Goal: Information Seeking & Learning: Learn about a topic

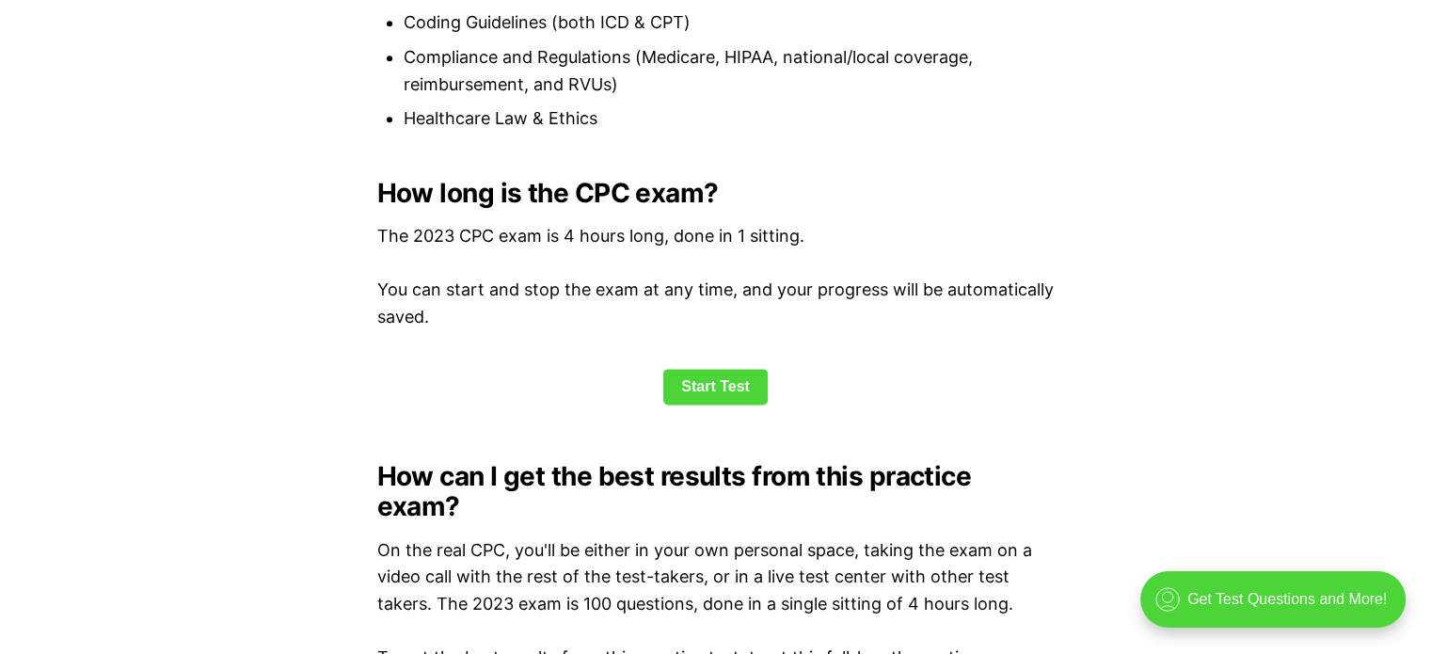
scroll to position [2541, 0]
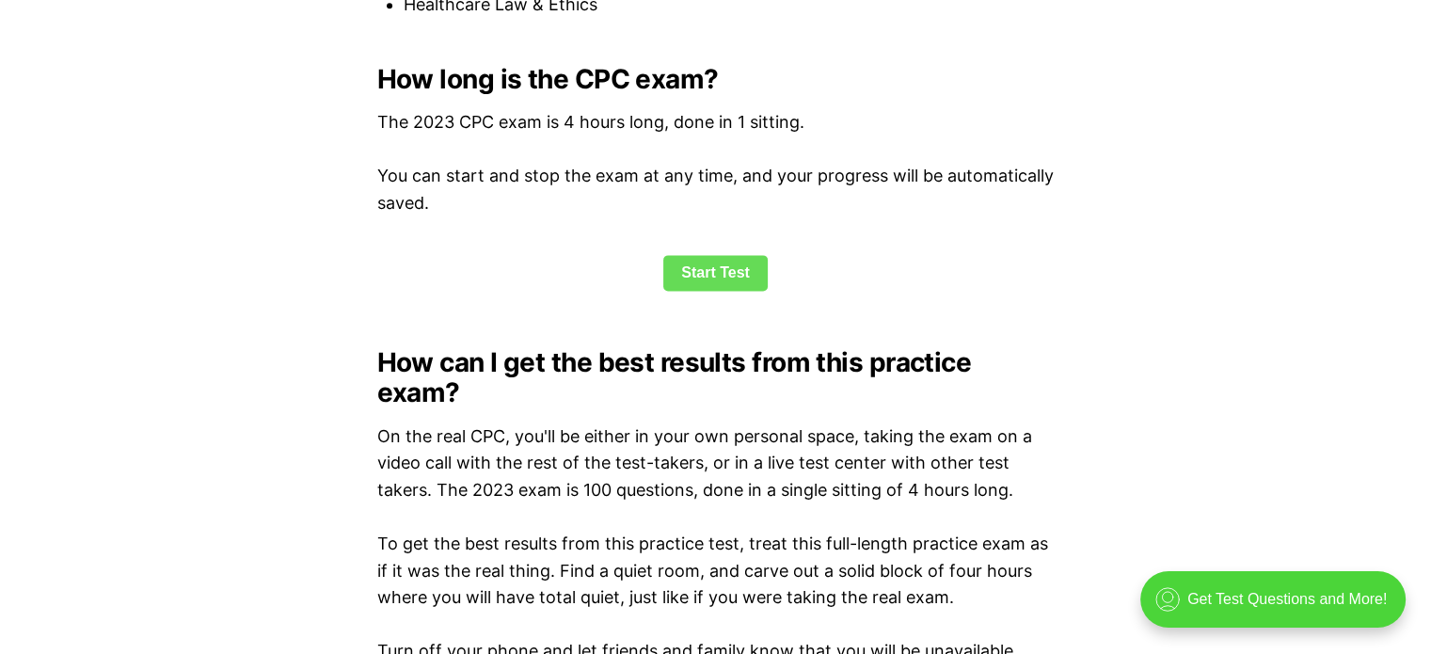
click at [749, 263] on link "Start Test" at bounding box center [715, 273] width 104 height 36
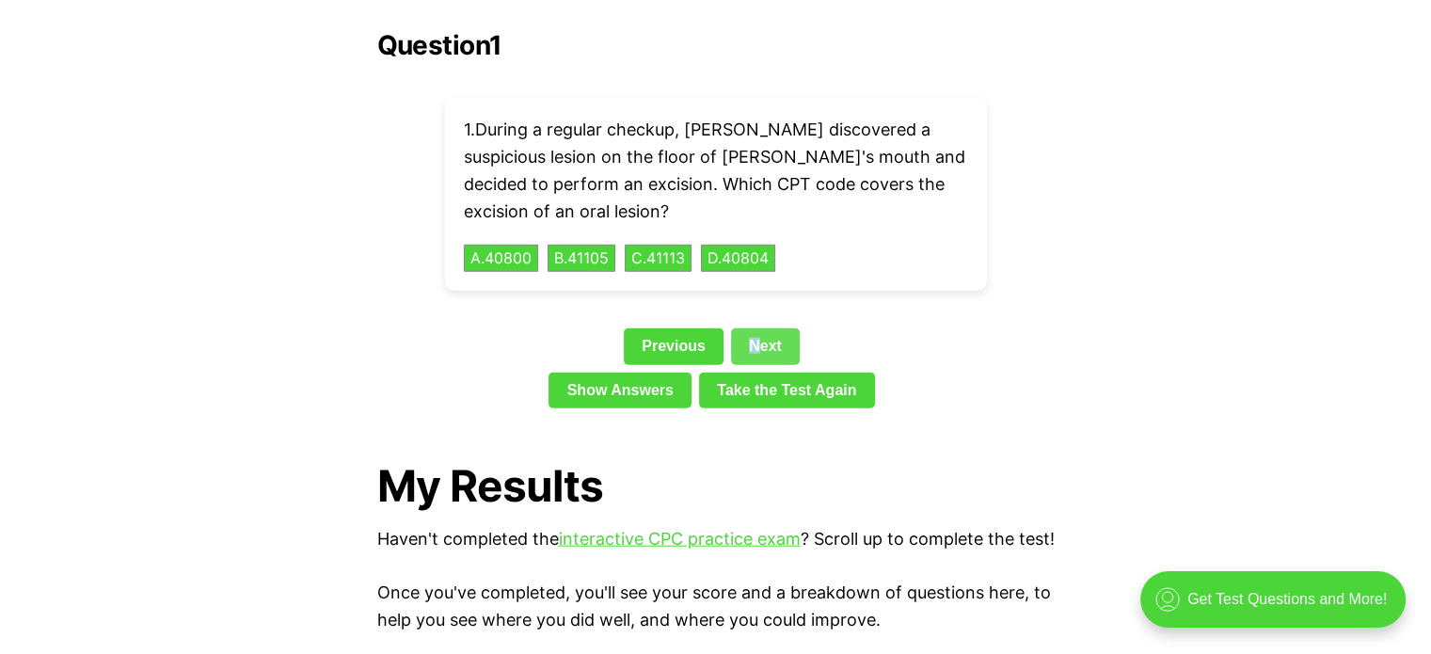
click at [752, 328] on link "Next" at bounding box center [765, 346] width 69 height 36
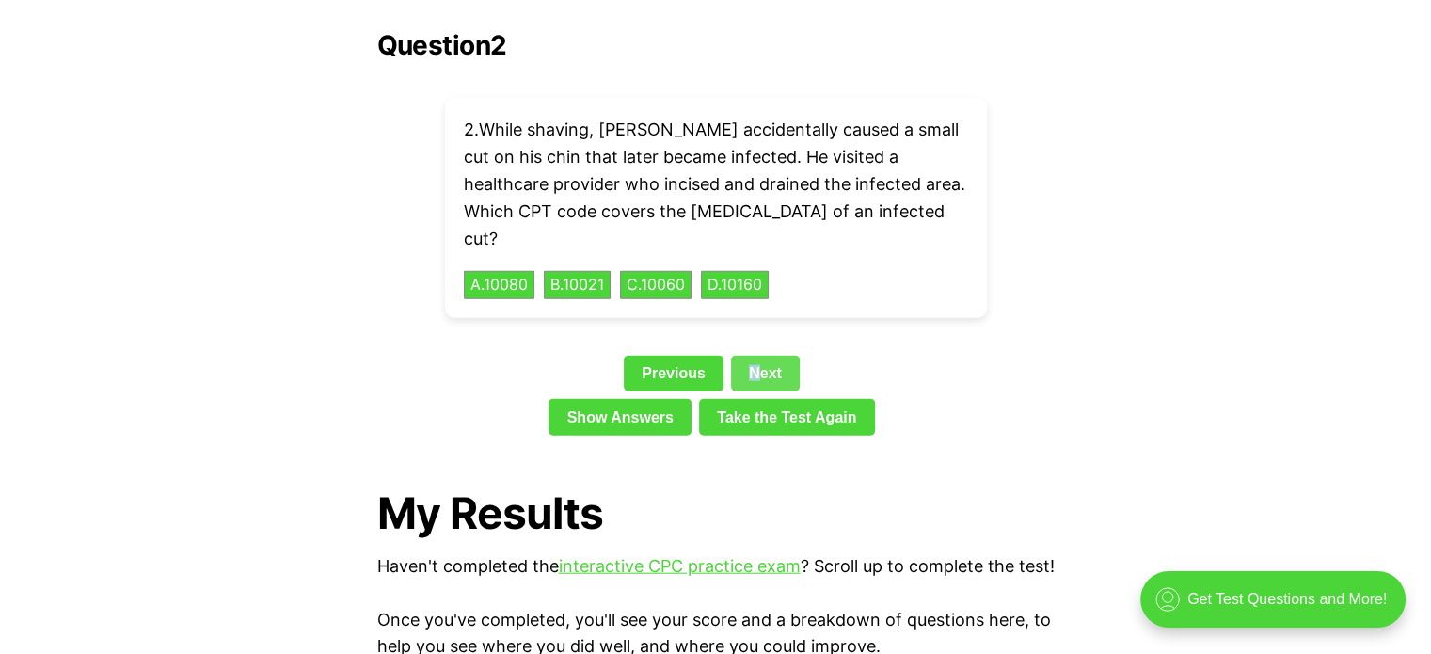
click at [752, 356] on link "Next" at bounding box center [765, 374] width 69 height 36
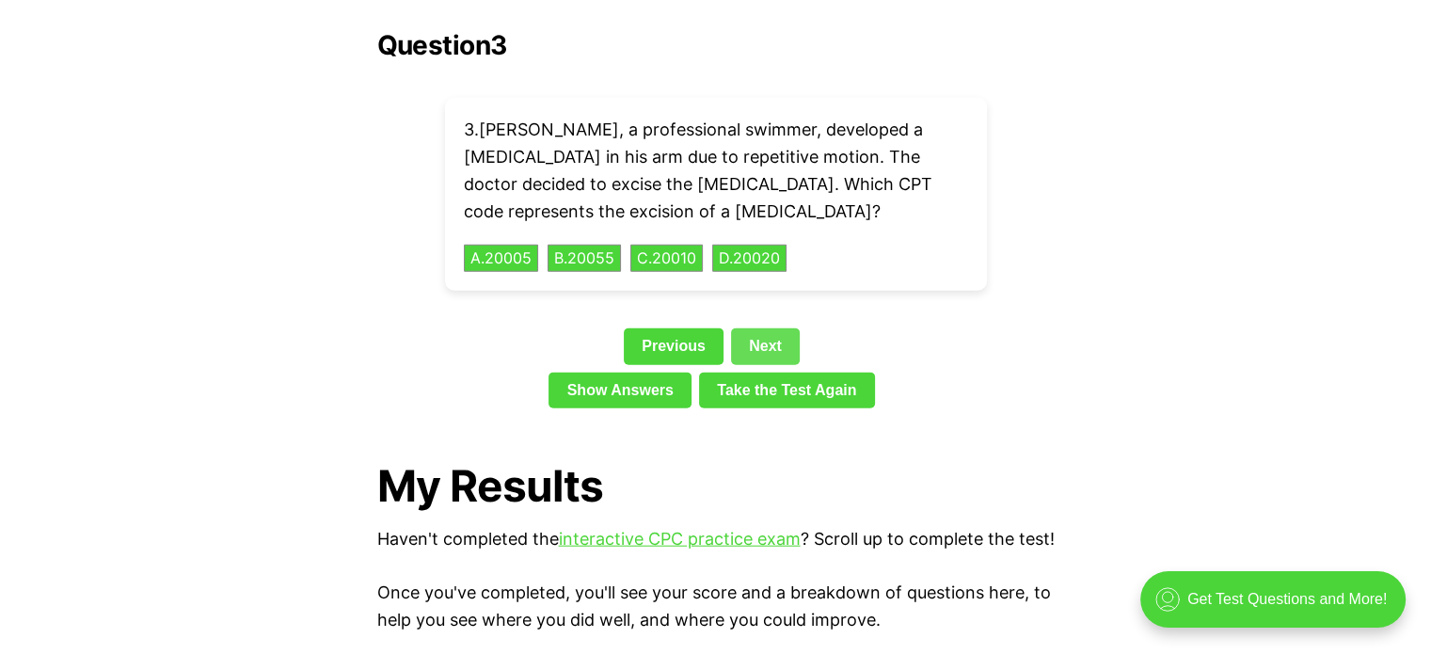
click at [752, 328] on link "Next" at bounding box center [765, 346] width 69 height 36
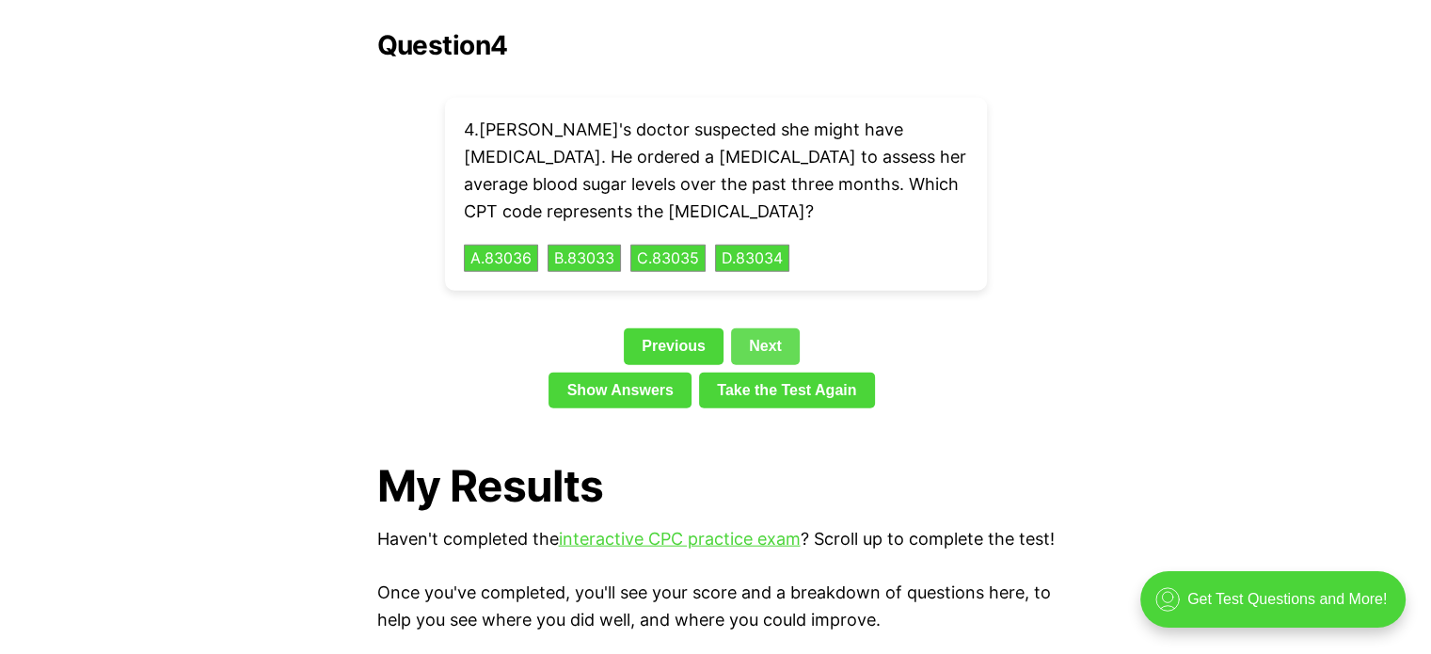
click at [752, 328] on link "Next" at bounding box center [765, 346] width 69 height 36
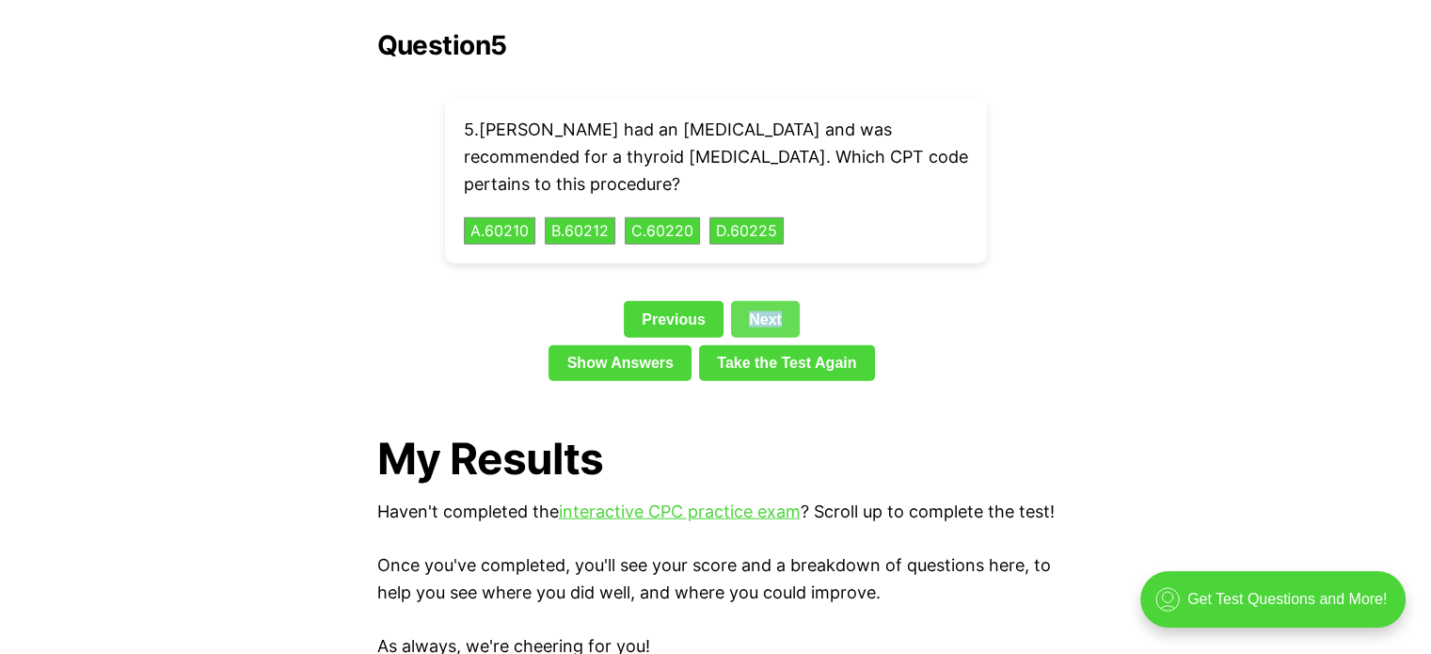
click at [752, 303] on link "Next" at bounding box center [765, 319] width 69 height 36
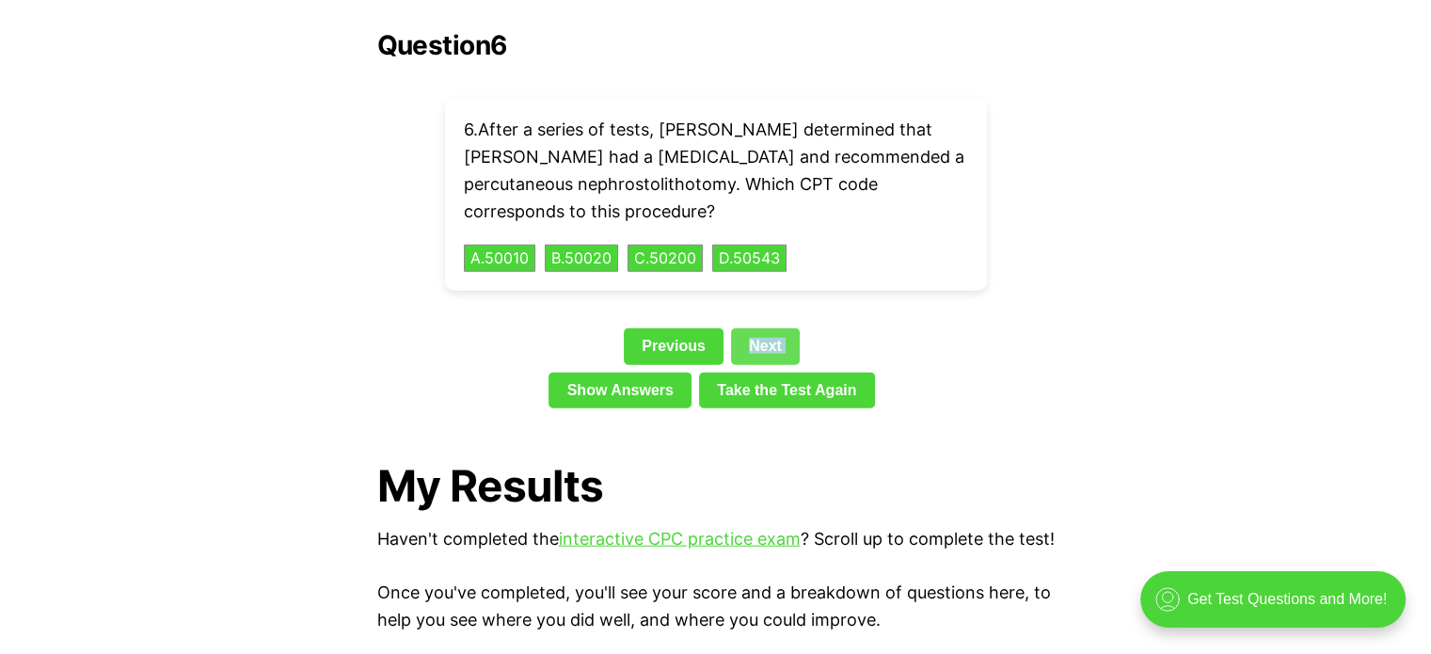
click at [752, 328] on link "Next" at bounding box center [765, 346] width 69 height 36
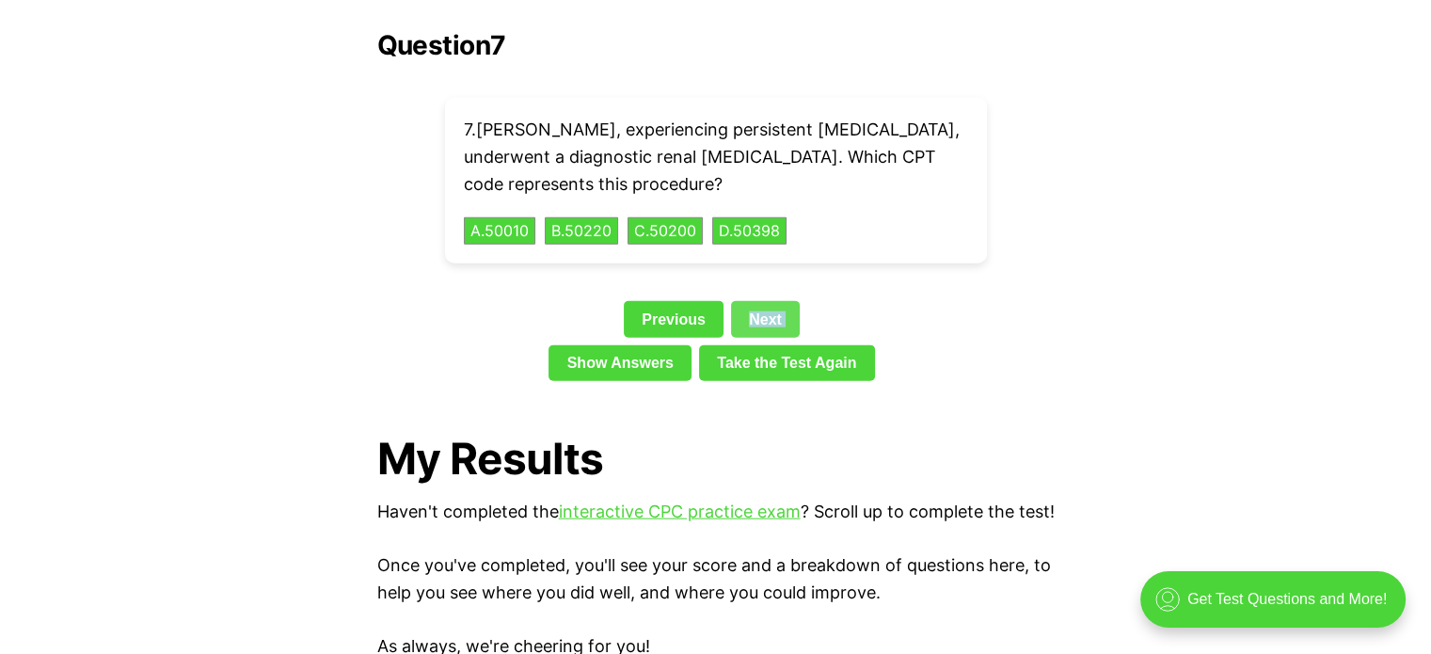
click at [752, 303] on link "Next" at bounding box center [765, 319] width 69 height 36
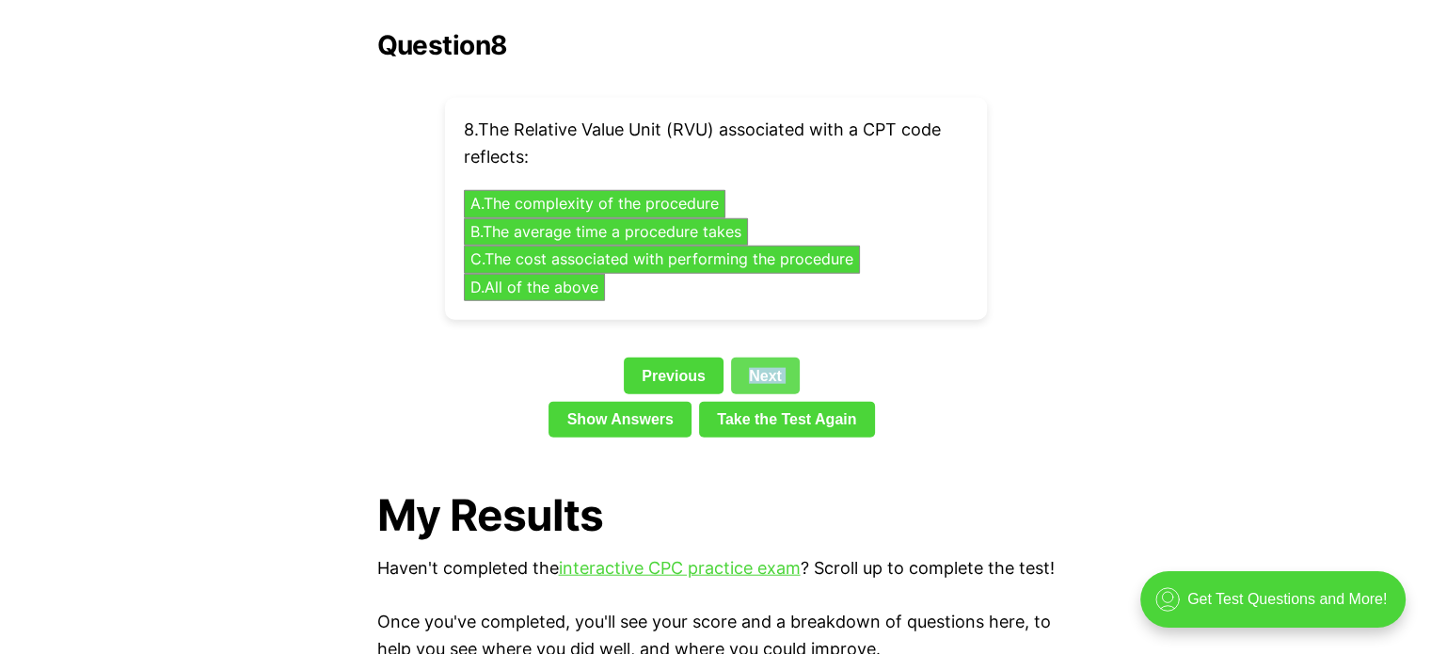
click at [752, 303] on div "Question 8 8 . The Relative Value Unit (RVU) associated with a CPT code reflect…" at bounding box center [716, 237] width 678 height 415
click at [760, 358] on link "Next" at bounding box center [765, 376] width 69 height 36
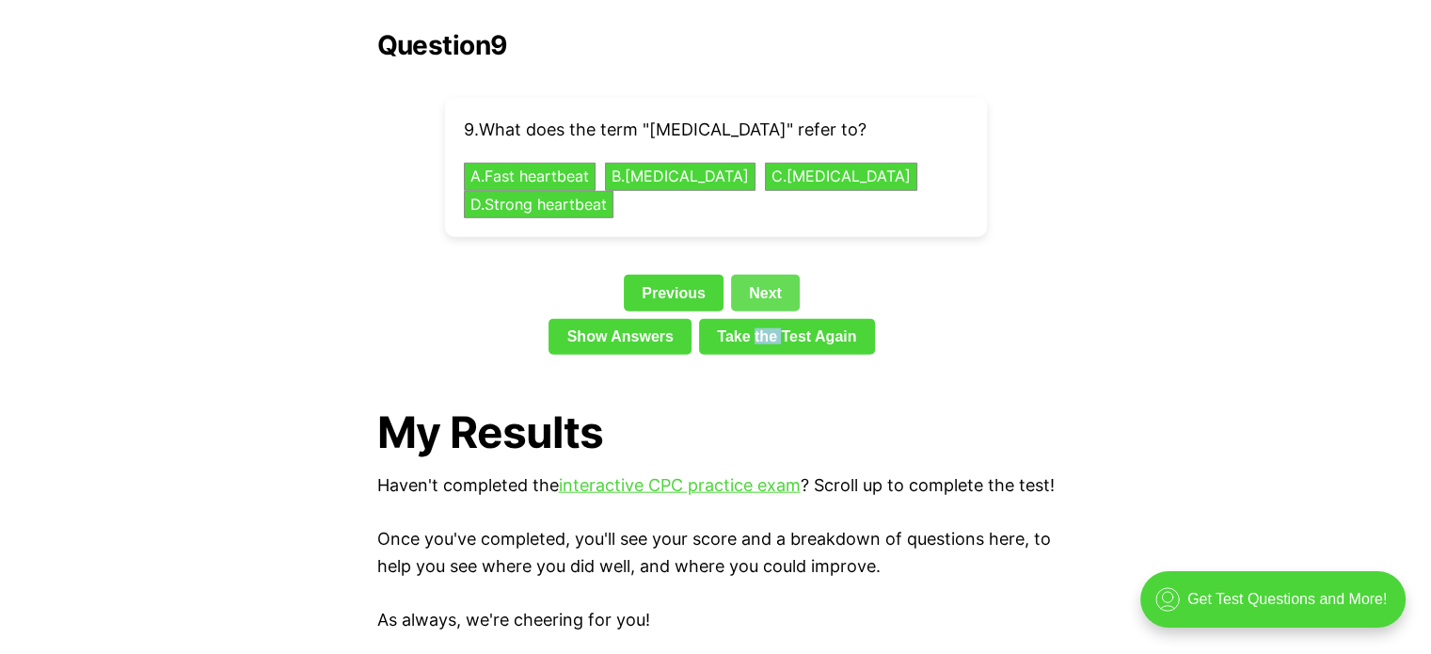
click at [785, 275] on link "Next" at bounding box center [765, 293] width 69 height 36
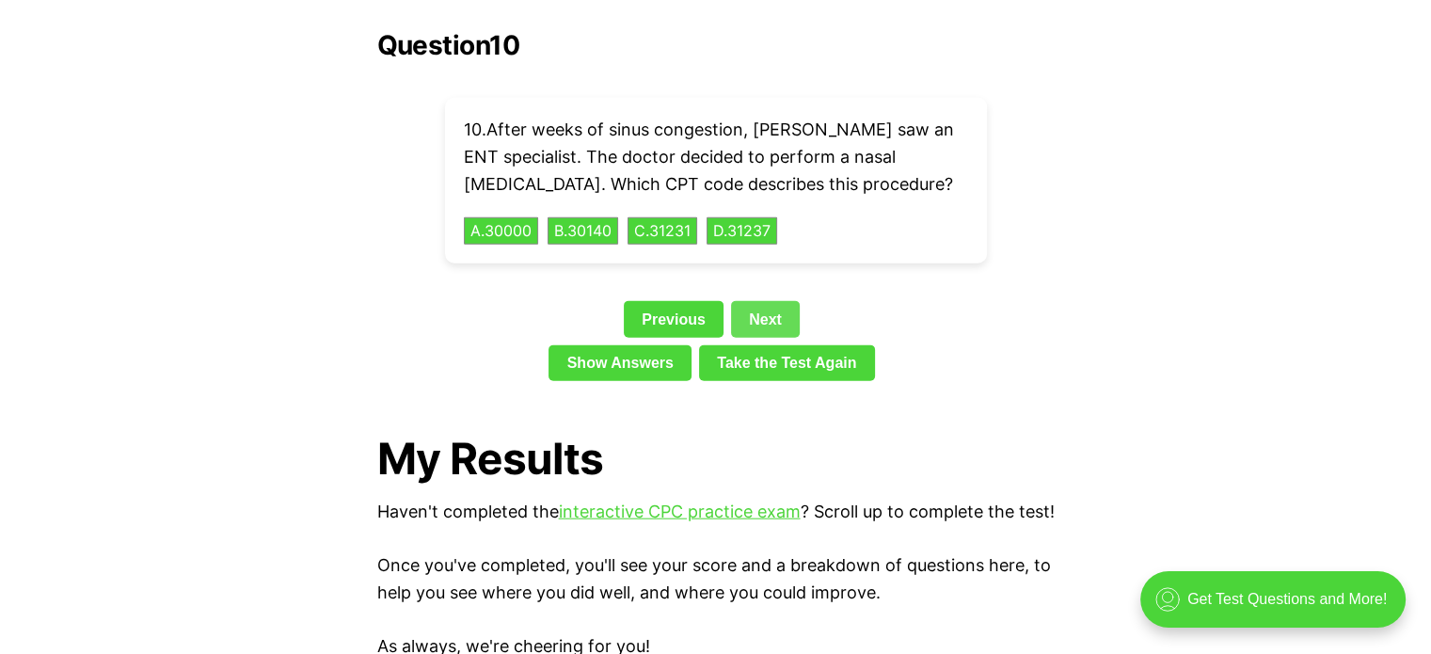
click at [778, 301] on link "Next" at bounding box center [765, 319] width 69 height 36
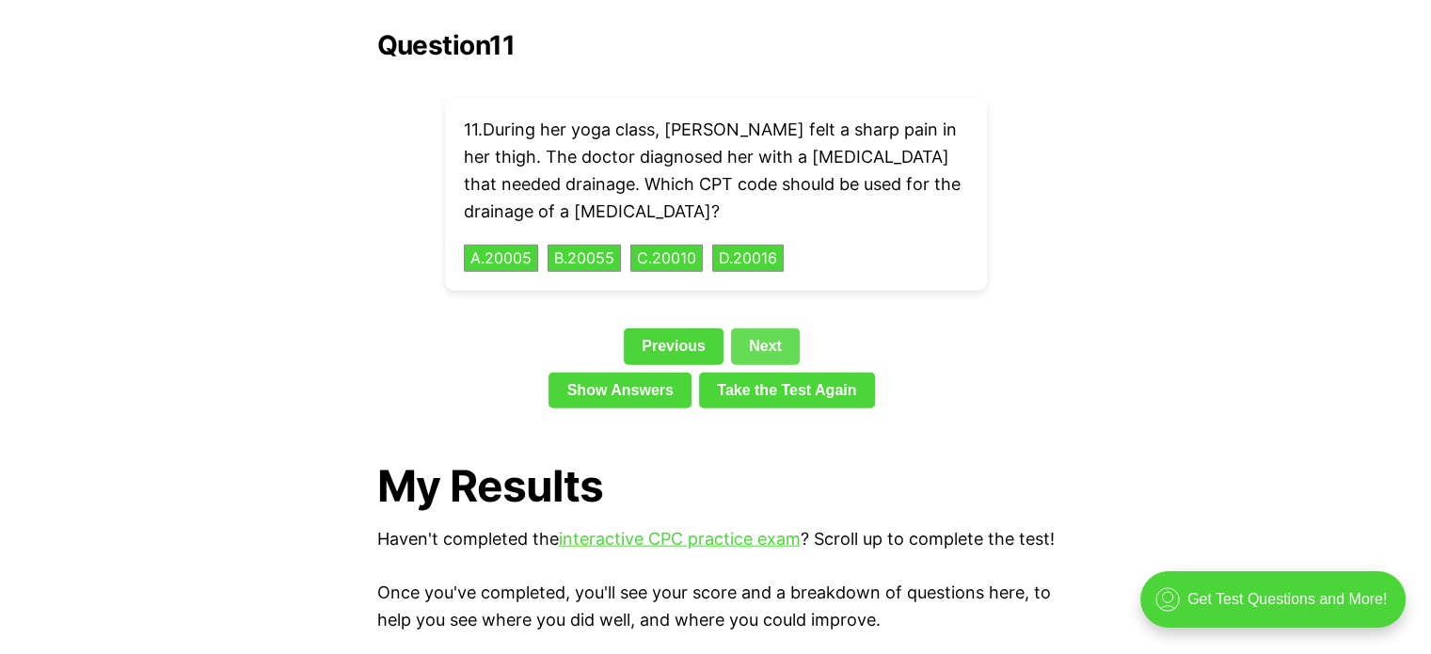
click at [754, 328] on link "Next" at bounding box center [765, 346] width 69 height 36
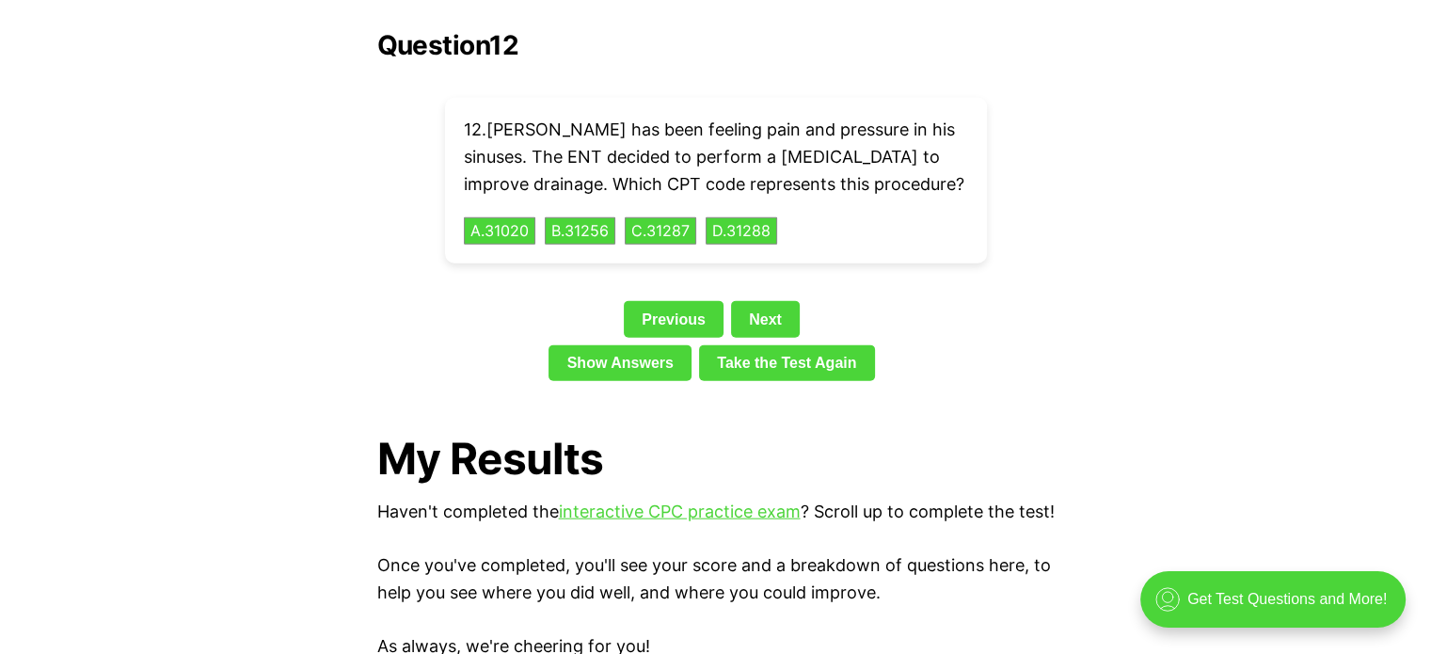
click at [759, 308] on div "Previous Next" at bounding box center [716, 322] width 678 height 43
click at [772, 301] on link "Next" at bounding box center [765, 319] width 69 height 36
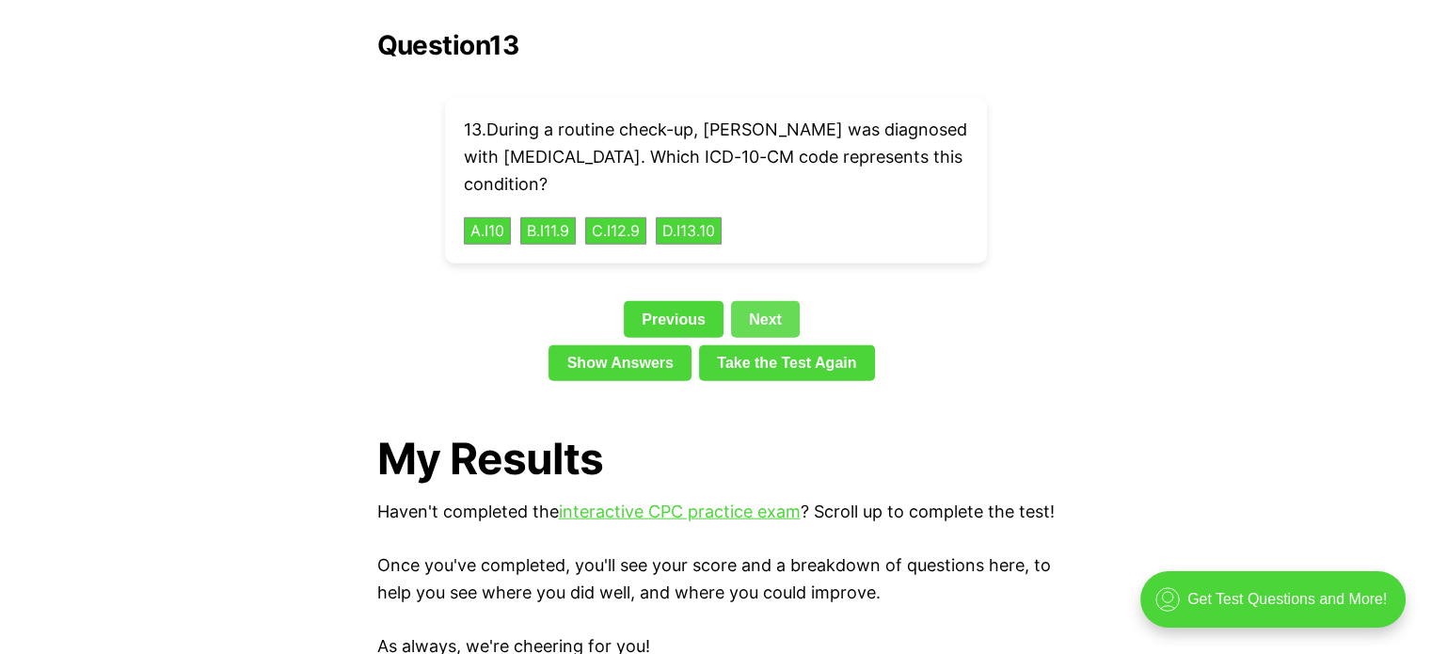
click at [772, 301] on link "Next" at bounding box center [765, 319] width 69 height 36
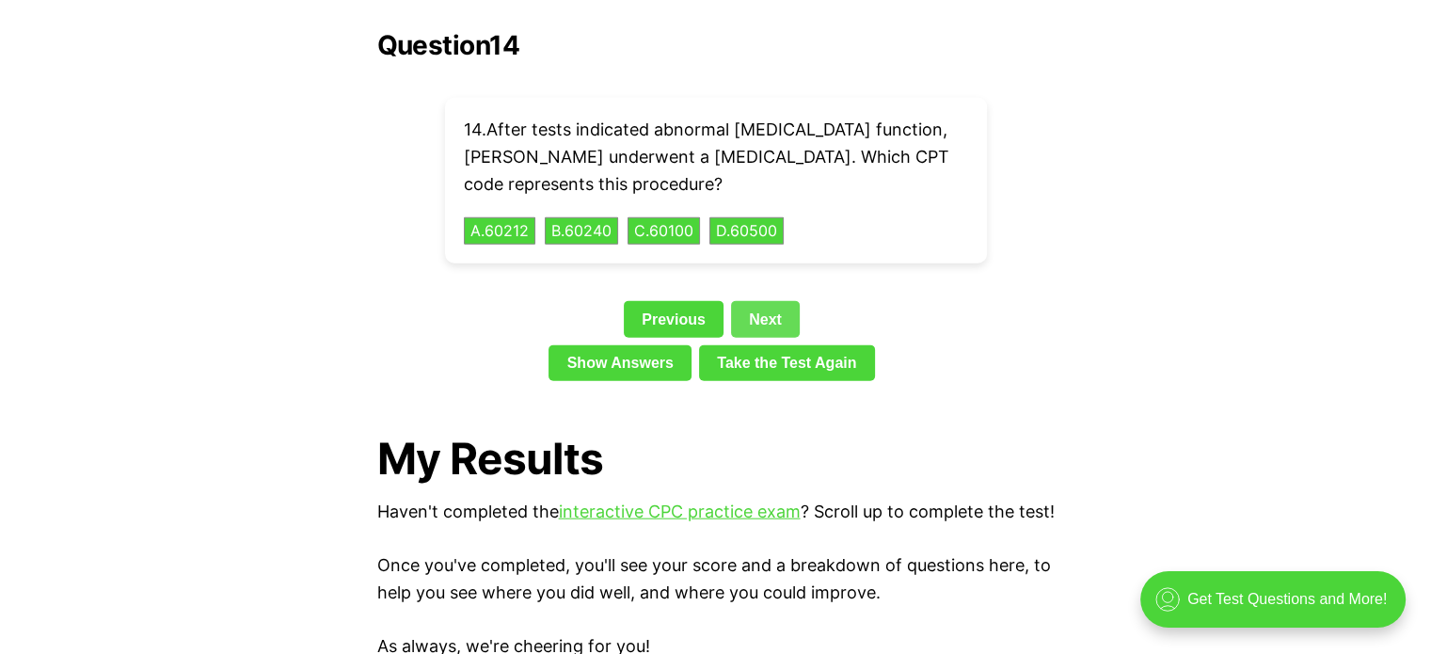
click at [772, 301] on link "Next" at bounding box center [765, 319] width 69 height 36
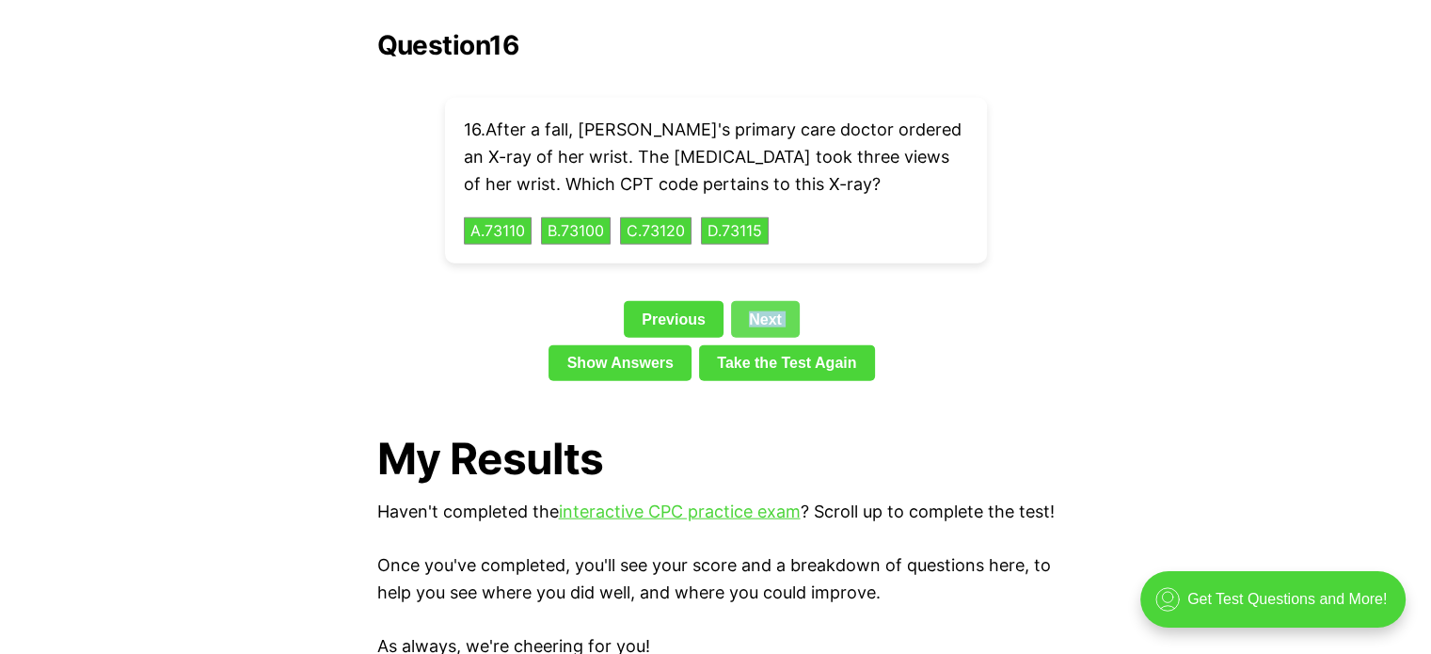
click at [772, 301] on link "Next" at bounding box center [765, 319] width 69 height 36
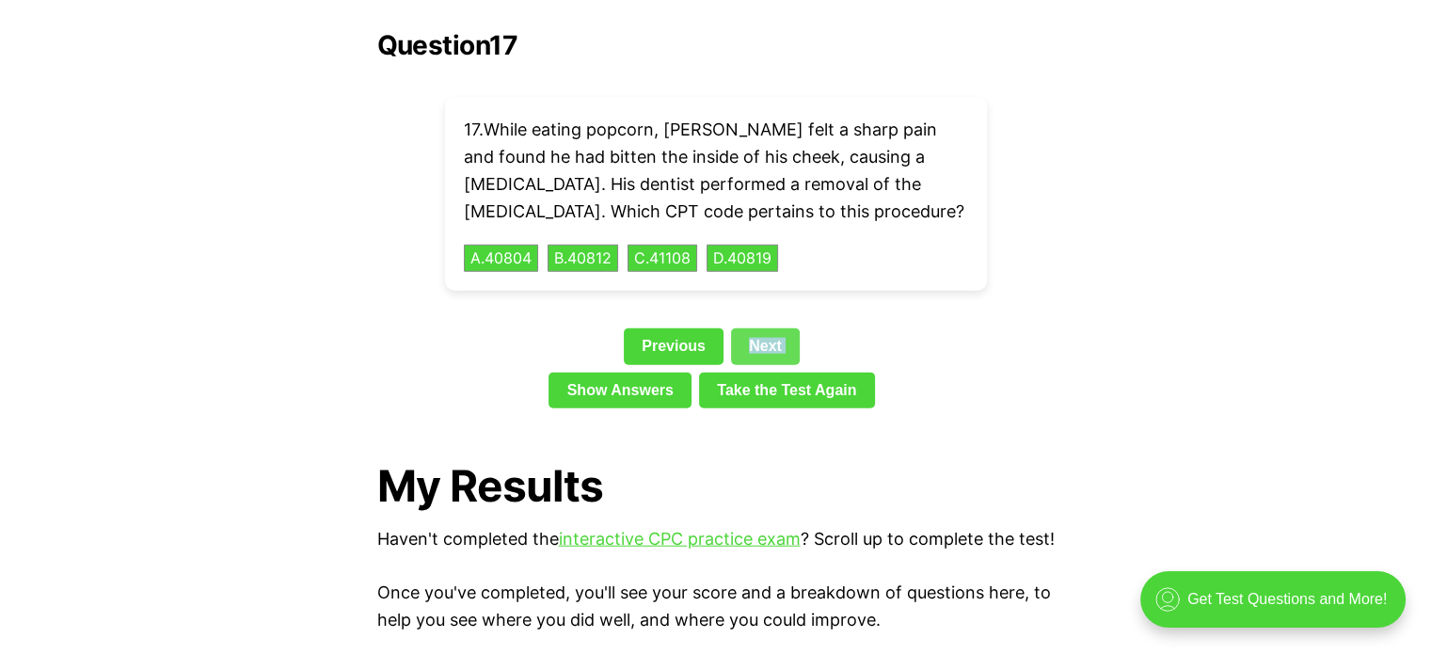
click at [772, 281] on div "Question 17 17 . While eating popcorn, [PERSON_NAME] felt a sharp pain and foun…" at bounding box center [716, 223] width 678 height 386
click at [759, 328] on link "Next" at bounding box center [765, 346] width 69 height 36
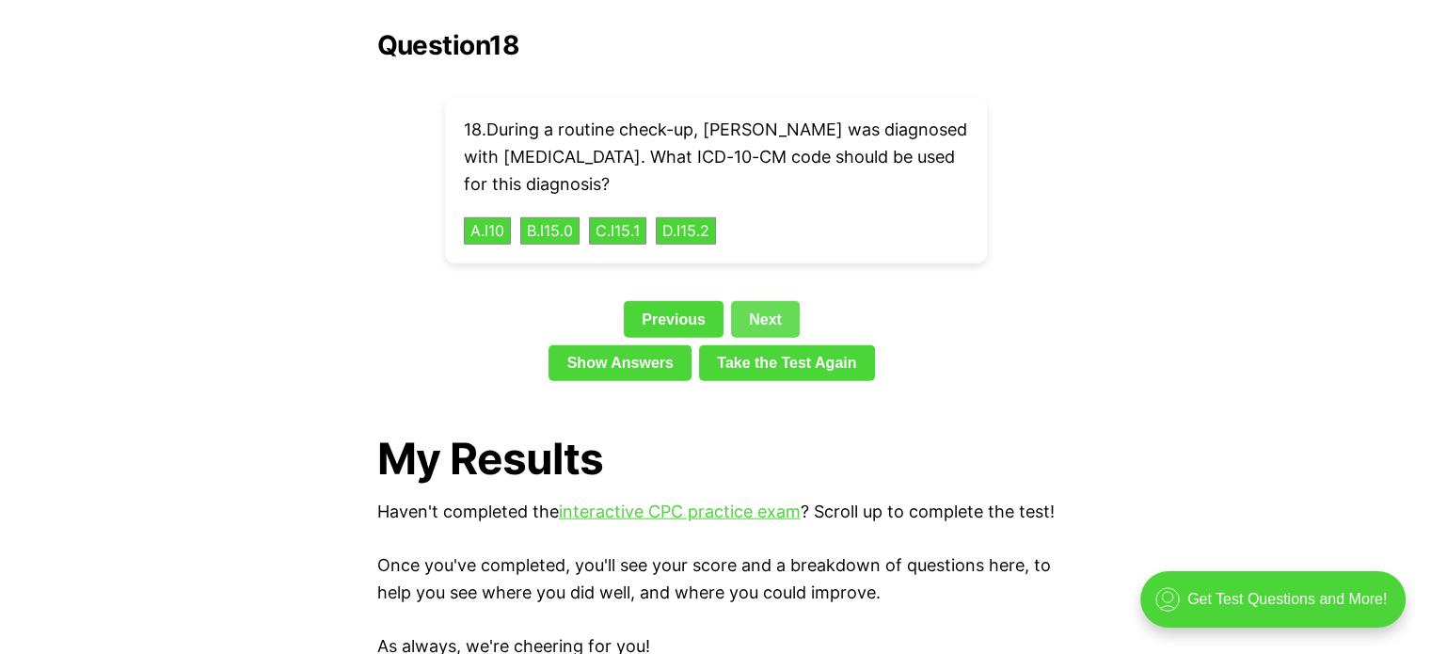
click at [770, 301] on link "Next" at bounding box center [765, 319] width 69 height 36
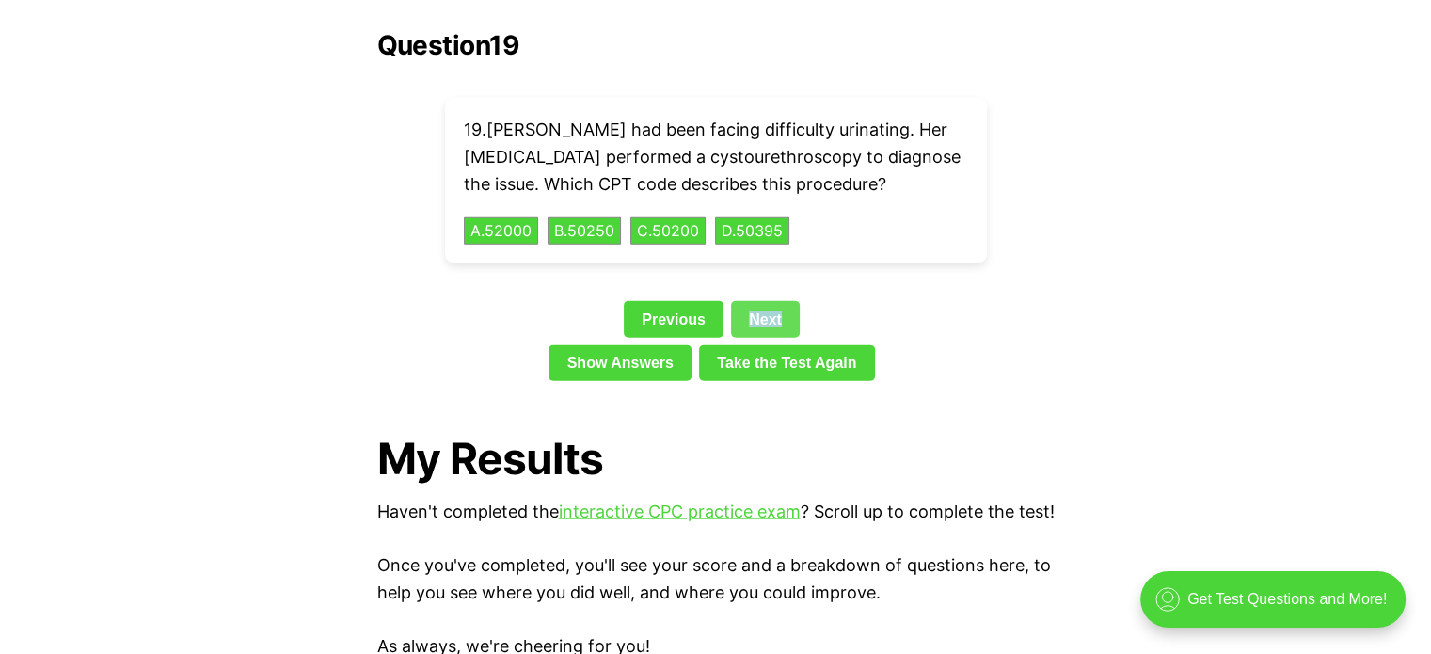
click at [770, 301] on link "Next" at bounding box center [765, 319] width 69 height 36
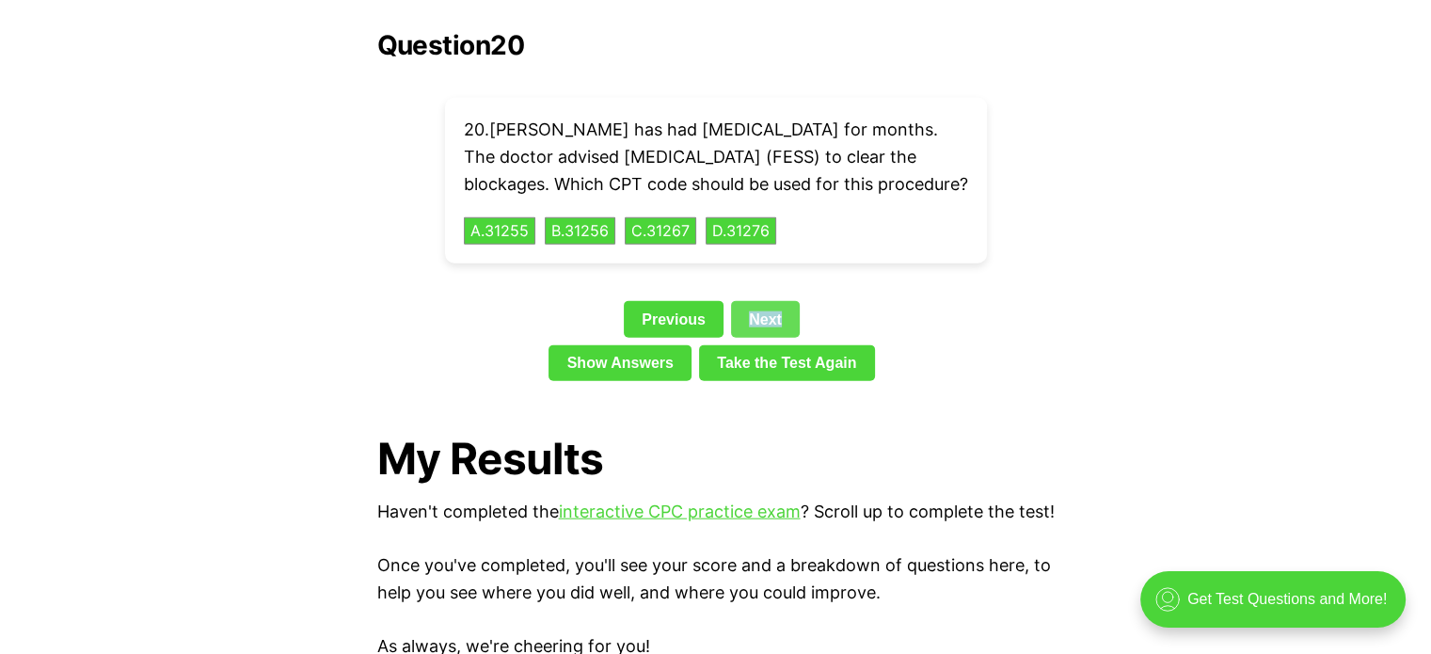
click at [770, 289] on div "Question 20 20 . [PERSON_NAME] has had [MEDICAL_DATA] for months. The doctor ad…" at bounding box center [716, 209] width 678 height 359
click at [768, 295] on div "Question 20 20 . [PERSON_NAME] has had [MEDICAL_DATA] for months. The doctor ad…" at bounding box center [716, 209] width 678 height 359
click at [755, 312] on link "Next" at bounding box center [765, 319] width 69 height 36
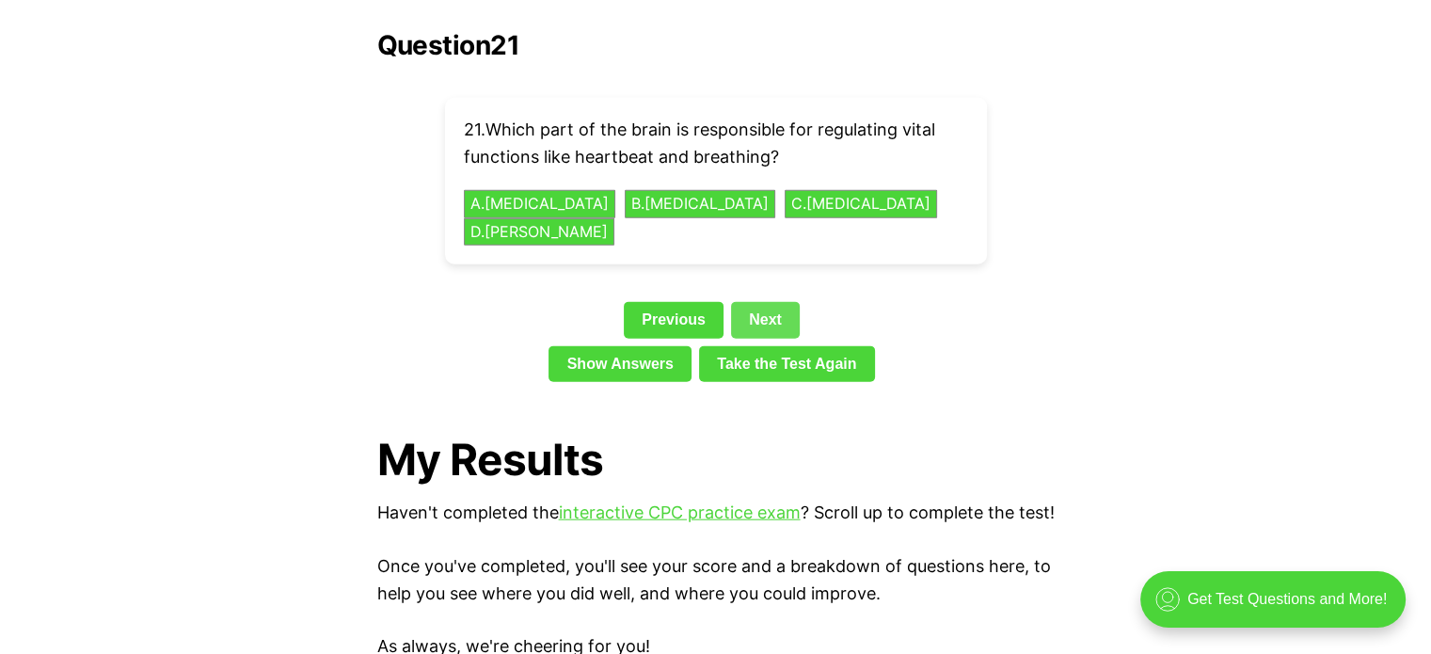
click at [775, 302] on link "Next" at bounding box center [765, 320] width 69 height 36
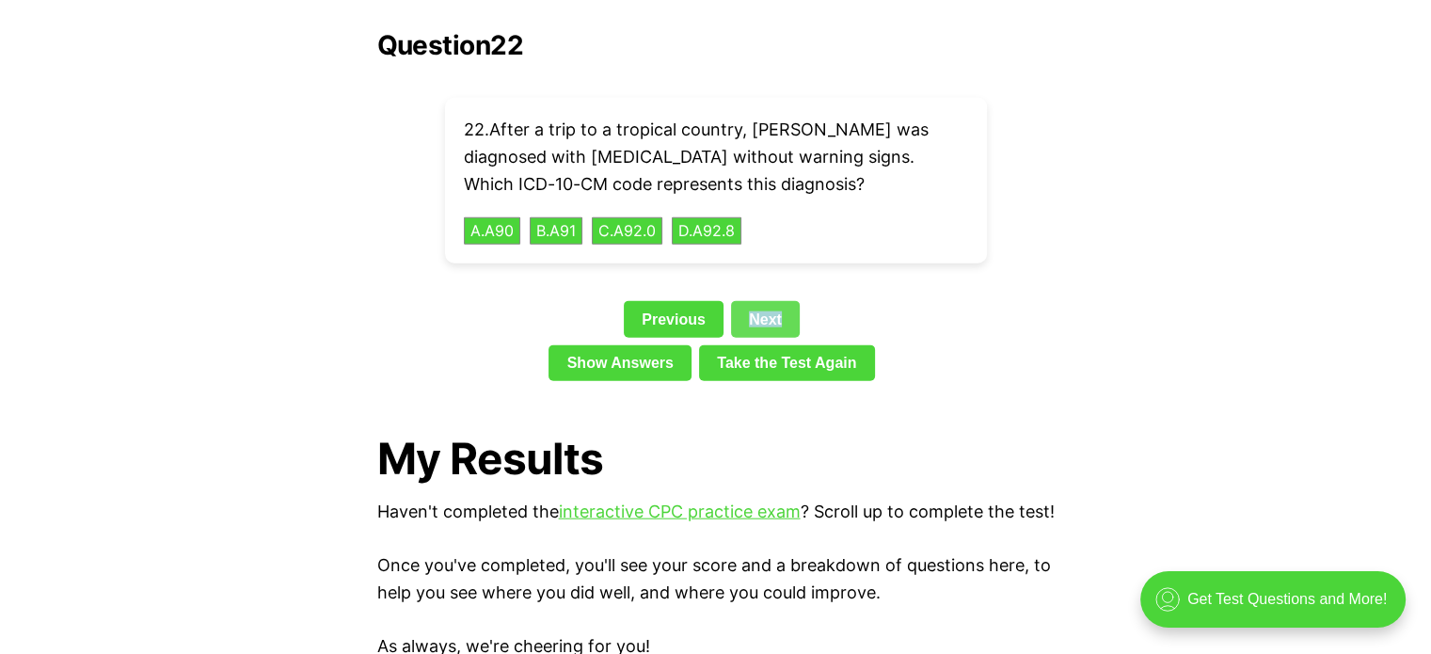
click at [775, 301] on link "Next" at bounding box center [765, 319] width 69 height 36
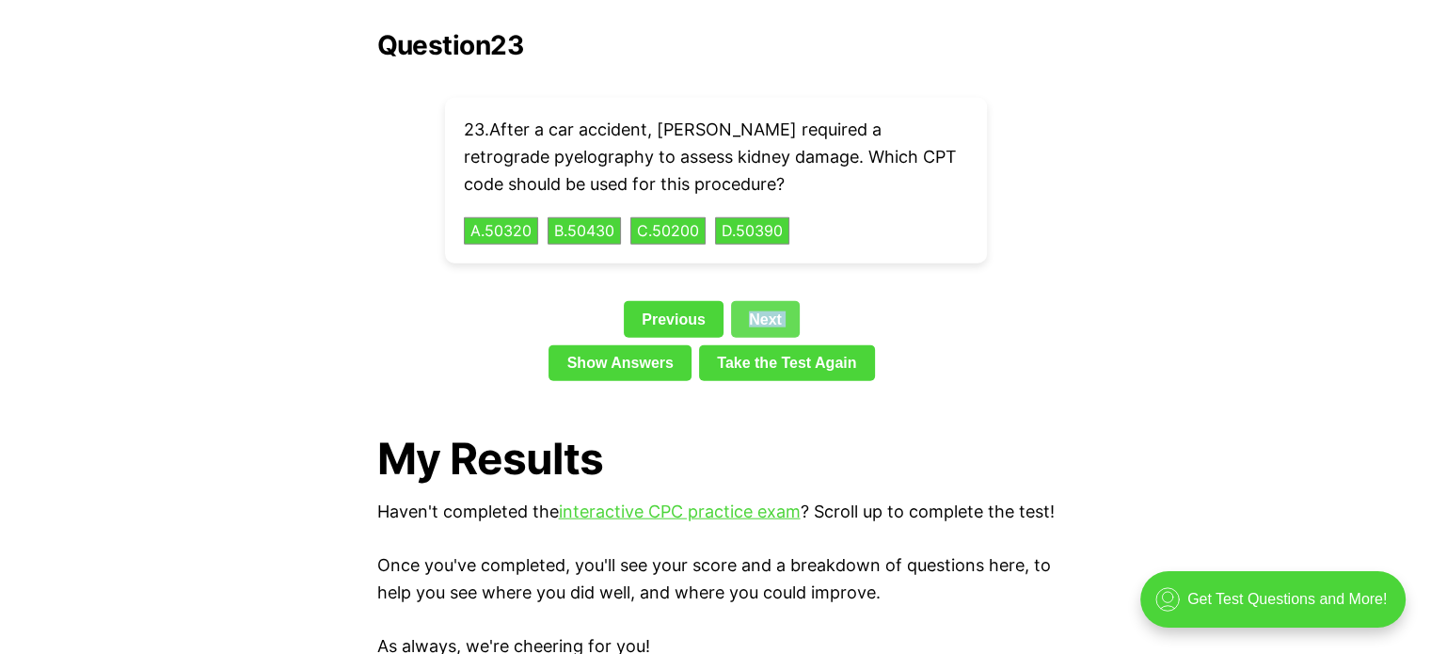
click at [775, 301] on link "Next" at bounding box center [765, 319] width 69 height 36
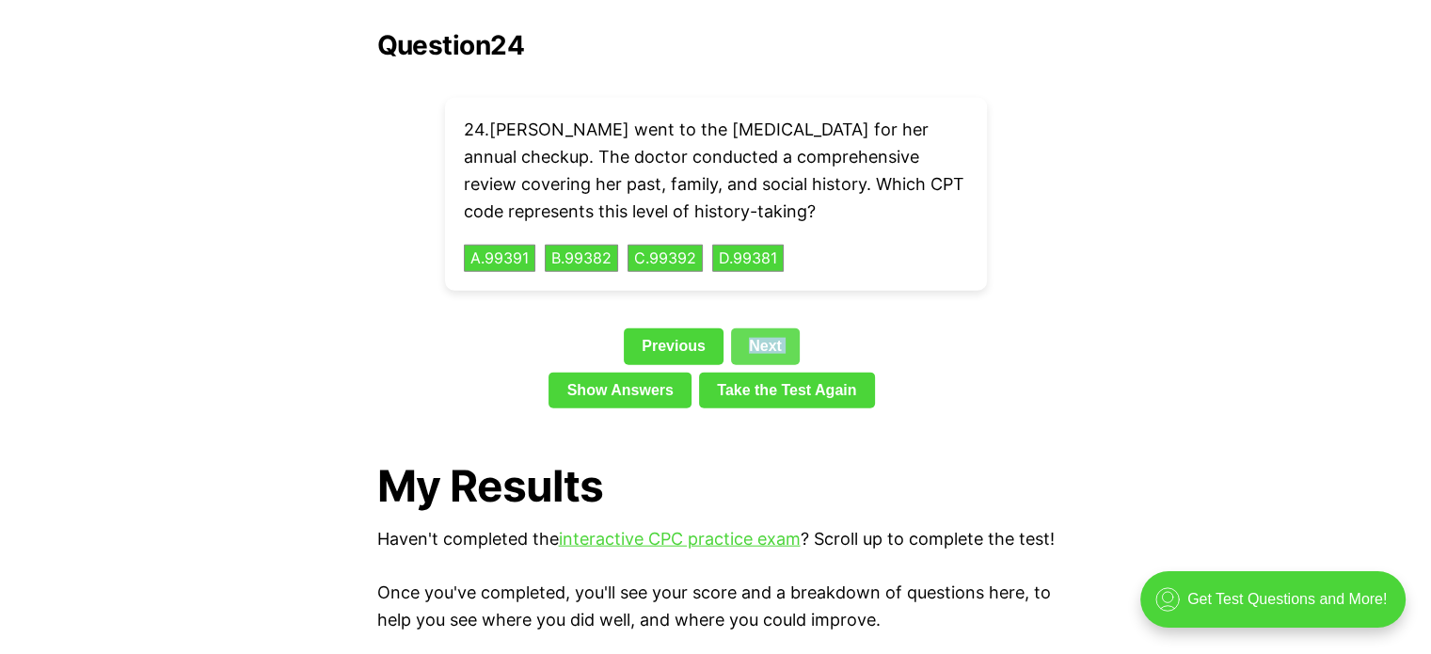
click at [775, 274] on div "Question 24 24 . [PERSON_NAME] went to the [MEDICAL_DATA] for her annual checku…" at bounding box center [716, 223] width 678 height 386
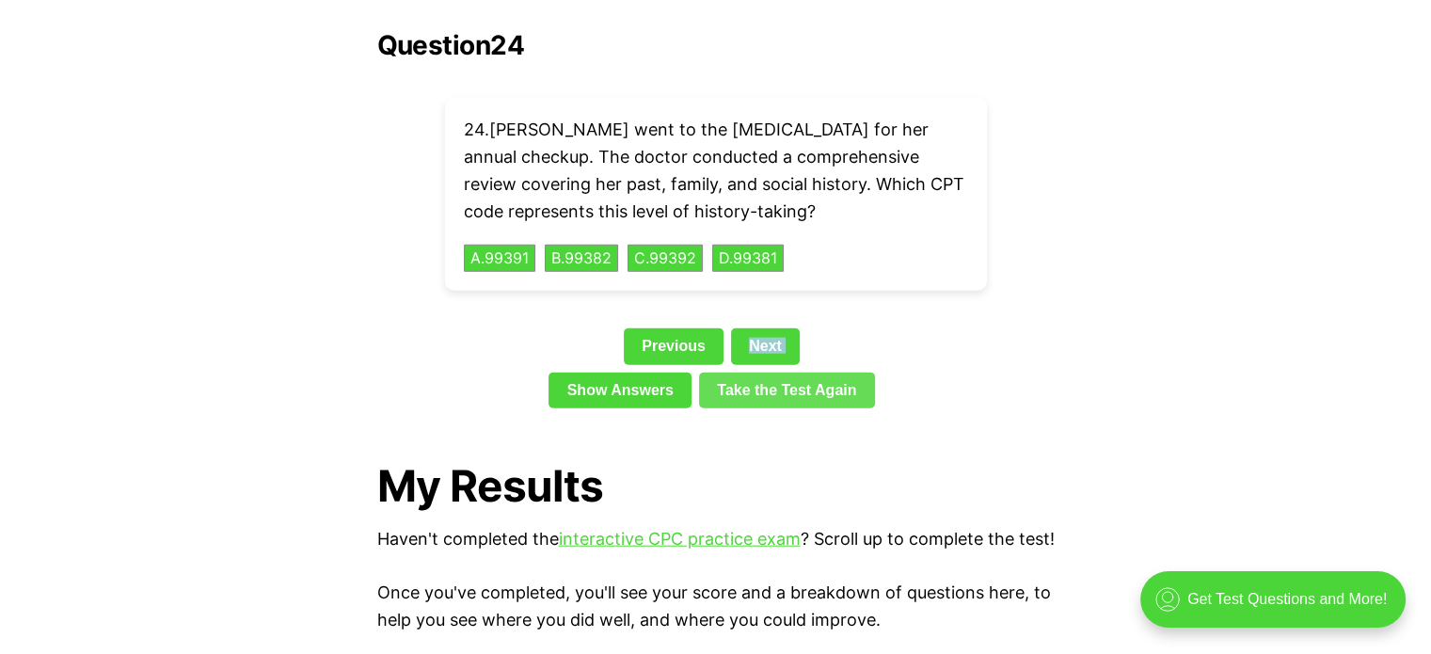
click at [764, 373] on link "Take the Test Again" at bounding box center [787, 391] width 176 height 36
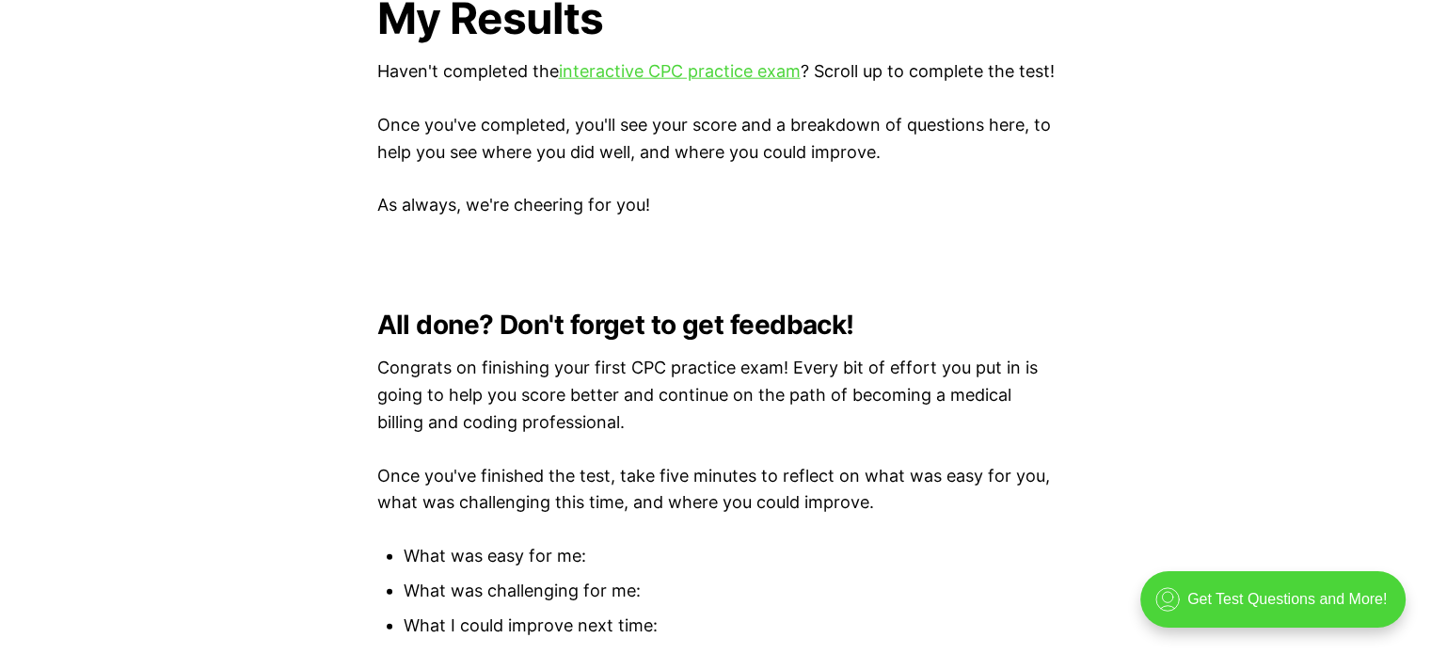
scroll to position [4759, 0]
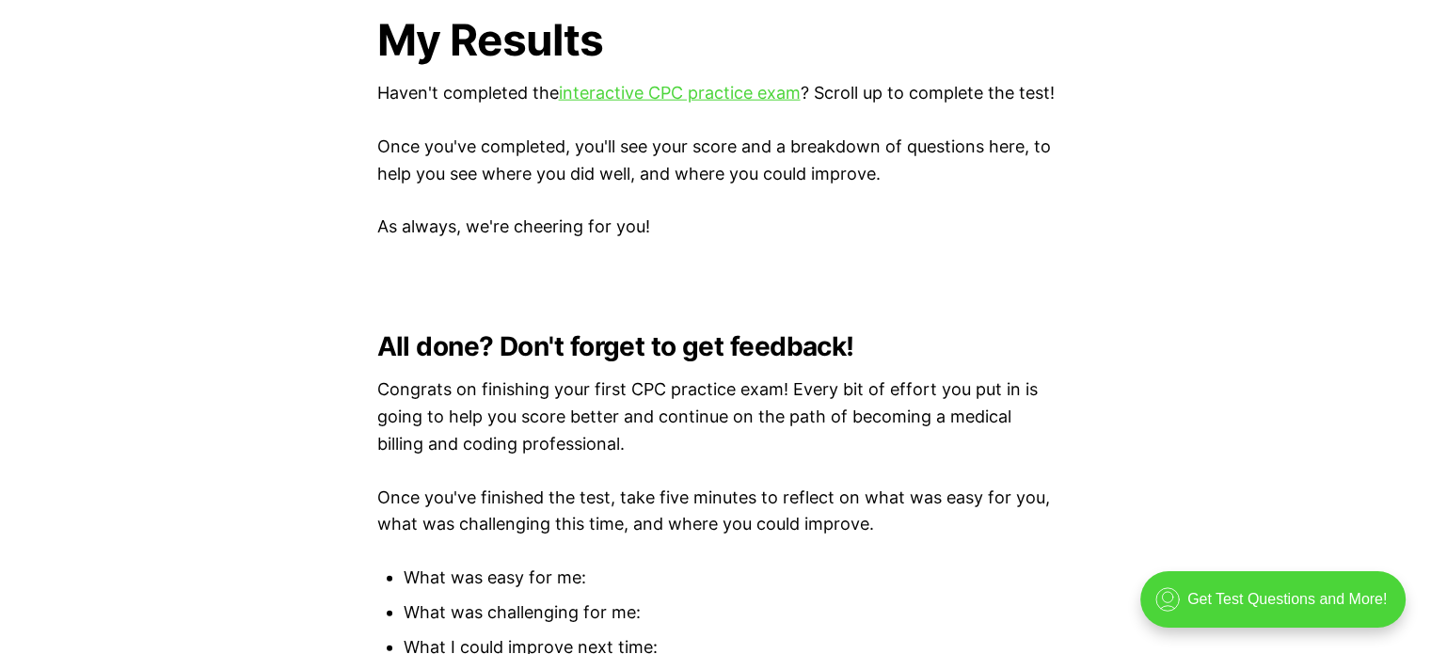
scroll to position [4313, 0]
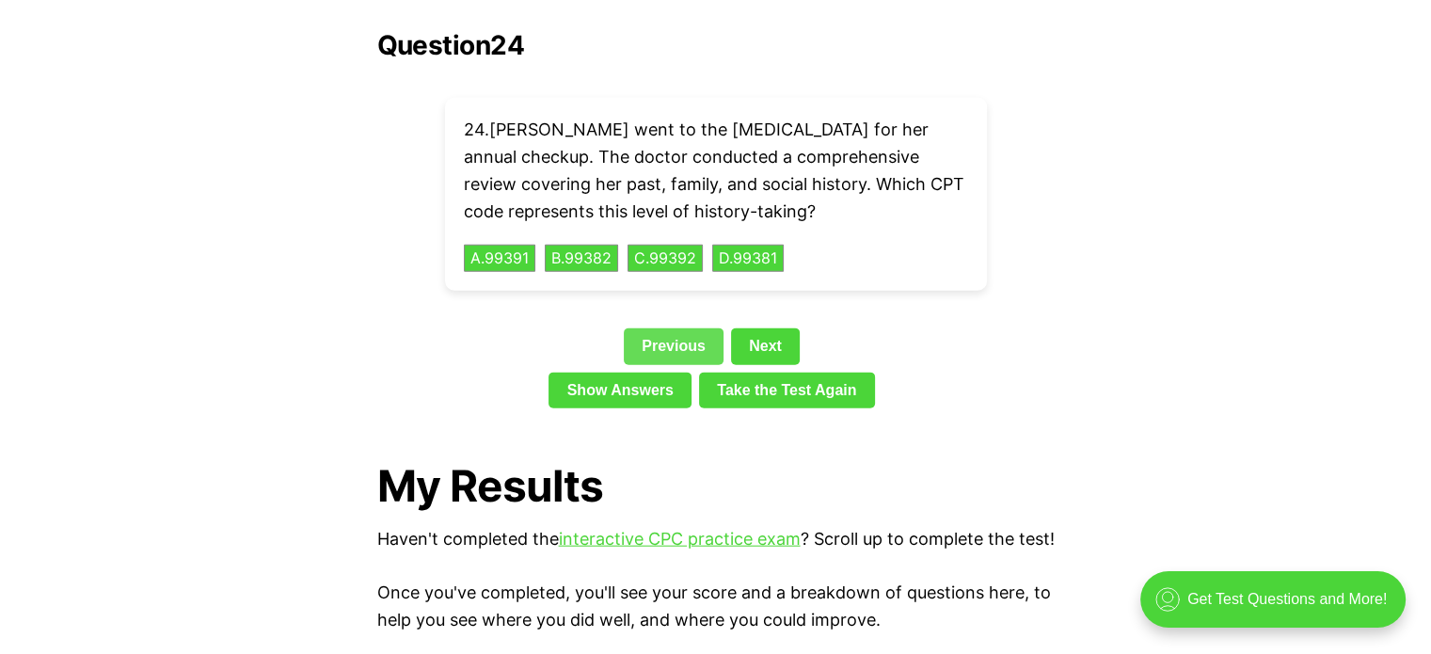
click at [702, 328] on link "Previous" at bounding box center [674, 346] width 100 height 36
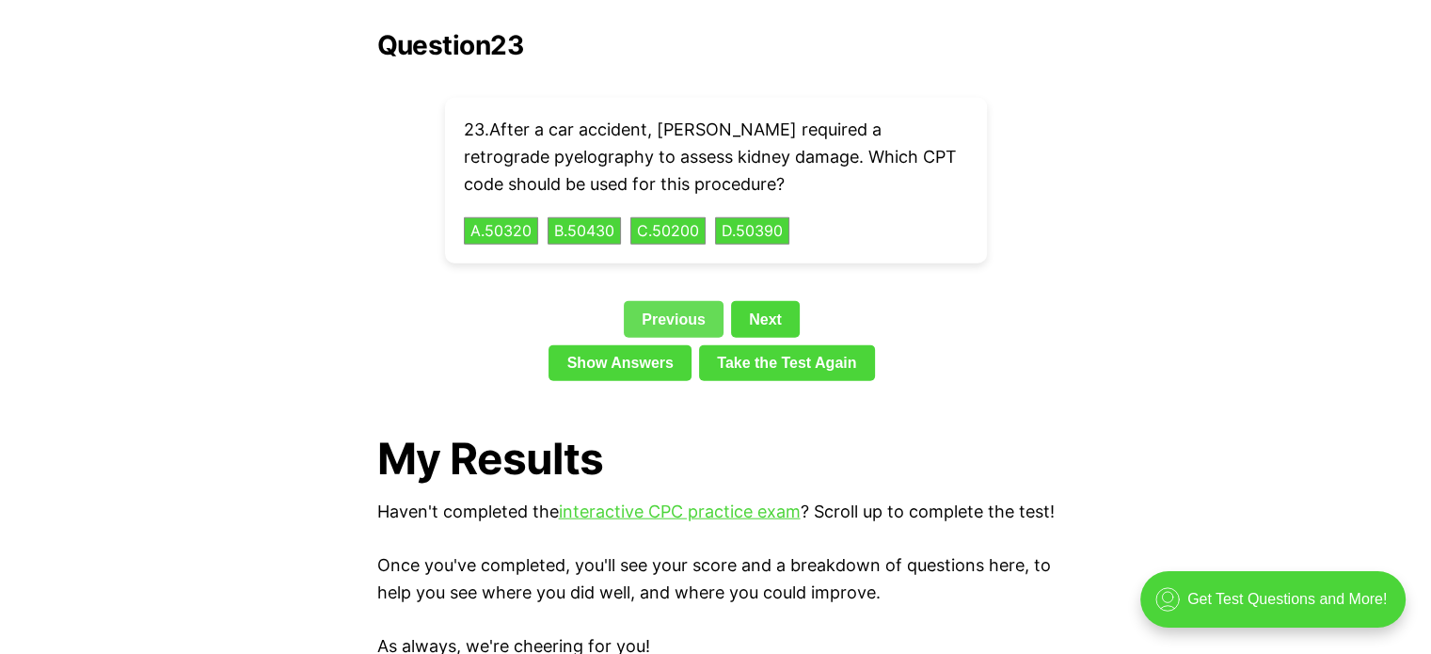
click at [702, 301] on link "Previous" at bounding box center [674, 319] width 100 height 36
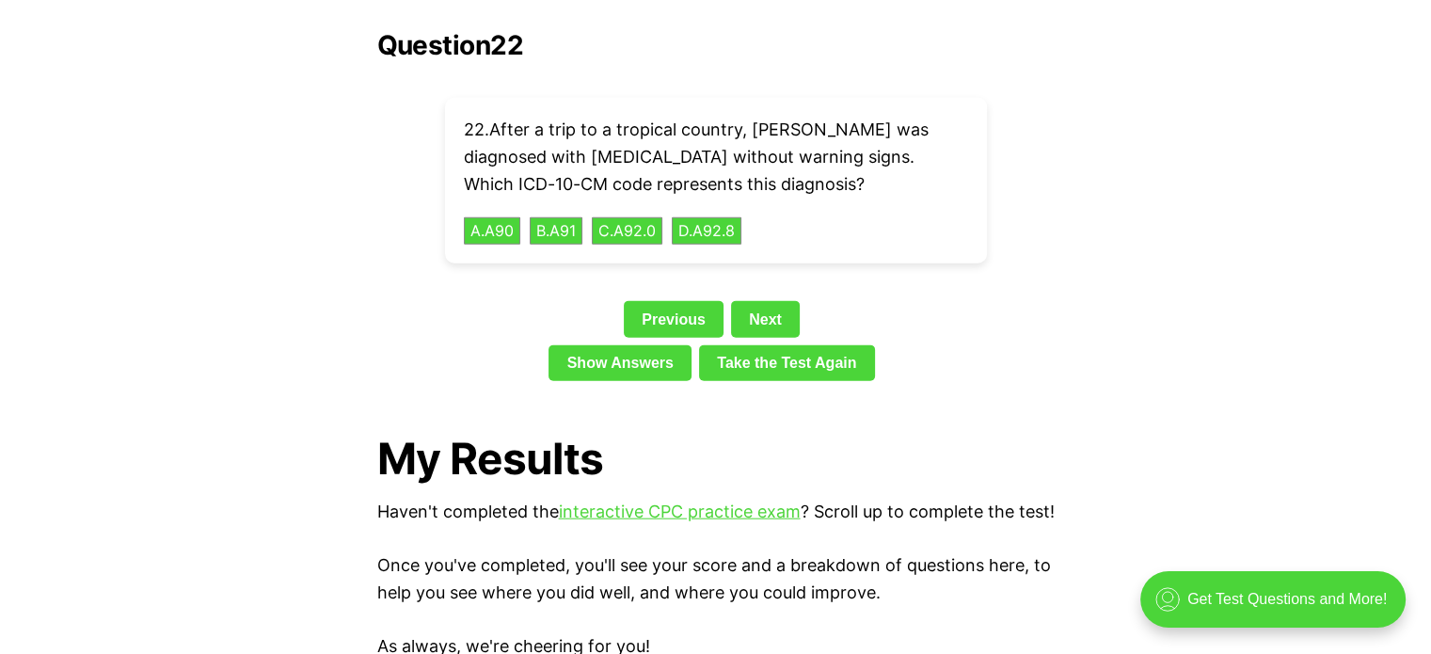
scroll to position [2541, 0]
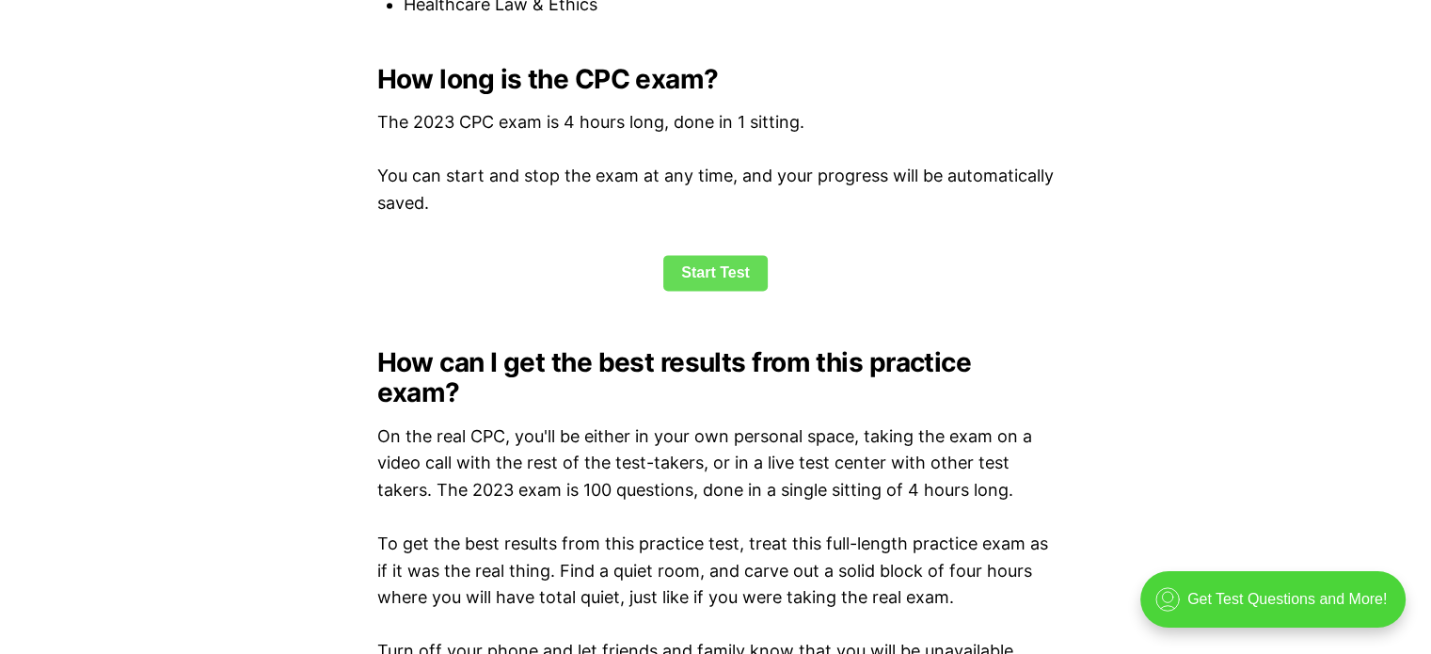
click at [730, 273] on link "Start Test" at bounding box center [715, 273] width 104 height 36
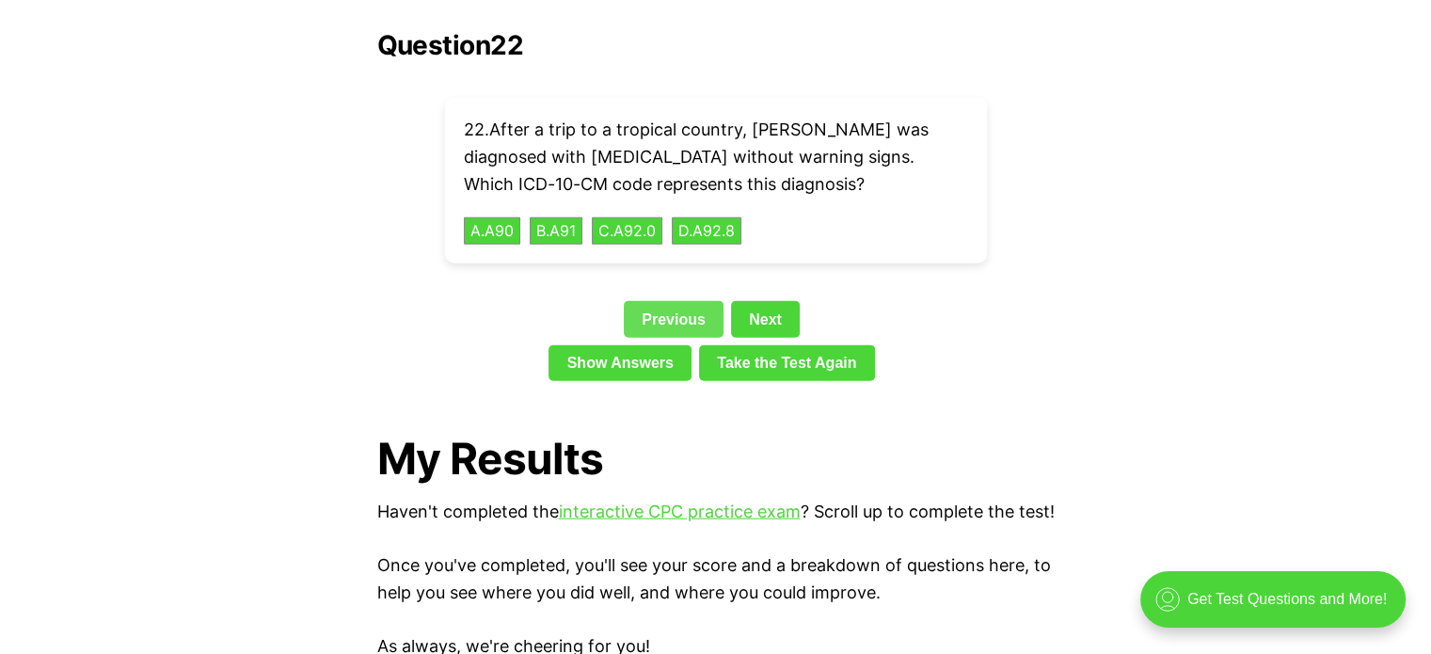
click at [669, 301] on link "Previous" at bounding box center [674, 319] width 100 height 36
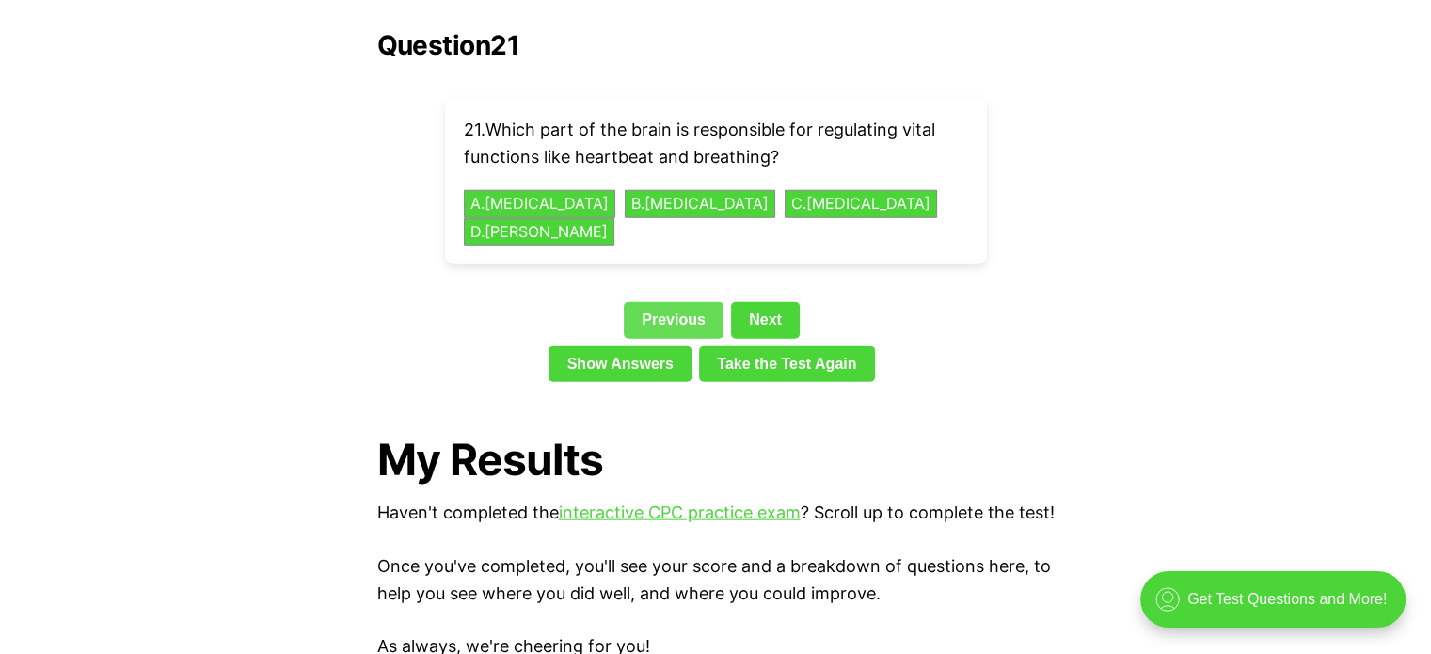
click at [669, 346] on link "Show Answers" at bounding box center [620, 364] width 143 height 36
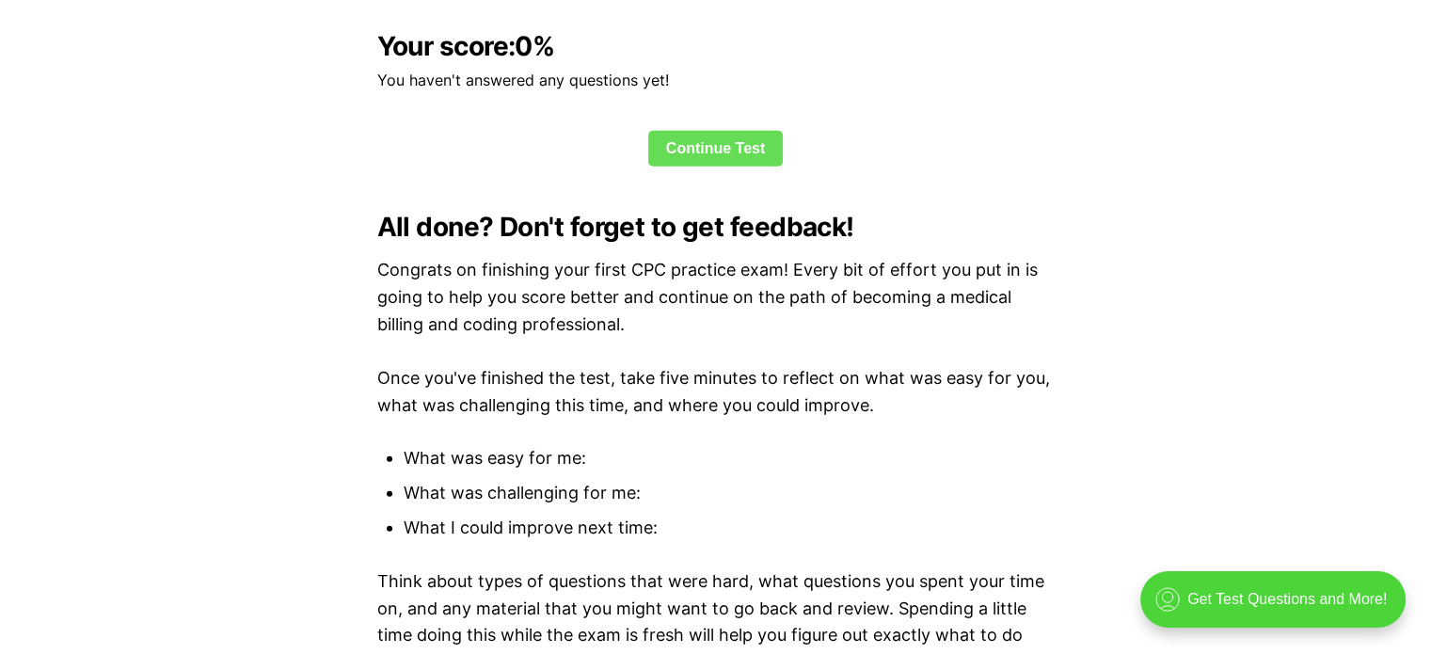
click at [712, 131] on link "Continue Test" at bounding box center [716, 149] width 136 height 36
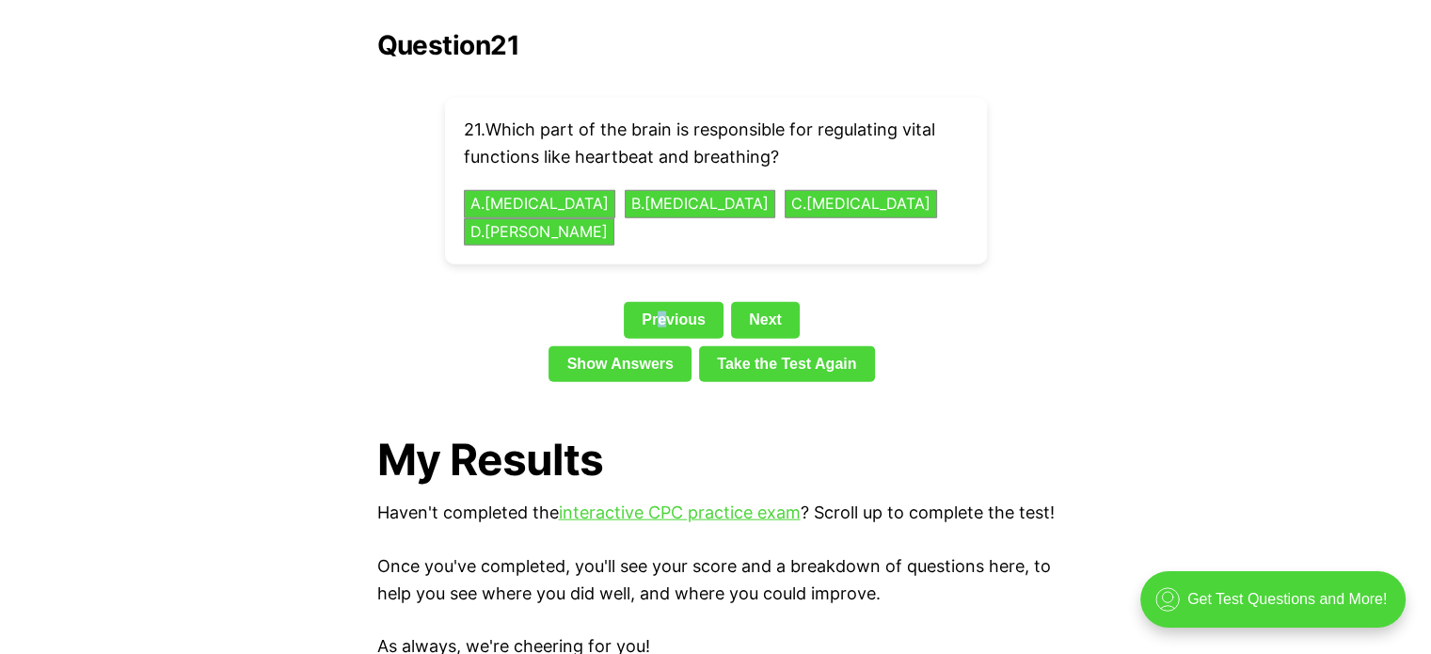
click at [663, 302] on link "Previous" at bounding box center [674, 320] width 100 height 36
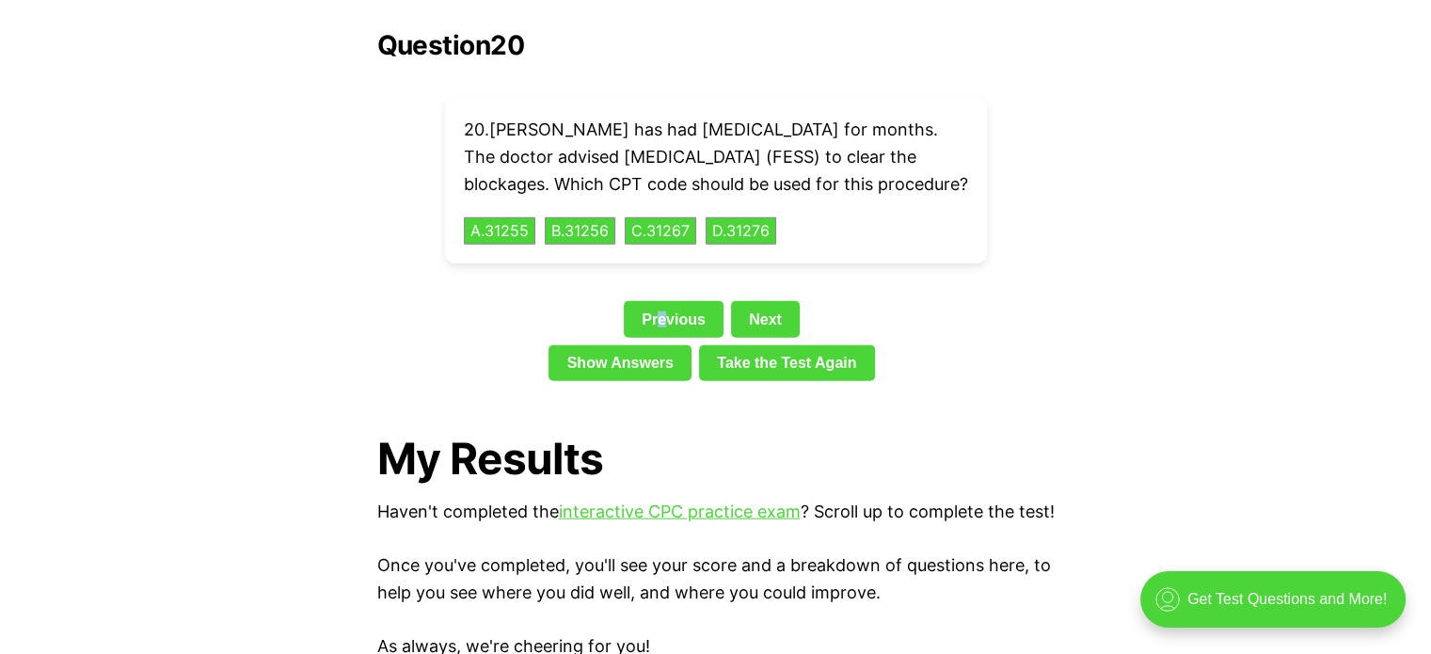
click at [663, 261] on div "Question 20 20 . [PERSON_NAME] has had [MEDICAL_DATA] for months. The doctor ad…" at bounding box center [716, 209] width 678 height 359
click at [697, 306] on link "Previous" at bounding box center [674, 319] width 100 height 36
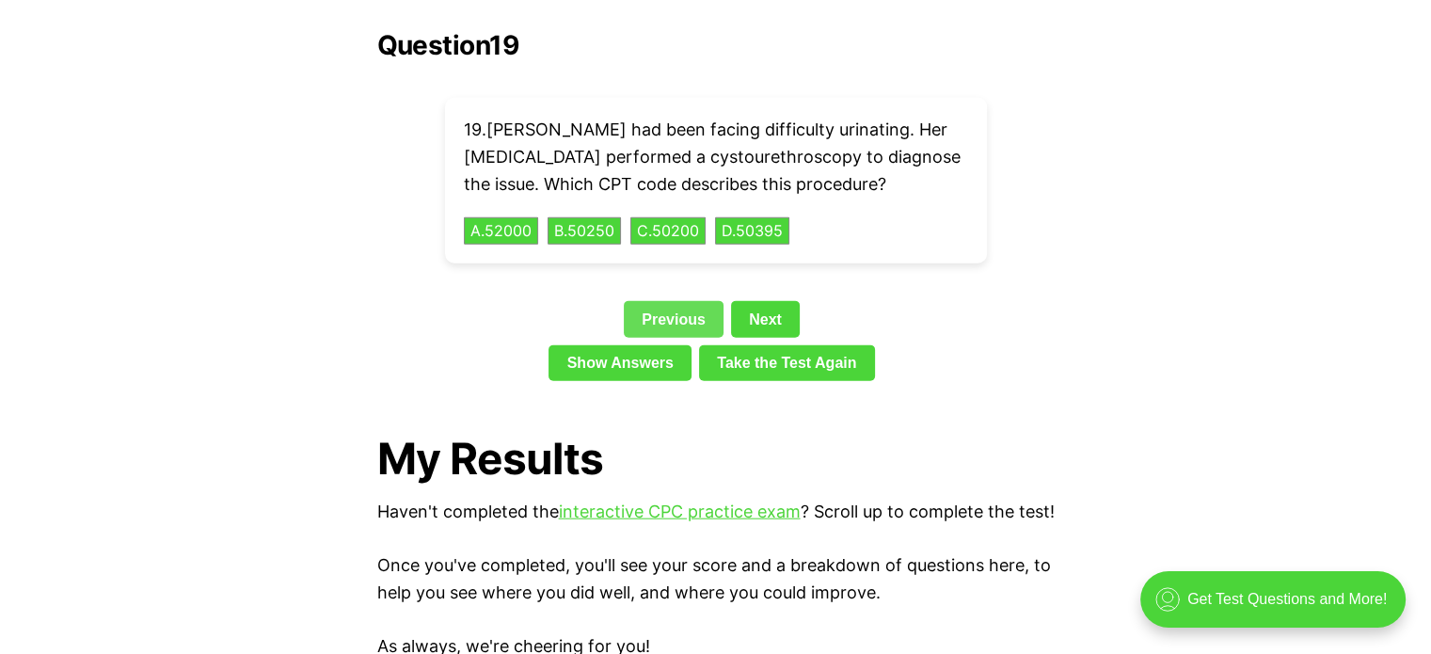
click at [695, 301] on link "Previous" at bounding box center [674, 319] width 100 height 36
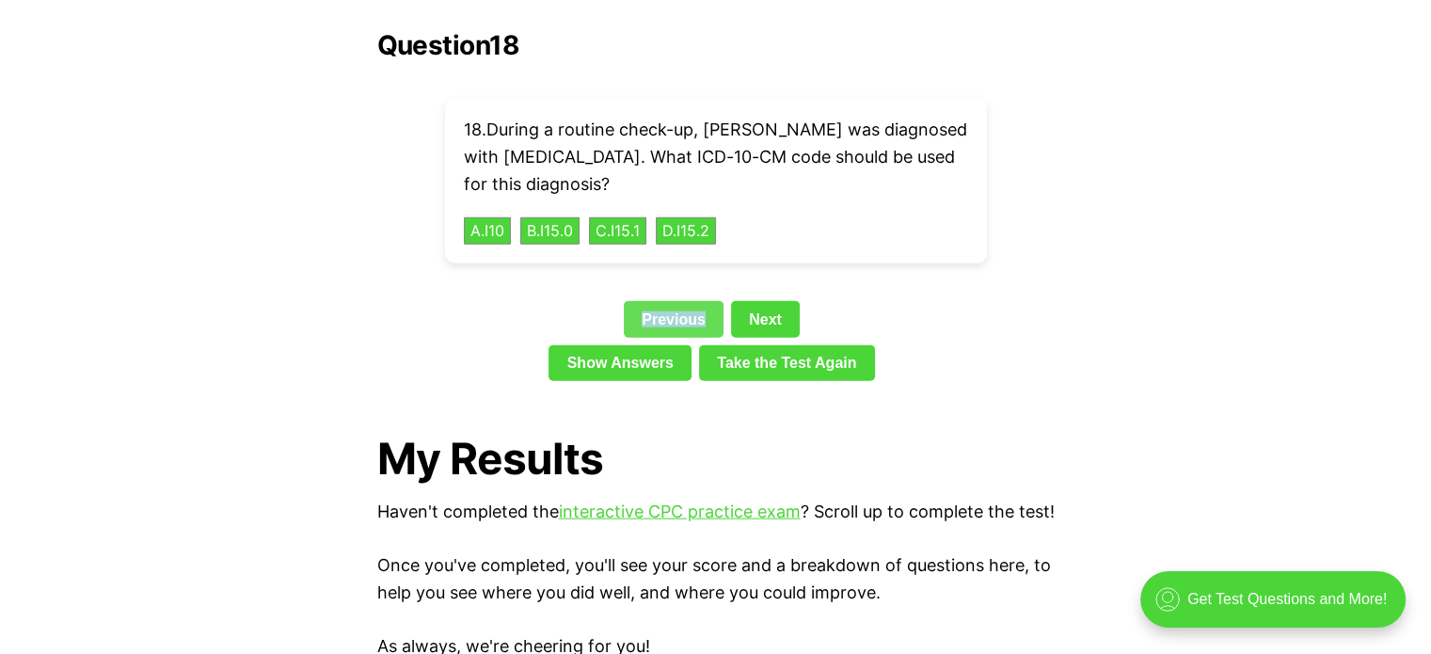
click at [695, 301] on link "Previous" at bounding box center [674, 319] width 100 height 36
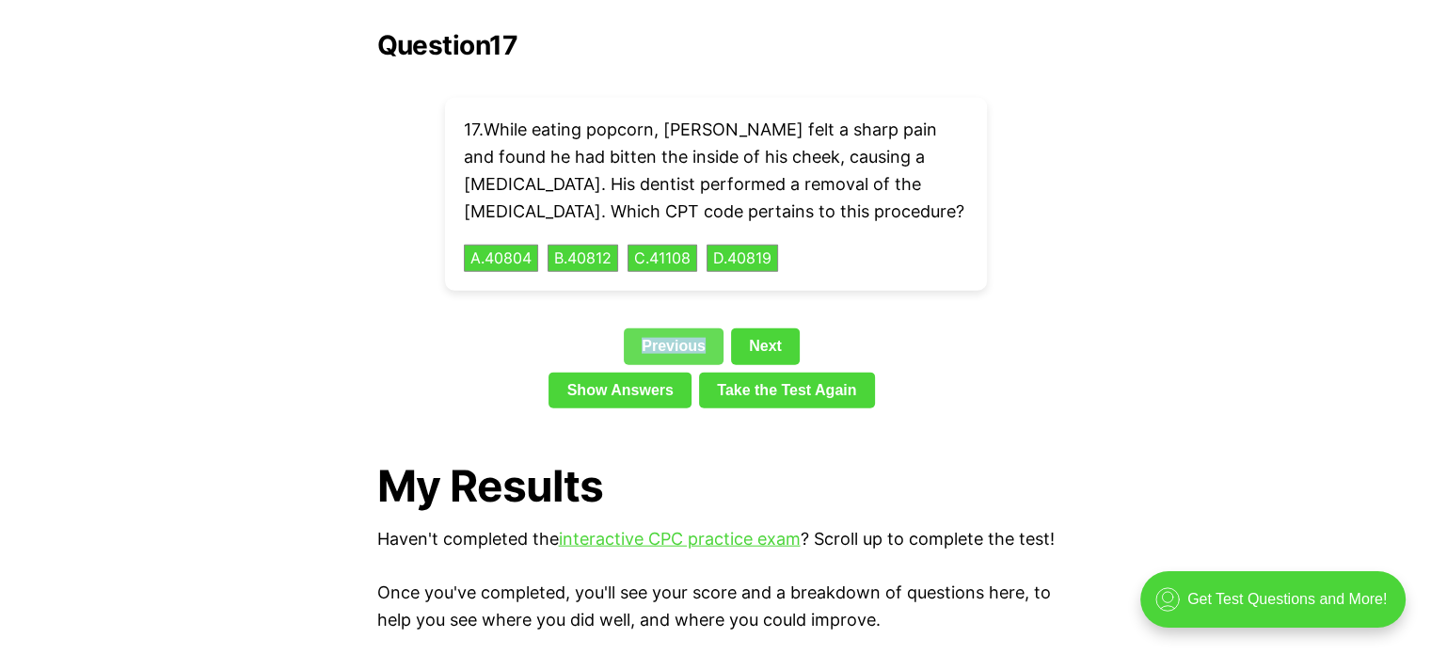
click at [659, 328] on link "Previous" at bounding box center [674, 346] width 100 height 36
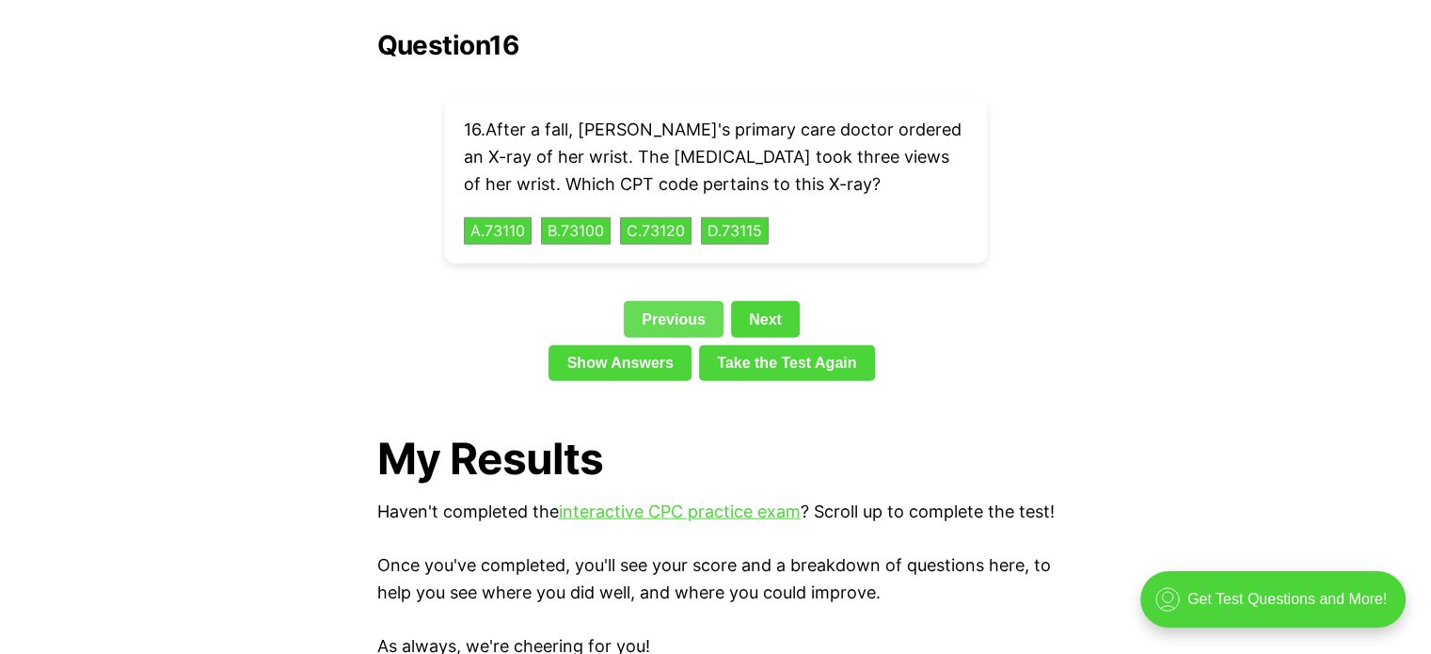
click at [663, 301] on link "Previous" at bounding box center [674, 319] width 100 height 36
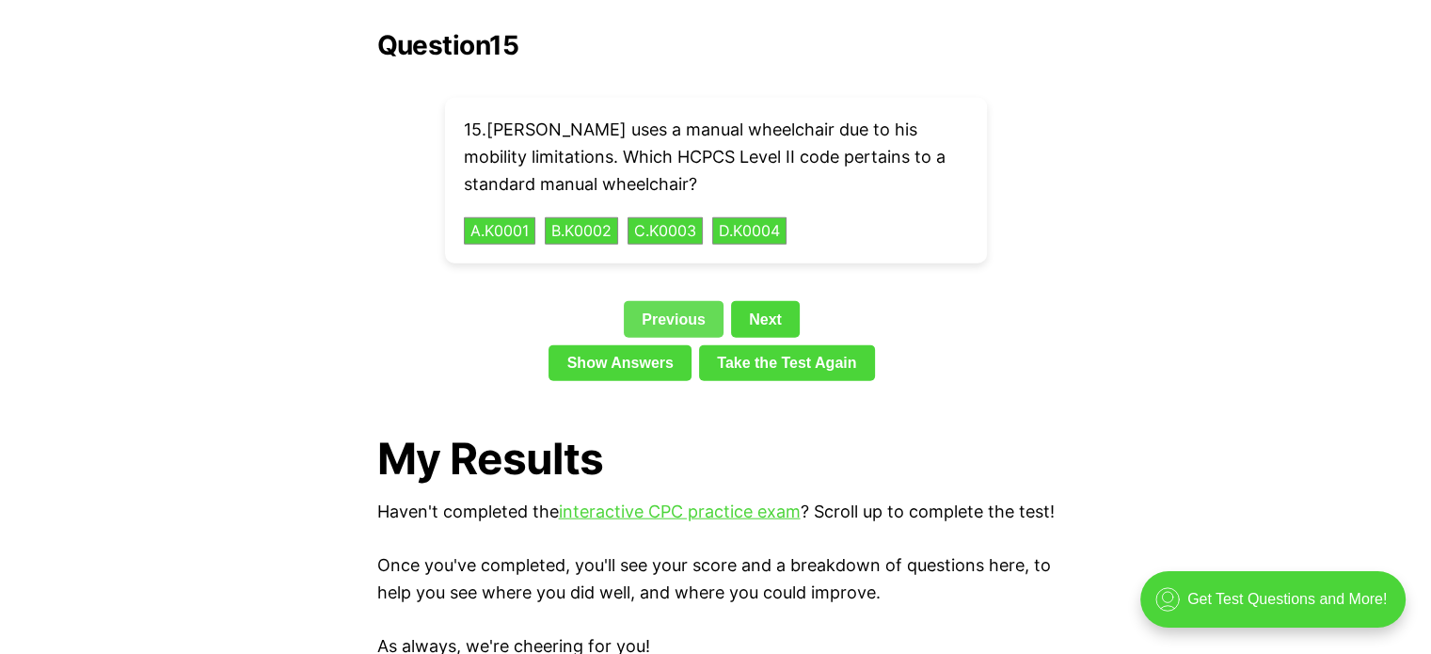
click at [663, 301] on link "Previous" at bounding box center [674, 319] width 100 height 36
click at [665, 301] on link "Previous" at bounding box center [674, 319] width 100 height 36
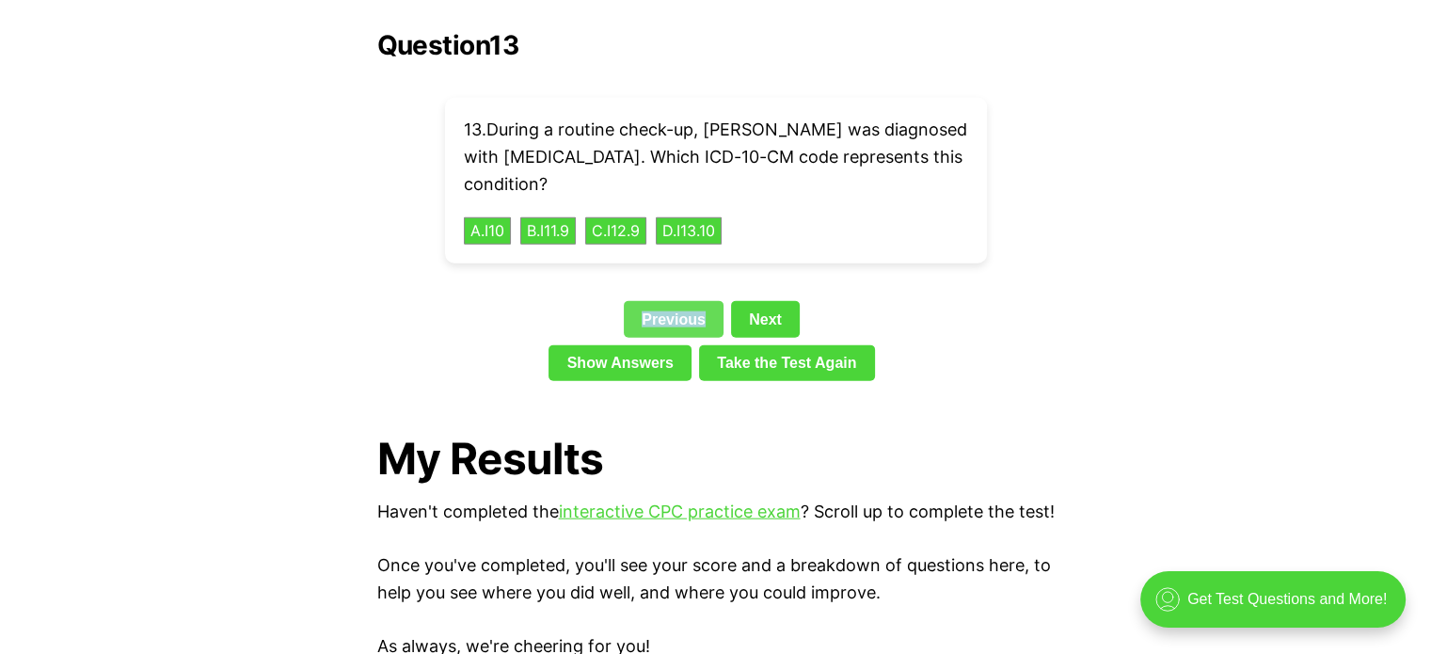
click at [665, 301] on link "Previous" at bounding box center [674, 319] width 100 height 36
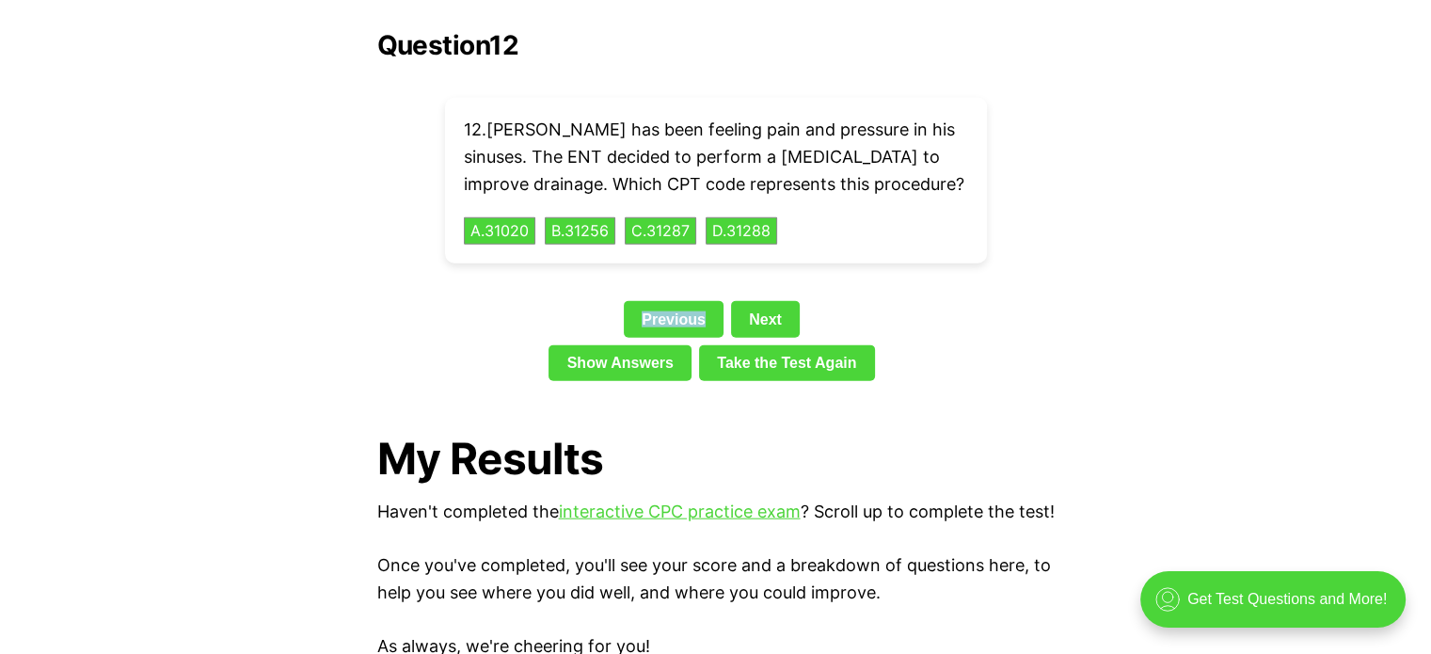
click at [665, 301] on link "Previous" at bounding box center [674, 319] width 100 height 36
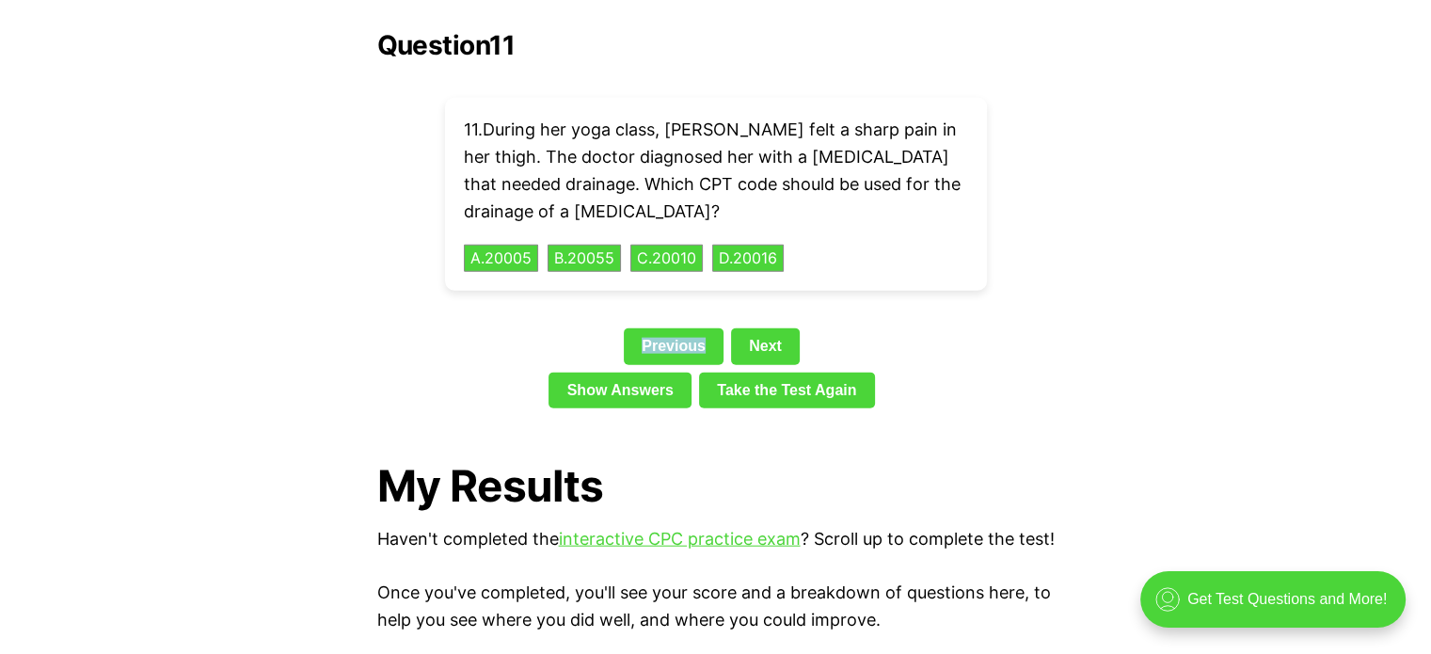
click at [665, 289] on div "Question 11 11 . During her yoga class, [PERSON_NAME] felt a sharp pain in her …" at bounding box center [716, 223] width 678 height 386
click at [655, 328] on link "Previous" at bounding box center [674, 346] width 100 height 36
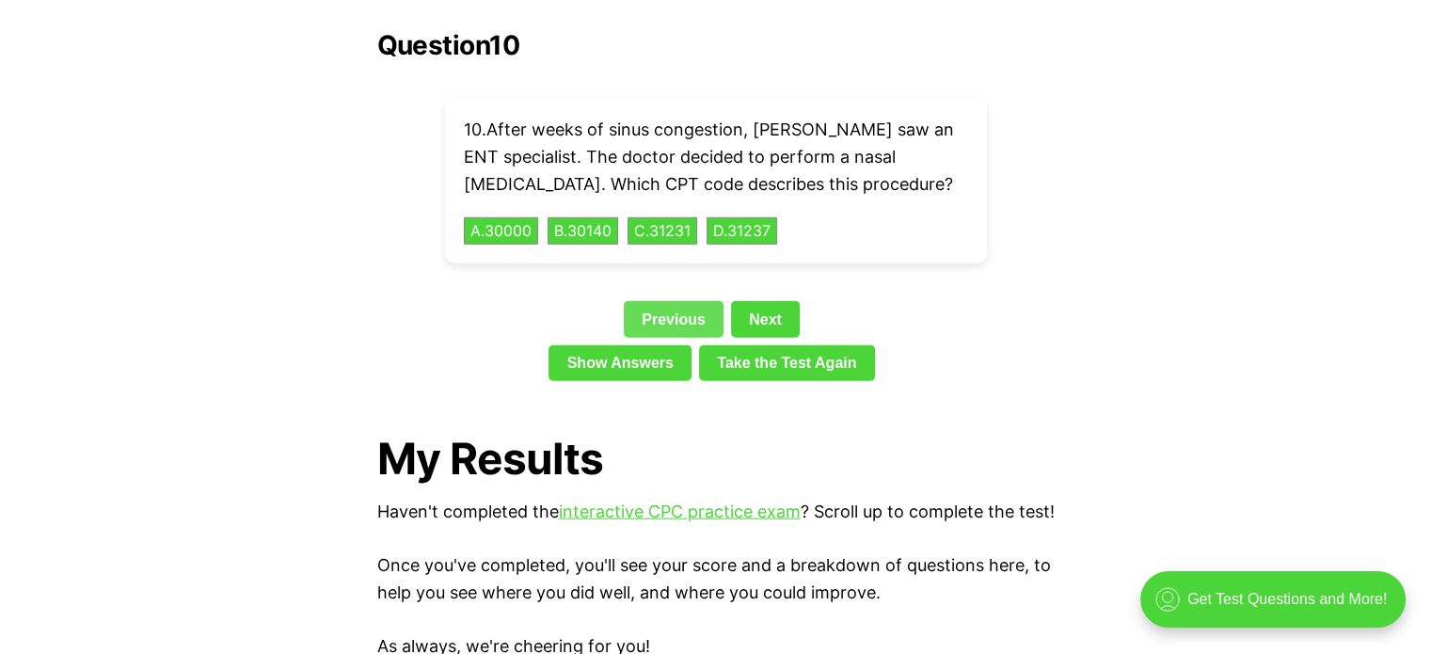
click at [659, 306] on link "Previous" at bounding box center [674, 319] width 100 height 36
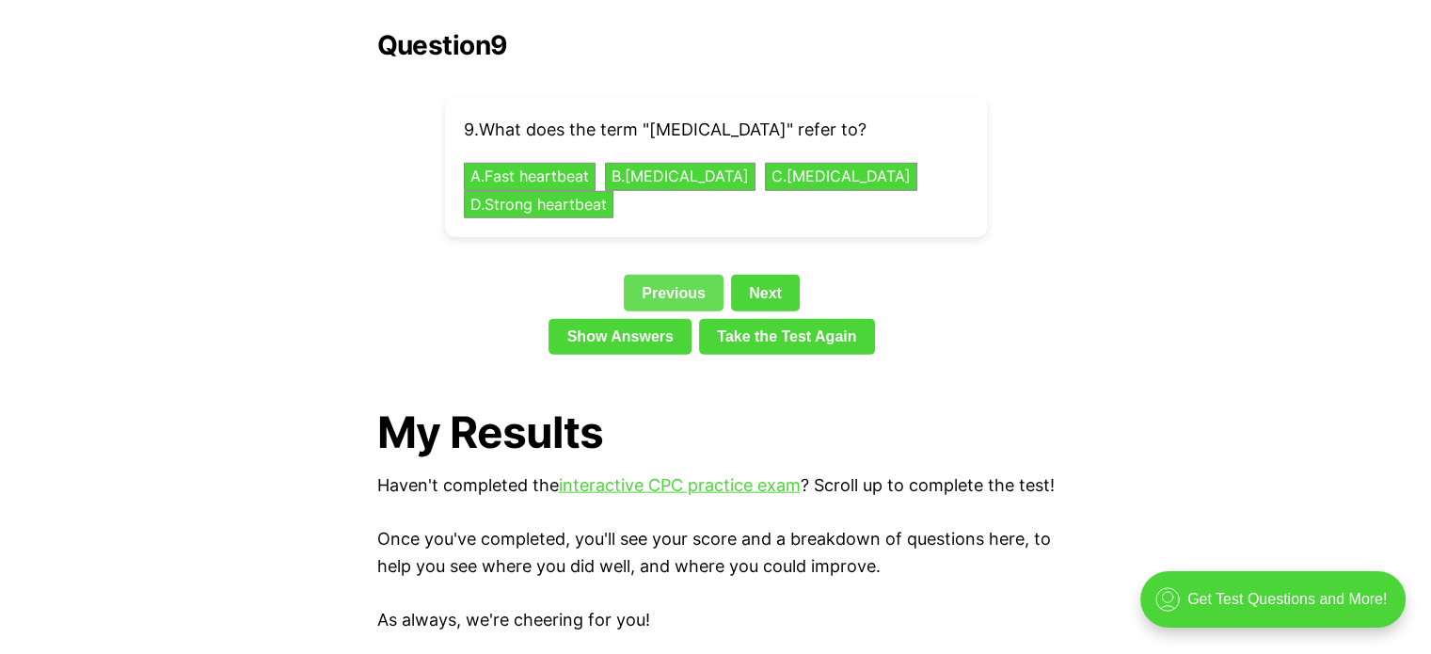
click at [685, 275] on link "Previous" at bounding box center [674, 293] width 100 height 36
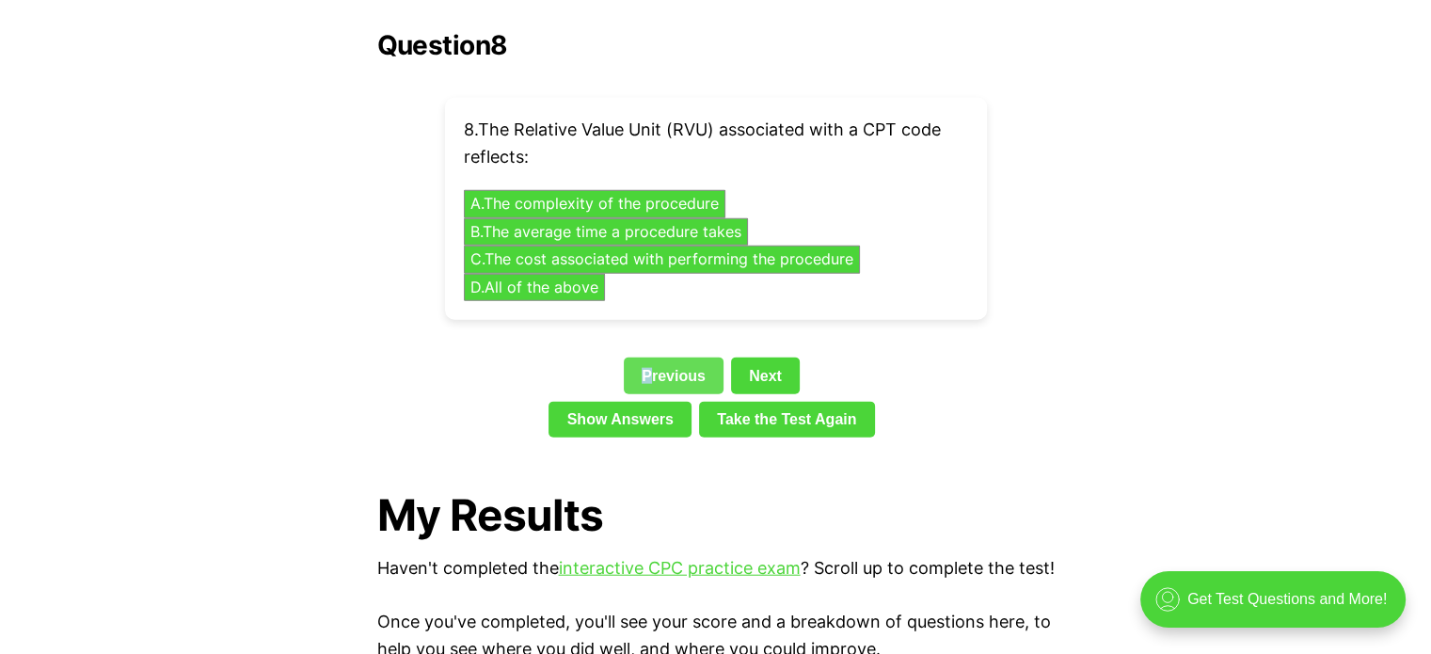
click at [649, 358] on link "Previous" at bounding box center [674, 376] width 100 height 36
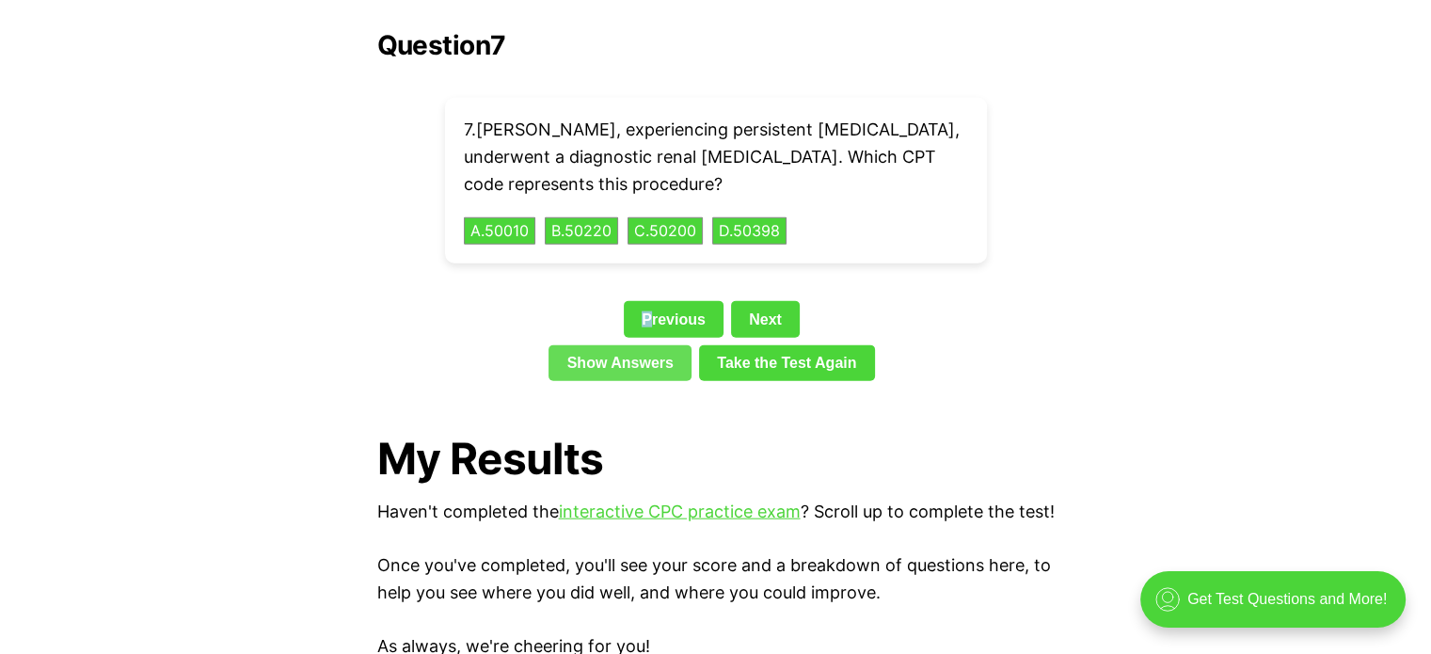
click at [649, 345] on link "Show Answers" at bounding box center [620, 363] width 143 height 36
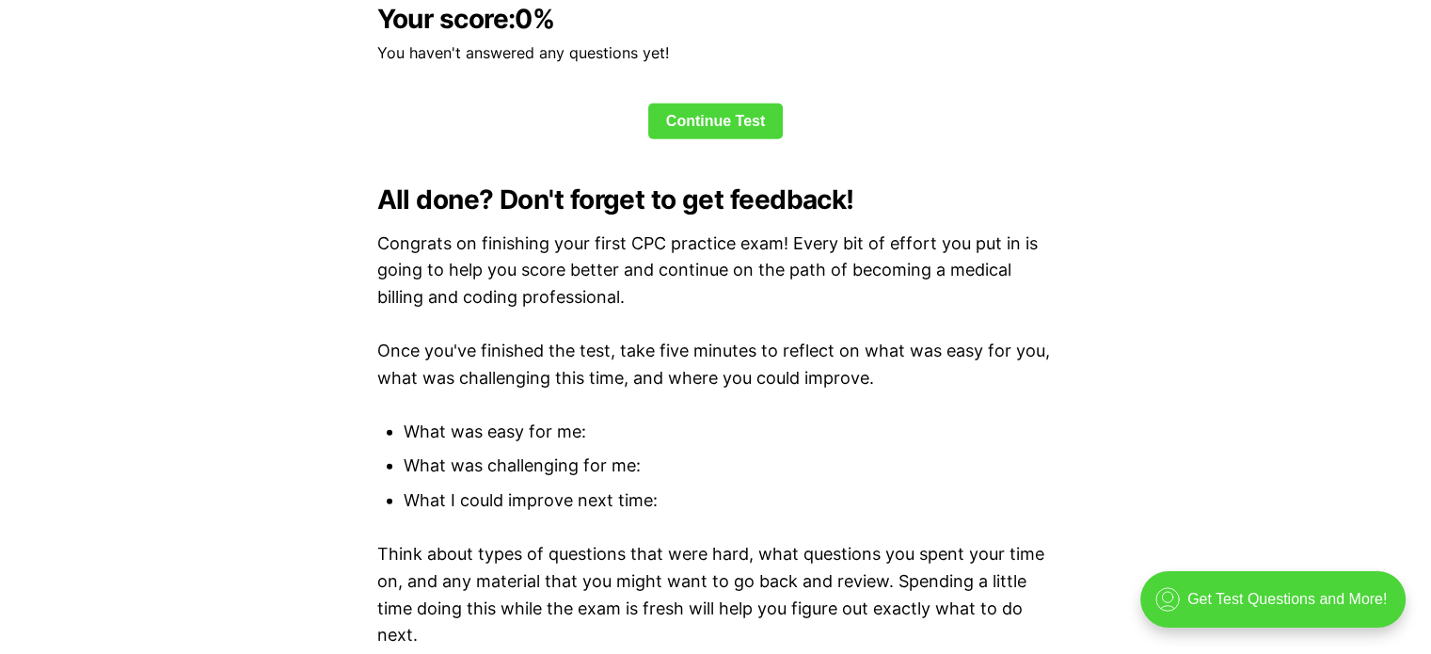
scroll to position [4313, 0]
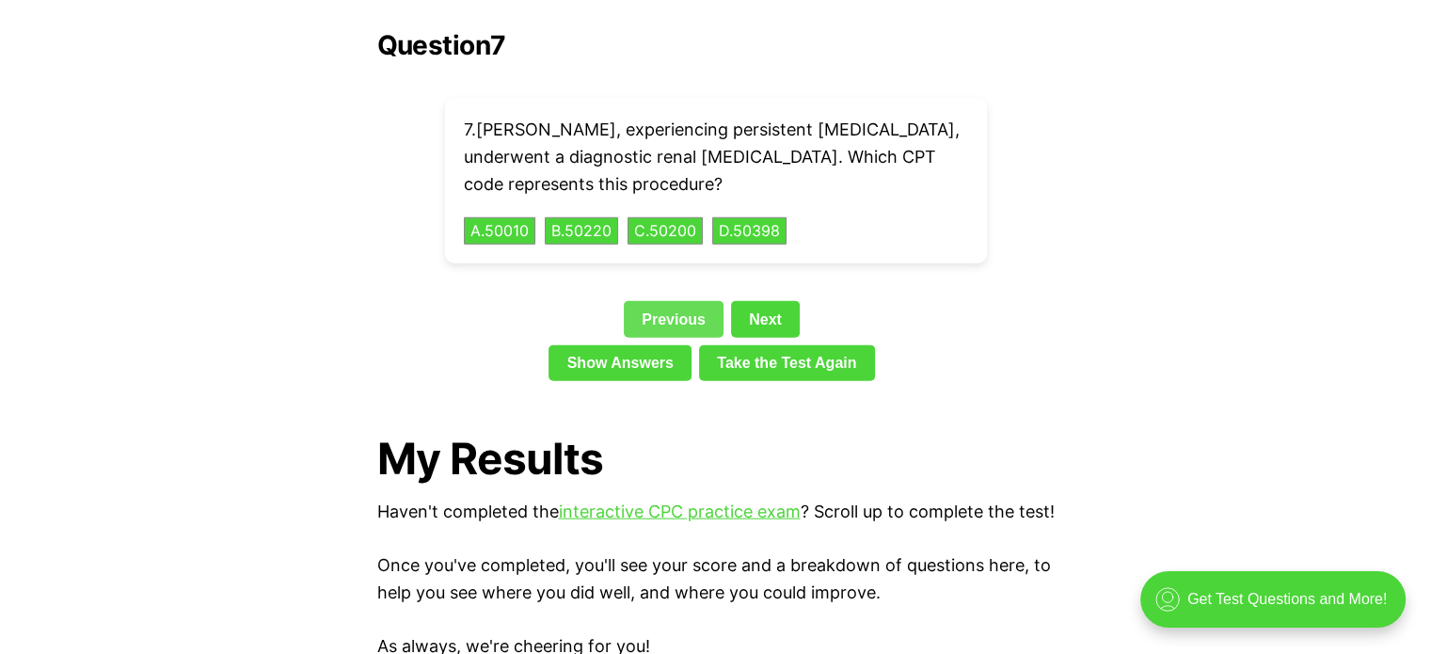
click at [665, 301] on link "Previous" at bounding box center [674, 319] width 100 height 36
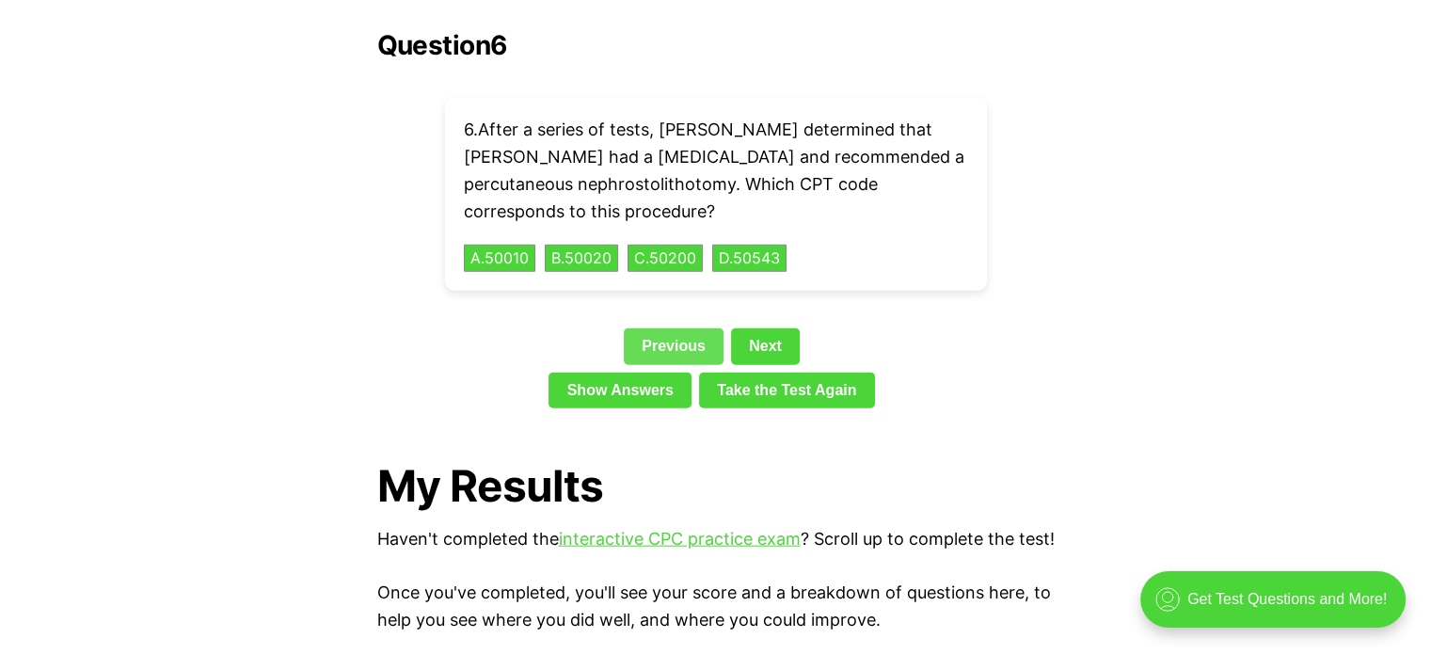
click at [665, 328] on link "Previous" at bounding box center [674, 346] width 100 height 36
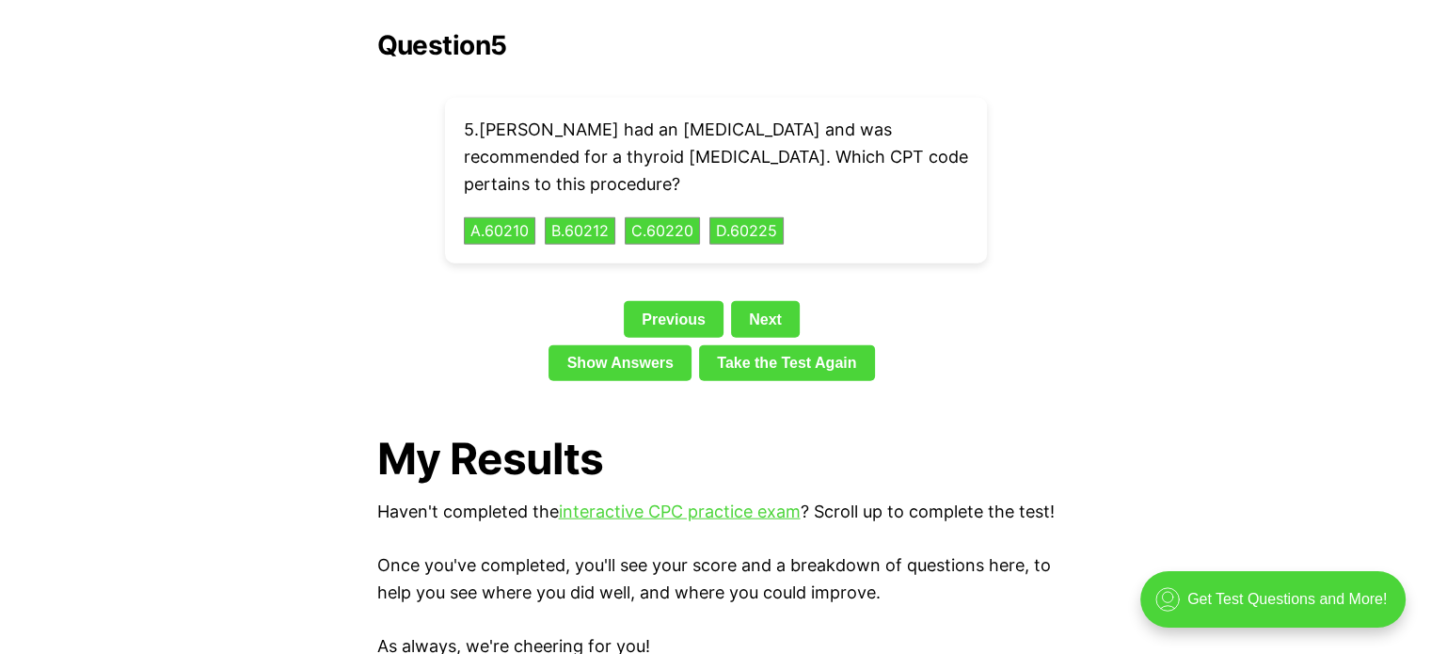
click at [693, 301] on link "Previous" at bounding box center [674, 319] width 100 height 36
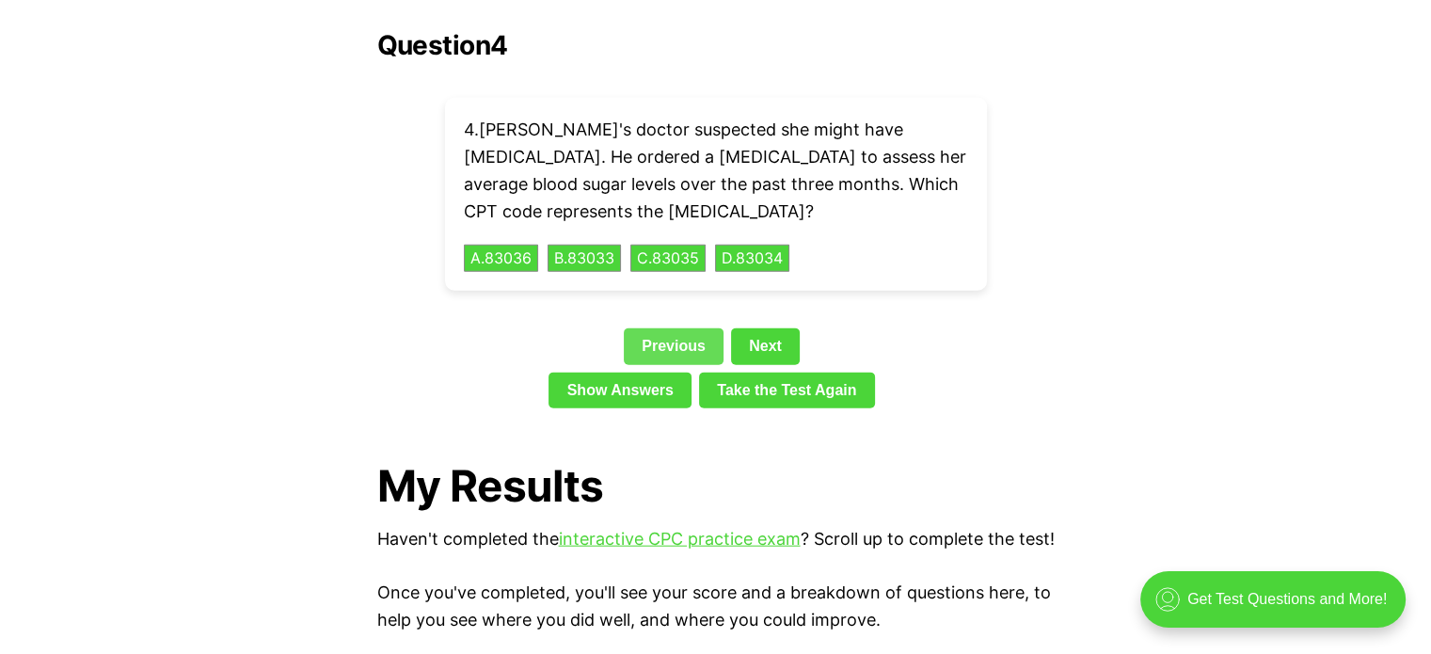
click at [647, 328] on link "Previous" at bounding box center [674, 346] width 100 height 36
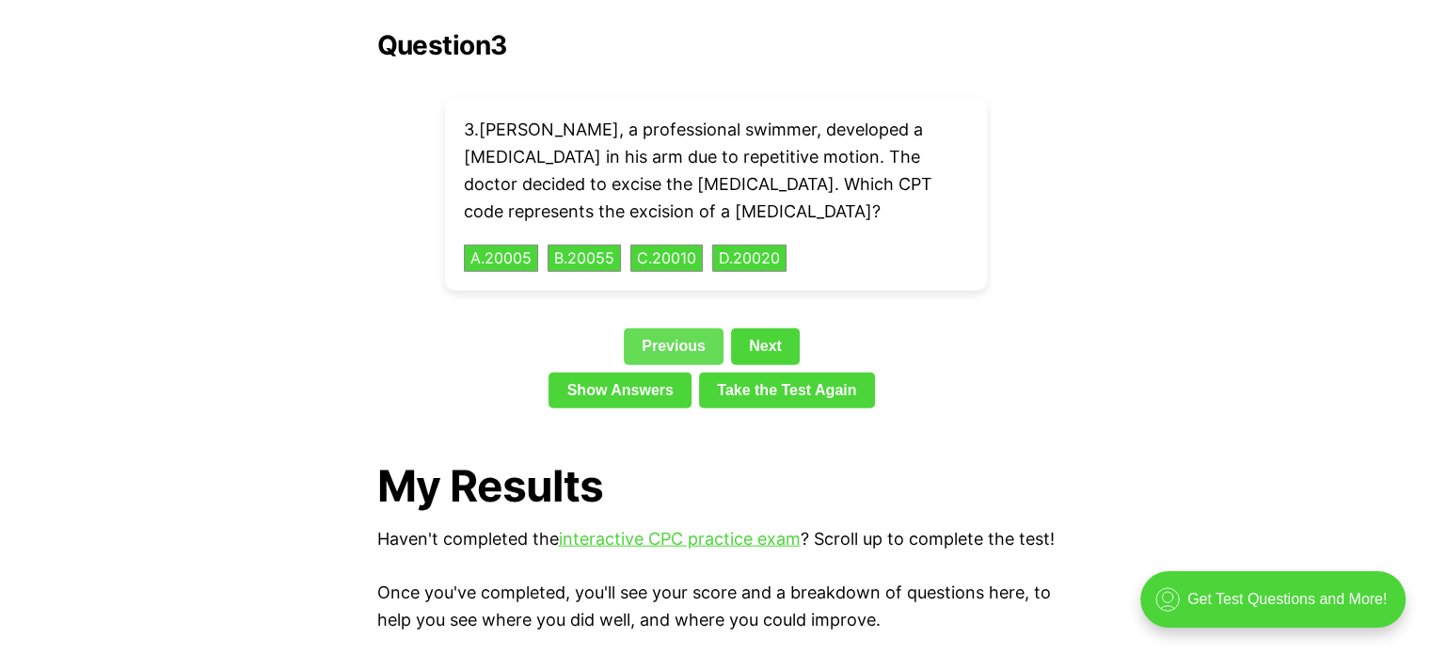
click at [680, 328] on link "Previous" at bounding box center [674, 346] width 100 height 36
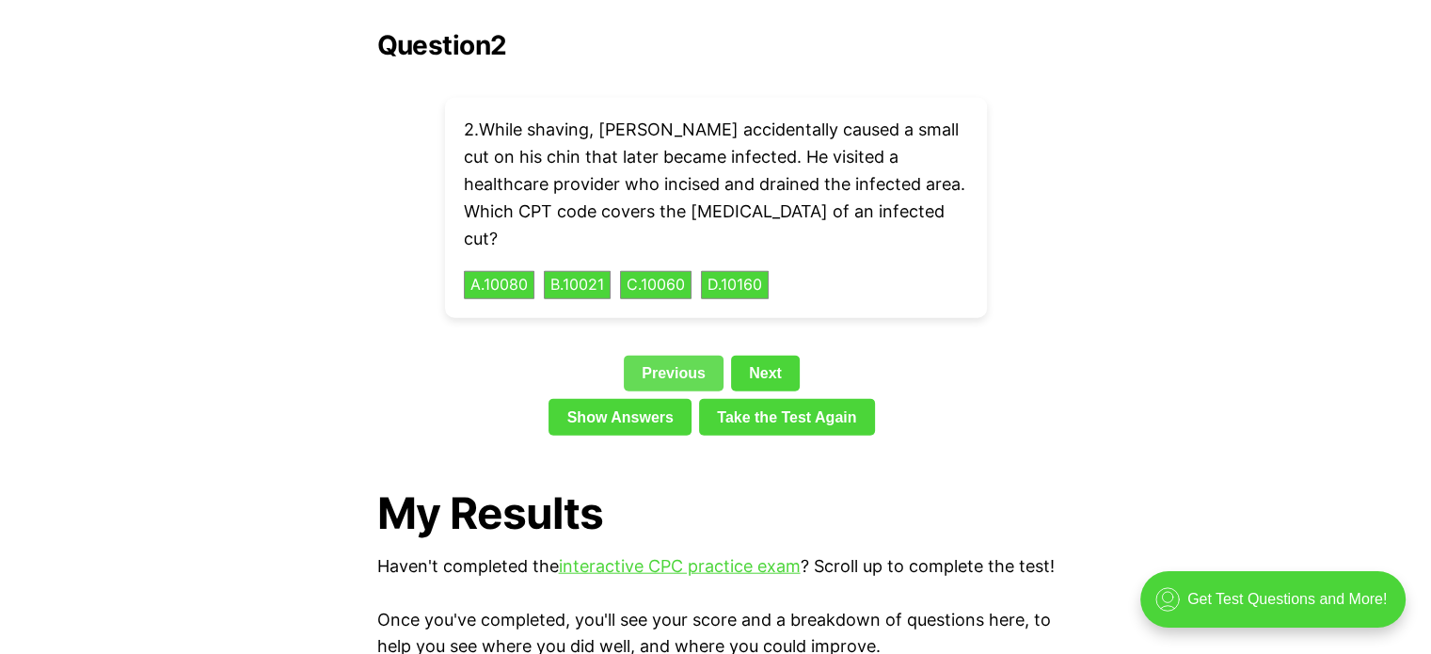
click at [658, 356] on link "Previous" at bounding box center [674, 374] width 100 height 36
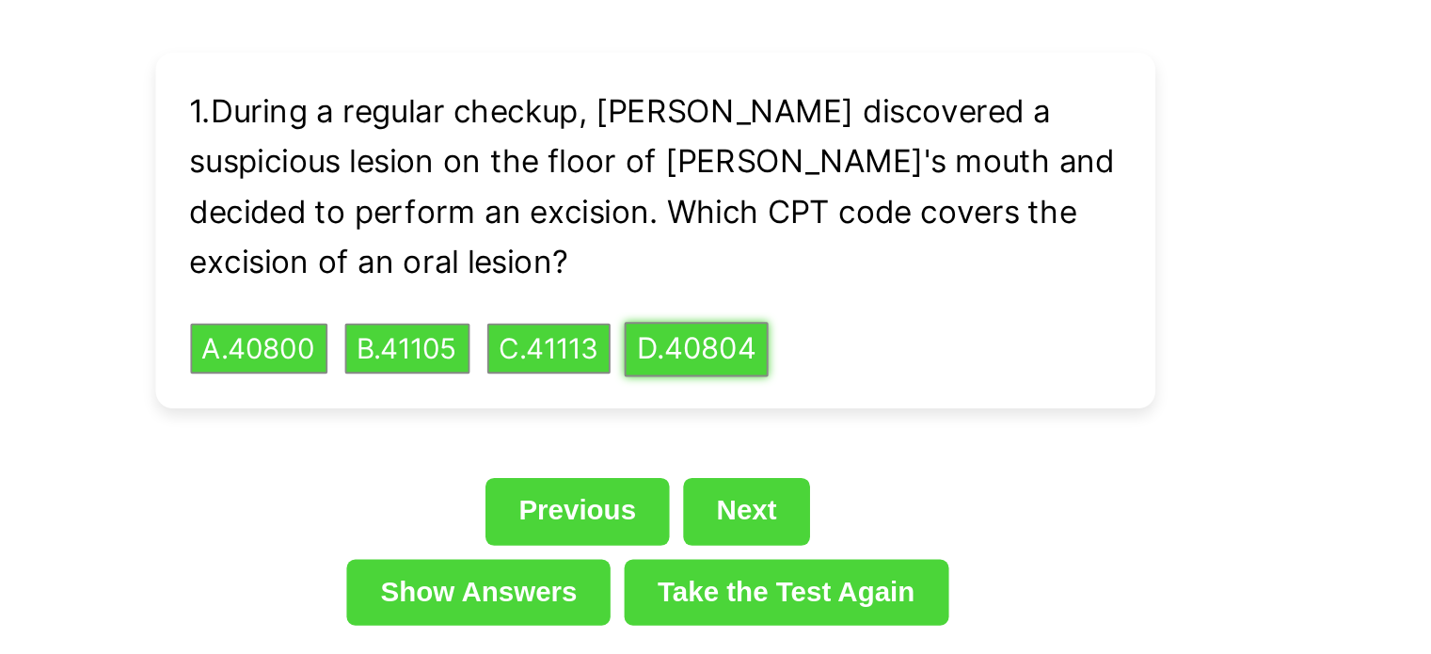
click at [738, 244] on button "D . 40804" at bounding box center [738, 258] width 78 height 29
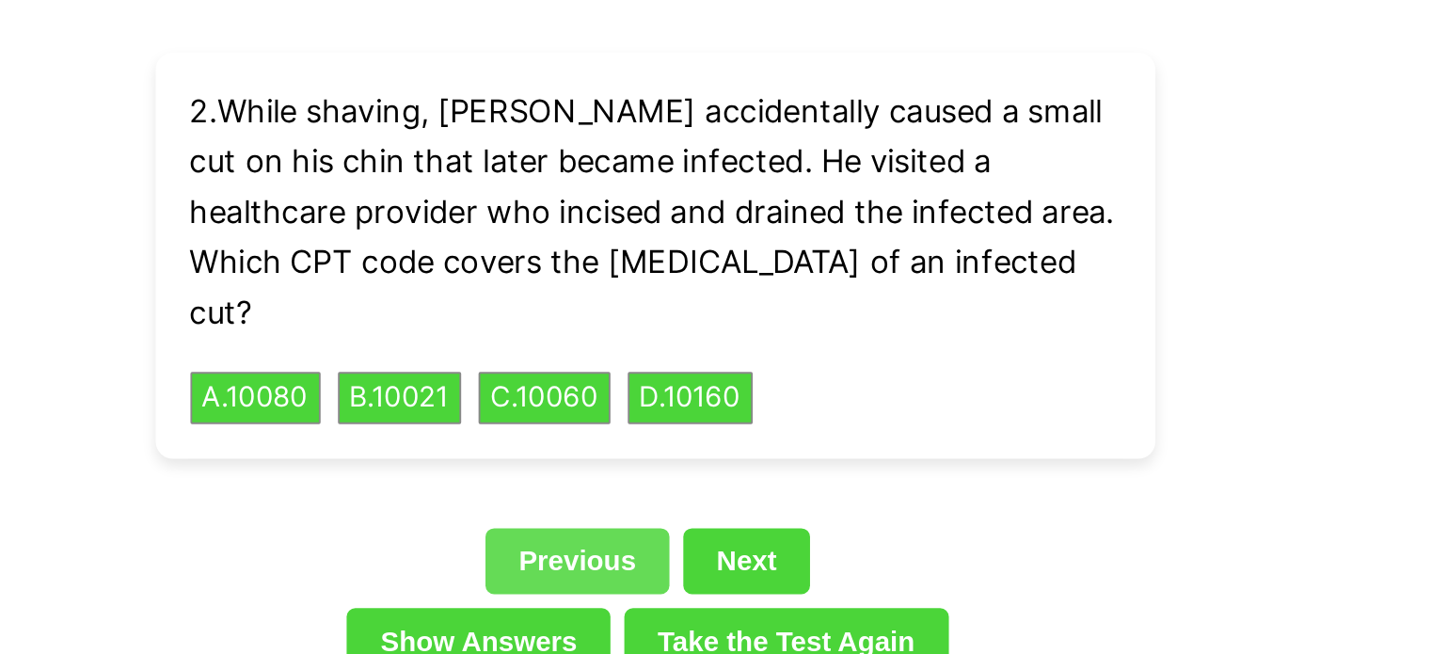
click at [684, 356] on link "Previous" at bounding box center [674, 374] width 100 height 36
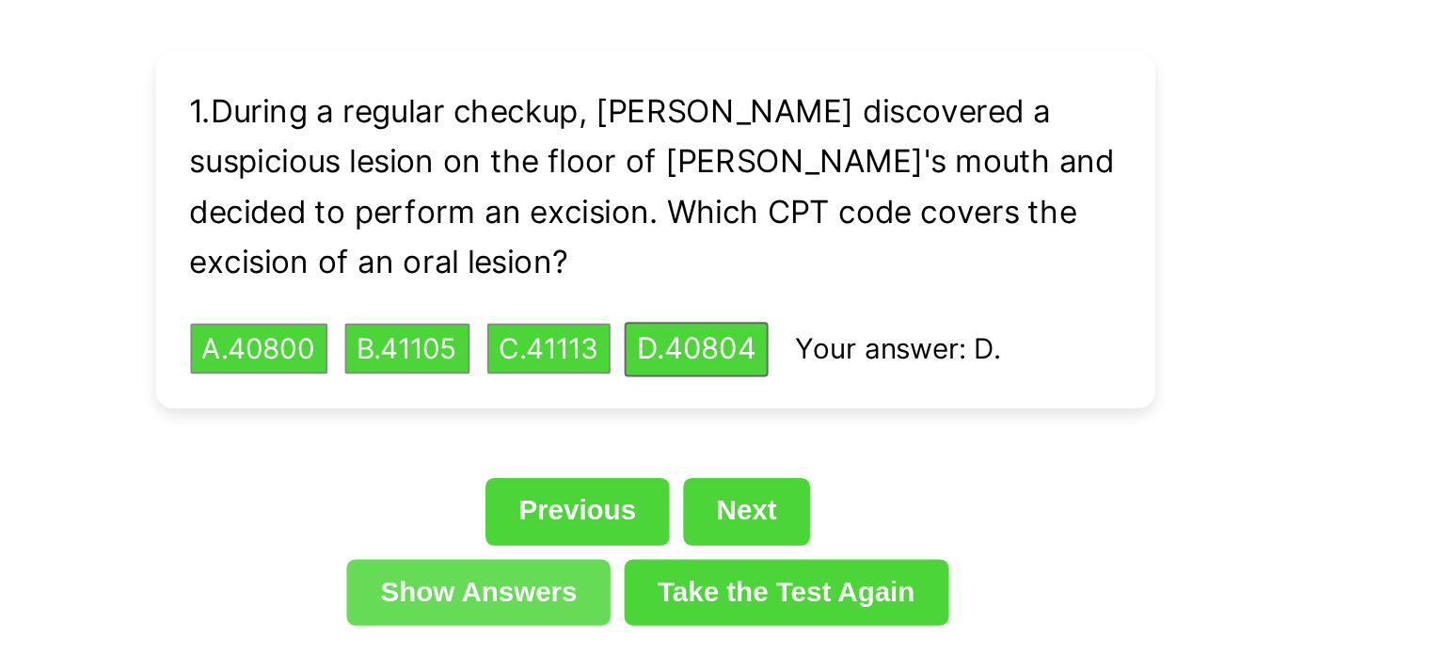
click at [654, 373] on link "Show Answers" at bounding box center [620, 391] width 143 height 36
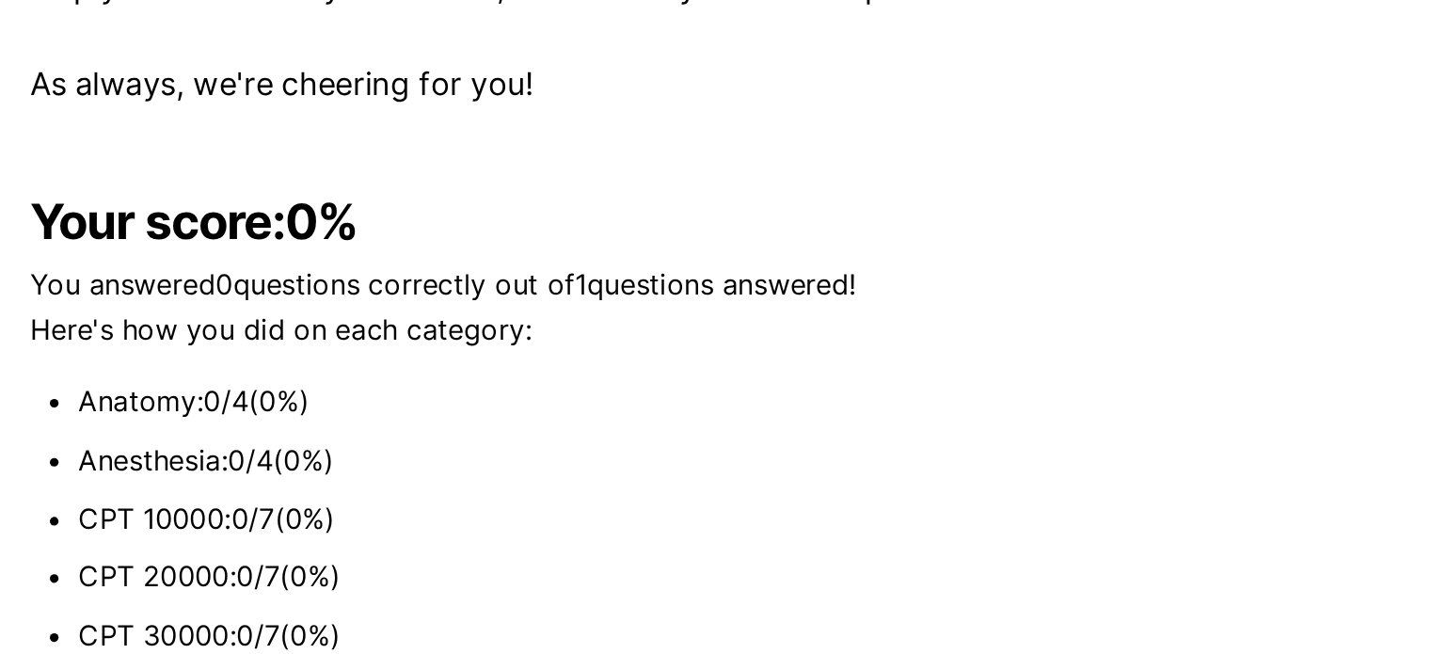
scroll to position [4895, 0]
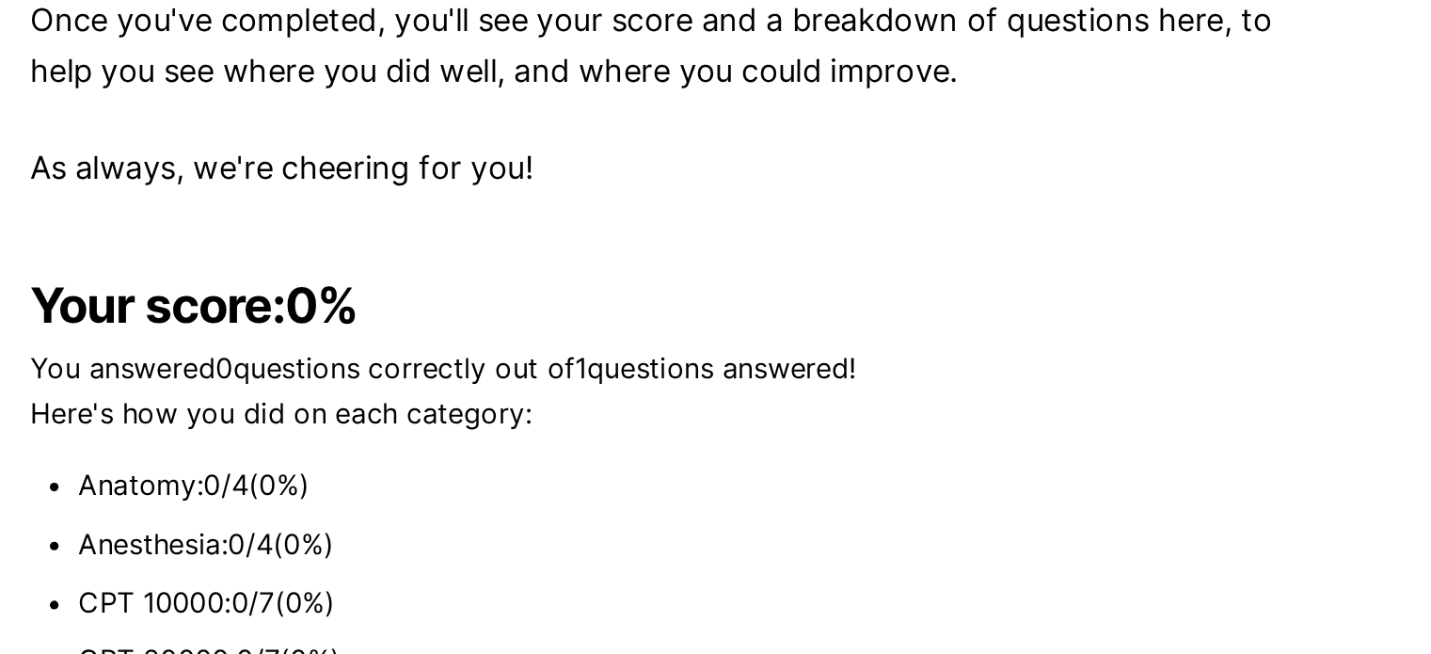
scroll to position [4313, 0]
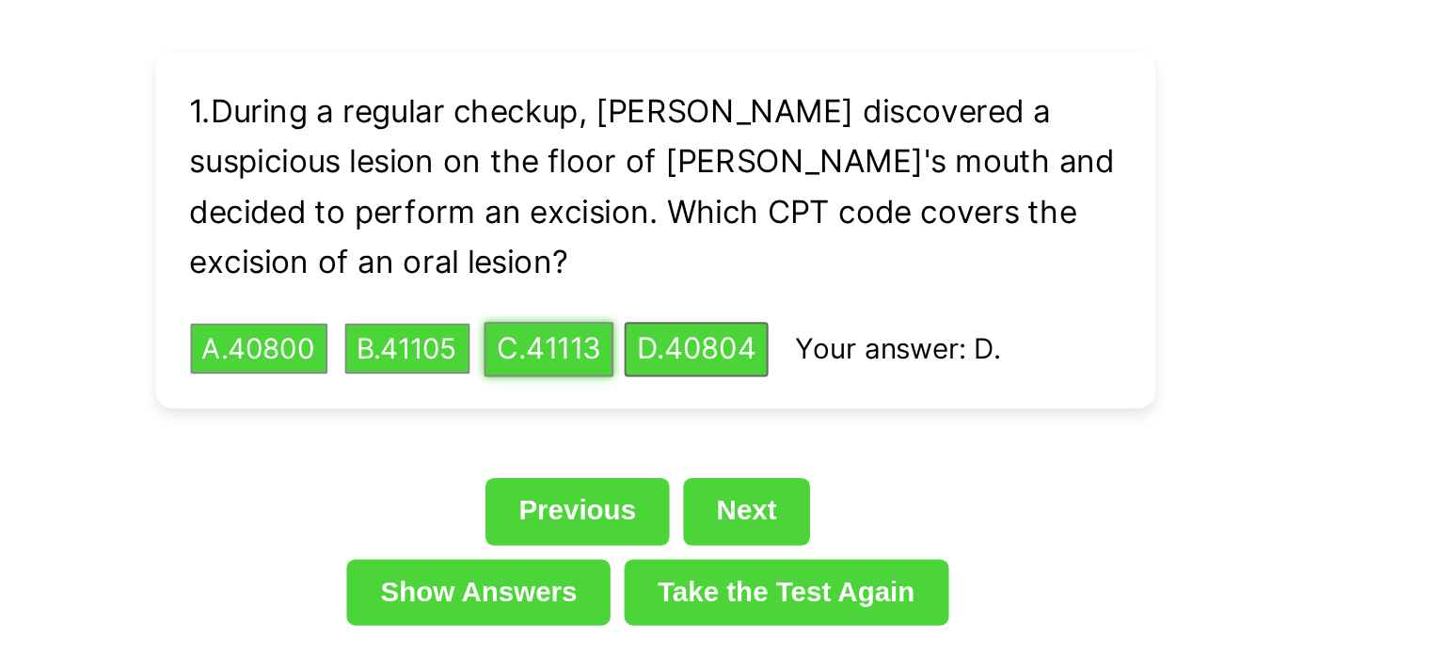
click at [661, 244] on button "C . 41113" at bounding box center [658, 258] width 71 height 29
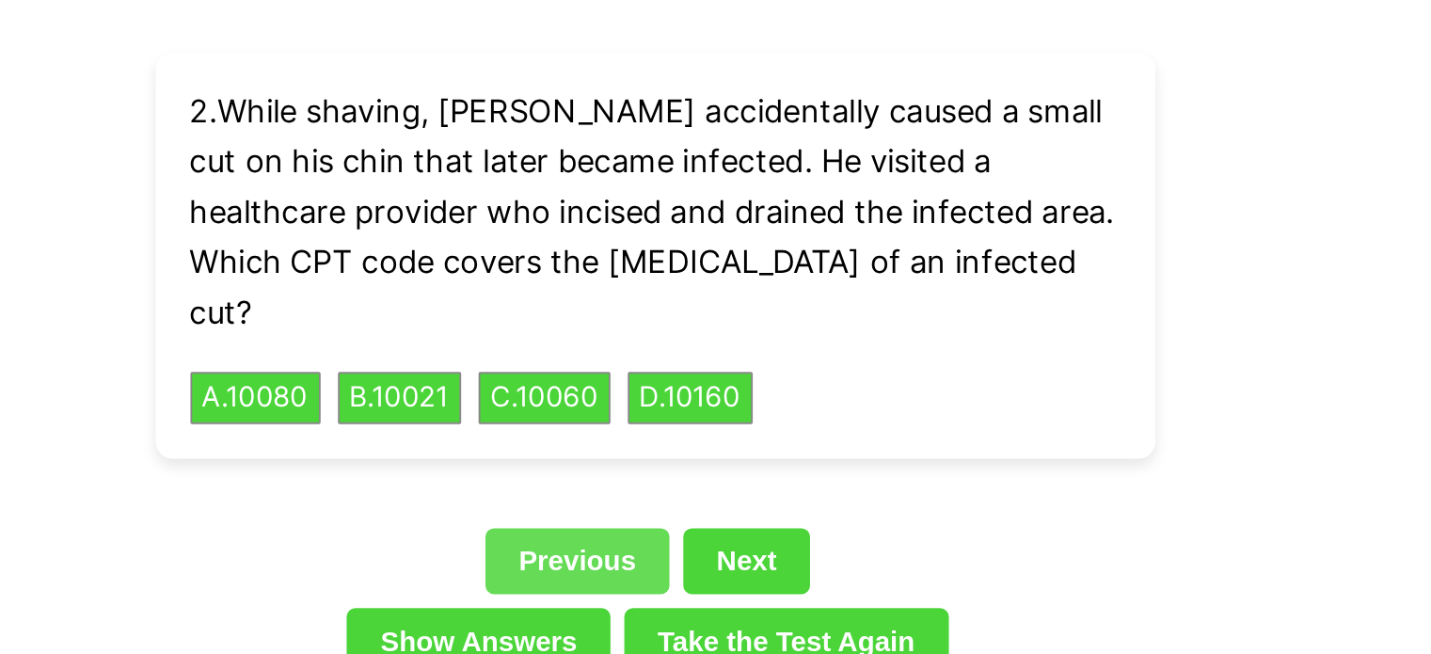
click at [631, 356] on link "Previous" at bounding box center [674, 374] width 100 height 36
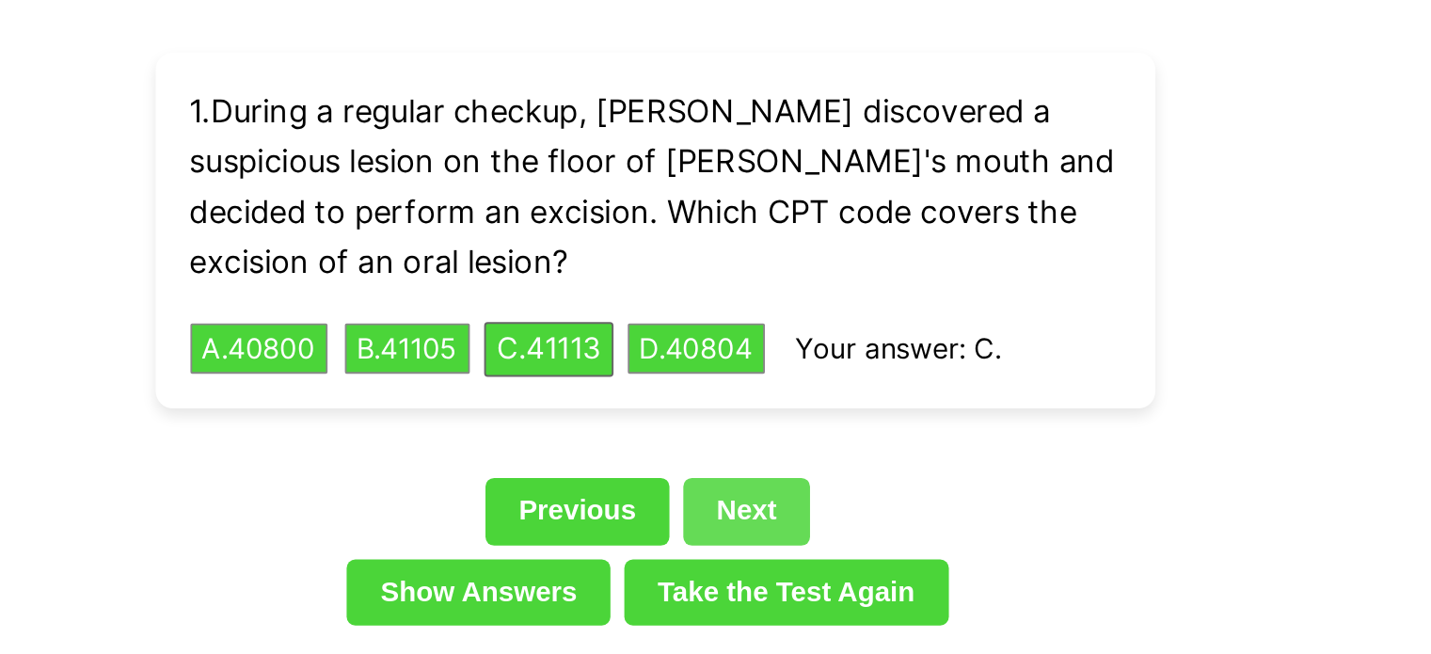
click at [760, 328] on link "Next" at bounding box center [765, 346] width 69 height 36
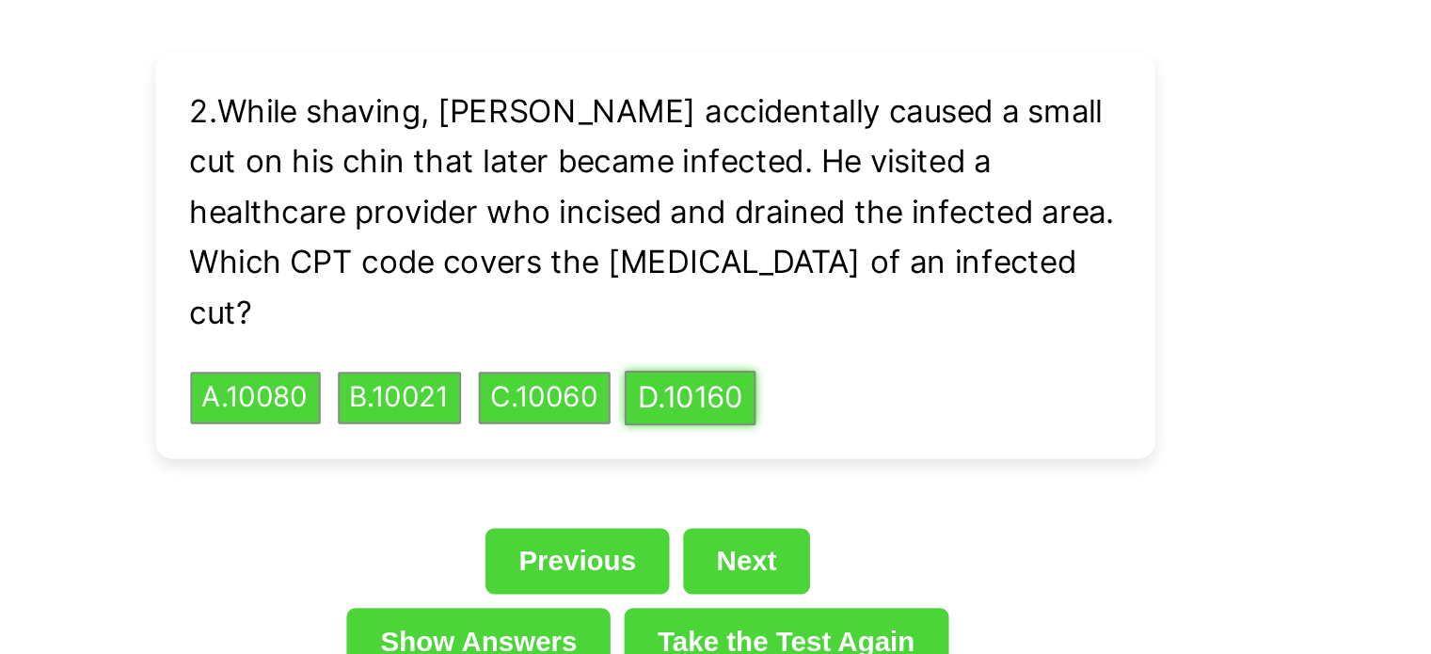
click at [746, 271] on button "D . 10160" at bounding box center [735, 285] width 72 height 29
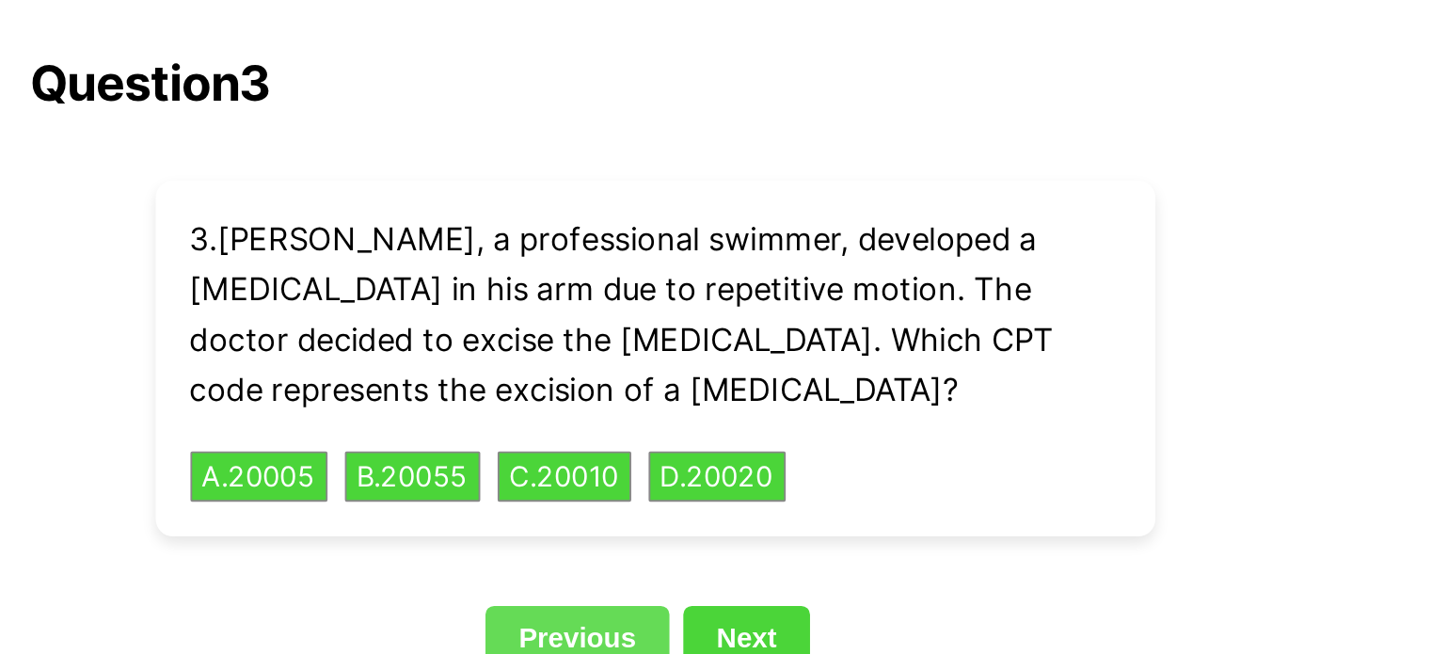
click at [653, 328] on link "Previous" at bounding box center [674, 346] width 100 height 36
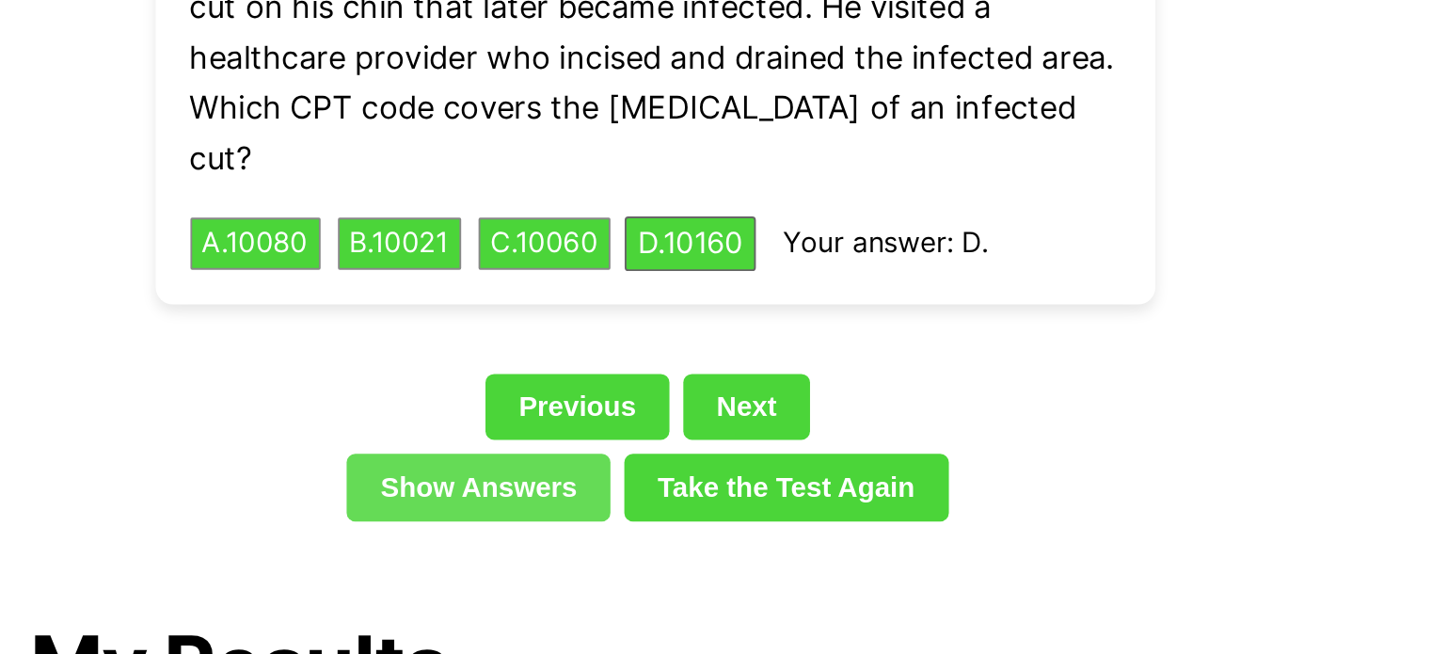
click at [649, 399] on link "Show Answers" at bounding box center [620, 417] width 143 height 36
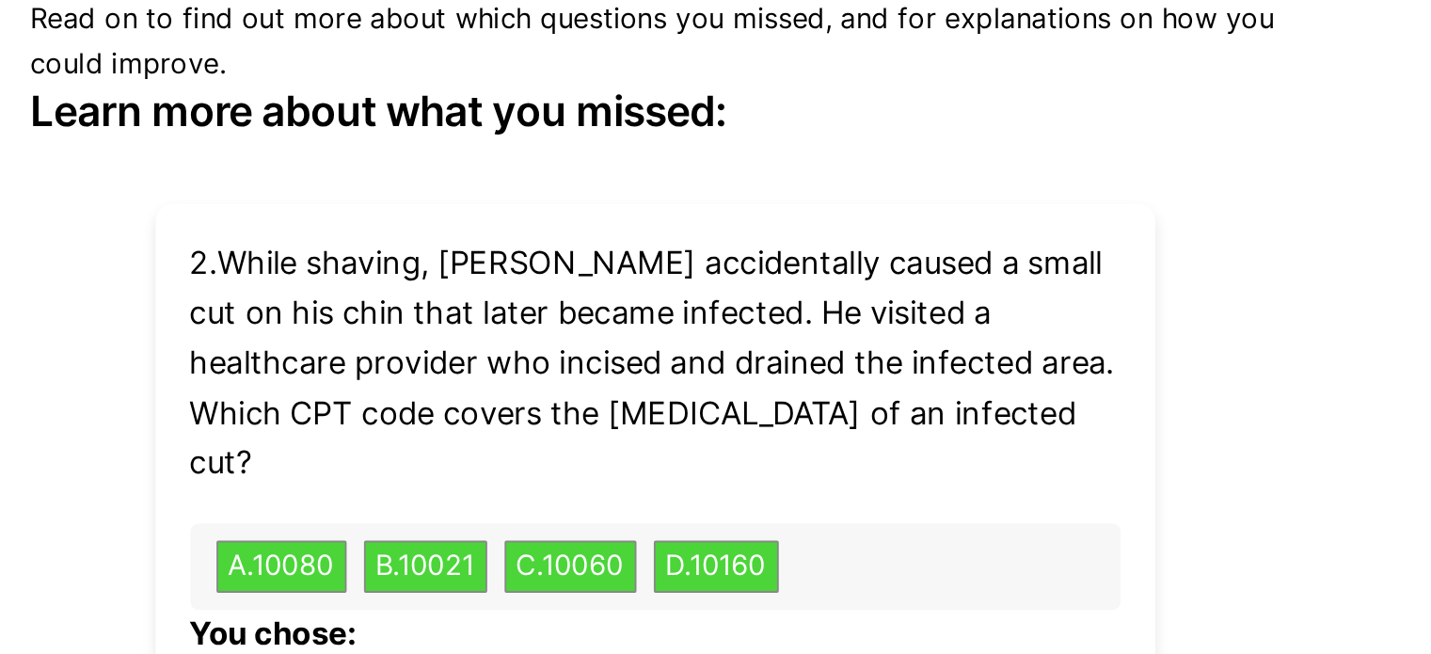
scroll to position [5609, 0]
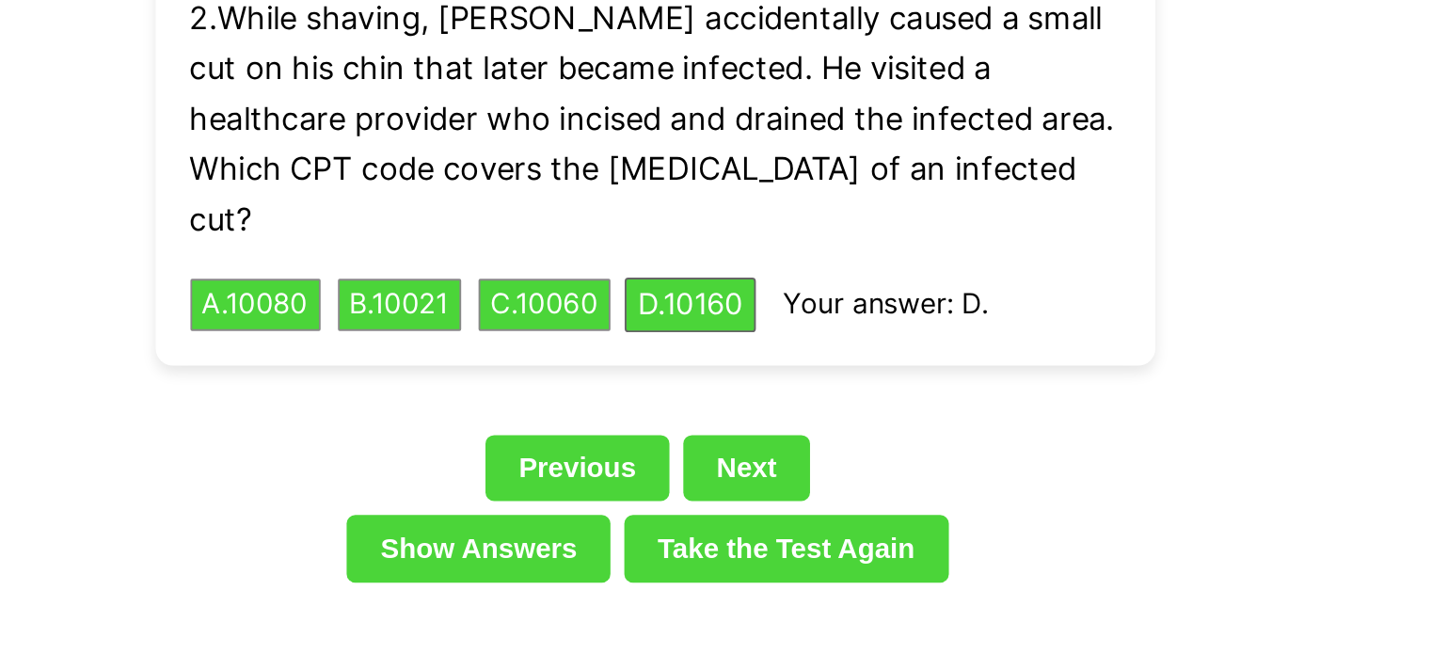
scroll to position [4313, 0]
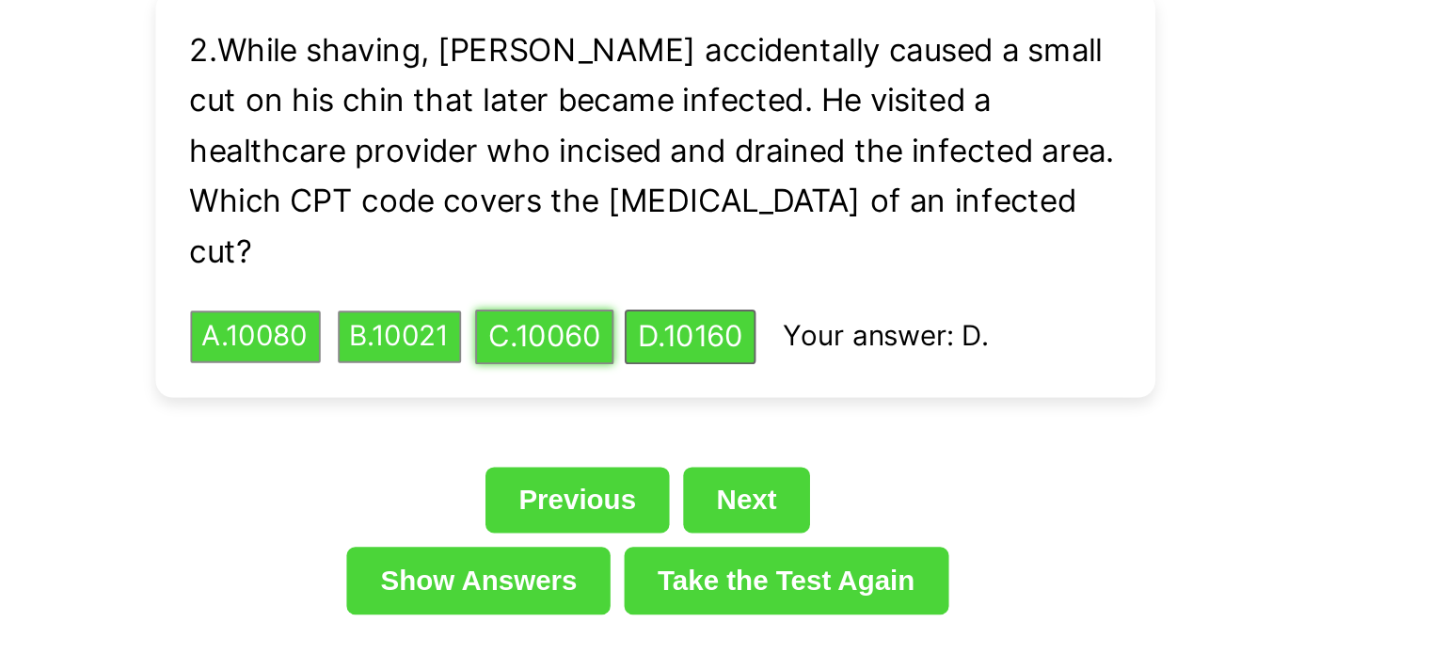
click at [694, 271] on button "C . 10060" at bounding box center [655, 285] width 75 height 29
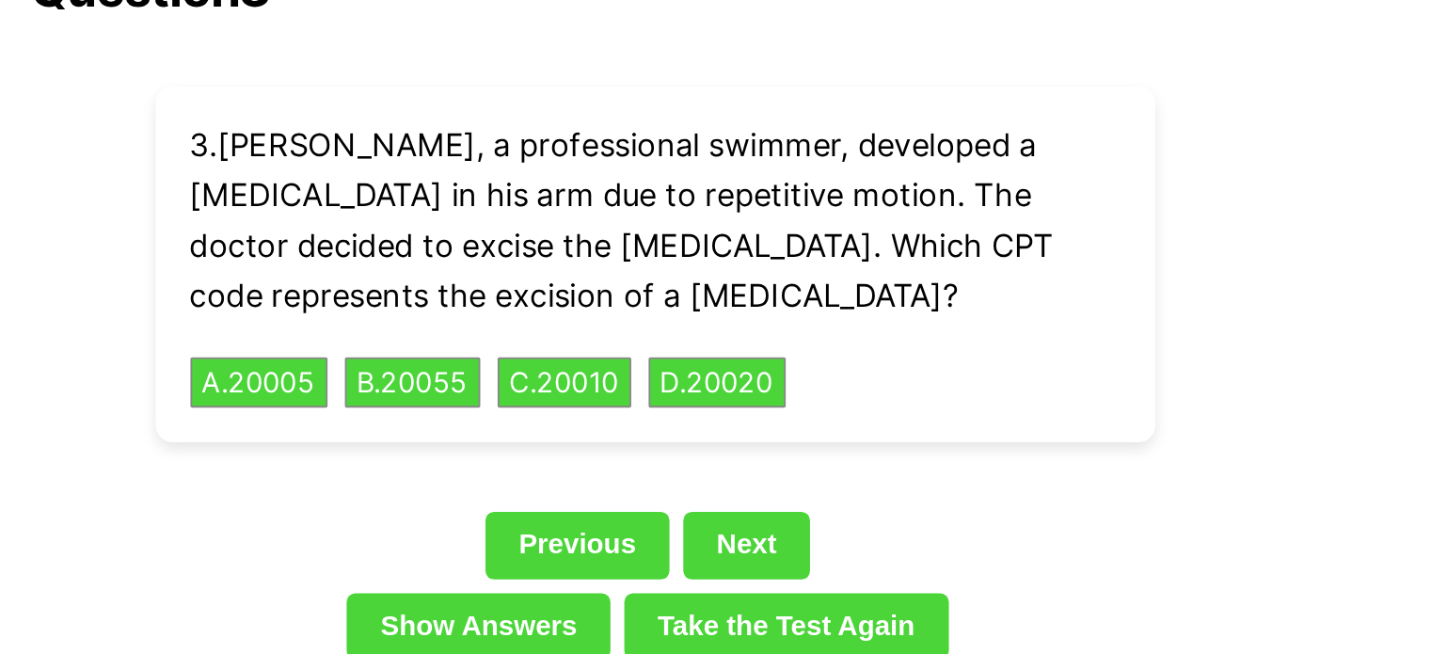
click at [797, 328] on div "Previous Next" at bounding box center [716, 349] width 678 height 43
click at [778, 328] on link "Next" at bounding box center [765, 346] width 69 height 36
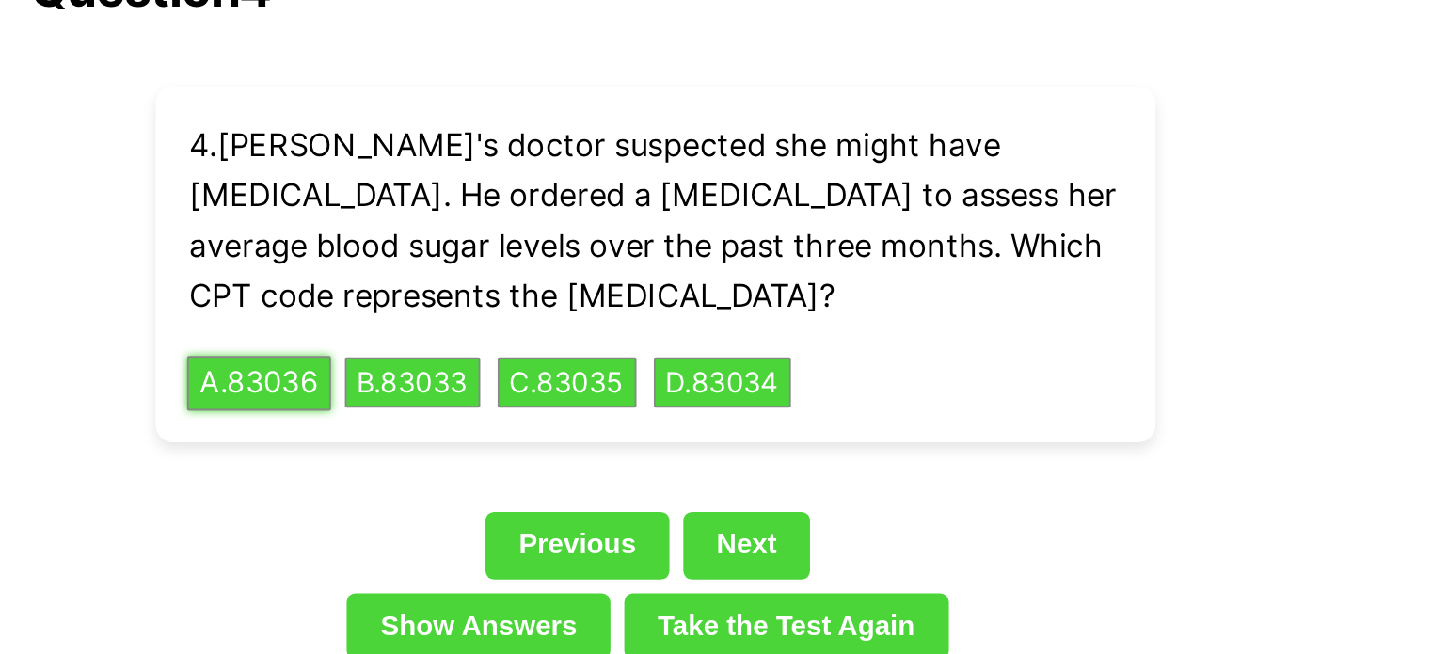
click at [502, 244] on button "A . 83036" at bounding box center [501, 258] width 78 height 29
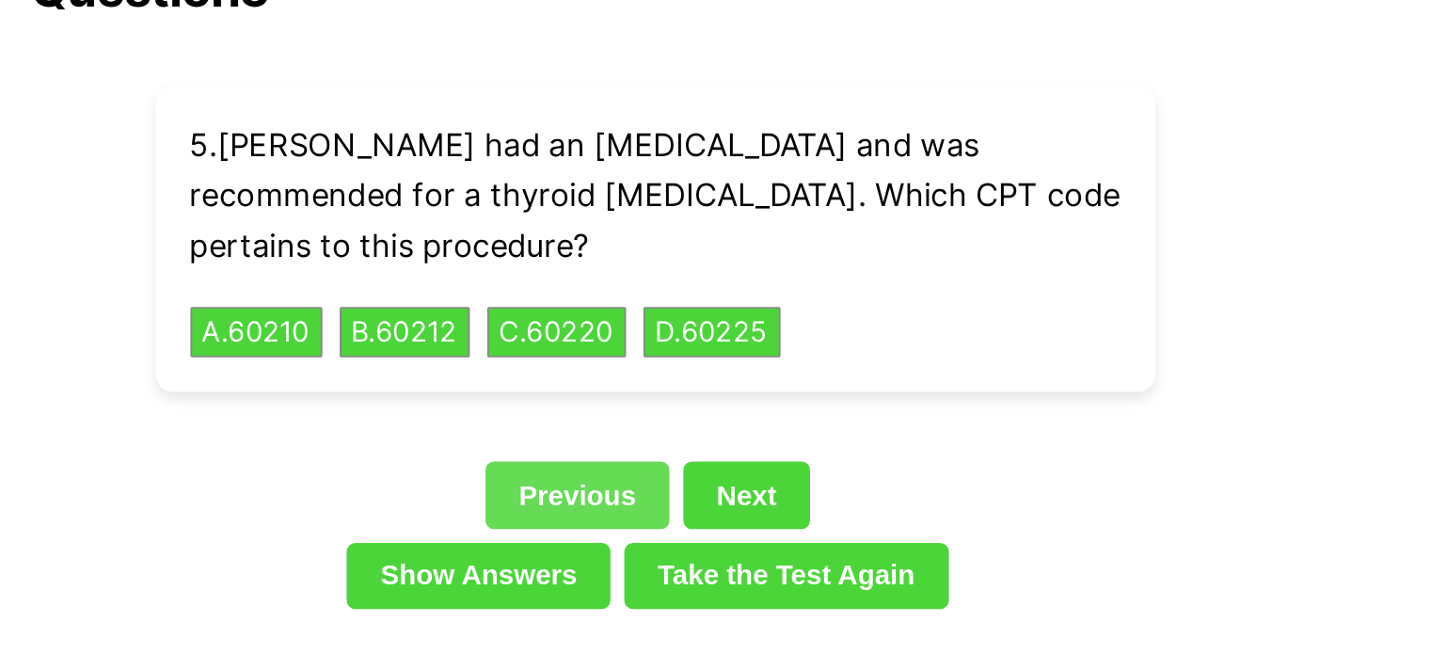
click at [643, 301] on link "Previous" at bounding box center [674, 319] width 100 height 36
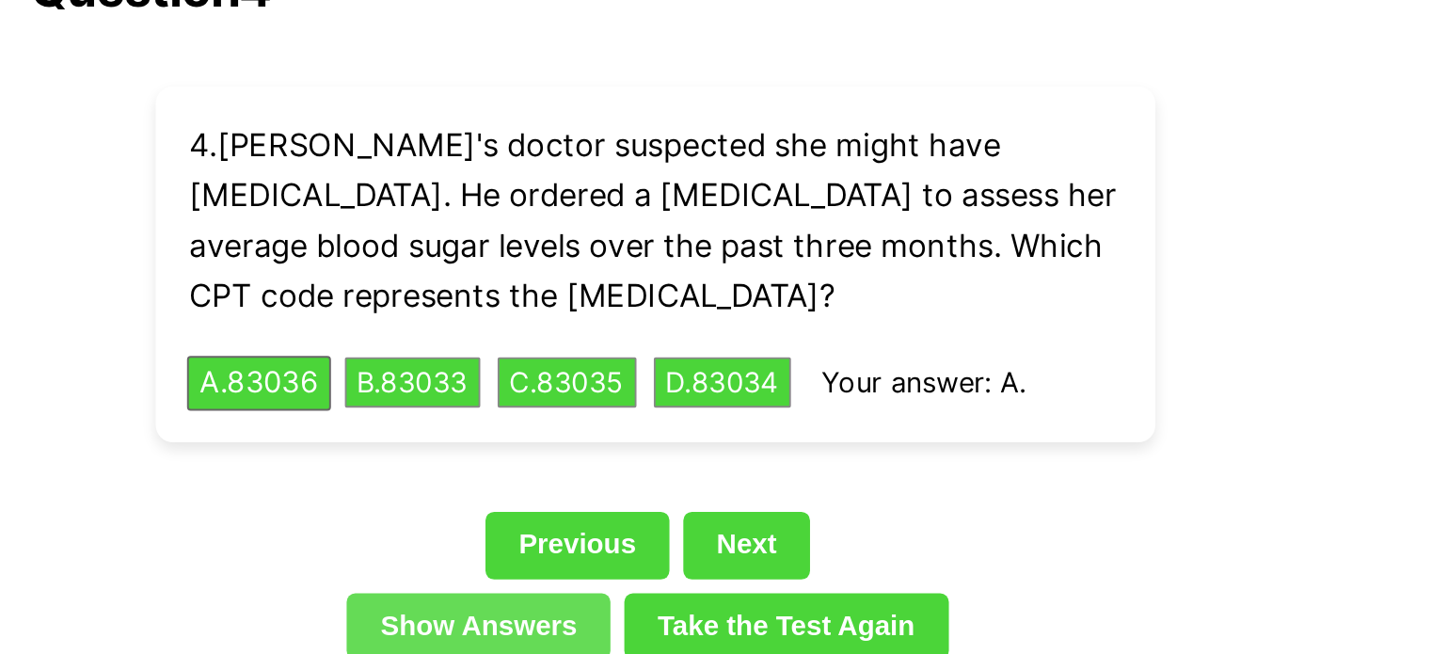
click at [631, 373] on link "Show Answers" at bounding box center [620, 391] width 143 height 36
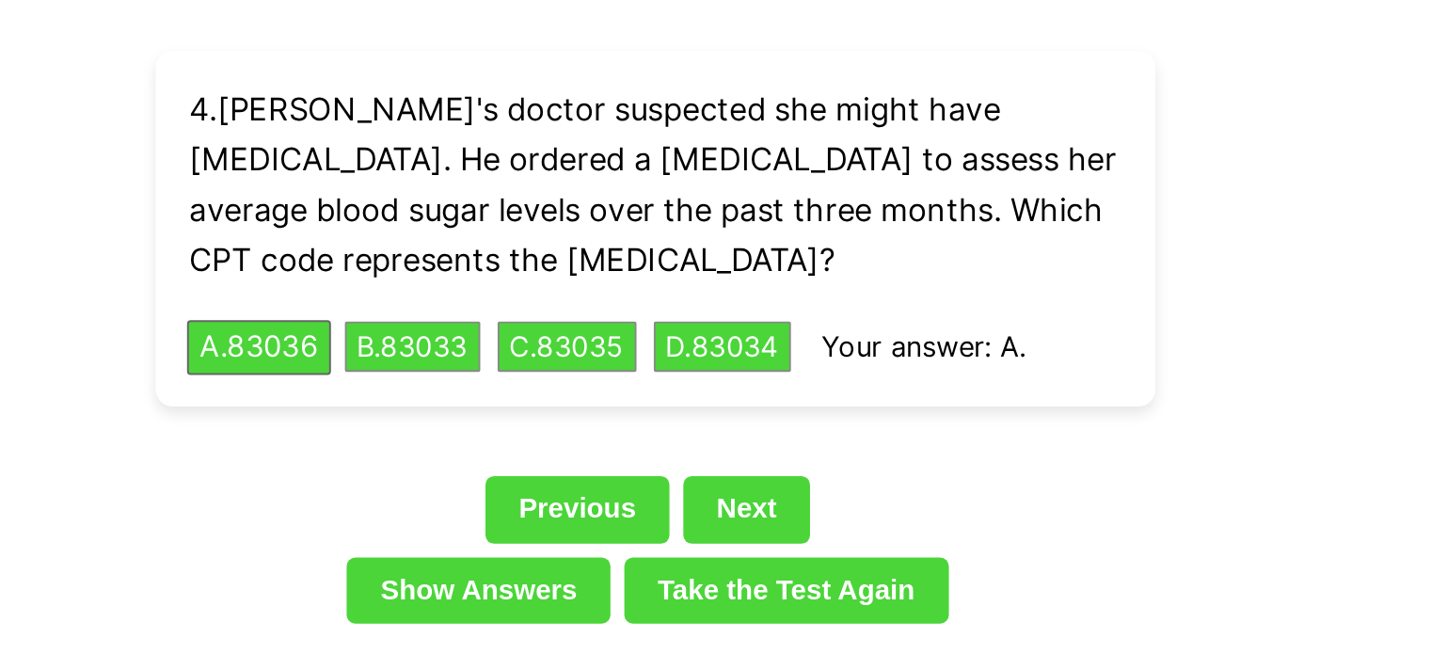
scroll to position [4282, 0]
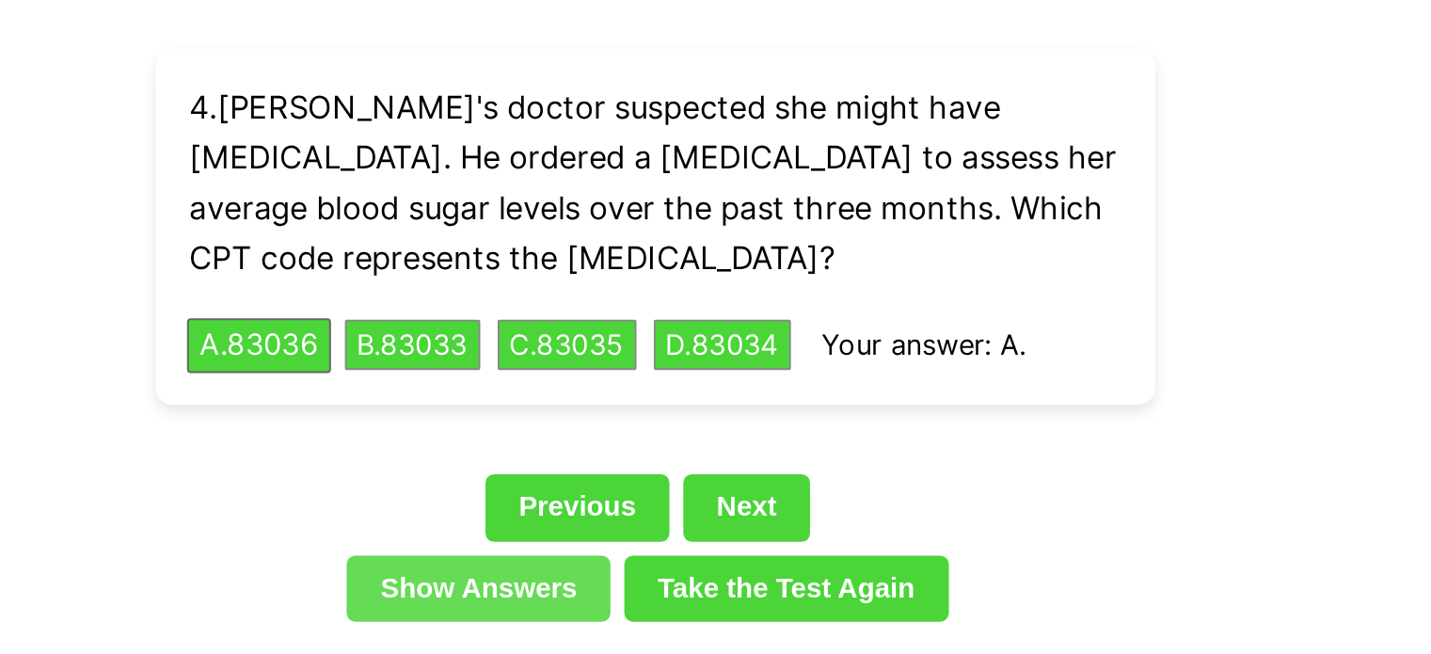
click at [631, 404] on link "Show Answers" at bounding box center [620, 422] width 143 height 36
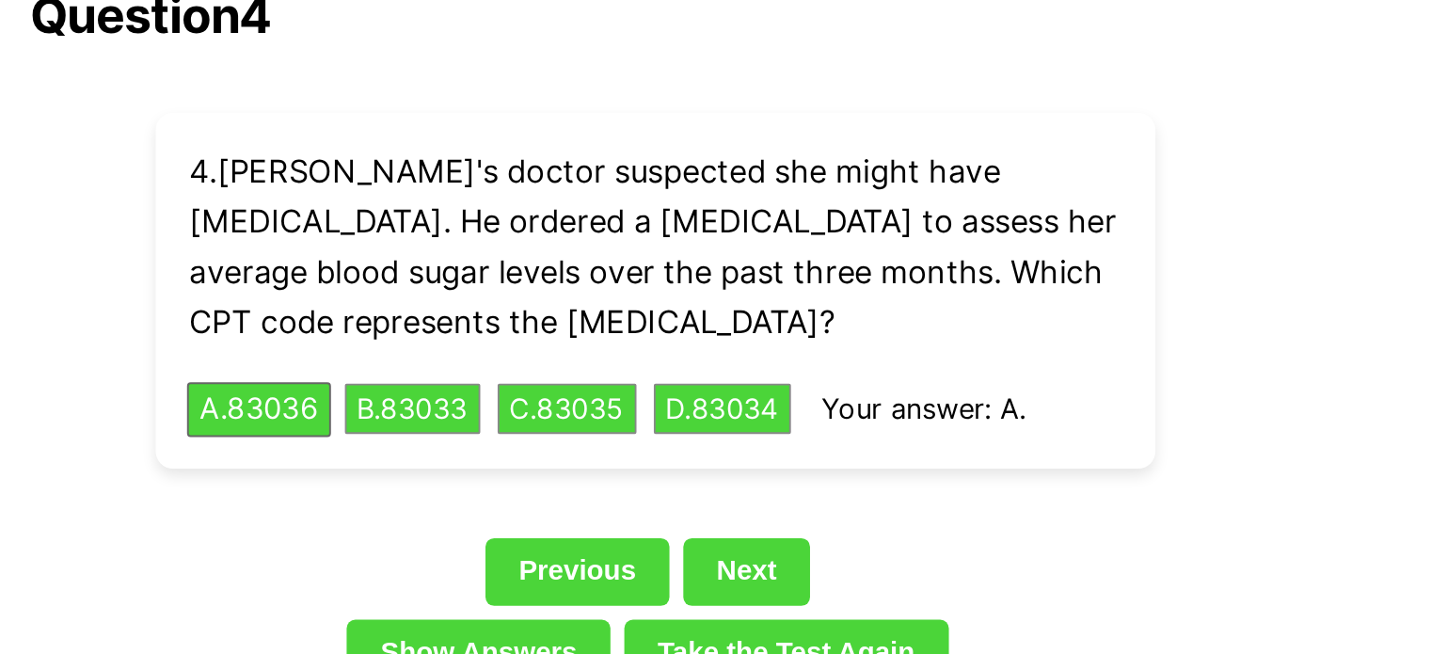
scroll to position [4349, 0]
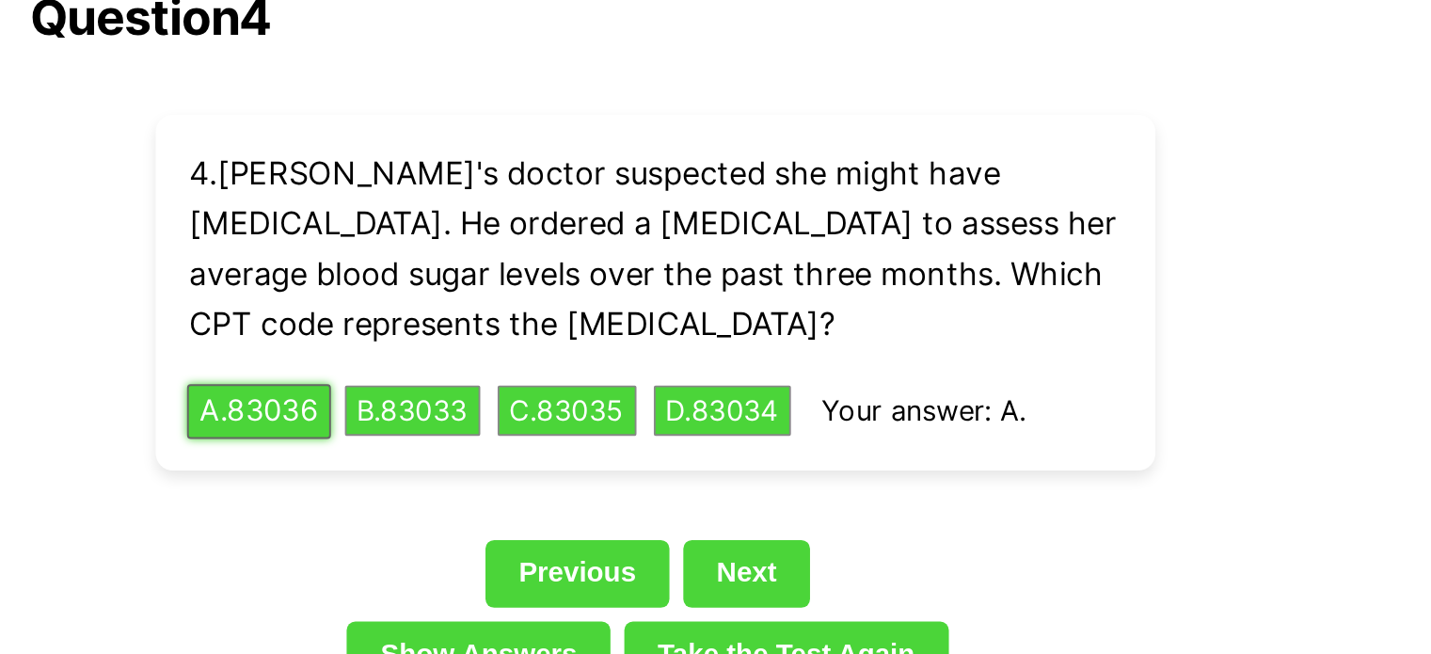
click at [505, 208] on button "A . 83036" at bounding box center [501, 222] width 78 height 29
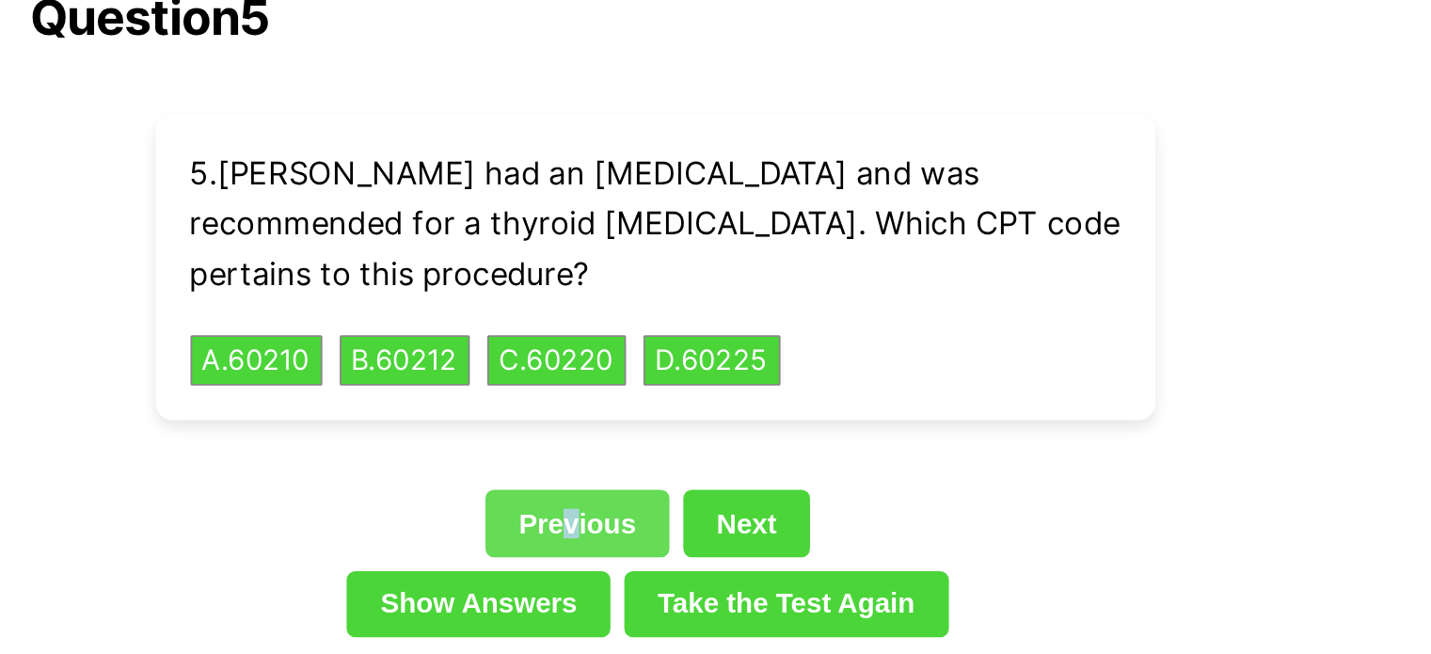
click at [672, 265] on link "Previous" at bounding box center [674, 283] width 100 height 36
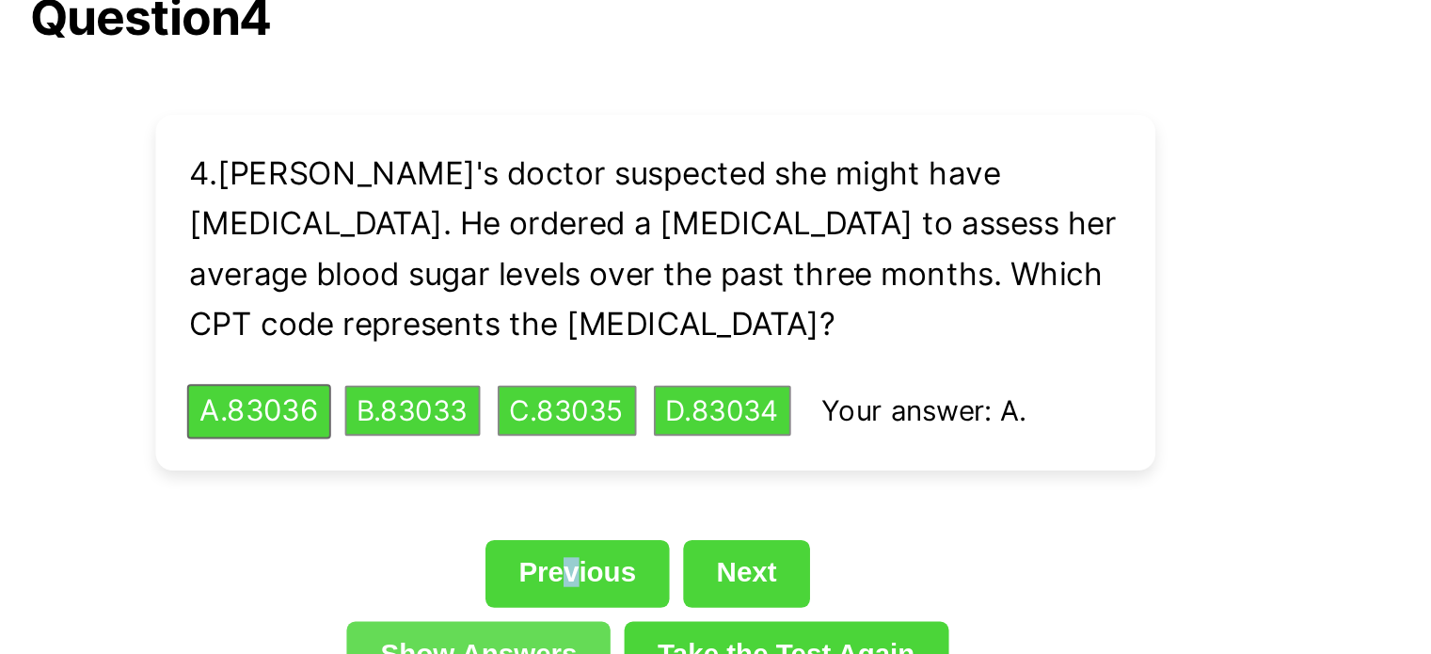
click at [623, 337] on link "Show Answers" at bounding box center [620, 355] width 143 height 36
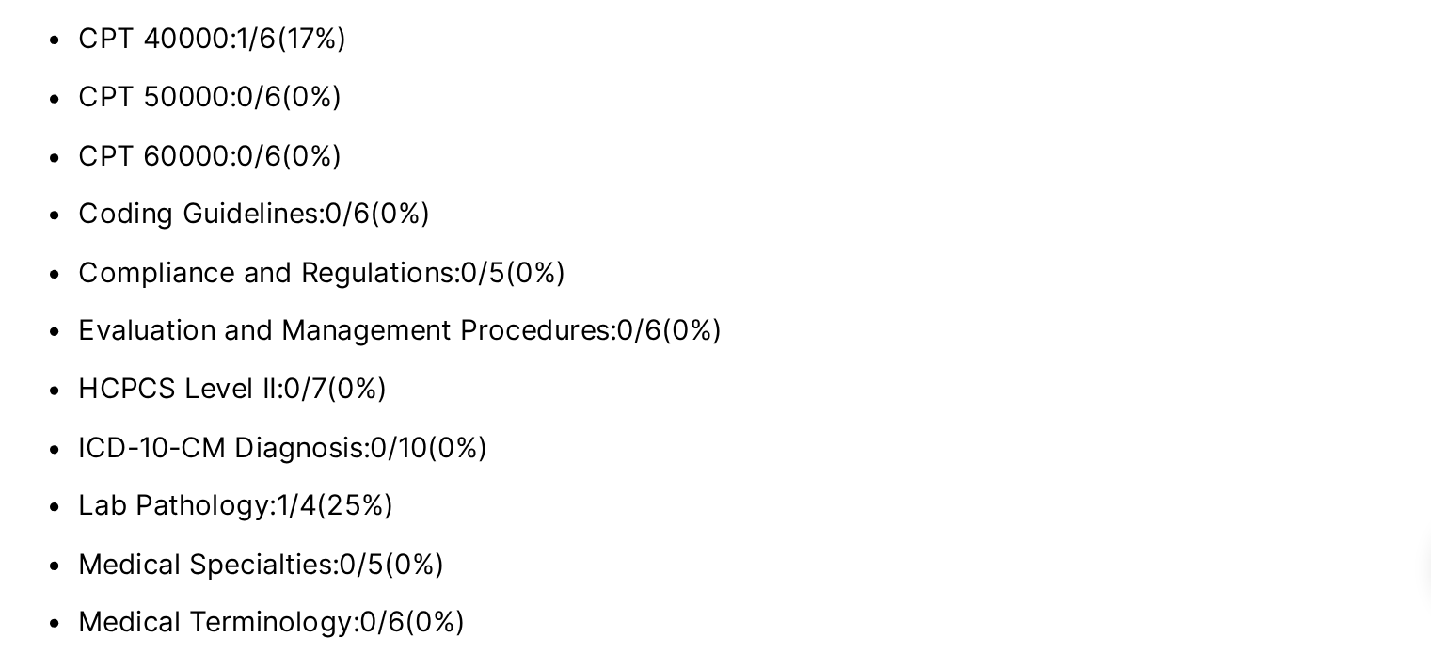
scroll to position [5201, 0]
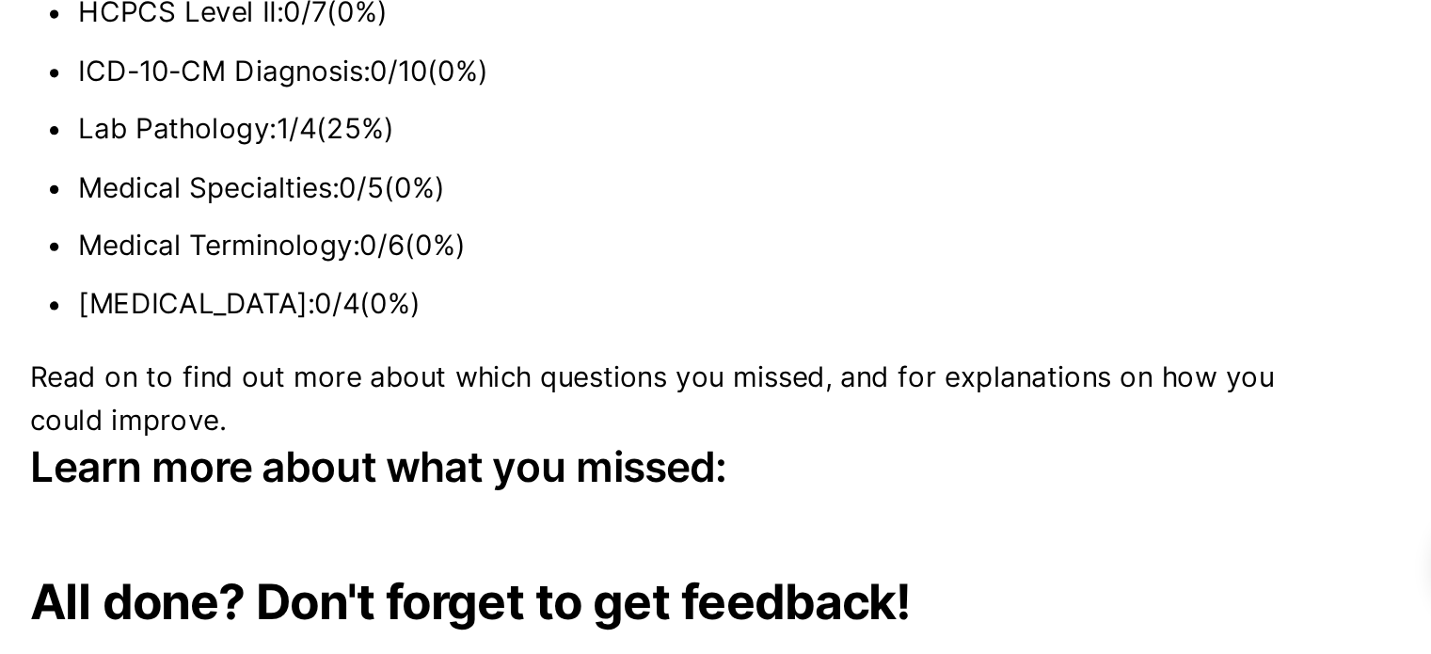
click at [651, 544] on h3 "Learn more about what you missed:" at bounding box center [716, 552] width 678 height 26
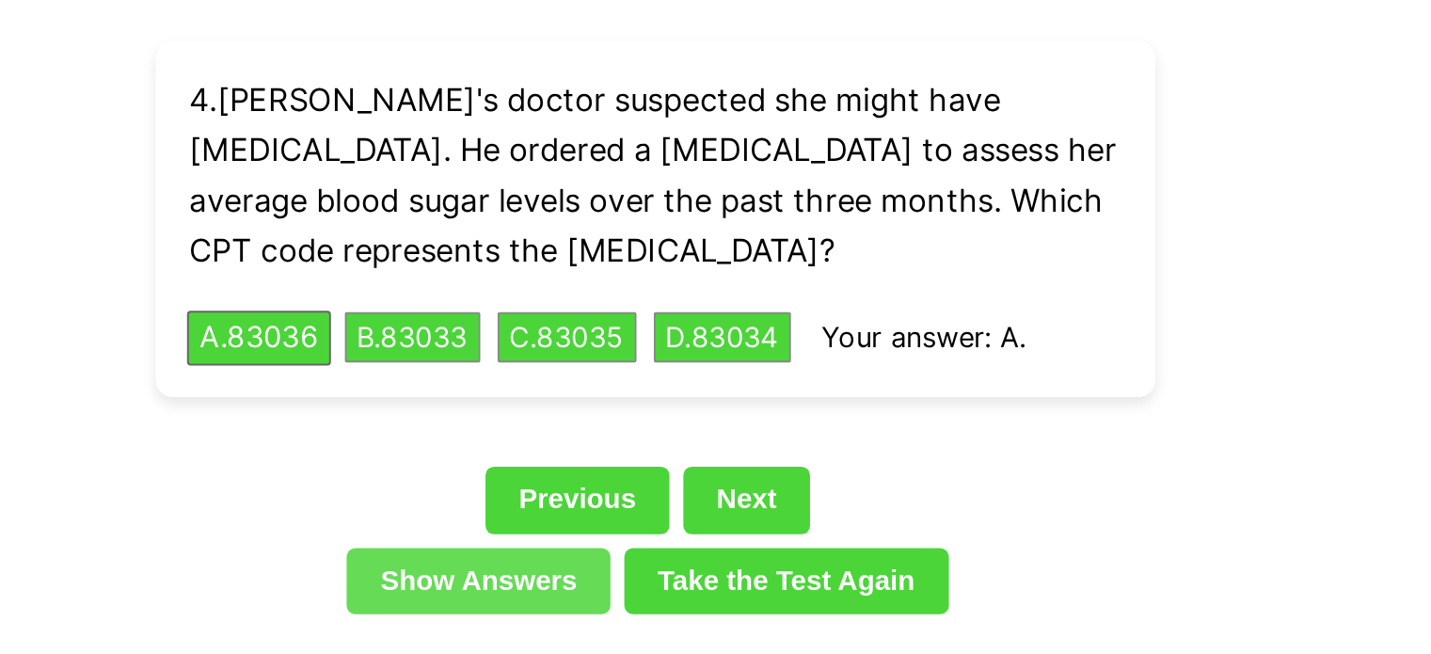
scroll to position [4385, 0]
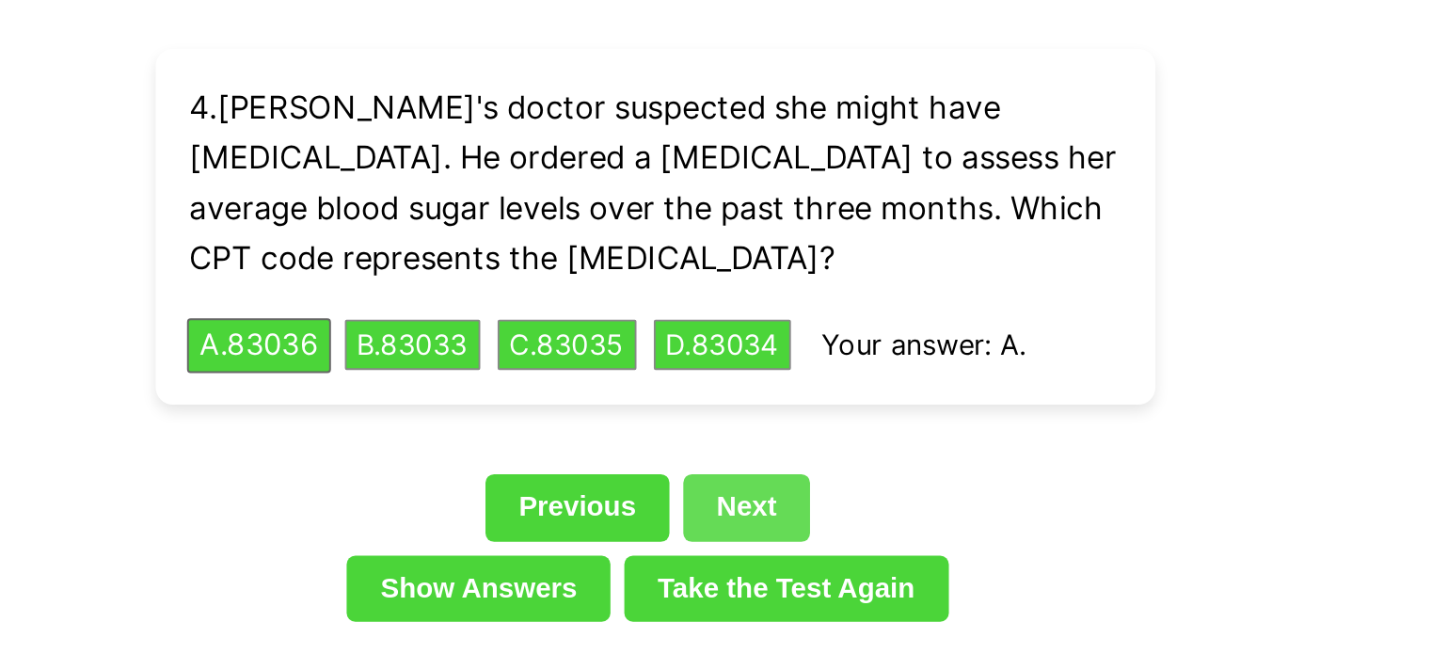
click at [772, 257] on link "Next" at bounding box center [765, 275] width 69 height 36
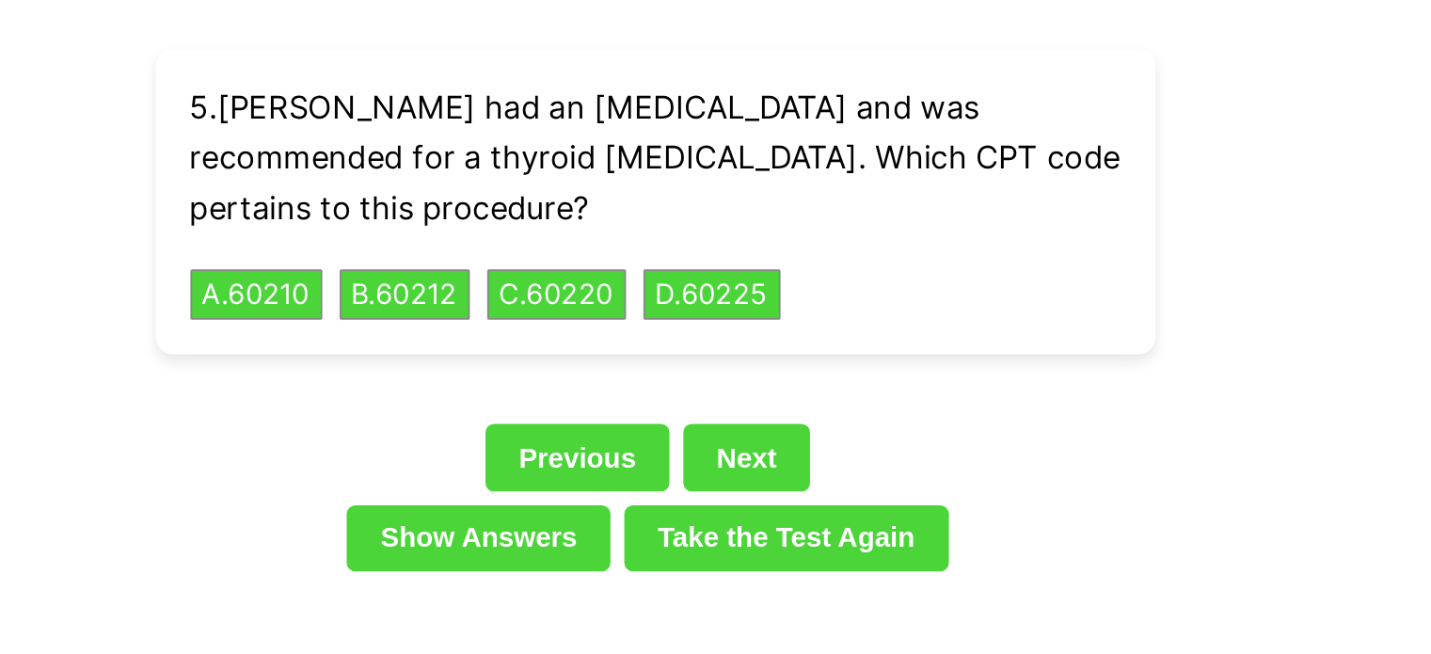
scroll to position [4333, 0]
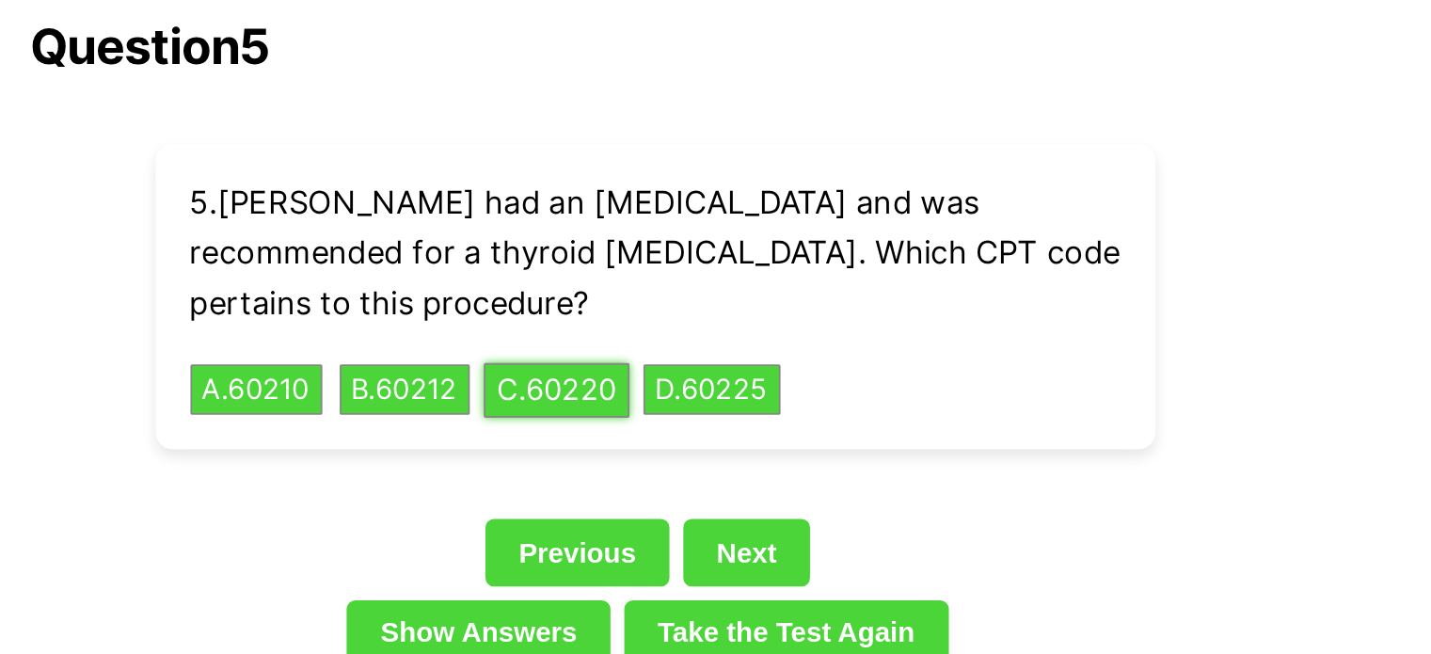
click at [674, 197] on button "C . 60220" at bounding box center [662, 211] width 79 height 29
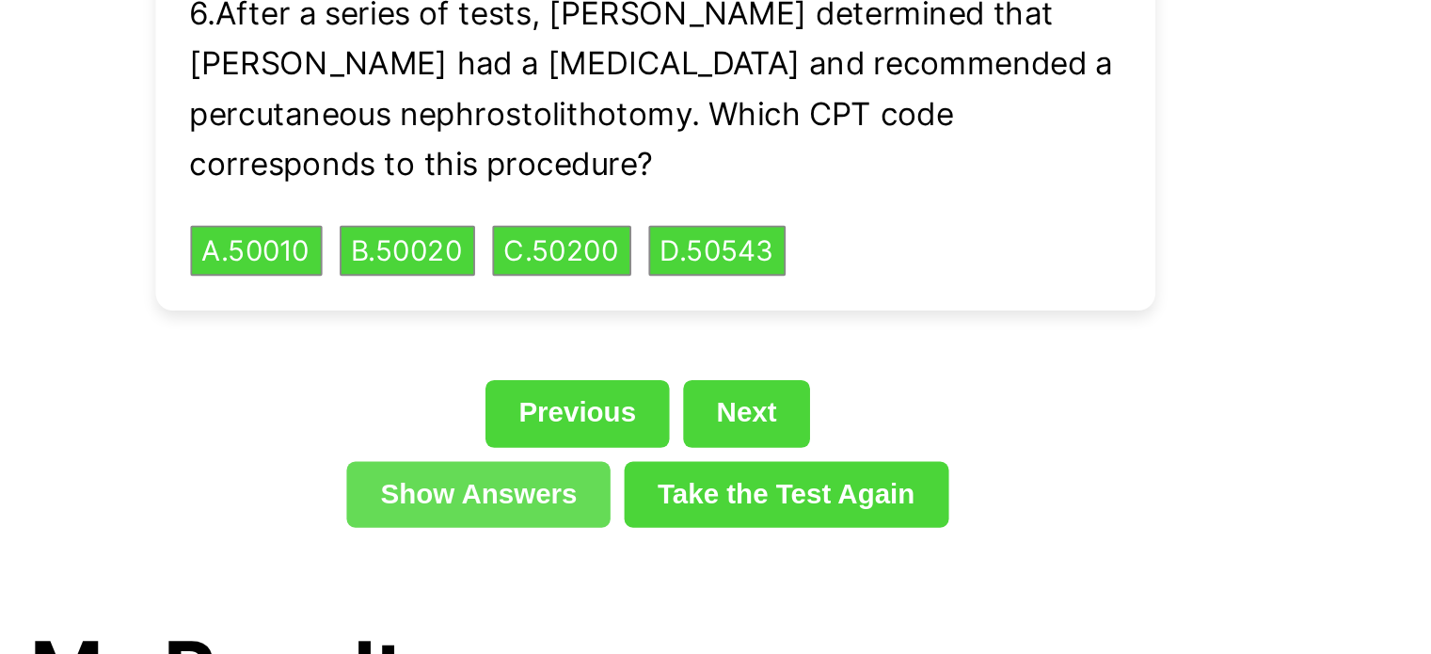
click at [671, 250] on link "Show Answers" at bounding box center [620, 268] width 143 height 36
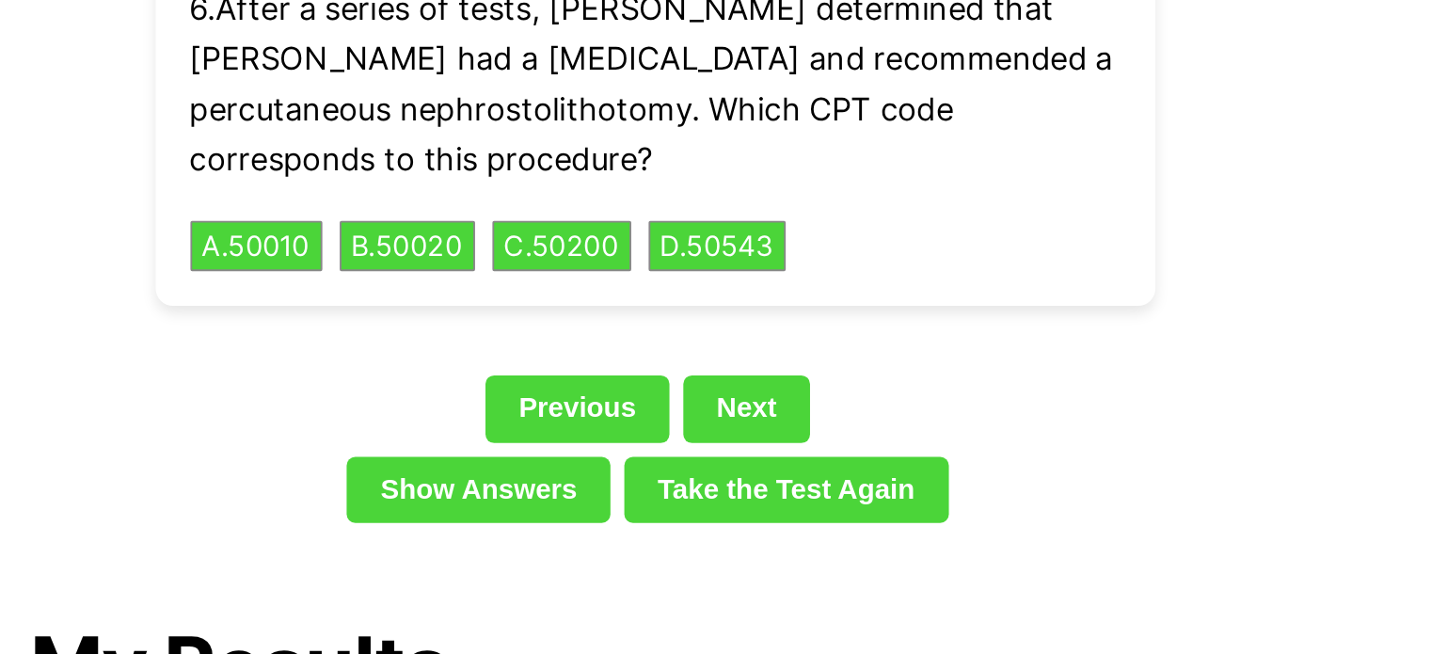
scroll to position [4340, 0]
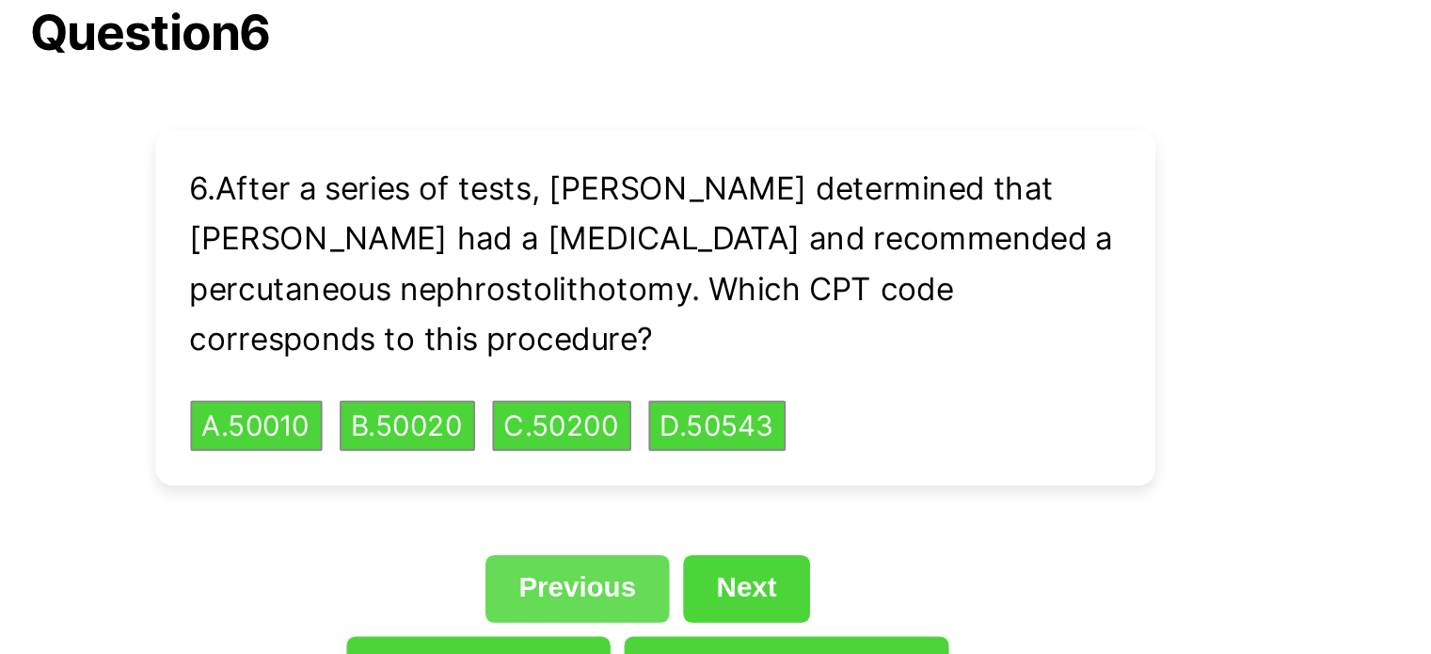
click at [688, 301] on link "Previous" at bounding box center [674, 319] width 100 height 36
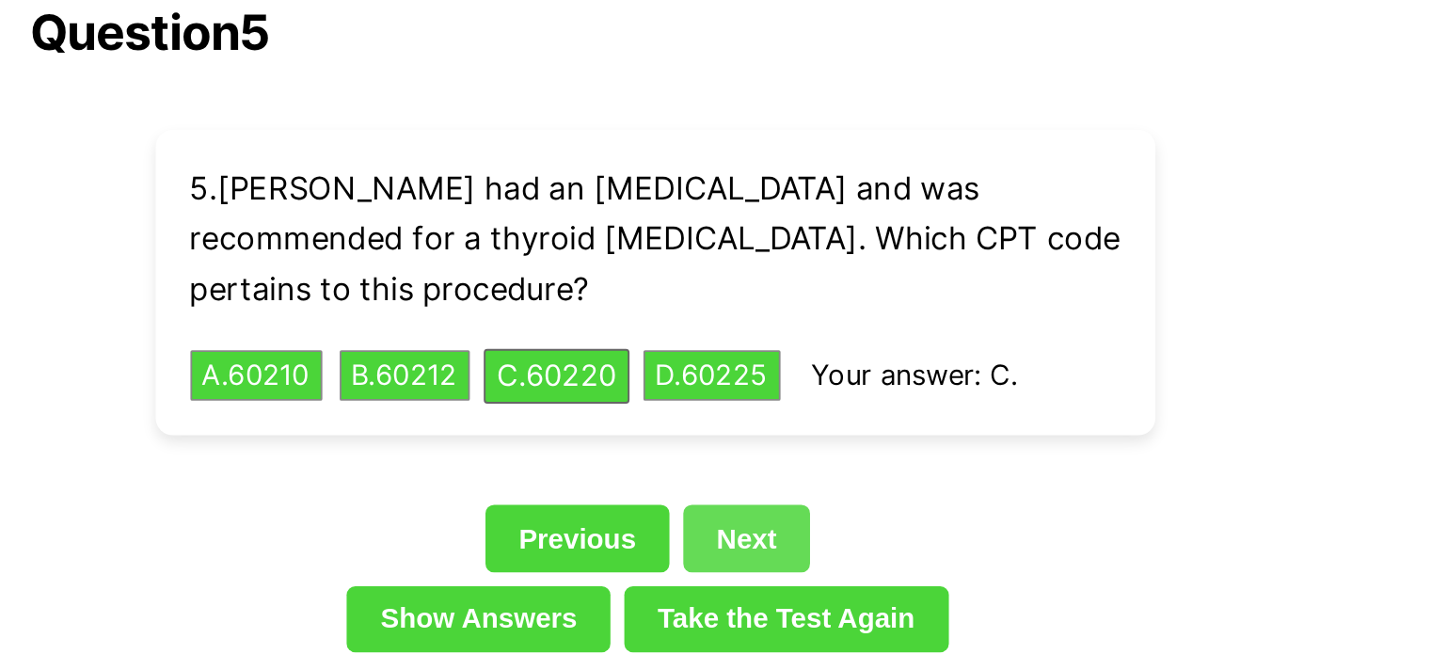
click at [754, 274] on link "Next" at bounding box center [765, 292] width 69 height 36
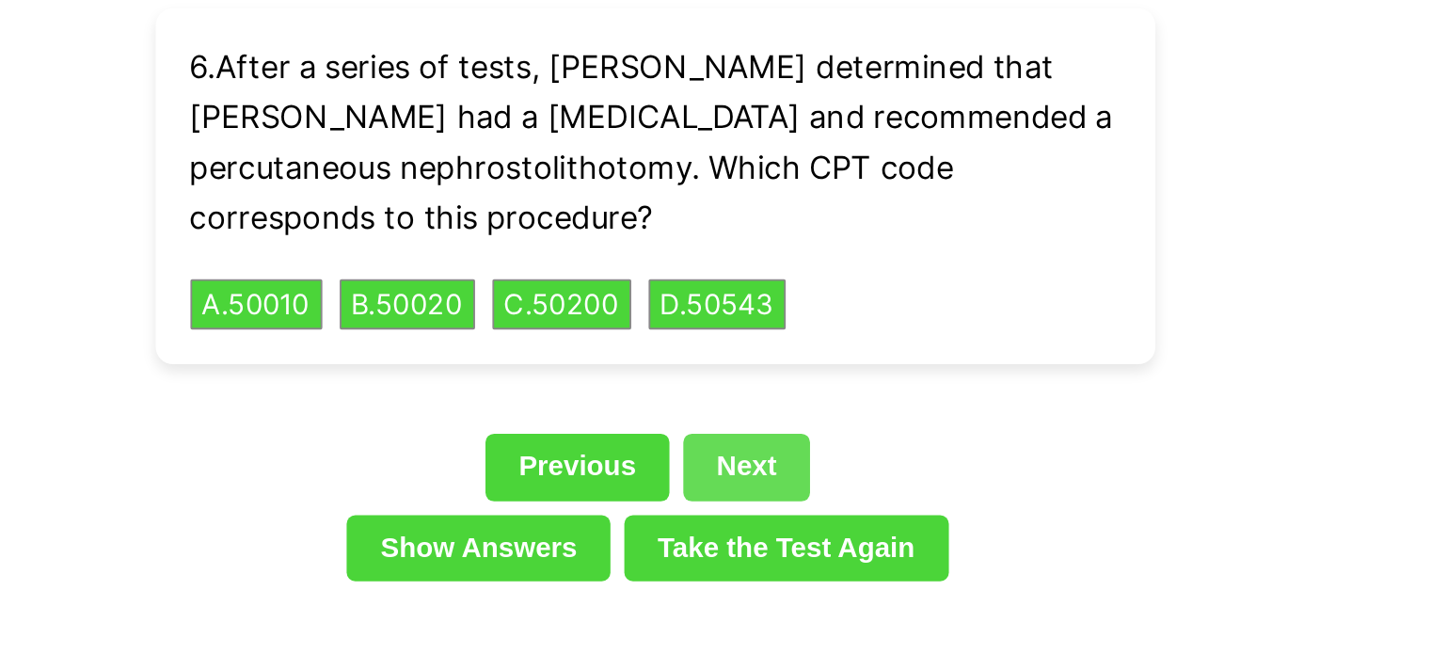
scroll to position [4392, 0]
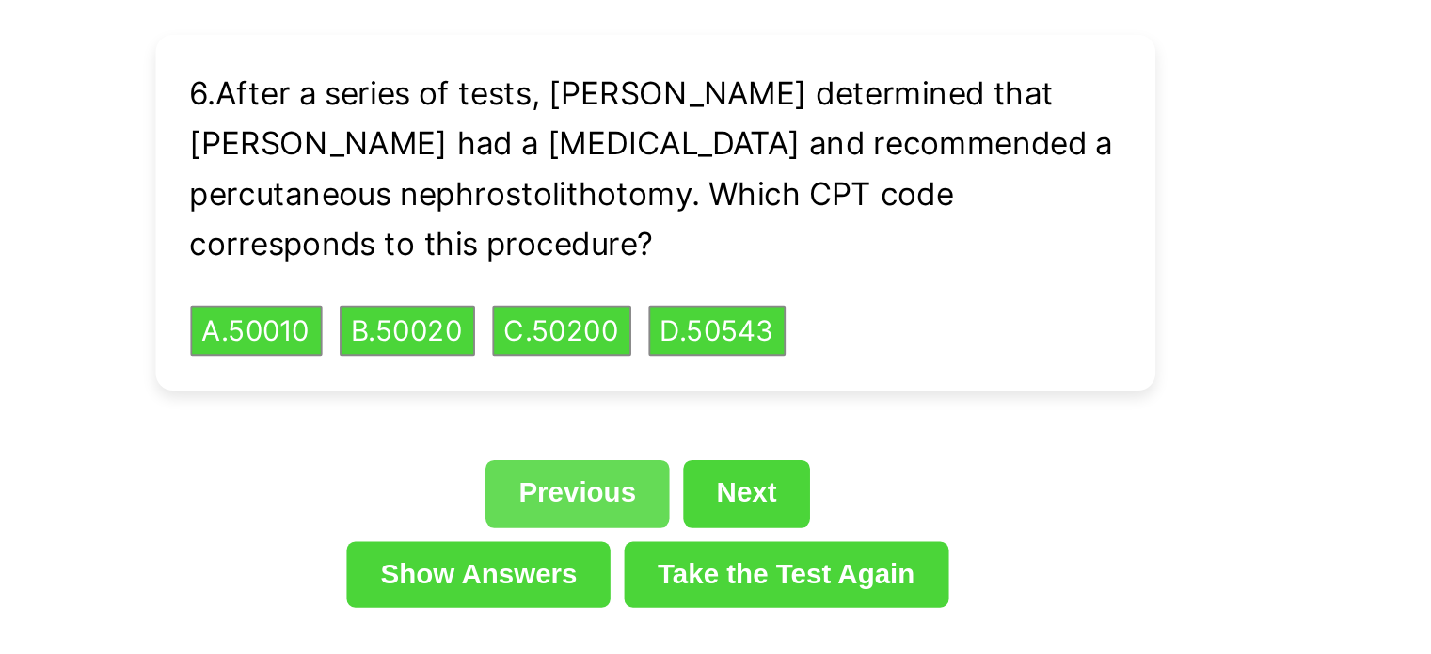
click at [703, 249] on link "Previous" at bounding box center [674, 267] width 100 height 36
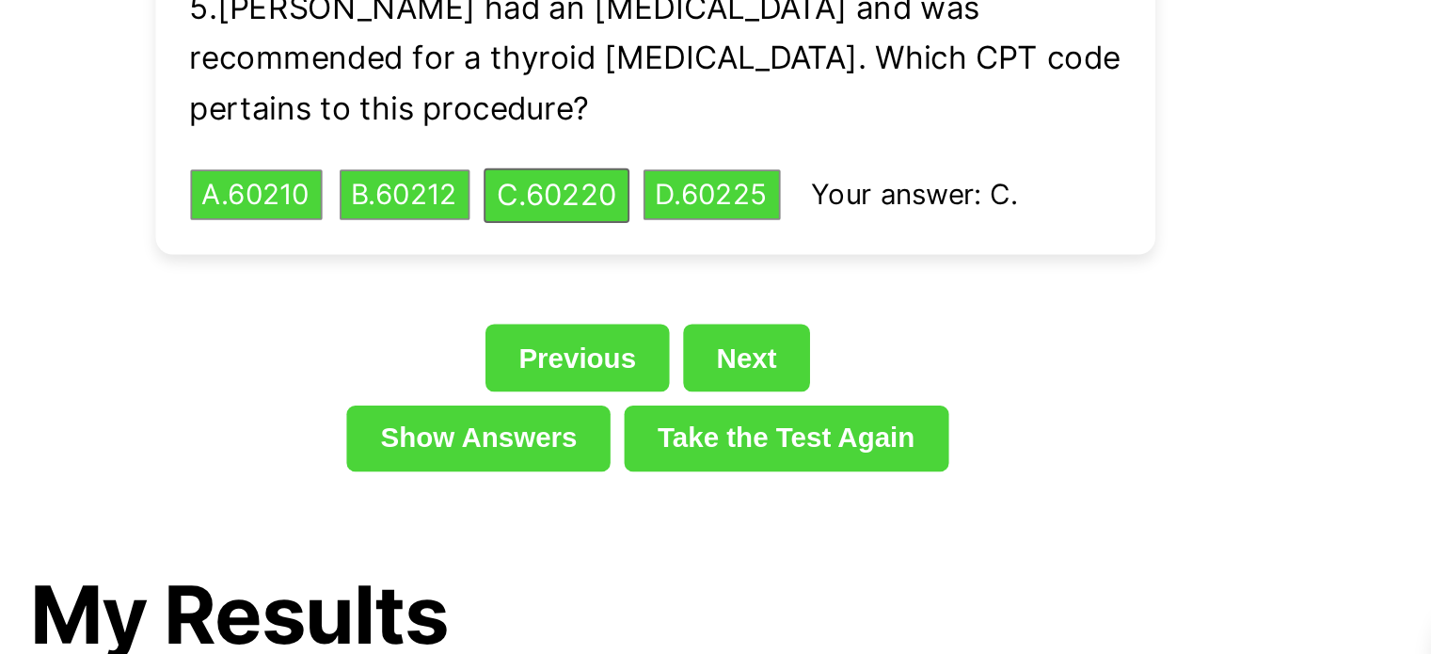
scroll to position [4188, 0]
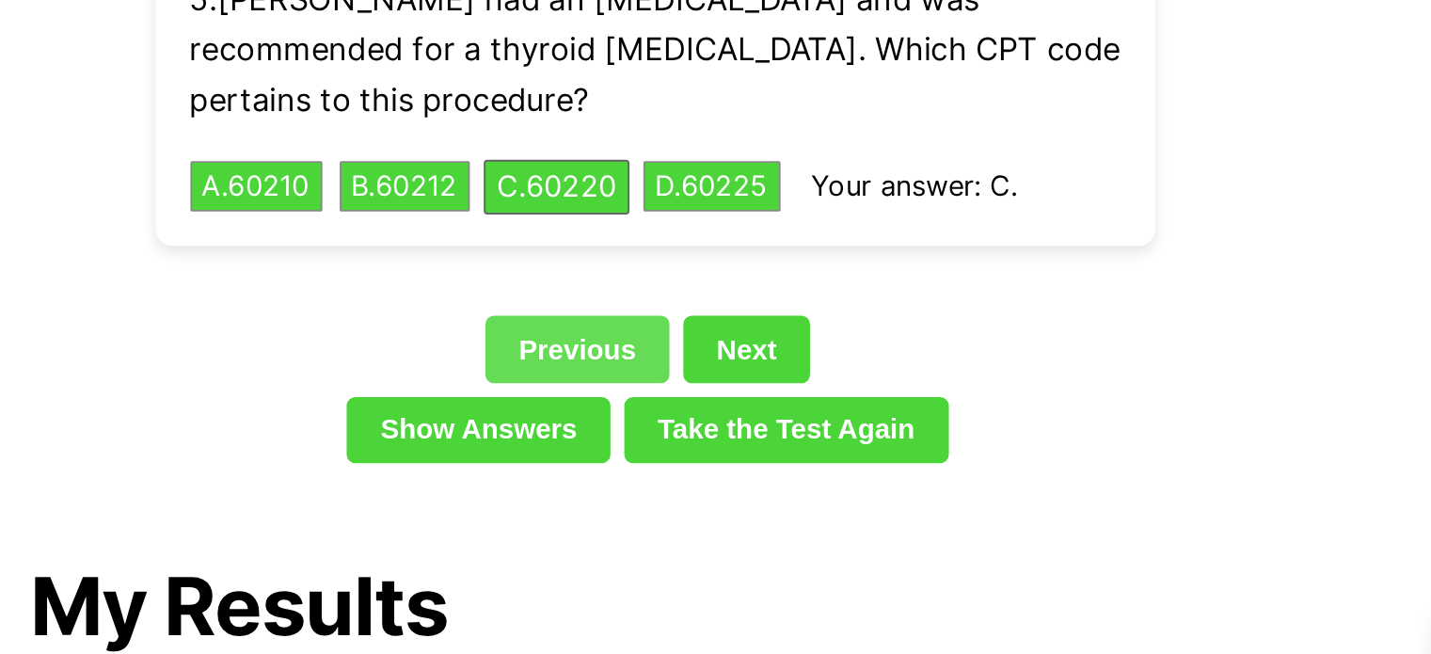
click at [686, 426] on link "Previous" at bounding box center [674, 444] width 100 height 36
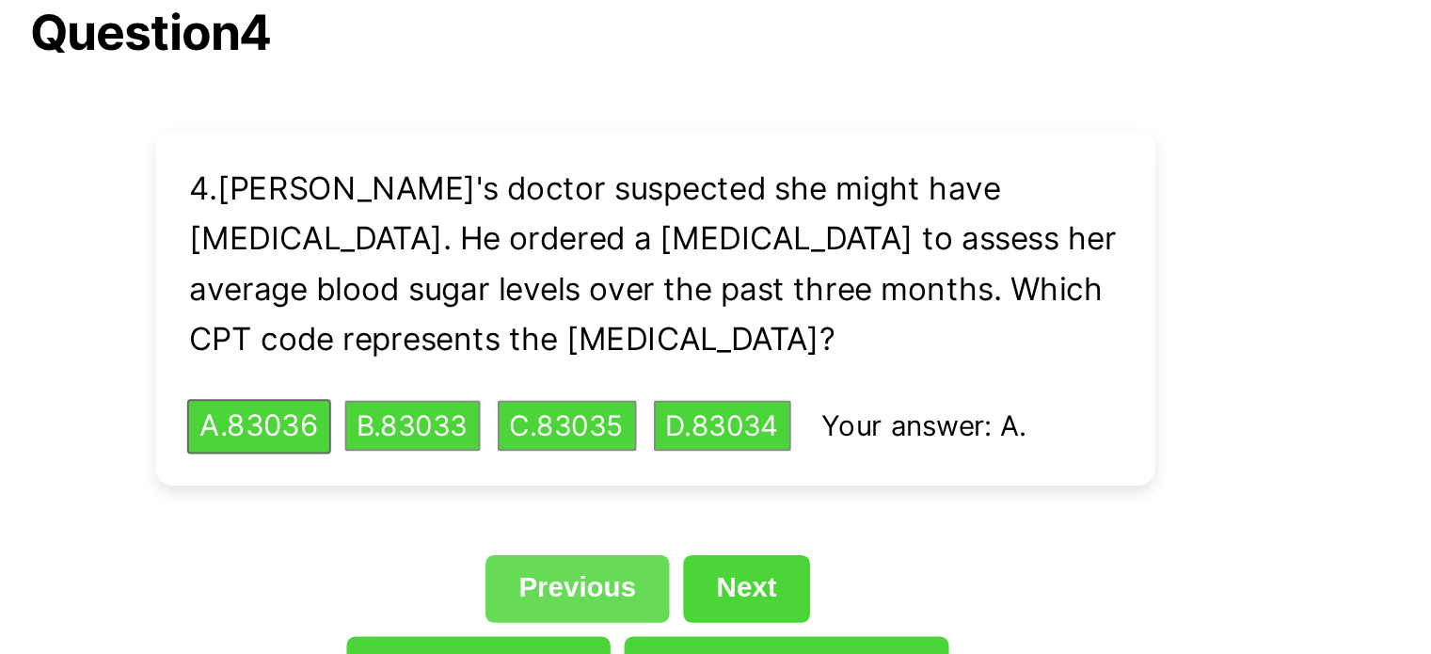
click at [675, 454] on link "Previous" at bounding box center [674, 472] width 100 height 36
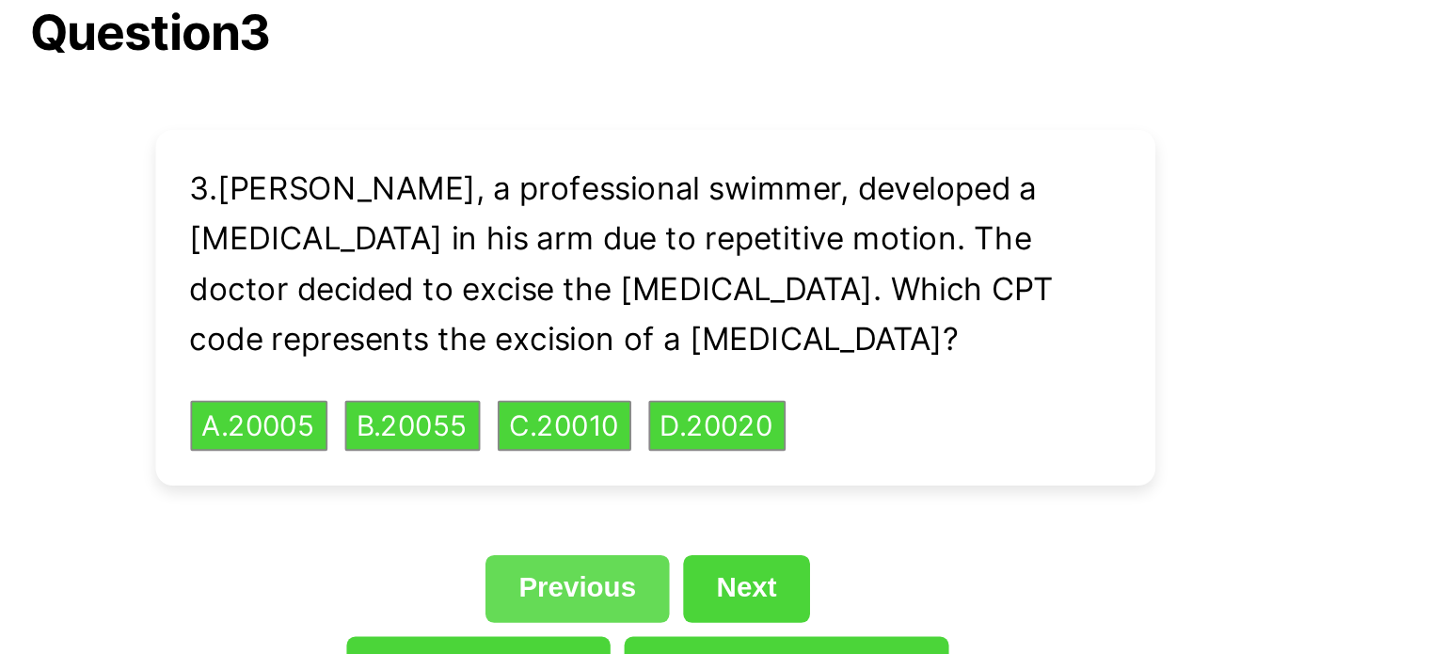
click at [676, 454] on link "Previous" at bounding box center [674, 472] width 100 height 36
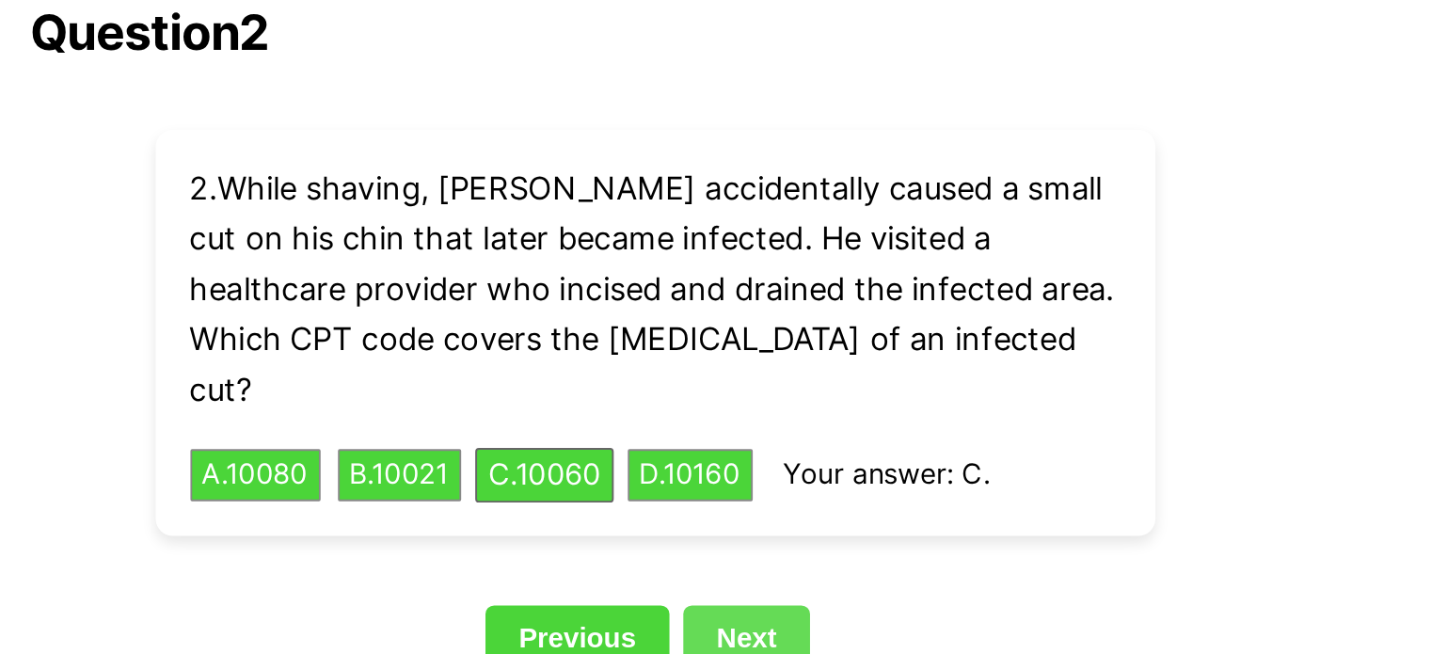
click at [771, 481] on link "Next" at bounding box center [765, 499] width 69 height 36
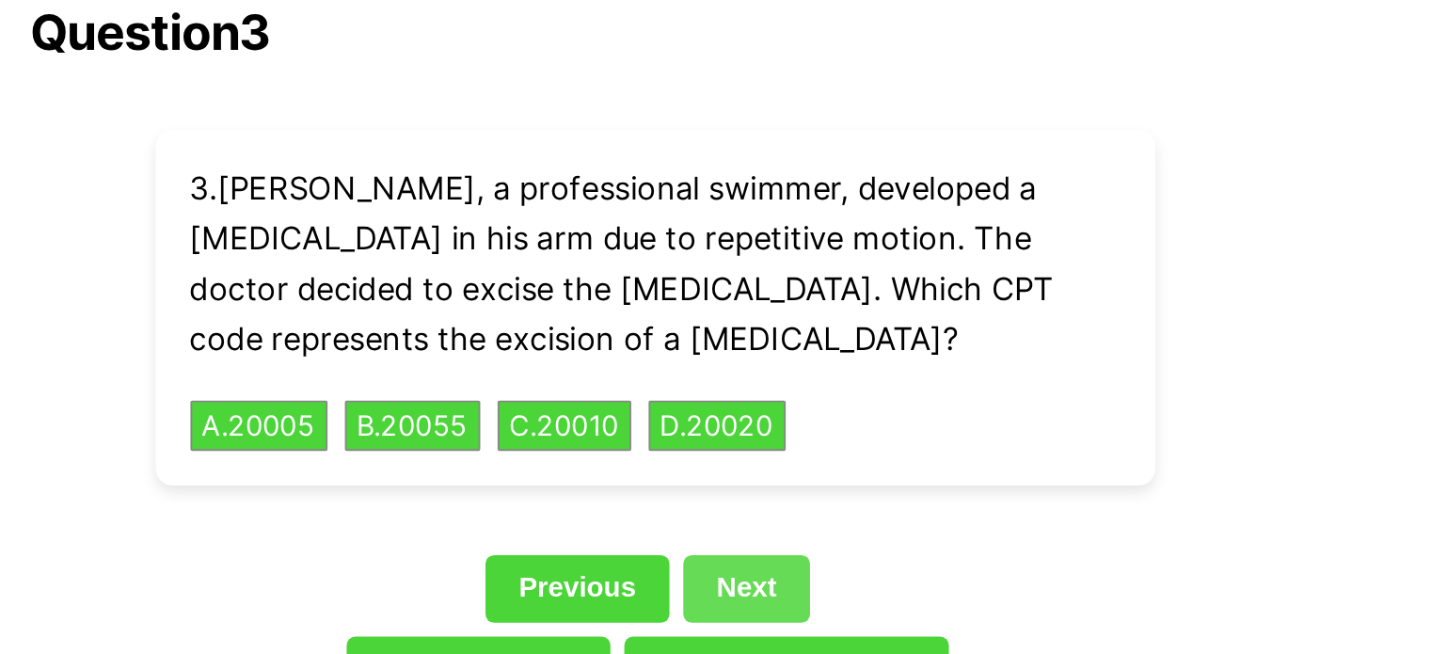
click at [771, 454] on div "Previous Next" at bounding box center [716, 475] width 678 height 43
click at [768, 454] on link "Next" at bounding box center [765, 472] width 69 height 36
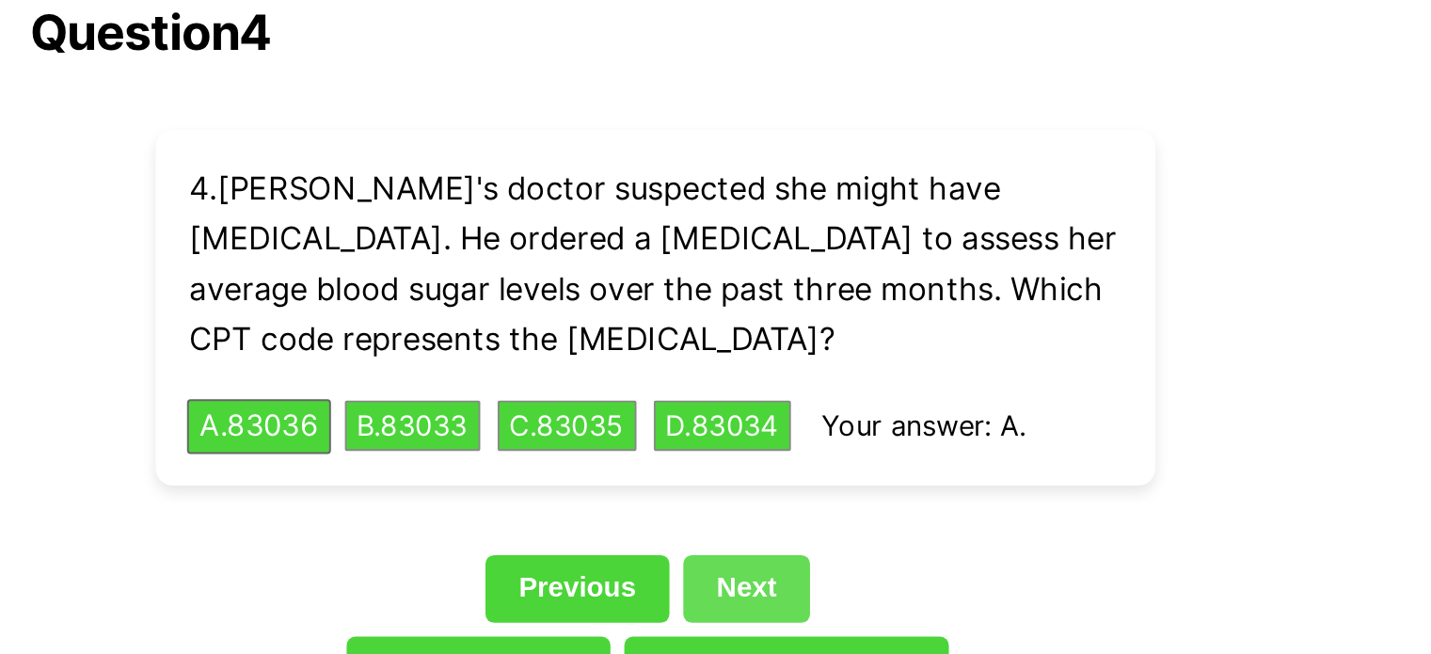
click at [768, 416] on div "Question 4 4 . Ella's doctor suspected she might have [MEDICAL_DATA]. He ordere…" at bounding box center [716, 348] width 678 height 386
click at [773, 454] on link "Next" at bounding box center [765, 472] width 69 height 36
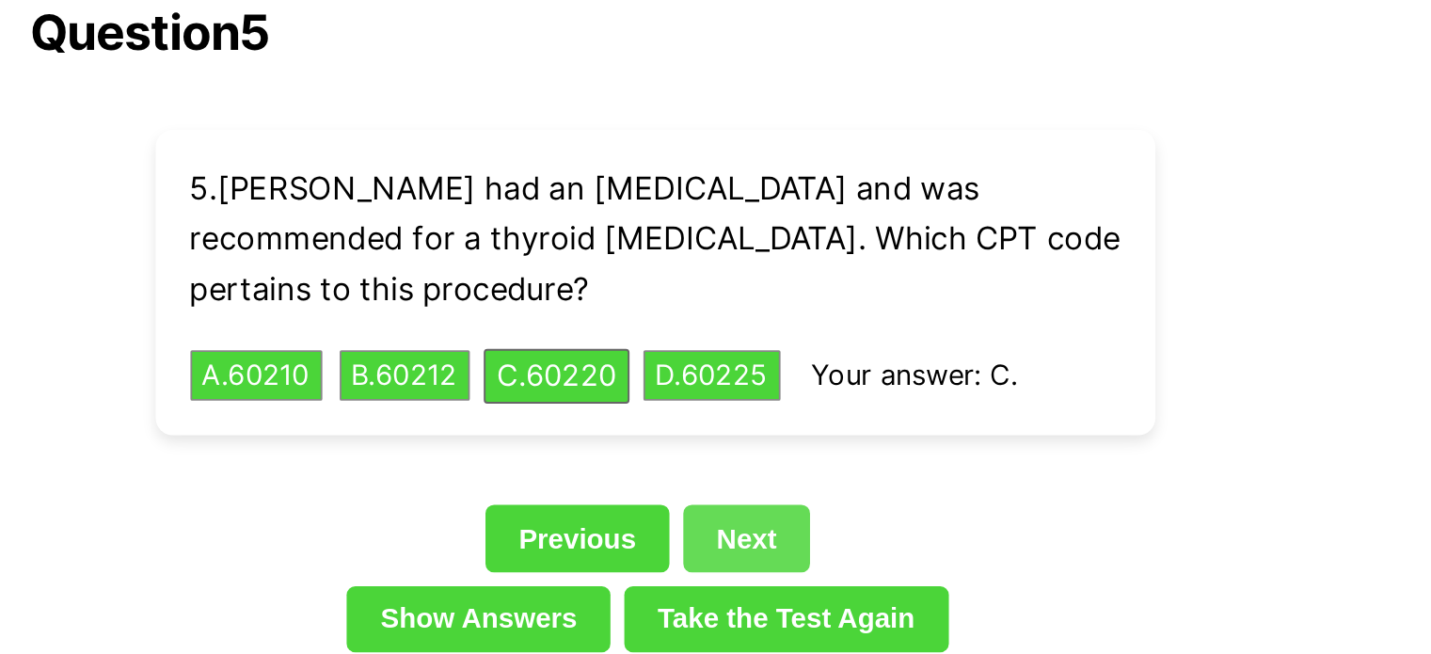
click at [771, 426] on link "Next" at bounding box center [765, 444] width 69 height 36
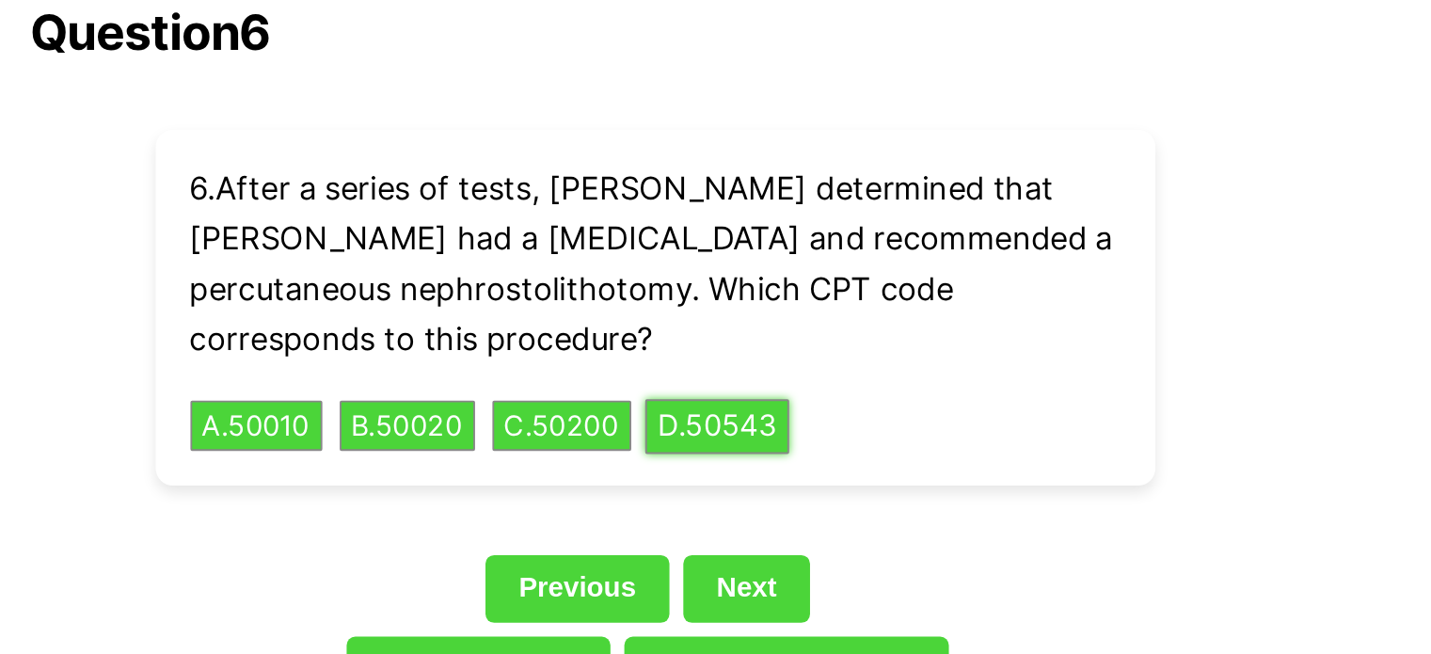
drag, startPoint x: 779, startPoint y: 360, endPoint x: 781, endPoint y: 342, distance: 18.9
click at [778, 369] on button "D . 50543" at bounding box center [750, 383] width 78 height 29
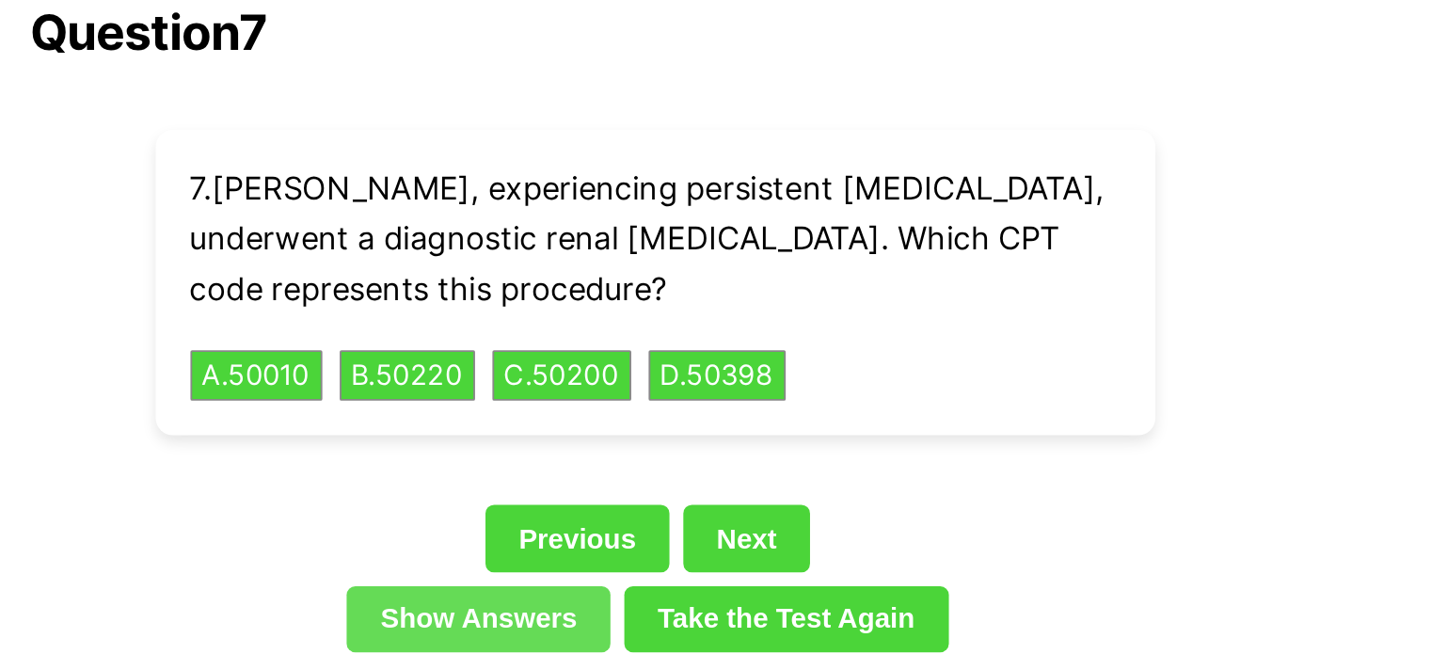
click at [579, 471] on link "Show Answers" at bounding box center [620, 489] width 143 height 36
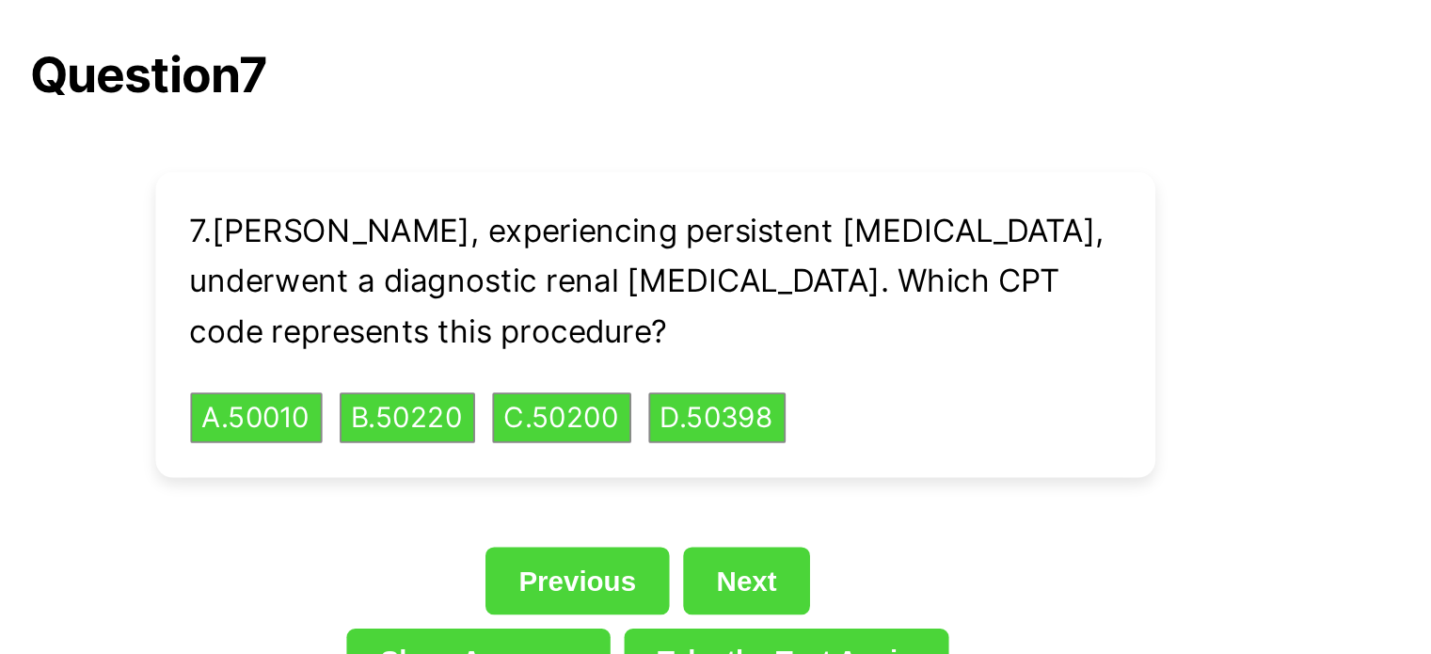
scroll to position [4307, 0]
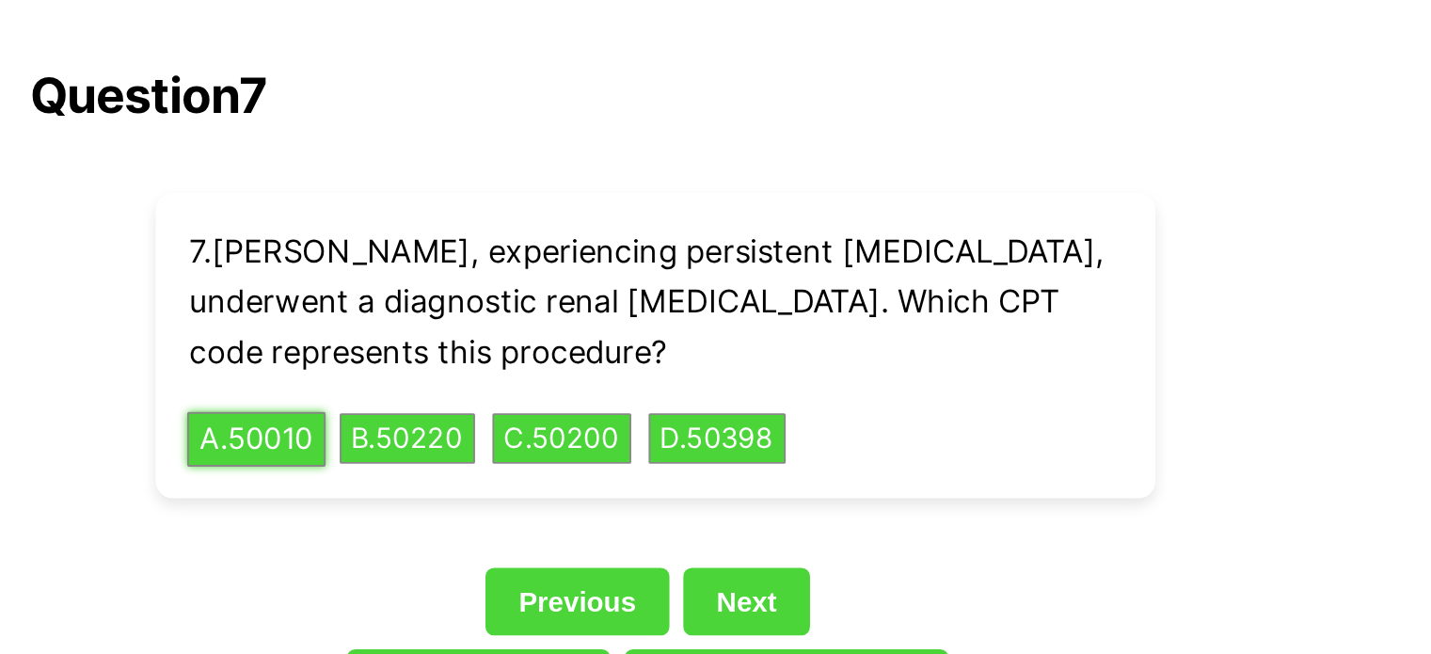
click at [487, 223] on button "A . 50010" at bounding box center [499, 237] width 75 height 29
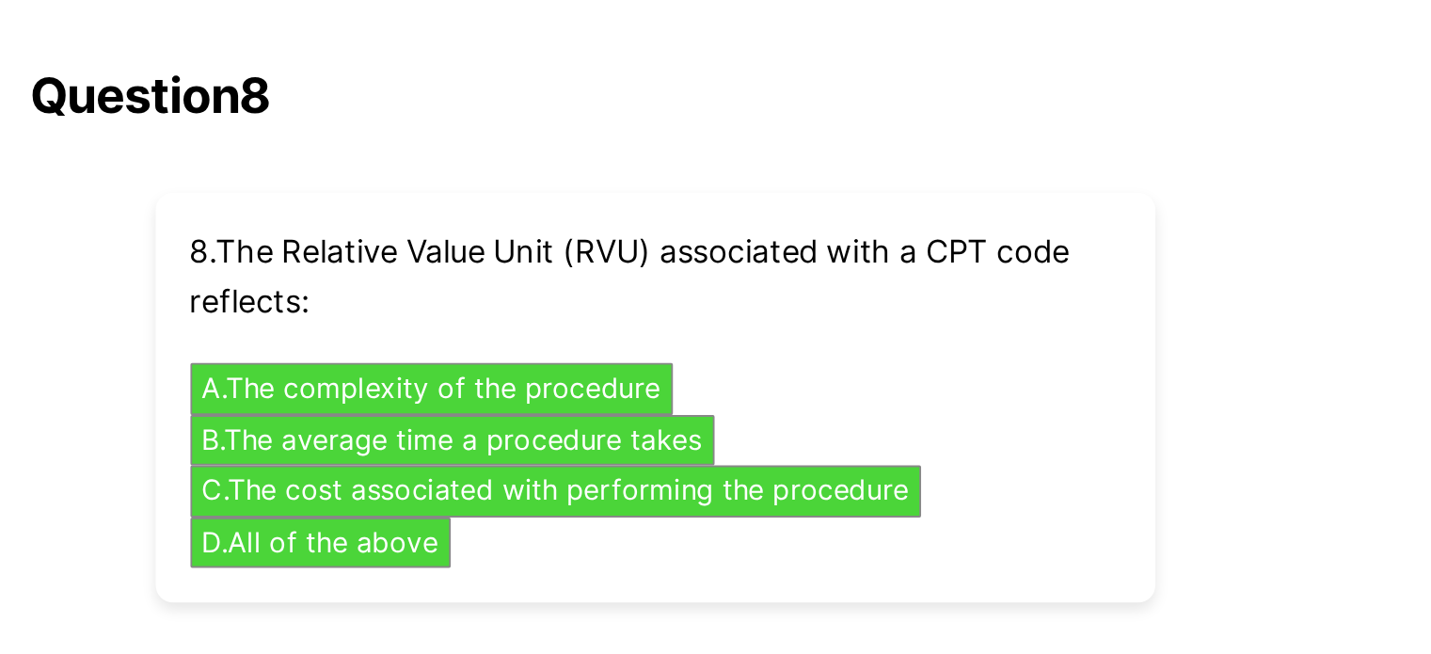
click at [681, 364] on link "Previous" at bounding box center [674, 382] width 100 height 36
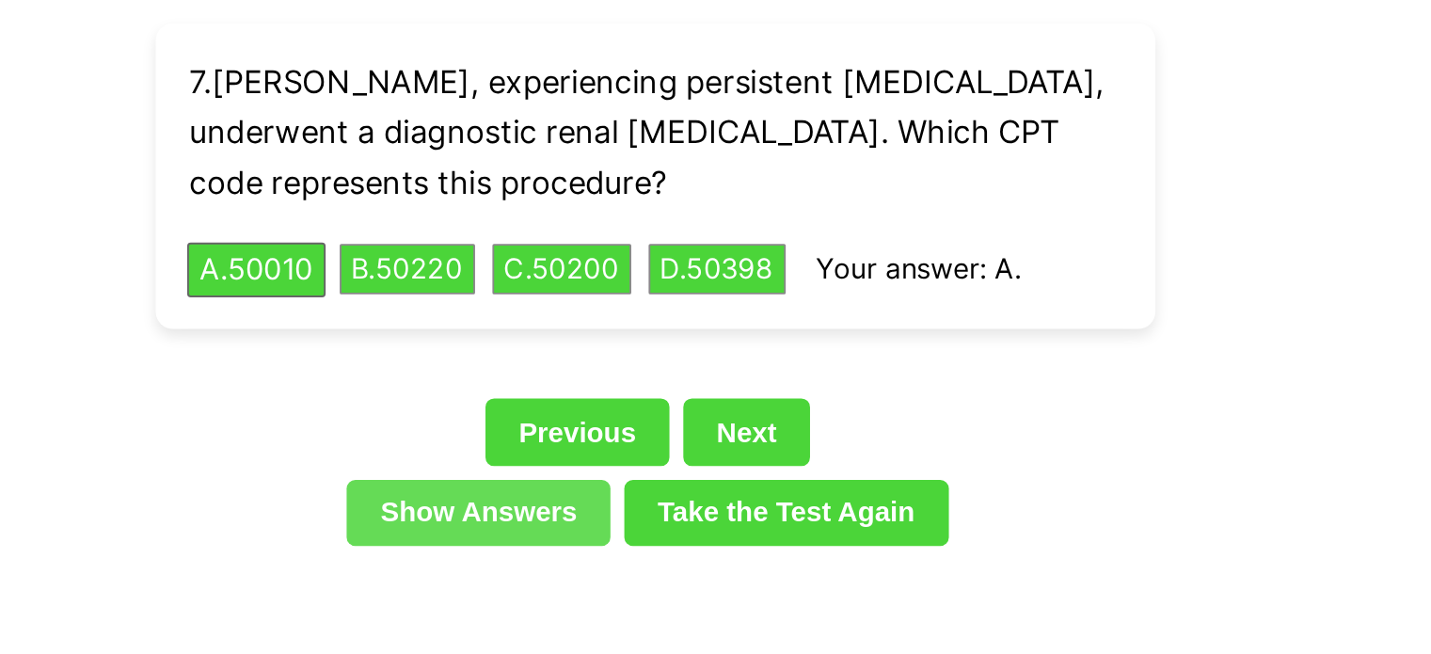
scroll to position [4306, 0]
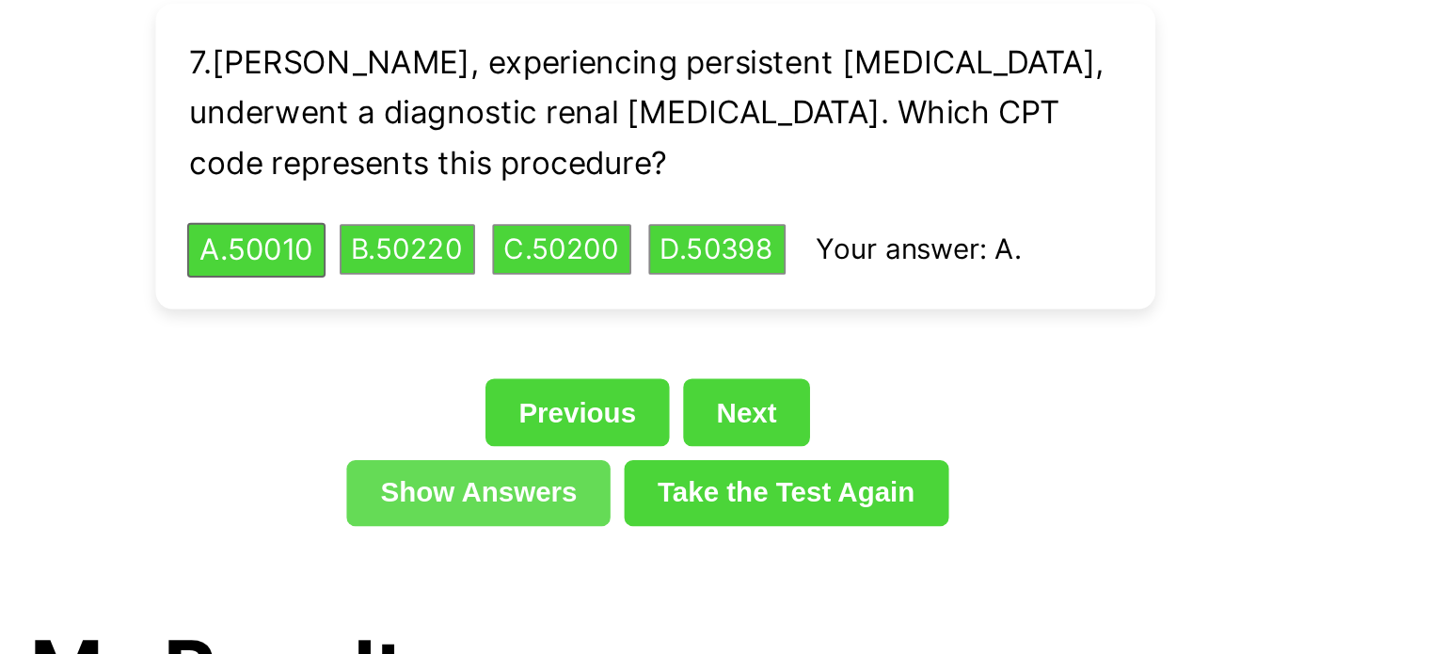
click at [615, 352] on link "Show Answers" at bounding box center [620, 370] width 143 height 36
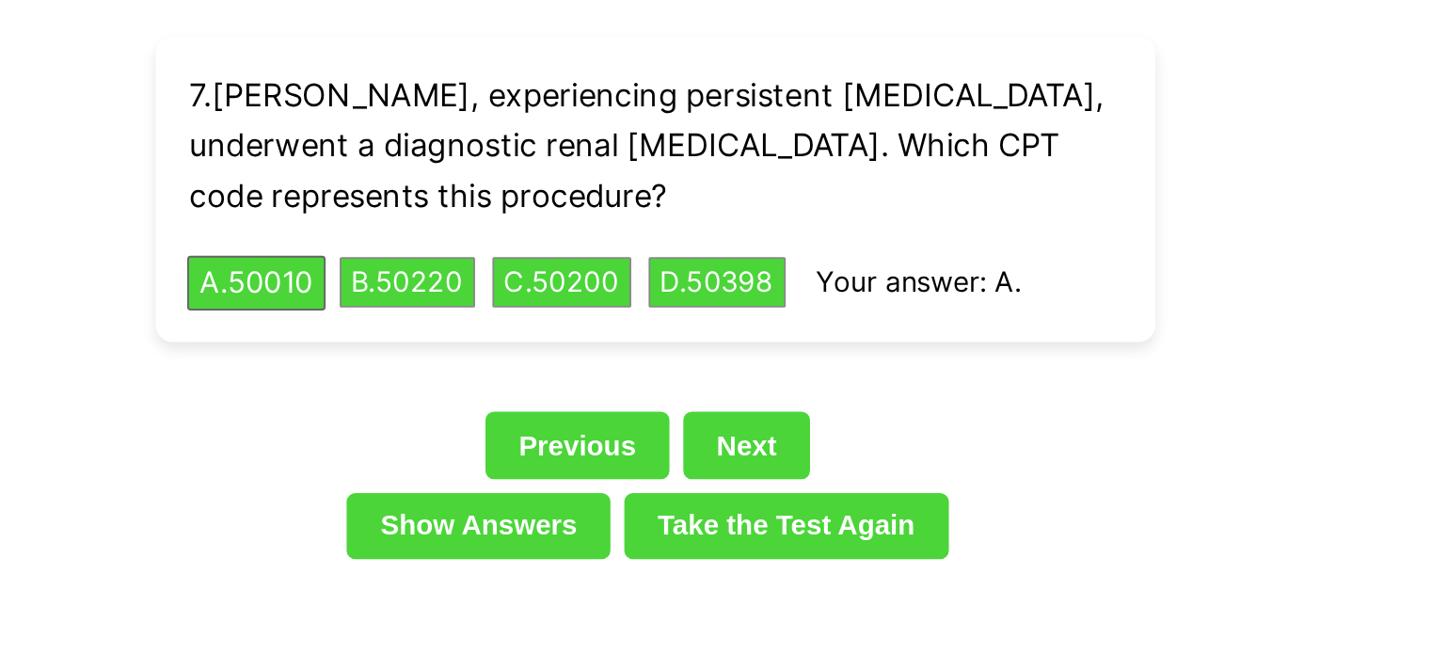
scroll to position [4358, 0]
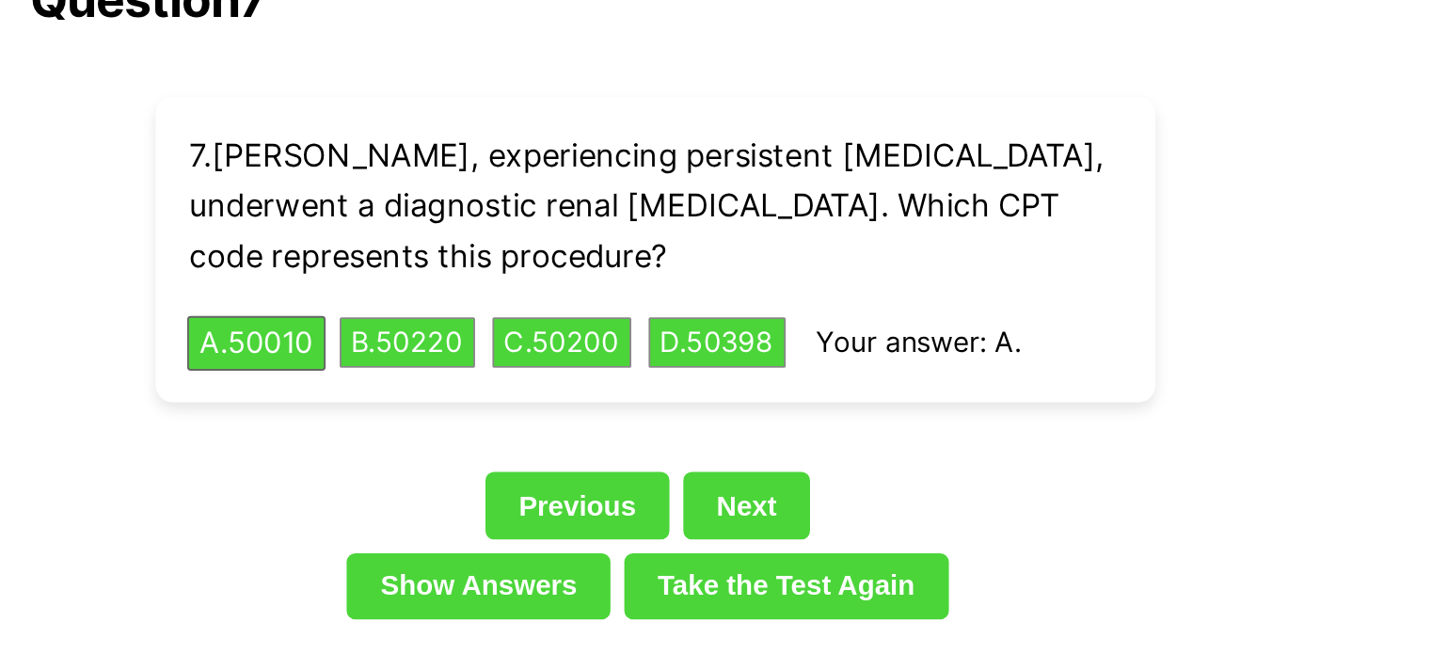
click at [743, 256] on link "Next" at bounding box center [765, 274] width 69 height 36
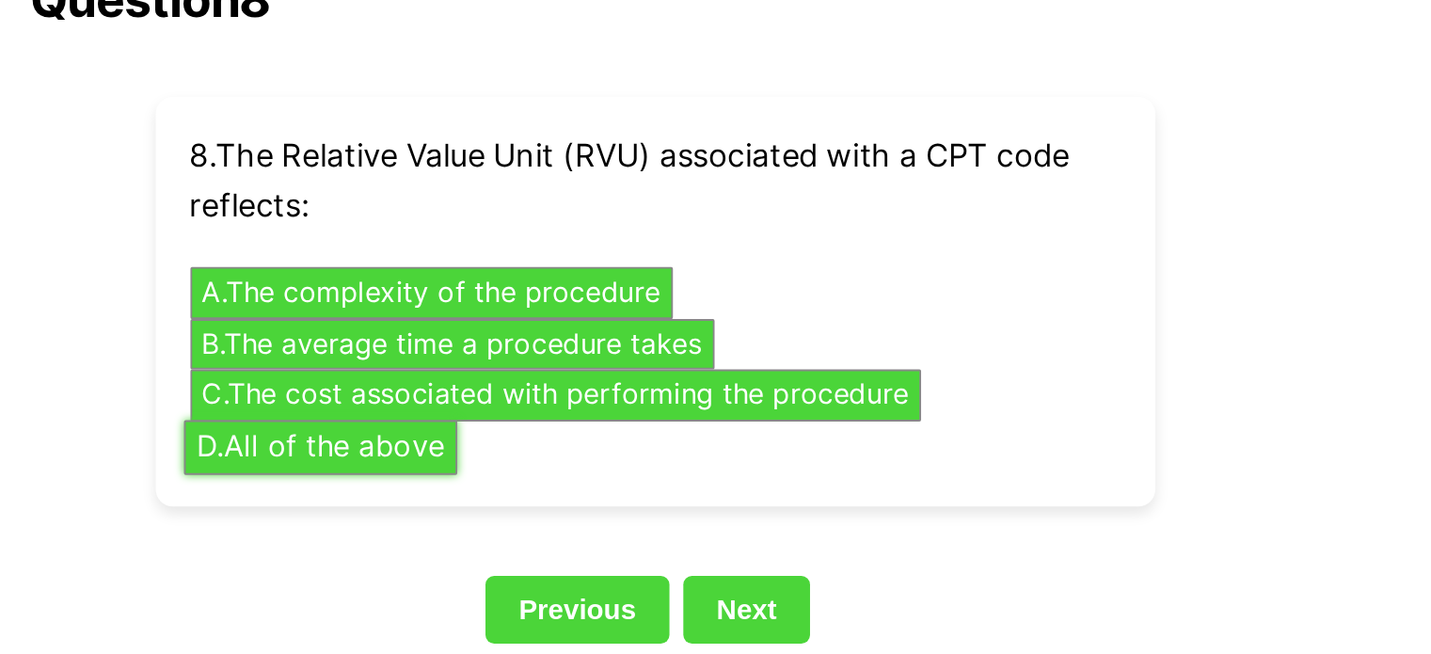
click at [601, 228] on button "D . All of the above" at bounding box center [534, 242] width 149 height 29
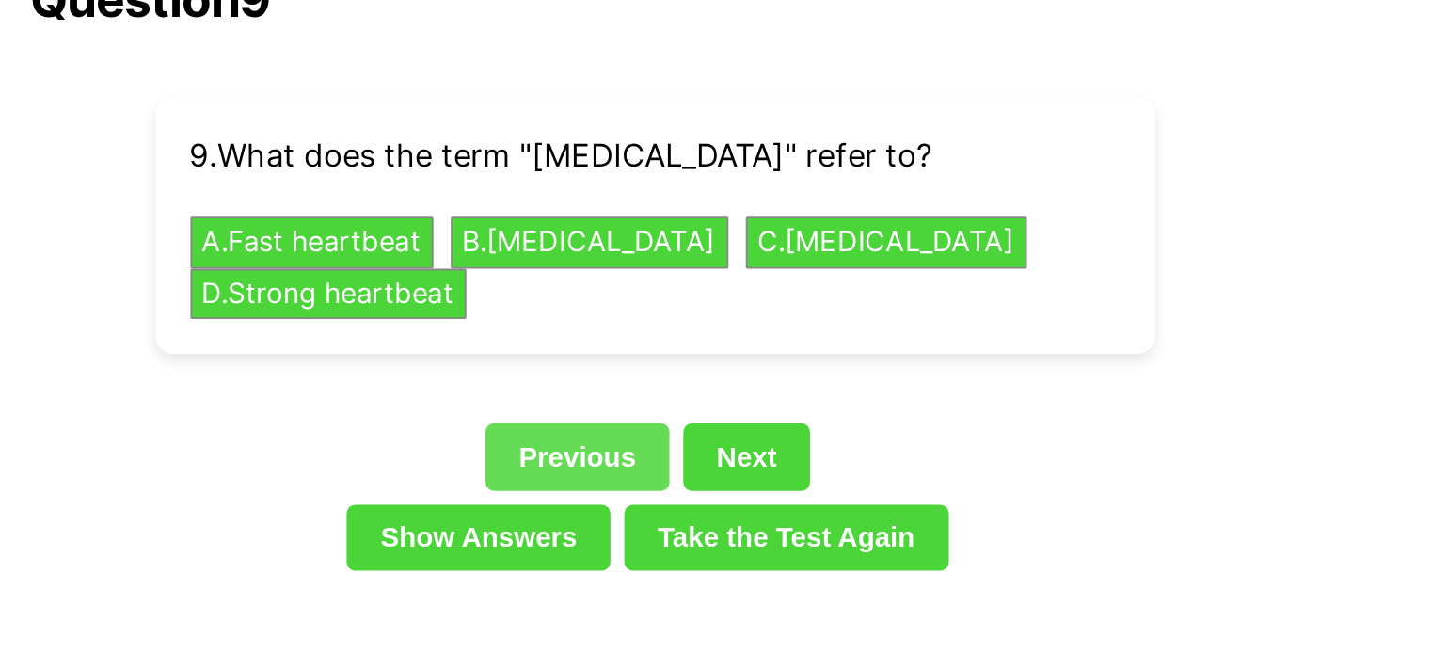
click at [645, 232] on link "Previous" at bounding box center [674, 248] width 100 height 36
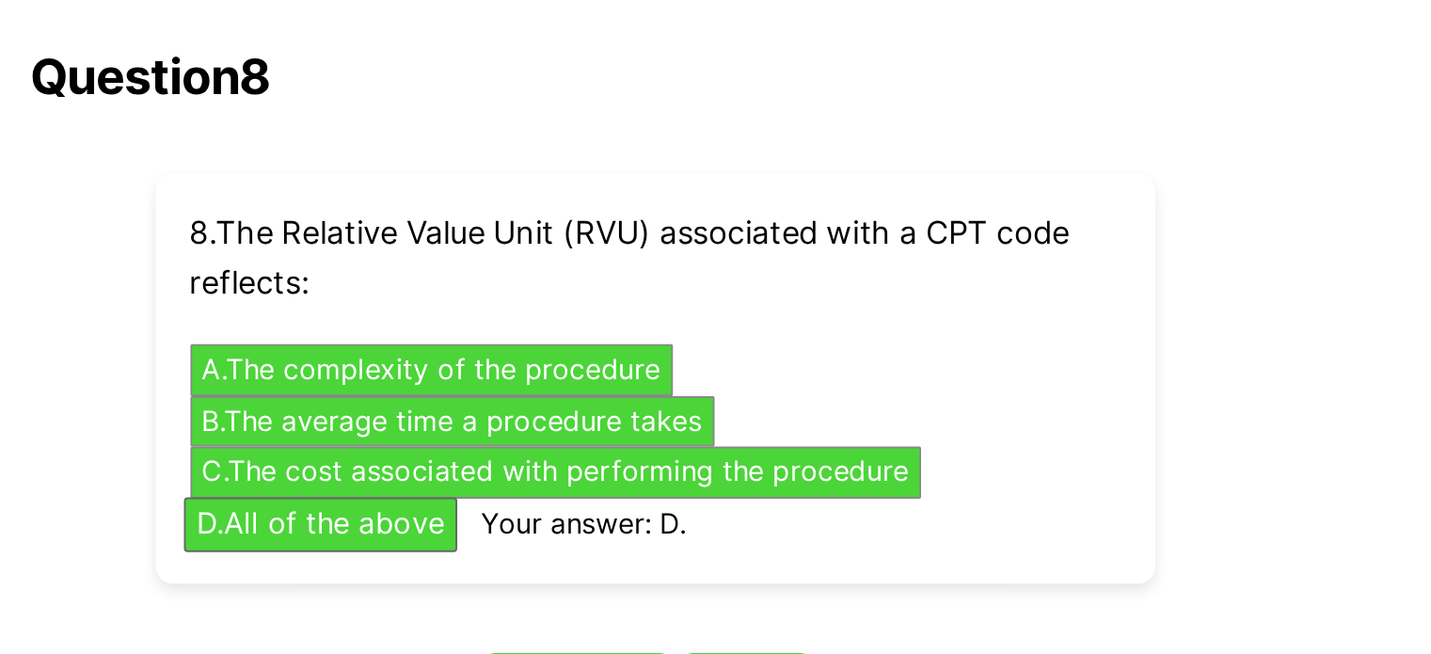
scroll to position [4314, 0]
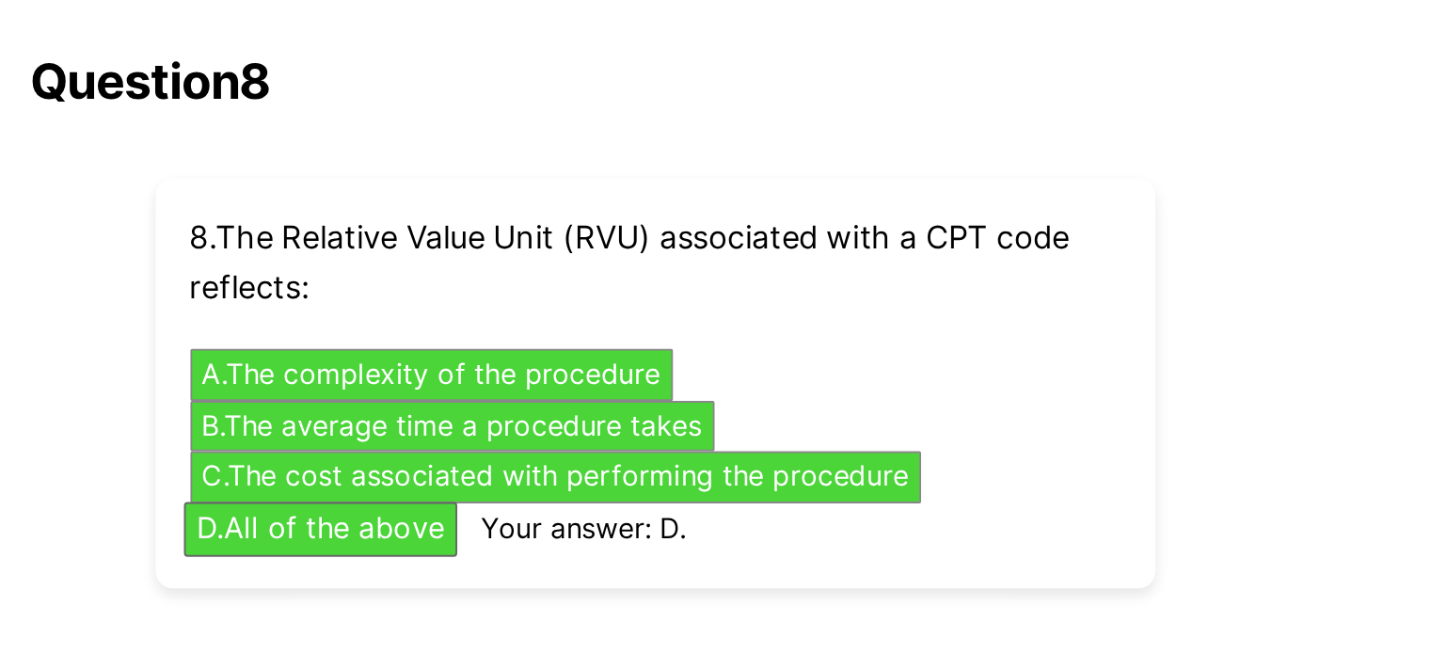
click at [657, 357] on link "Previous" at bounding box center [674, 375] width 100 height 36
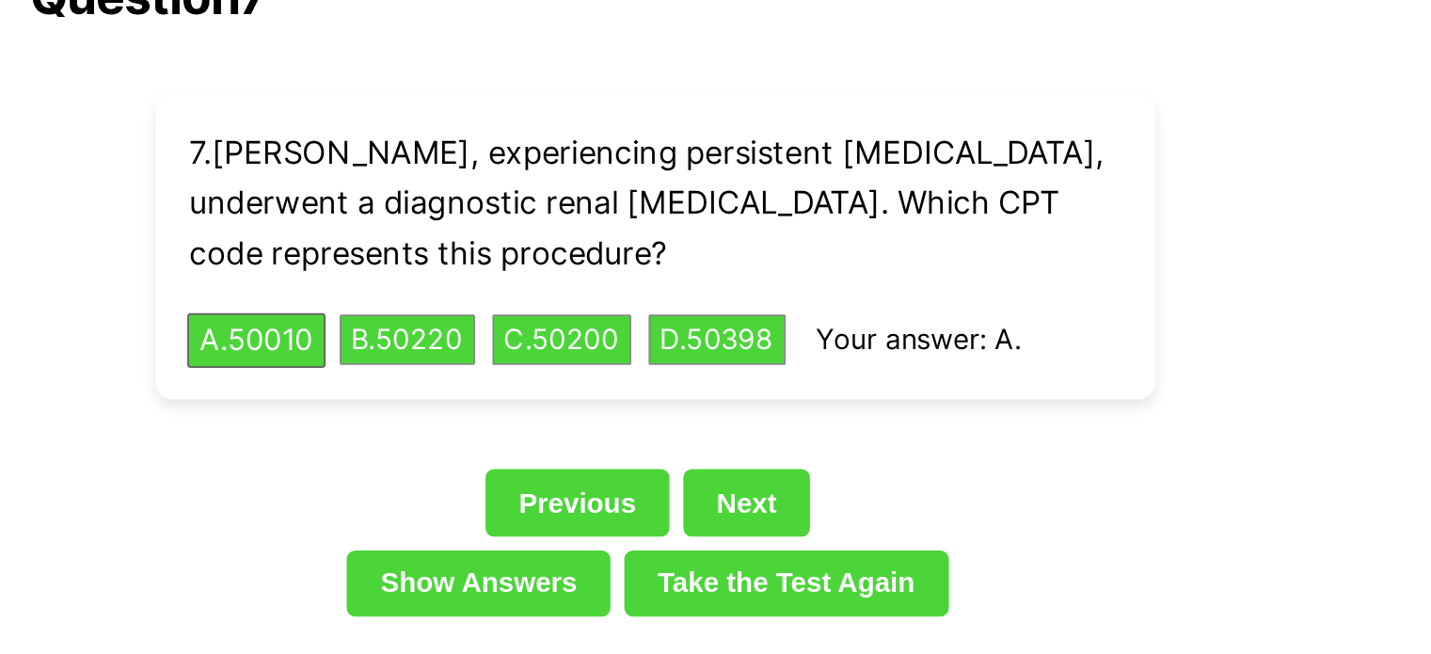
scroll to position [4263, 0]
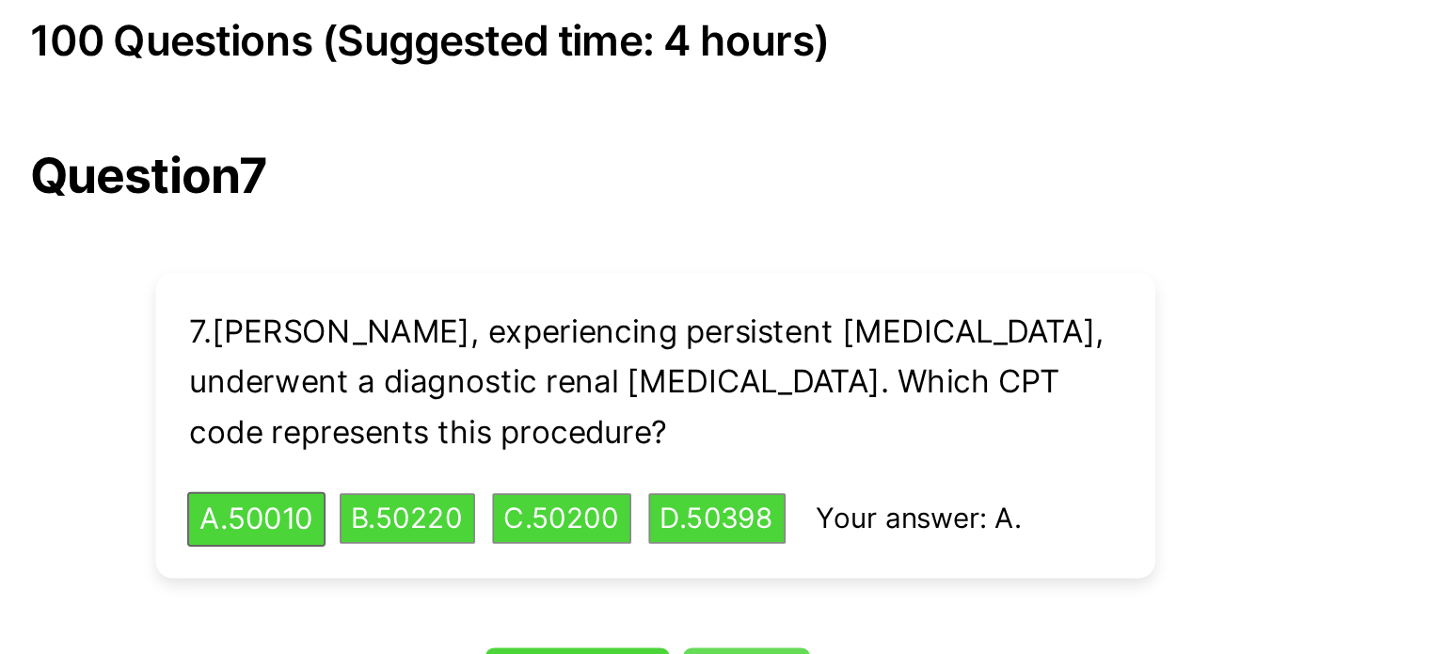
click at [734, 351] on link "Next" at bounding box center [765, 369] width 69 height 36
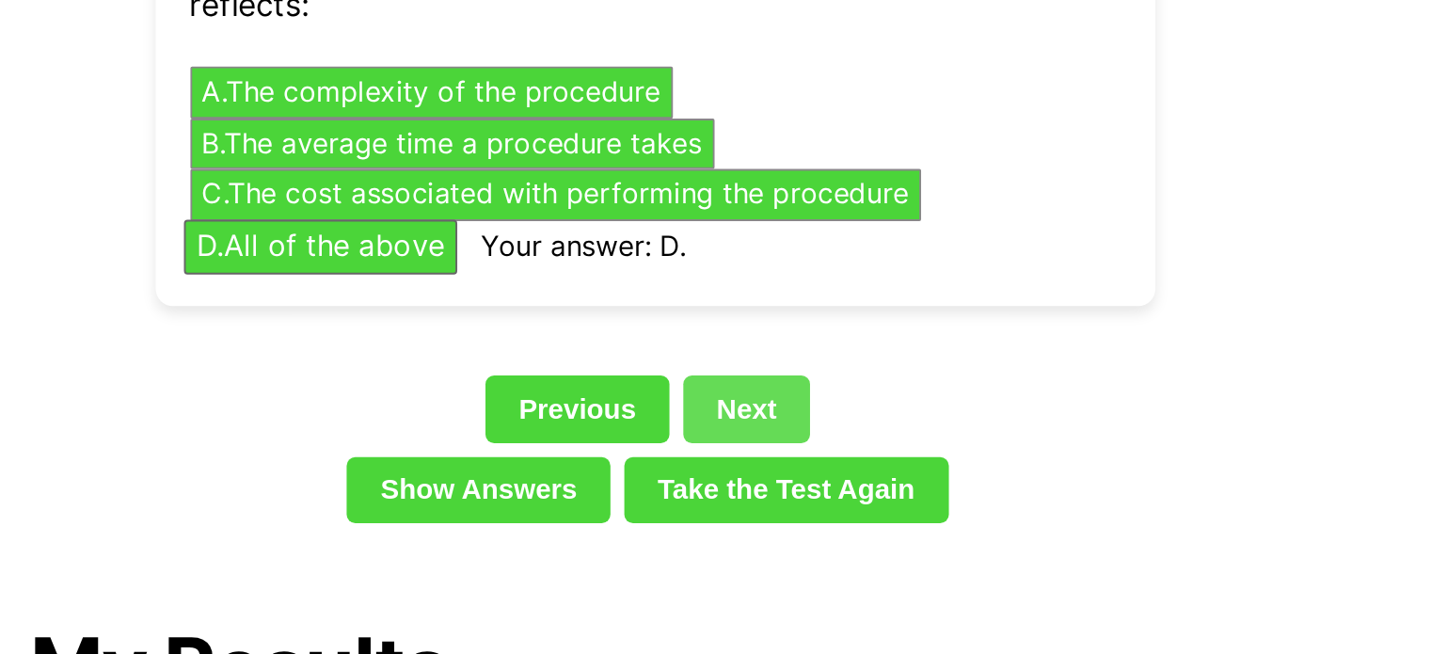
click at [776, 408] on link "Next" at bounding box center [765, 426] width 69 height 36
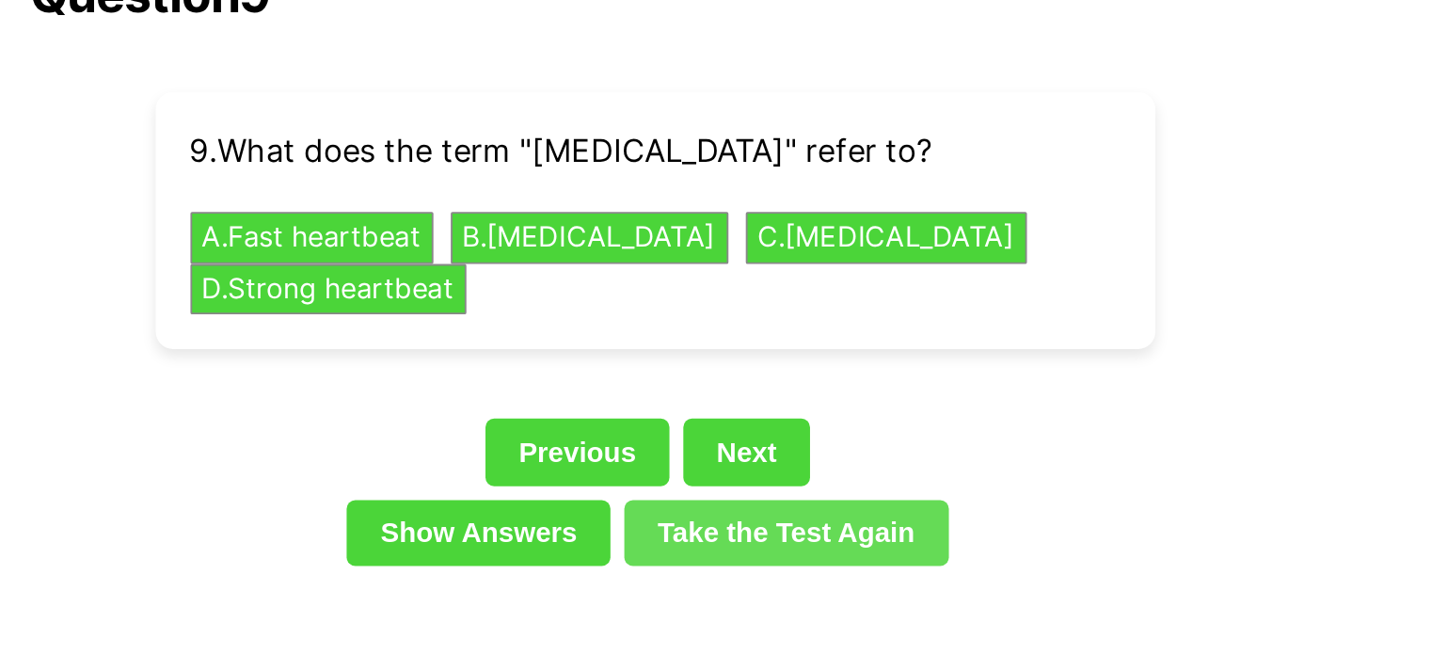
scroll to position [4236, 0]
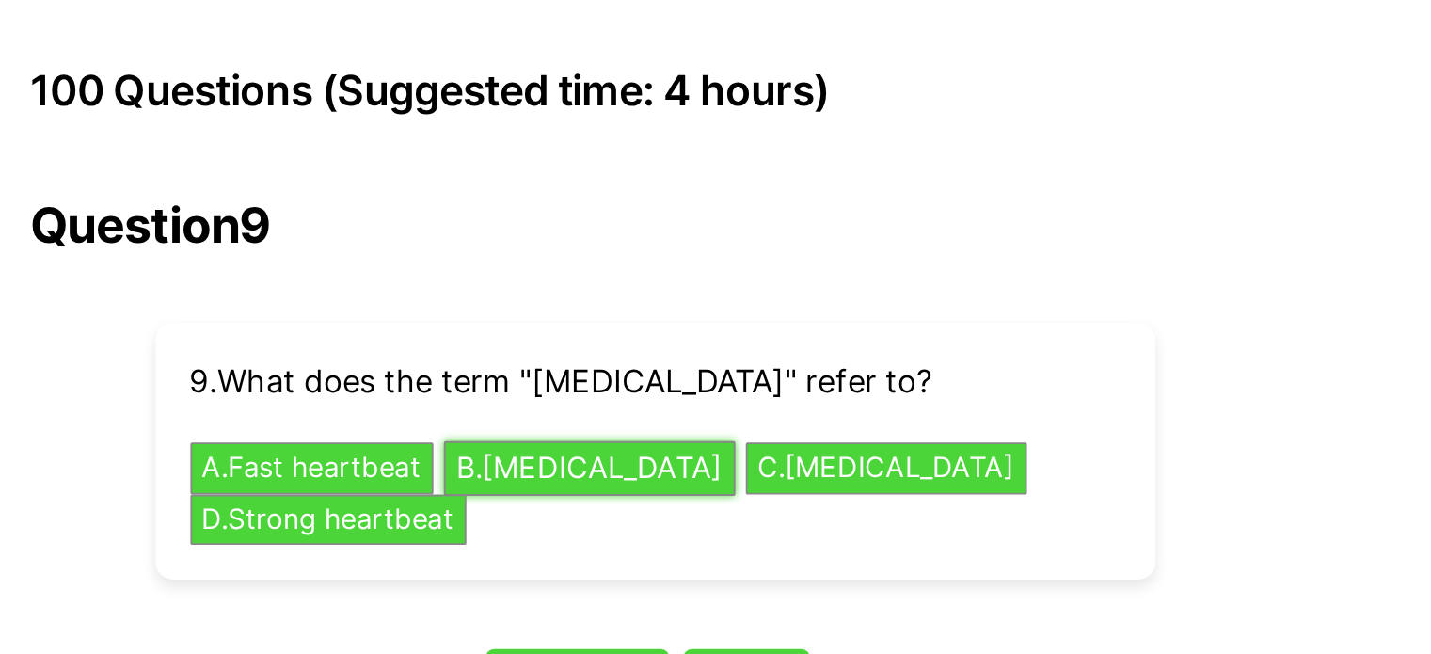
click at [726, 240] on button "B . [MEDICAL_DATA]" at bounding box center [680, 254] width 158 height 29
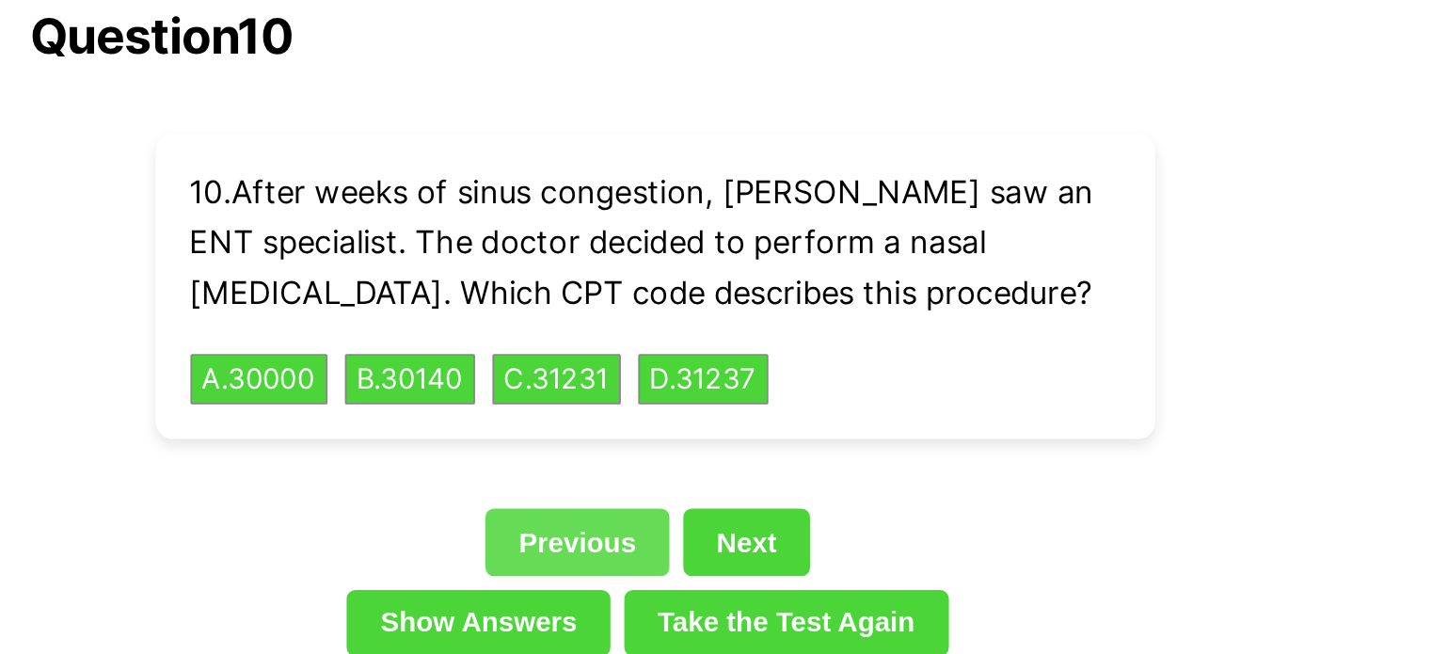
click at [678, 378] on link "Previous" at bounding box center [674, 396] width 100 height 36
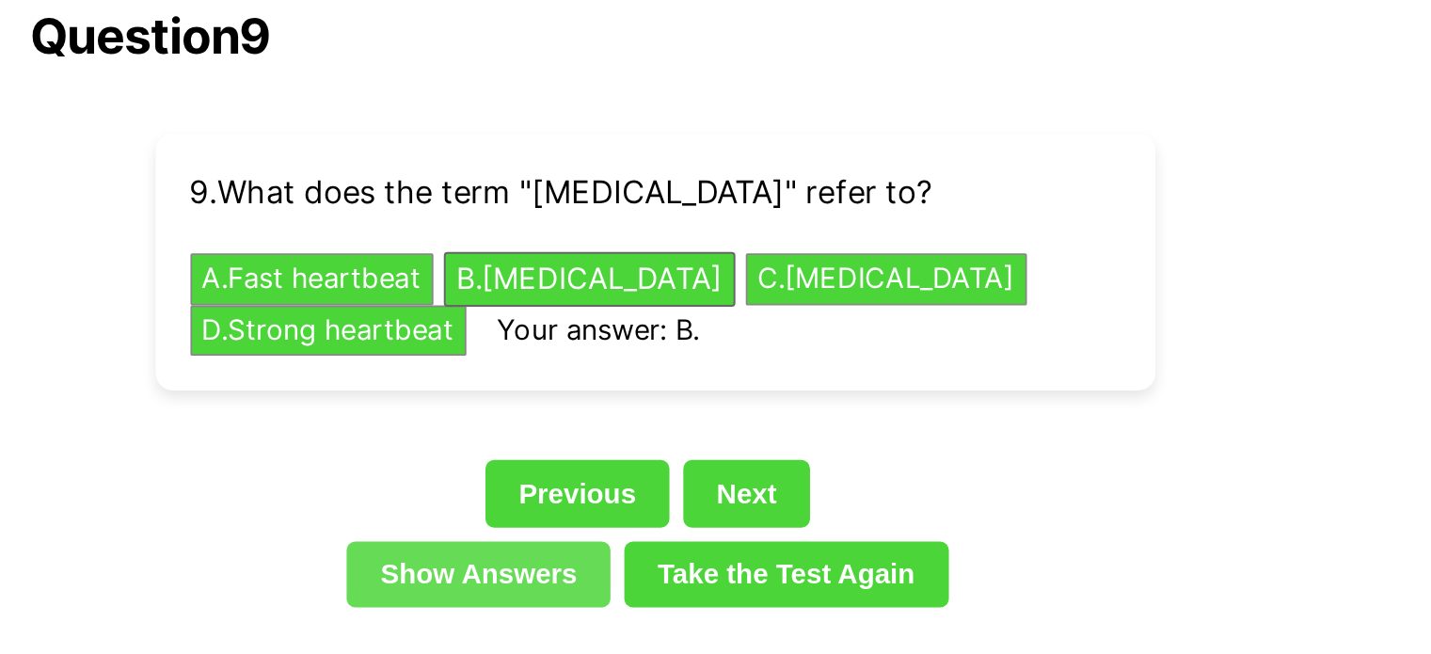
click at [663, 396] on link "Show Answers" at bounding box center [620, 414] width 143 height 36
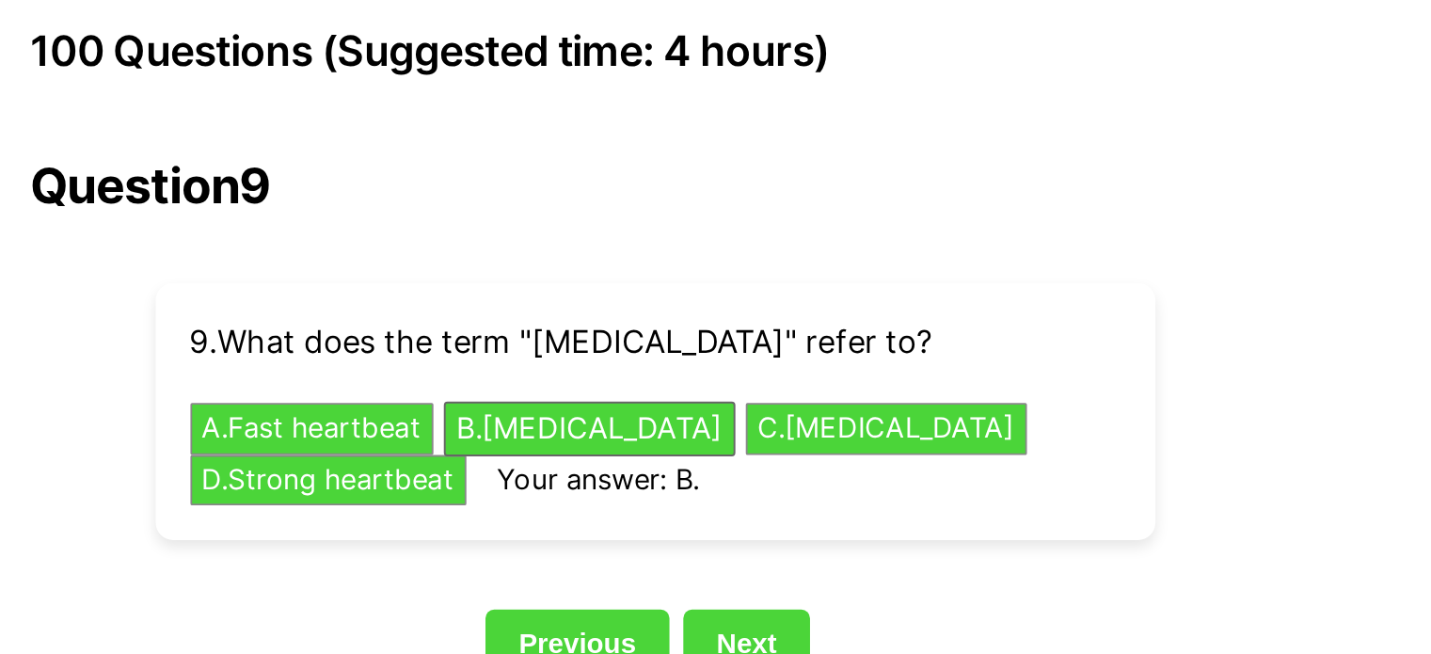
scroll to position [4228, 0]
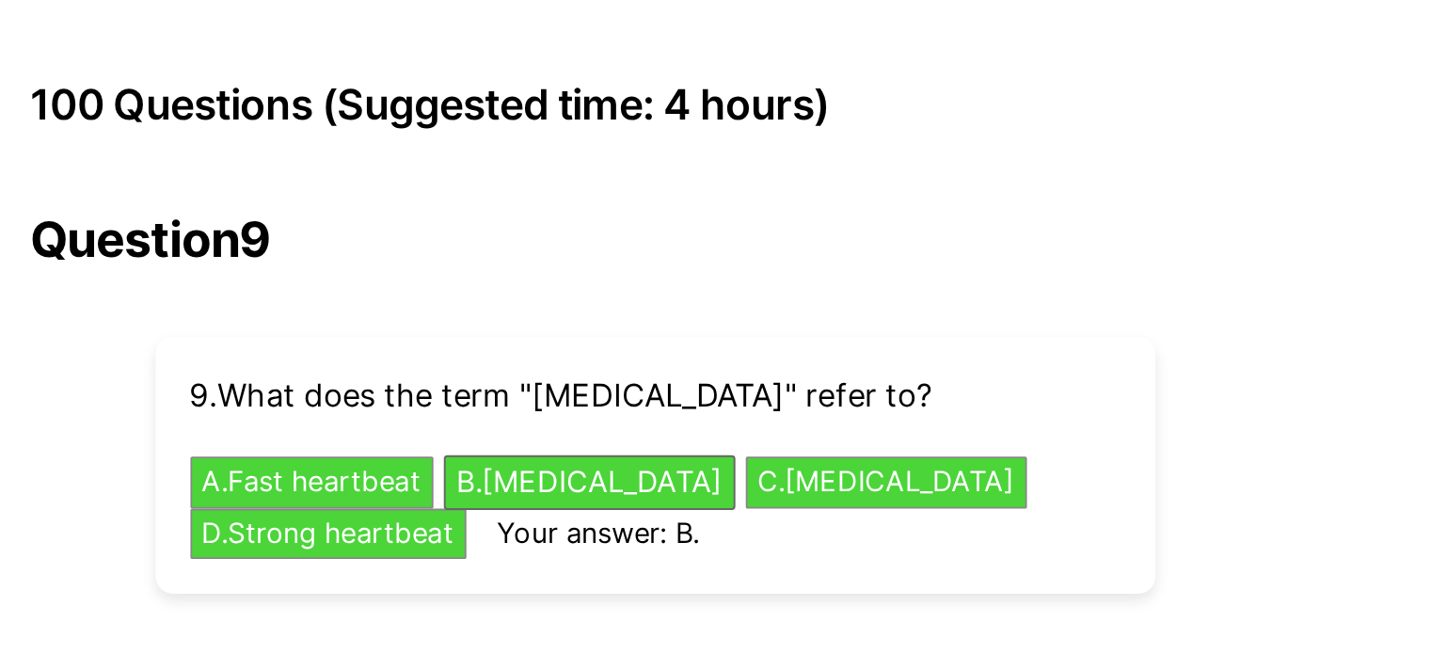
click at [680, 360] on link "Previous" at bounding box center [674, 378] width 100 height 36
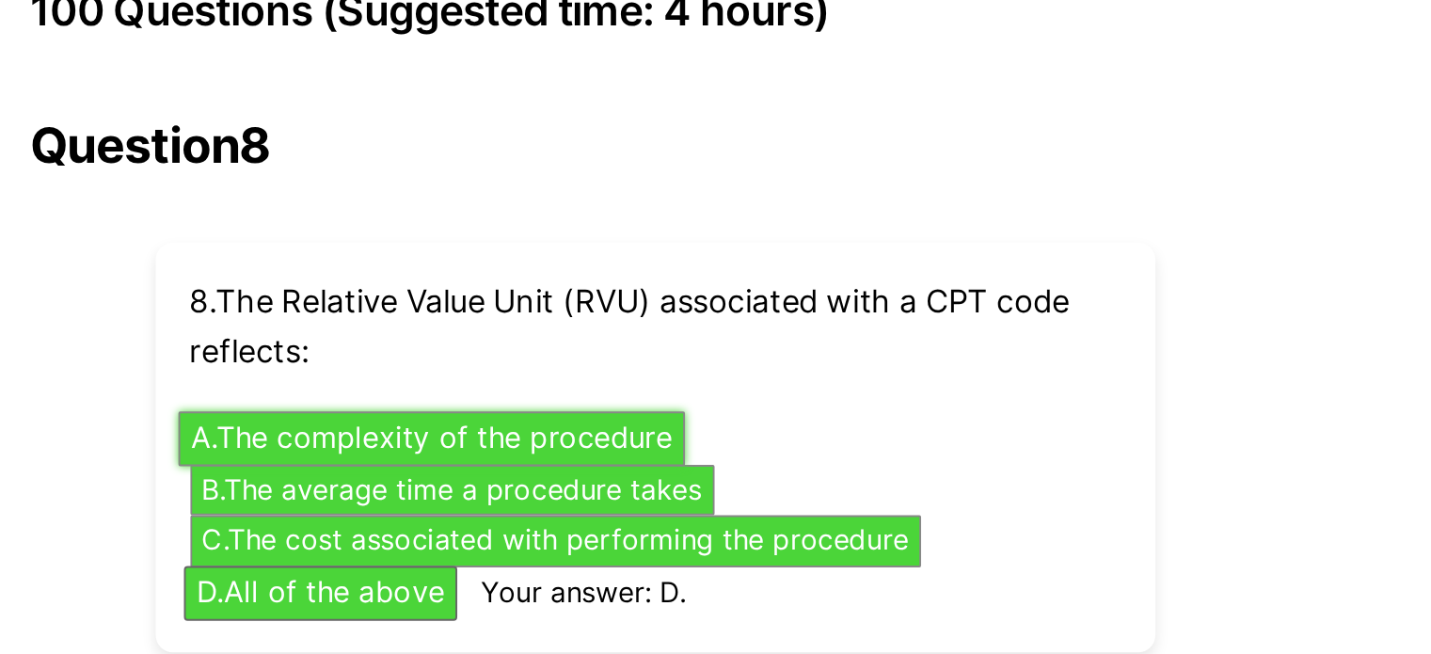
click at [654, 274] on button "A . The complexity of the procedure" at bounding box center [594, 288] width 275 height 29
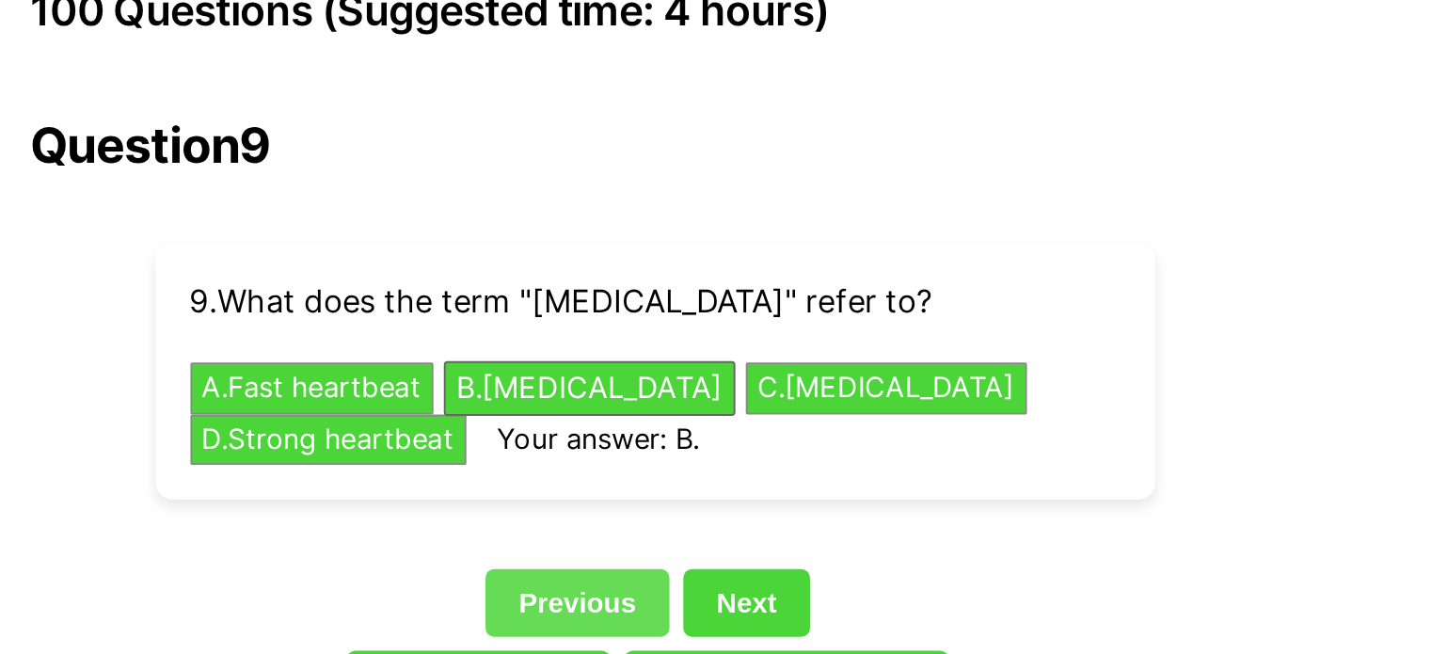
click at [669, 360] on link "Previous" at bounding box center [674, 378] width 100 height 36
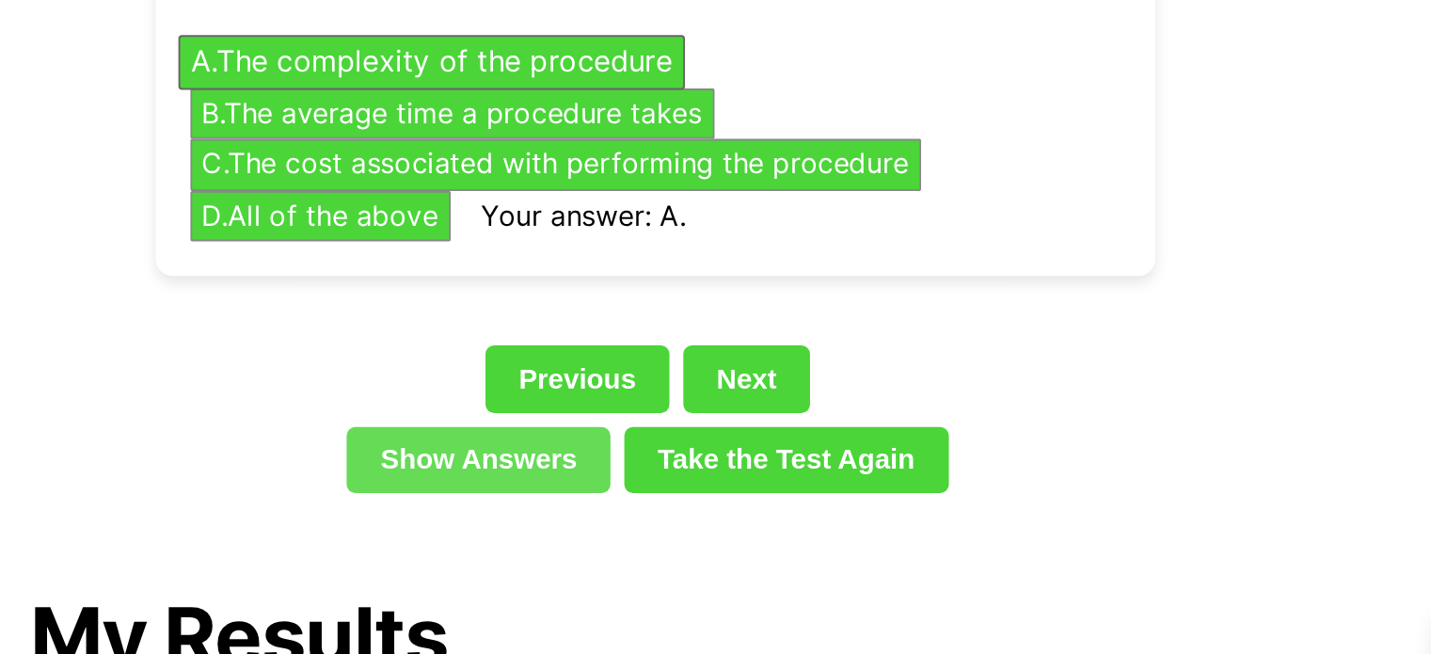
click at [640, 487] on link "Show Answers" at bounding box center [620, 505] width 143 height 36
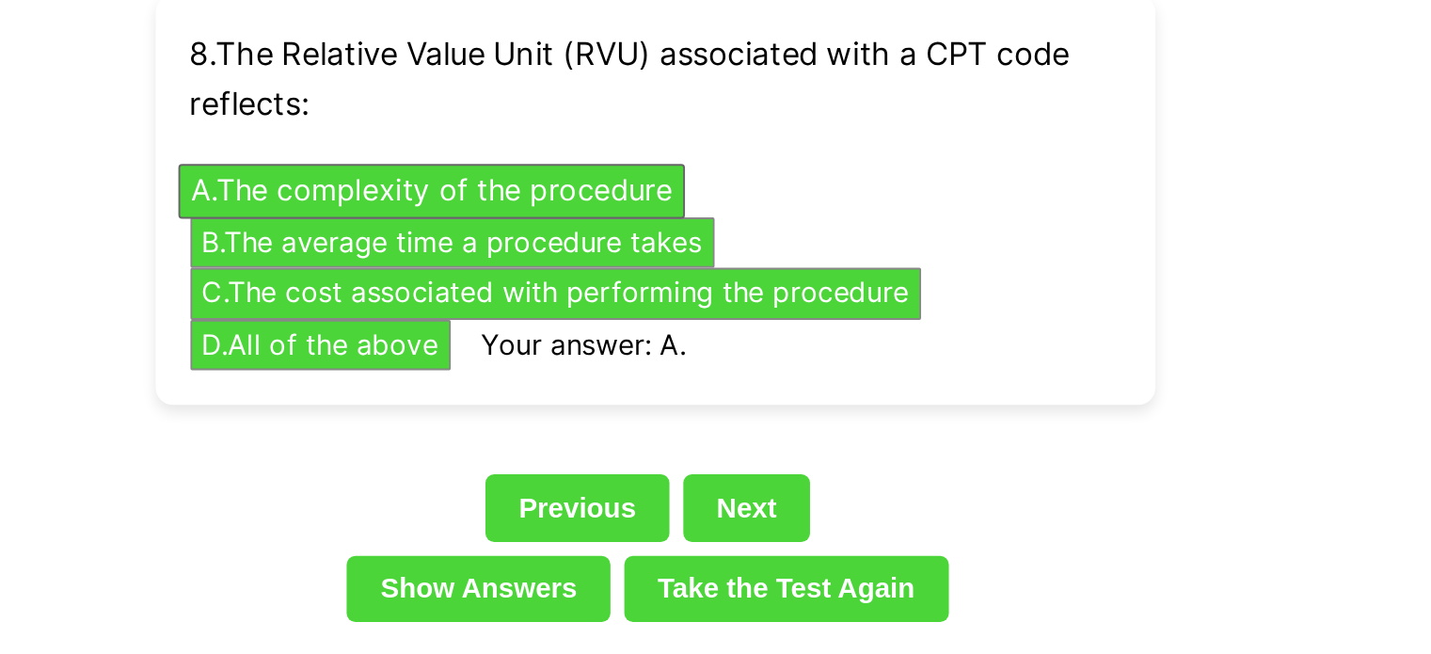
scroll to position [4363, 0]
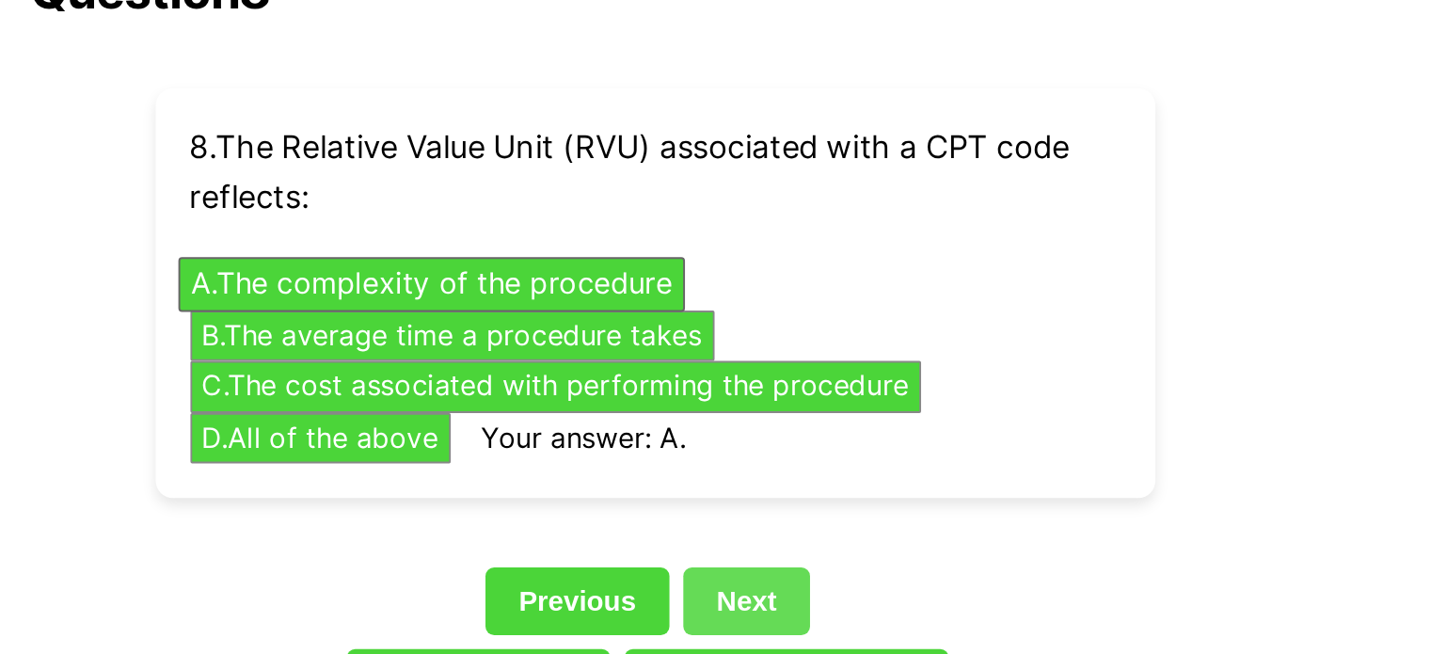
click at [773, 308] on link "Next" at bounding box center [765, 326] width 69 height 36
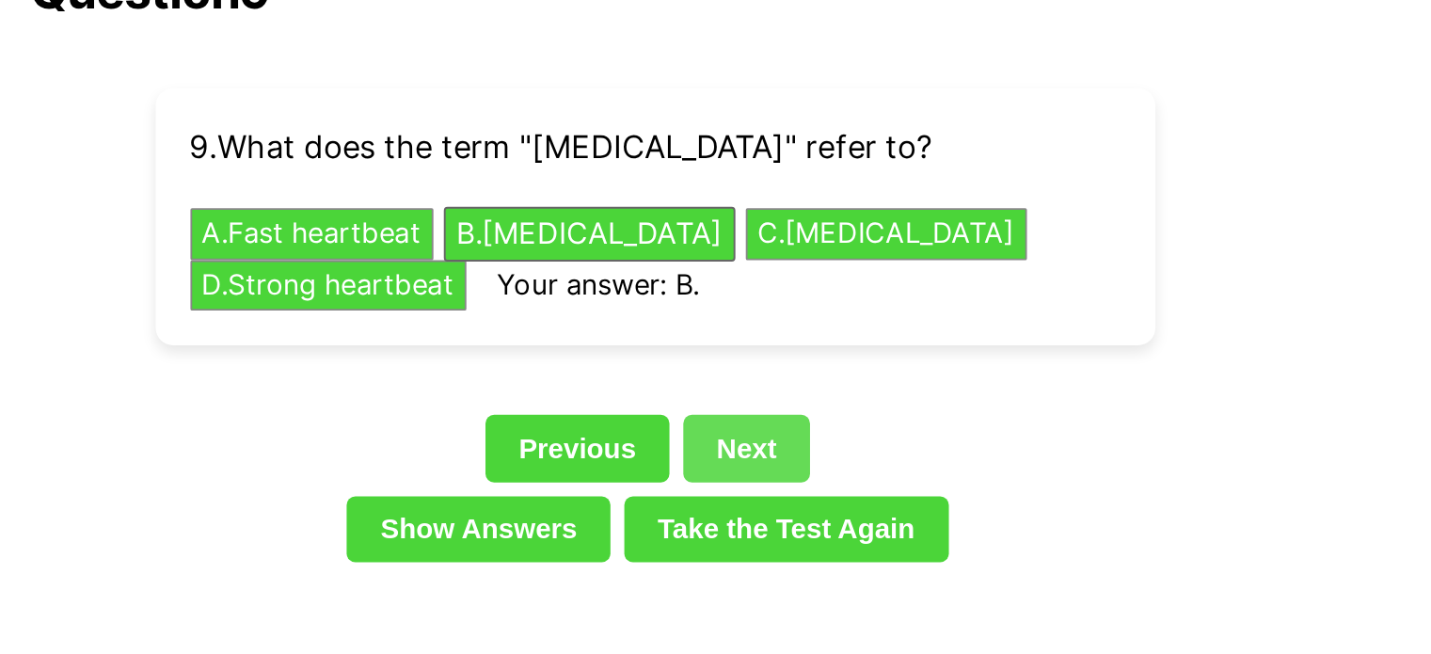
click at [765, 225] on link "Next" at bounding box center [765, 243] width 69 height 36
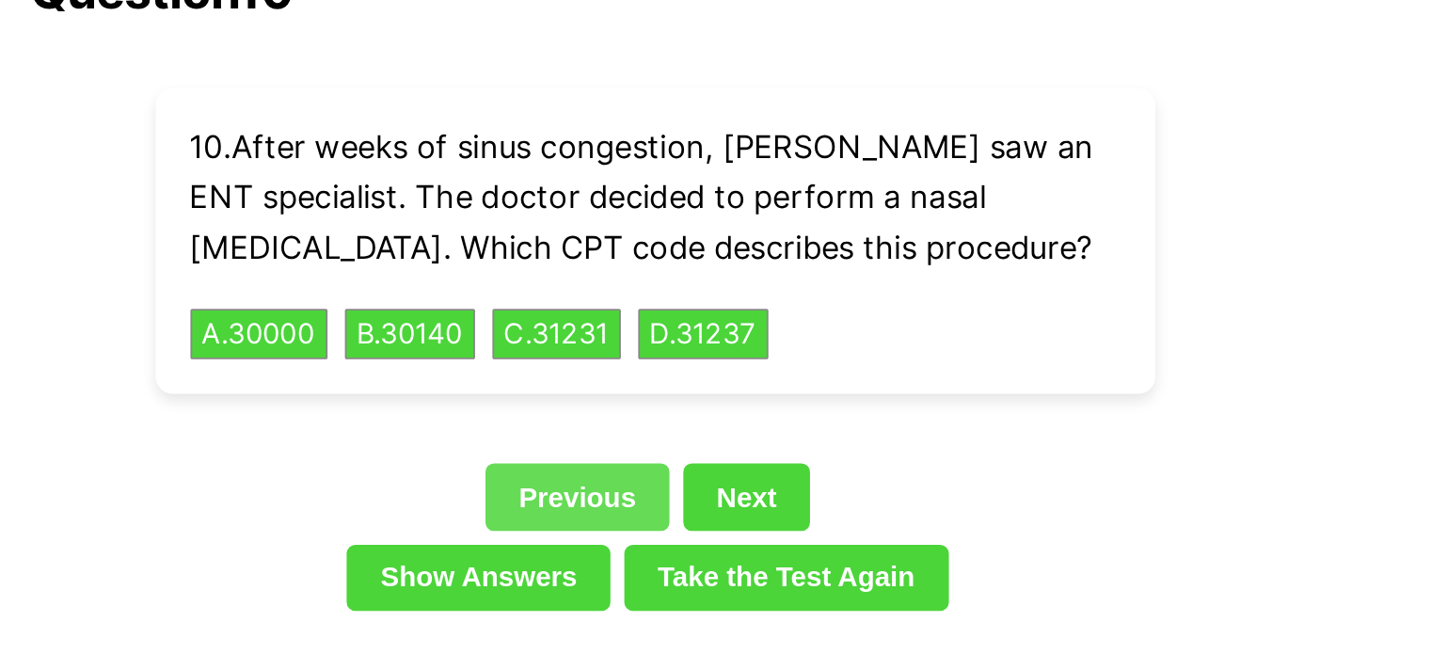
click at [712, 251] on link "Previous" at bounding box center [674, 269] width 100 height 36
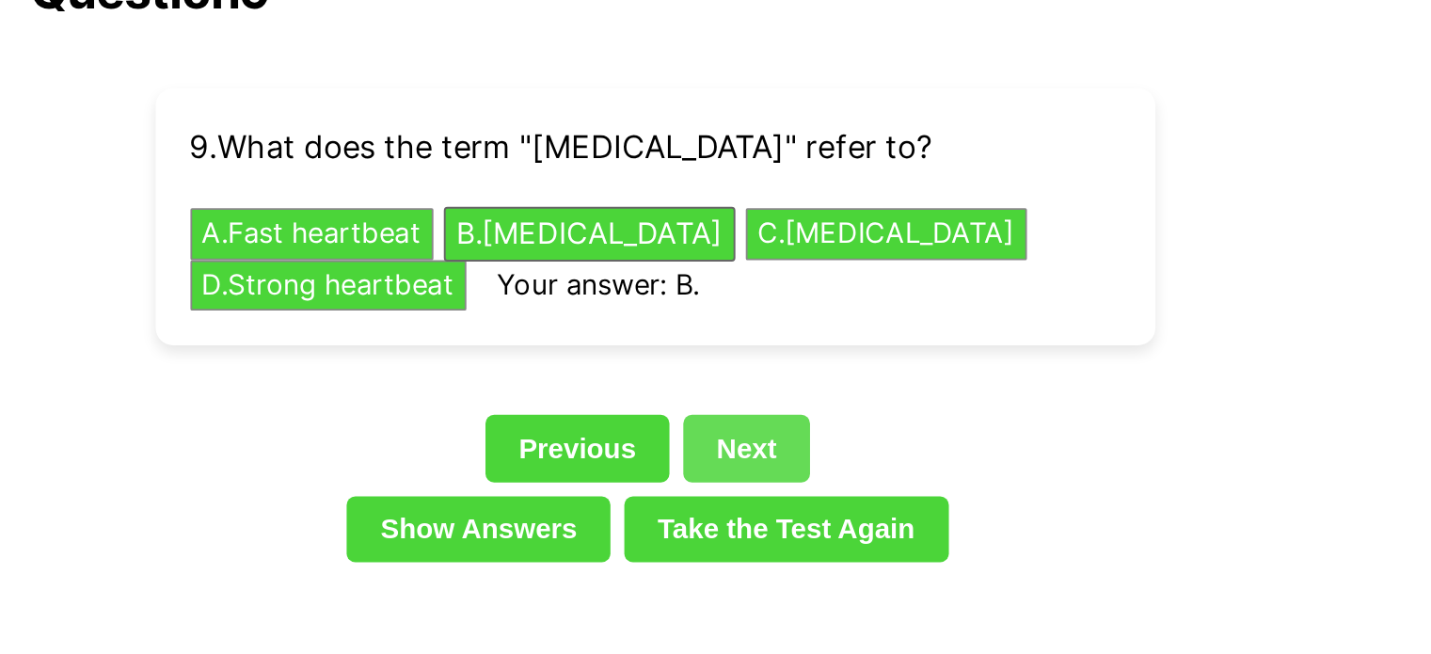
click at [795, 225] on link "Next" at bounding box center [765, 243] width 69 height 36
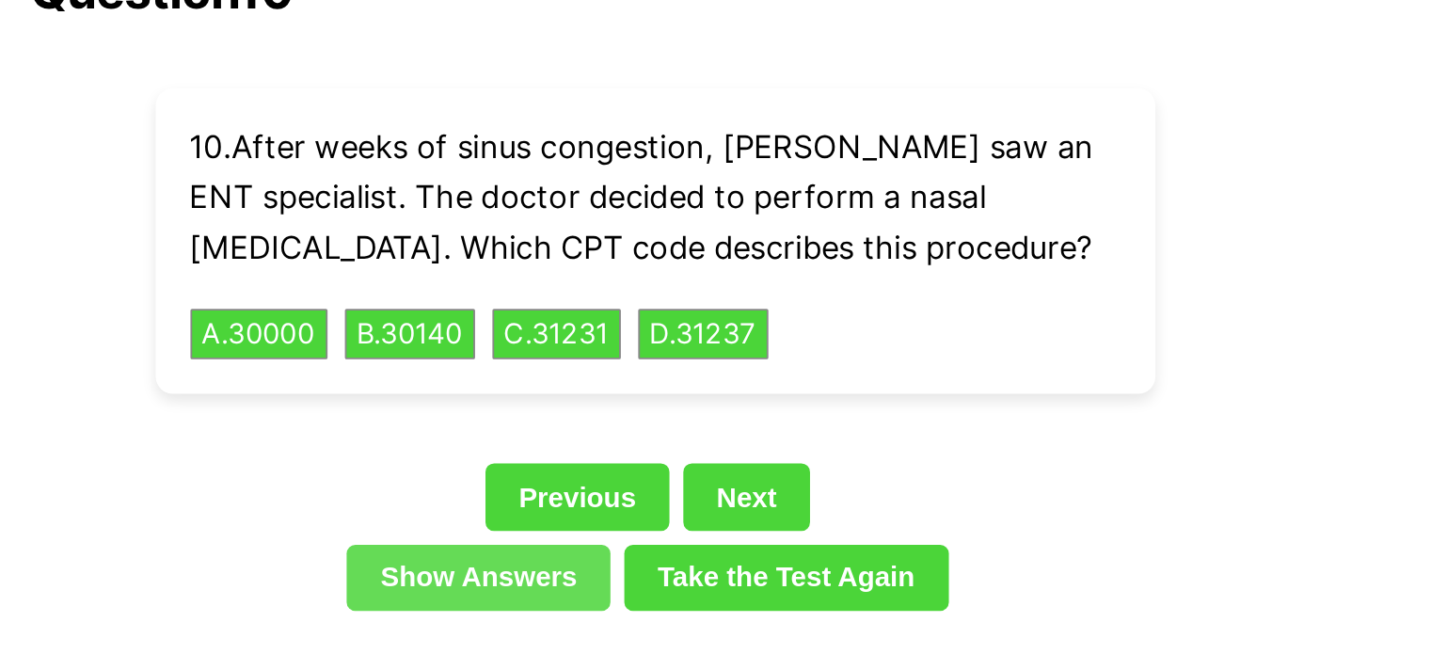
click at [628, 296] on link "Show Answers" at bounding box center [620, 314] width 143 height 36
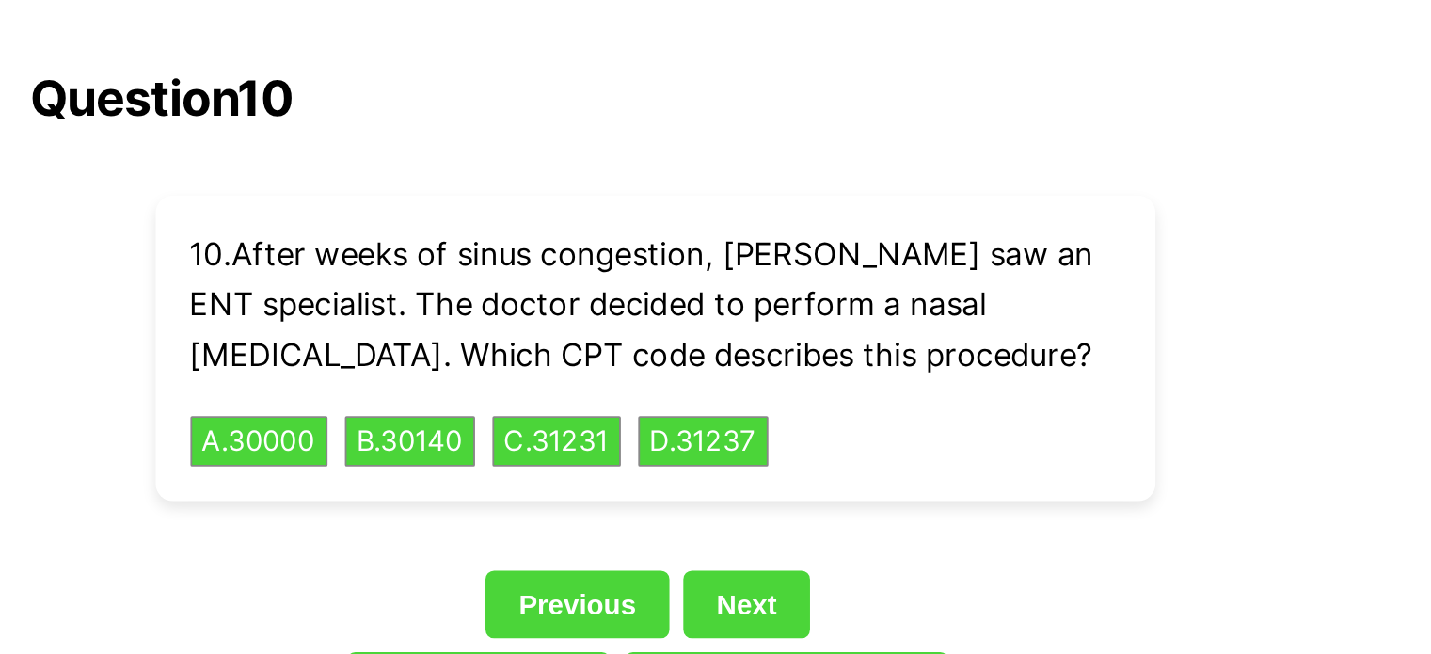
scroll to position [4256, 0]
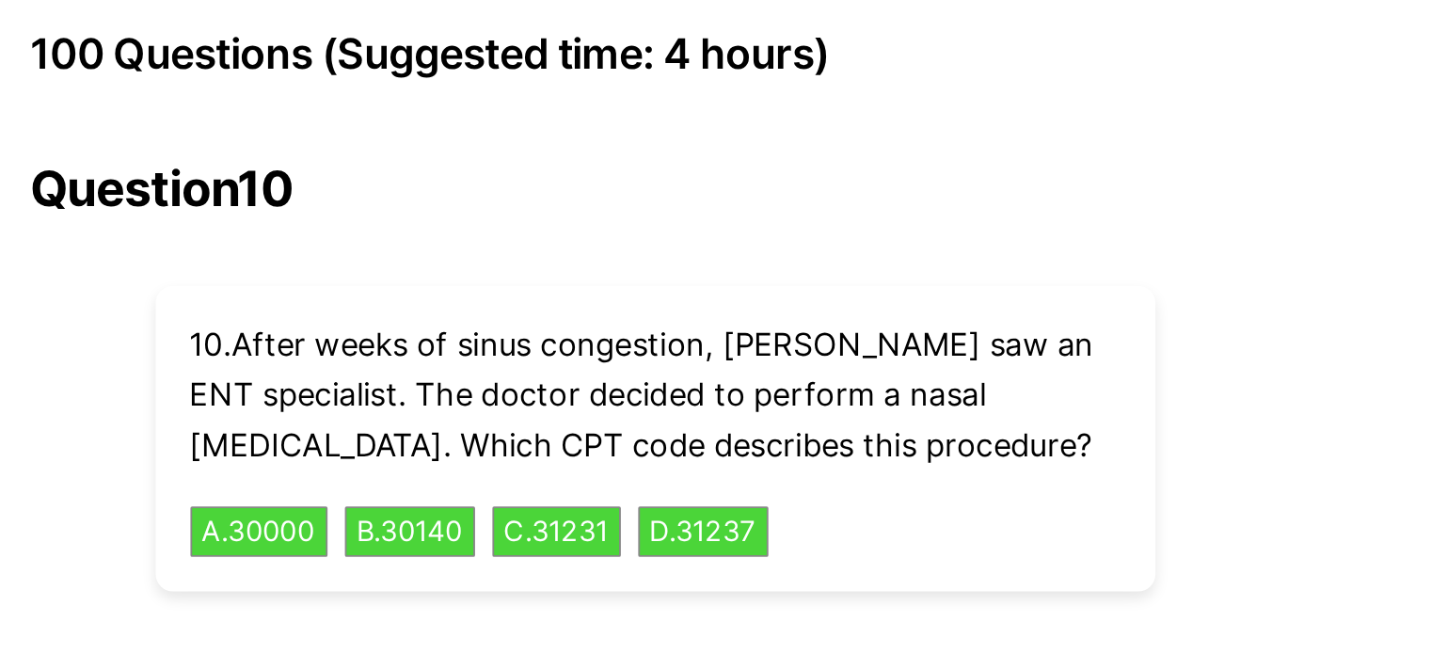
click at [695, 359] on link "Previous" at bounding box center [674, 377] width 100 height 36
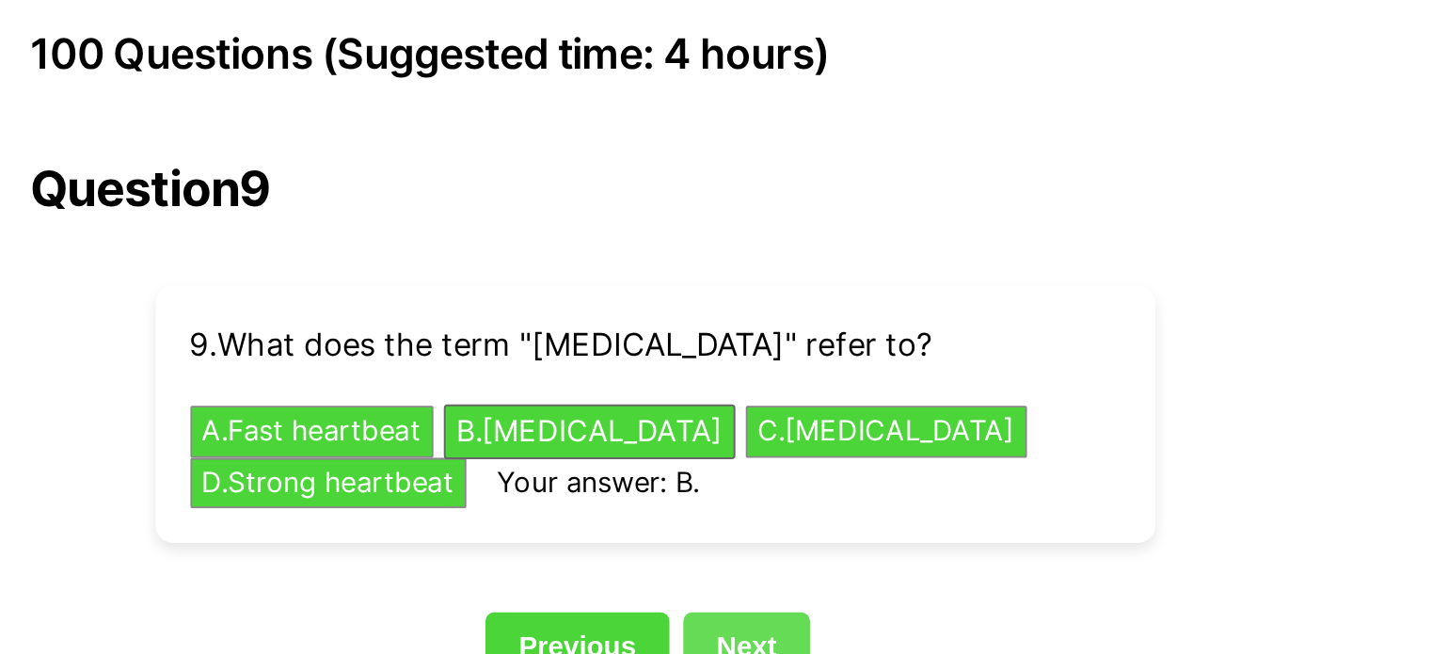
click at [773, 333] on link "Next" at bounding box center [765, 350] width 69 height 36
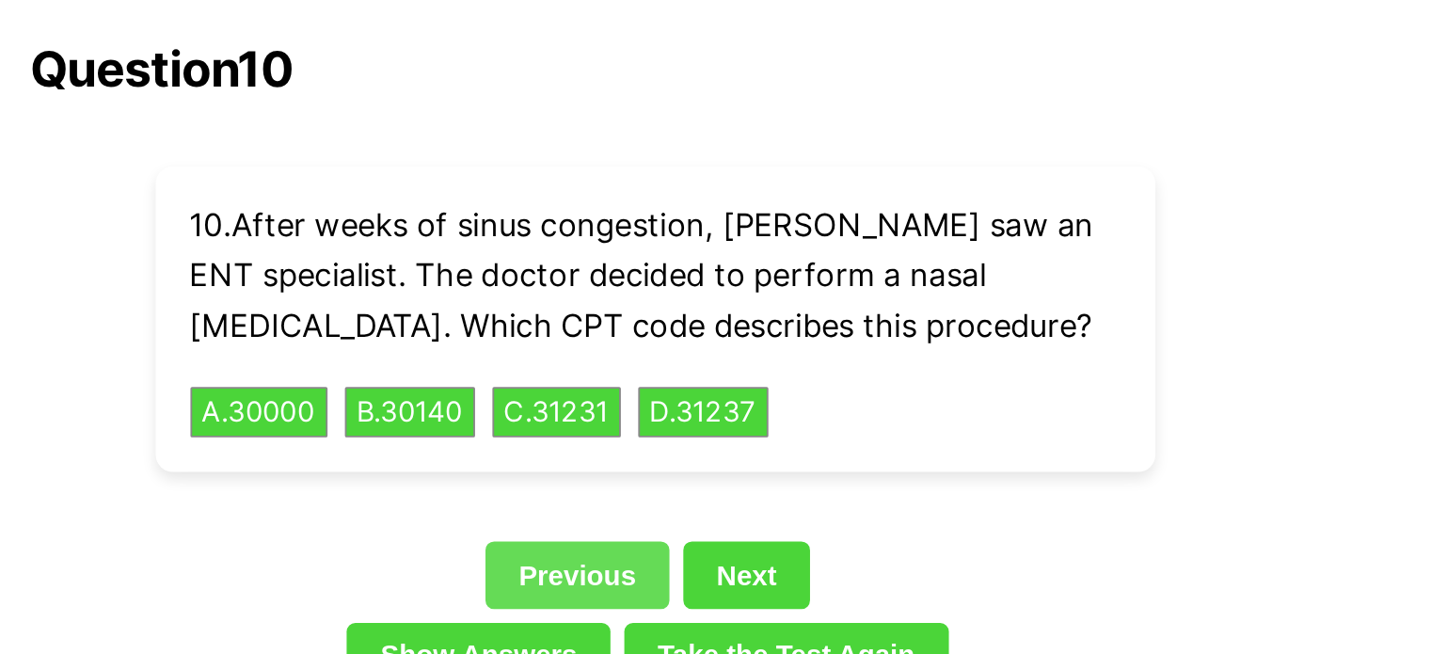
scroll to position [4307, 0]
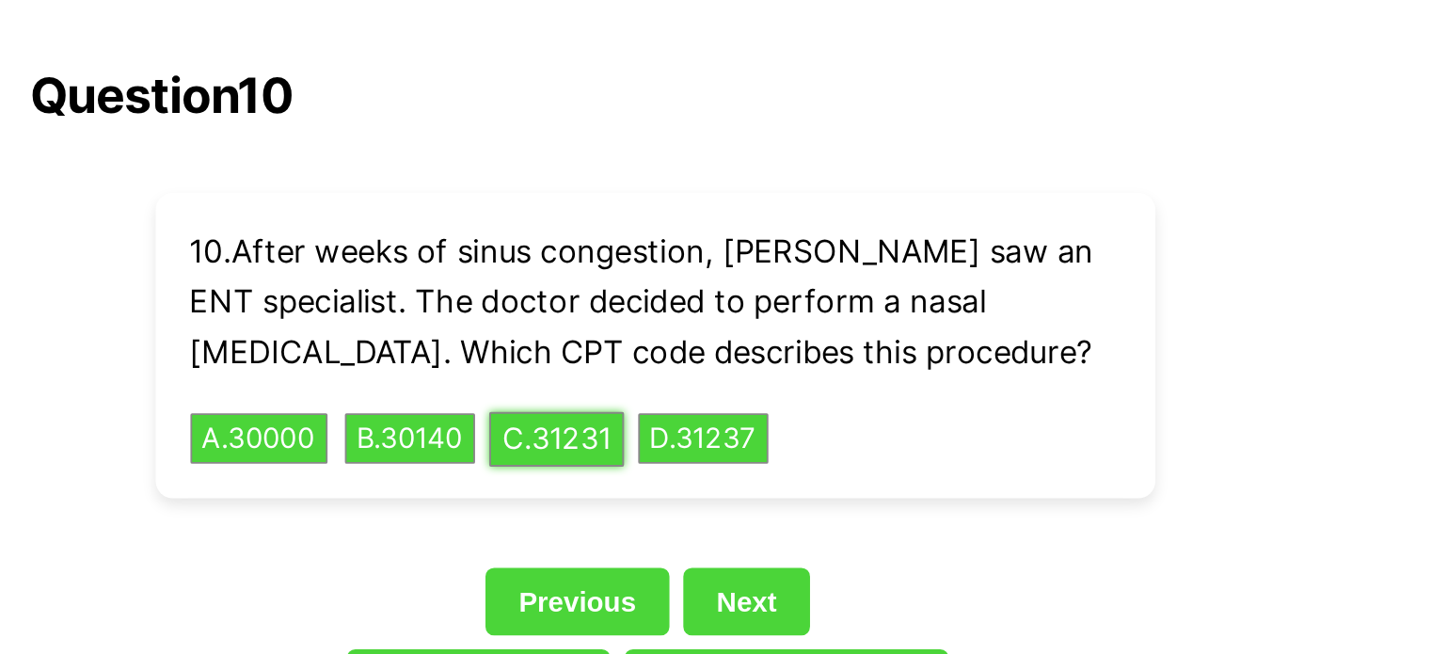
click at [665, 223] on button "C . 31231" at bounding box center [662, 237] width 73 height 29
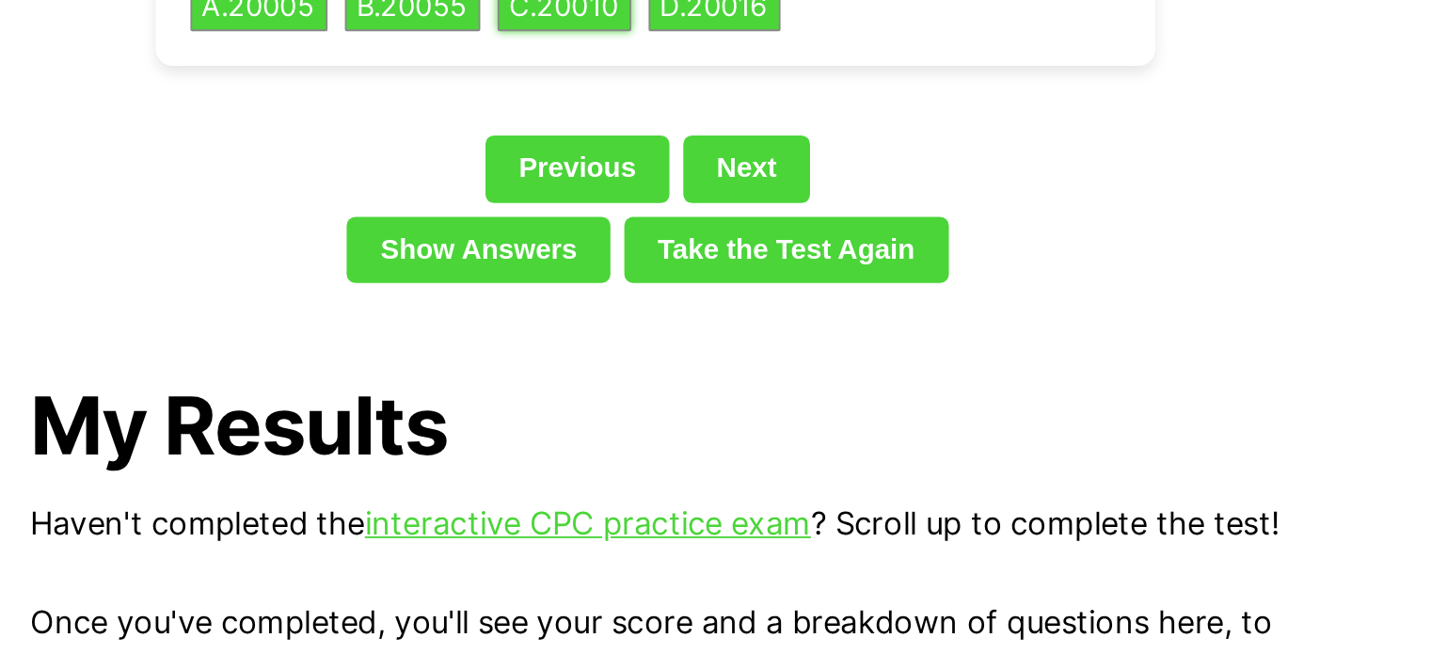
scroll to position [4408, 0]
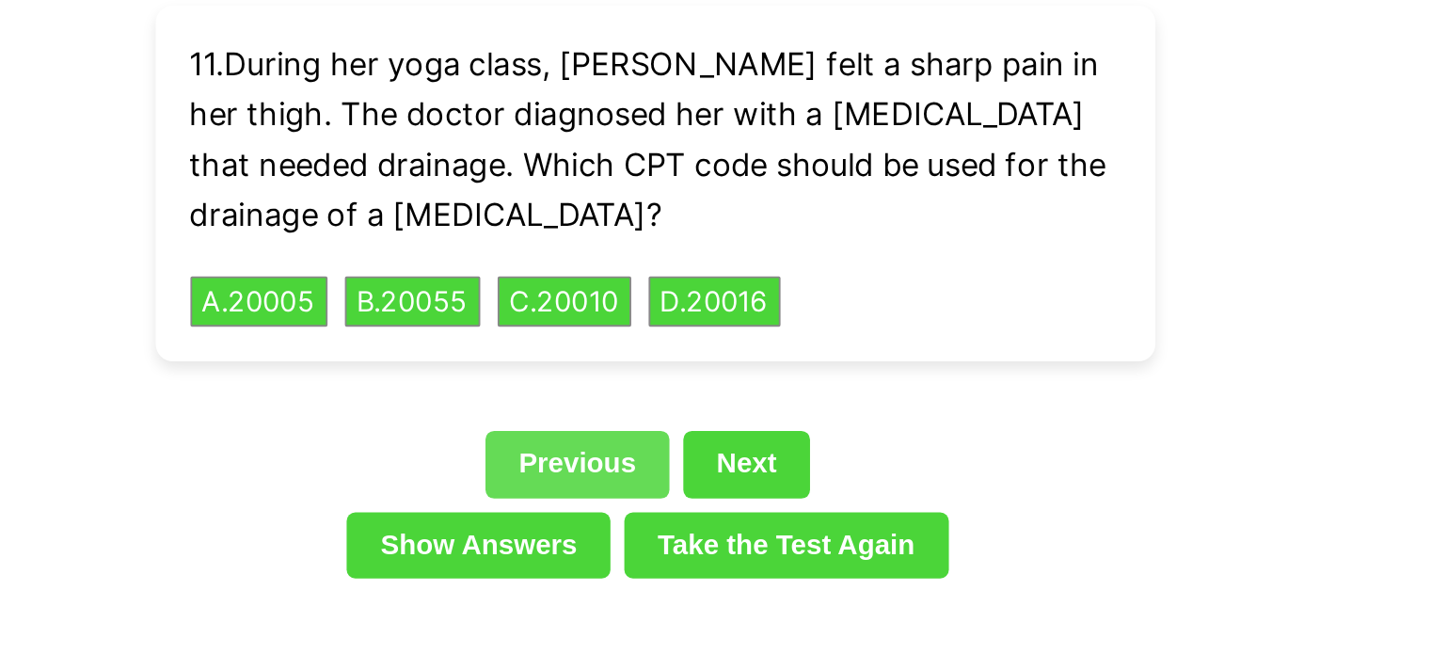
click at [679, 233] on link "Previous" at bounding box center [674, 251] width 100 height 36
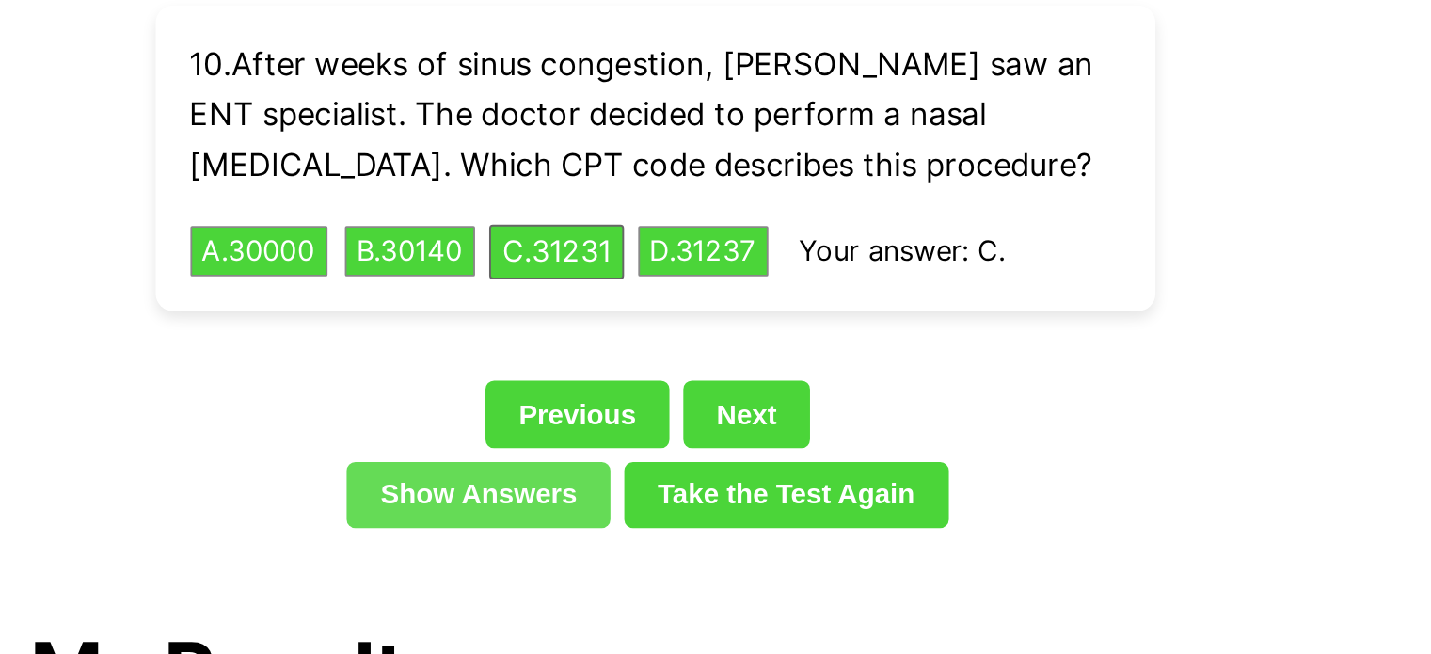
click at [662, 250] on link "Show Answers" at bounding box center [620, 268] width 143 height 36
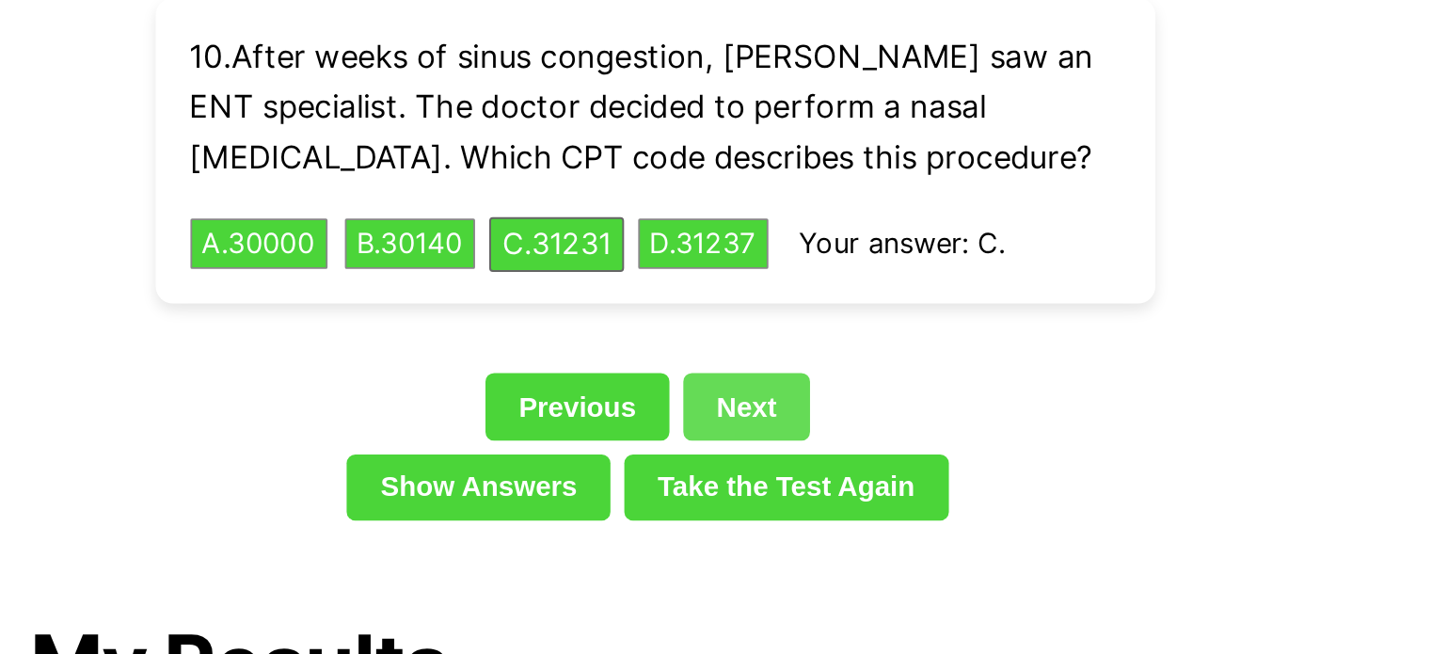
scroll to position [4299, 0]
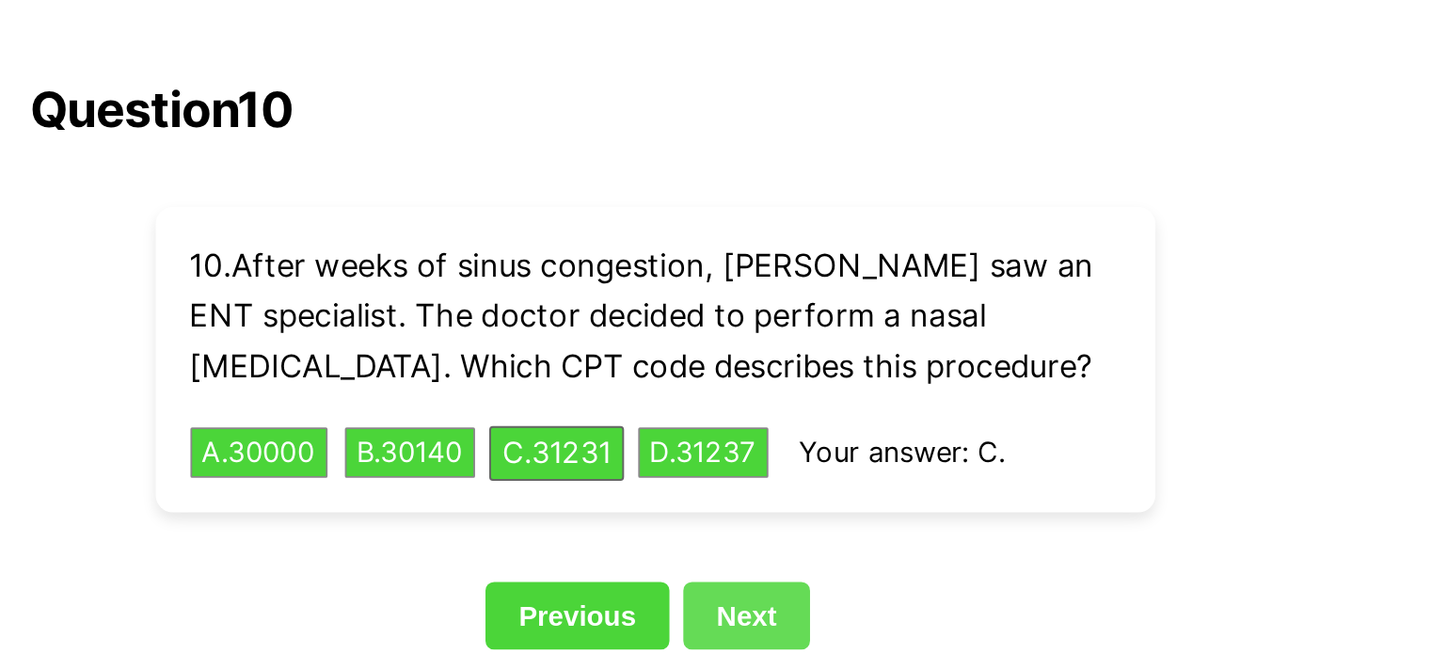
click at [765, 315] on link "Next" at bounding box center [765, 333] width 69 height 36
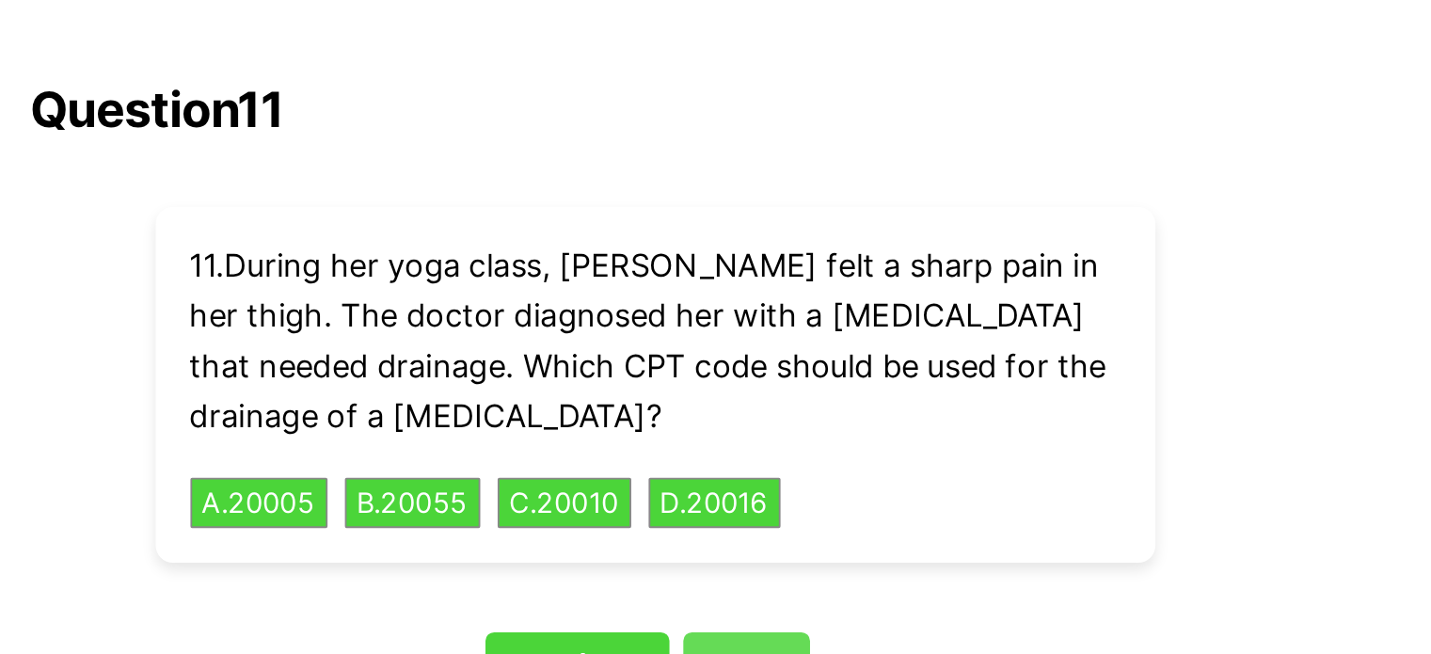
click at [782, 343] on link "Next" at bounding box center [765, 361] width 69 height 36
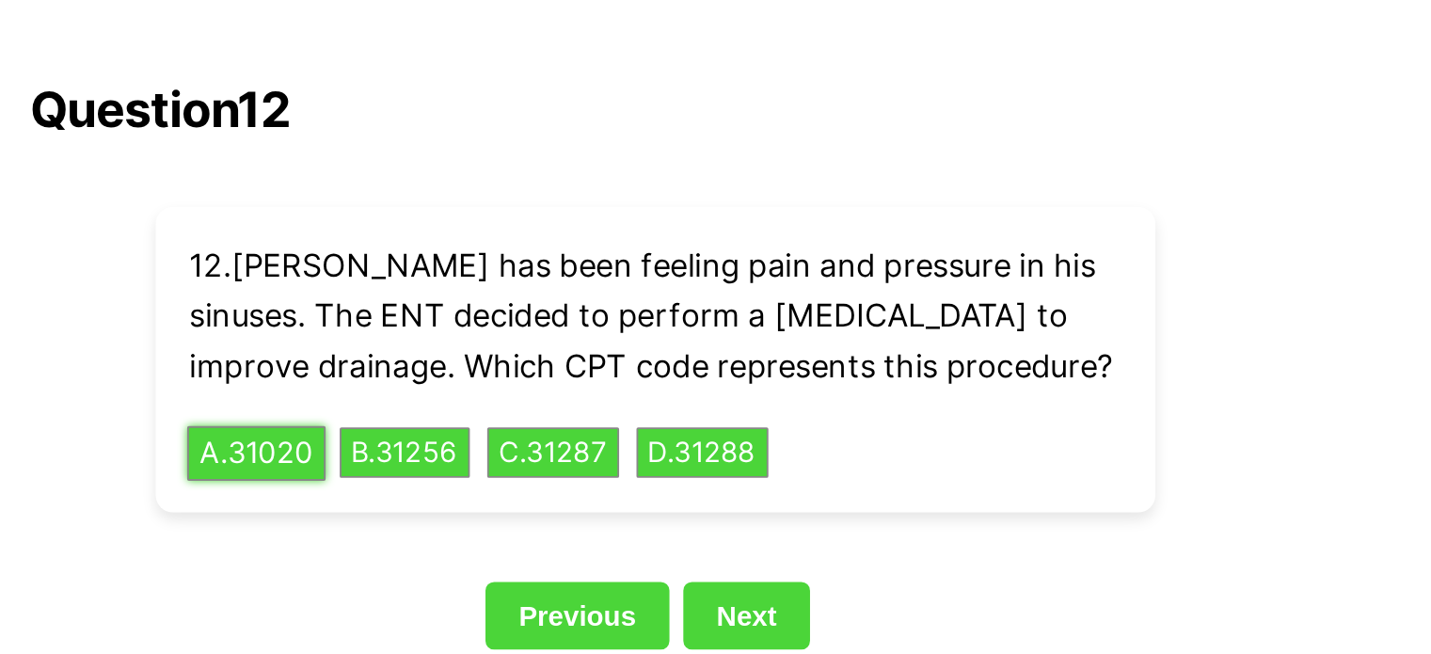
click at [487, 231] on button "A . 31020" at bounding box center [499, 245] width 75 height 29
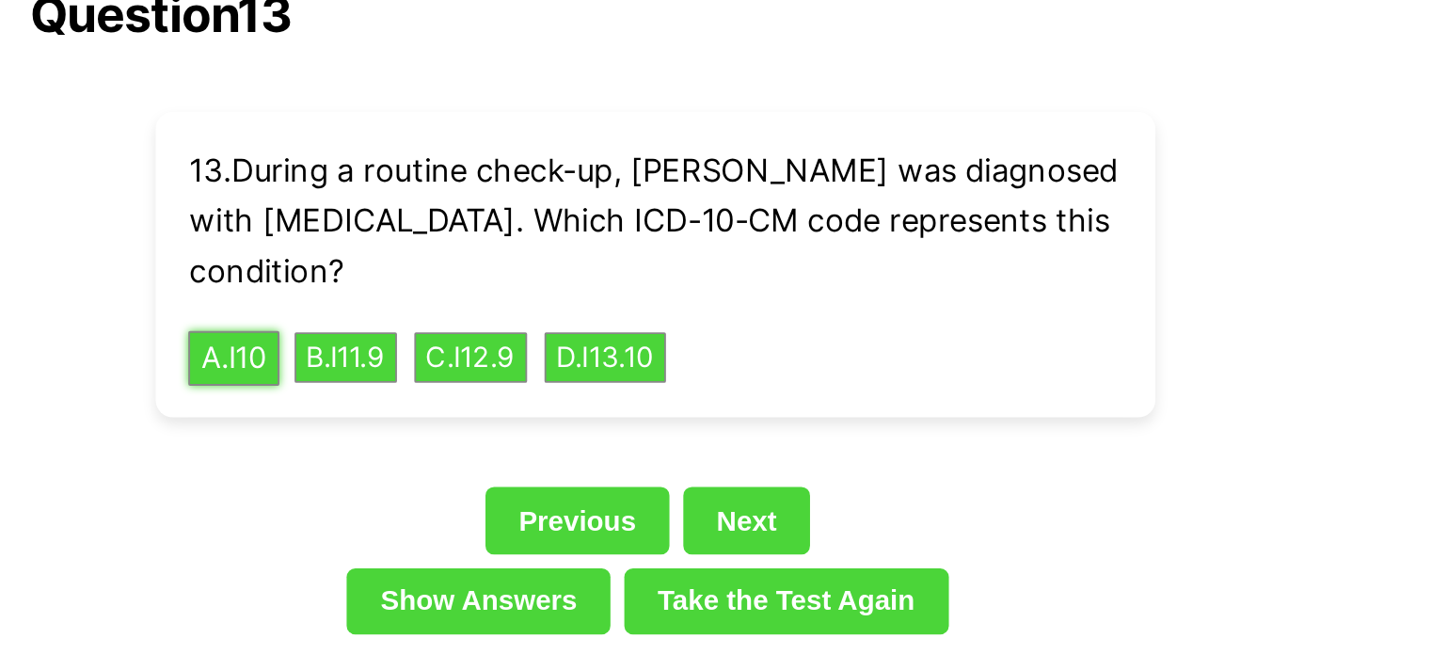
click at [503, 231] on button "A . I10" at bounding box center [487, 245] width 50 height 29
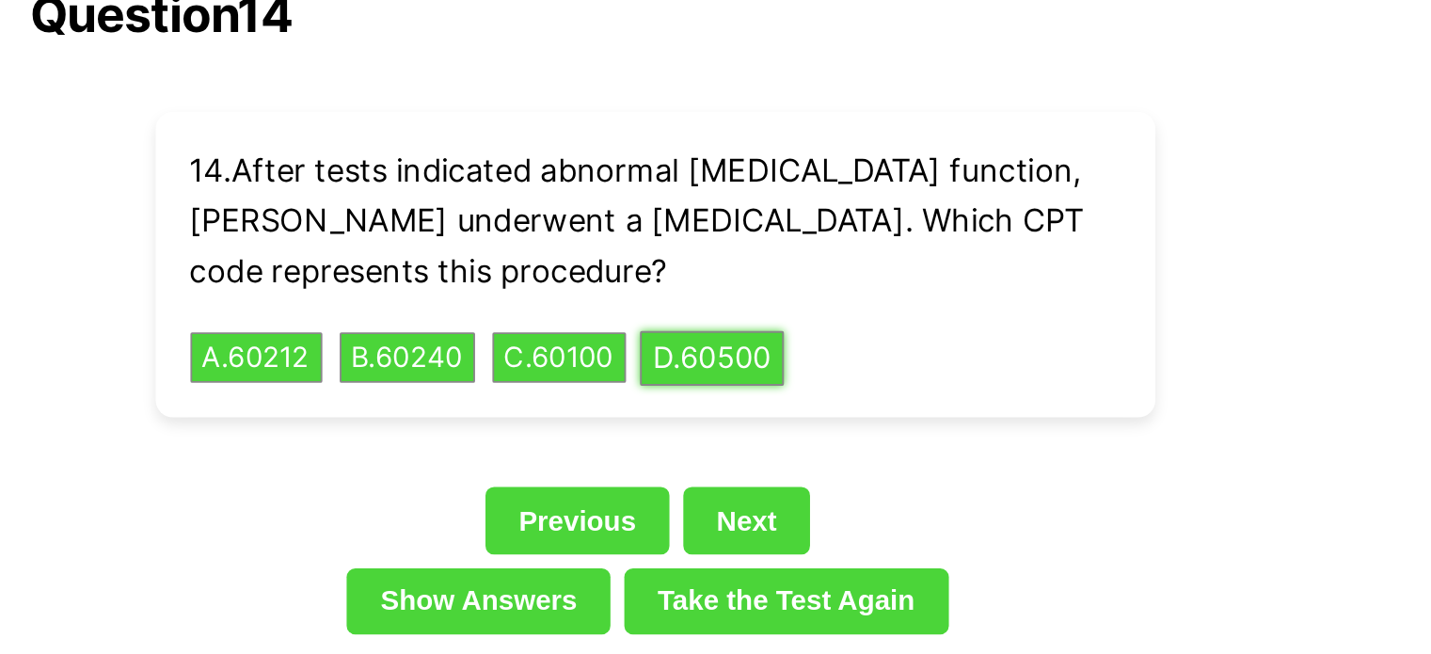
click at [771, 231] on button "D . 60500" at bounding box center [747, 245] width 78 height 29
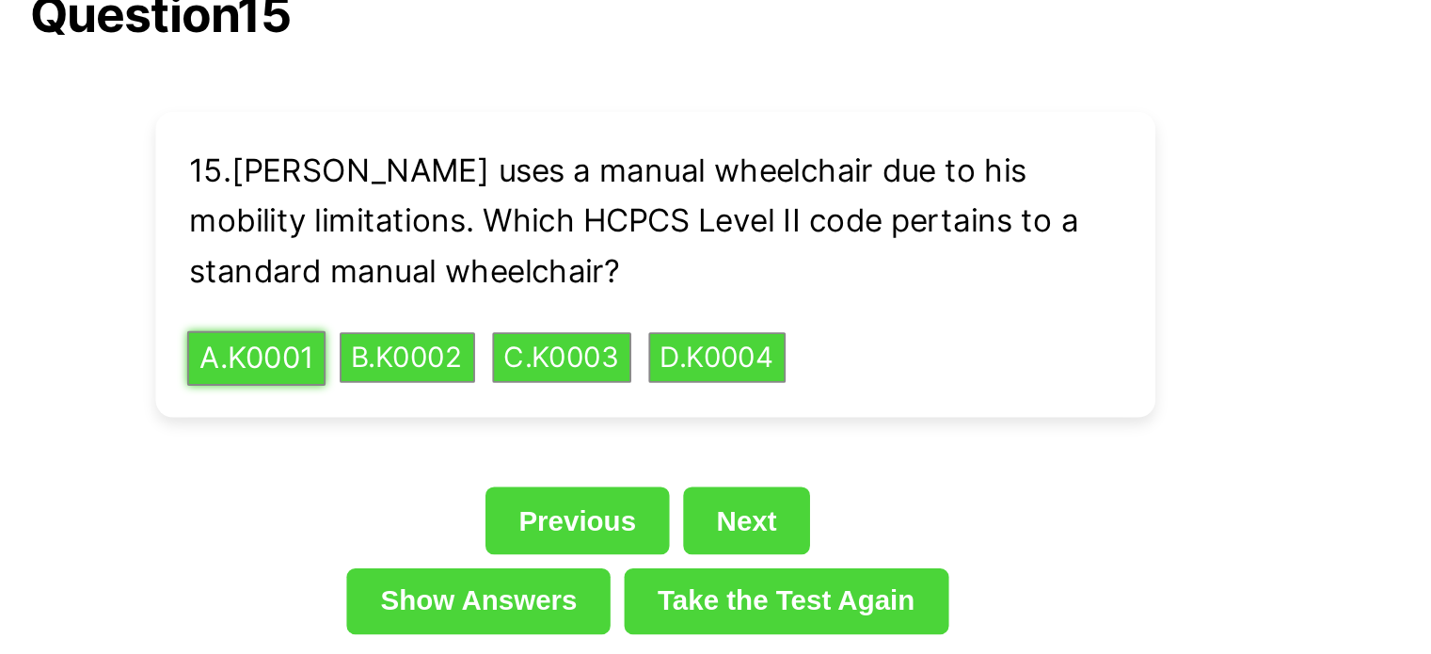
click at [504, 231] on button "A . K0001" at bounding box center [499, 245] width 75 height 29
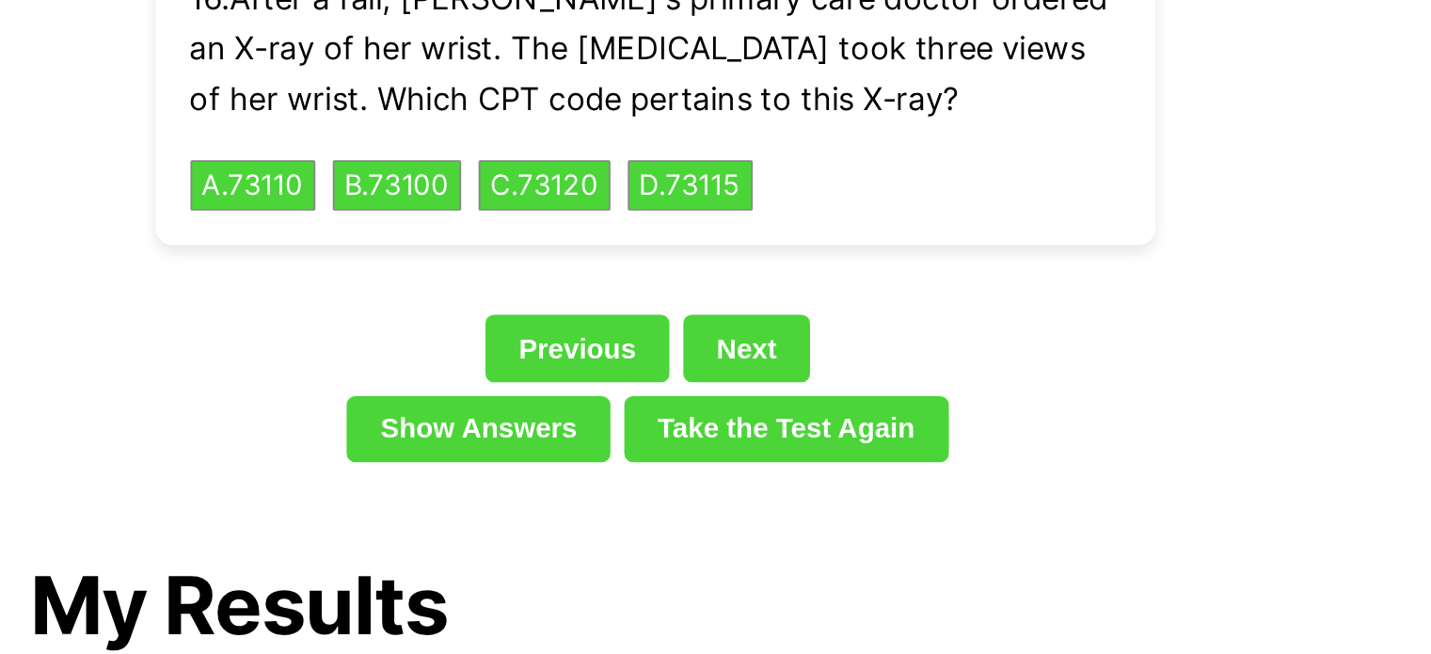
scroll to position [4306, 0]
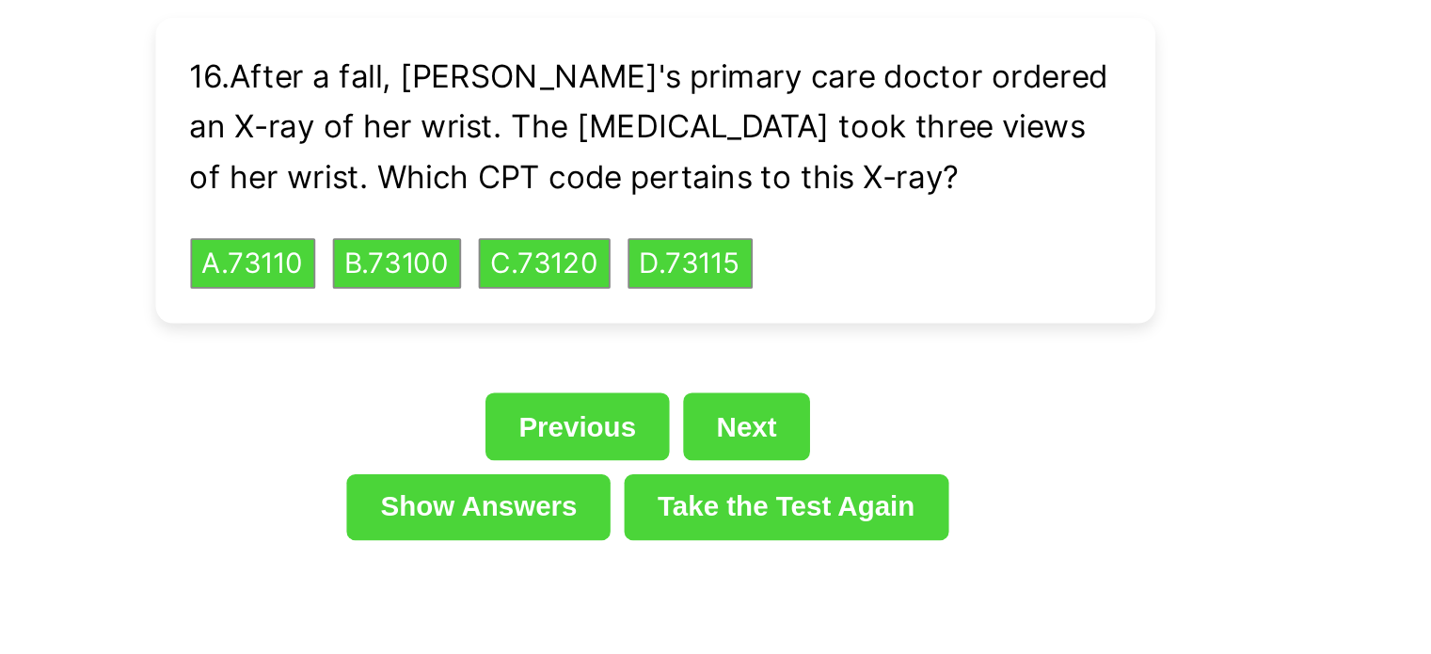
click at [638, 352] on link "Show Answers" at bounding box center [620, 370] width 143 height 36
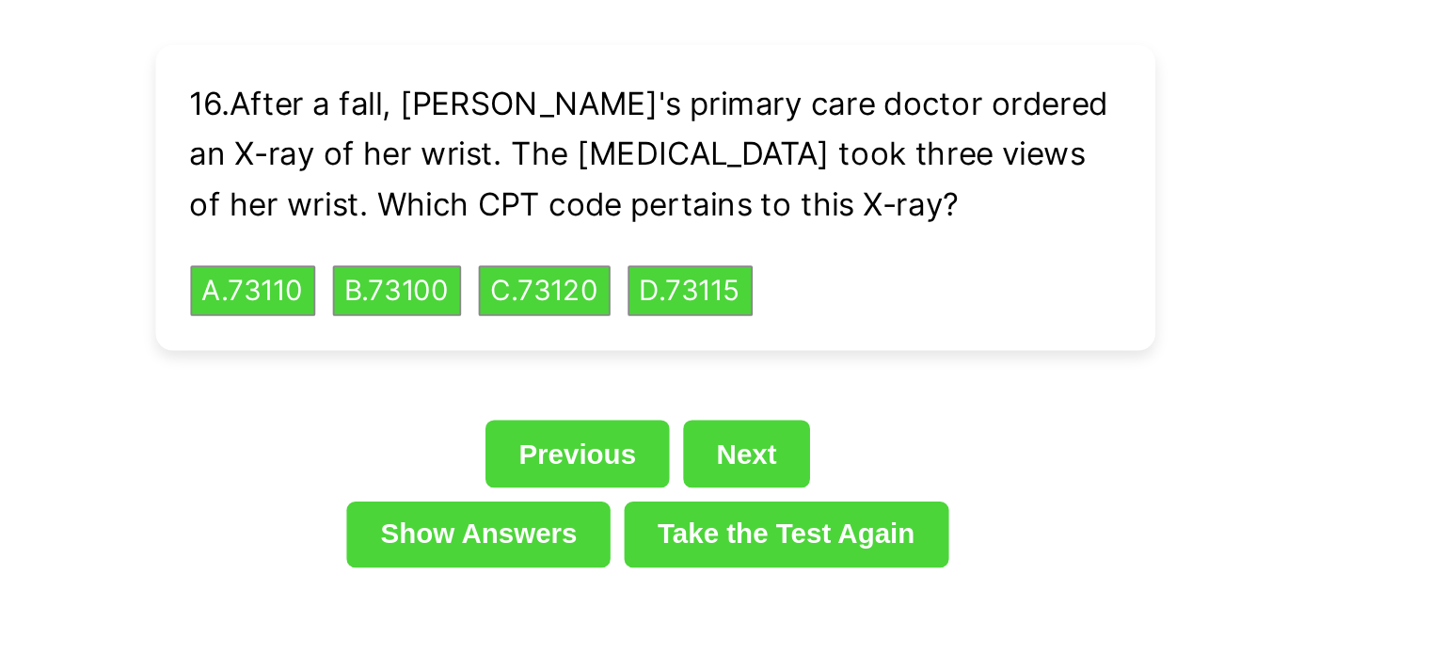
scroll to position [4307, 0]
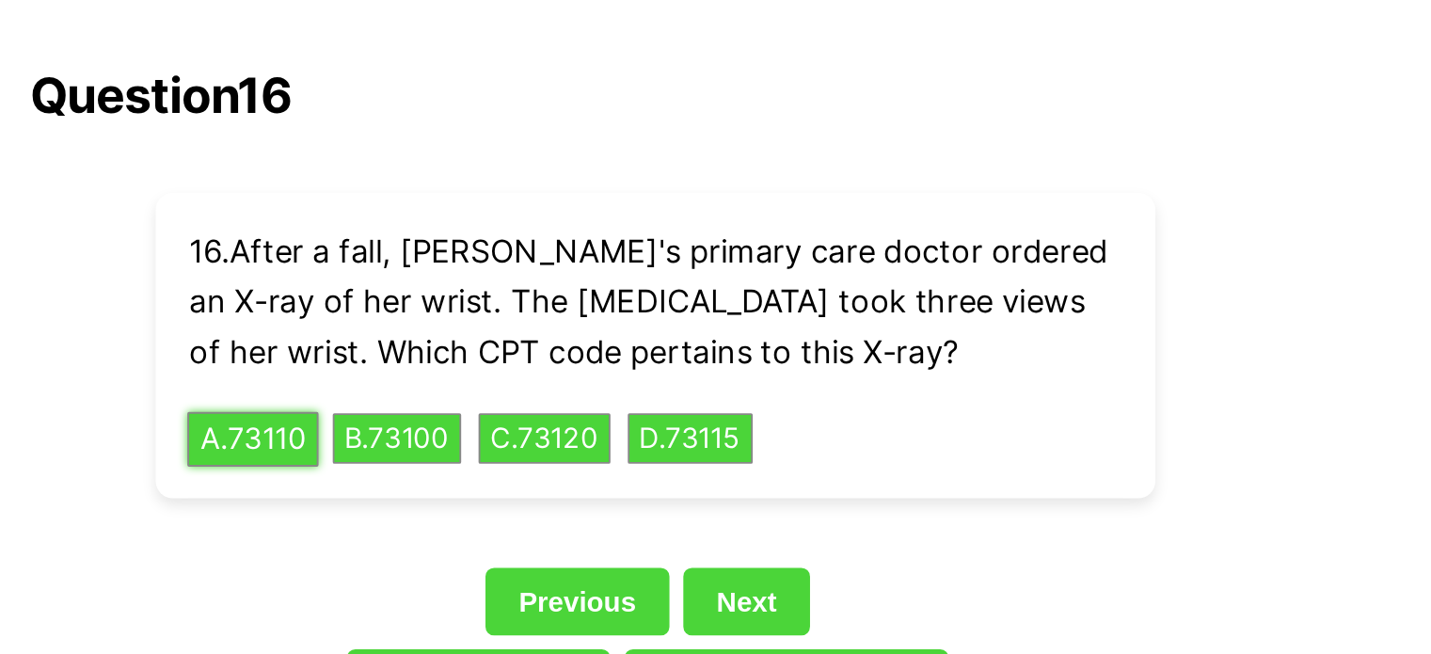
click at [521, 223] on button "A . 73110" at bounding box center [498, 237] width 72 height 29
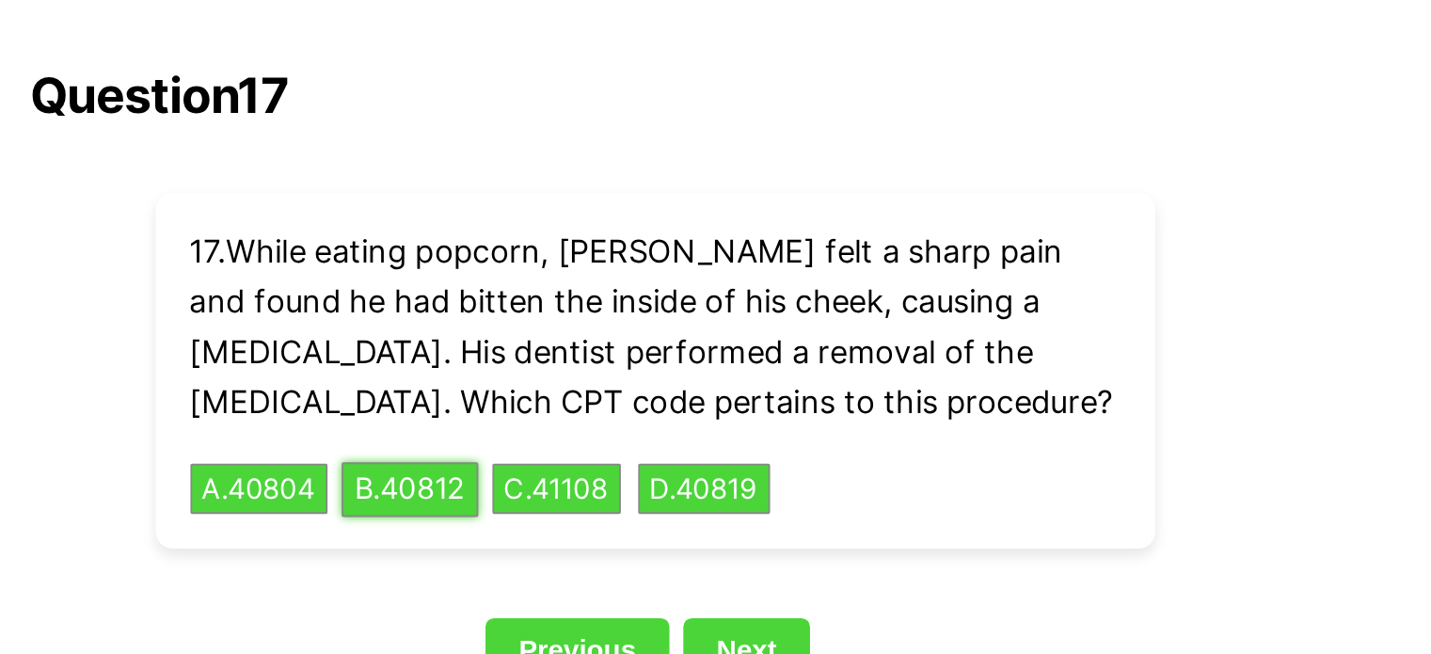
click at [611, 250] on button "B . 40812" at bounding box center [583, 264] width 74 height 29
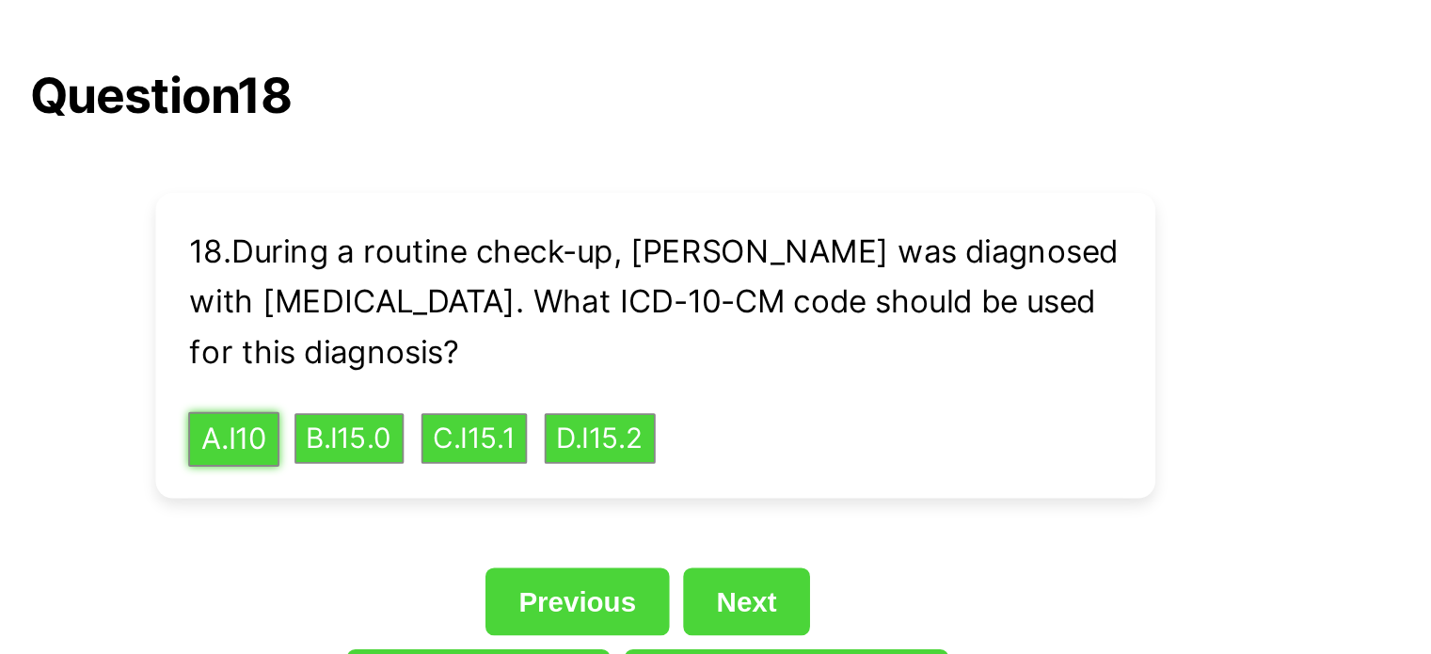
click at [506, 223] on button "A . I10" at bounding box center [487, 237] width 50 height 29
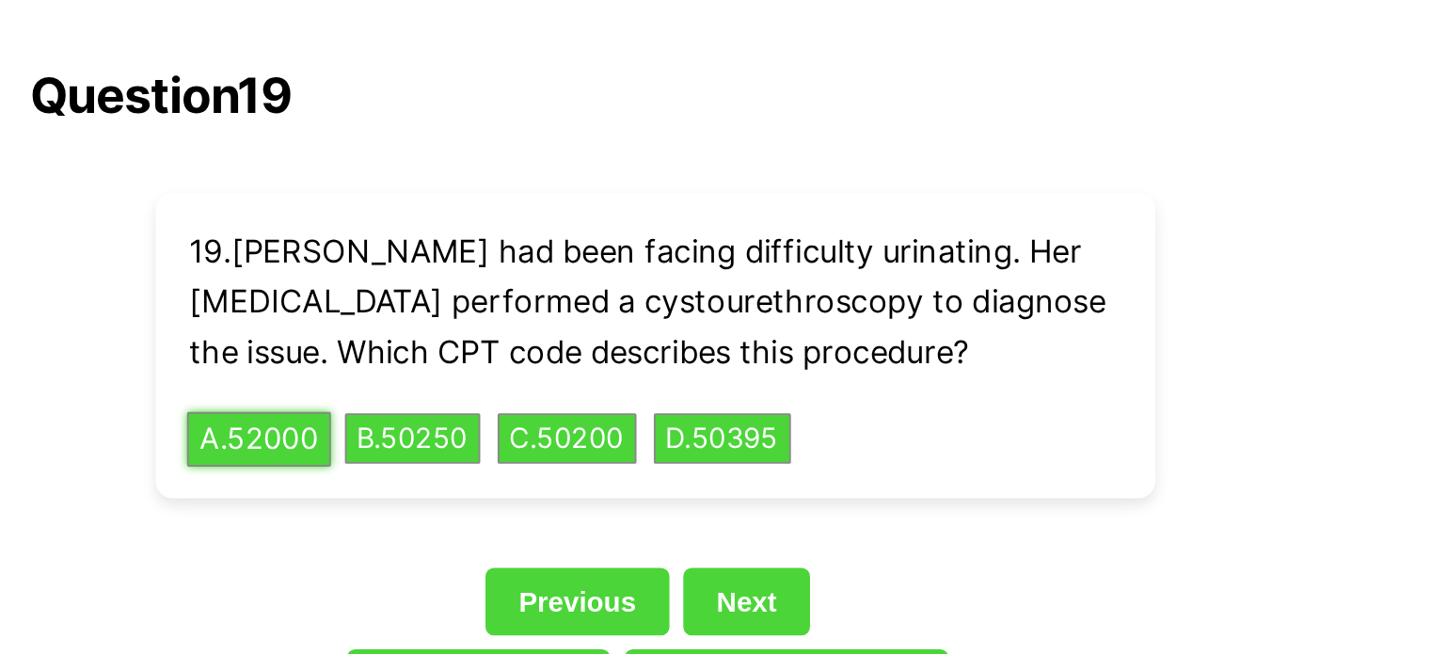
click at [485, 192] on div "19 . [PERSON_NAME] had been facing difficulty urinating. Her [MEDICAL_DATA] per…" at bounding box center [716, 187] width 542 height 166
click at [524, 223] on button "A . 52000" at bounding box center [501, 237] width 78 height 29
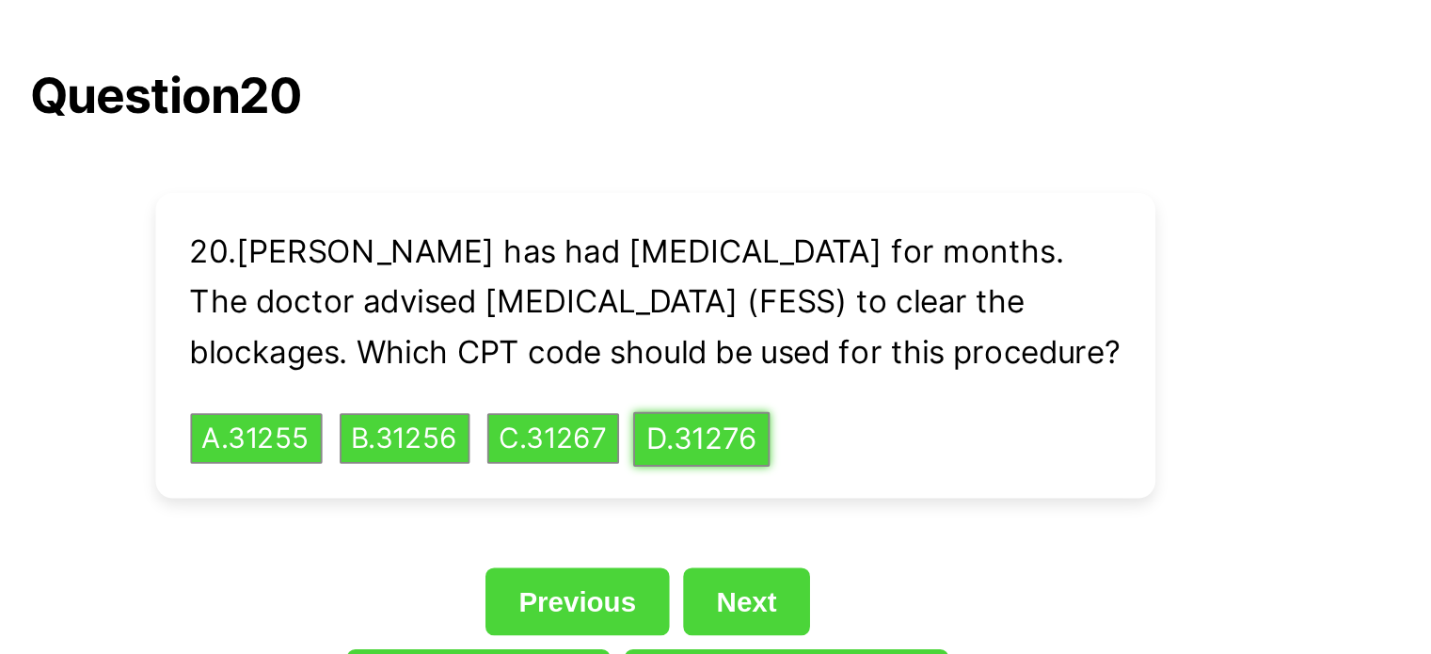
click at [759, 223] on button "D . 31276" at bounding box center [741, 237] width 74 height 29
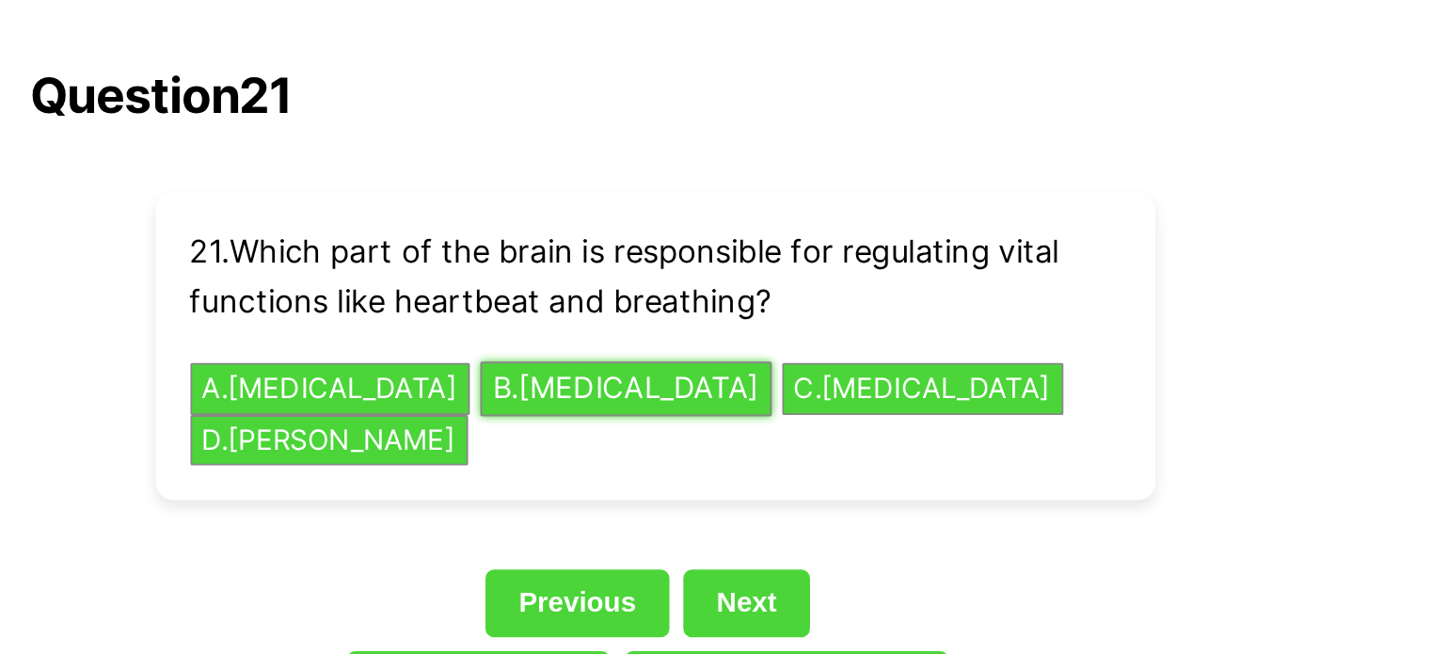
click at [709, 196] on button "B . [MEDICAL_DATA]" at bounding box center [700, 210] width 158 height 29
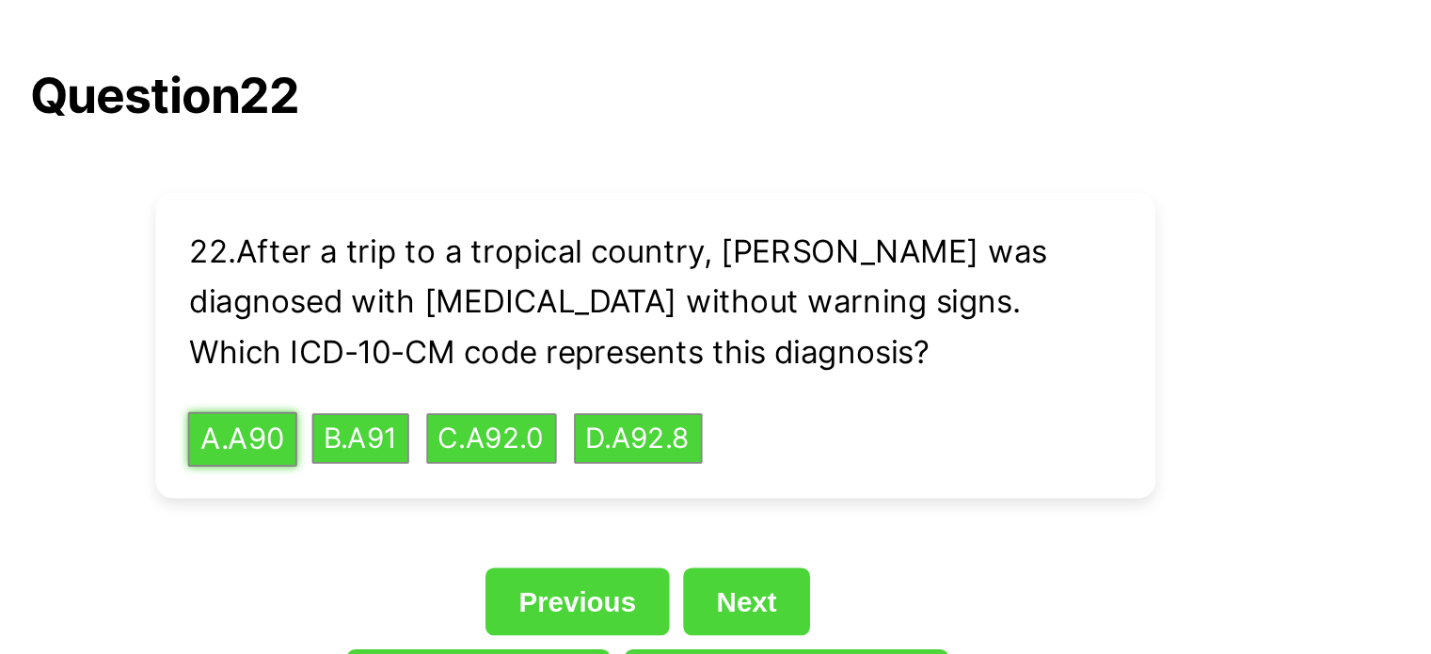
click at [513, 223] on button "A . A90" at bounding box center [491, 237] width 59 height 29
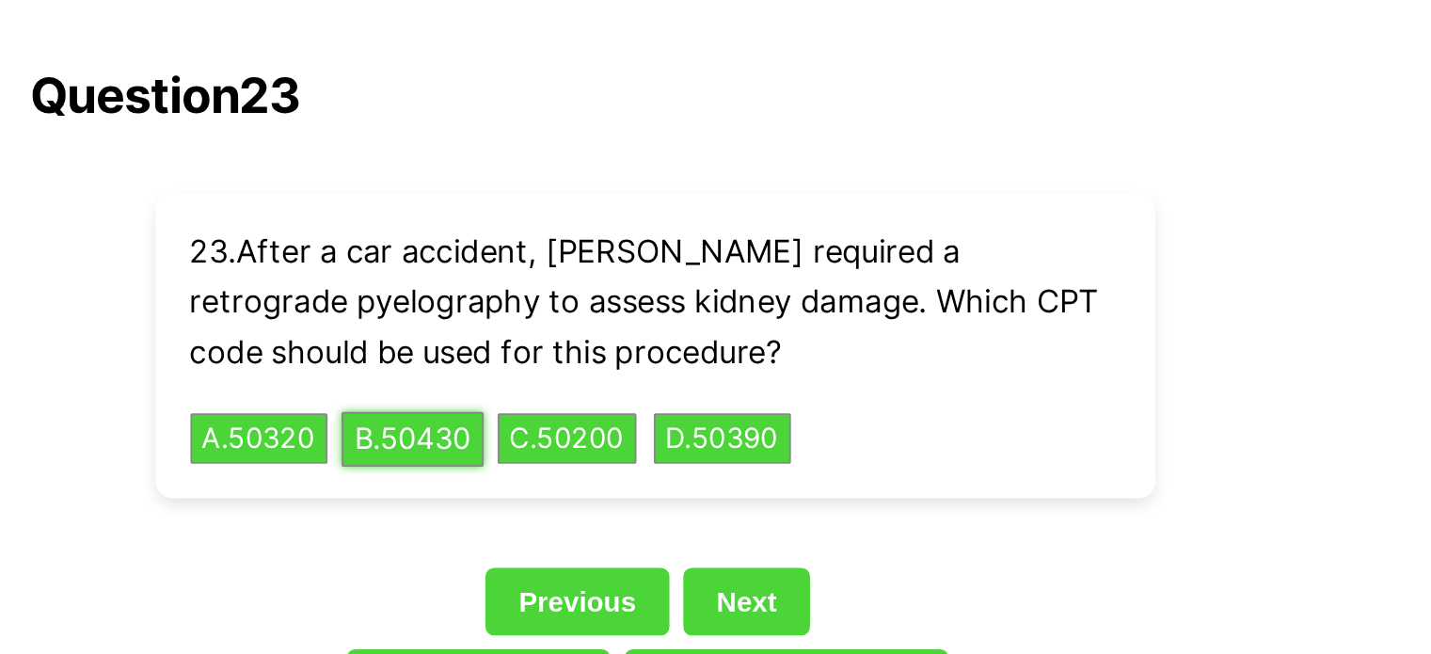
click at [599, 223] on button "B . 50430" at bounding box center [584, 237] width 77 height 29
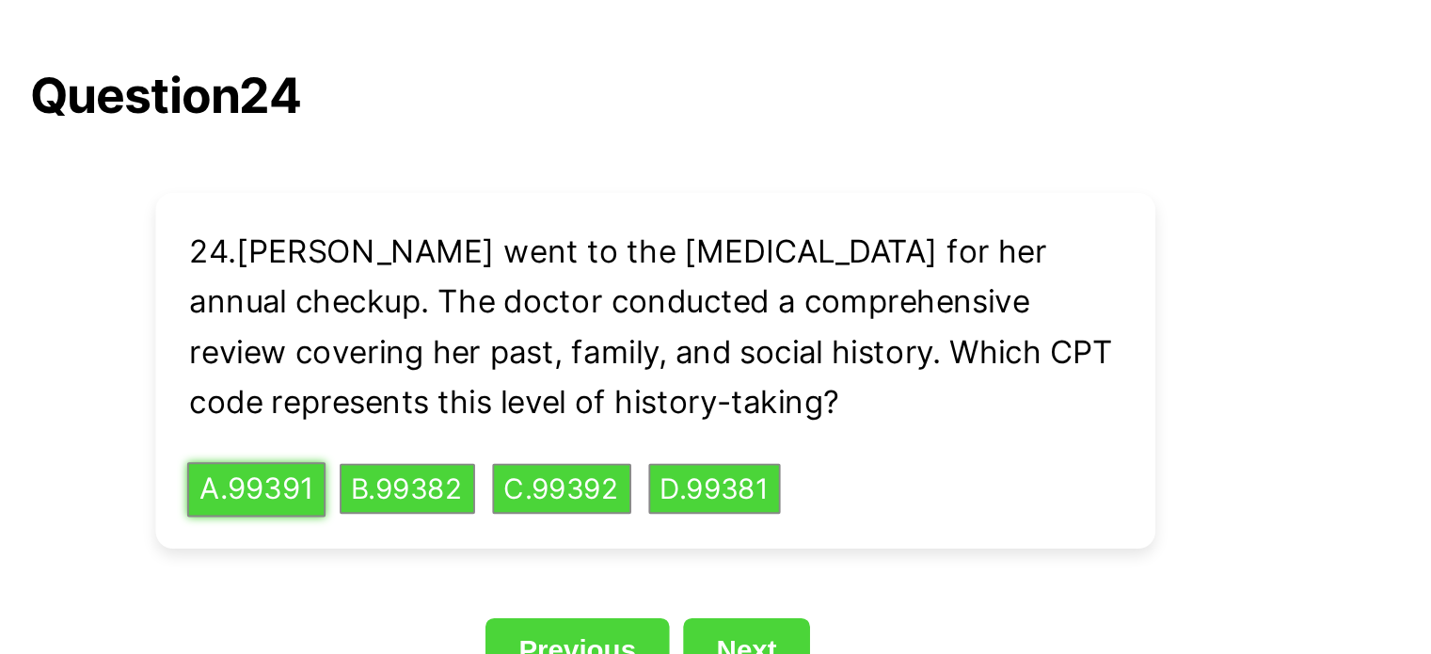
click at [482, 250] on button "A . 99391" at bounding box center [499, 264] width 75 height 29
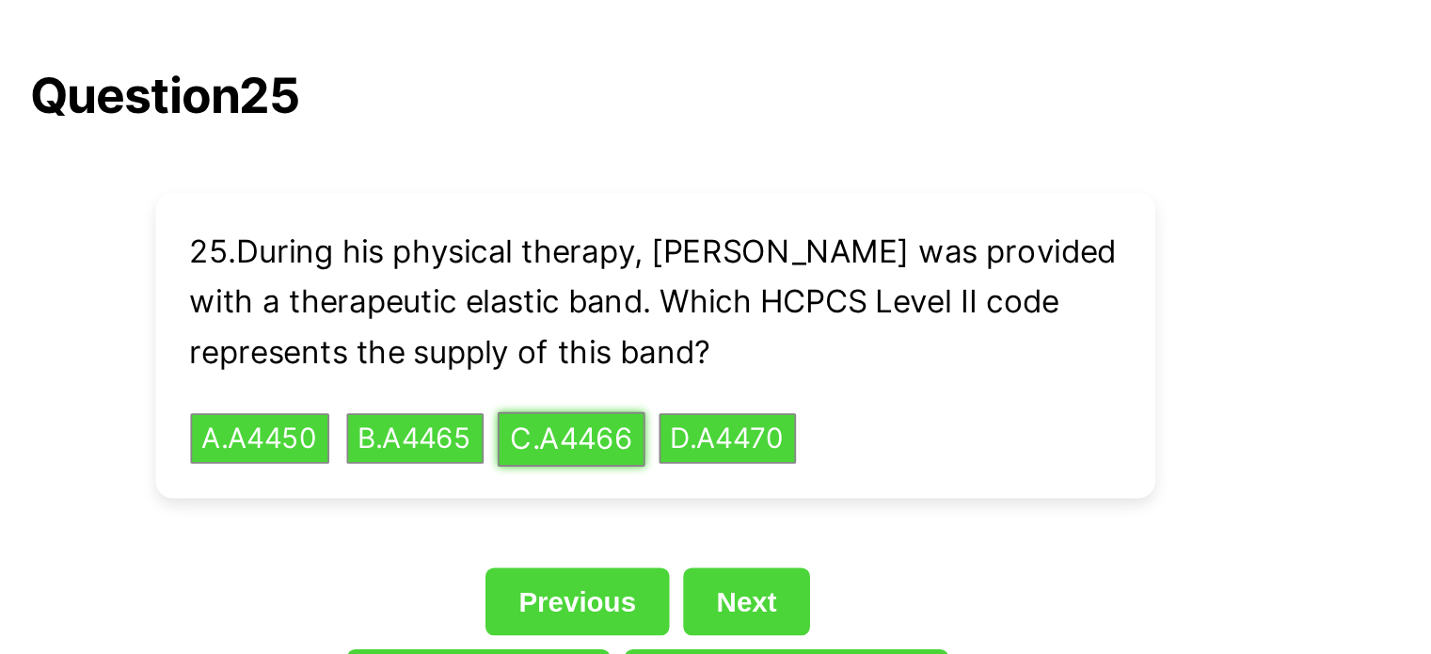
click at [659, 223] on button "C . A4466" at bounding box center [670, 237] width 80 height 29
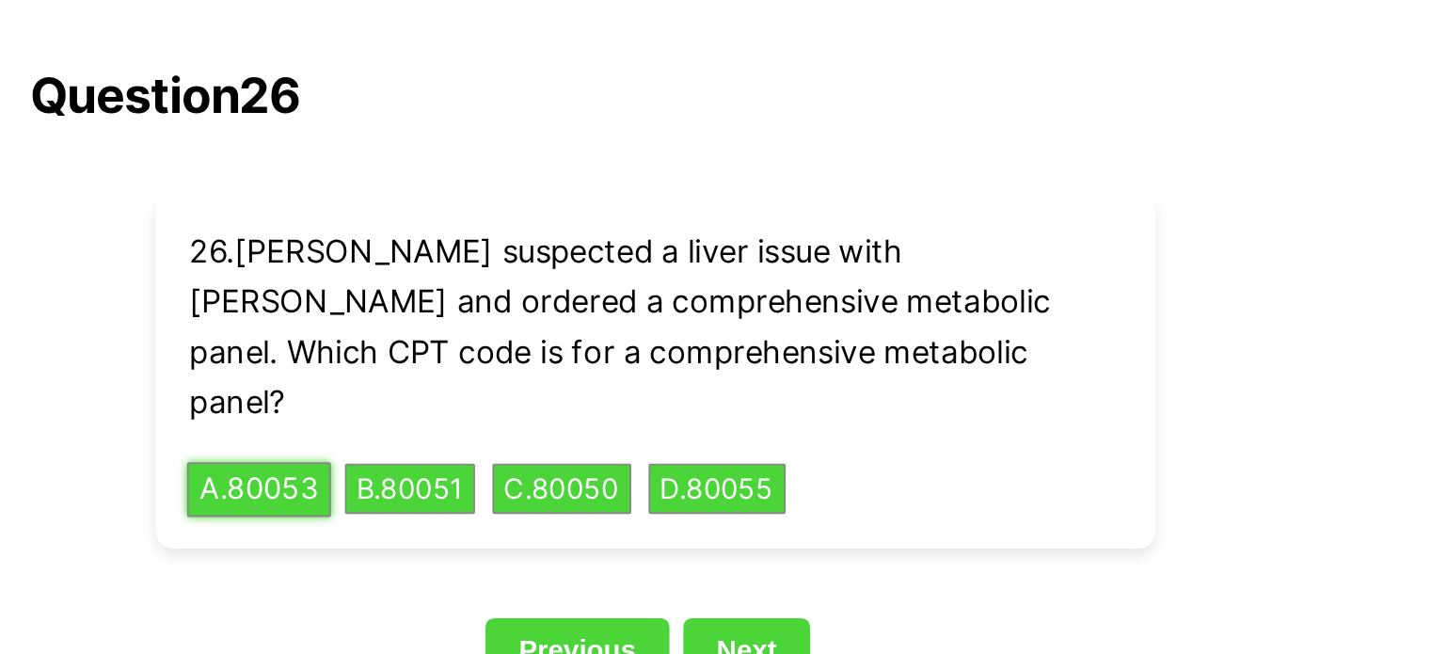
click at [483, 250] on button "A . 80053" at bounding box center [501, 264] width 78 height 29
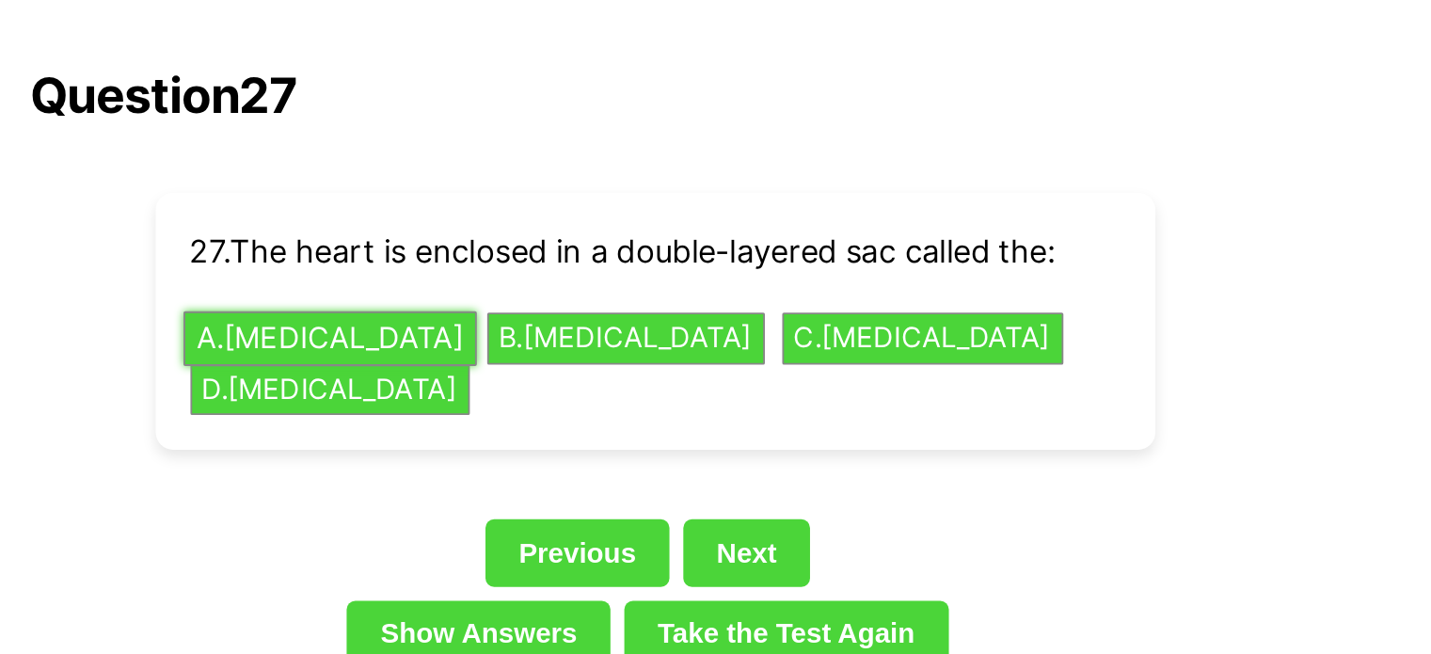
click at [541, 169] on button "A . [MEDICAL_DATA]" at bounding box center [538, 183] width 159 height 29
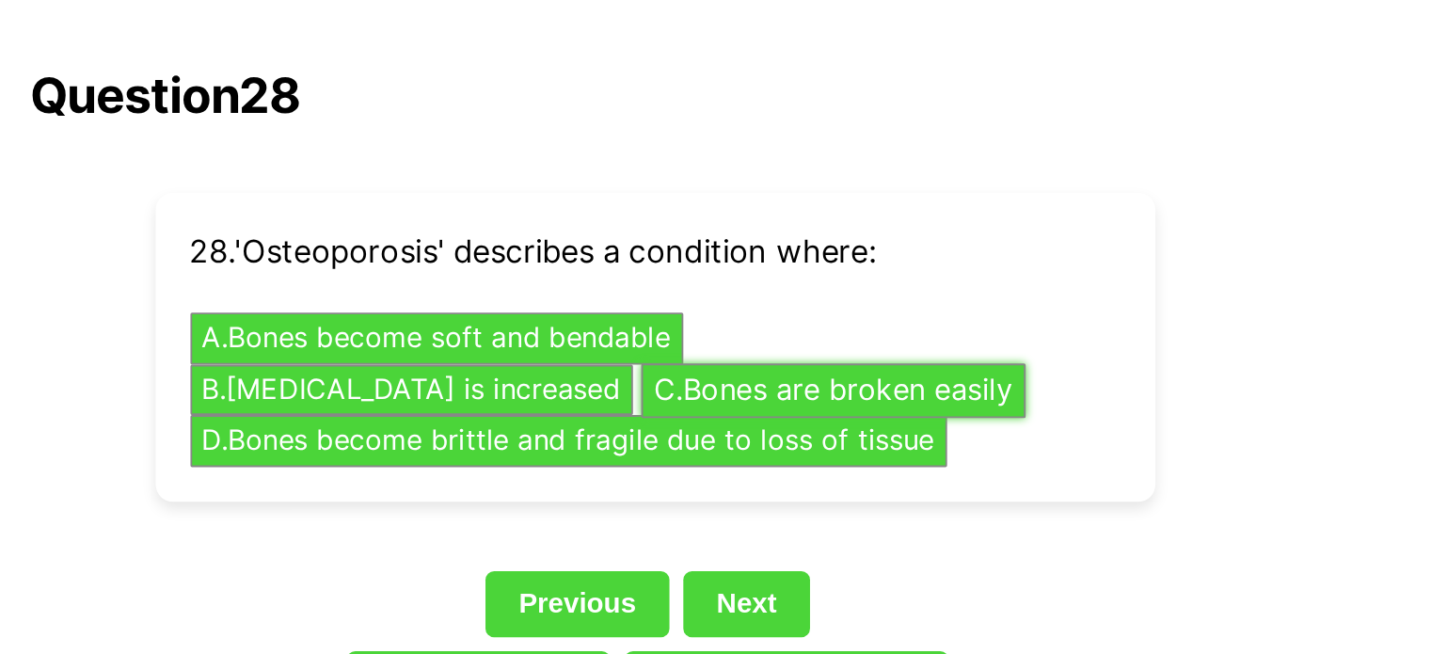
click at [708, 197] on button "C . Bones are broken easily" at bounding box center [812, 211] width 209 height 29
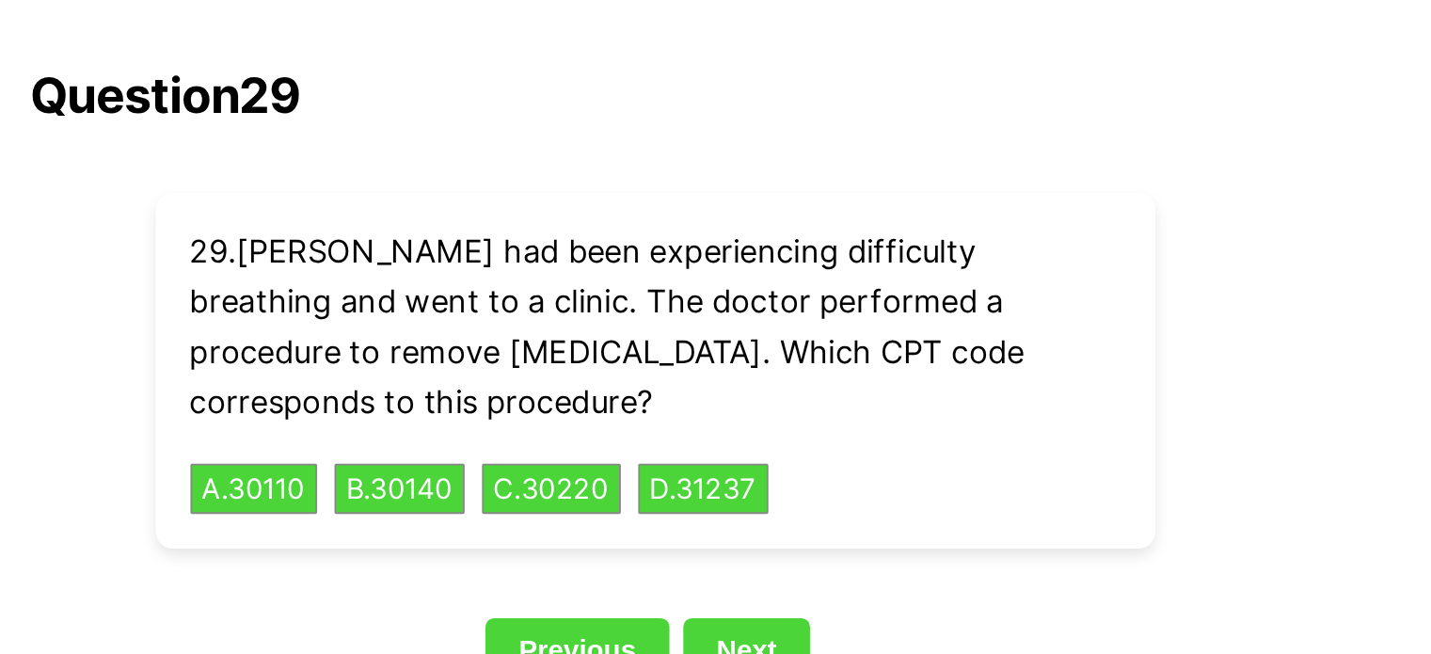
click at [615, 379] on link "Show Answers" at bounding box center [620, 397] width 143 height 36
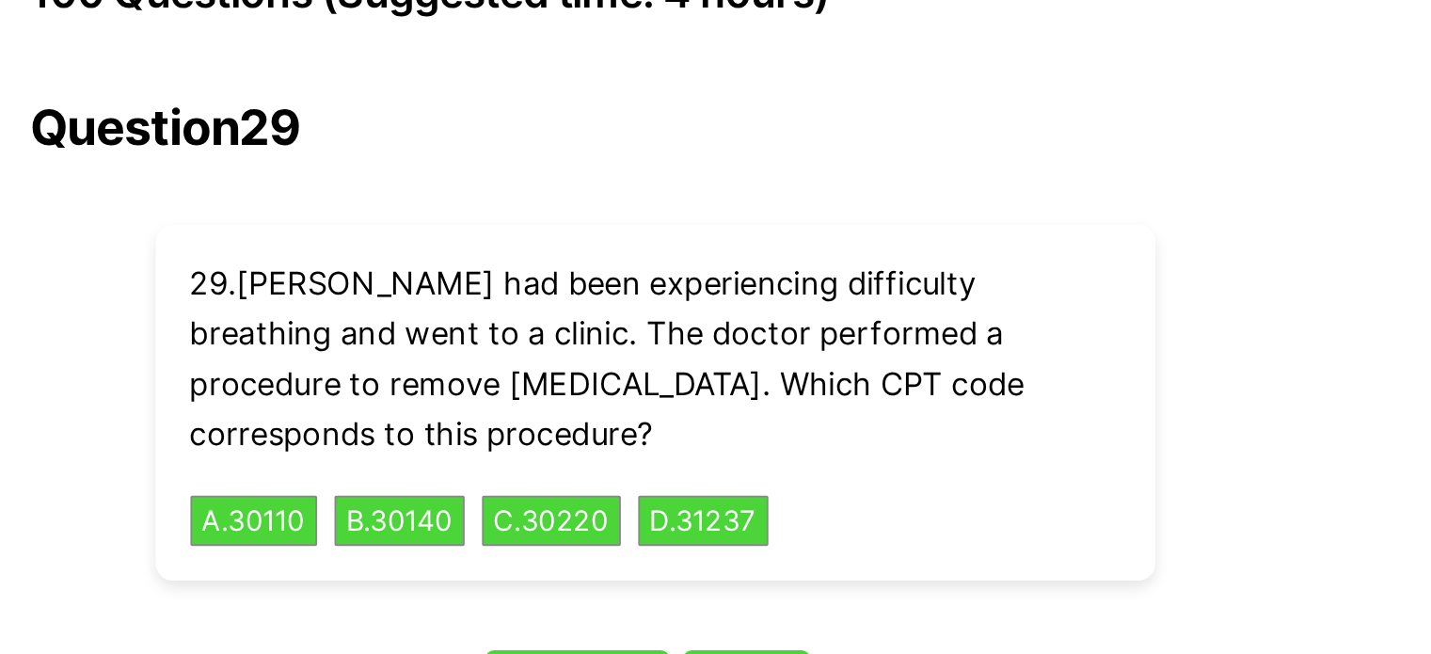
scroll to position [4256, 0]
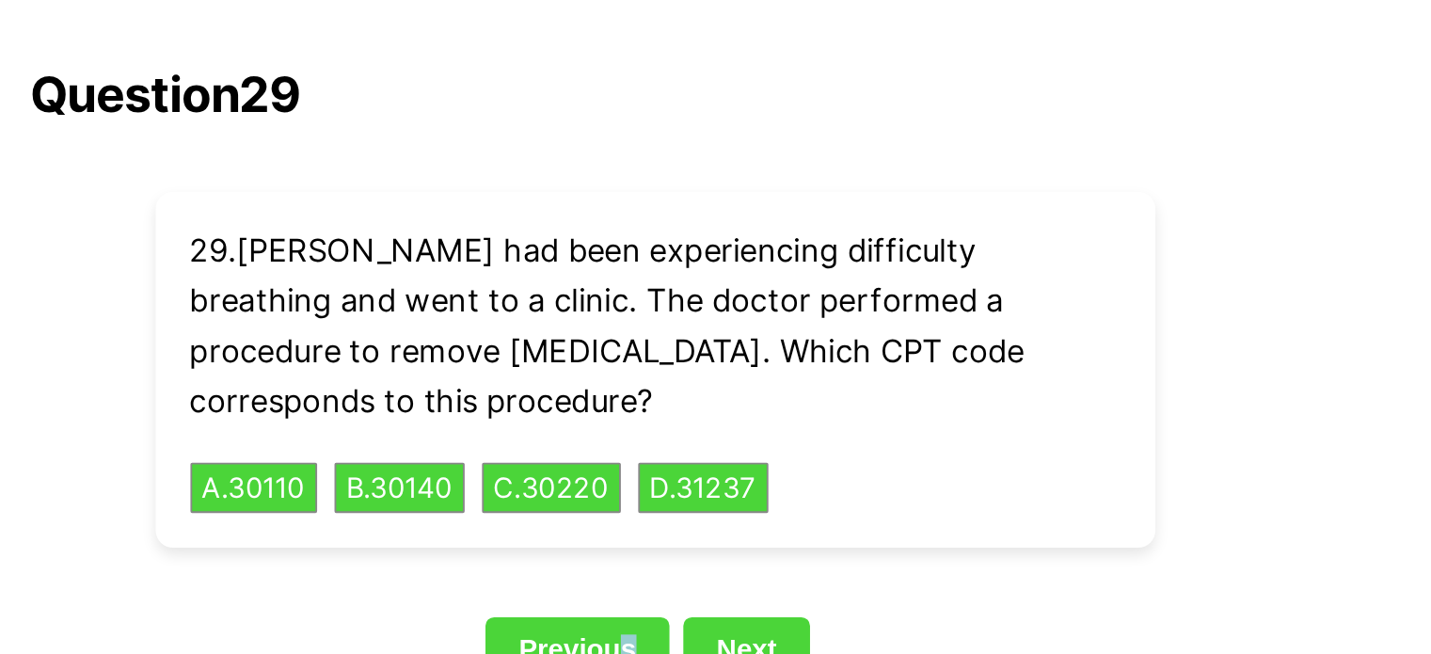
click at [700, 386] on div "Previous Next" at bounding box center [716, 407] width 678 height 43
click at [659, 386] on link "Previous" at bounding box center [674, 404] width 100 height 36
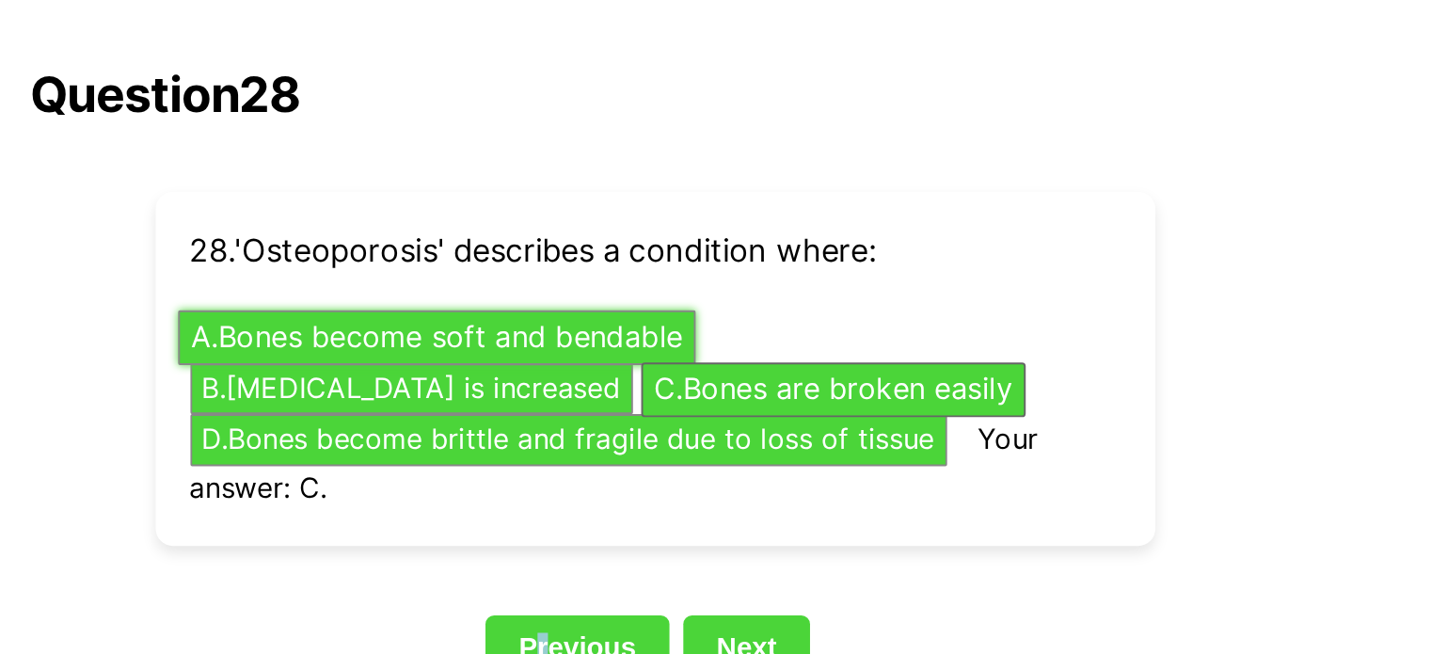
click at [669, 220] on button "A . Bones become soft and bendable" at bounding box center [596, 234] width 280 height 29
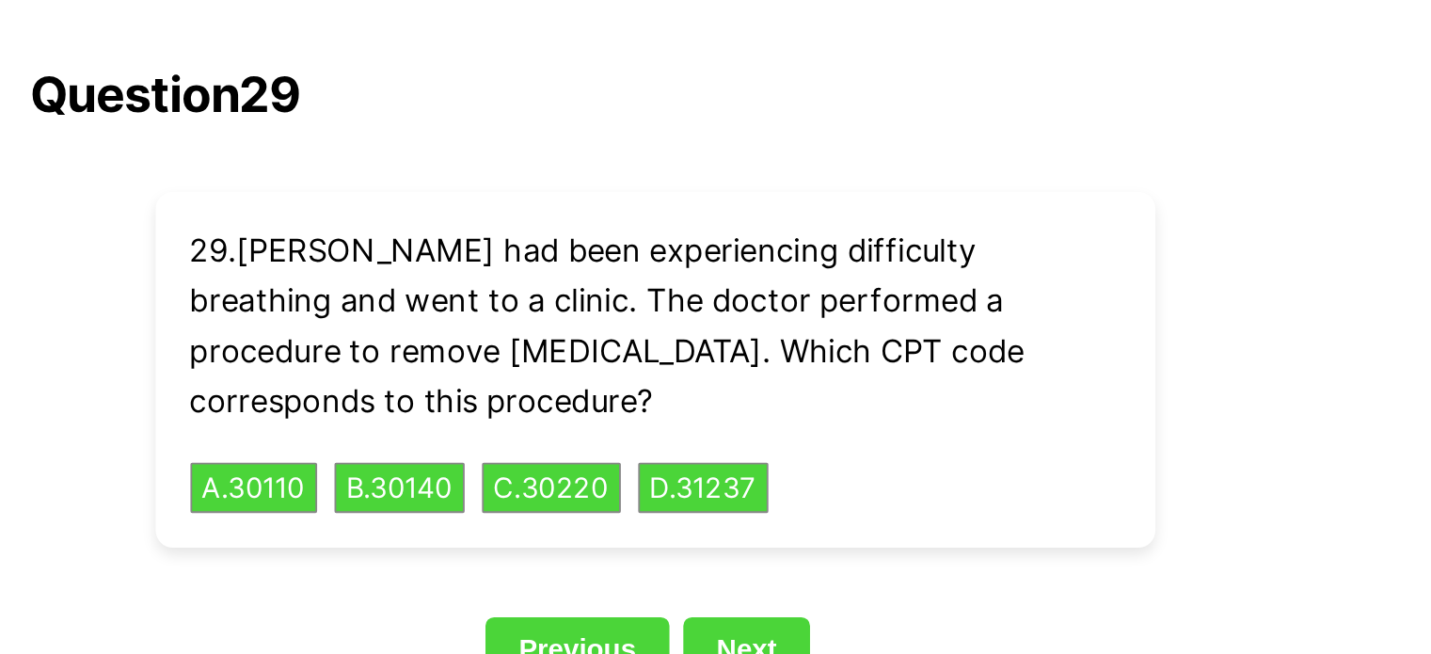
click at [679, 386] on link "Previous" at bounding box center [674, 404] width 100 height 36
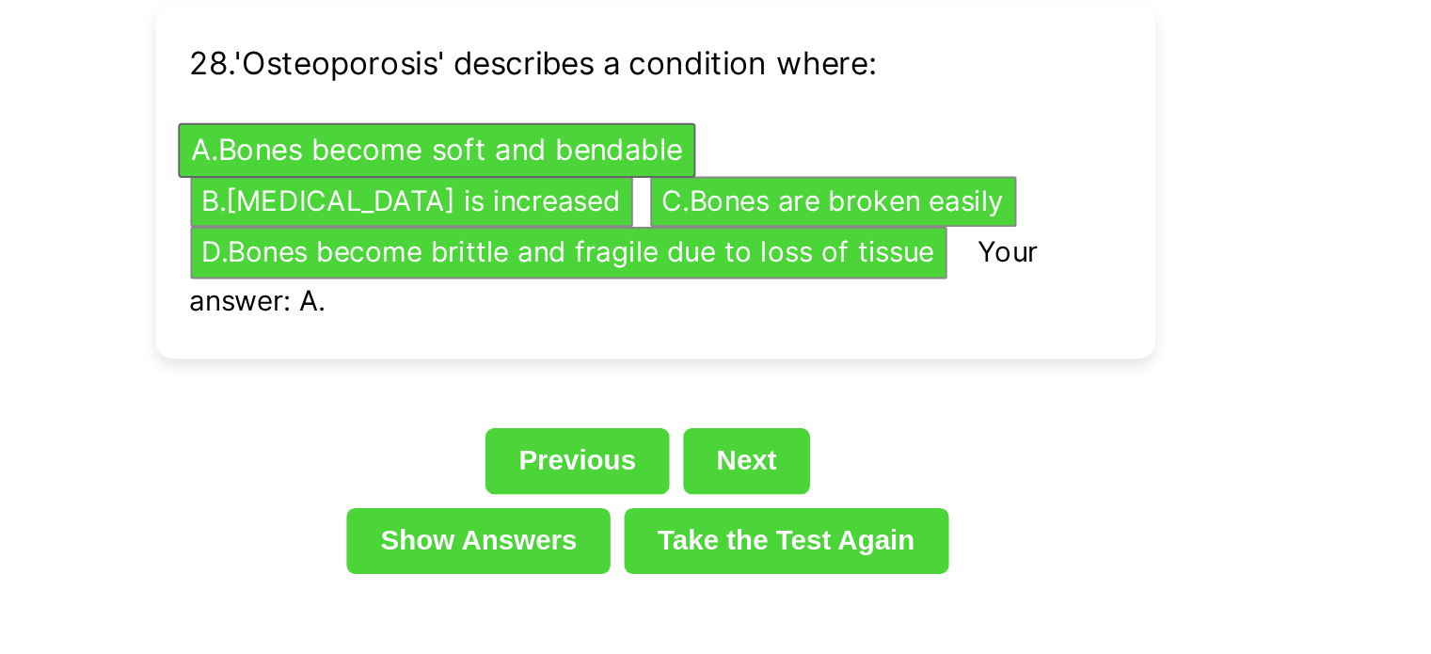
drag, startPoint x: 645, startPoint y: 414, endPoint x: 646, endPoint y: 560, distance: 145.9
click at [646, 428] on link "Show Answers" at bounding box center [620, 446] width 143 height 36
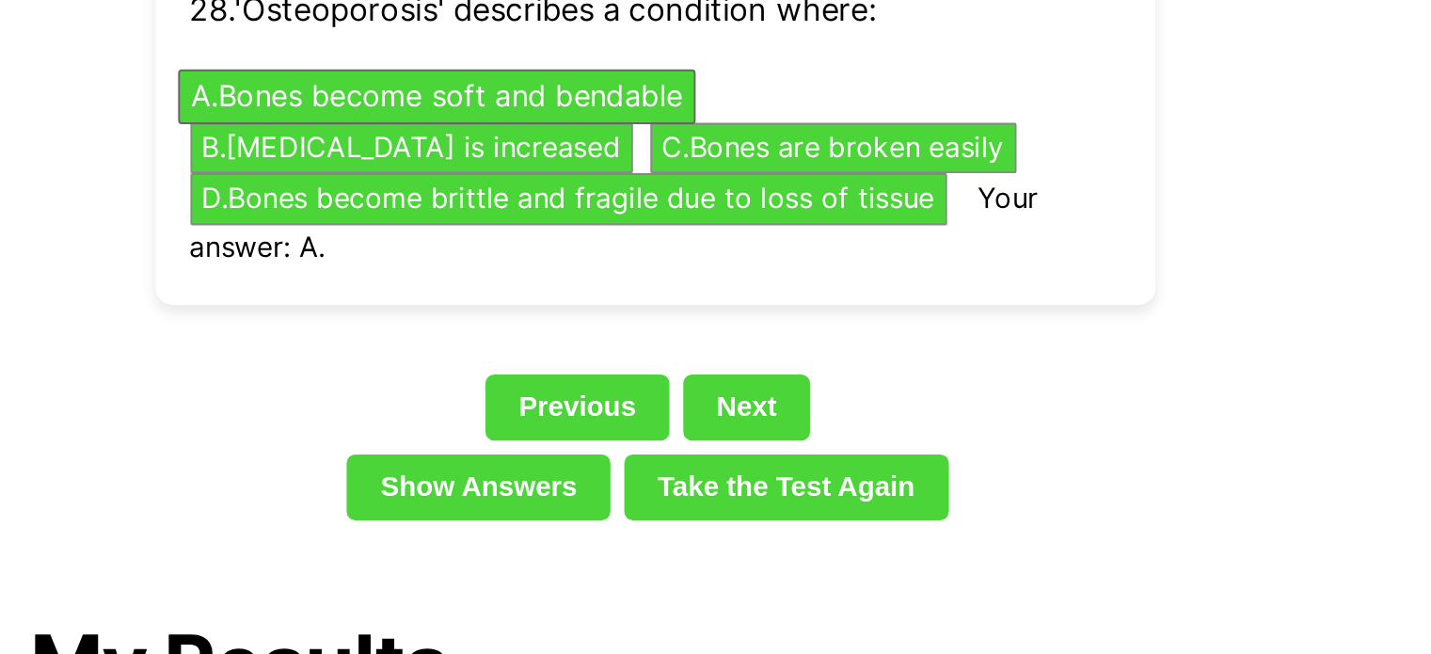
scroll to position [4435, 0]
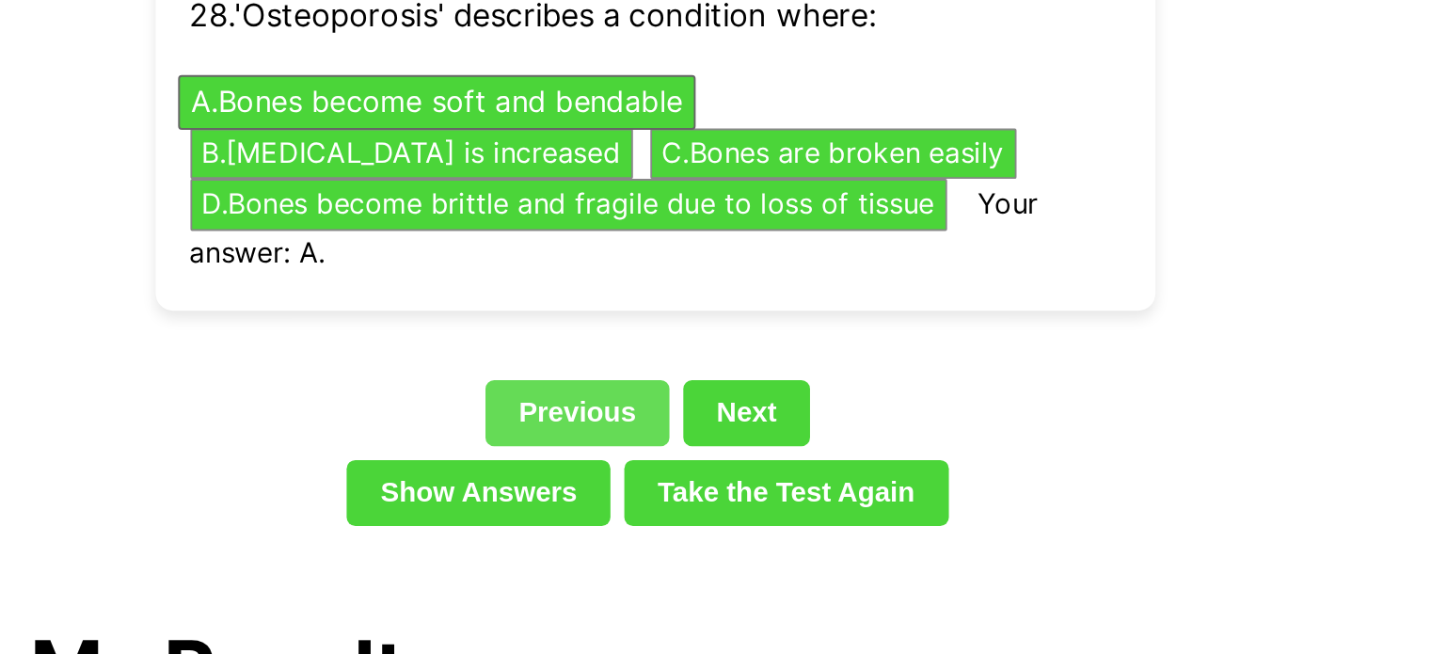
click at [679, 206] on link "Previous" at bounding box center [674, 224] width 100 height 36
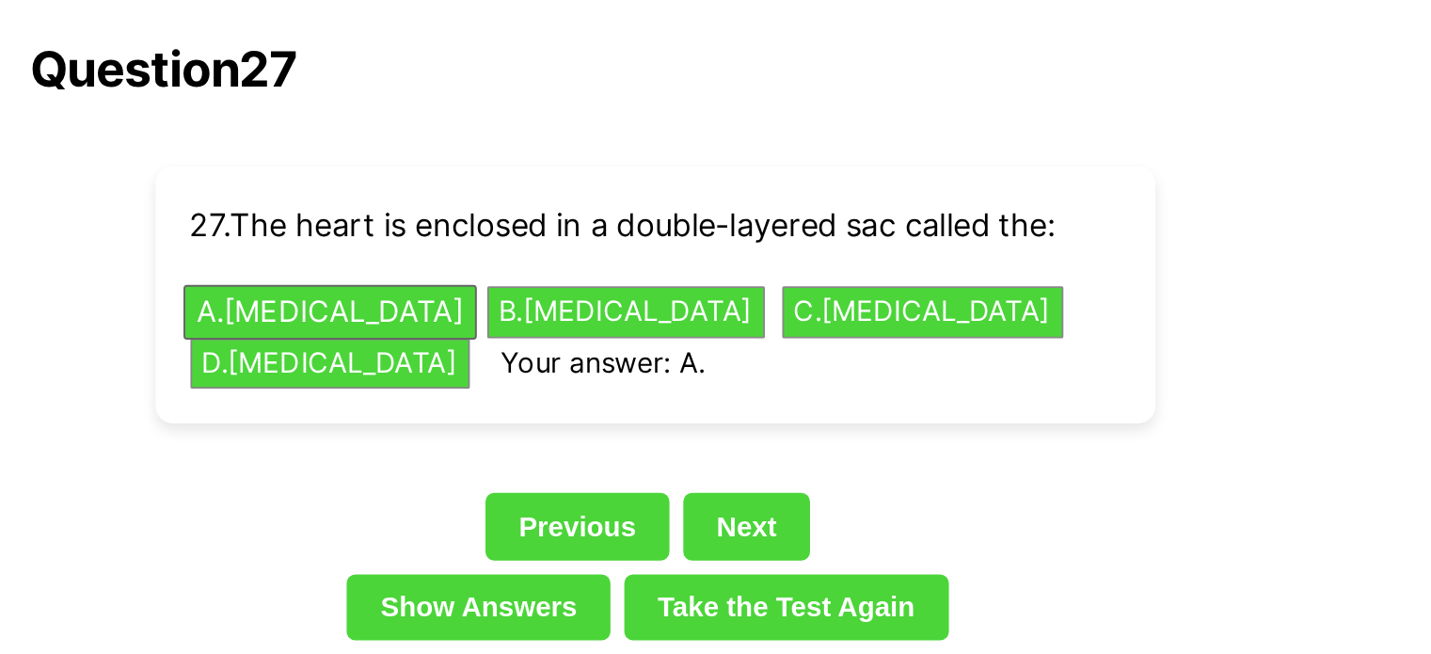
scroll to position [4280, 0]
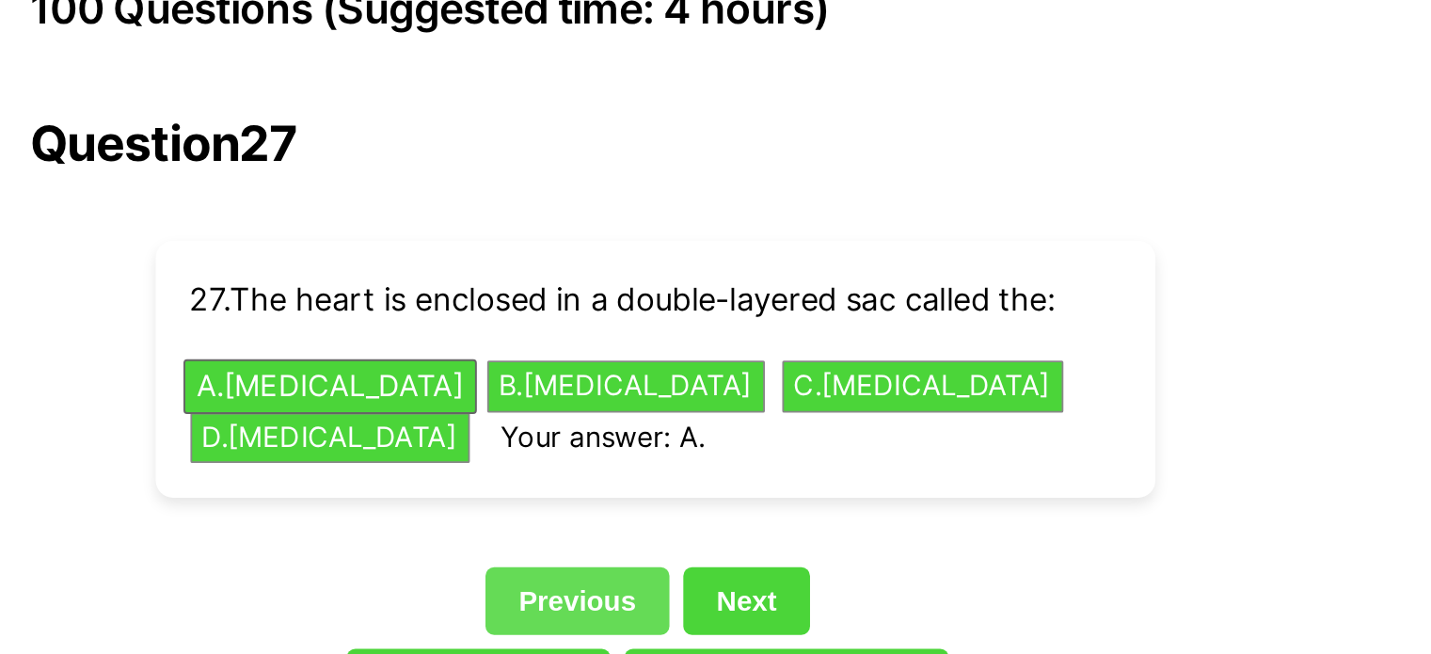
click at [669, 308] on link "Previous" at bounding box center [674, 326] width 100 height 36
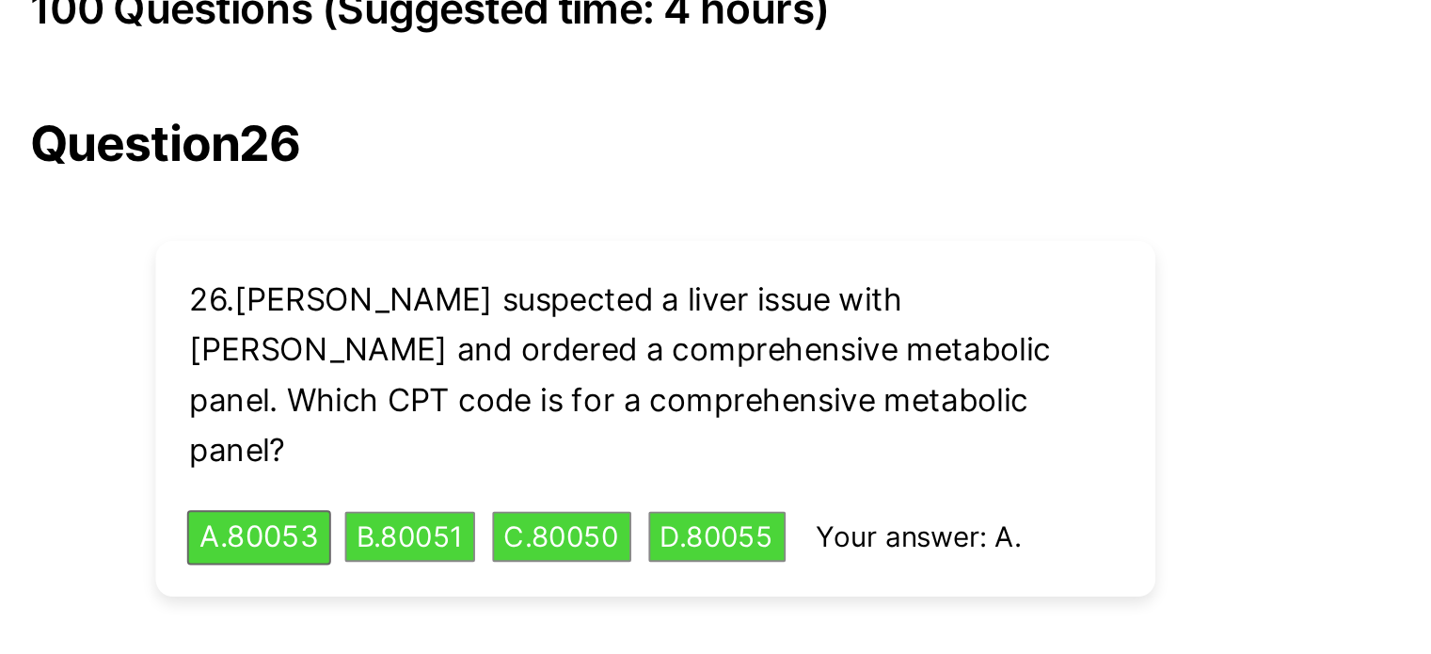
click at [776, 361] on link "Next" at bounding box center [765, 379] width 69 height 36
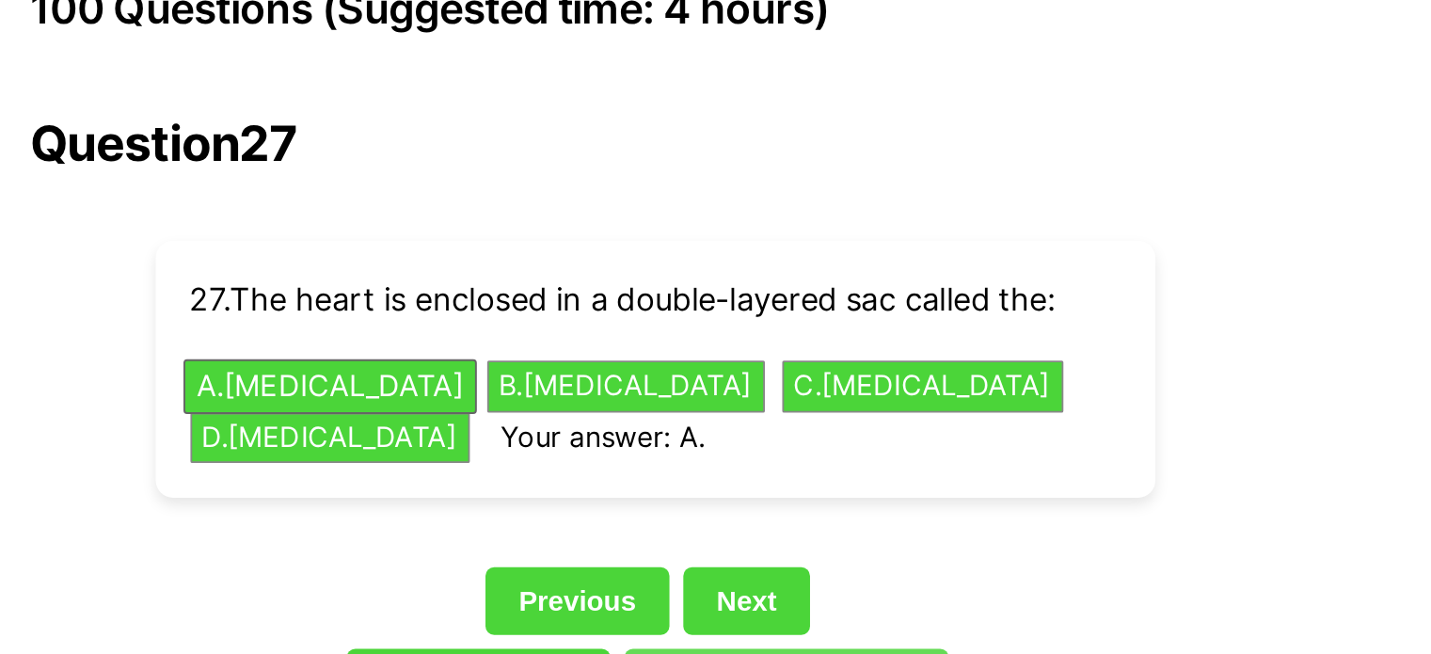
click at [776, 352] on link "Take the Test Again" at bounding box center [787, 370] width 176 height 36
click at [759, 308] on link "Next" at bounding box center [765, 326] width 69 height 36
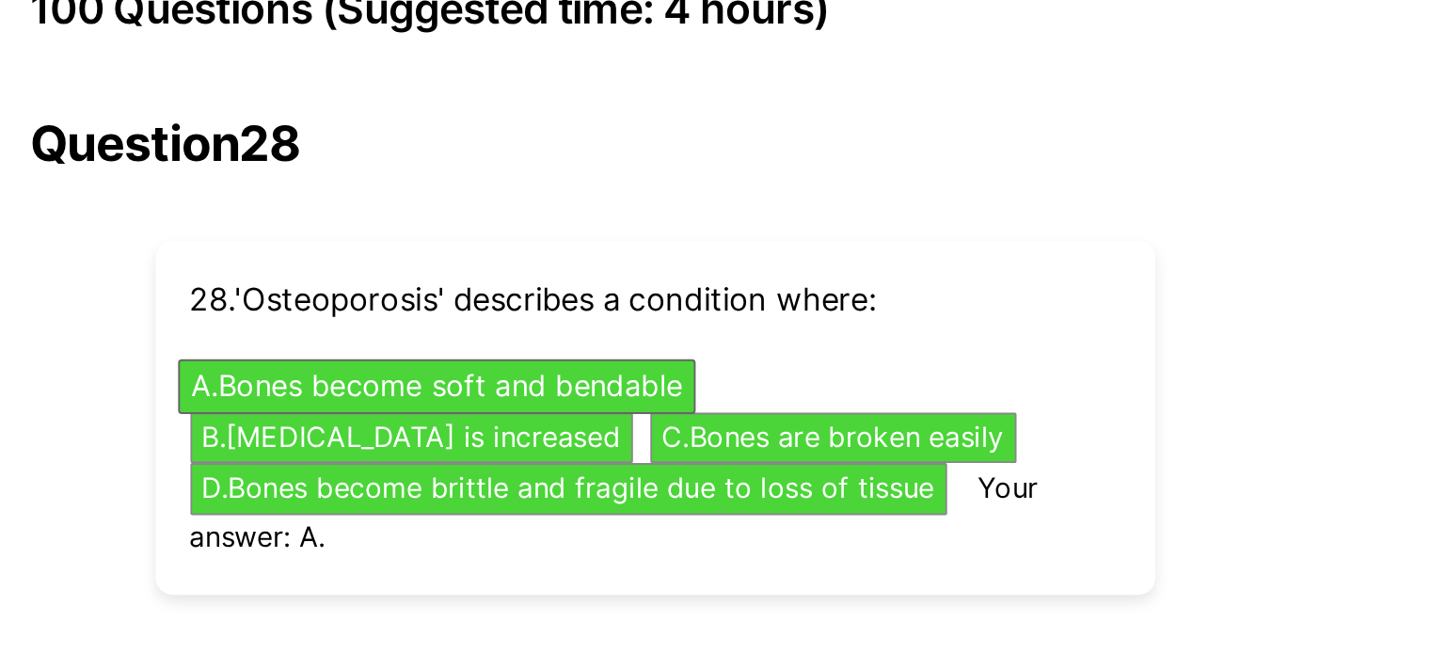
click at [758, 360] on link "Next" at bounding box center [765, 378] width 69 height 36
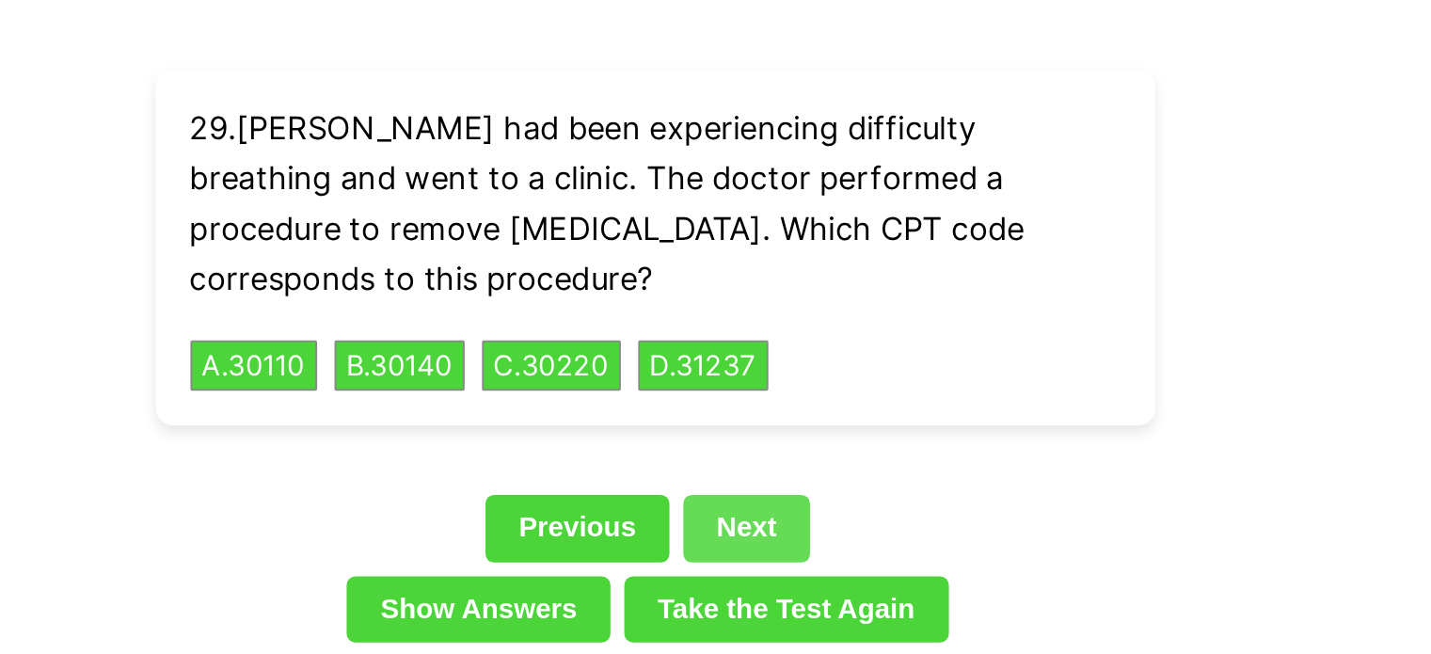
scroll to position [4383, 0]
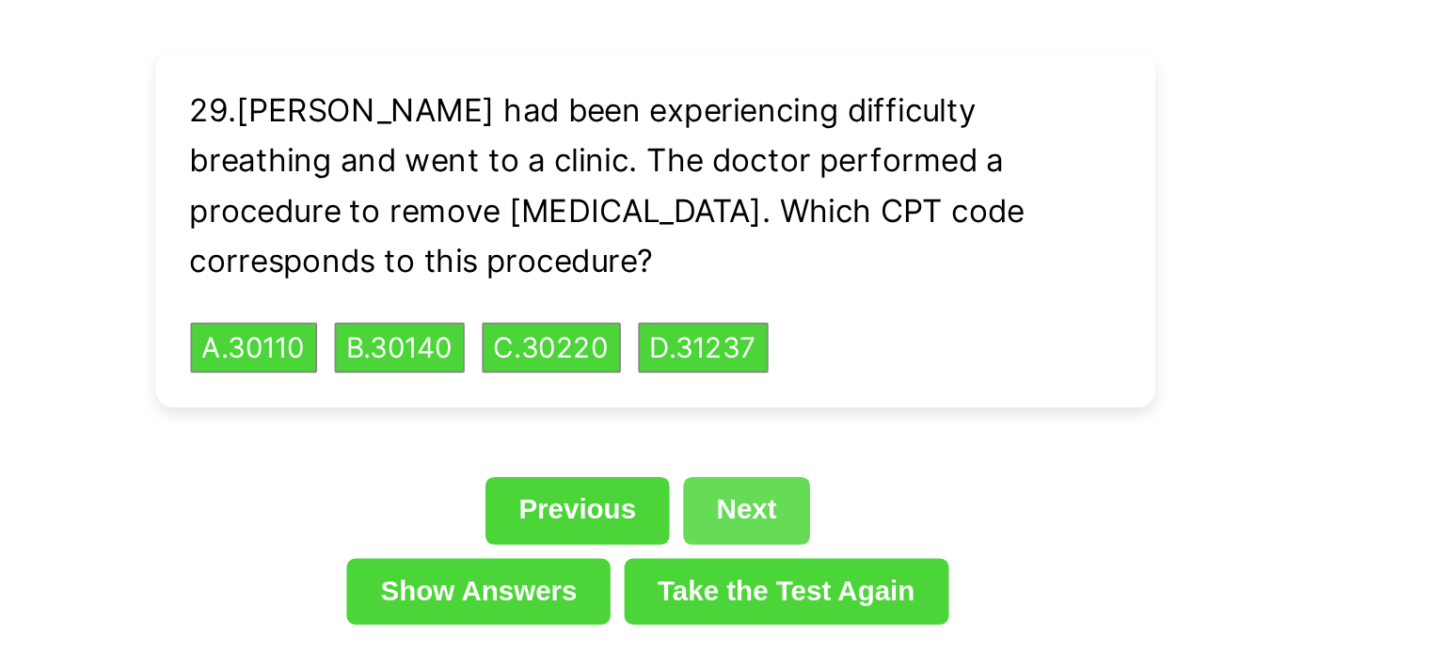
click at [764, 259] on link "Next" at bounding box center [765, 277] width 69 height 36
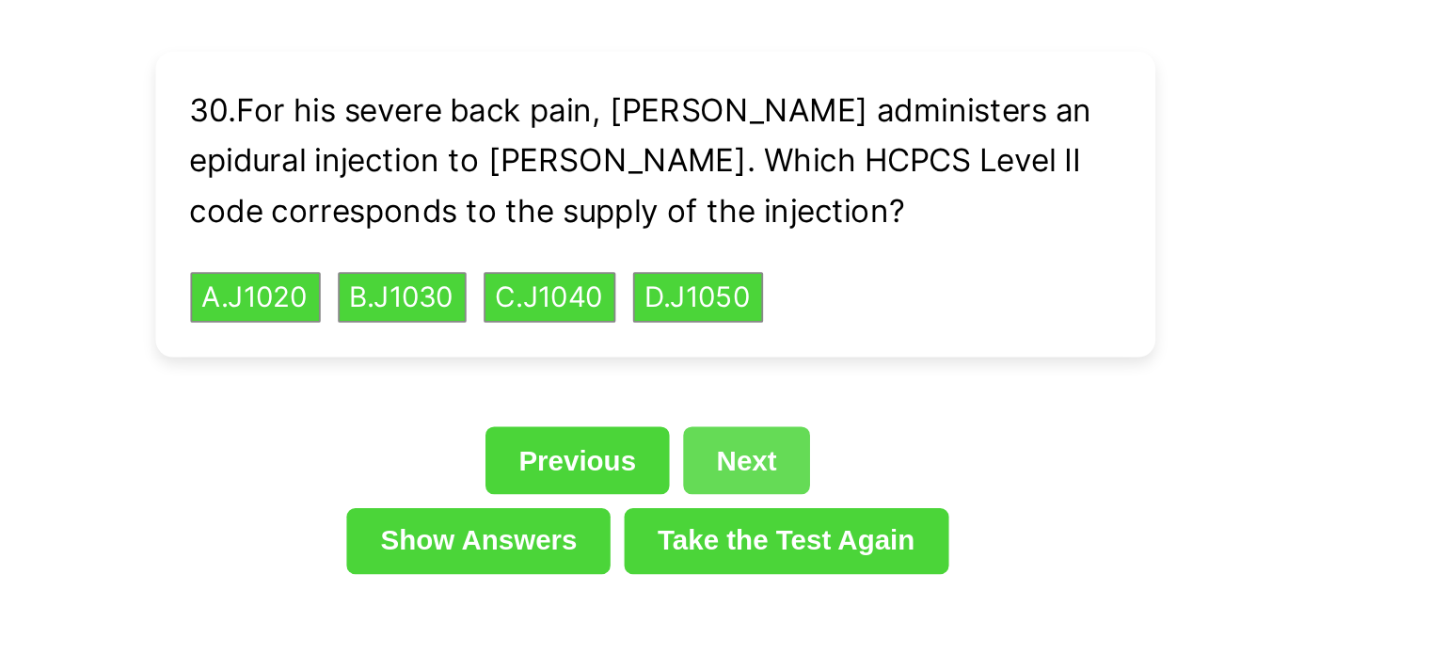
click at [764, 234] on link "Next" at bounding box center [765, 250] width 69 height 36
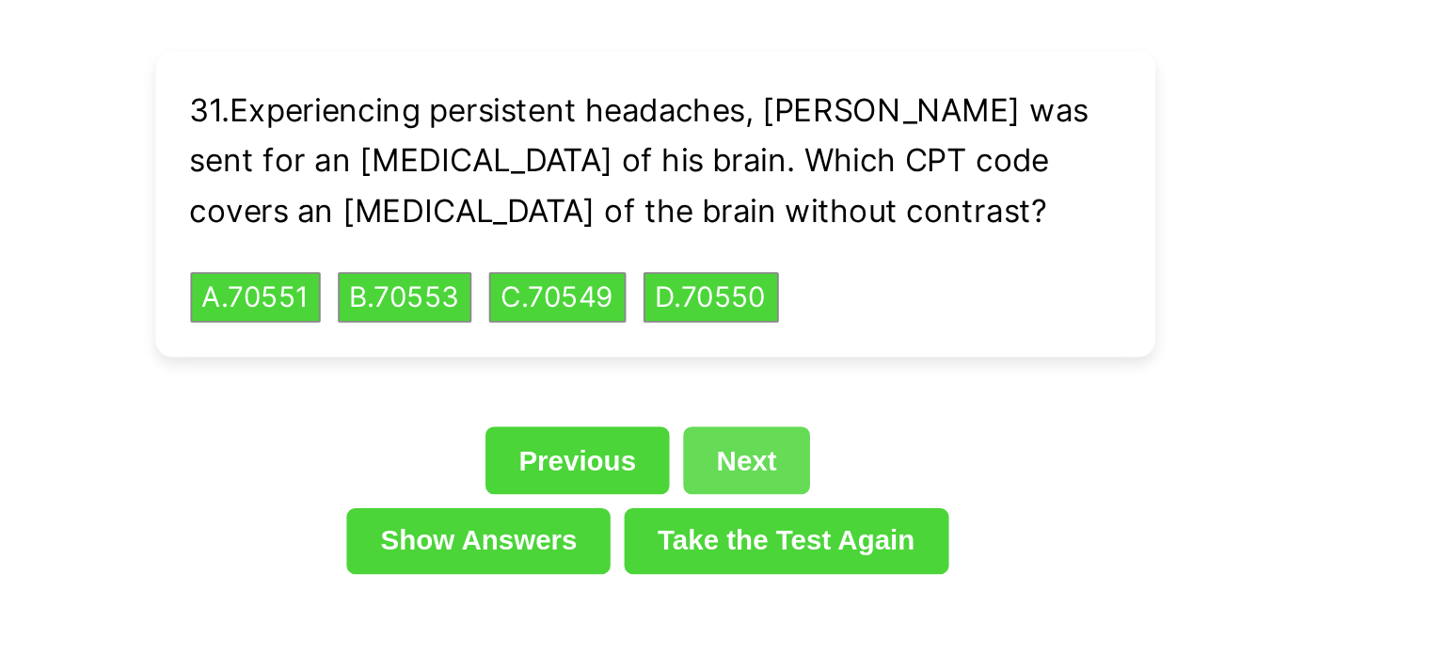
click at [764, 232] on link "Next" at bounding box center [765, 250] width 69 height 36
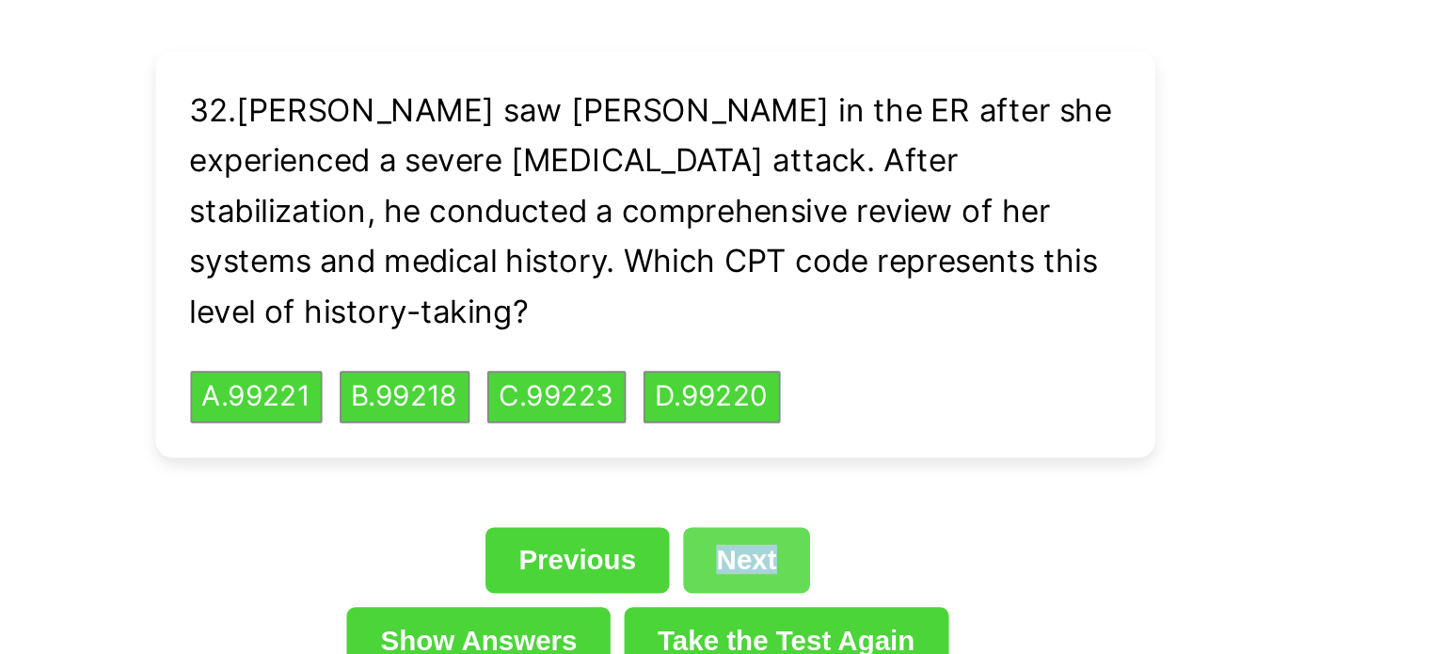
click at [764, 286] on link "Next" at bounding box center [765, 304] width 69 height 36
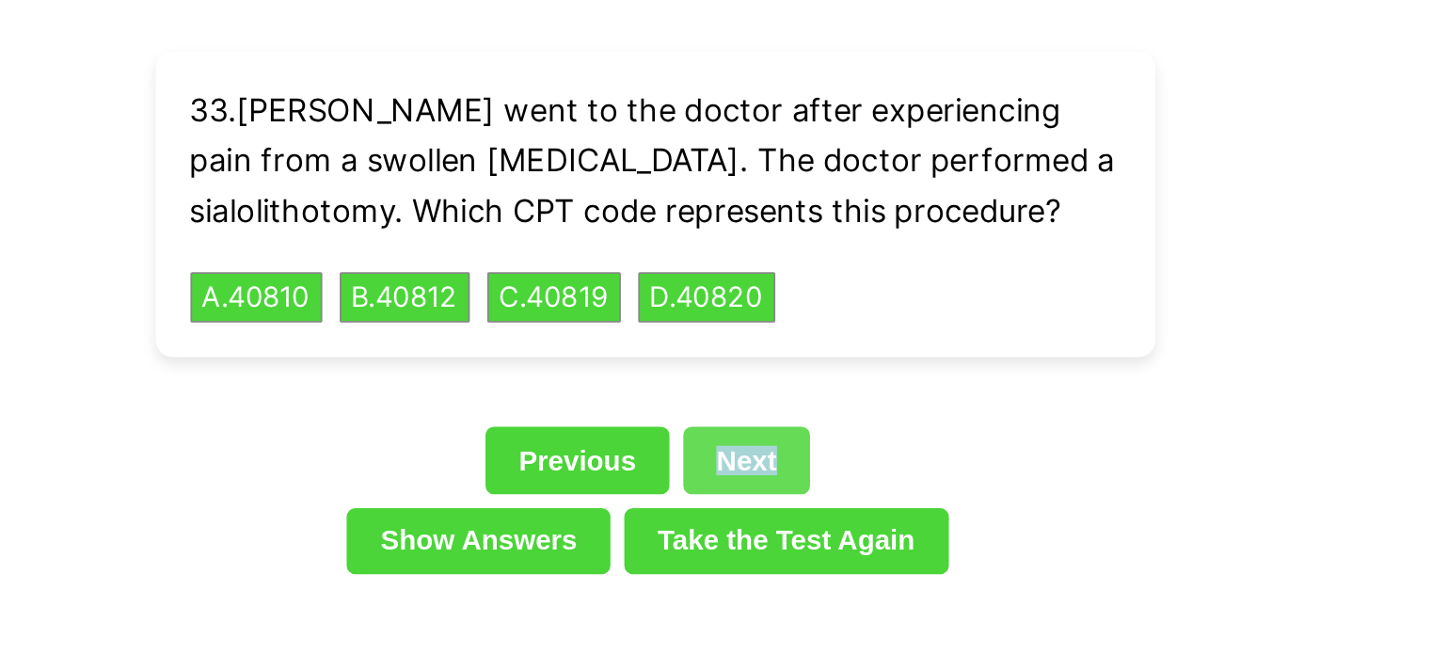
click at [796, 232] on link "Next" at bounding box center [765, 250] width 69 height 36
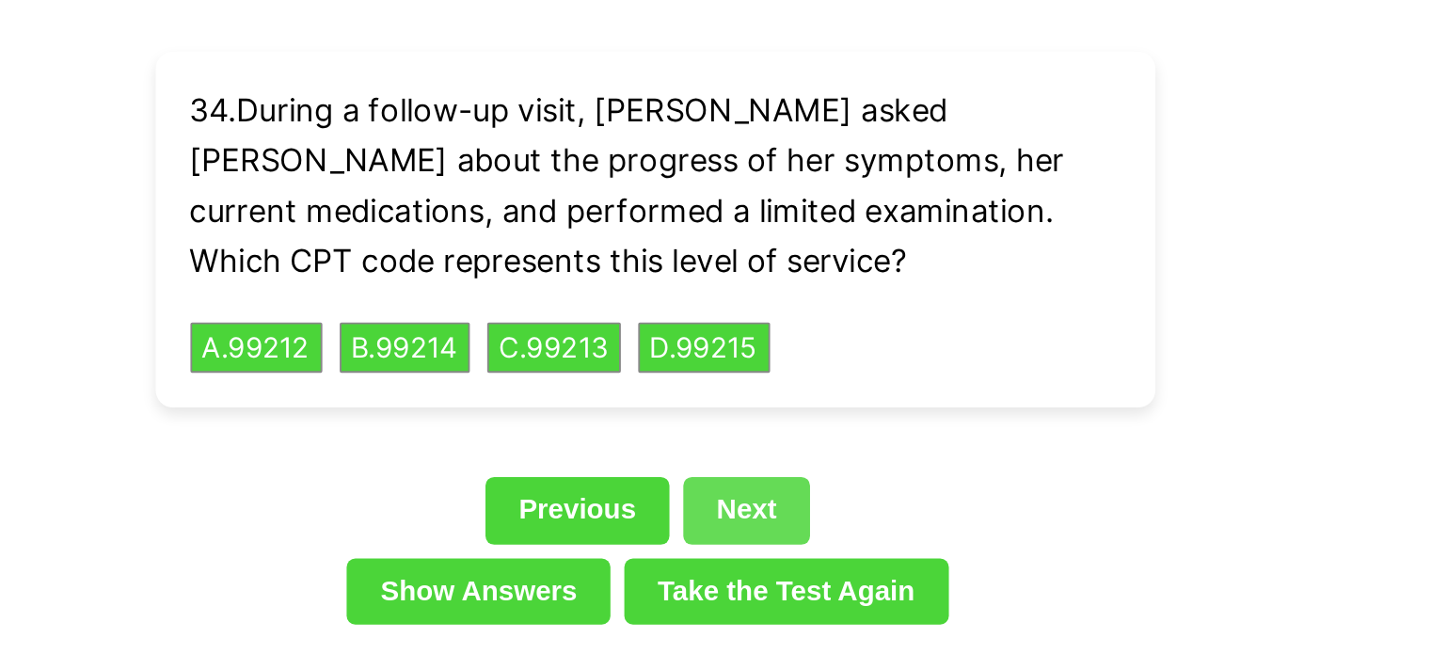
click at [786, 259] on link "Next" at bounding box center [765, 277] width 69 height 36
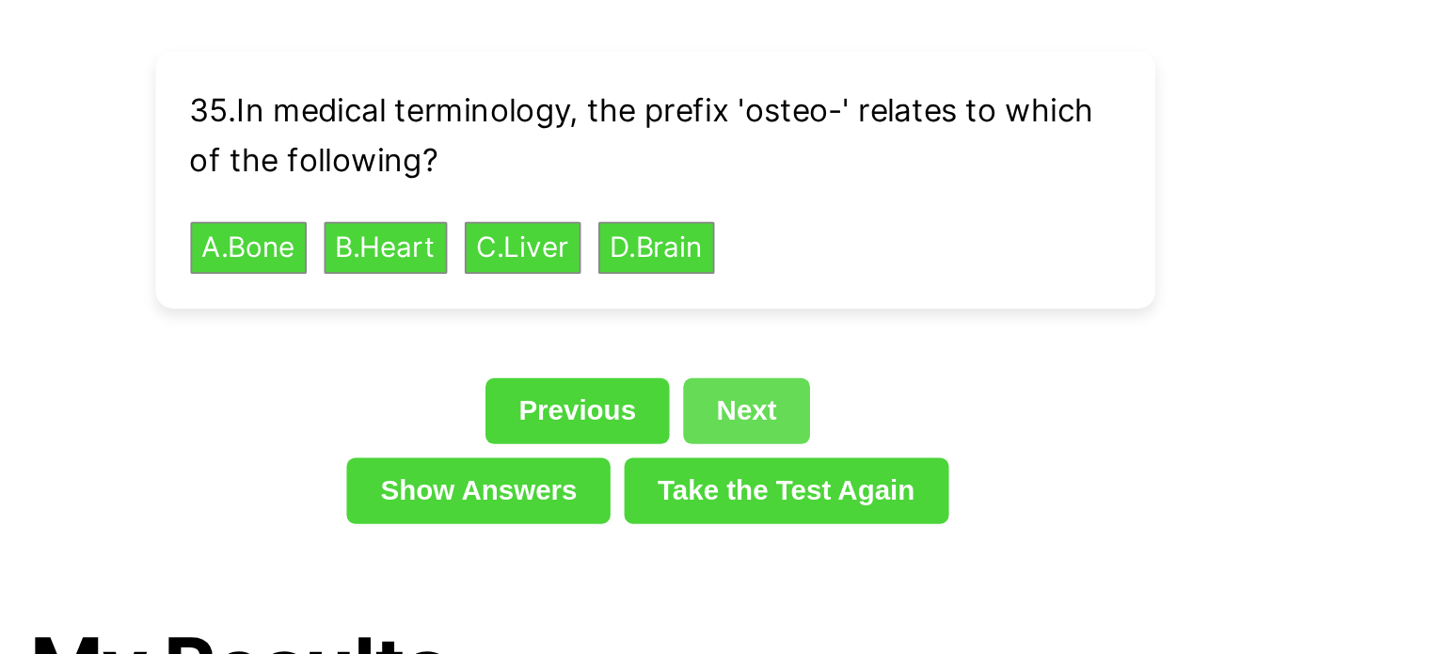
click at [770, 205] on link "Next" at bounding box center [765, 223] width 69 height 36
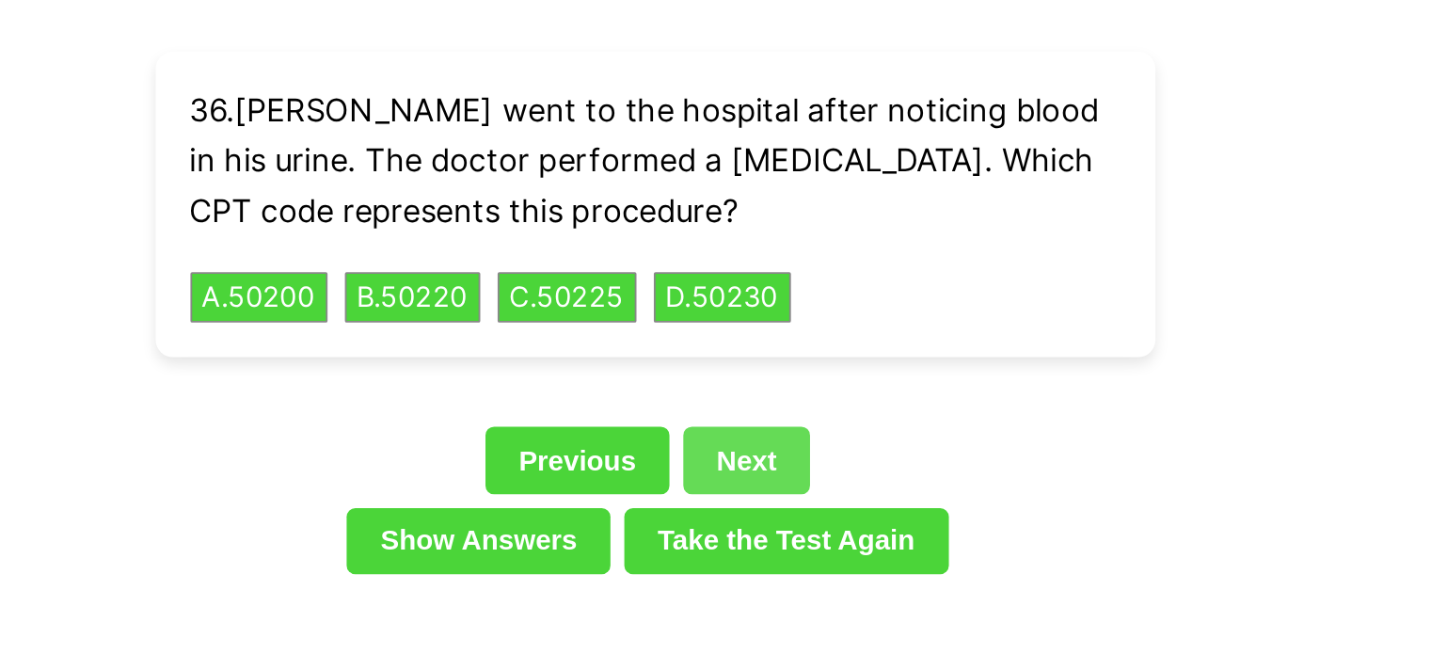
click at [769, 232] on link "Next" at bounding box center [765, 250] width 69 height 36
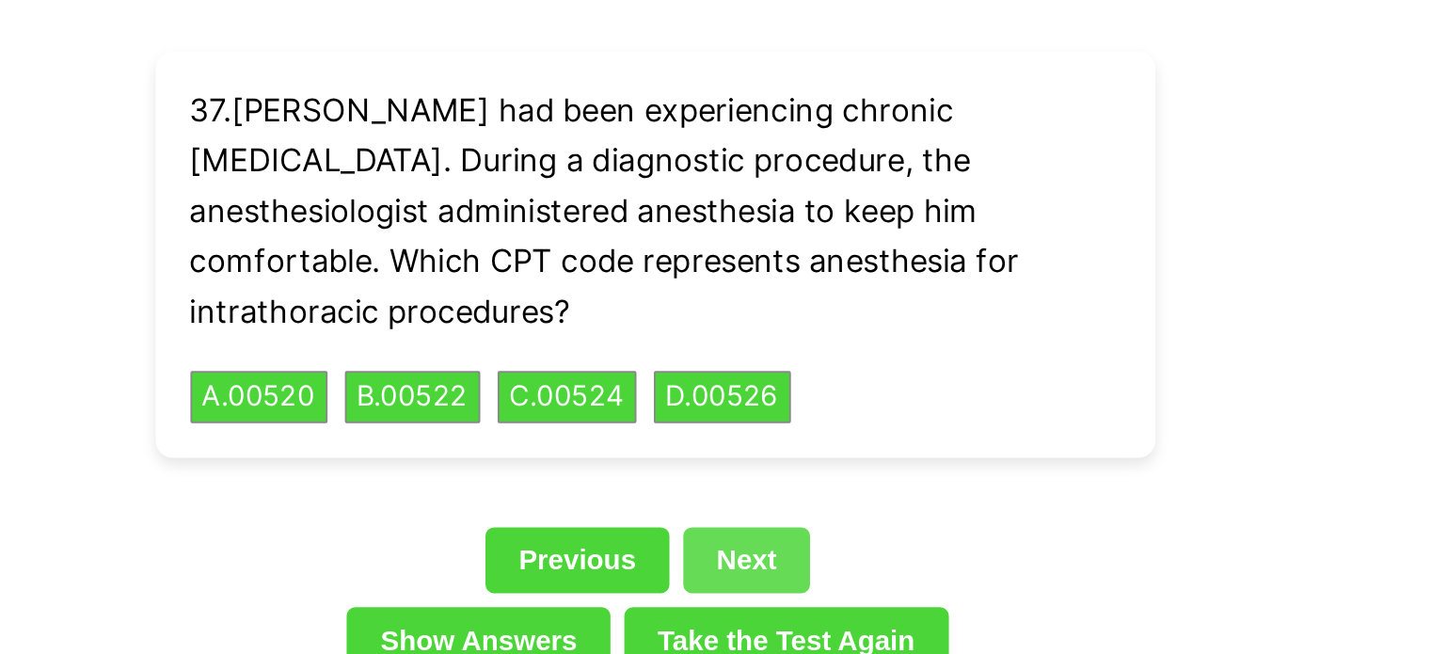
click at [762, 286] on link "Next" at bounding box center [765, 304] width 69 height 36
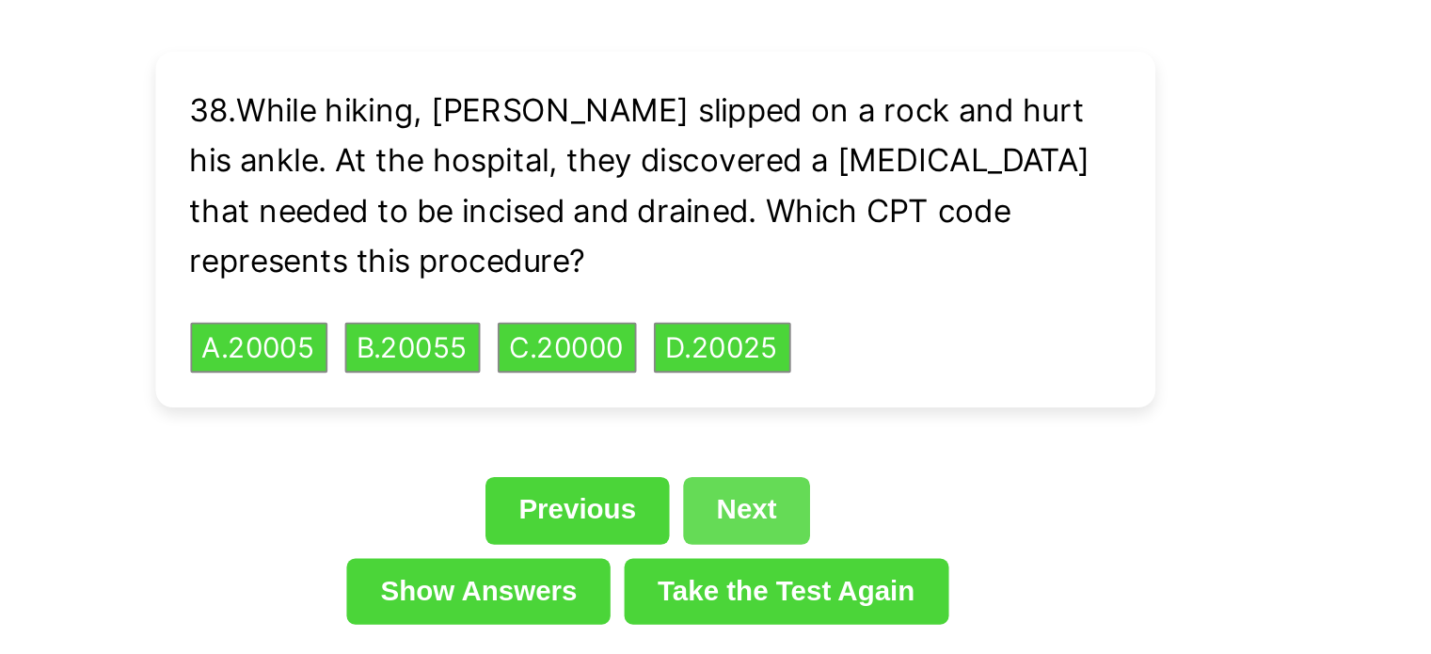
click at [759, 259] on link "Next" at bounding box center [765, 277] width 69 height 36
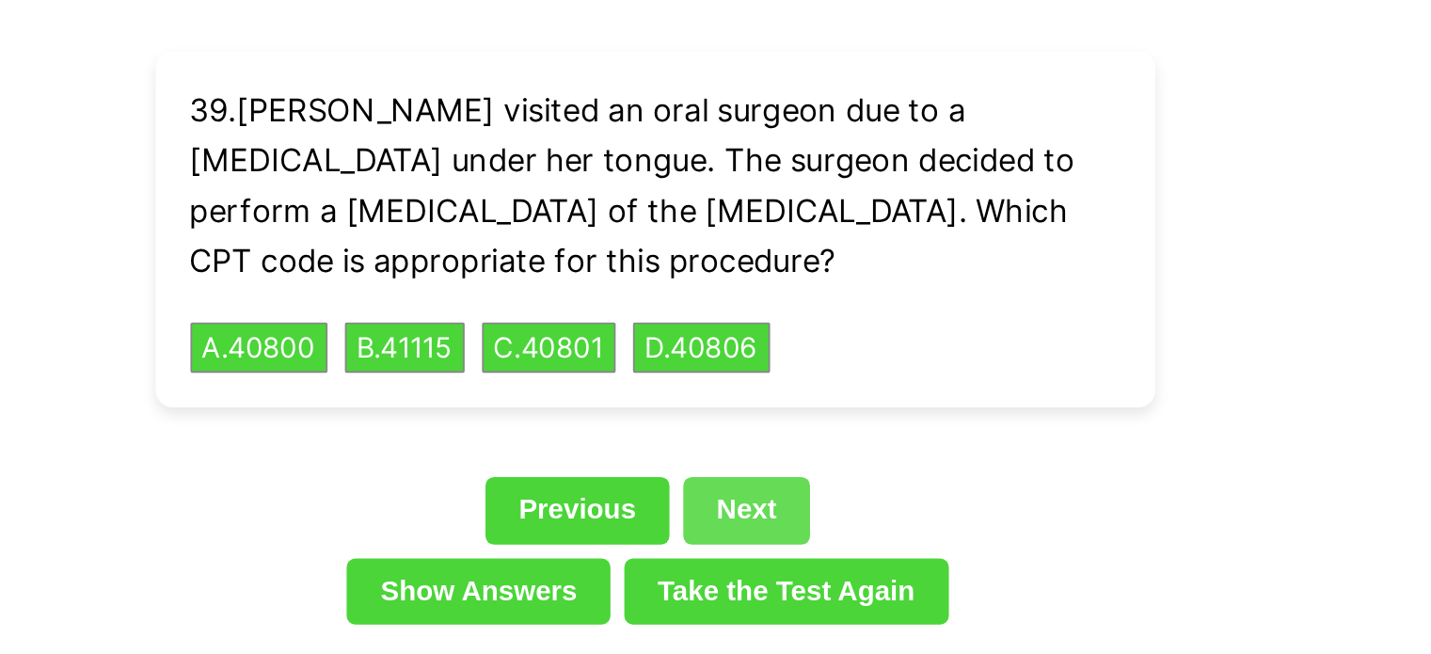
click at [762, 259] on link "Next" at bounding box center [765, 277] width 69 height 36
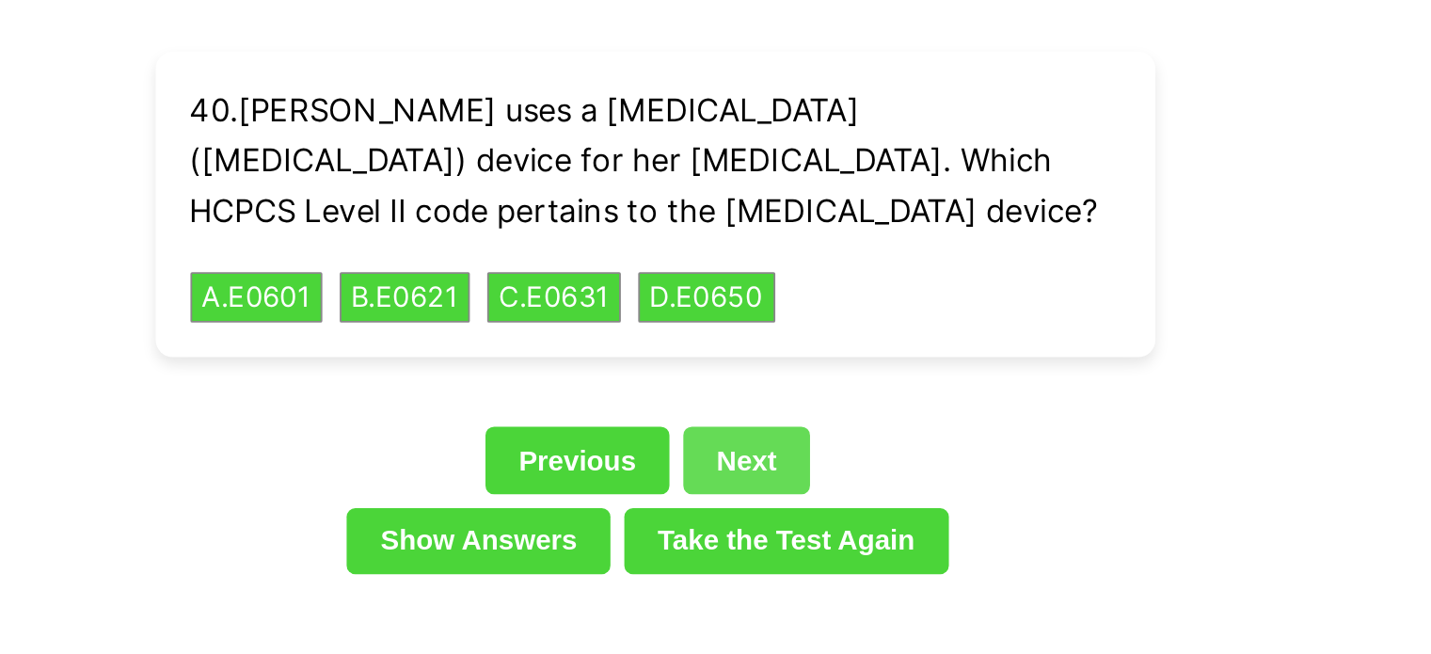
click at [762, 232] on link "Next" at bounding box center [765, 250] width 69 height 36
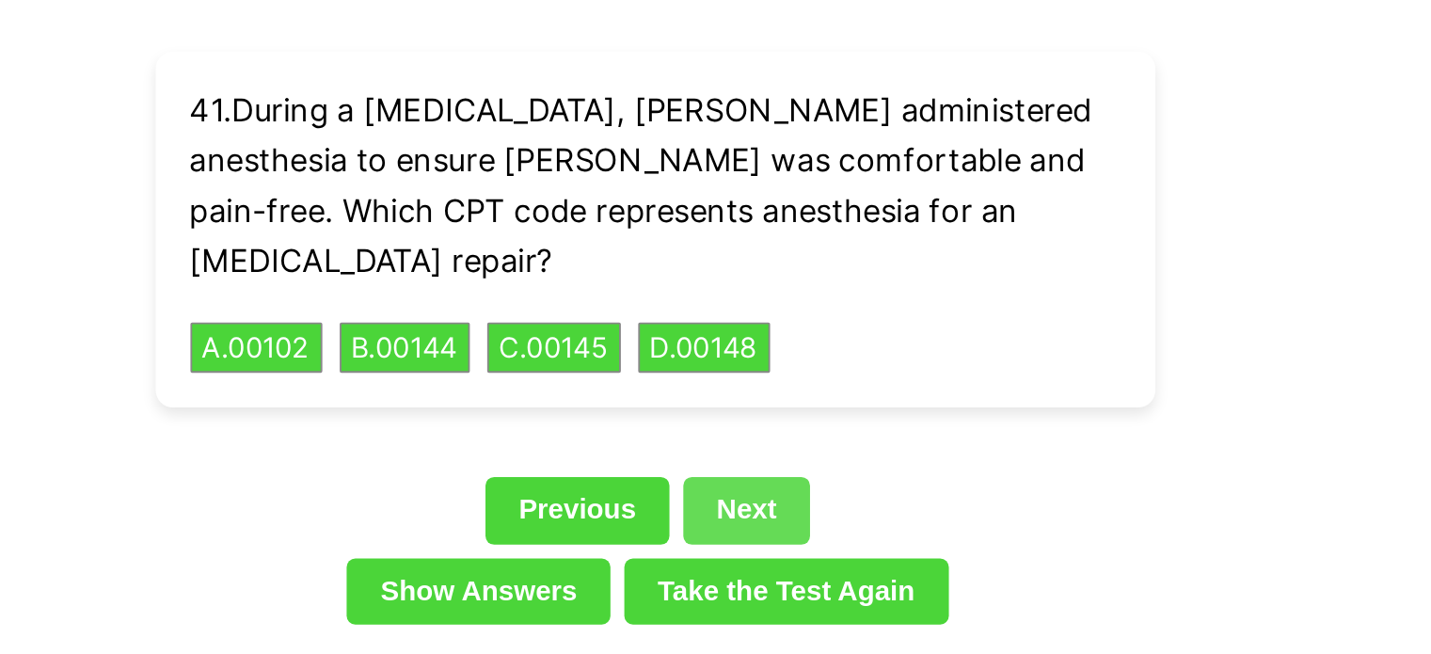
click at [762, 259] on link "Next" at bounding box center [765, 277] width 69 height 36
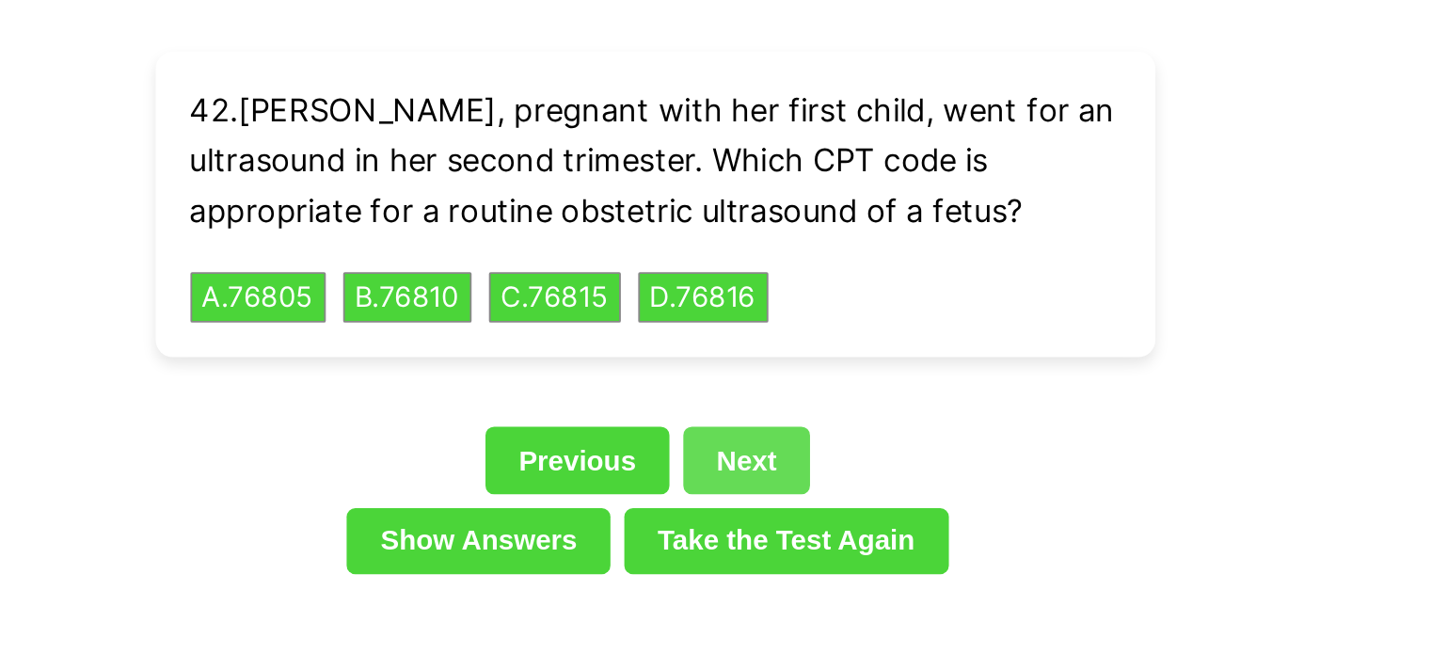
click at [762, 232] on link "Next" at bounding box center [765, 250] width 69 height 36
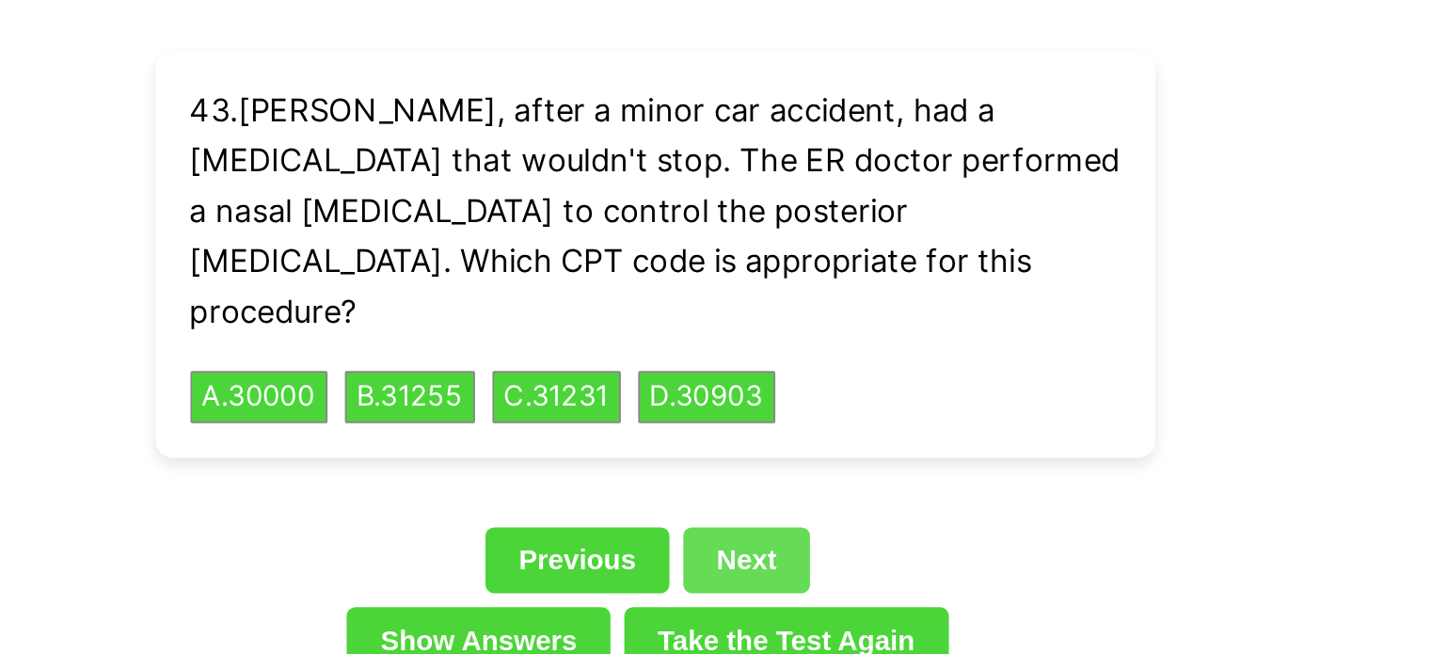
click at [762, 286] on link "Next" at bounding box center [765, 304] width 69 height 36
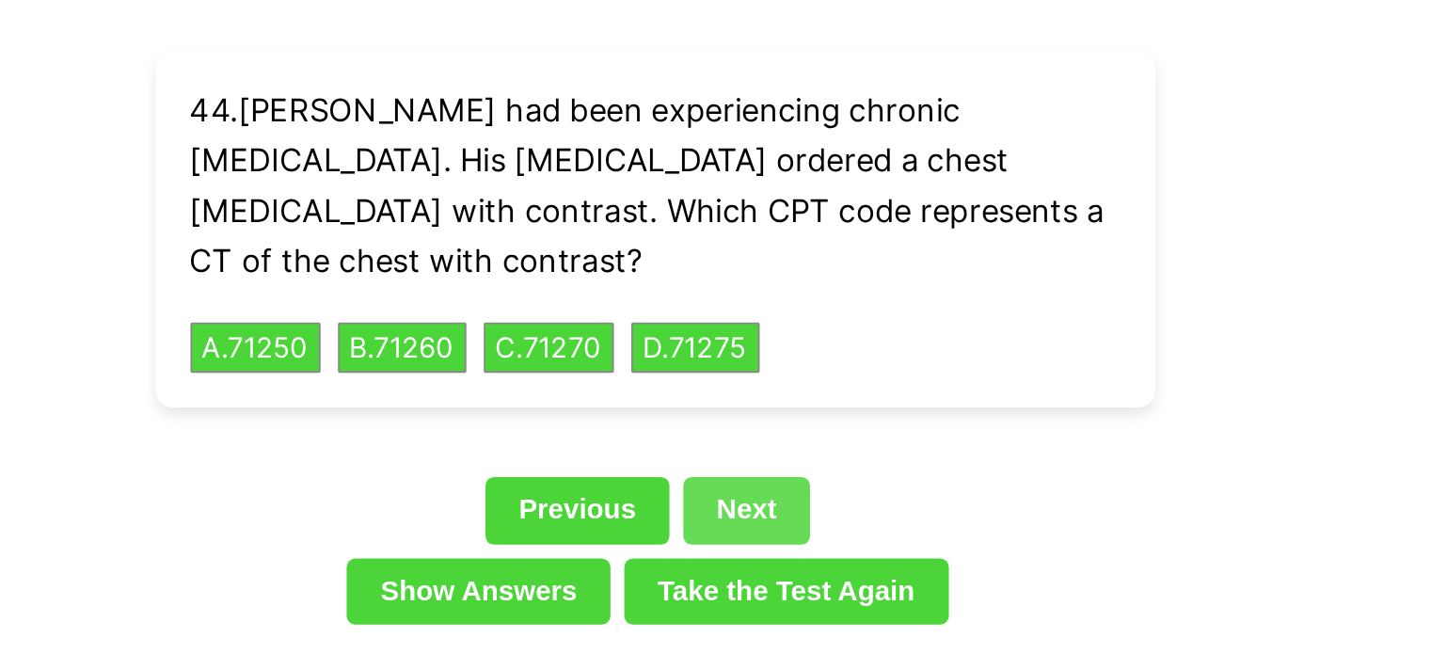
click at [762, 259] on link "Next" at bounding box center [765, 277] width 69 height 36
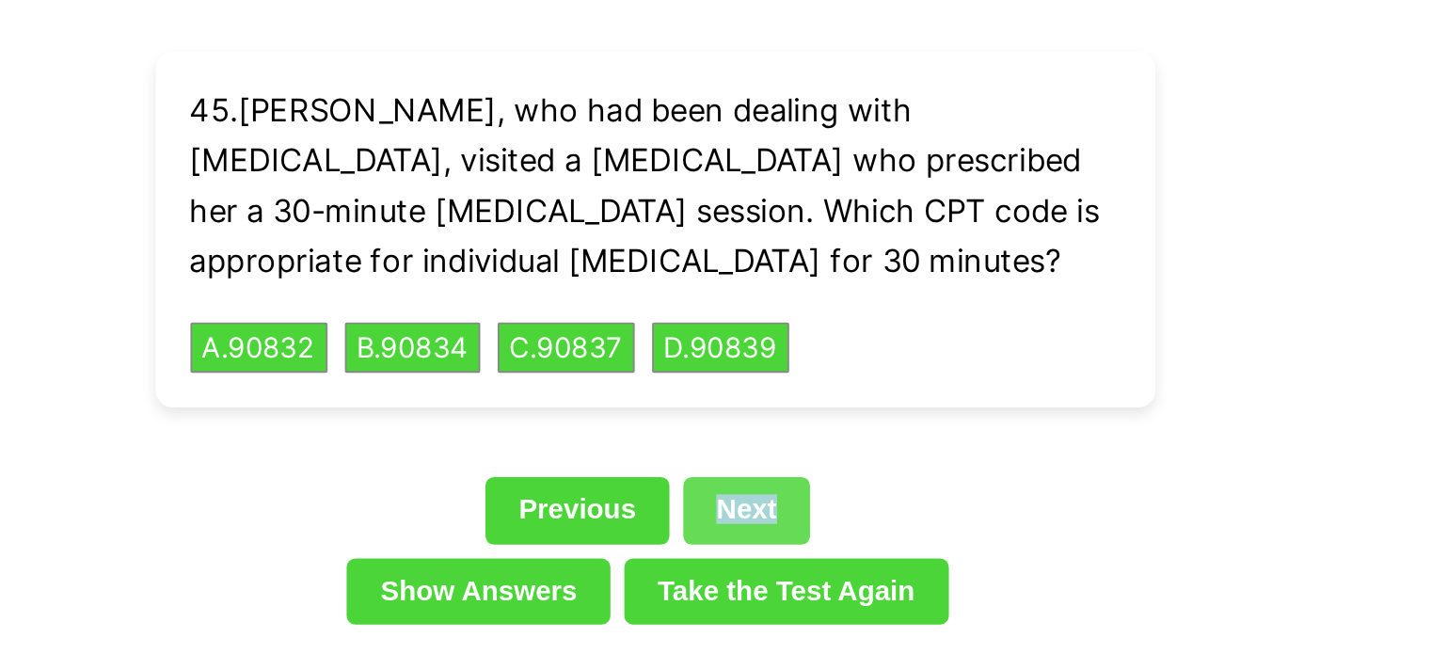
click at [762, 259] on link "Next" at bounding box center [765, 277] width 69 height 36
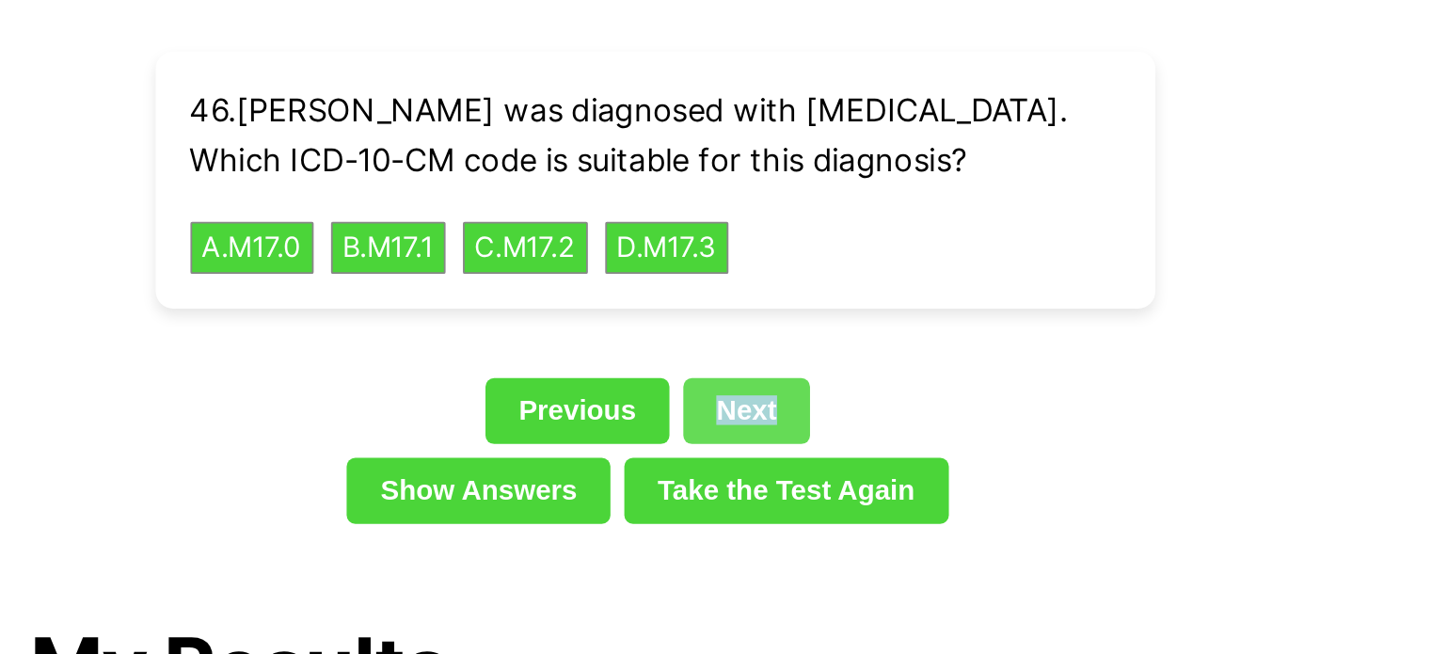
click at [782, 208] on link "Next" at bounding box center [765, 223] width 69 height 36
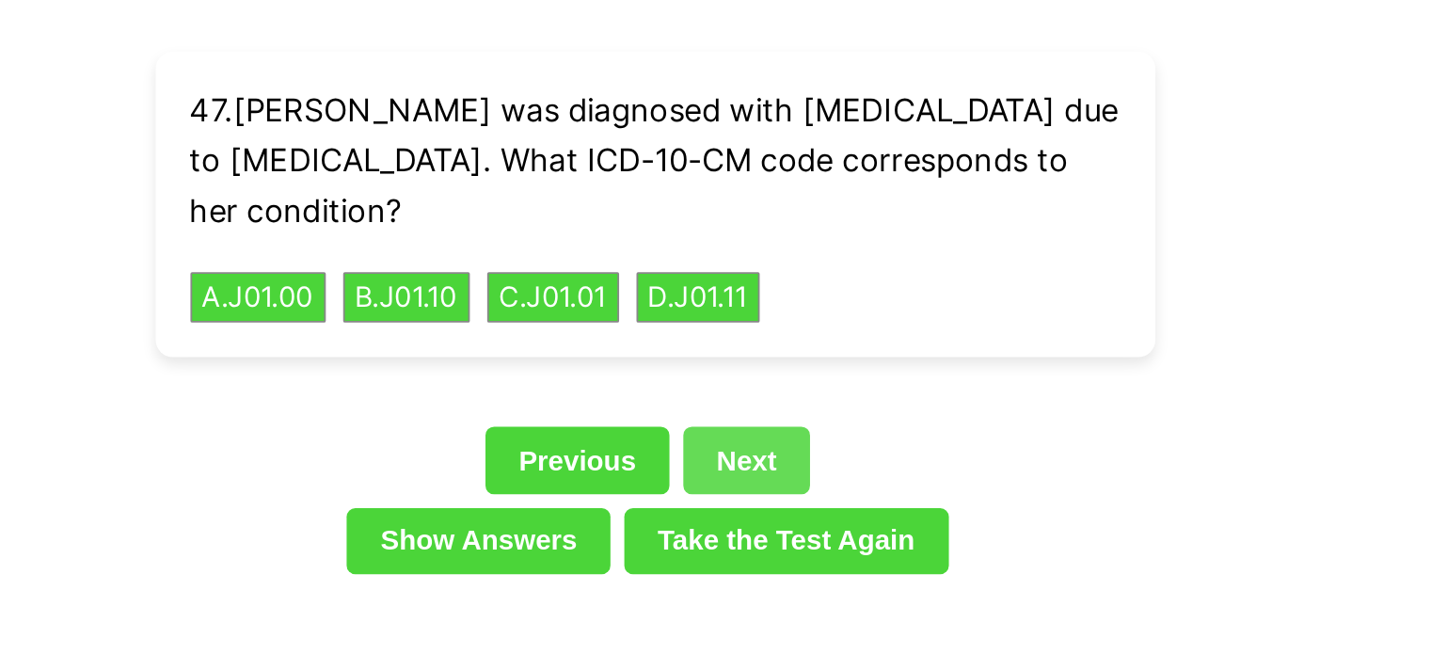
click at [782, 232] on link "Next" at bounding box center [765, 250] width 69 height 36
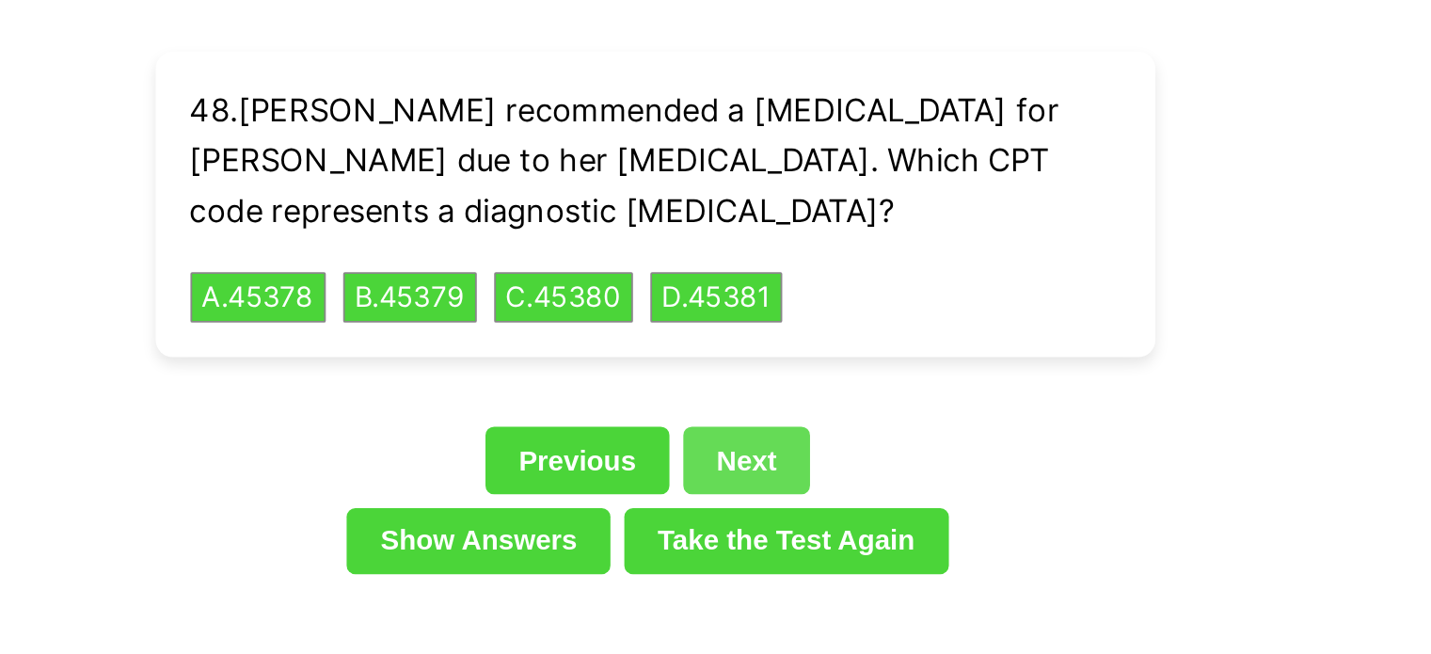
click at [782, 232] on link "Next" at bounding box center [765, 250] width 69 height 36
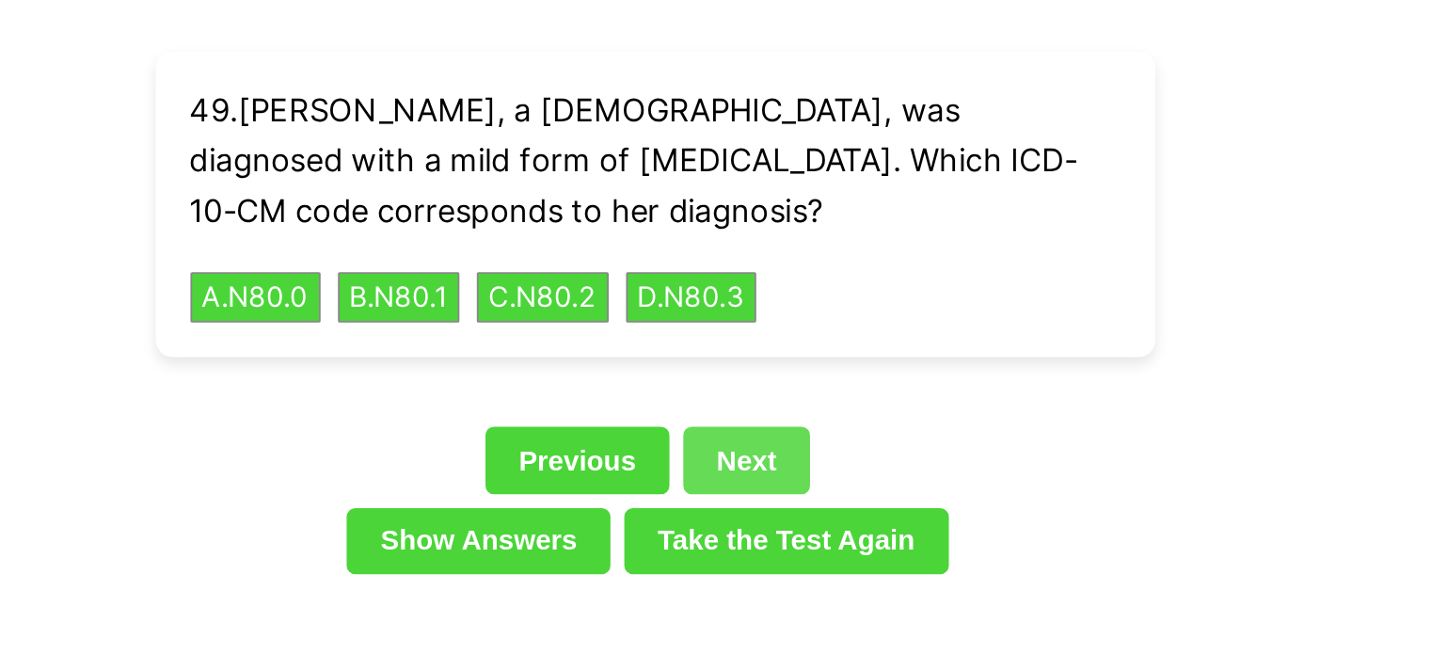
click at [782, 232] on link "Next" at bounding box center [765, 250] width 69 height 36
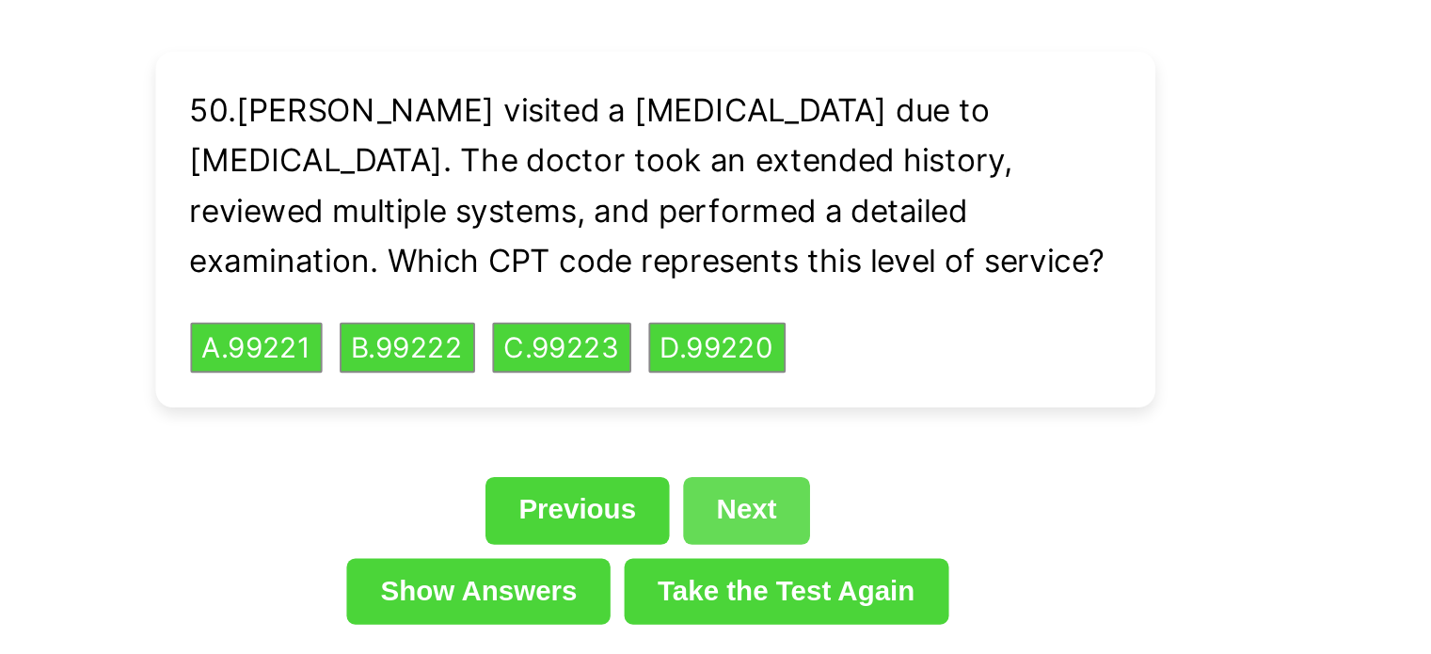
click at [779, 259] on link "Next" at bounding box center [765, 277] width 69 height 36
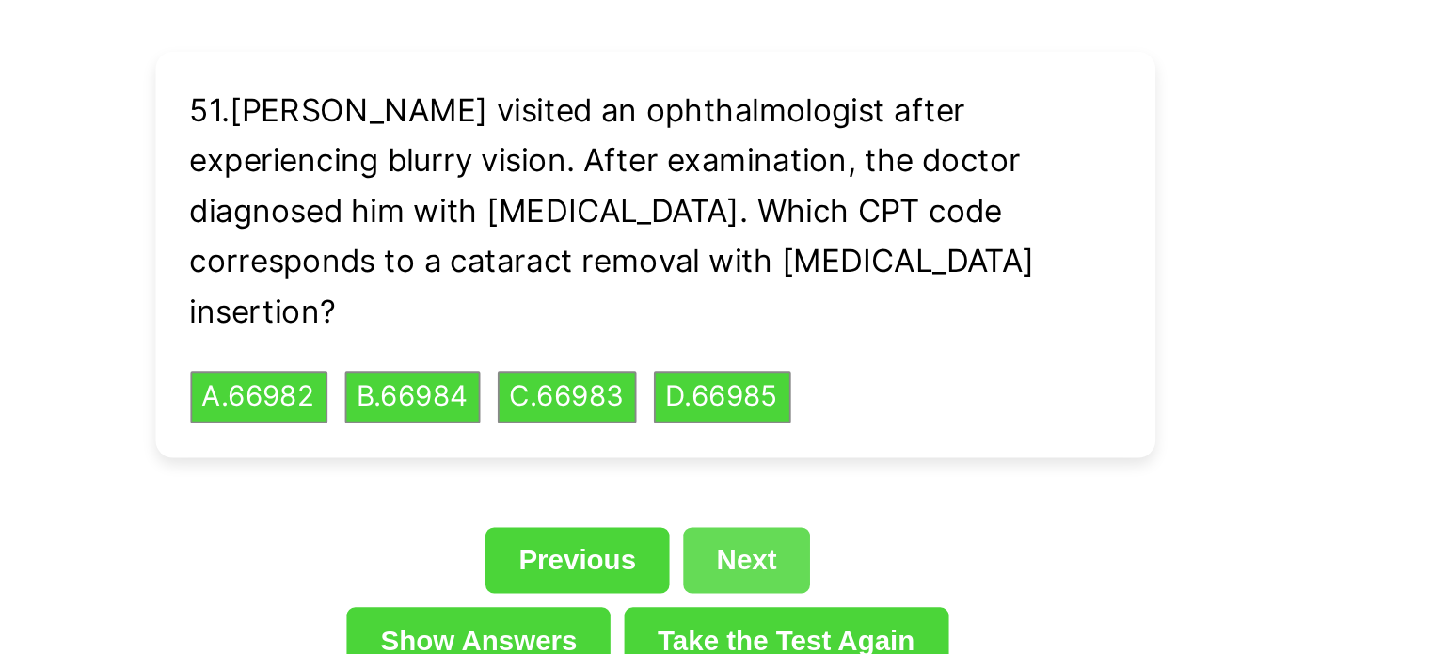
click at [779, 286] on link "Next" at bounding box center [765, 304] width 69 height 36
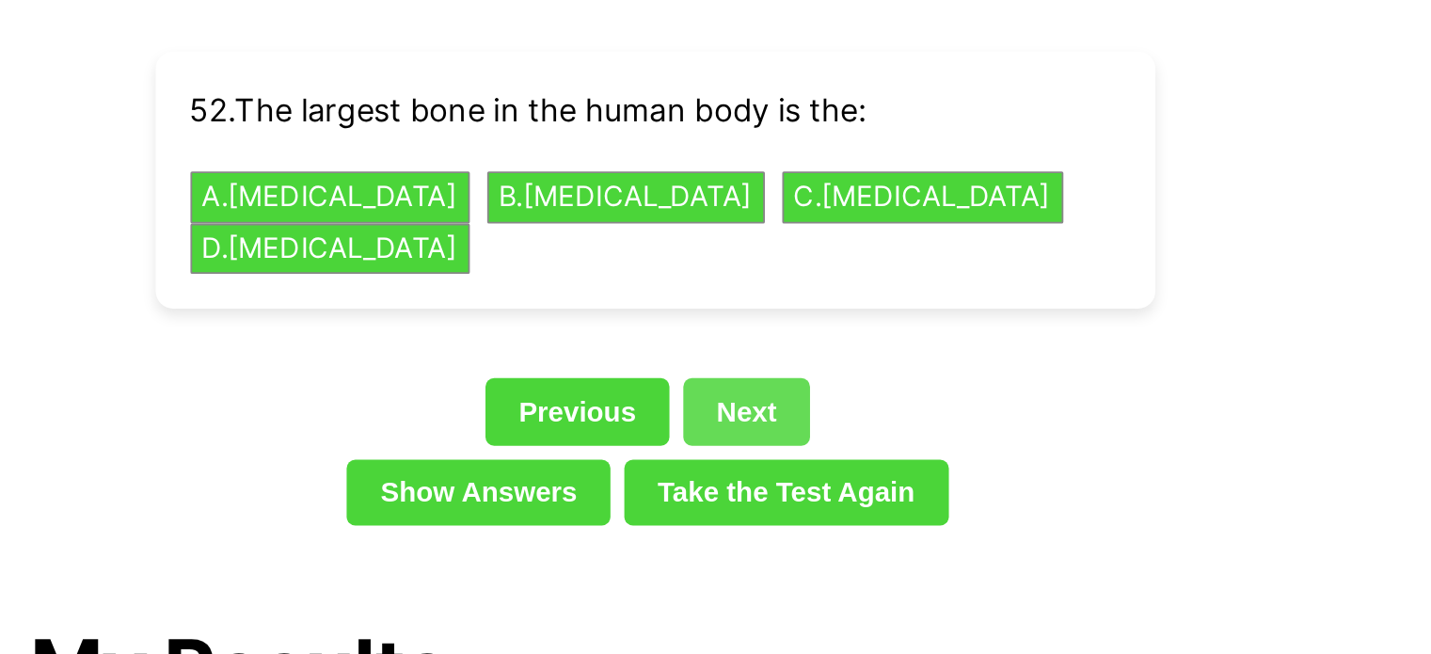
click at [788, 205] on link "Next" at bounding box center [765, 223] width 69 height 36
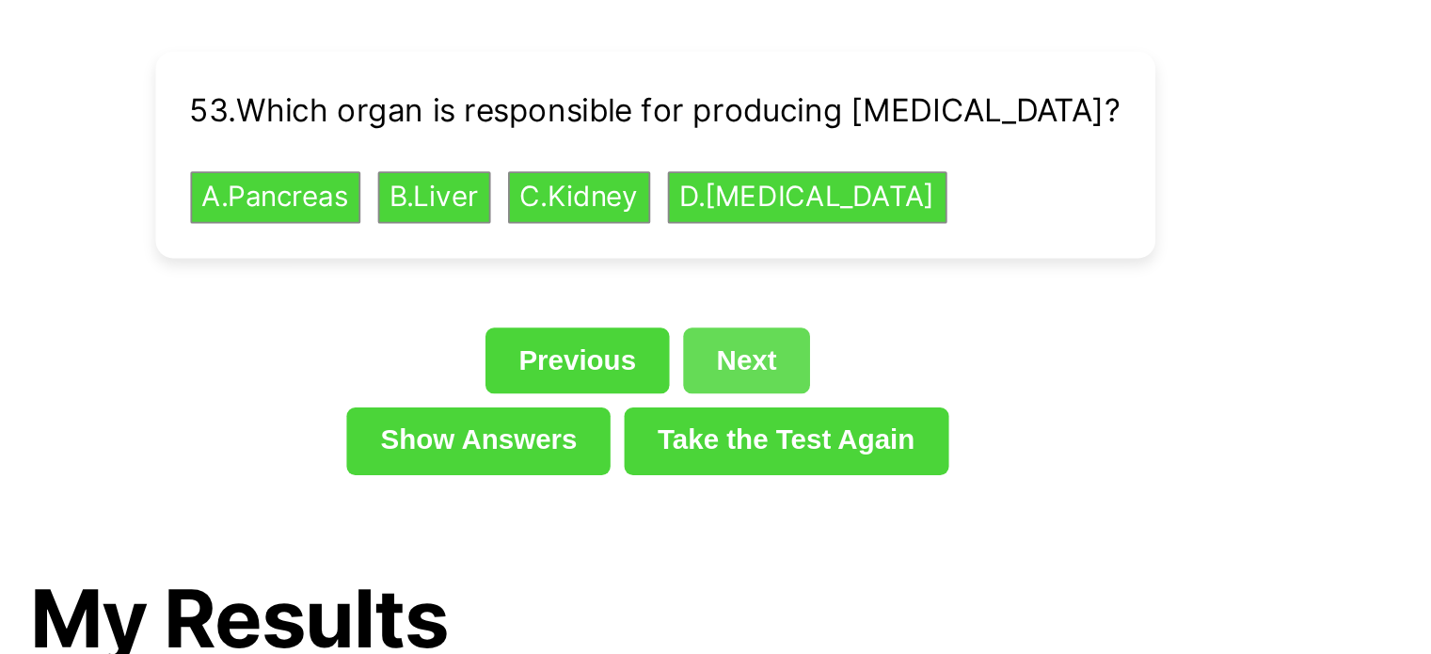
click at [788, 178] on link "Next" at bounding box center [765, 196] width 69 height 36
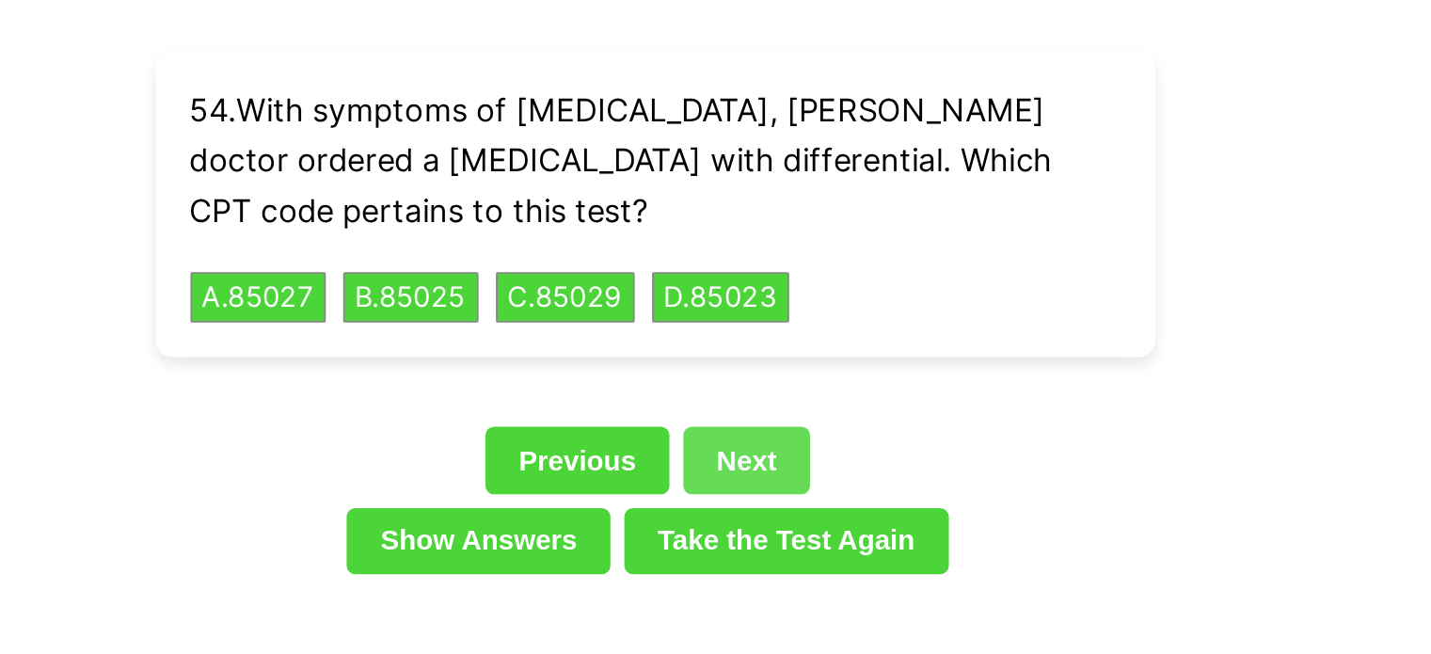
click at [788, 173] on div "Question 54 54 . With symptoms of [MEDICAL_DATA], [PERSON_NAME] doctor ordered …" at bounding box center [716, 139] width 678 height 359
click at [776, 232] on link "Next" at bounding box center [765, 250] width 69 height 36
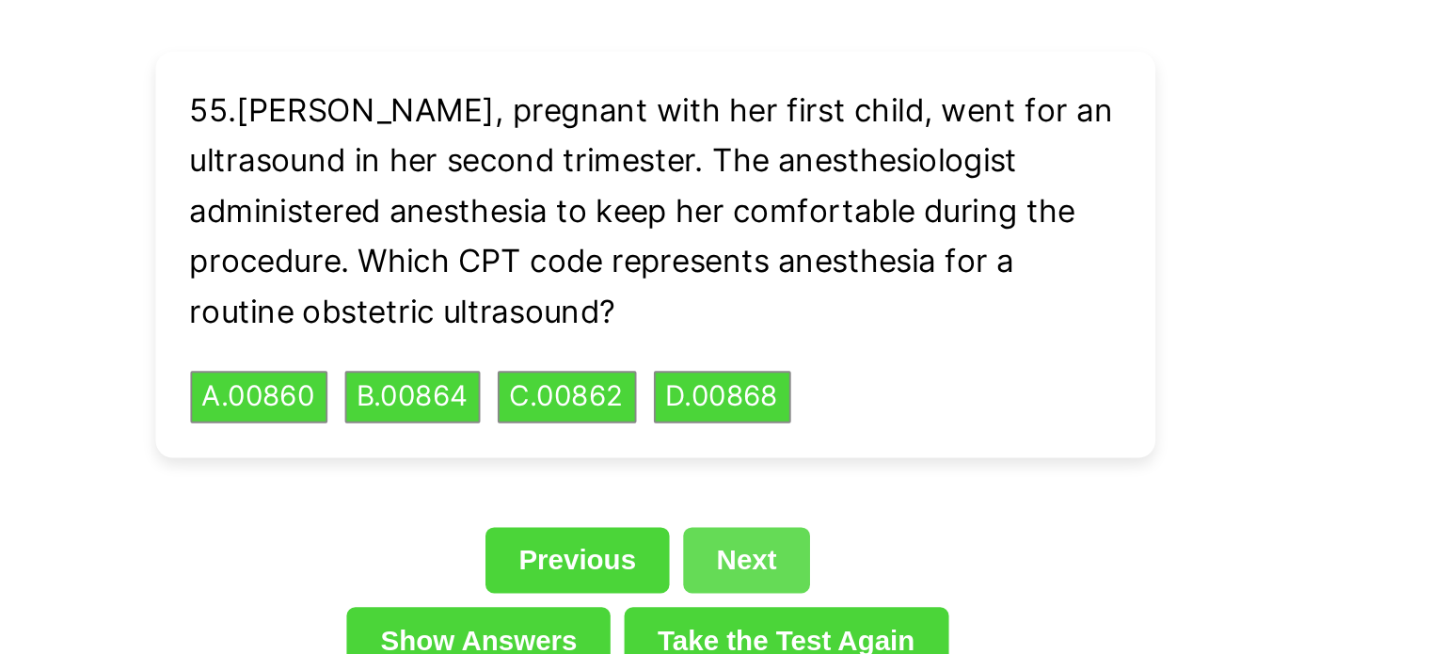
click at [759, 286] on link "Next" at bounding box center [765, 304] width 69 height 36
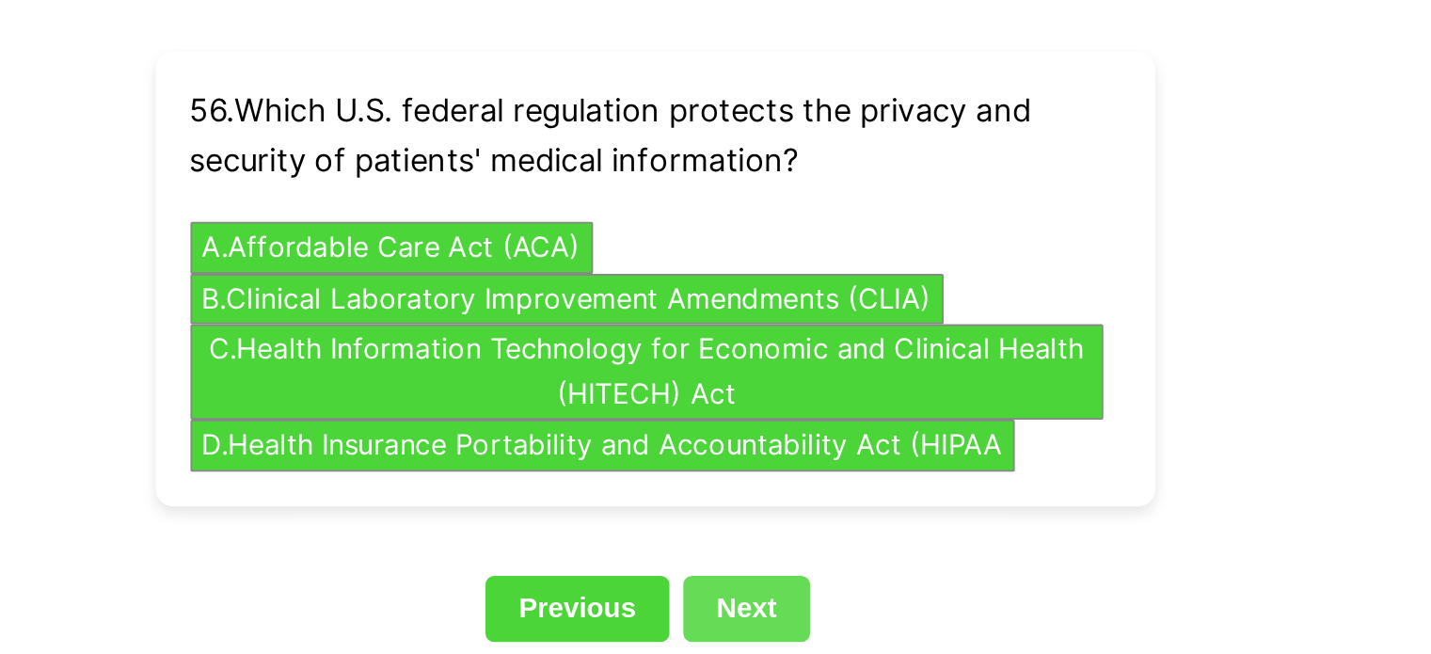
click at [759, 312] on link "Next" at bounding box center [765, 330] width 69 height 36
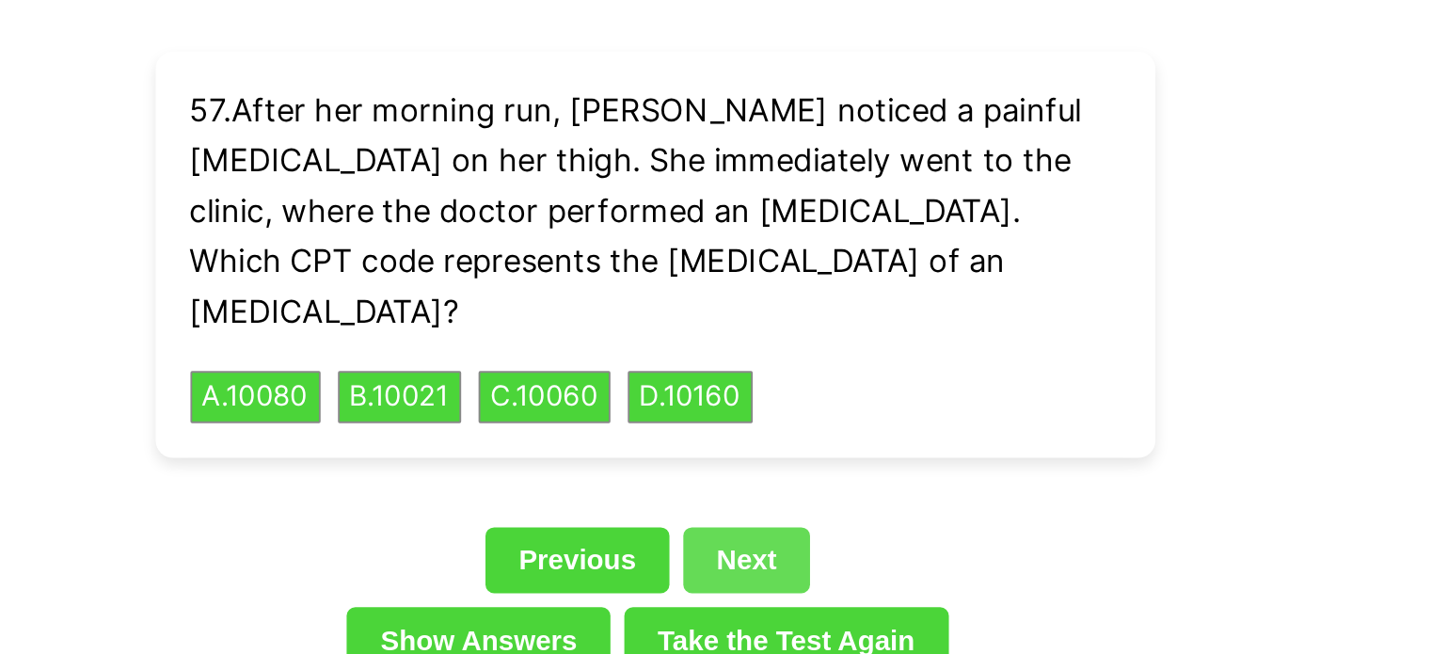
click at [769, 286] on link "Next" at bounding box center [765, 304] width 69 height 36
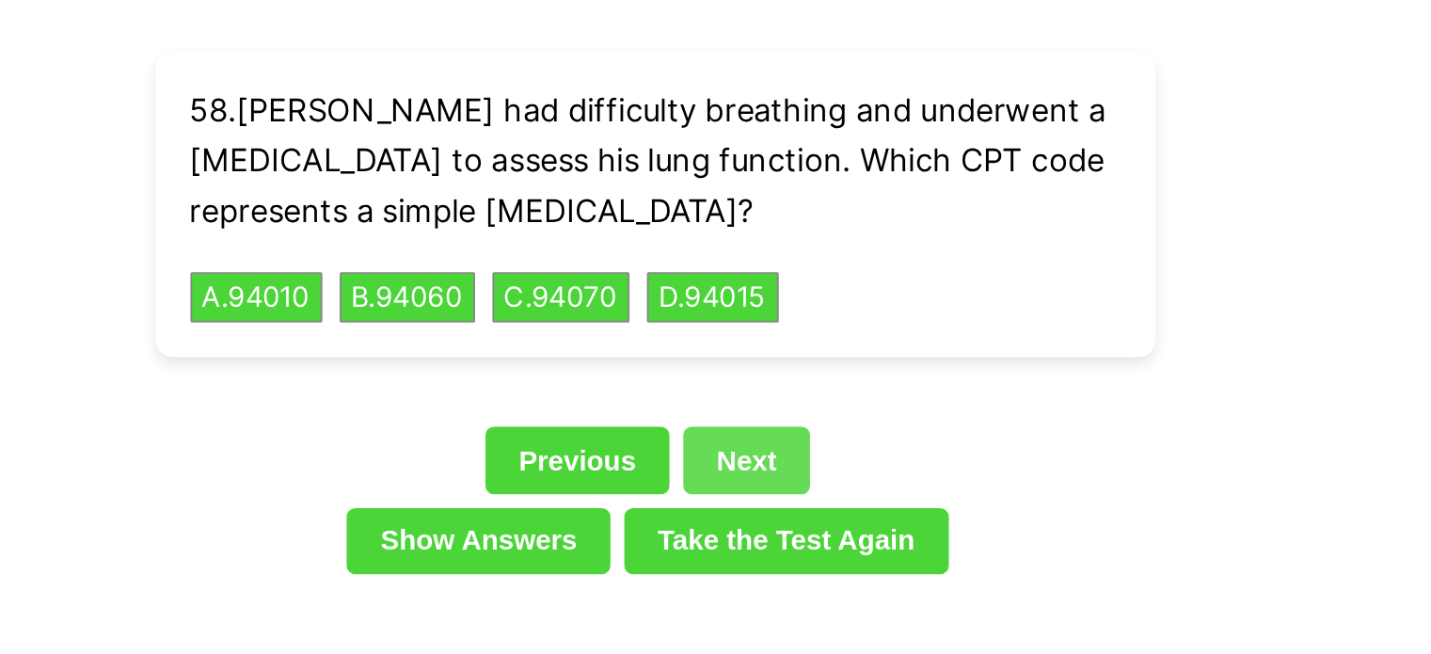
click at [786, 233] on link "Next" at bounding box center [765, 250] width 69 height 36
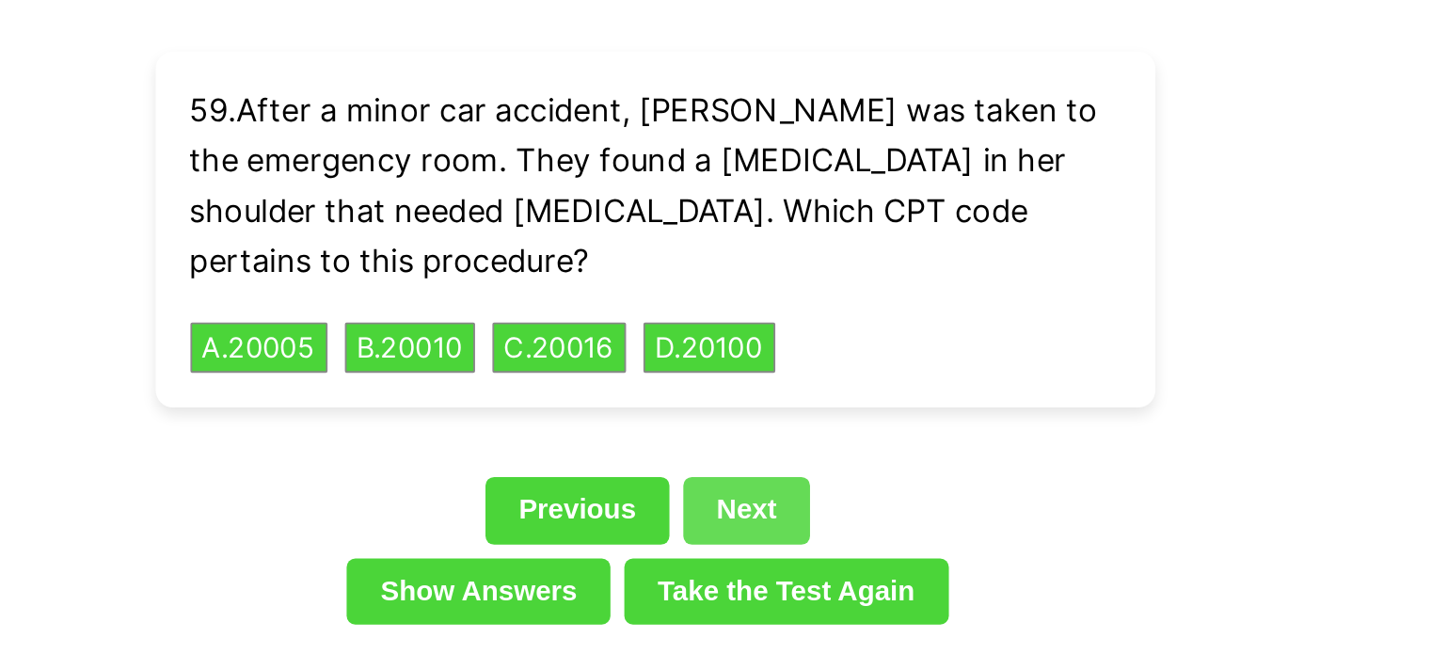
click at [786, 259] on link "Next" at bounding box center [765, 277] width 69 height 36
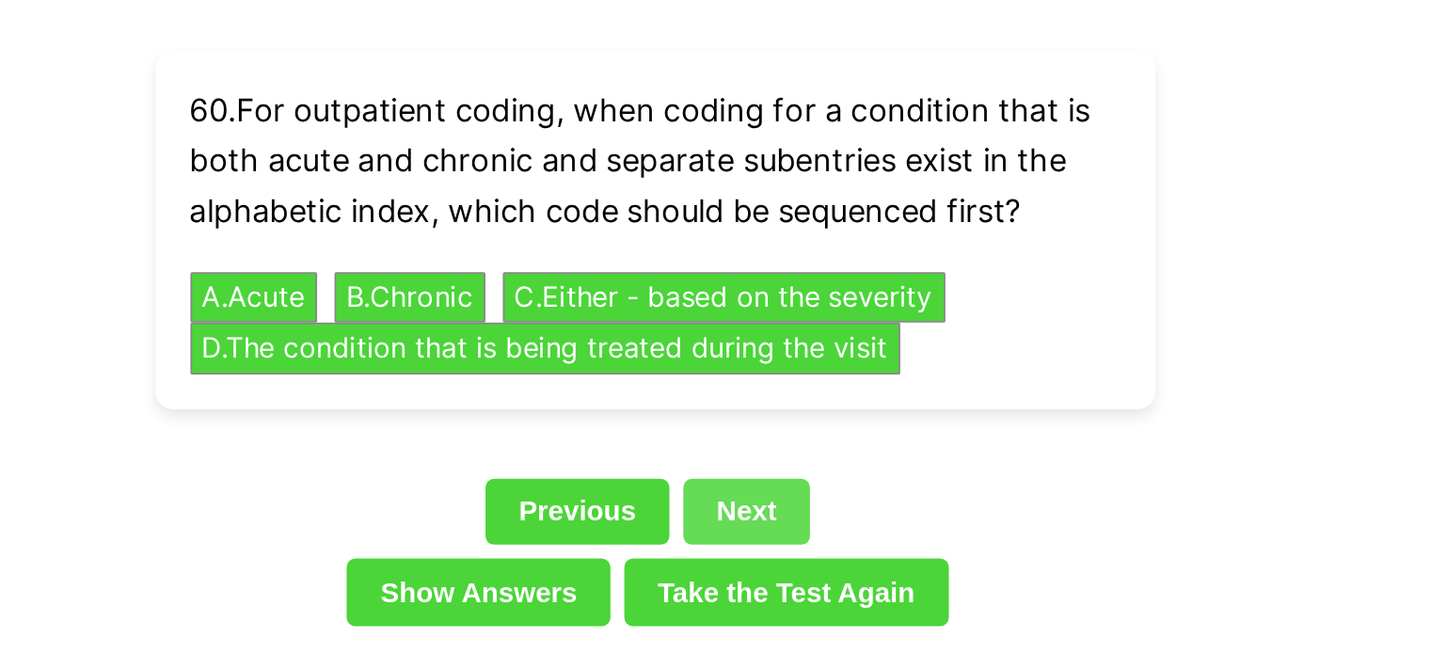
click at [786, 260] on link "Next" at bounding box center [765, 278] width 69 height 36
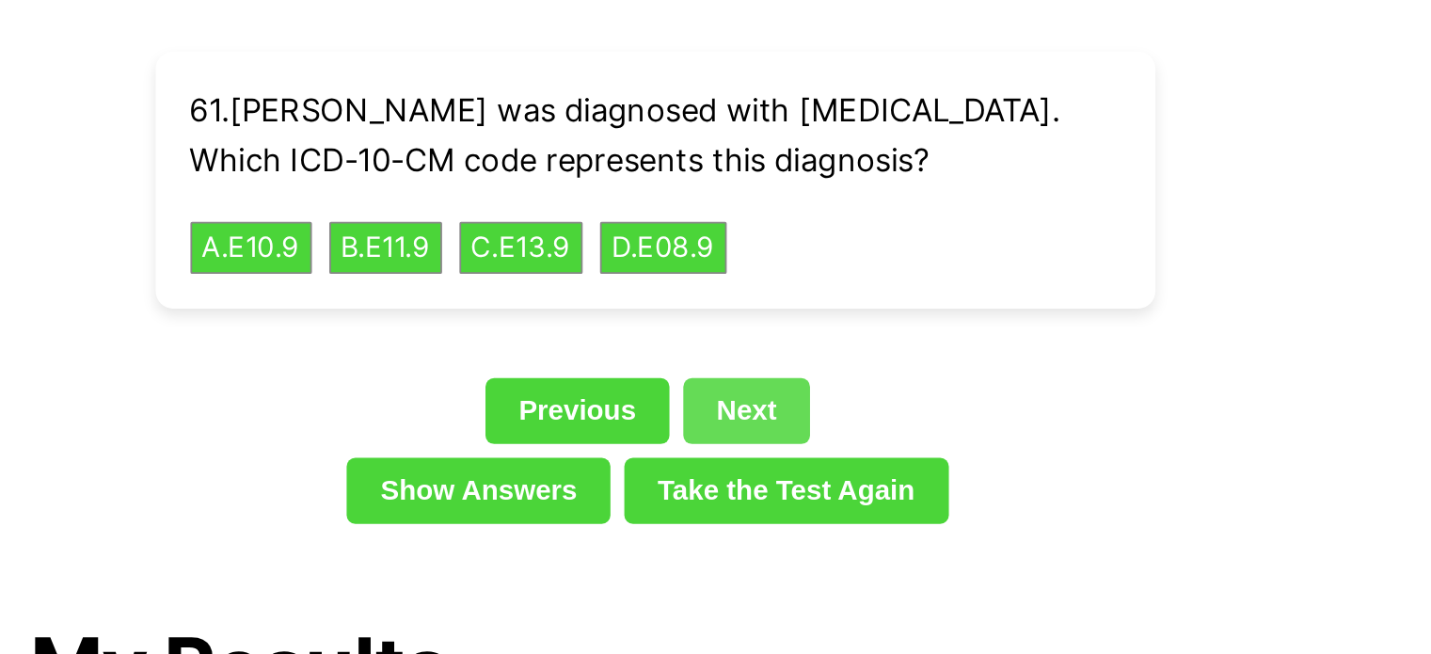
click at [782, 225] on link "Next" at bounding box center [765, 223] width 69 height 36
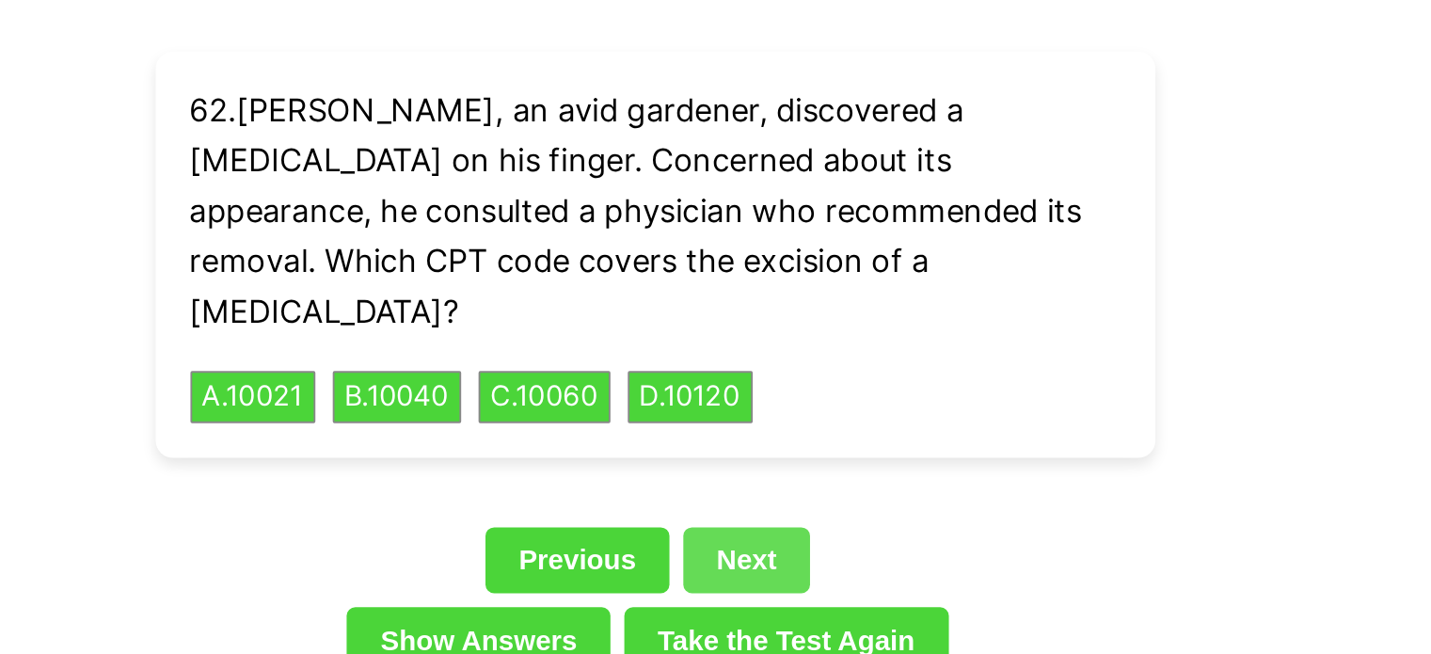
click at [778, 286] on link "Next" at bounding box center [765, 304] width 69 height 36
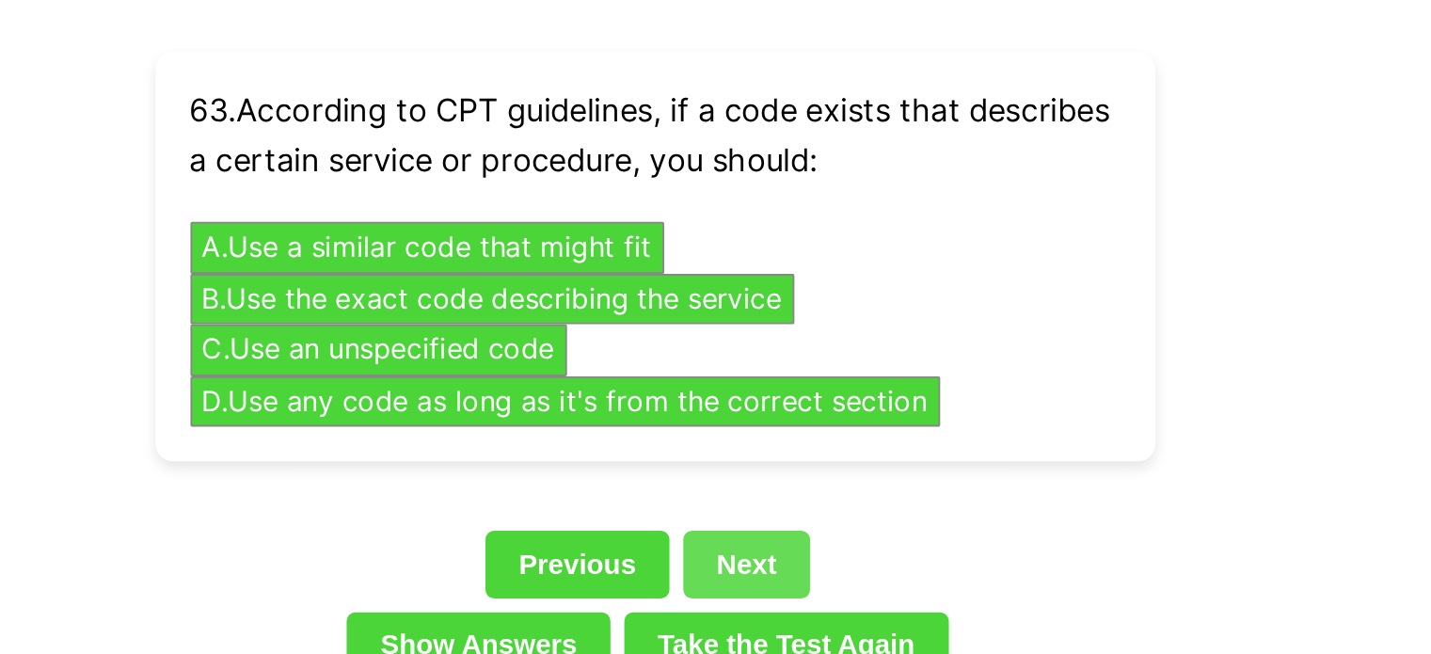
click at [780, 288] on link "Next" at bounding box center [765, 306] width 69 height 36
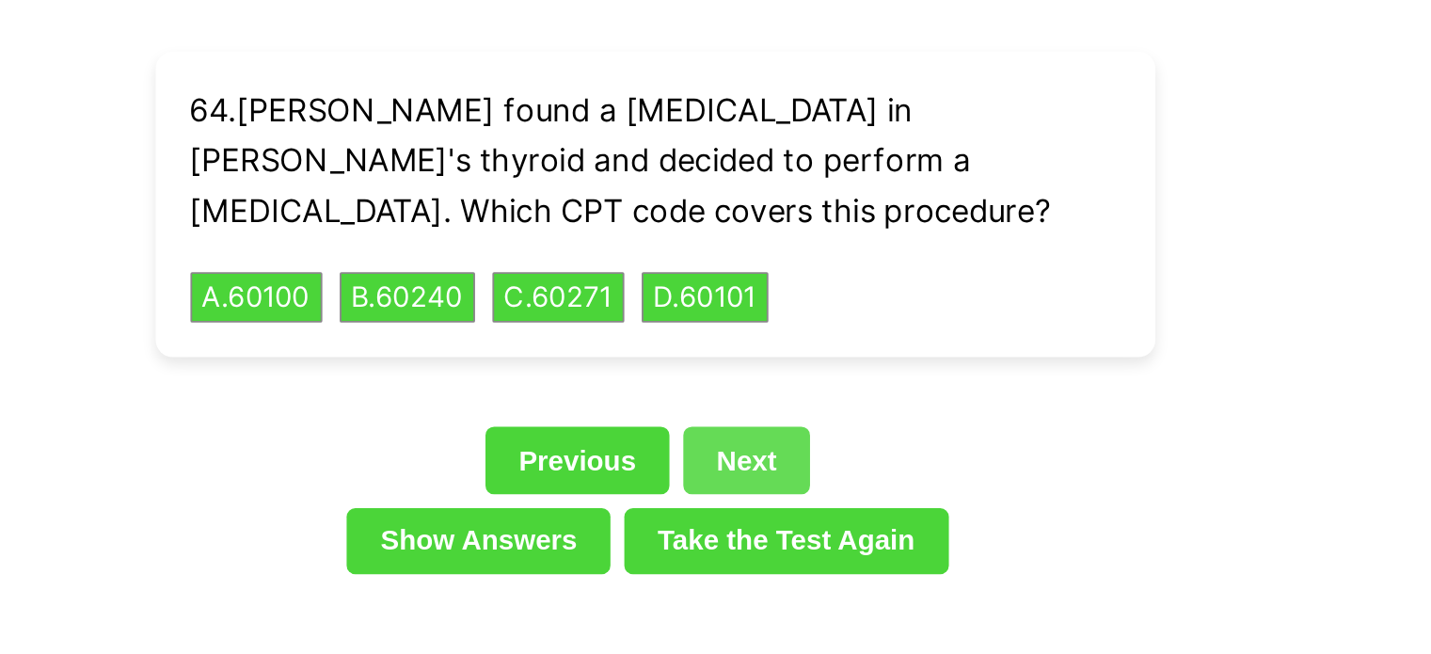
click at [780, 276] on link "Take the Test Again" at bounding box center [787, 294] width 176 height 36
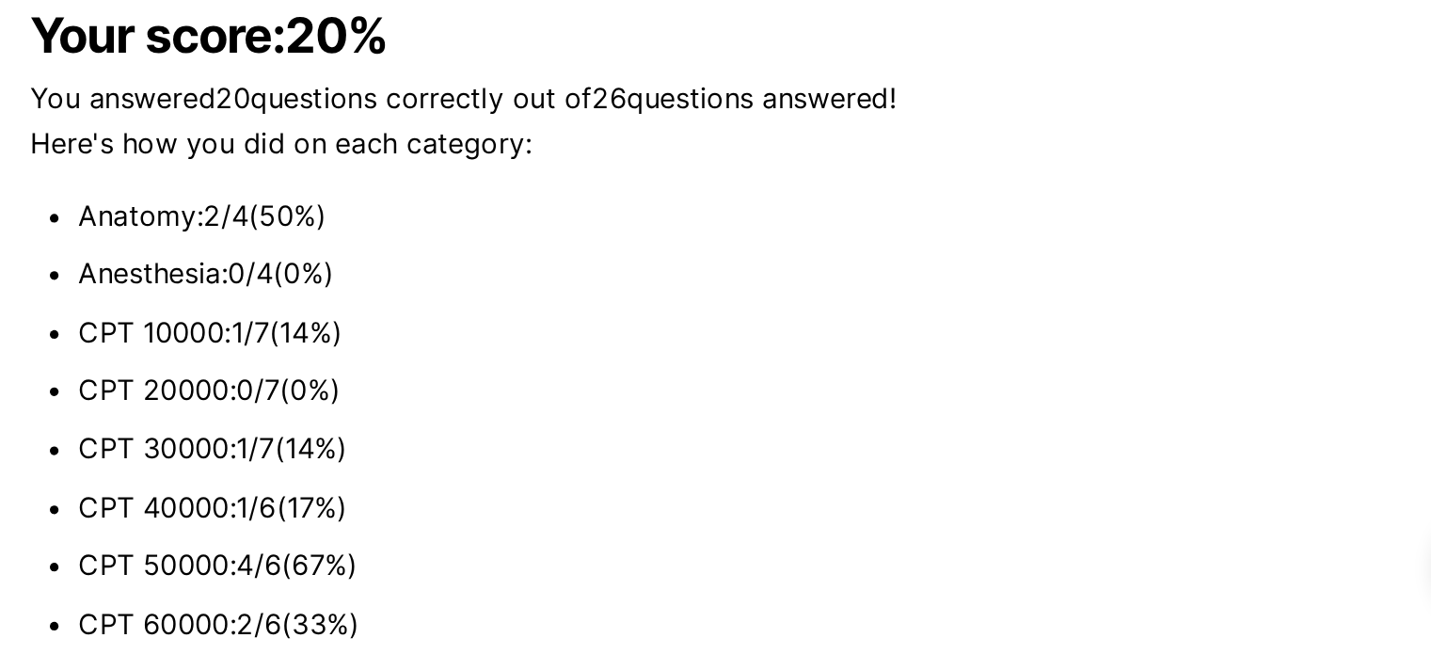
scroll to position [4313, 0]
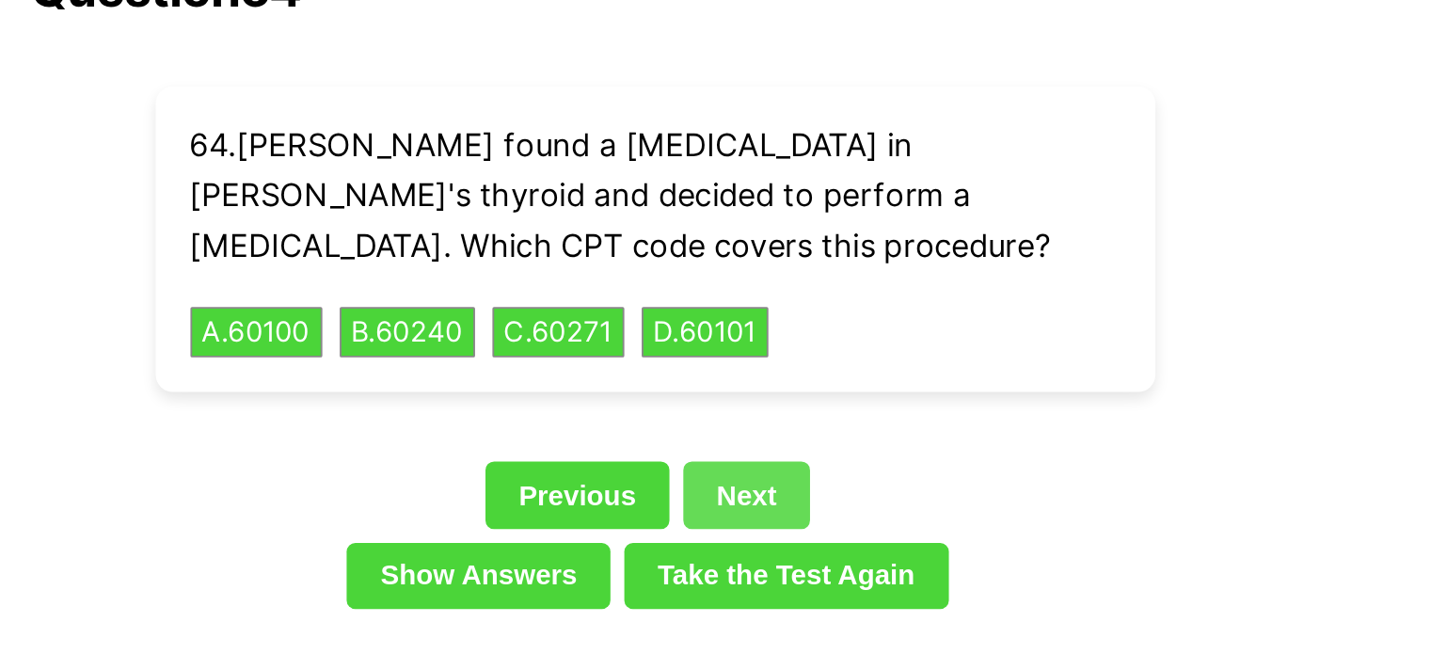
click at [741, 301] on link "Next" at bounding box center [765, 319] width 69 height 36
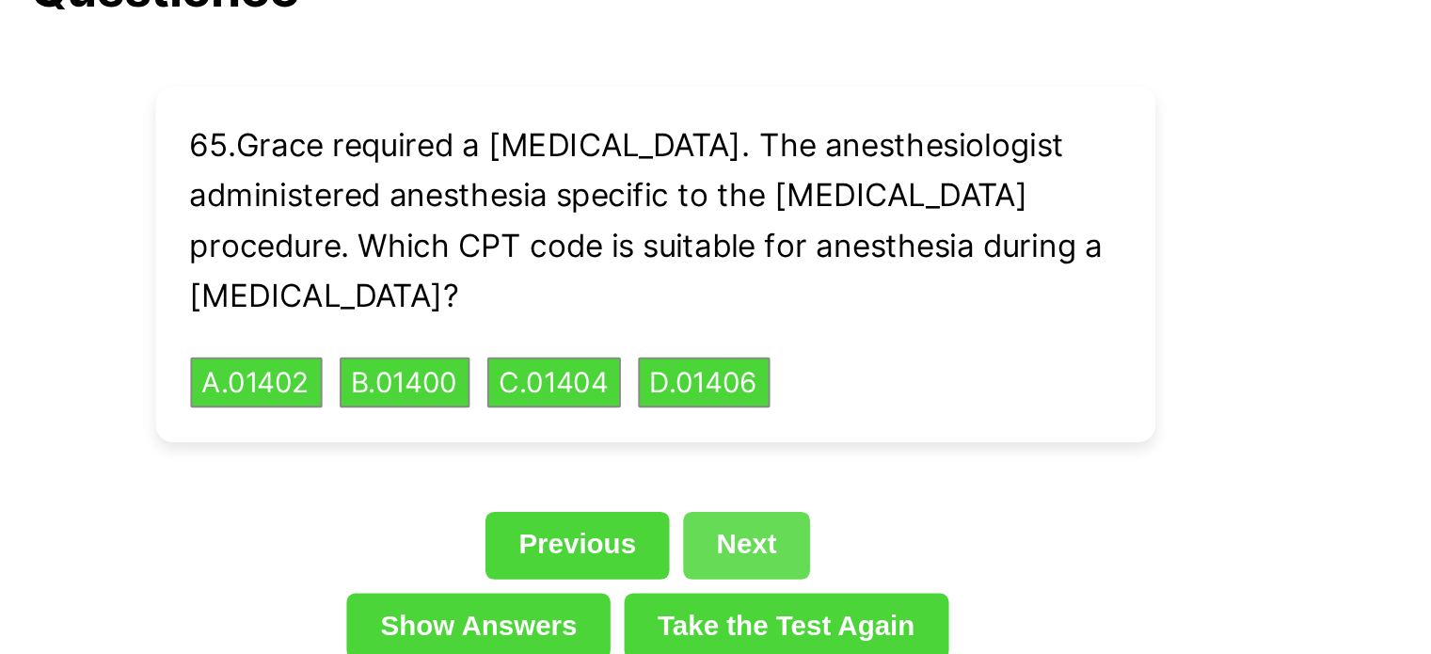
click at [745, 328] on link "Next" at bounding box center [765, 346] width 69 height 36
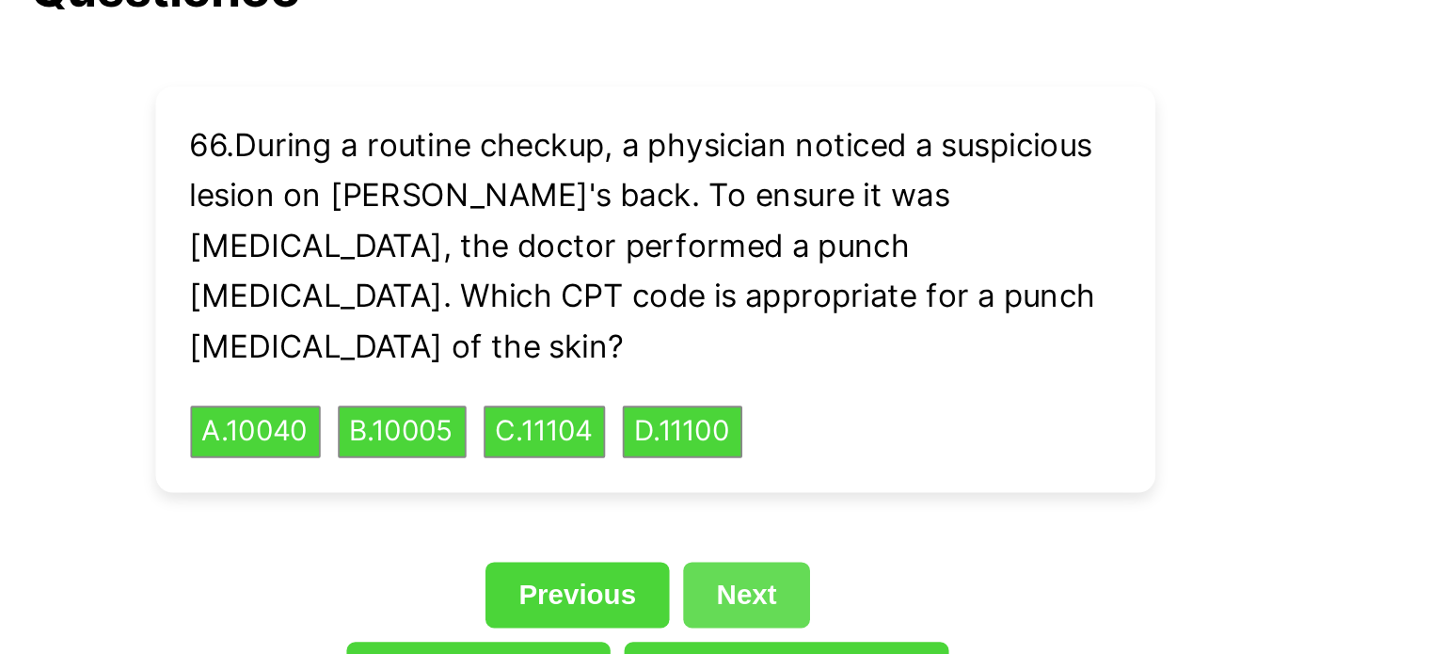
click at [745, 356] on link "Next" at bounding box center [765, 374] width 69 height 36
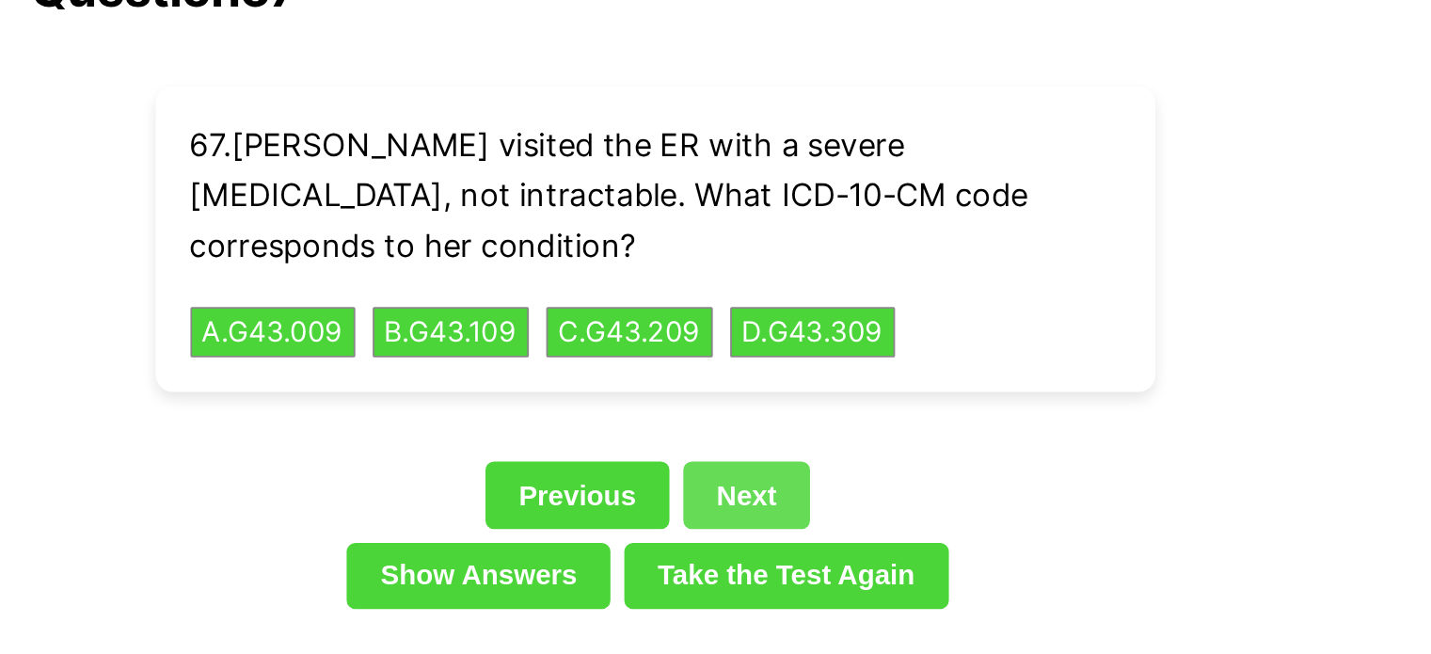
click at [740, 301] on link "Next" at bounding box center [765, 319] width 69 height 36
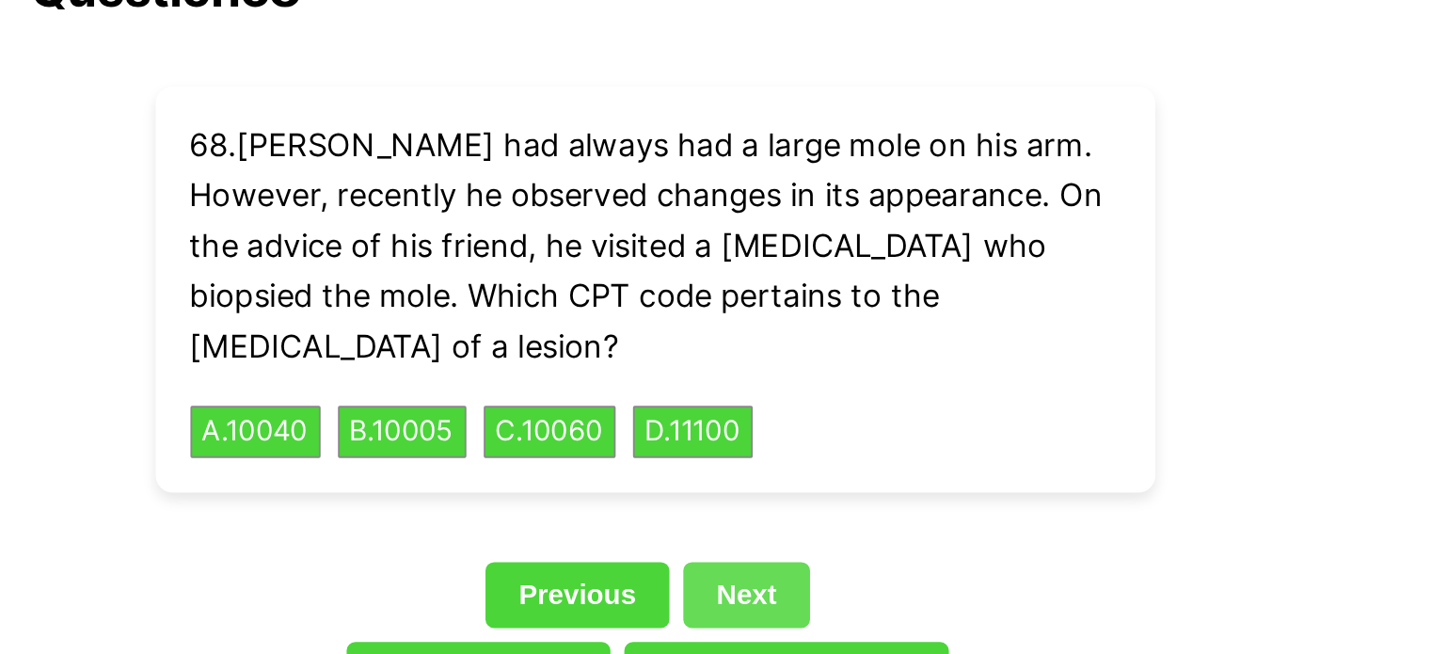
click at [740, 356] on link "Next" at bounding box center [765, 374] width 69 height 36
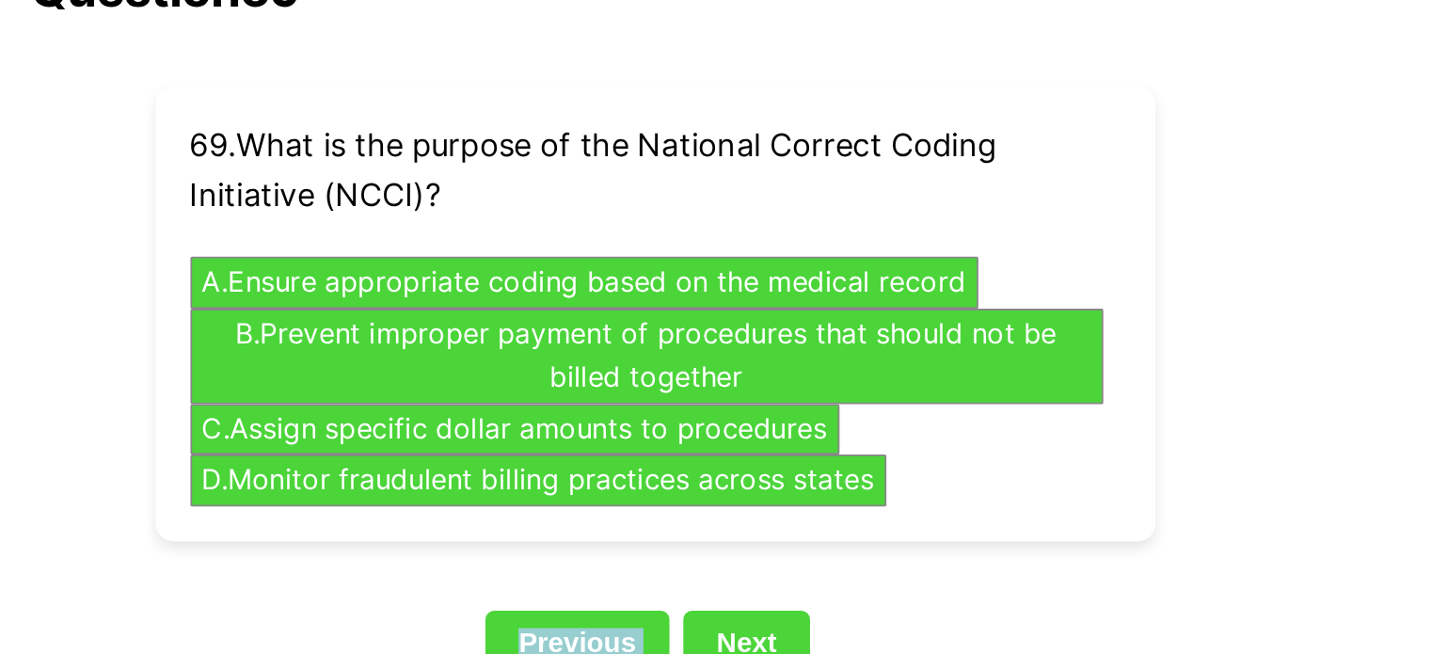
drag, startPoint x: 740, startPoint y: 299, endPoint x: 742, endPoint y: 324, distance: 24.5
click at [742, 324] on div "Question 69 69 . What is the purpose of the National Correct Coding Initiative …" at bounding box center [716, 250] width 678 height 440
click at [742, 382] on link "Next" at bounding box center [765, 400] width 69 height 36
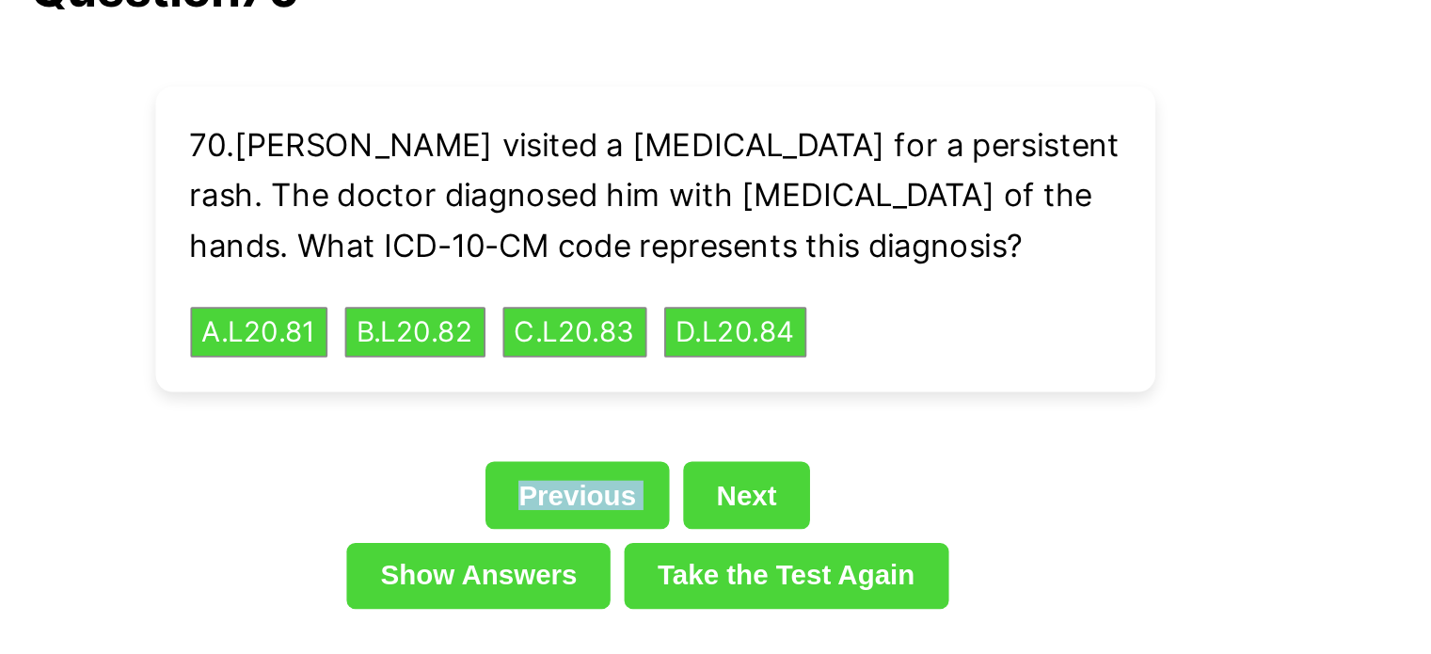
click at [744, 310] on div "Previous Next" at bounding box center [716, 322] width 678 height 43
click at [744, 303] on link "Next" at bounding box center [765, 319] width 69 height 36
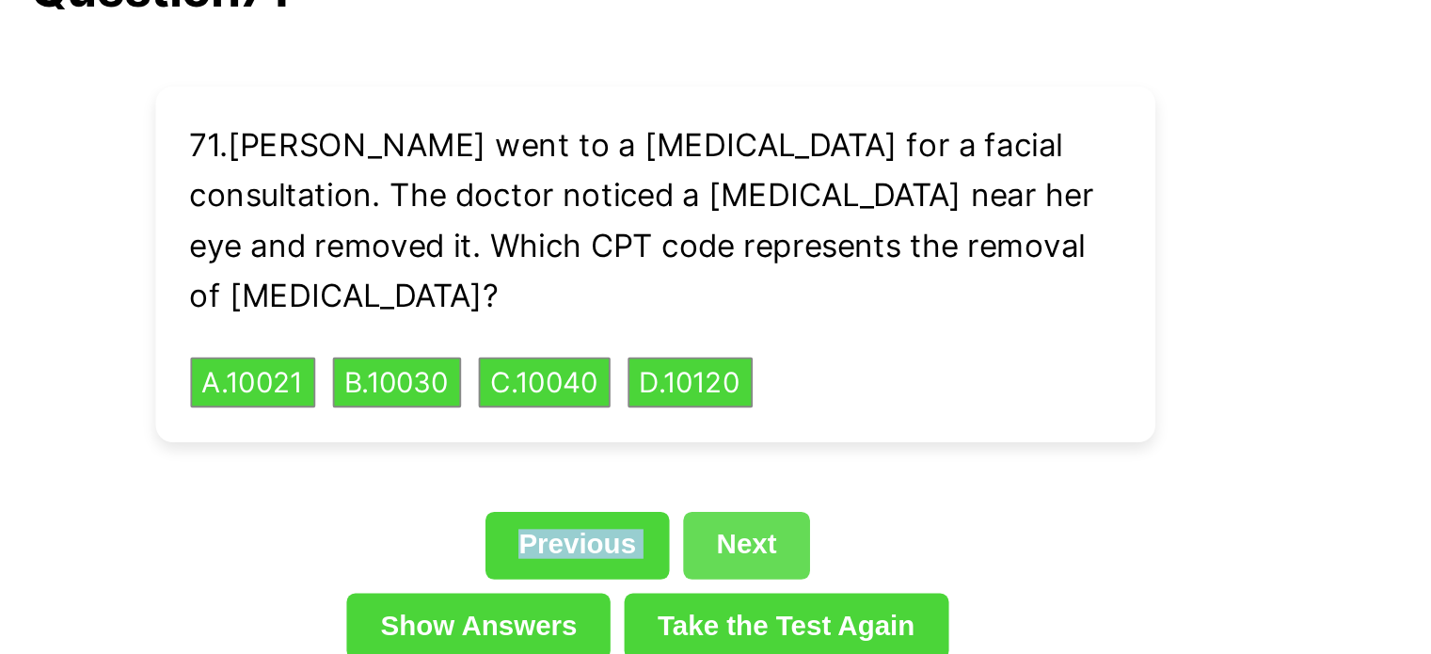
click at [744, 328] on link "Next" at bounding box center [765, 346] width 69 height 36
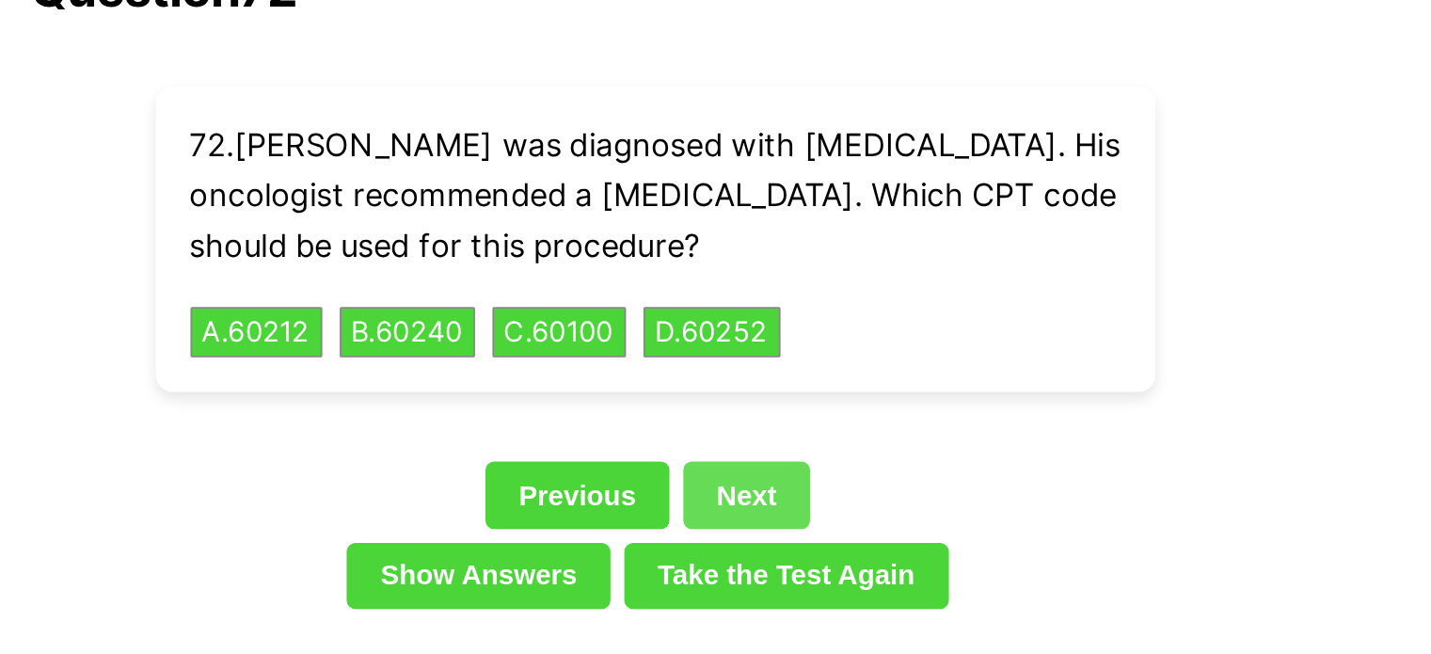
click at [744, 303] on link "Next" at bounding box center [765, 319] width 69 height 36
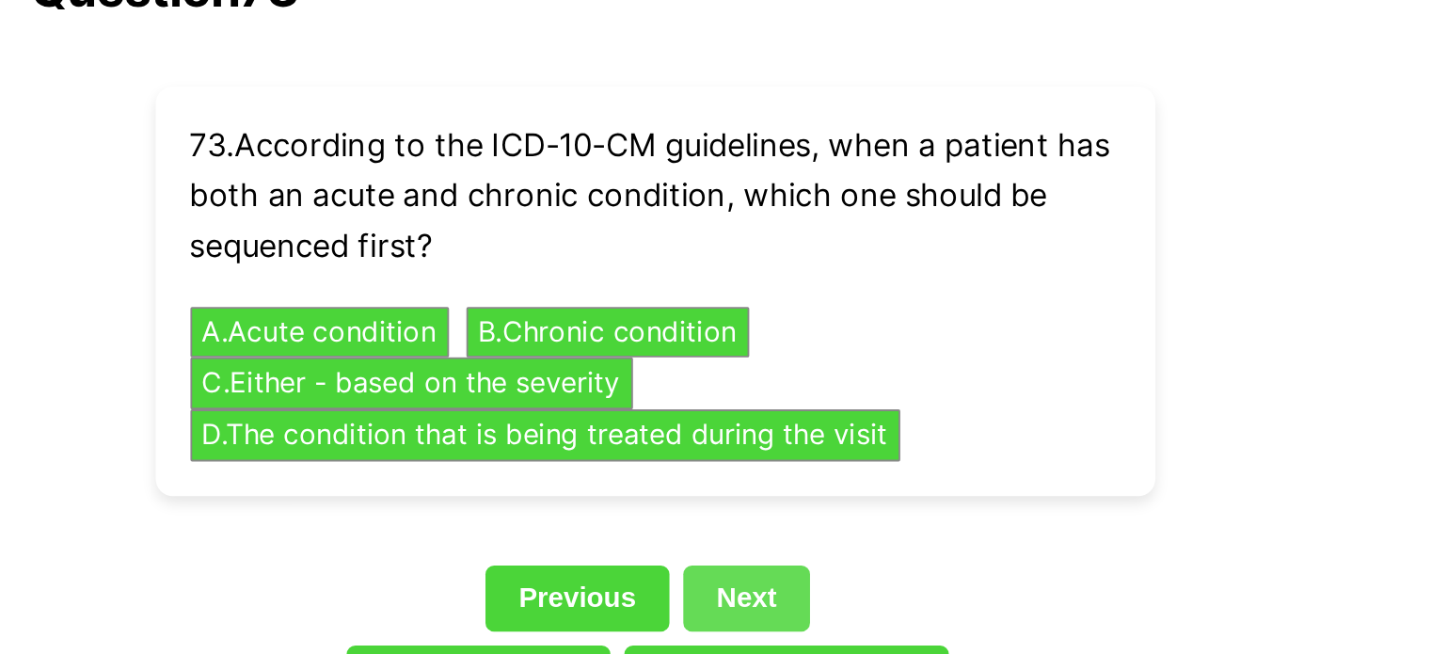
click at [744, 358] on link "Next" at bounding box center [765, 376] width 69 height 36
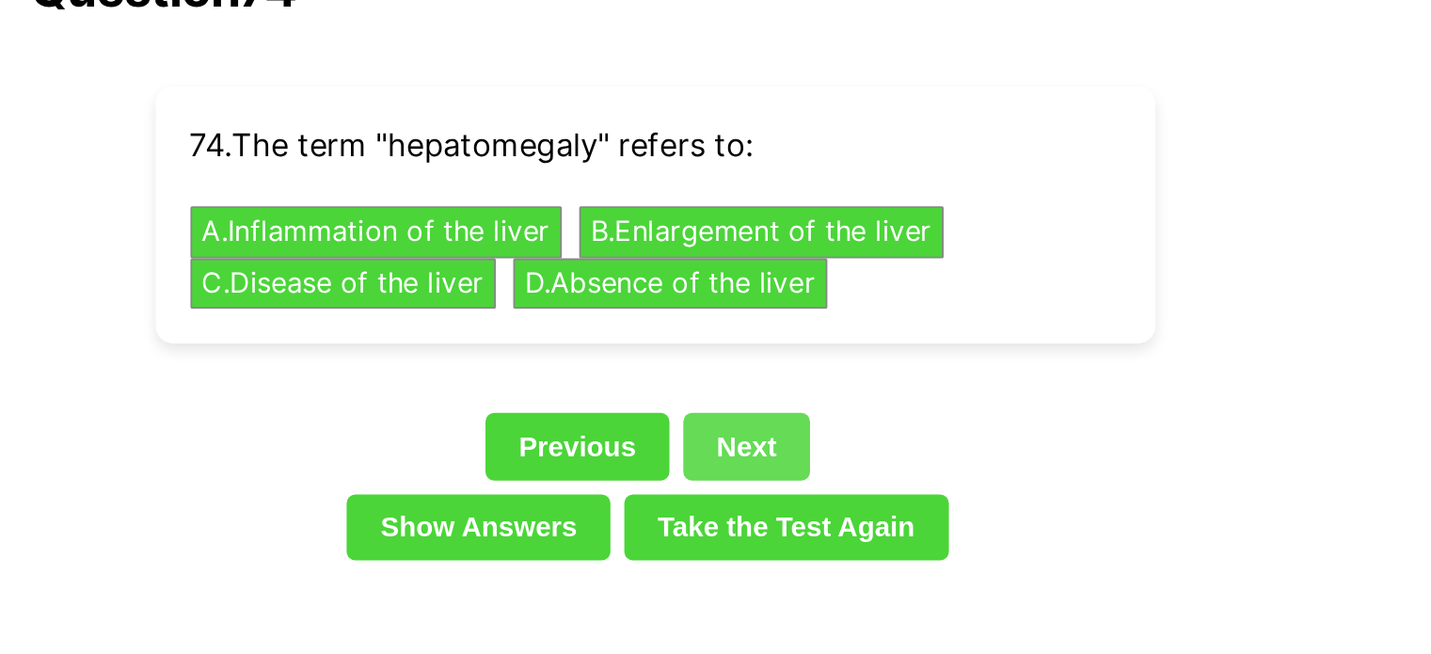
click at [749, 278] on link "Next" at bounding box center [765, 293] width 69 height 36
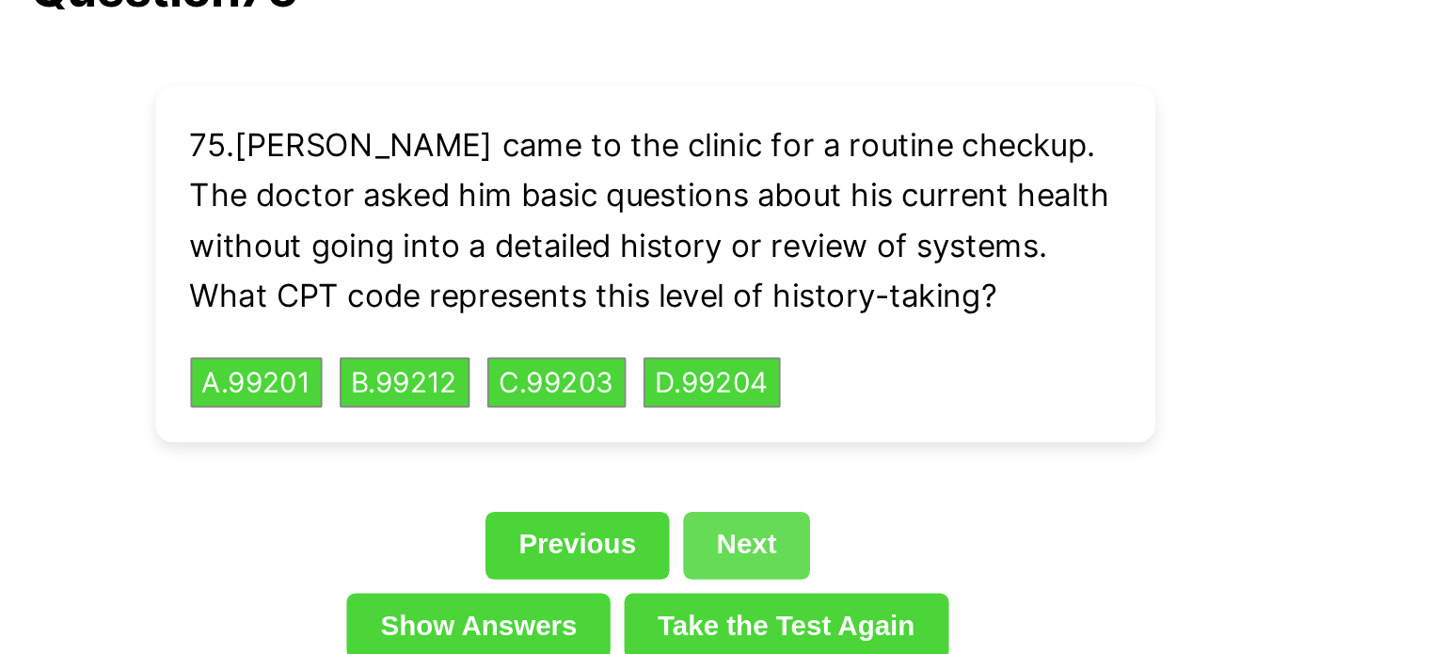
click at [744, 328] on link "Next" at bounding box center [765, 346] width 69 height 36
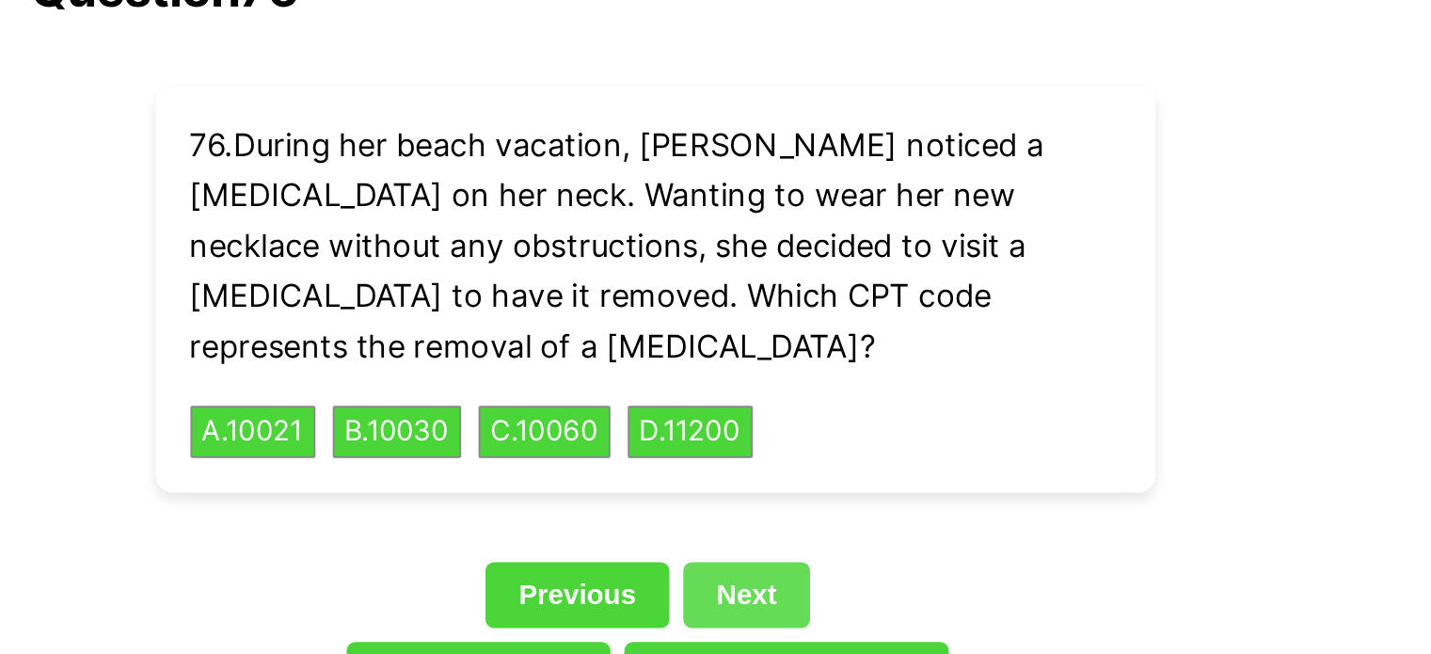
click at [737, 356] on link "Next" at bounding box center [765, 374] width 69 height 36
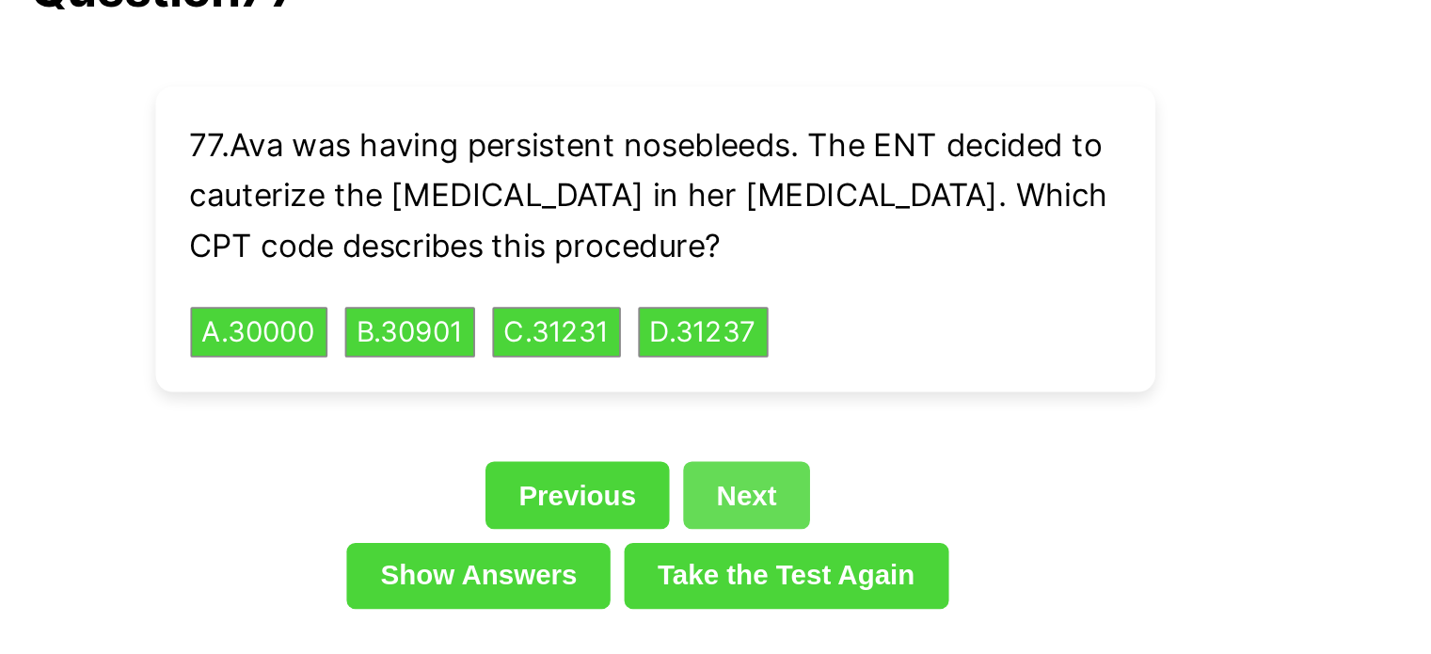
click at [754, 301] on link "Next" at bounding box center [765, 319] width 69 height 36
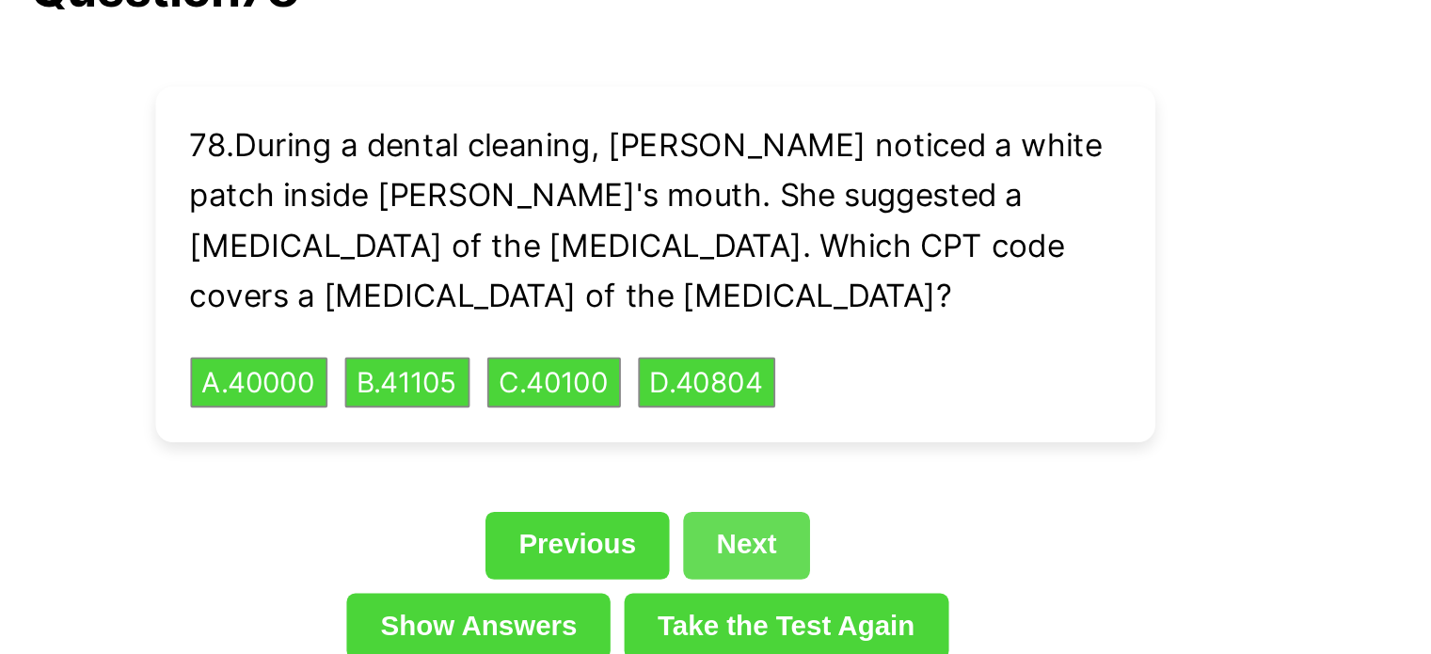
click at [754, 328] on link "Next" at bounding box center [765, 346] width 69 height 36
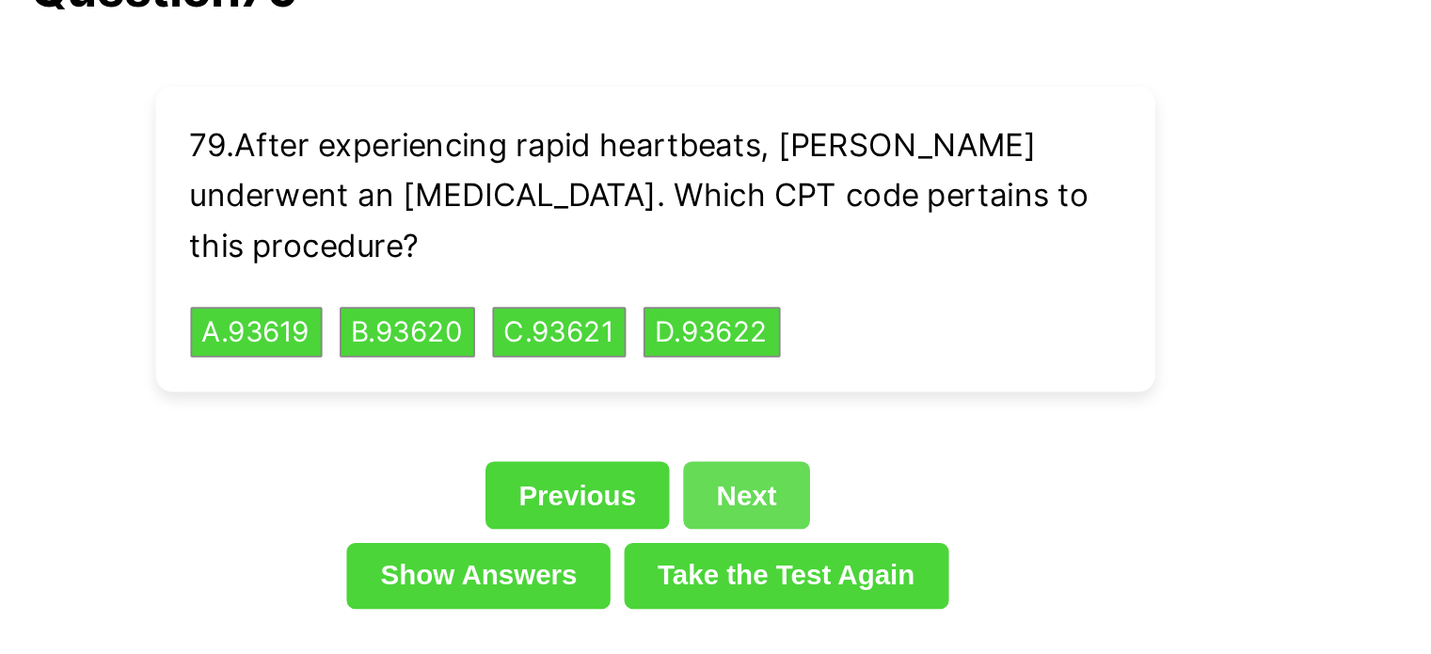
click at [754, 301] on link "Next" at bounding box center [765, 319] width 69 height 36
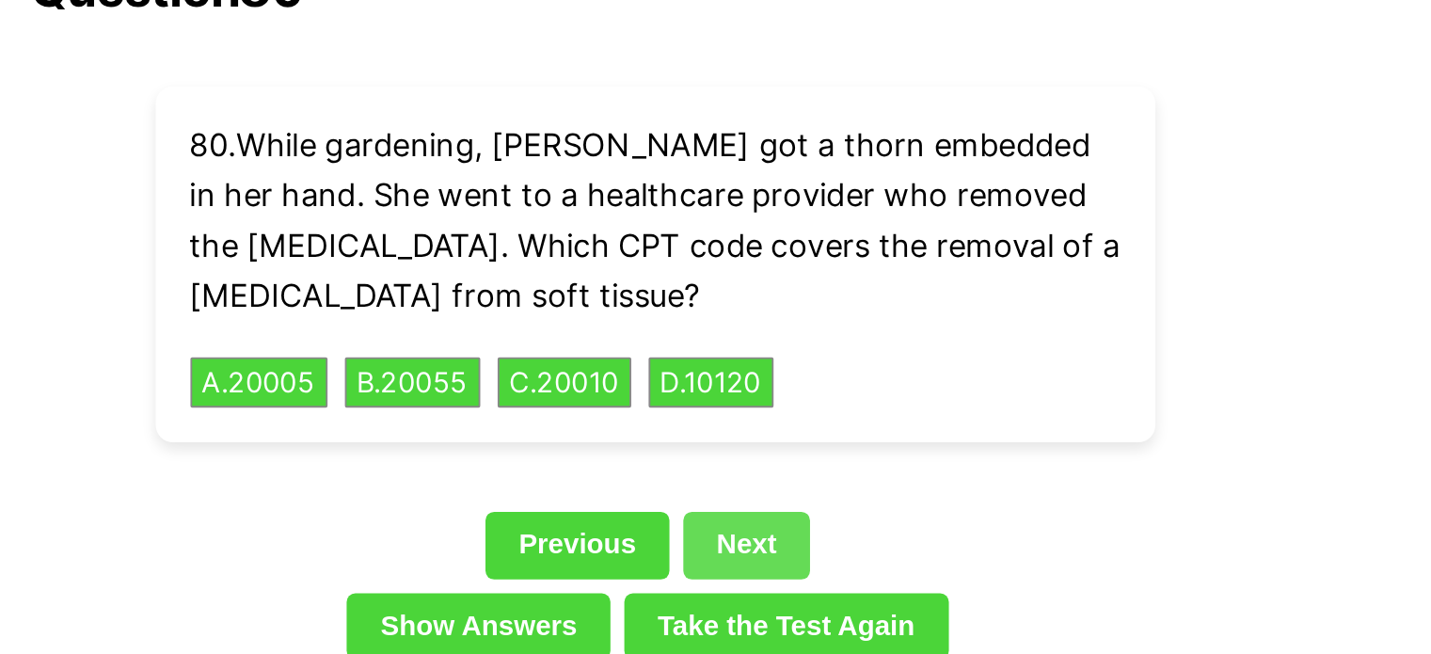
click at [754, 328] on link "Next" at bounding box center [765, 346] width 69 height 36
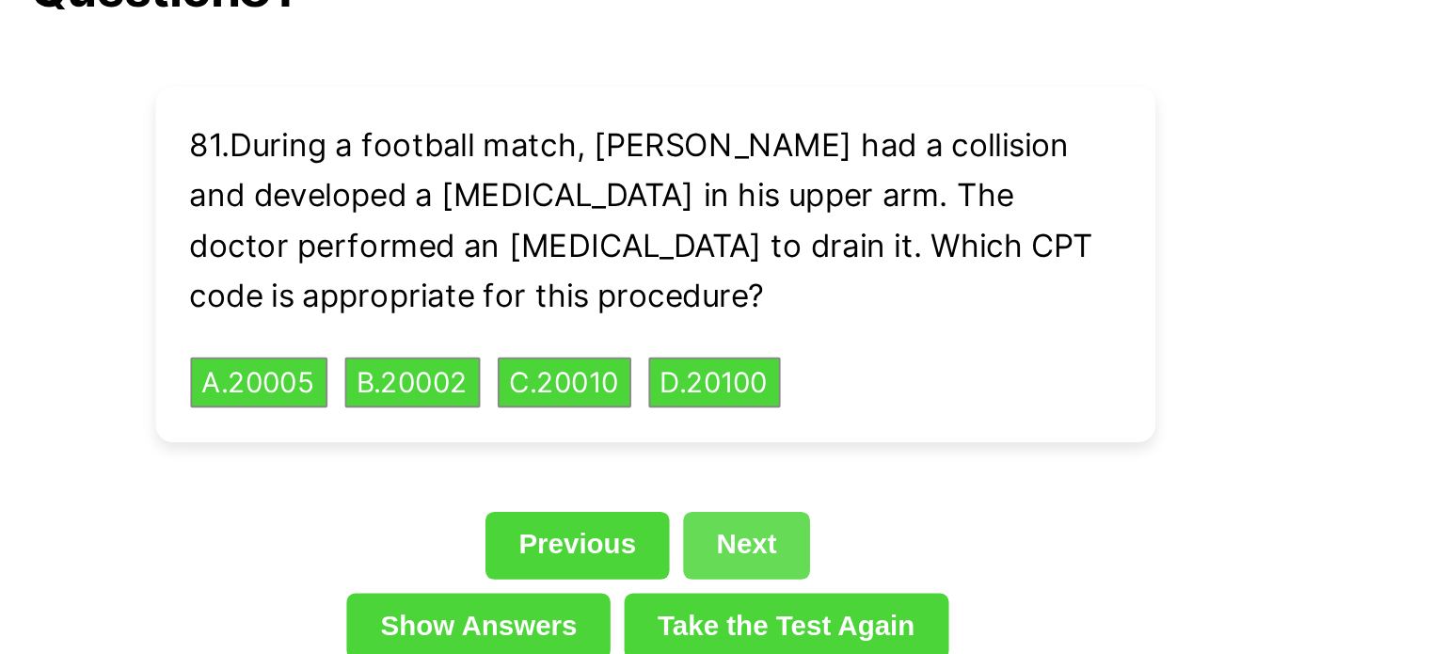
click at [754, 328] on link "Next" at bounding box center [765, 346] width 69 height 36
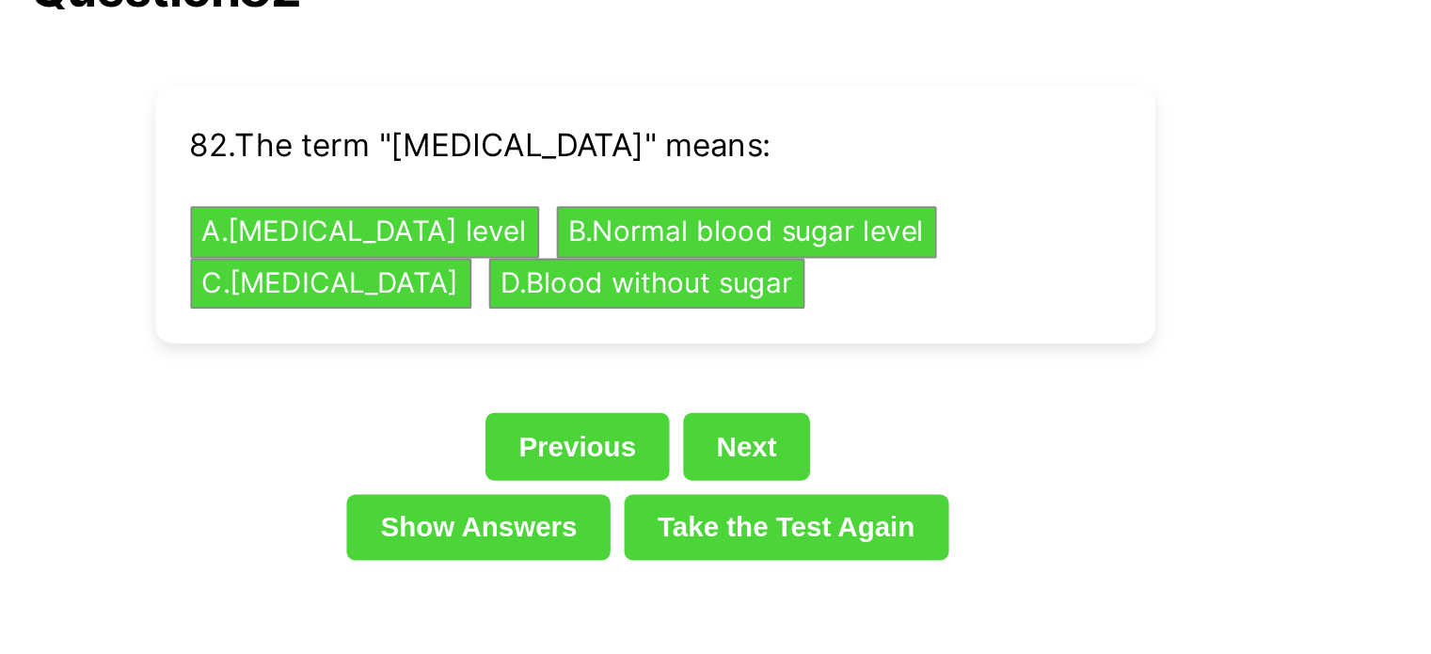
click at [759, 280] on div "Previous Next" at bounding box center [716, 296] width 678 height 43
click at [761, 276] on link "Next" at bounding box center [765, 293] width 69 height 36
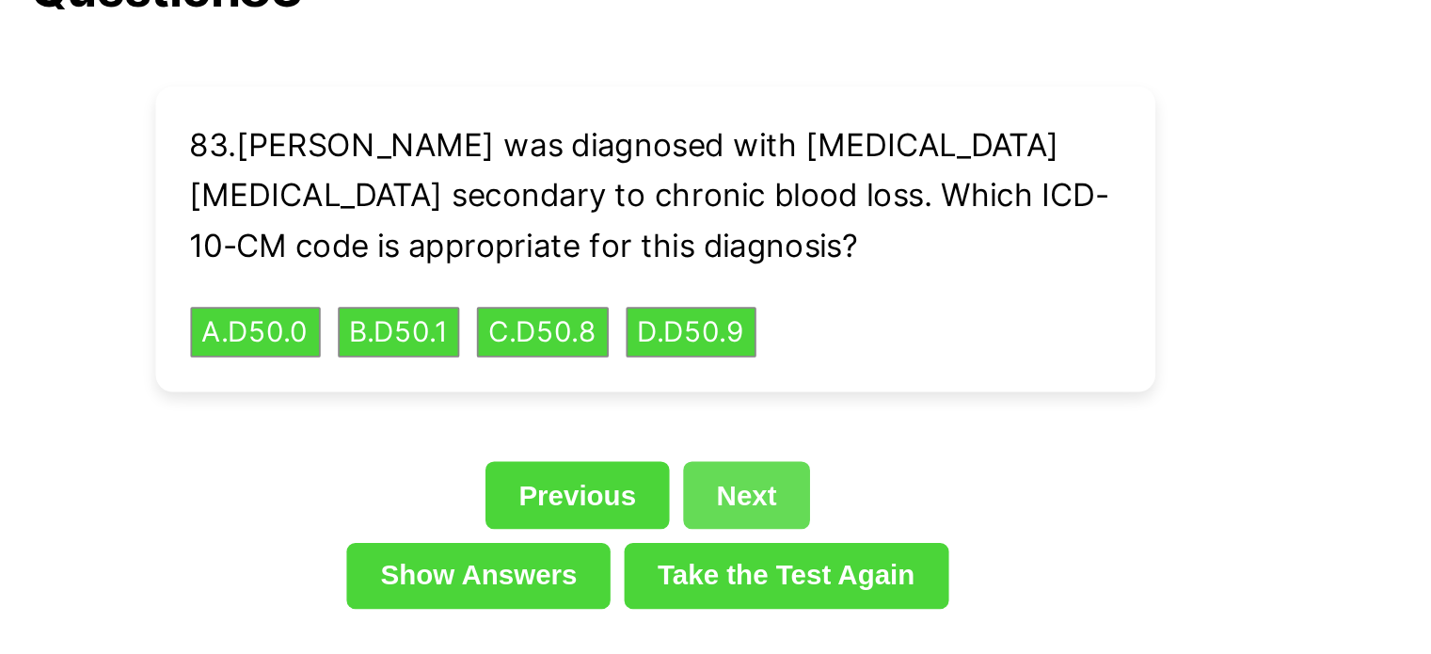
click at [761, 301] on link "Next" at bounding box center [765, 319] width 69 height 36
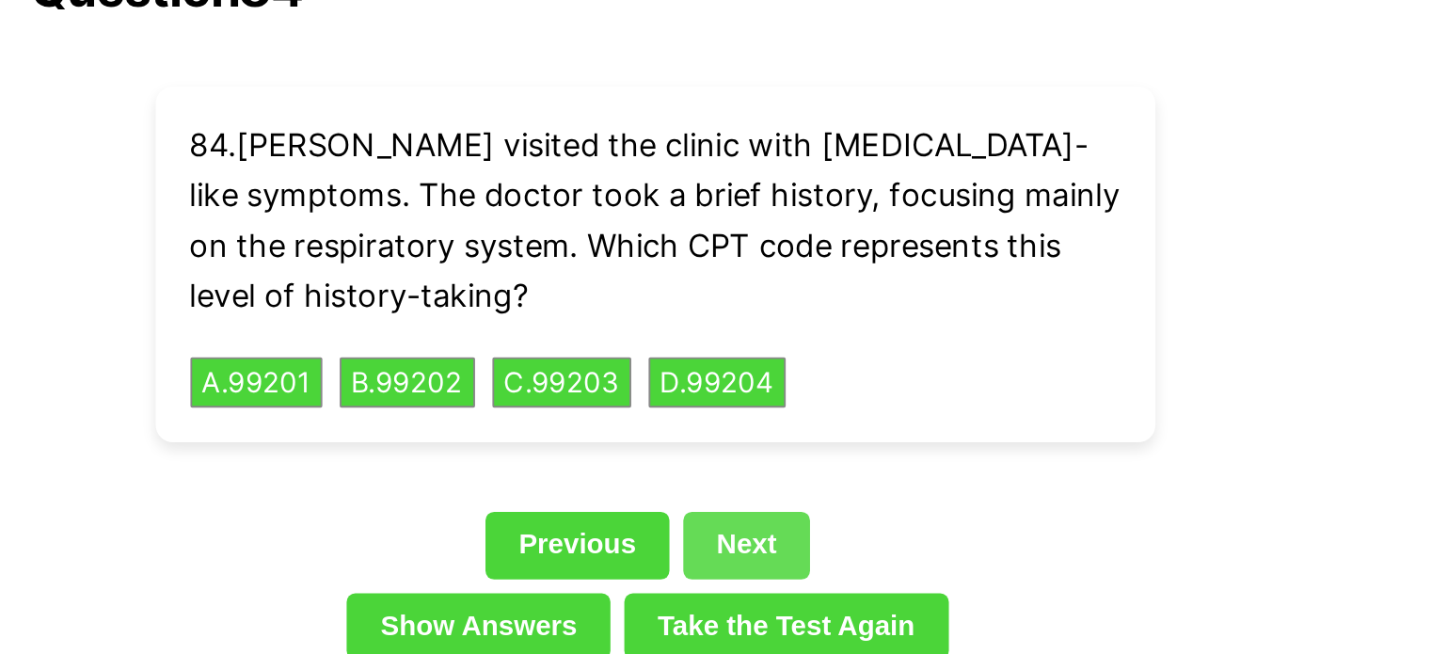
click at [752, 328] on link "Next" at bounding box center [765, 346] width 69 height 36
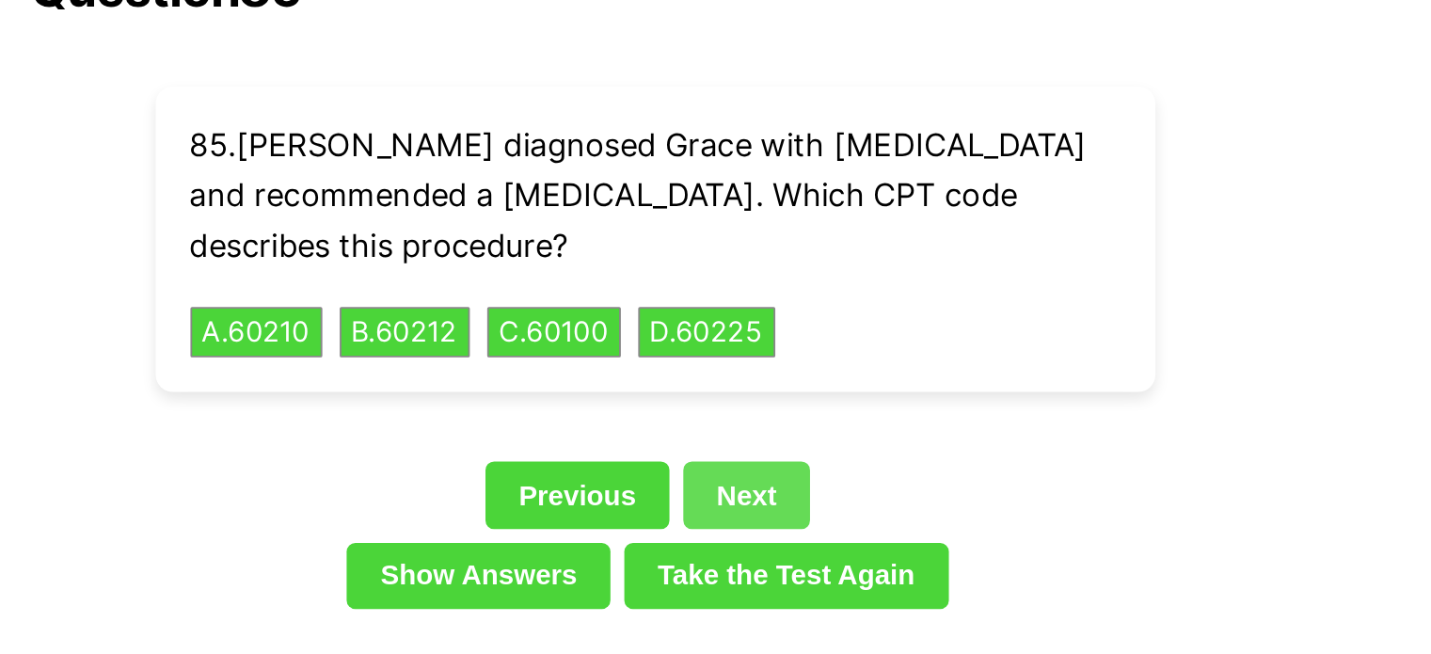
click at [750, 302] on link "Next" at bounding box center [765, 319] width 69 height 36
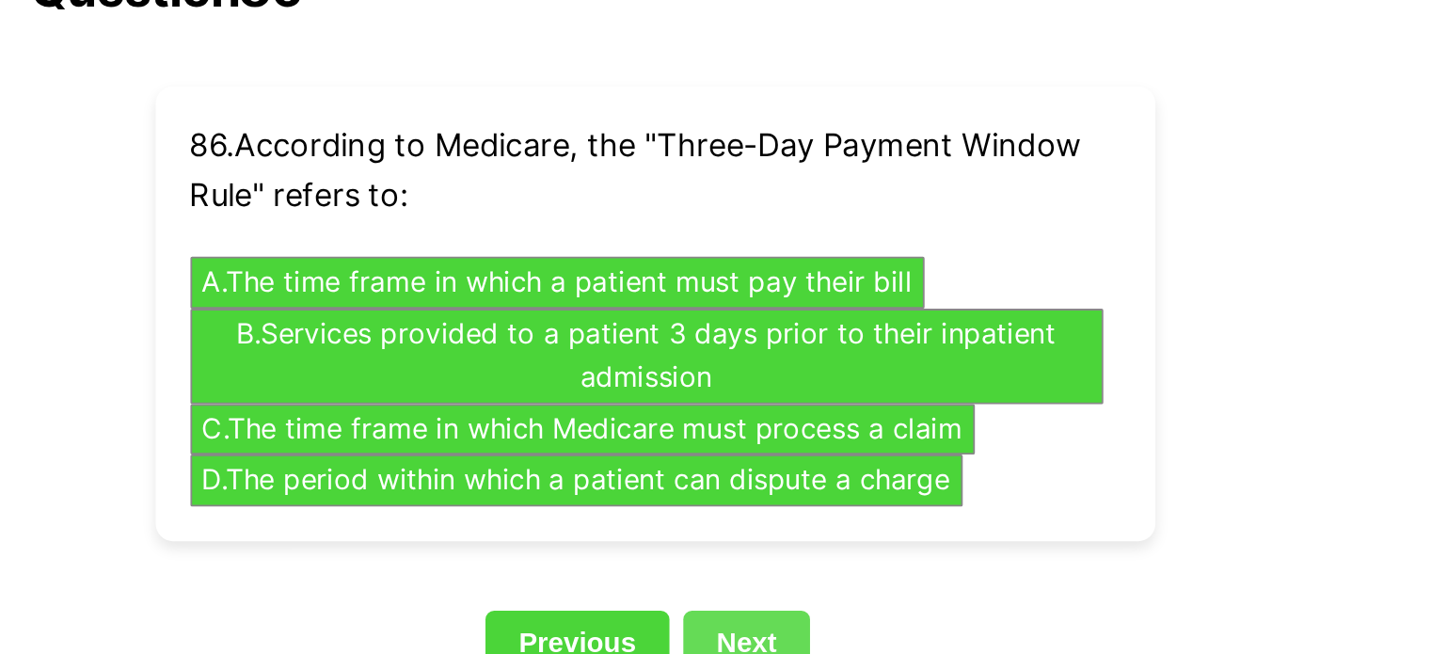
click at [740, 382] on link "Next" at bounding box center [765, 400] width 69 height 36
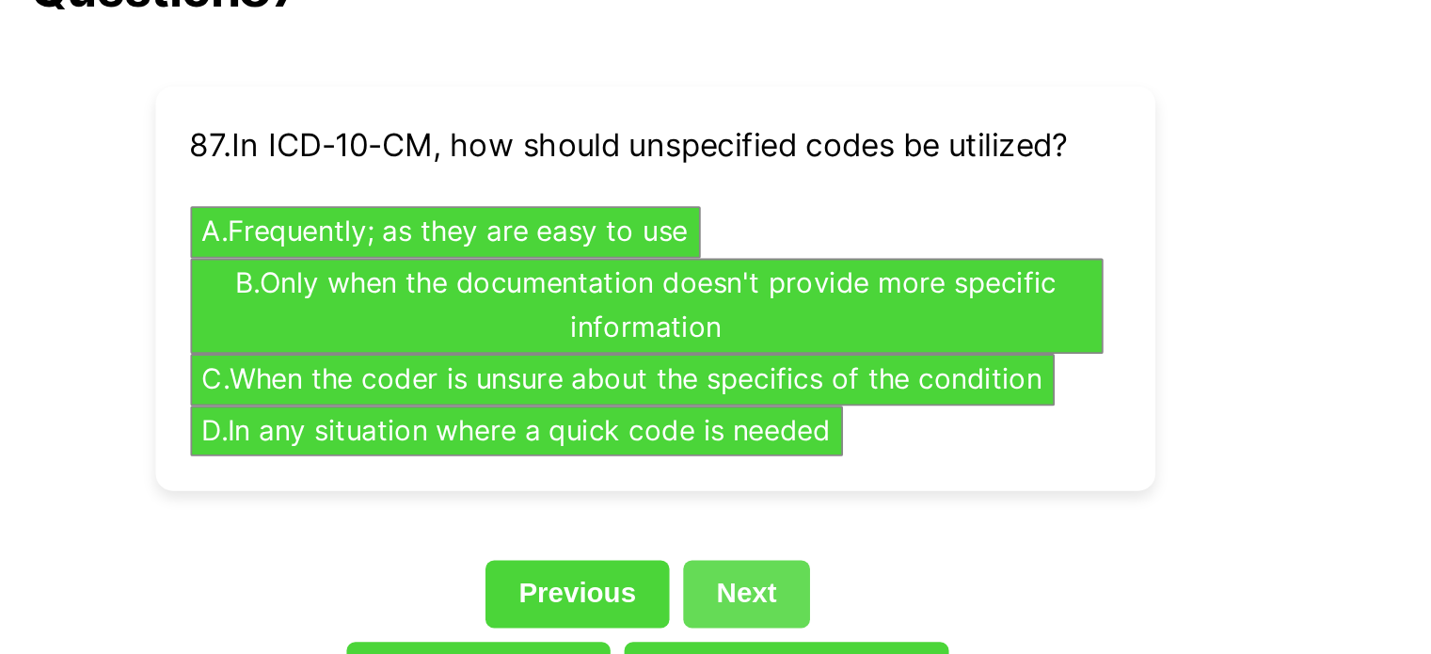
click at [744, 355] on link "Next" at bounding box center [765, 373] width 69 height 36
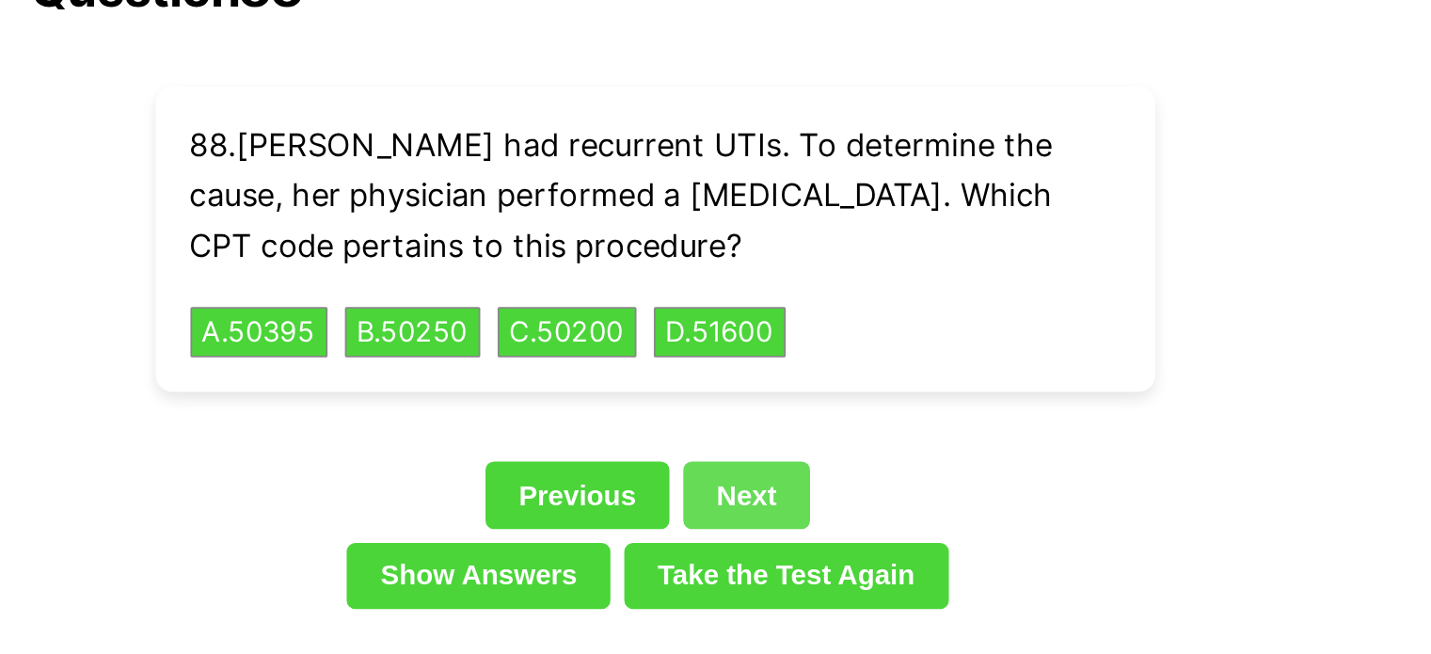
click at [759, 301] on link "Next" at bounding box center [765, 319] width 69 height 36
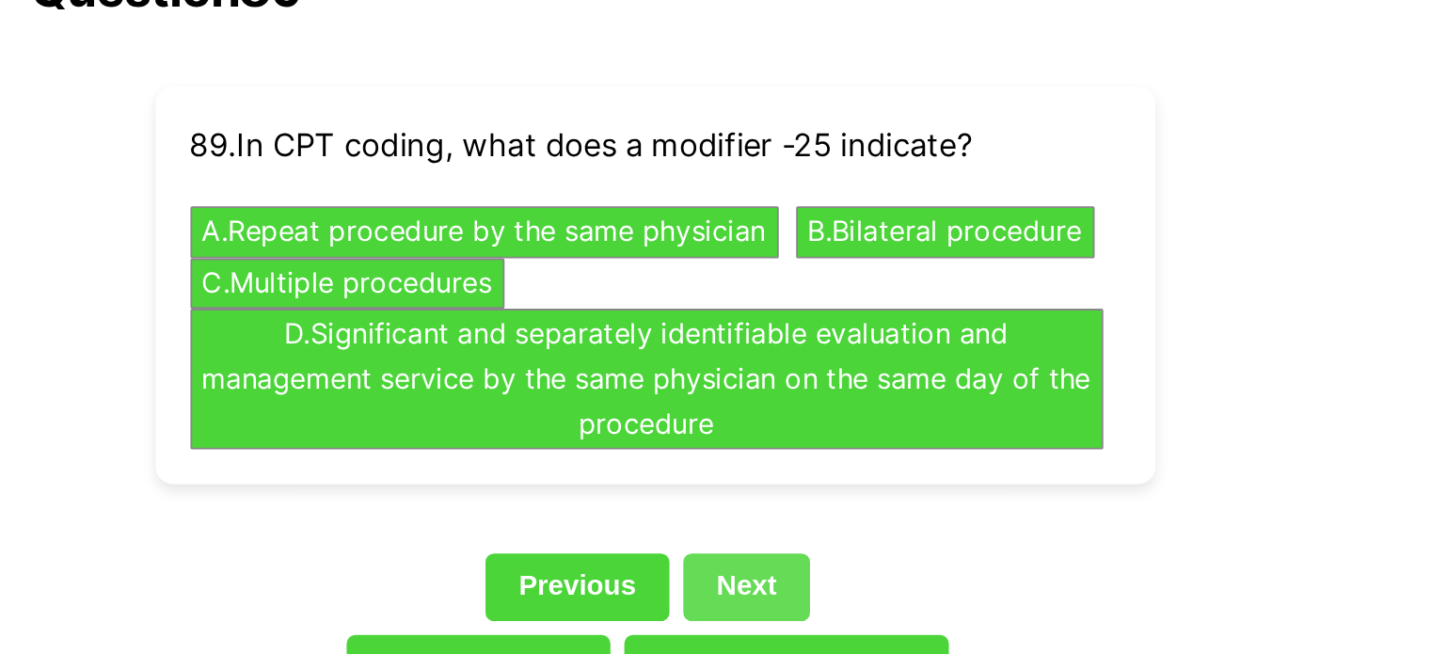
click at [740, 351] on link "Next" at bounding box center [765, 369] width 69 height 36
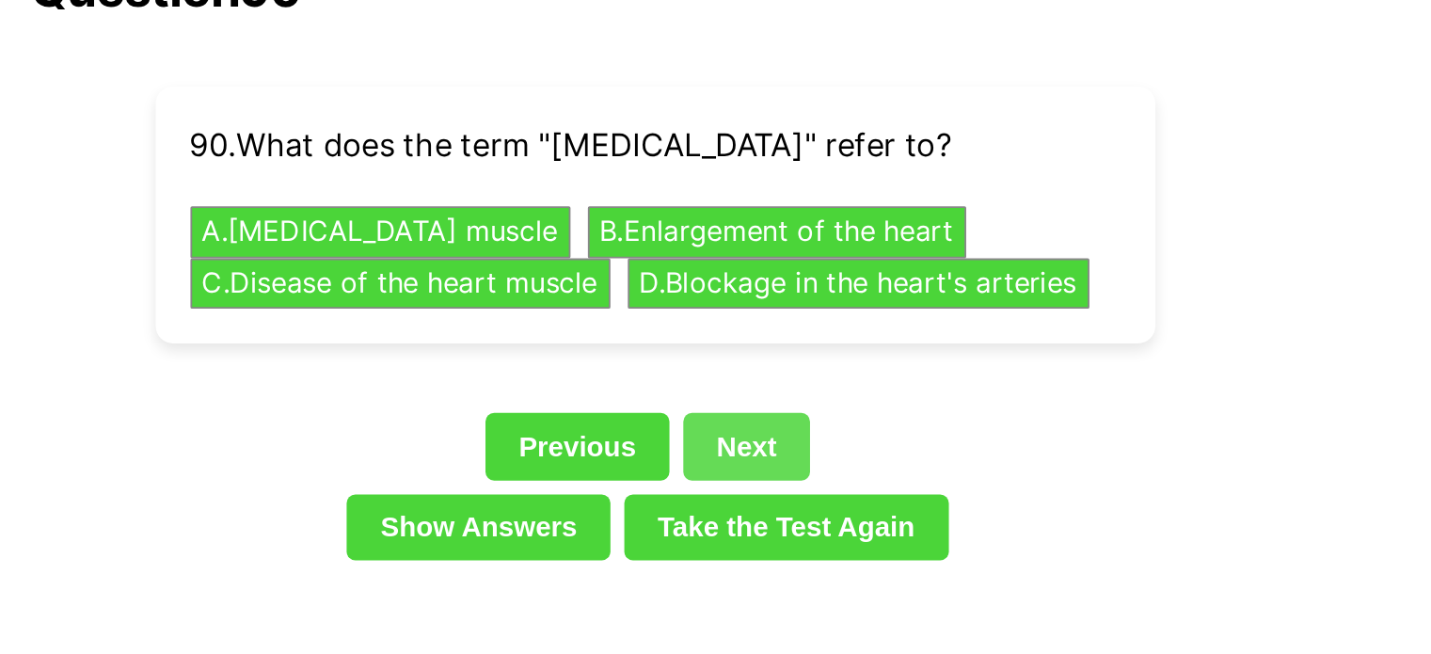
click at [758, 275] on link "Next" at bounding box center [765, 293] width 69 height 36
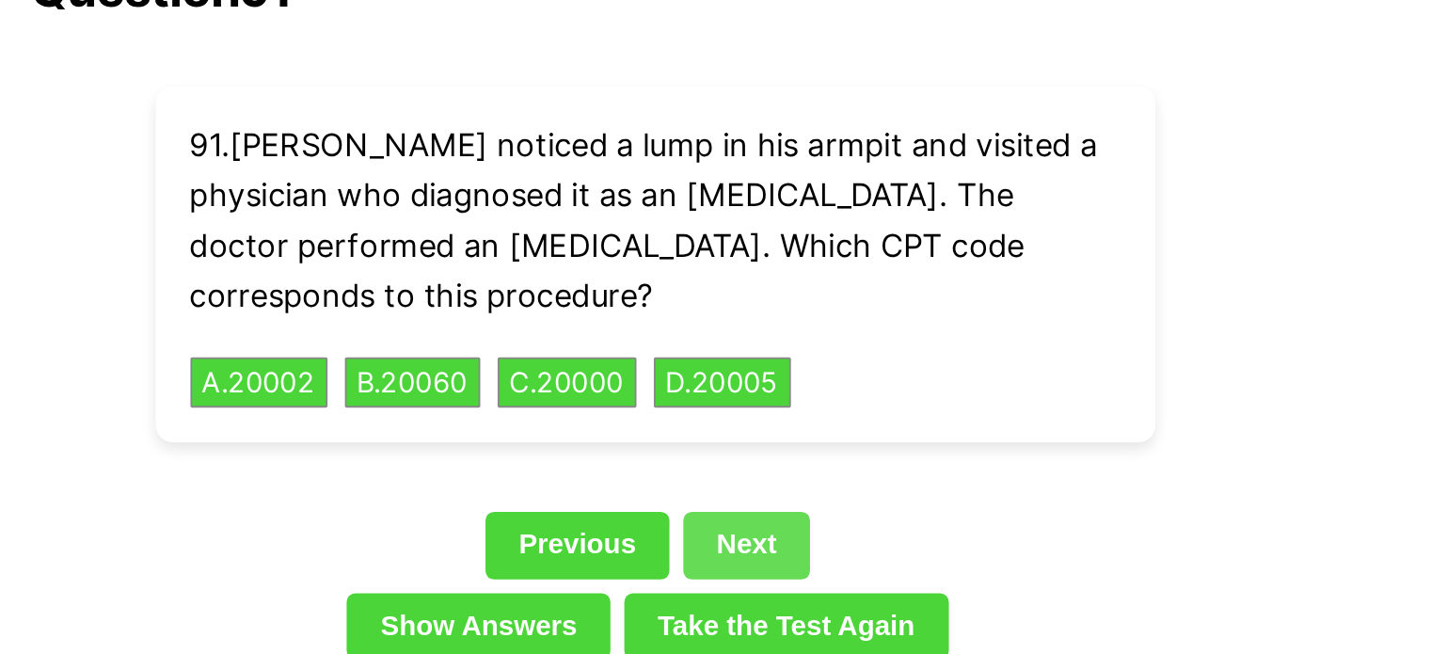
click at [736, 328] on link "Next" at bounding box center [765, 346] width 69 height 36
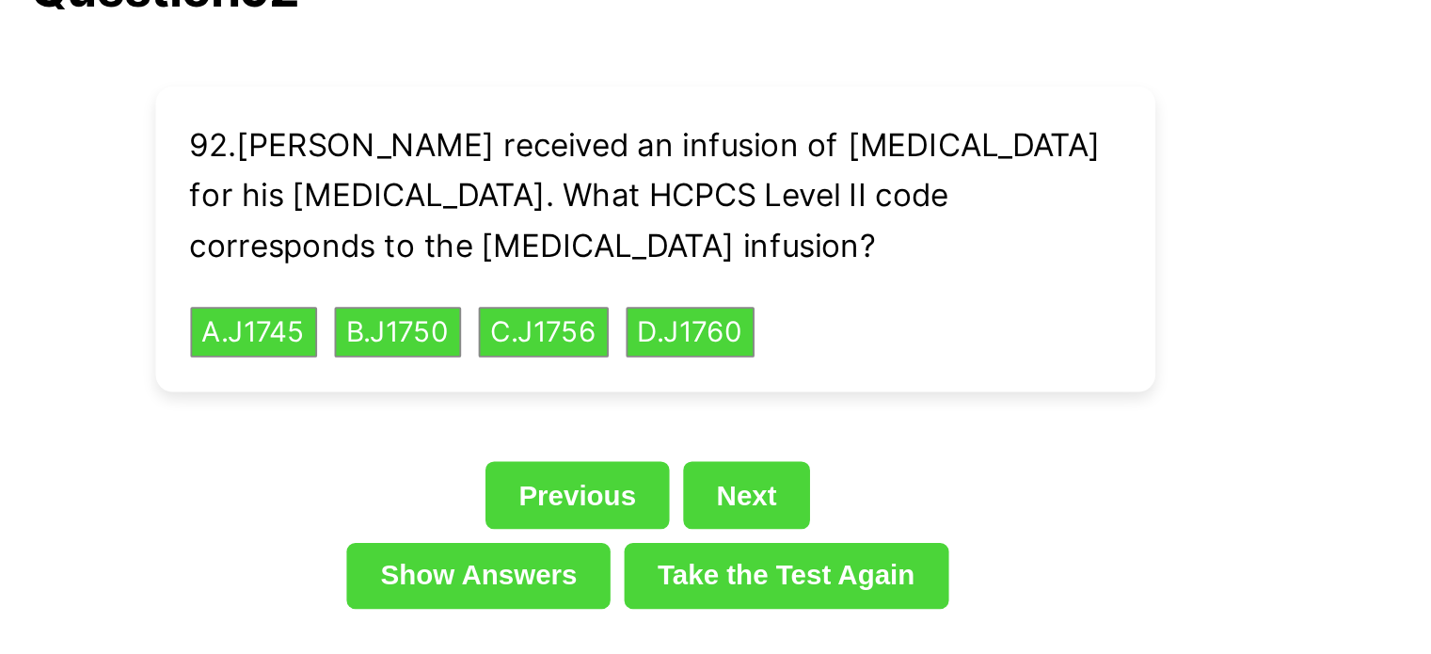
click at [747, 301] on link "Next" at bounding box center [765, 319] width 69 height 36
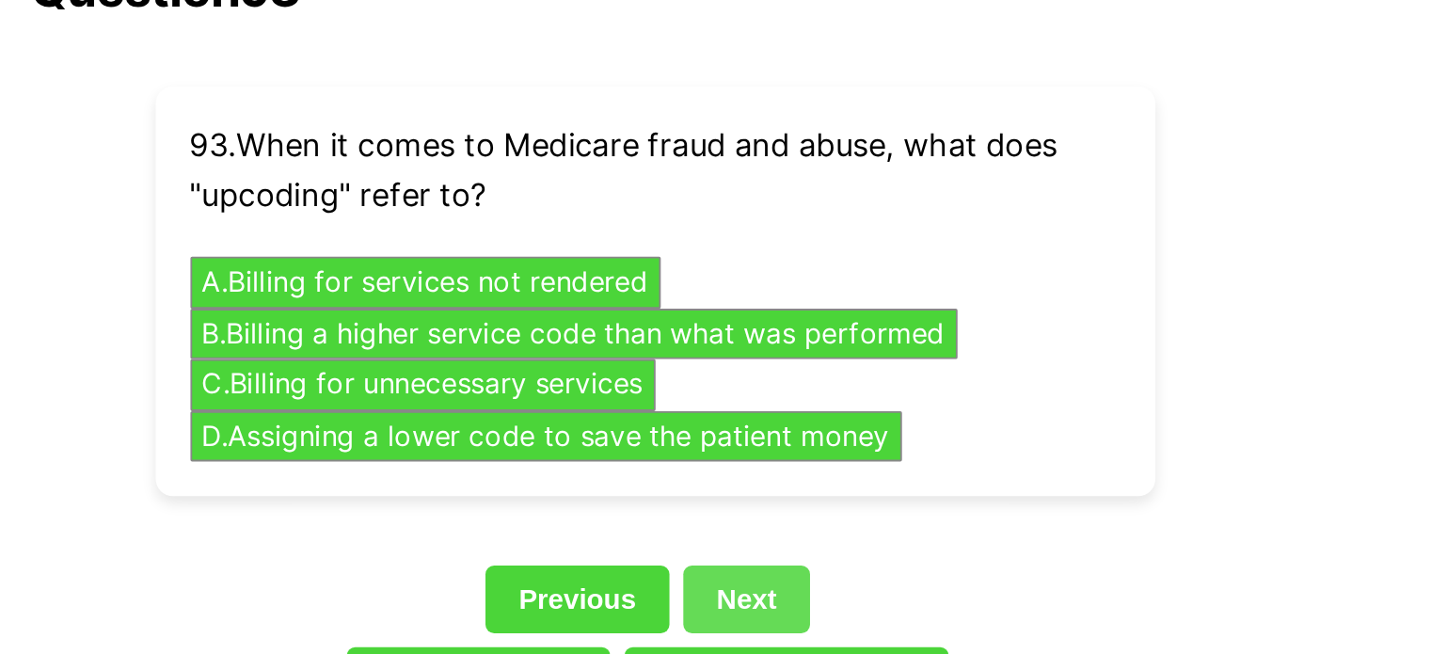
click at [738, 358] on link "Next" at bounding box center [765, 376] width 69 height 36
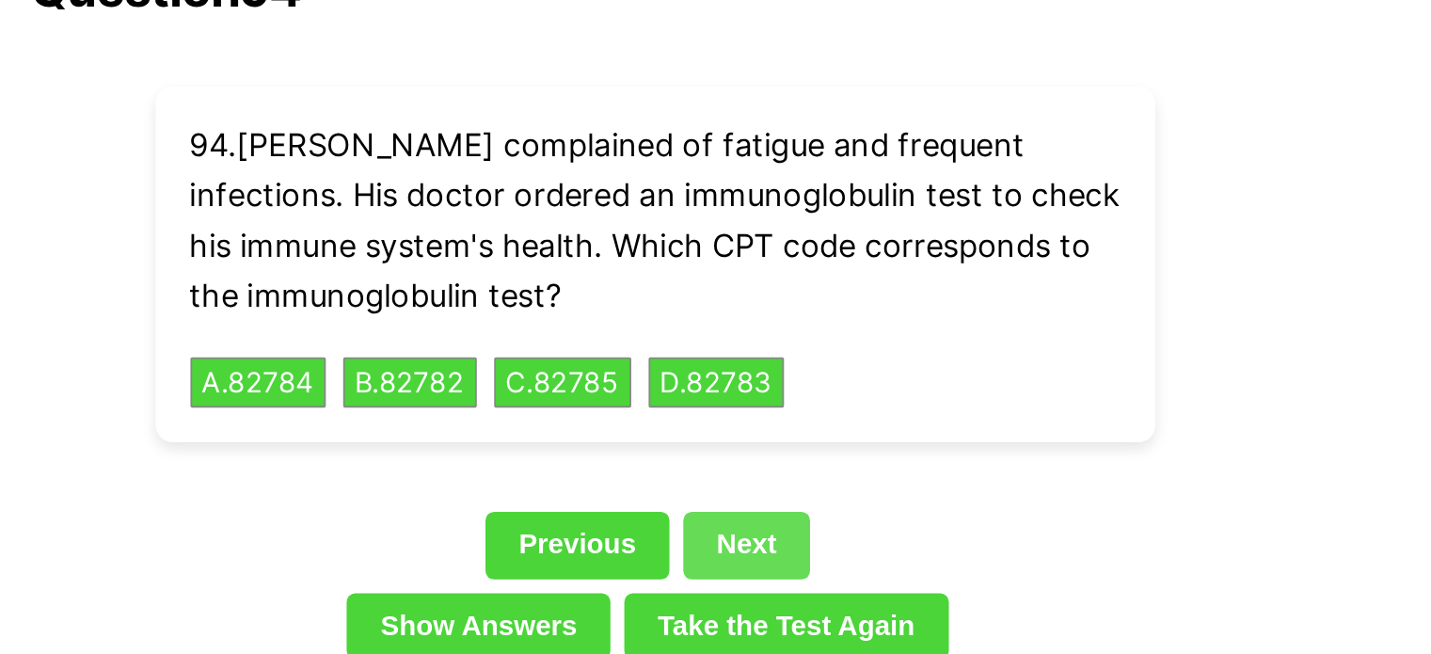
click at [743, 328] on link "Next" at bounding box center [765, 346] width 69 height 36
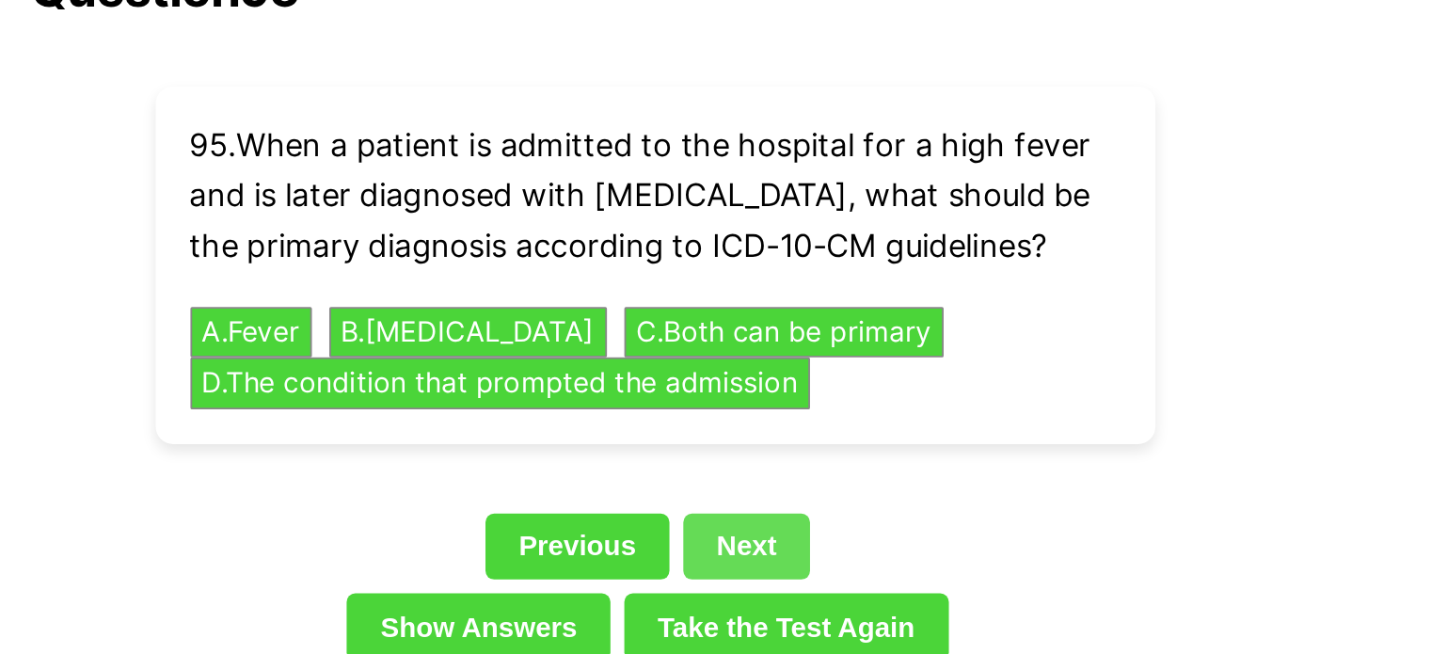
click at [743, 329] on link "Next" at bounding box center [765, 347] width 69 height 36
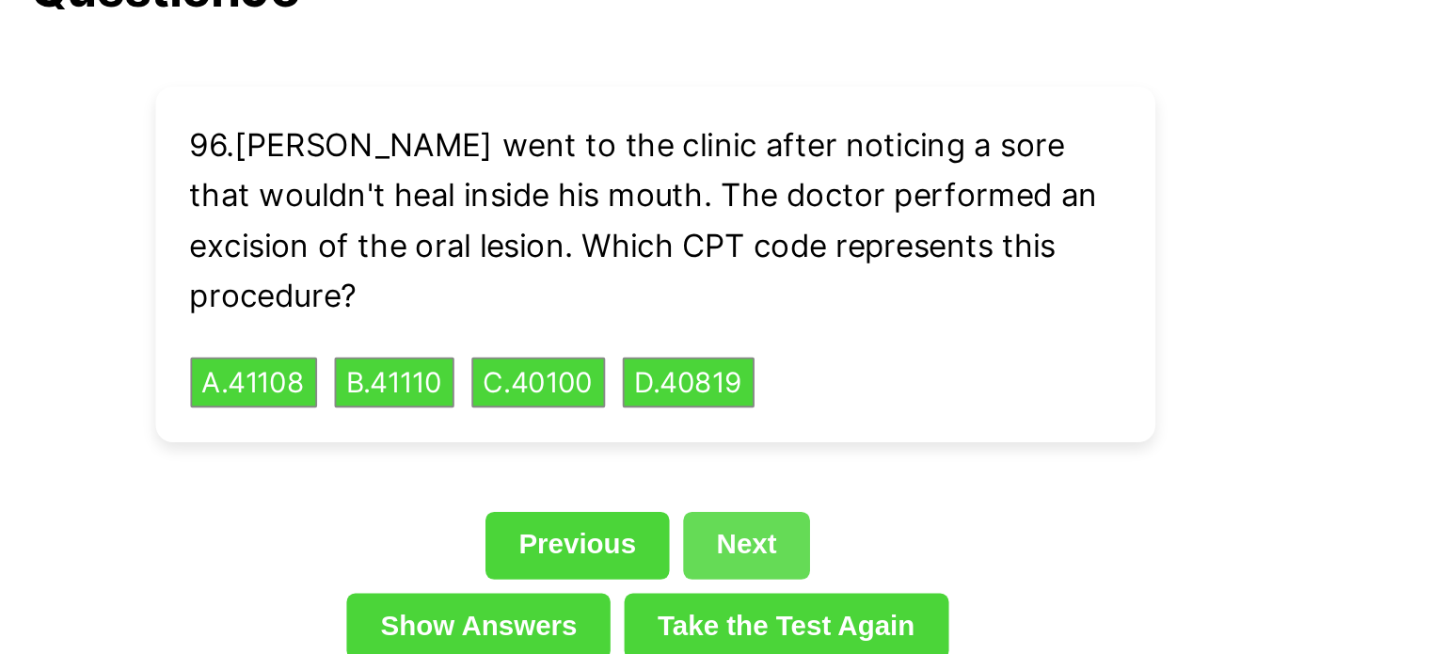
click at [752, 328] on link "Next" at bounding box center [765, 346] width 69 height 36
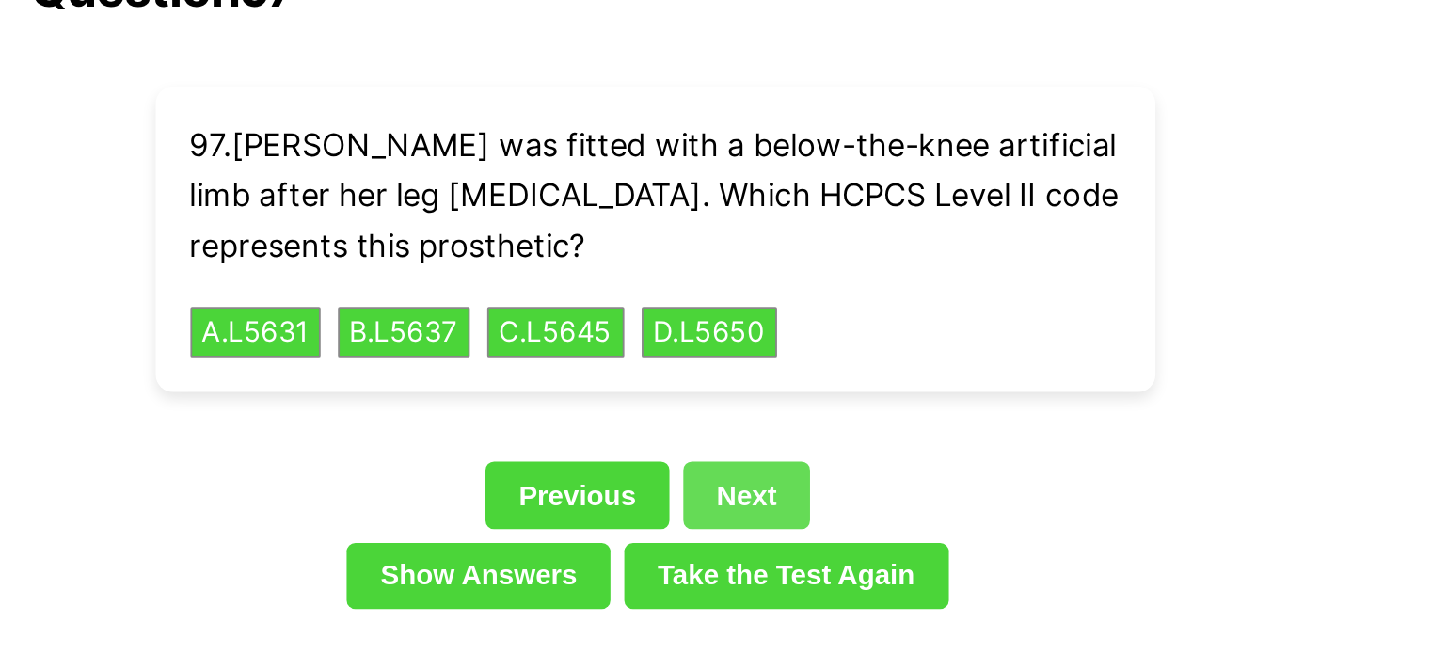
click at [752, 301] on link "Next" at bounding box center [765, 319] width 69 height 36
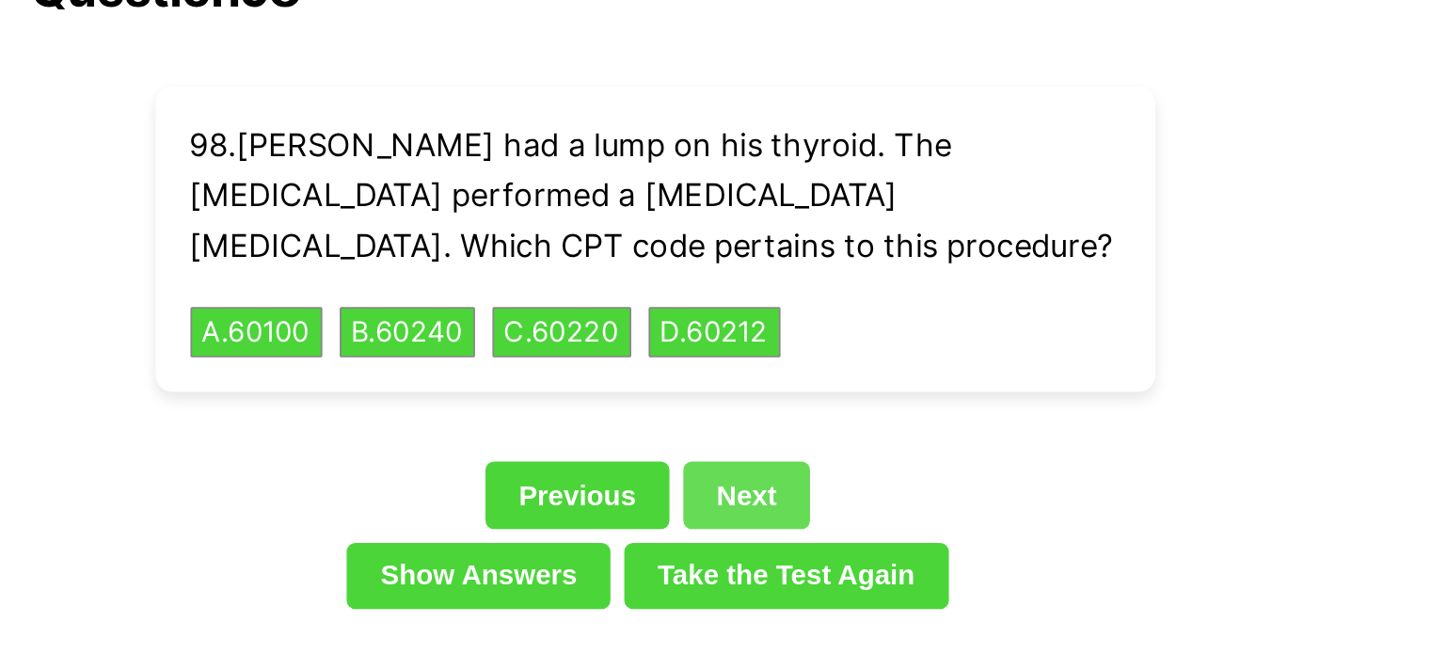
click at [752, 301] on link "Next" at bounding box center [765, 319] width 69 height 36
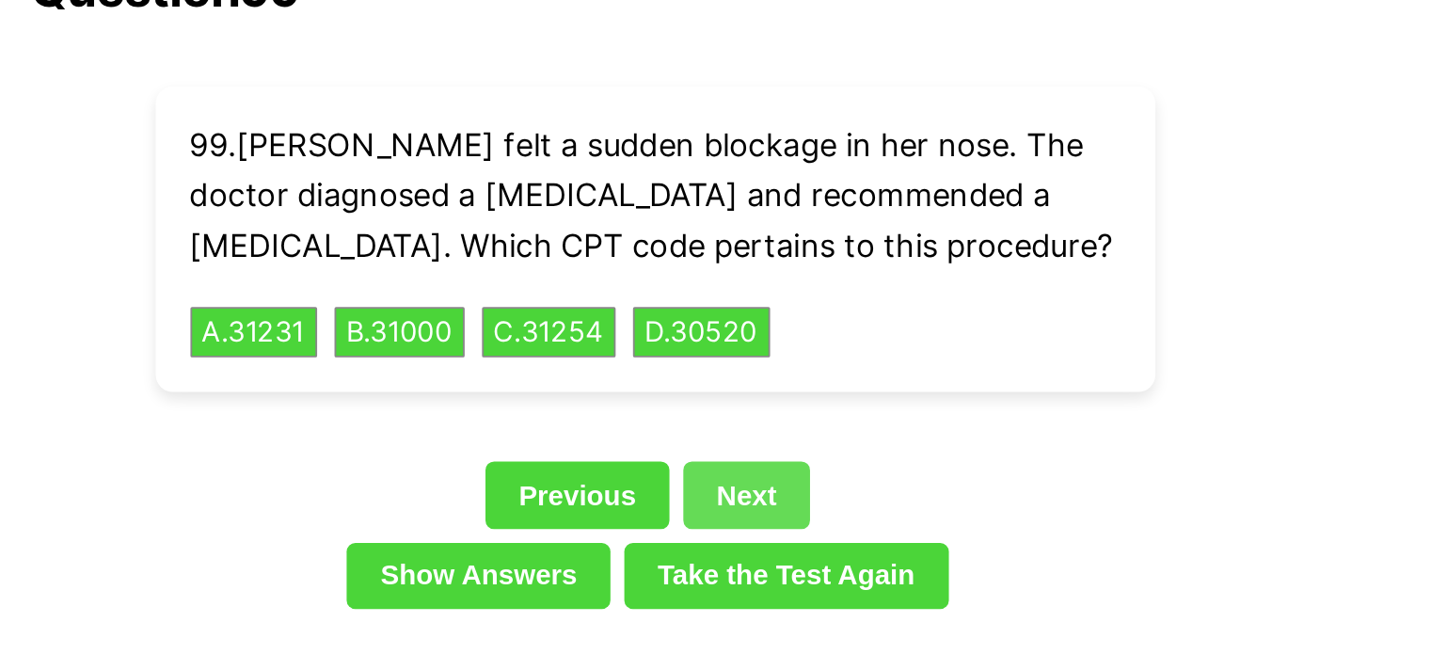
click at [733, 301] on link "Next" at bounding box center [765, 319] width 69 height 36
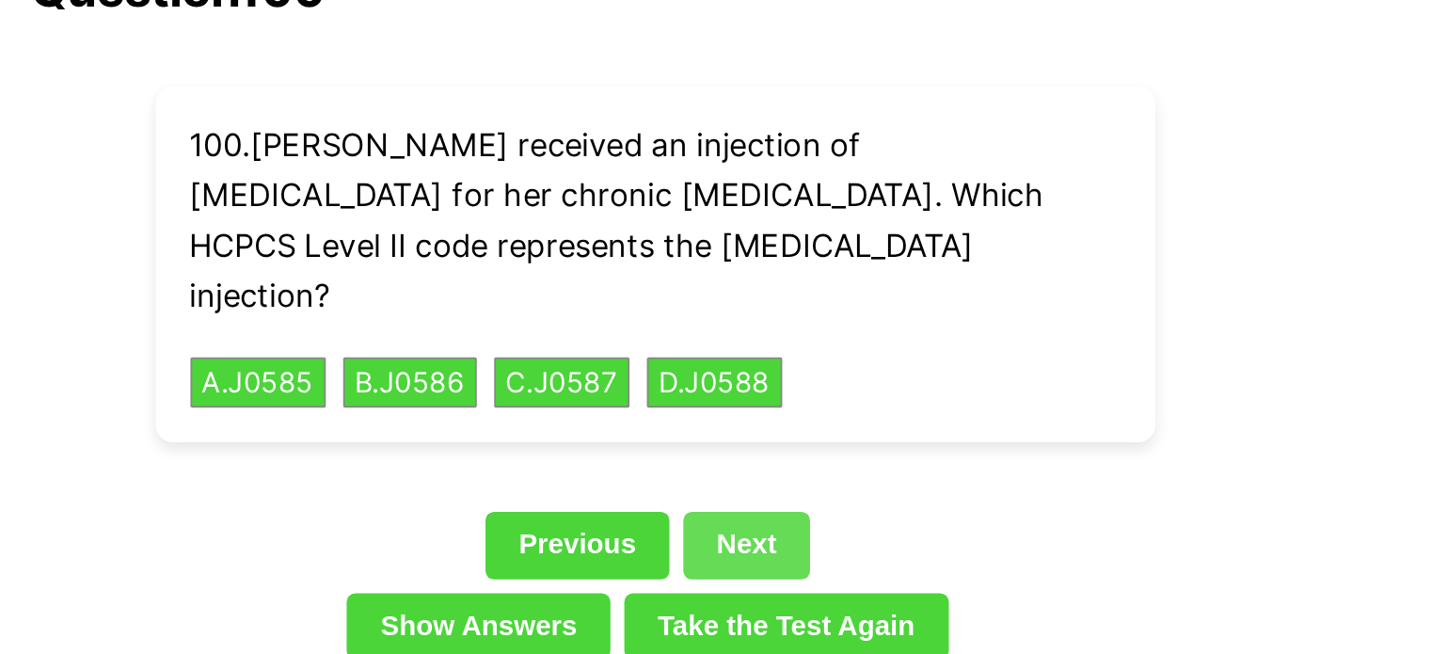
click at [733, 328] on link "Next" at bounding box center [765, 346] width 69 height 36
click at [738, 328] on link "Next" at bounding box center [765, 346] width 69 height 36
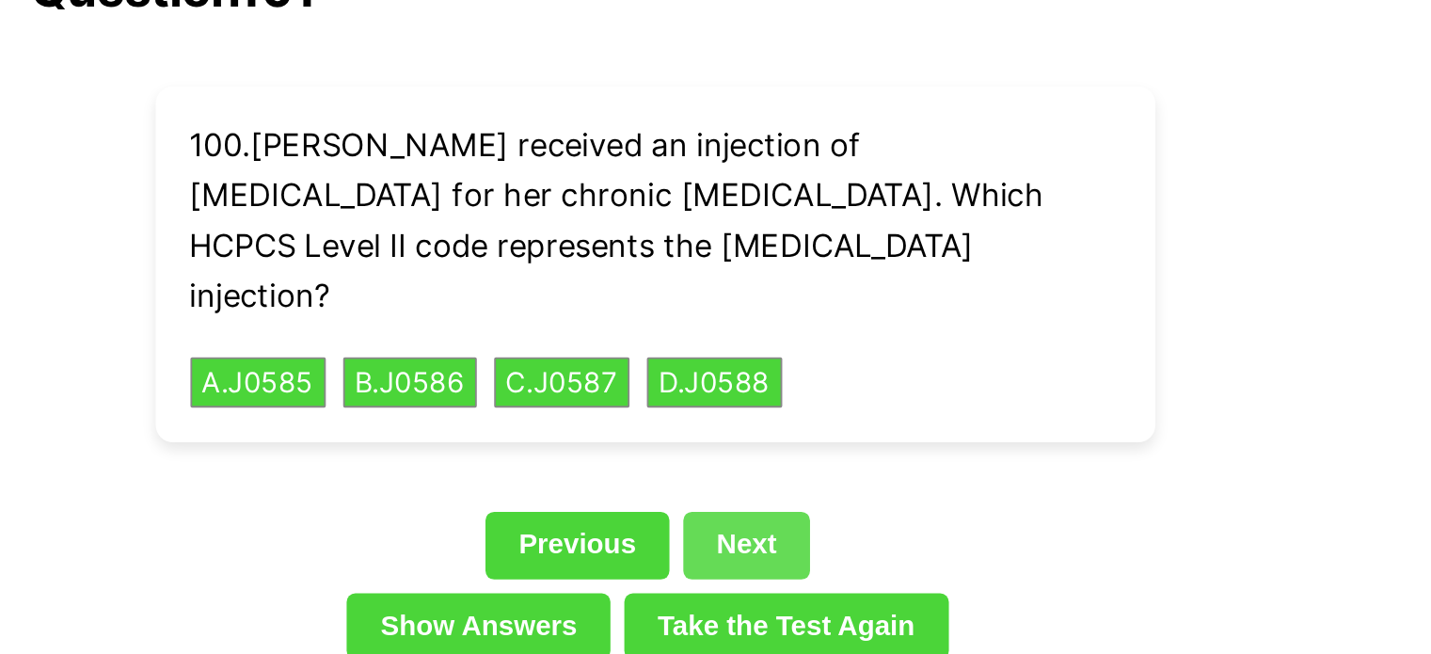
click at [738, 328] on link "Next" at bounding box center [765, 346] width 69 height 36
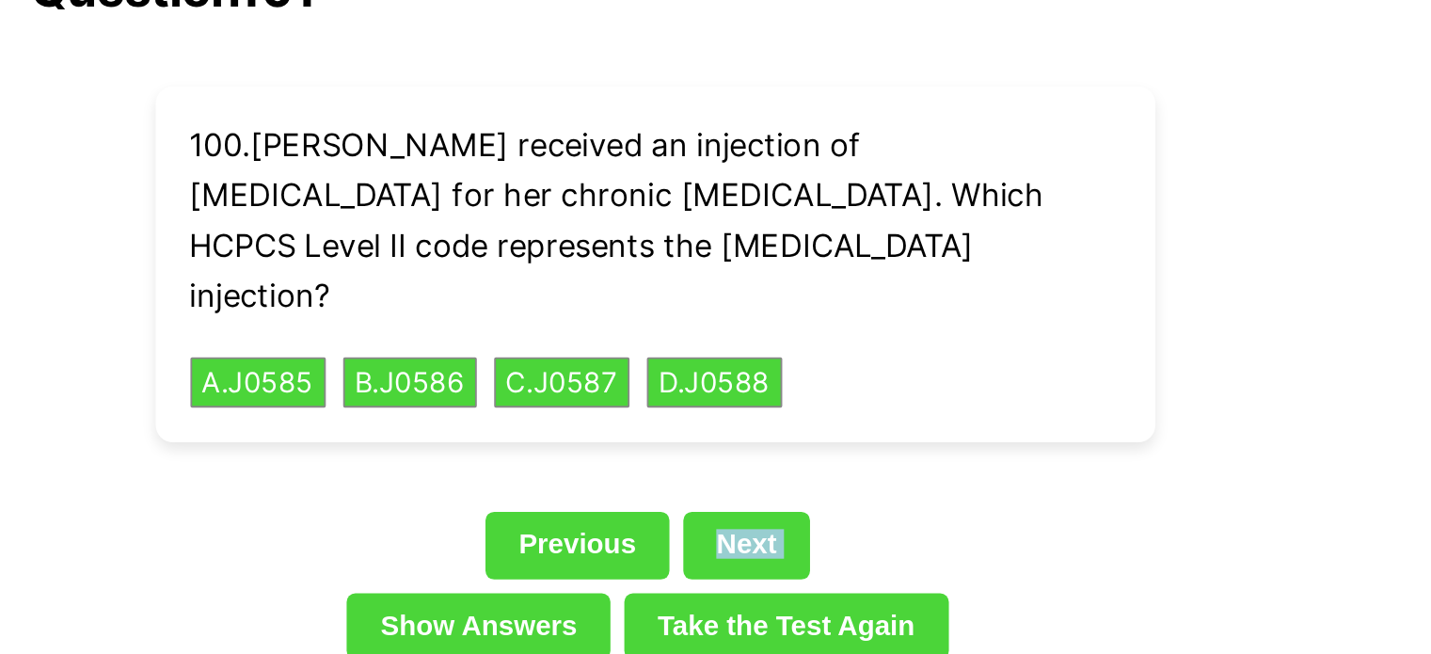
click at [908, 328] on div "Previous Next" at bounding box center [716, 349] width 678 height 43
click at [786, 328] on link "Next" at bounding box center [765, 346] width 69 height 36
click at [853, 328] on div "Previous Next" at bounding box center [716, 349] width 678 height 43
click at [846, 328] on div "Previous Next" at bounding box center [716, 349] width 678 height 43
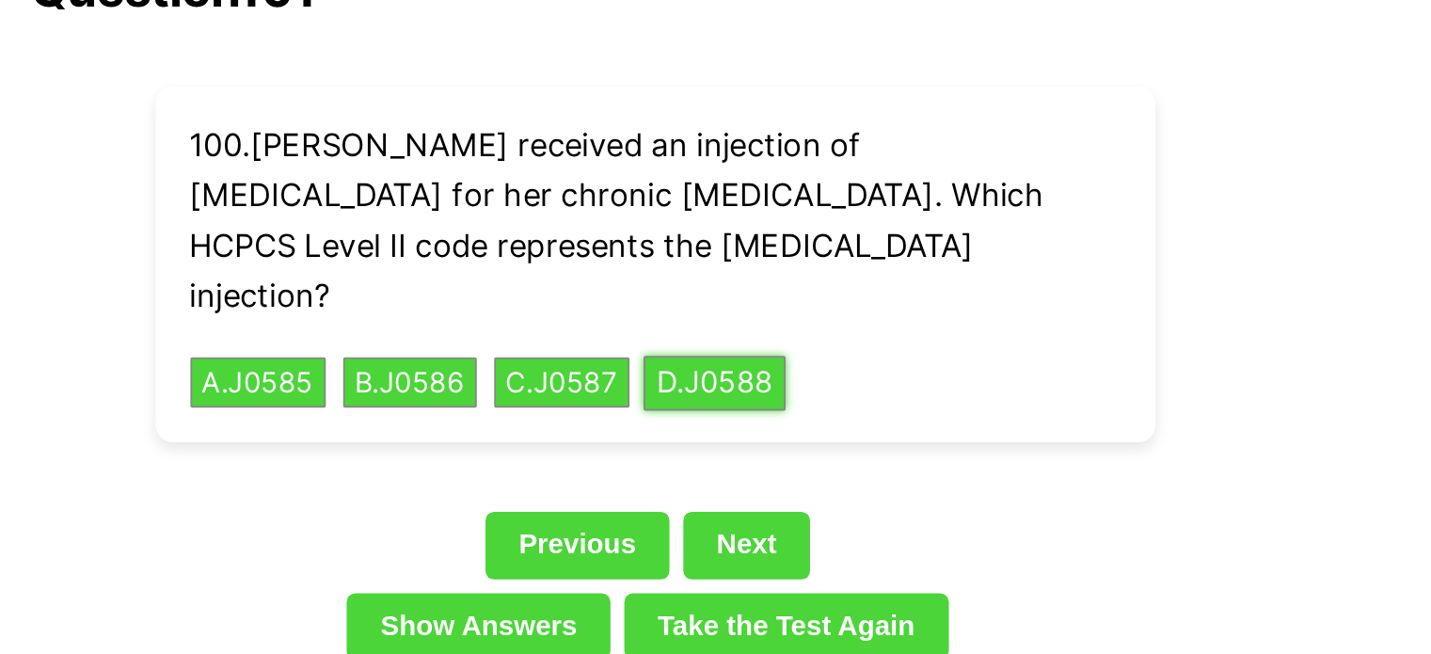
click at [760, 244] on button "D . J0588" at bounding box center [748, 258] width 77 height 29
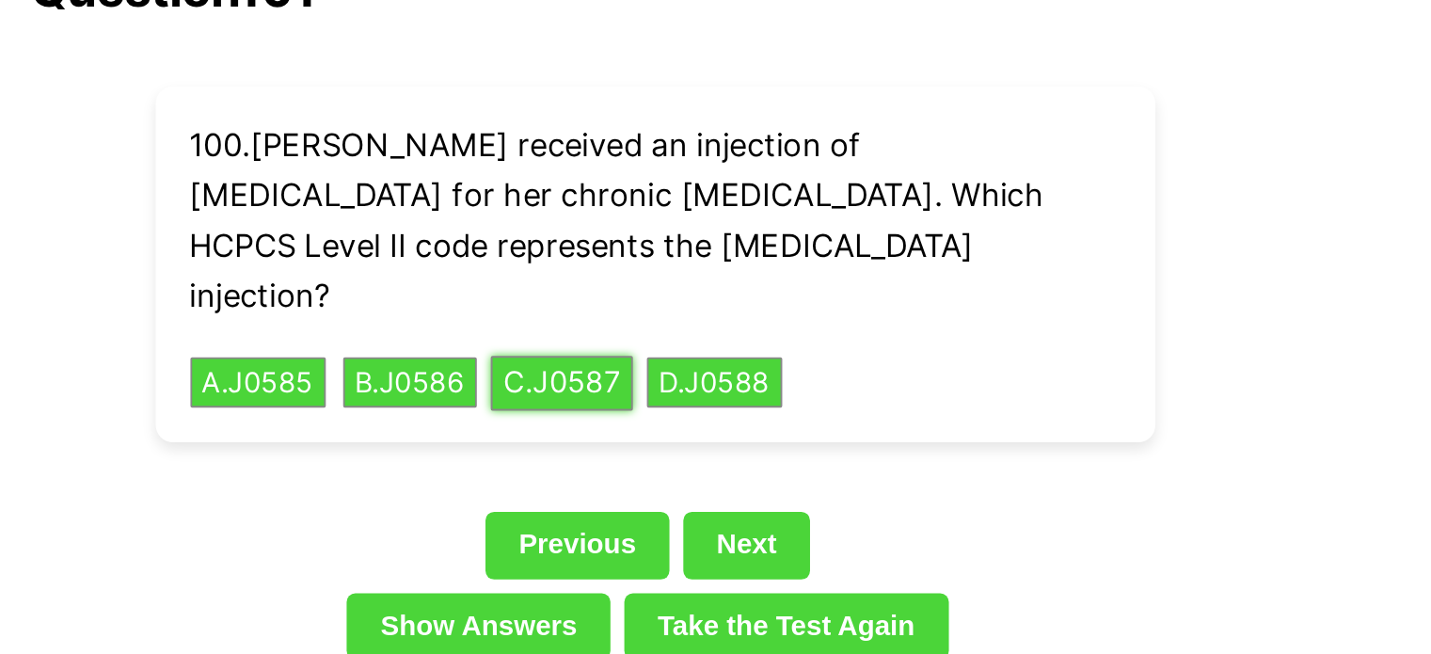
click at [704, 244] on button "C . J0587" at bounding box center [665, 258] width 77 height 29
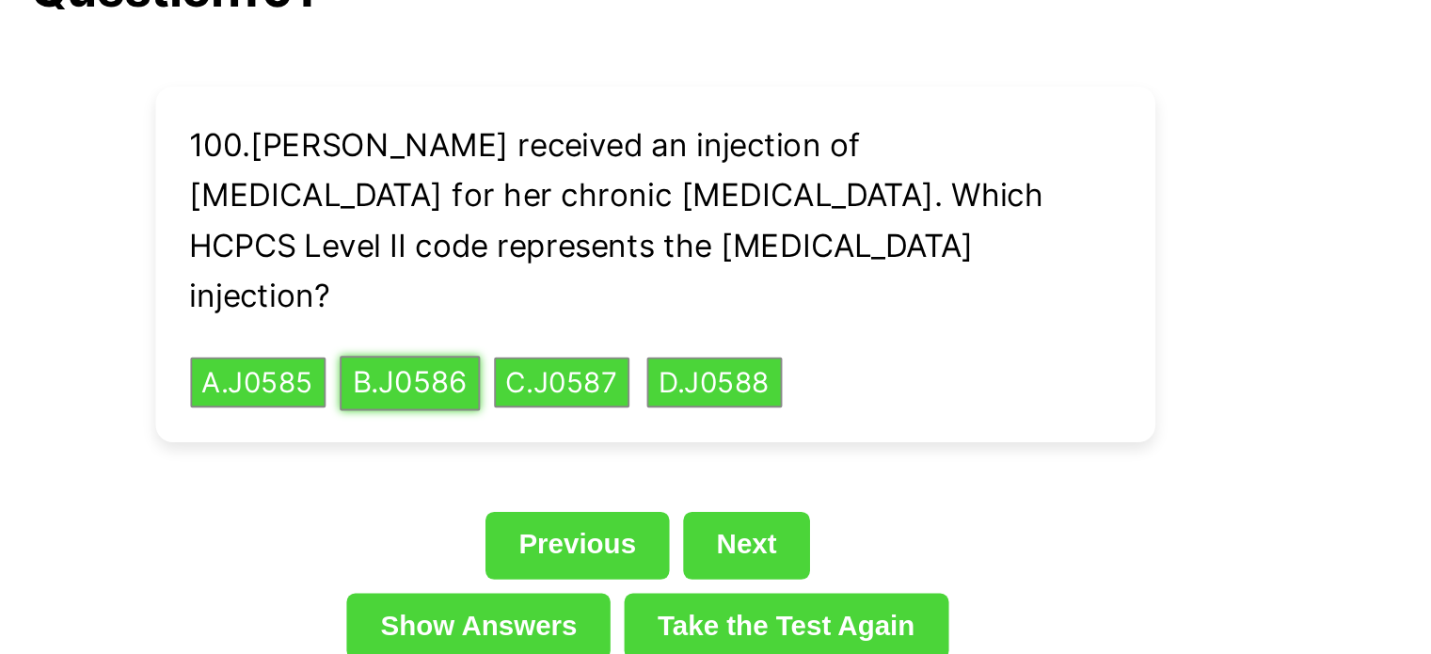
click at [605, 244] on button "B . J0586" at bounding box center [583, 258] width 76 height 29
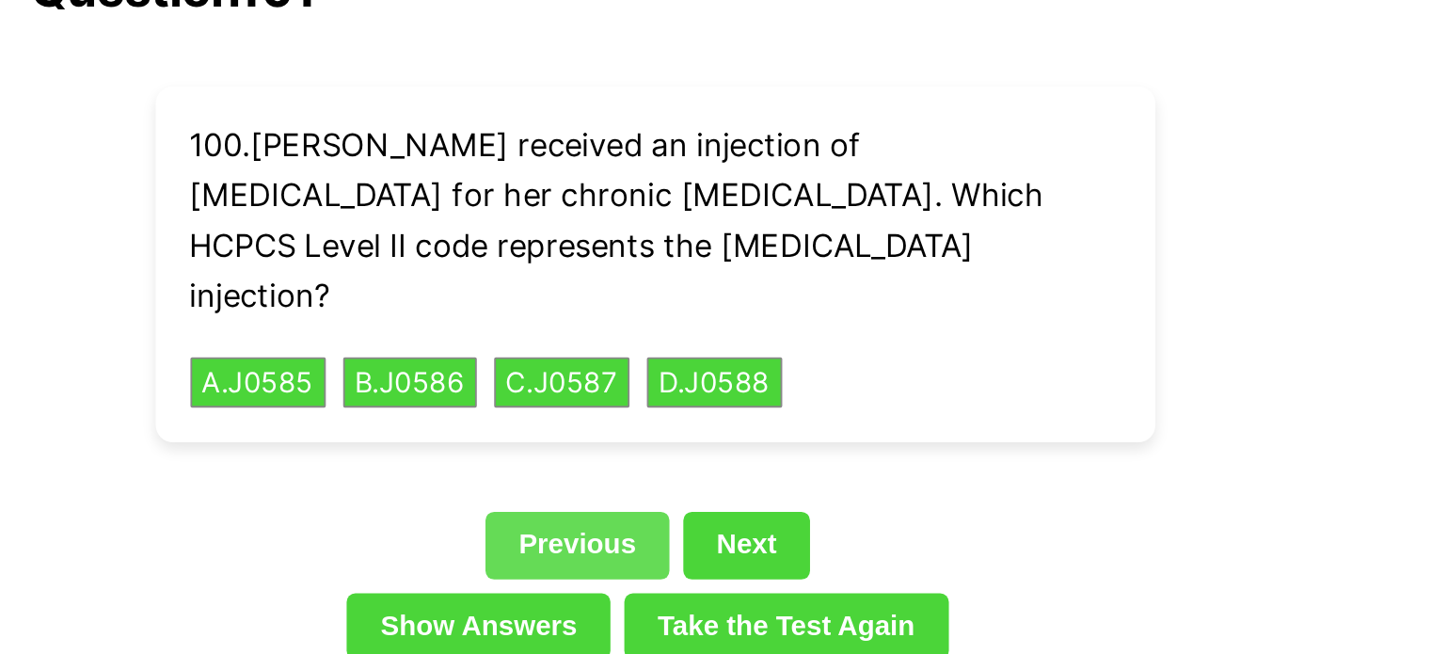
click at [636, 328] on link "Previous" at bounding box center [674, 346] width 100 height 36
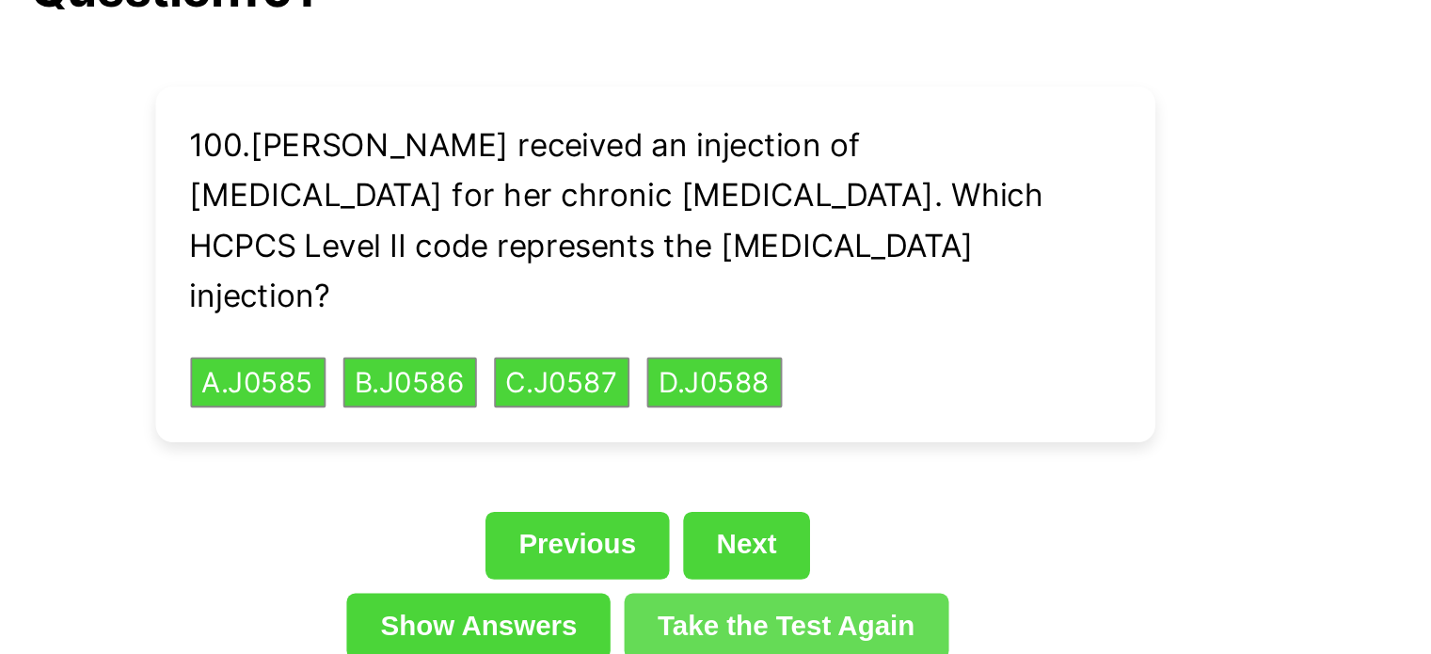
click at [721, 373] on link "Take the Test Again" at bounding box center [787, 391] width 176 height 36
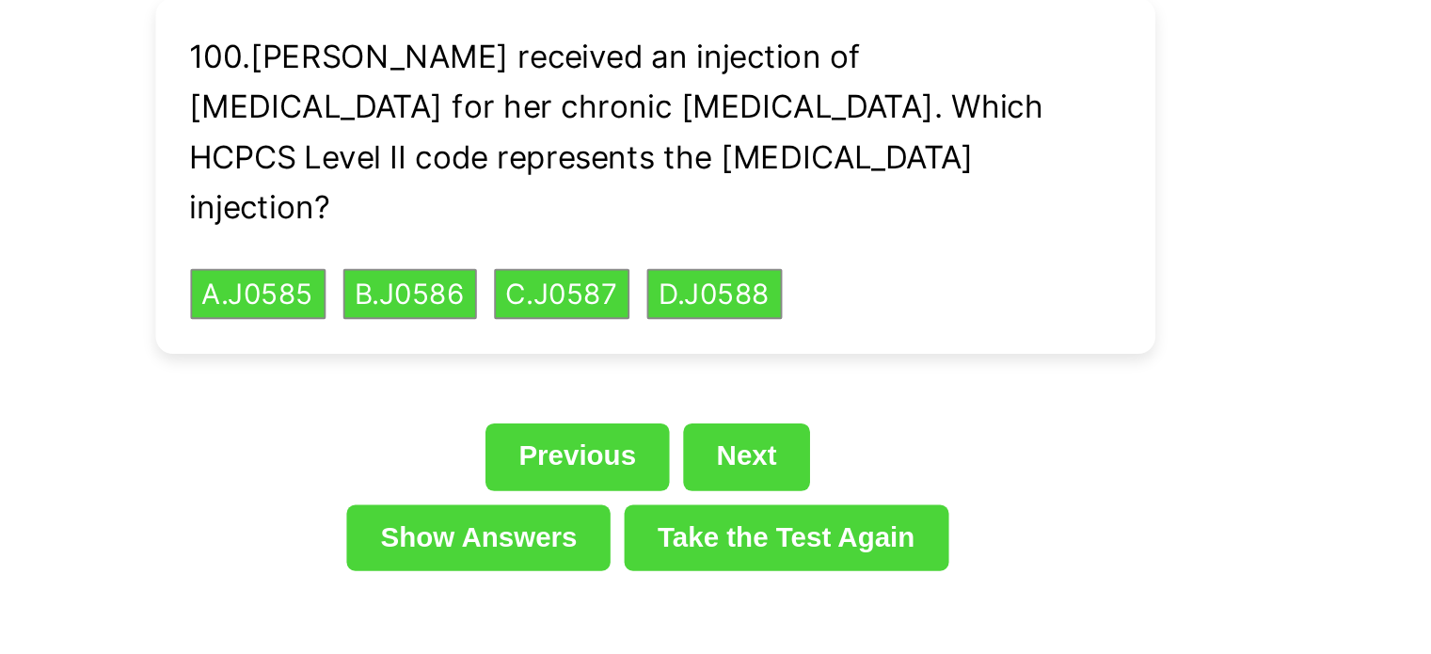
scroll to position [4374, 0]
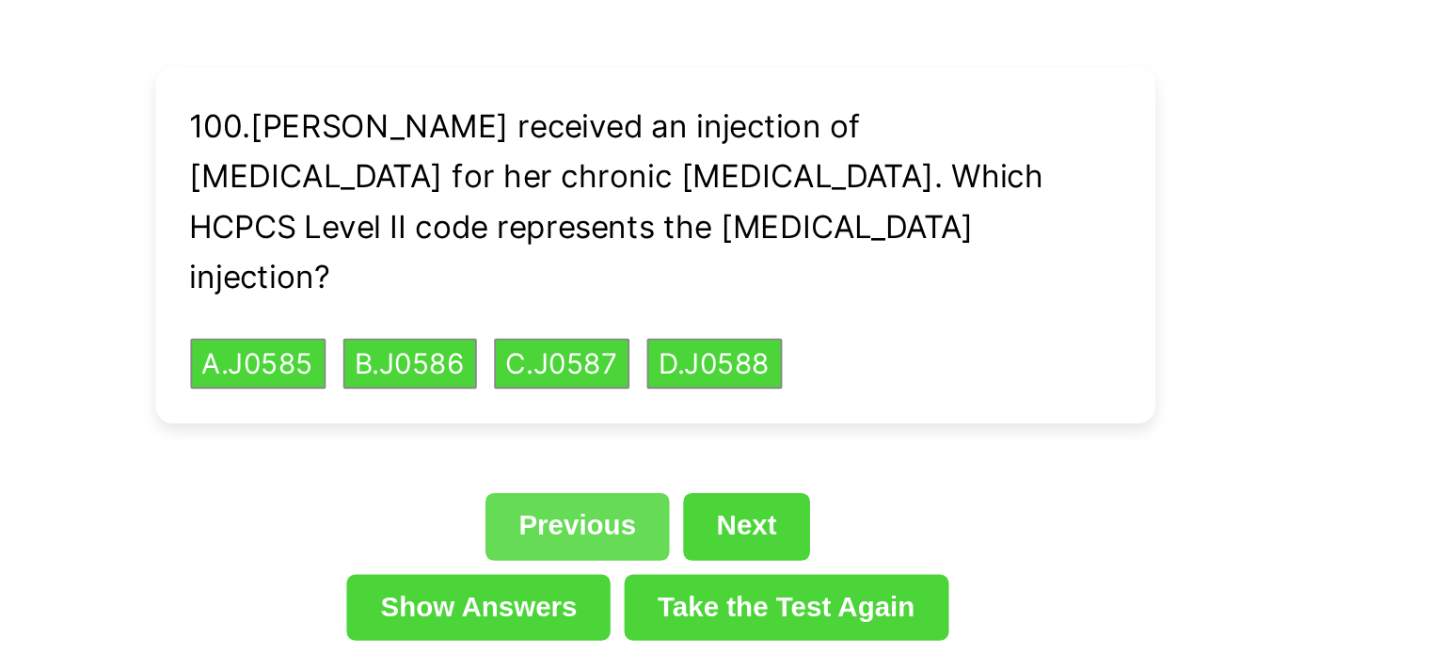
click at [690, 267] on link "Previous" at bounding box center [674, 285] width 100 height 36
click at [666, 267] on link "Previous" at bounding box center [674, 285] width 100 height 36
click at [670, 267] on link "Previous" at bounding box center [674, 285] width 100 height 36
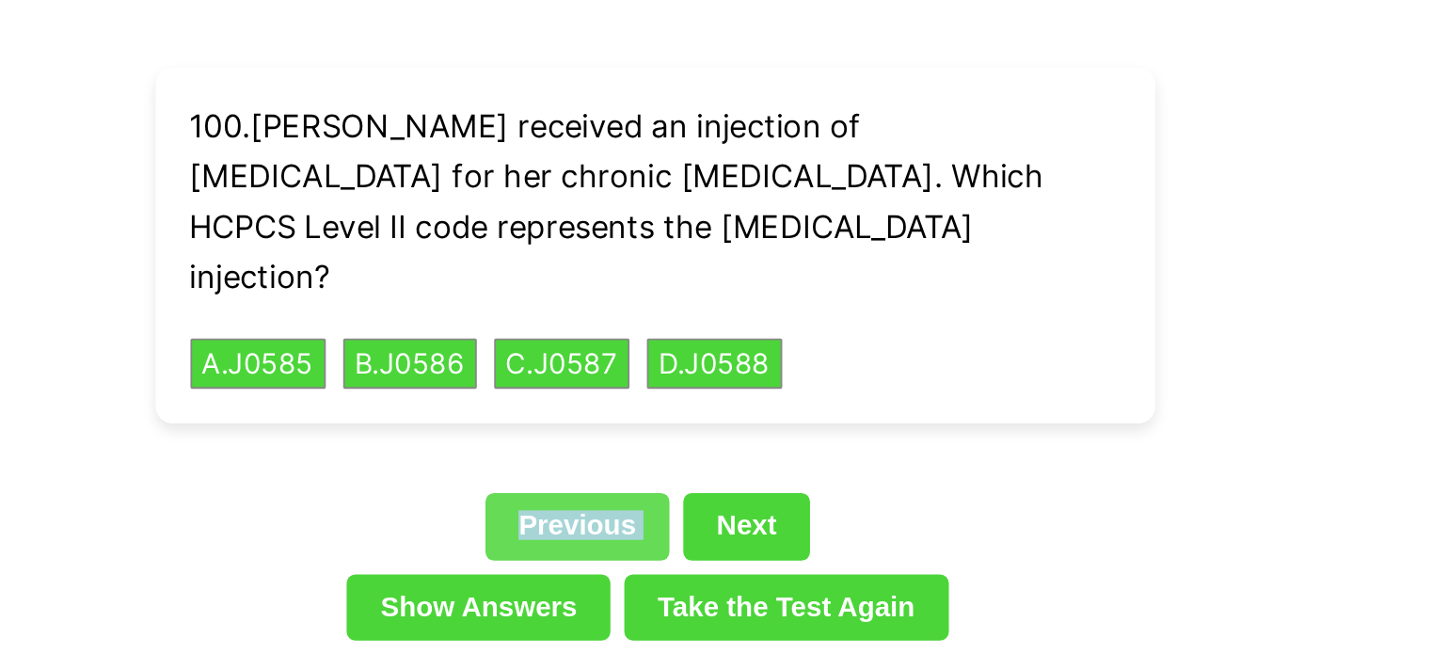
click at [670, 267] on link "Previous" at bounding box center [674, 285] width 100 height 36
drag, startPoint x: 670, startPoint y: 234, endPoint x: 632, endPoint y: 229, distance: 38.1
click at [632, 267] on link "Previous" at bounding box center [674, 285] width 100 height 36
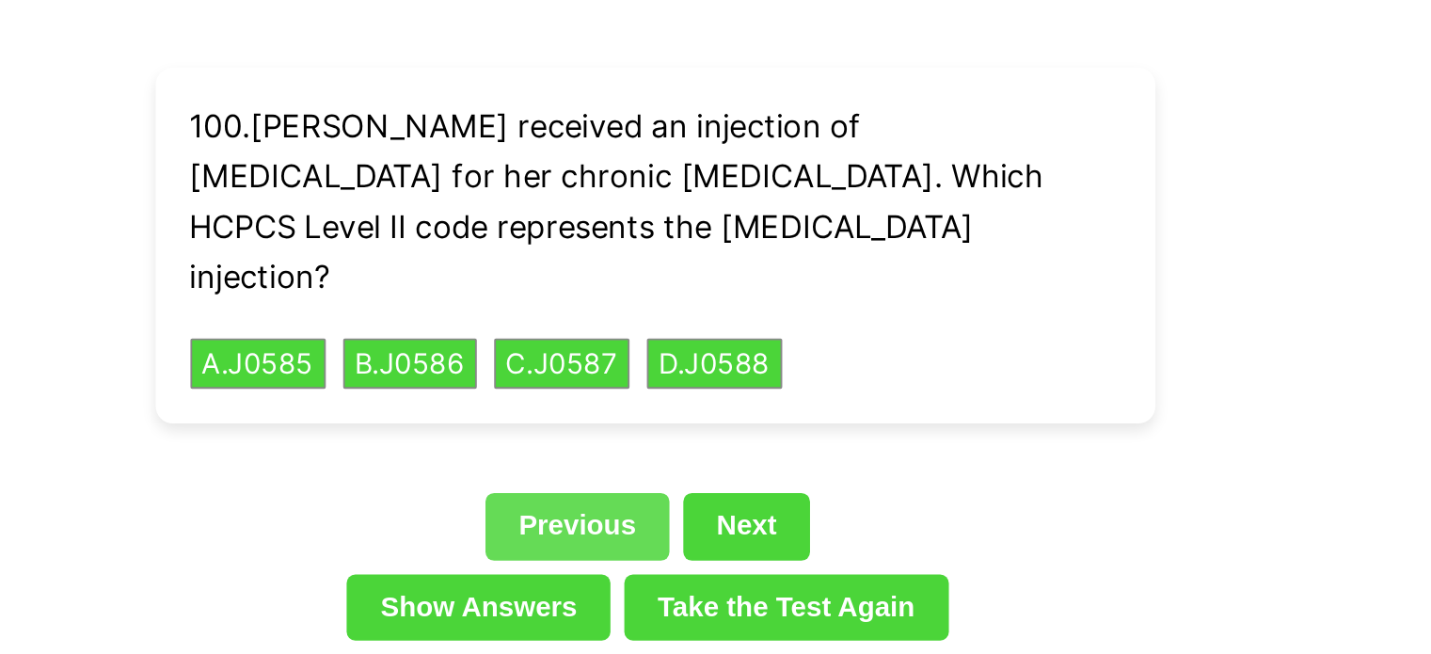
click at [632, 267] on link "Previous" at bounding box center [674, 285] width 100 height 36
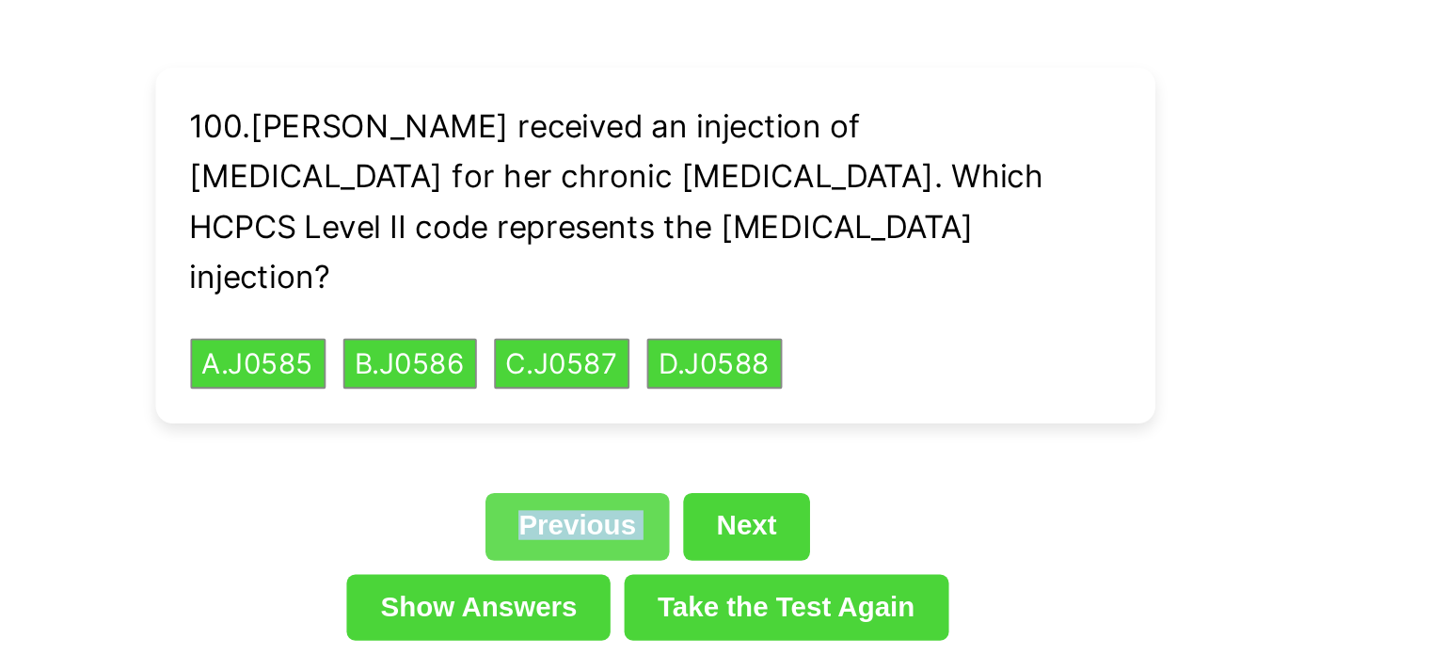
click at [632, 267] on link "Previous" at bounding box center [674, 285] width 100 height 36
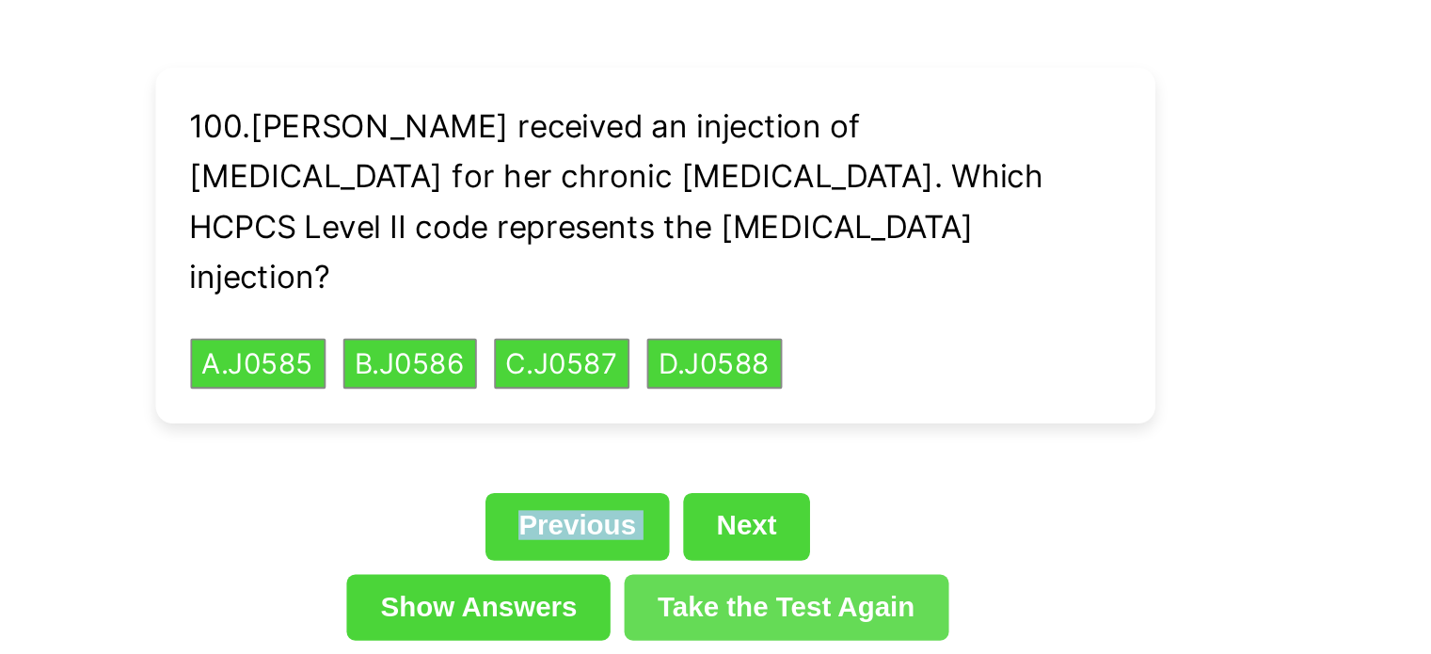
click at [747, 312] on link "Take the Test Again" at bounding box center [787, 330] width 176 height 36
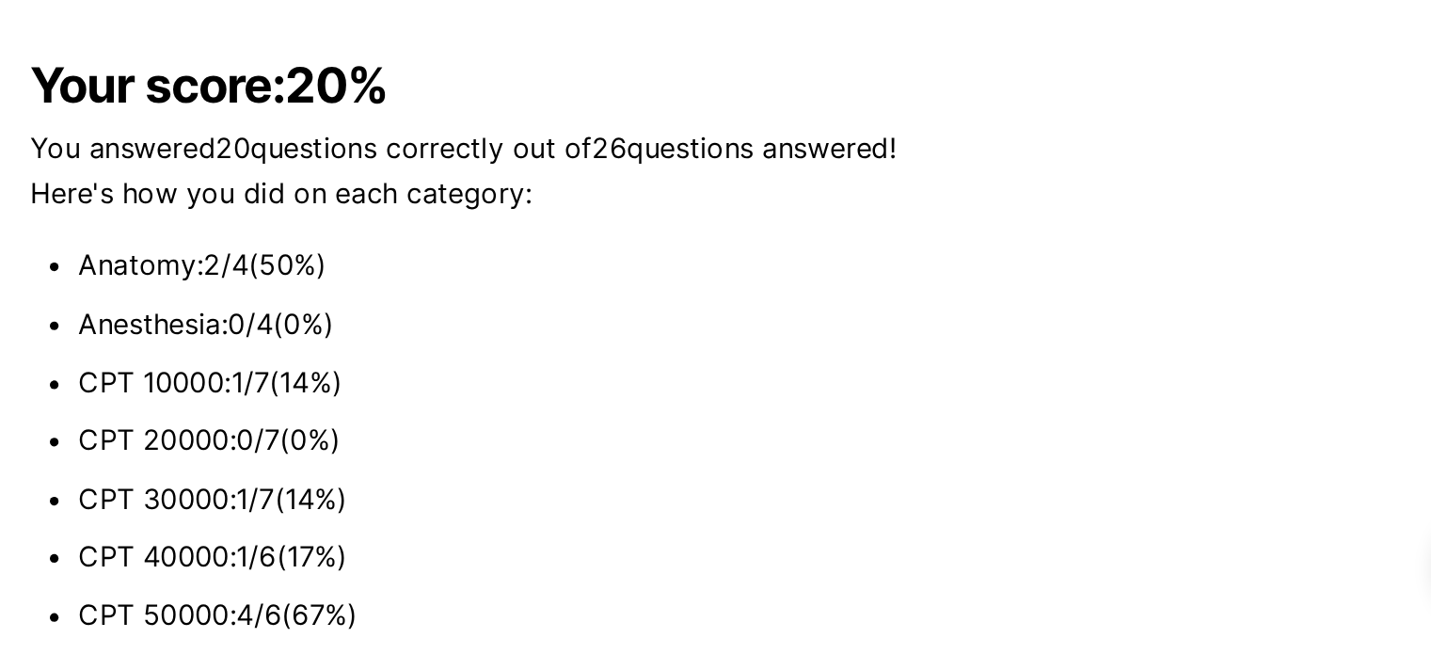
scroll to position [4313, 0]
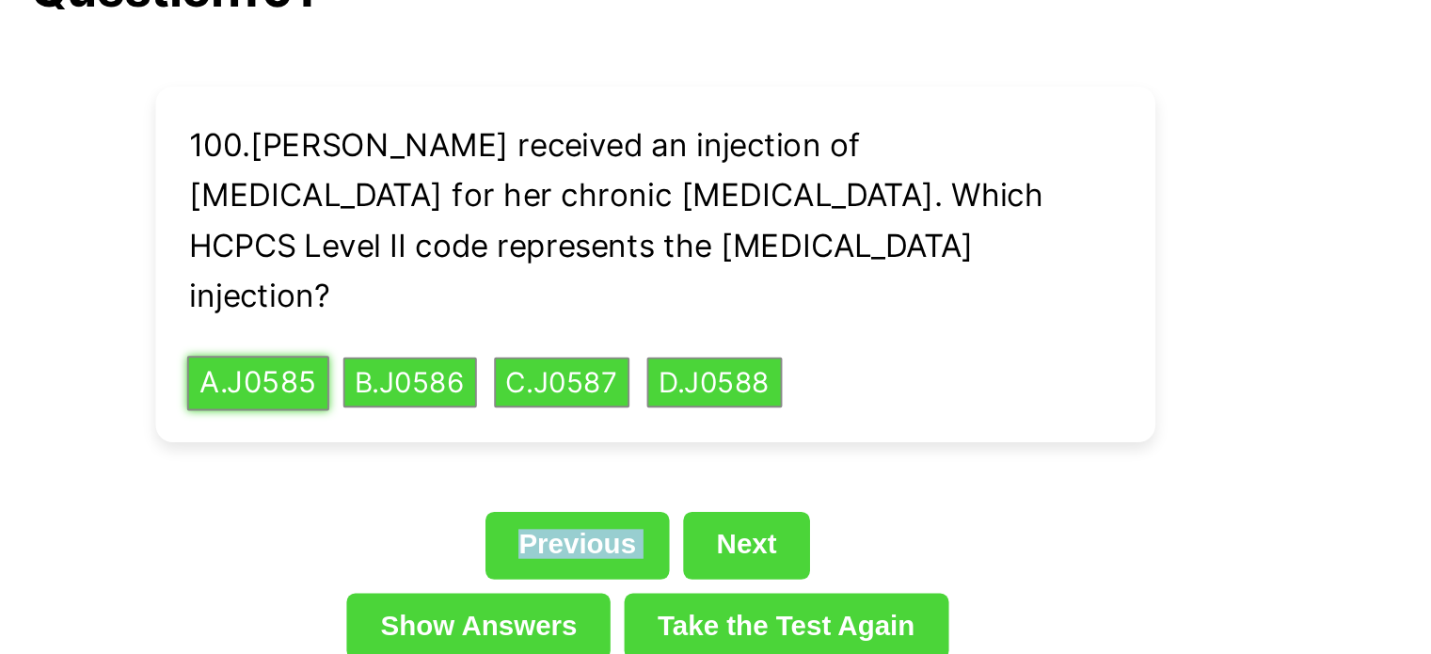
click at [496, 244] on button "A . J0585" at bounding box center [500, 258] width 77 height 29
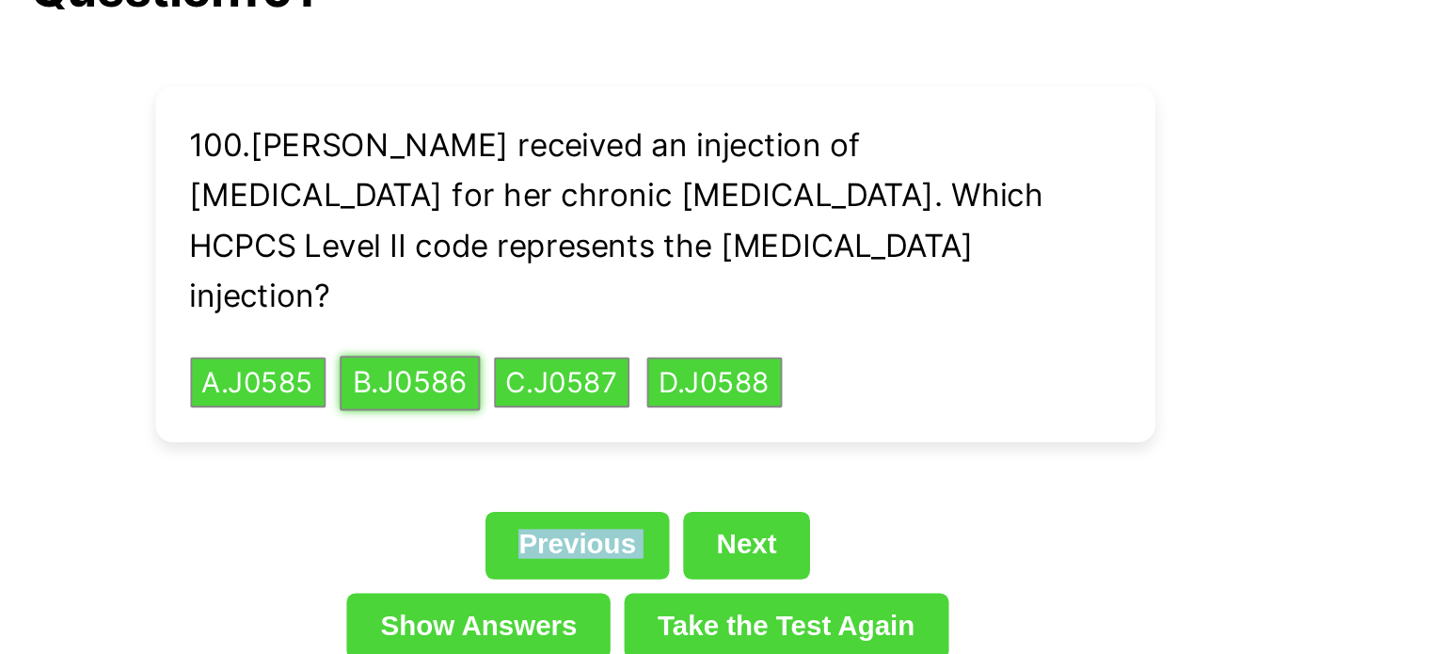
click at [569, 244] on button "B . J0586" at bounding box center [583, 258] width 76 height 29
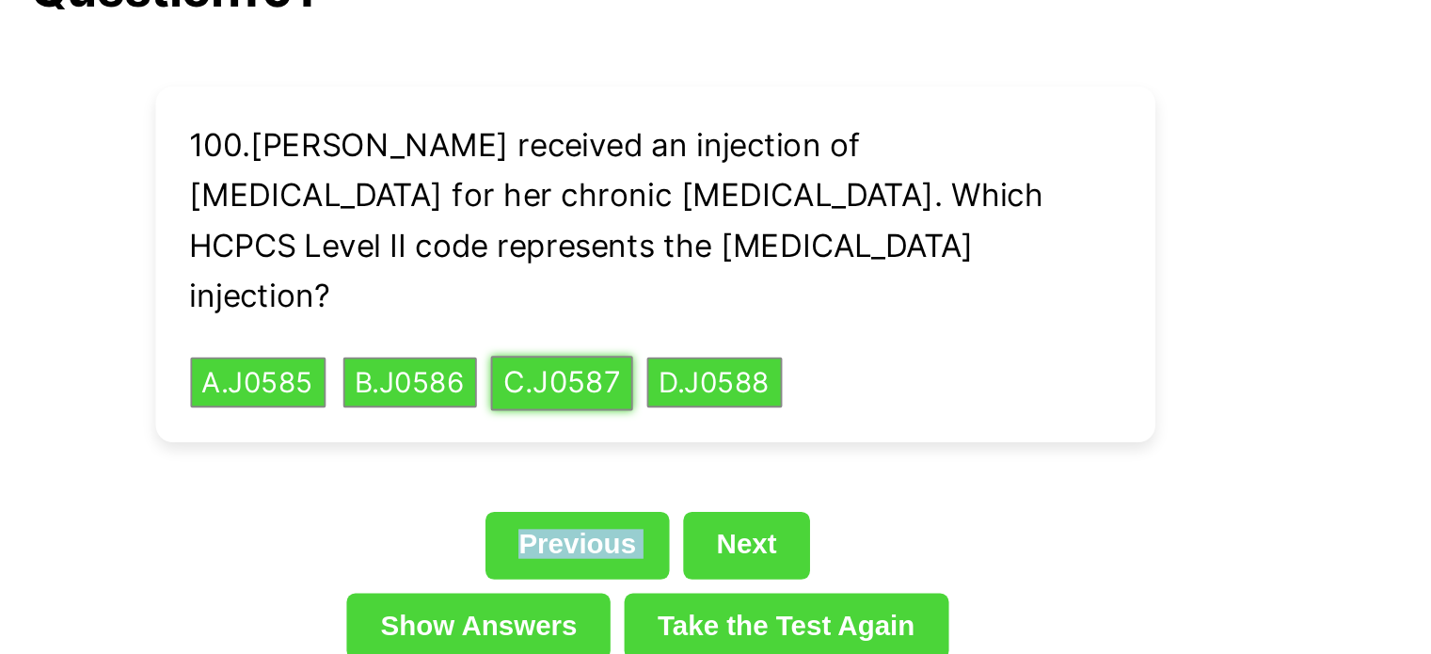
click at [653, 244] on button "C . J0587" at bounding box center [665, 258] width 77 height 29
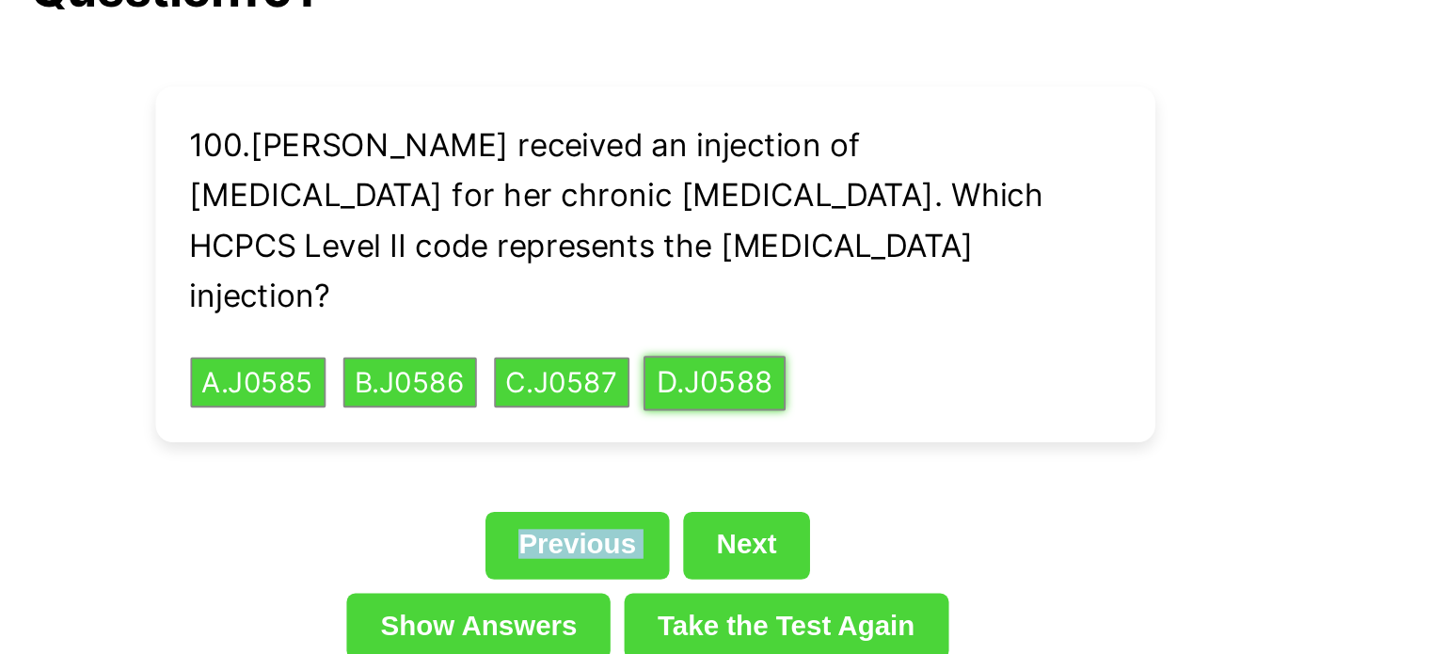
click at [740, 244] on button "D . J0588" at bounding box center [748, 258] width 77 height 29
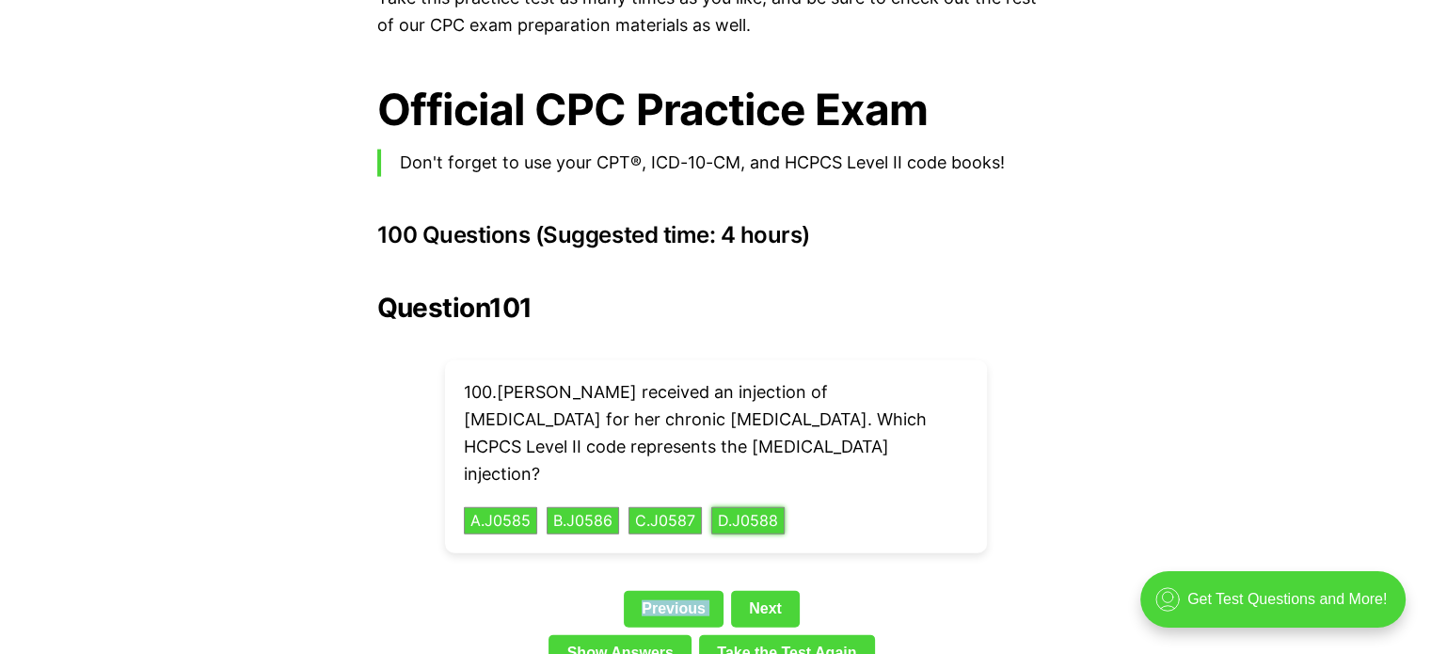
scroll to position [4047, 0]
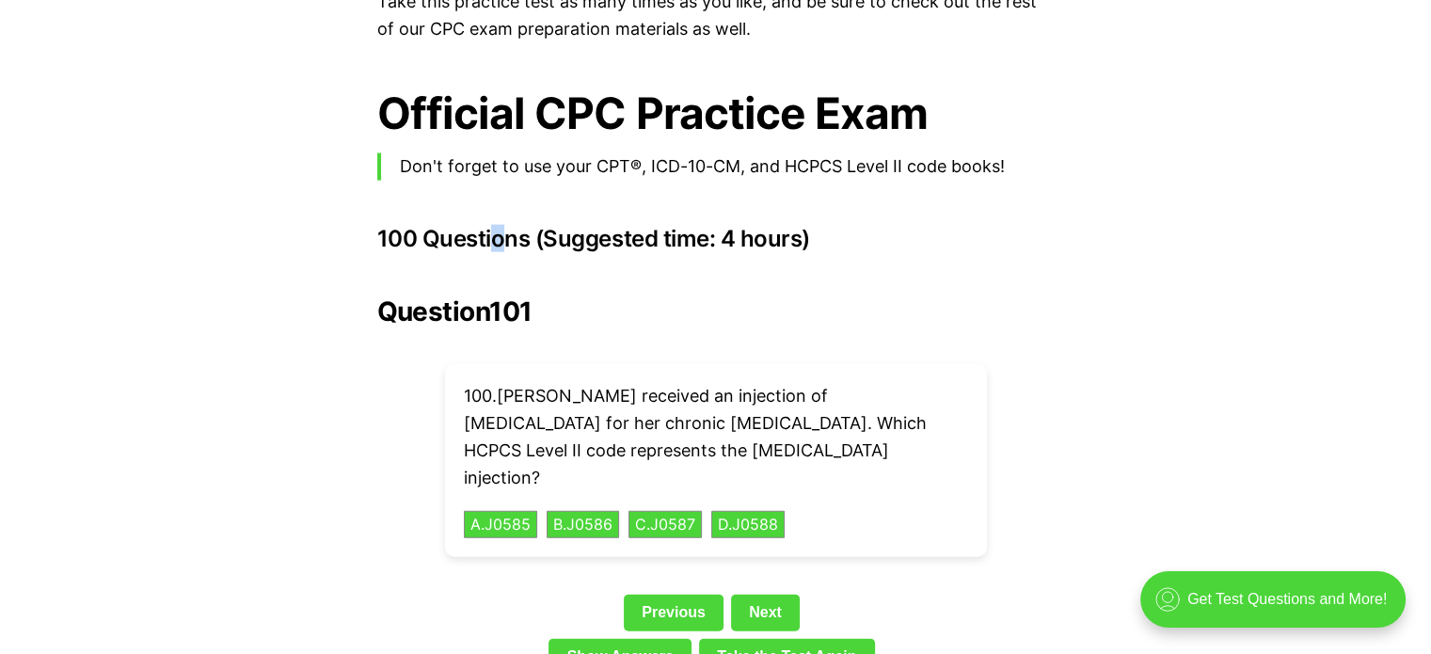
drag, startPoint x: 492, startPoint y: 205, endPoint x: 537, endPoint y: 290, distance: 96.0
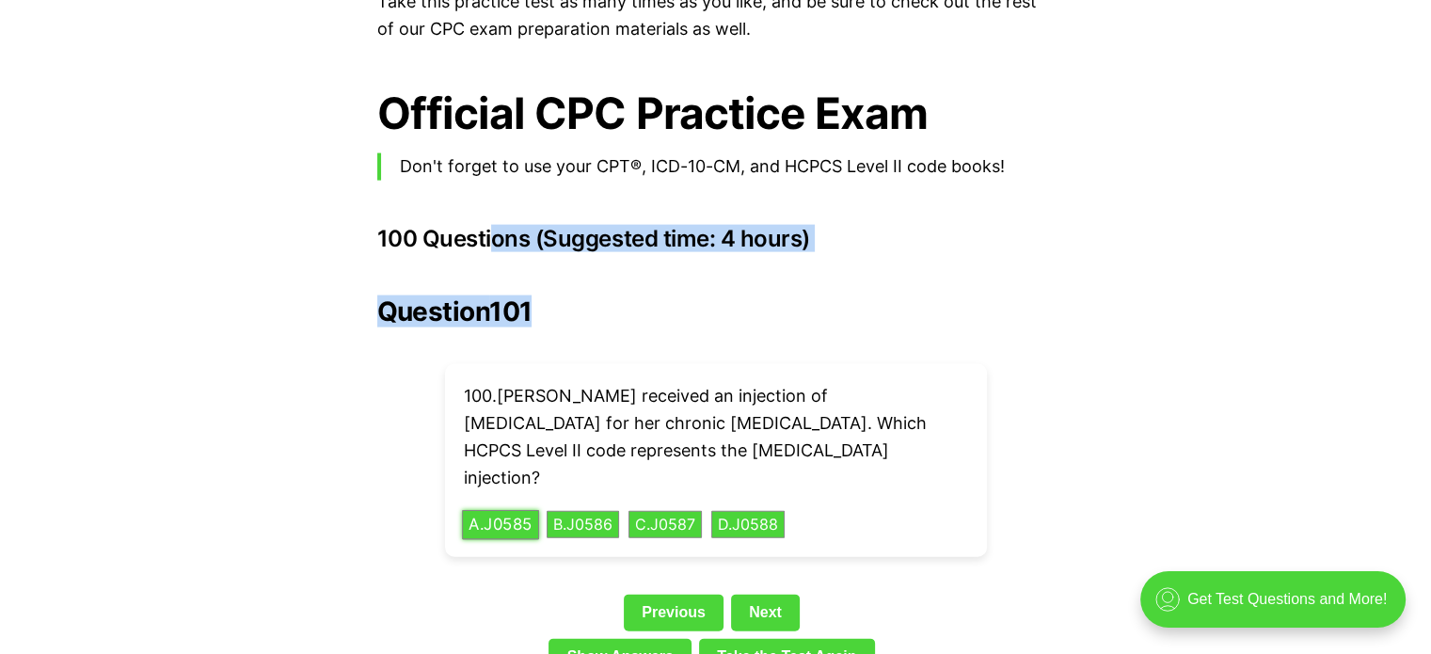
click at [503, 510] on button "A . J0585" at bounding box center [500, 524] width 77 height 29
click at [555, 510] on button "B . J0586" at bounding box center [583, 524] width 76 height 29
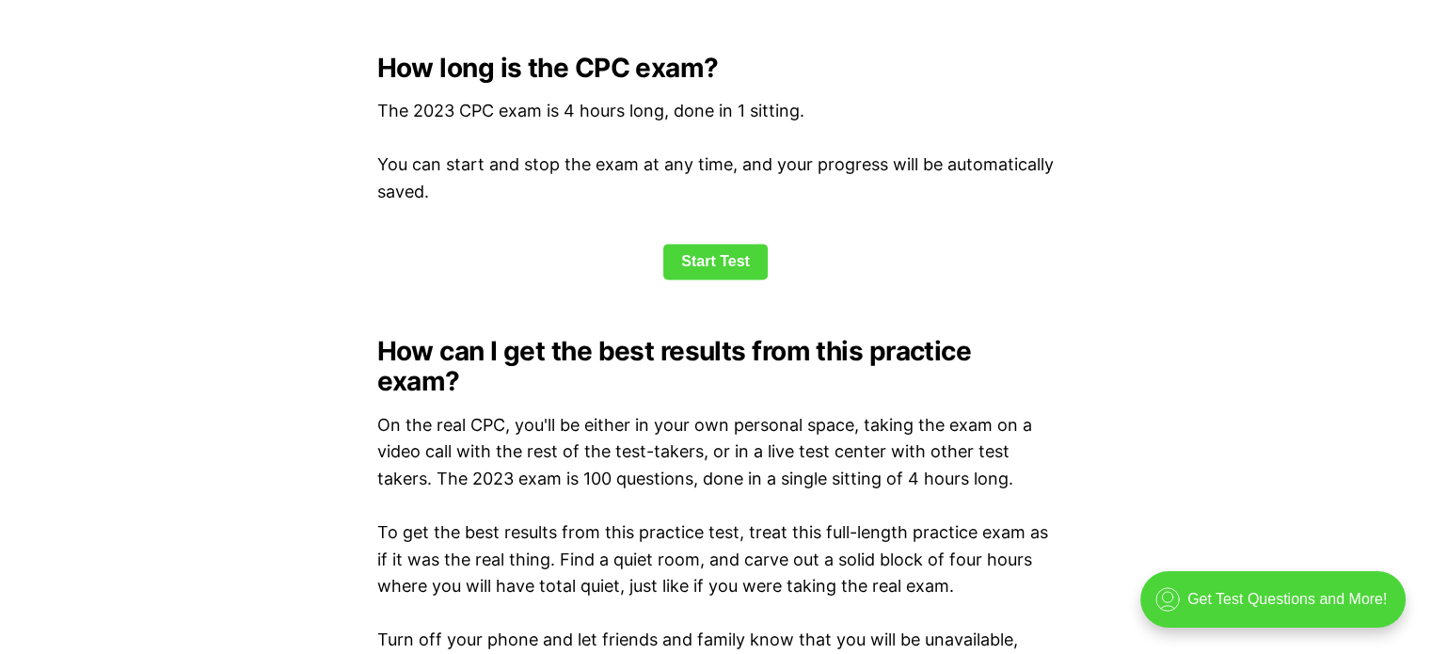
scroll to position [2541, 0]
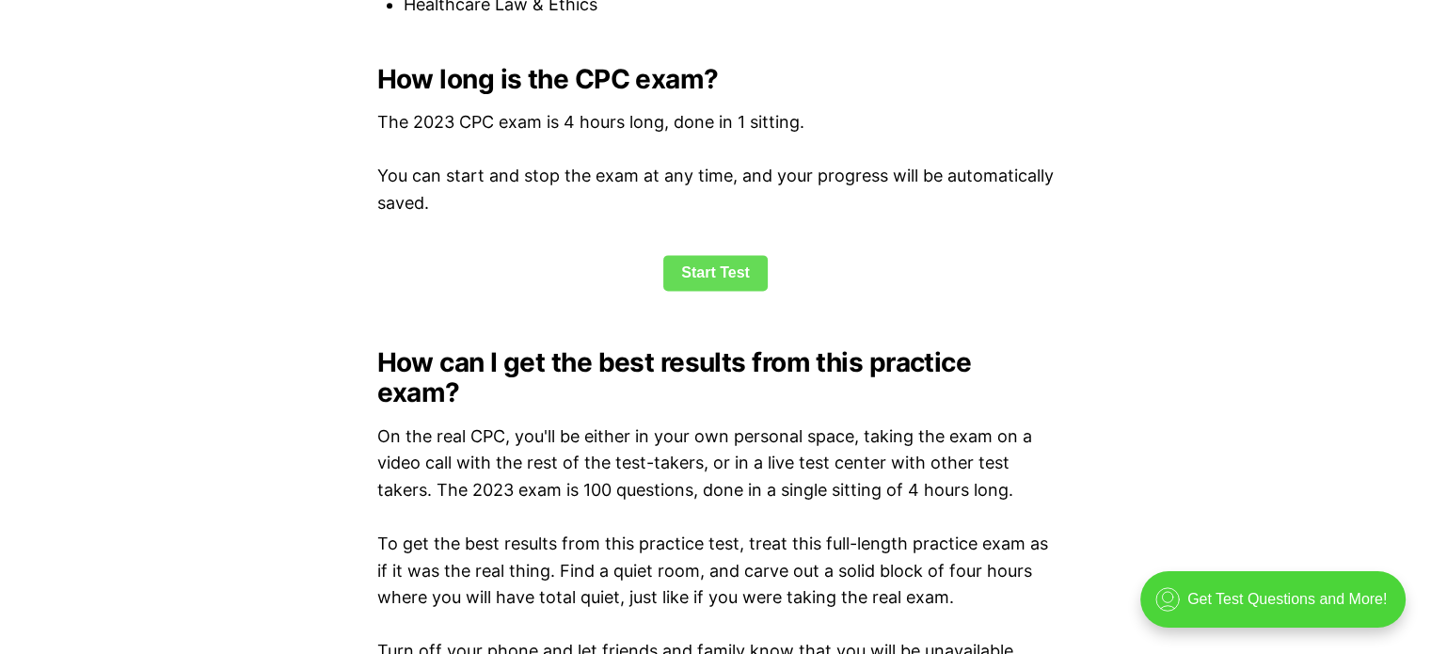
click at [727, 284] on link "Start Test" at bounding box center [715, 273] width 104 height 36
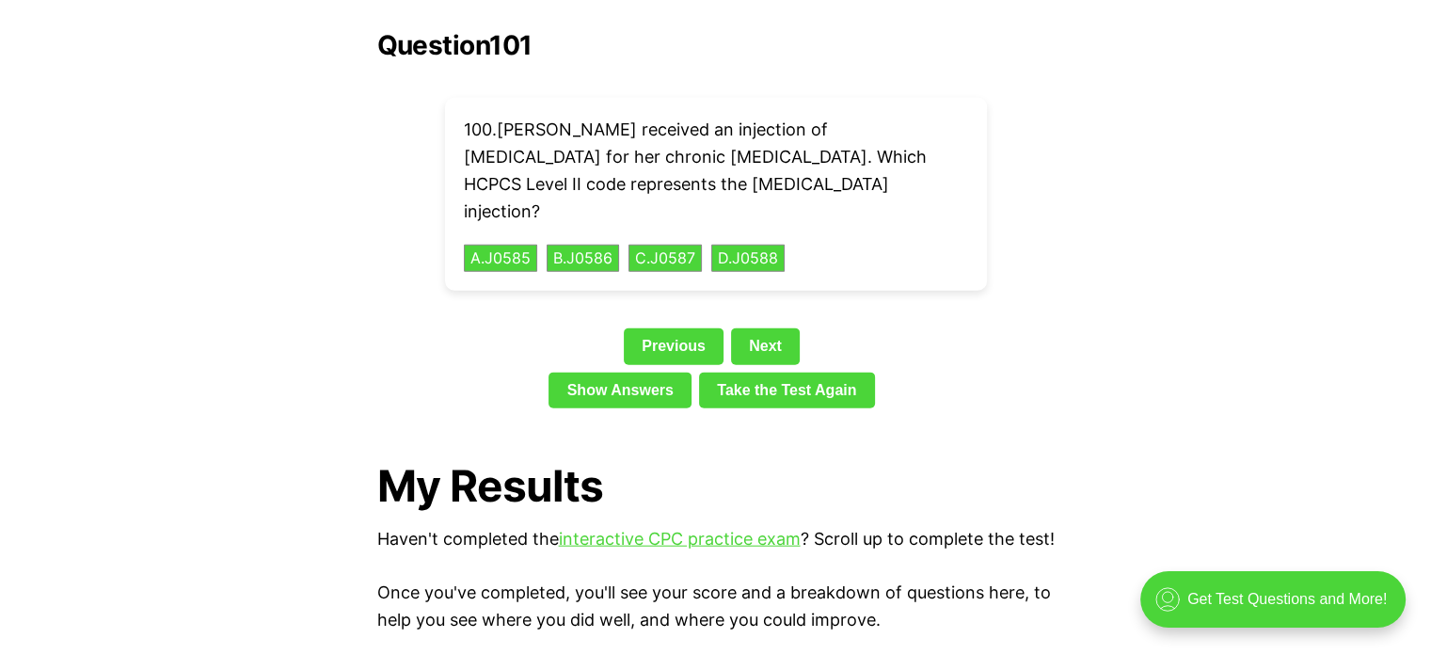
click at [478, 35] on div "Question 101 100 . [PERSON_NAME] received an injection of [MEDICAL_DATA] for he…" at bounding box center [716, 223] width 678 height 386
click at [775, 328] on link "Next" at bounding box center [765, 346] width 69 height 36
drag, startPoint x: 759, startPoint y: 280, endPoint x: 681, endPoint y: 281, distance: 77.2
click at [753, 328] on link "Next" at bounding box center [765, 346] width 69 height 36
click at [651, 328] on link "Previous" at bounding box center [674, 346] width 100 height 36
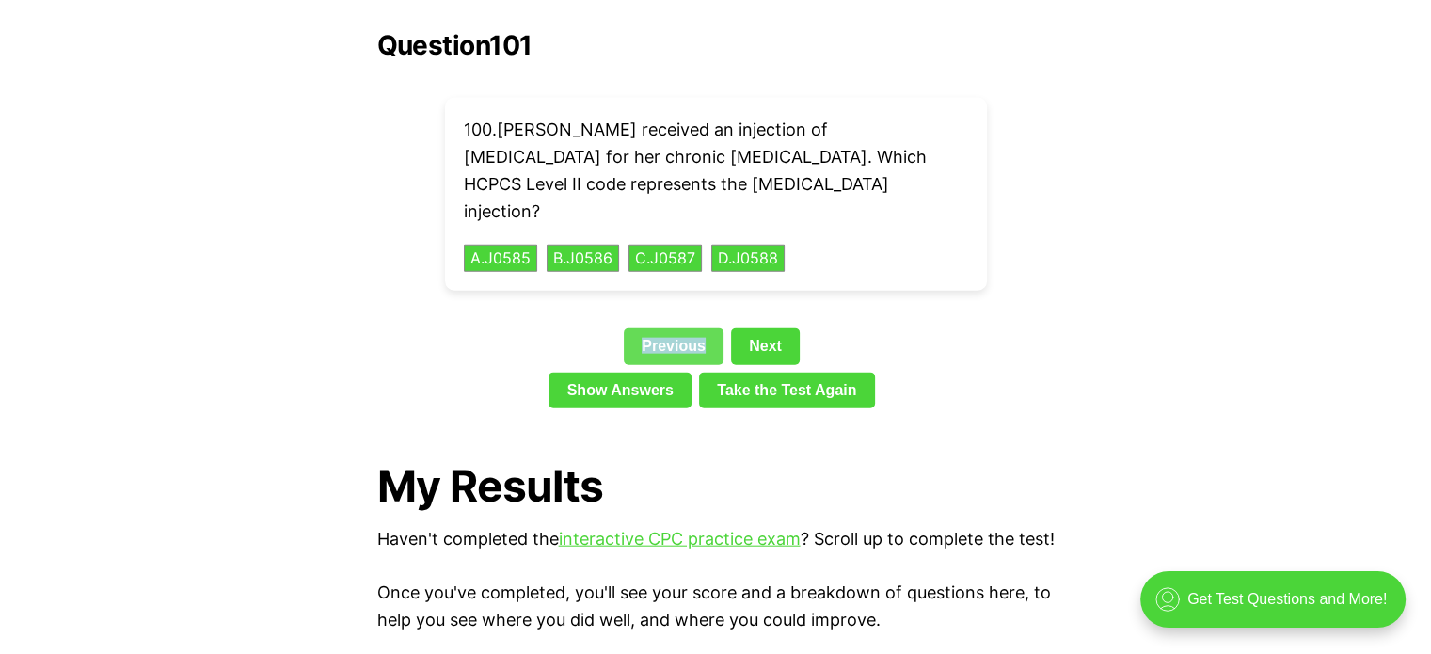
click at [651, 328] on link "Previous" at bounding box center [674, 346] width 100 height 36
click at [640, 328] on link "Previous" at bounding box center [674, 346] width 100 height 36
click at [636, 328] on link "Previous" at bounding box center [674, 346] width 100 height 36
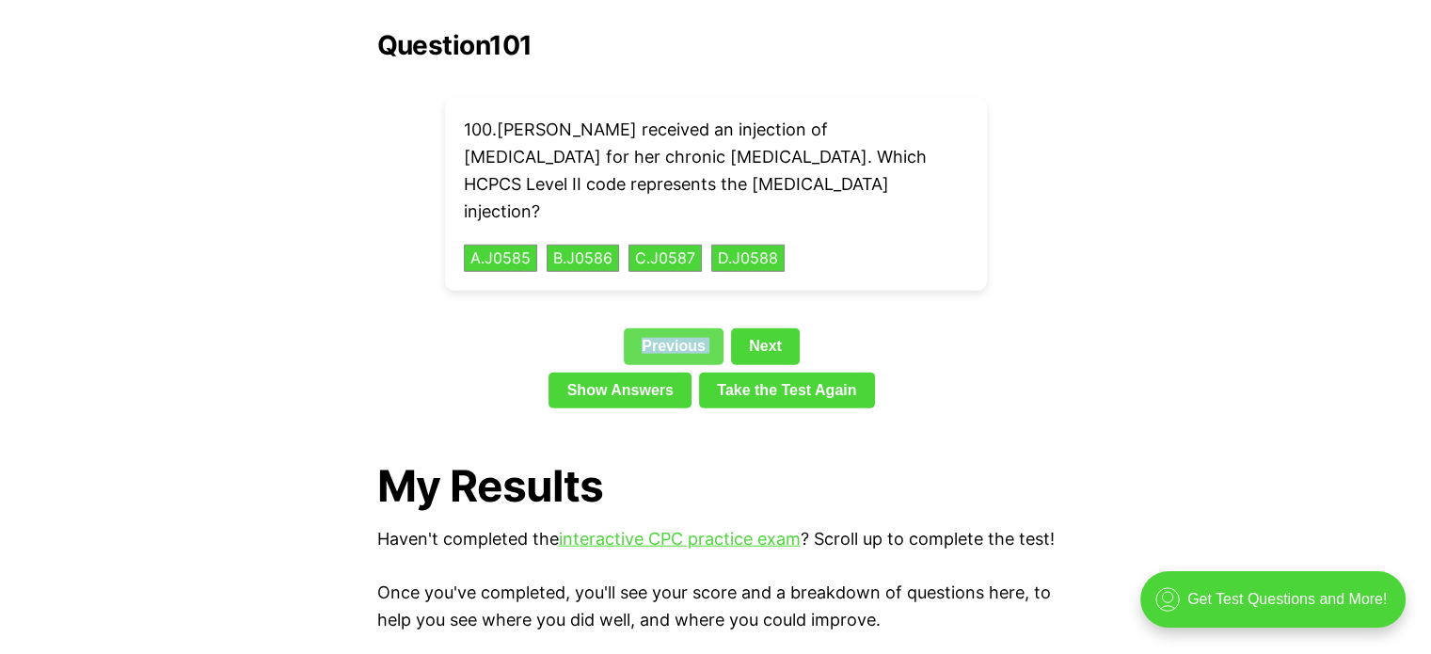
click at [636, 328] on link "Previous" at bounding box center [674, 346] width 100 height 36
drag, startPoint x: 636, startPoint y: 284, endPoint x: 622, endPoint y: 300, distance: 21.3
click at [622, 328] on div "Previous Next" at bounding box center [716, 349] width 678 height 43
click at [730, 373] on link "Take the Test Again" at bounding box center [787, 391] width 176 height 36
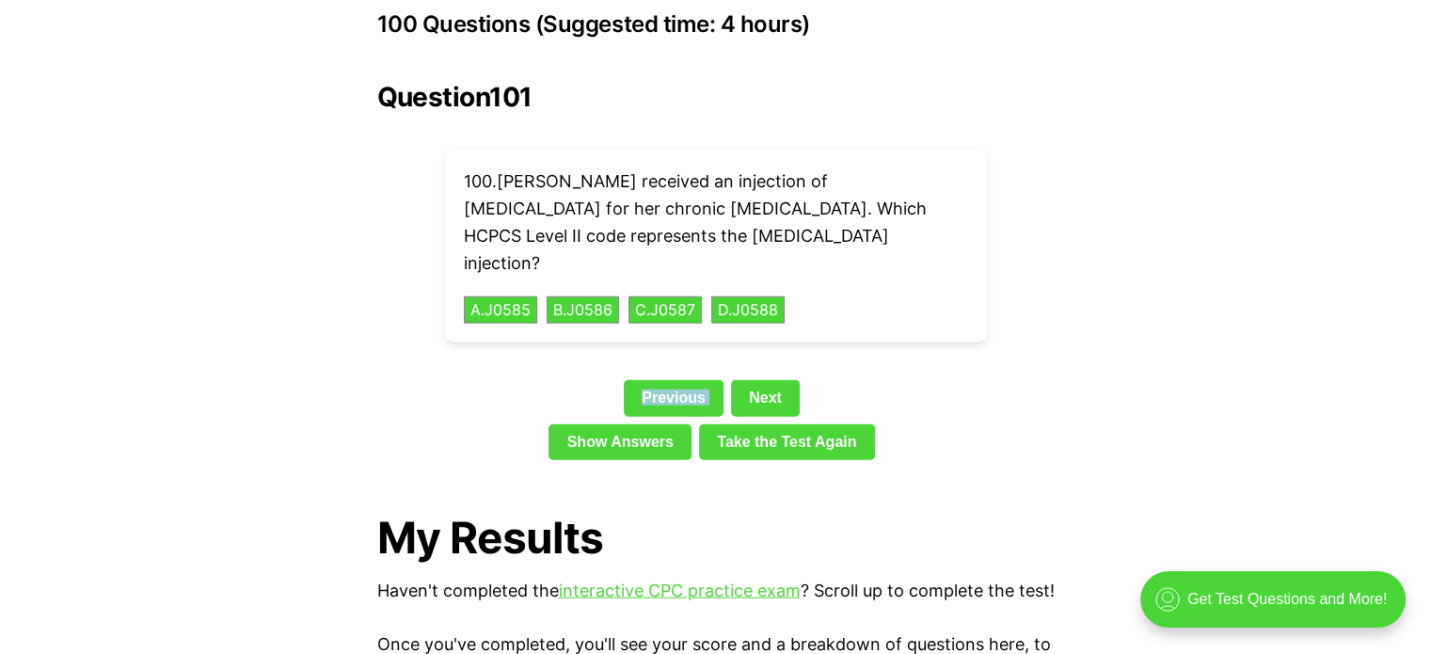
scroll to position [4261, 0]
click at [481, 296] on button "A . J0585" at bounding box center [500, 310] width 77 height 29
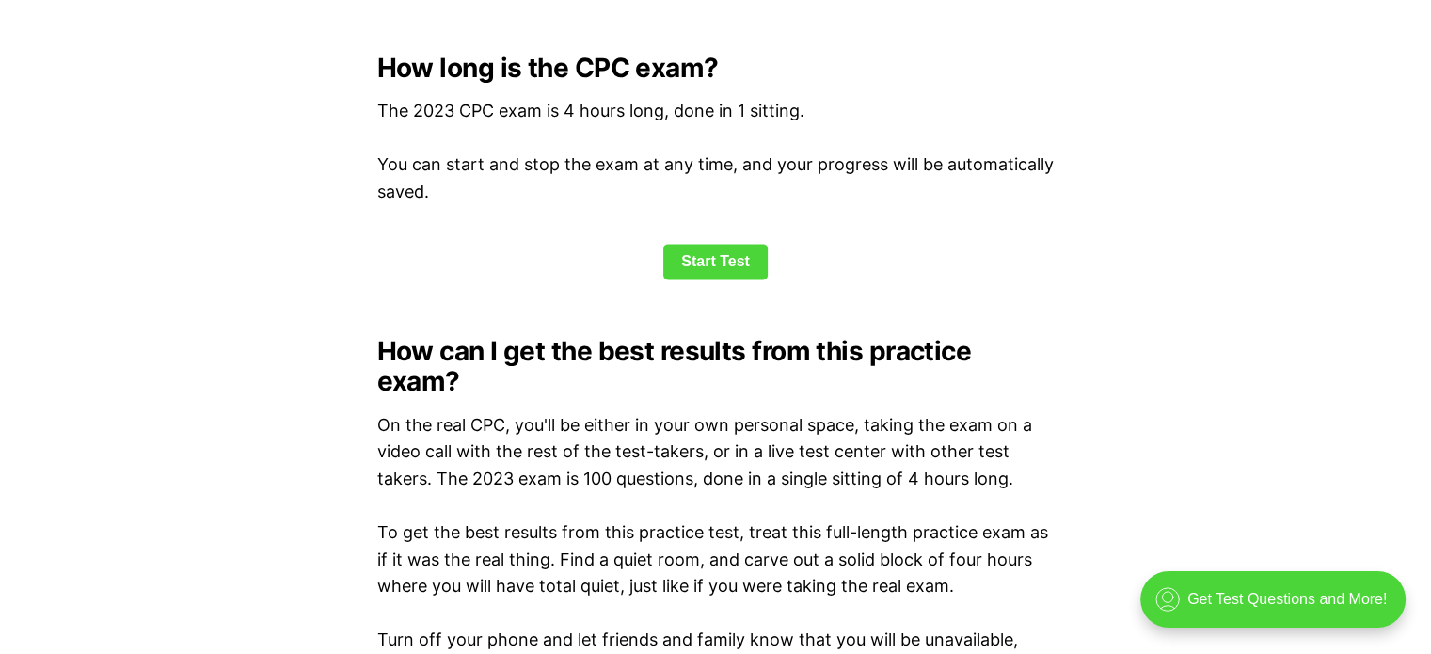
scroll to position [2541, 0]
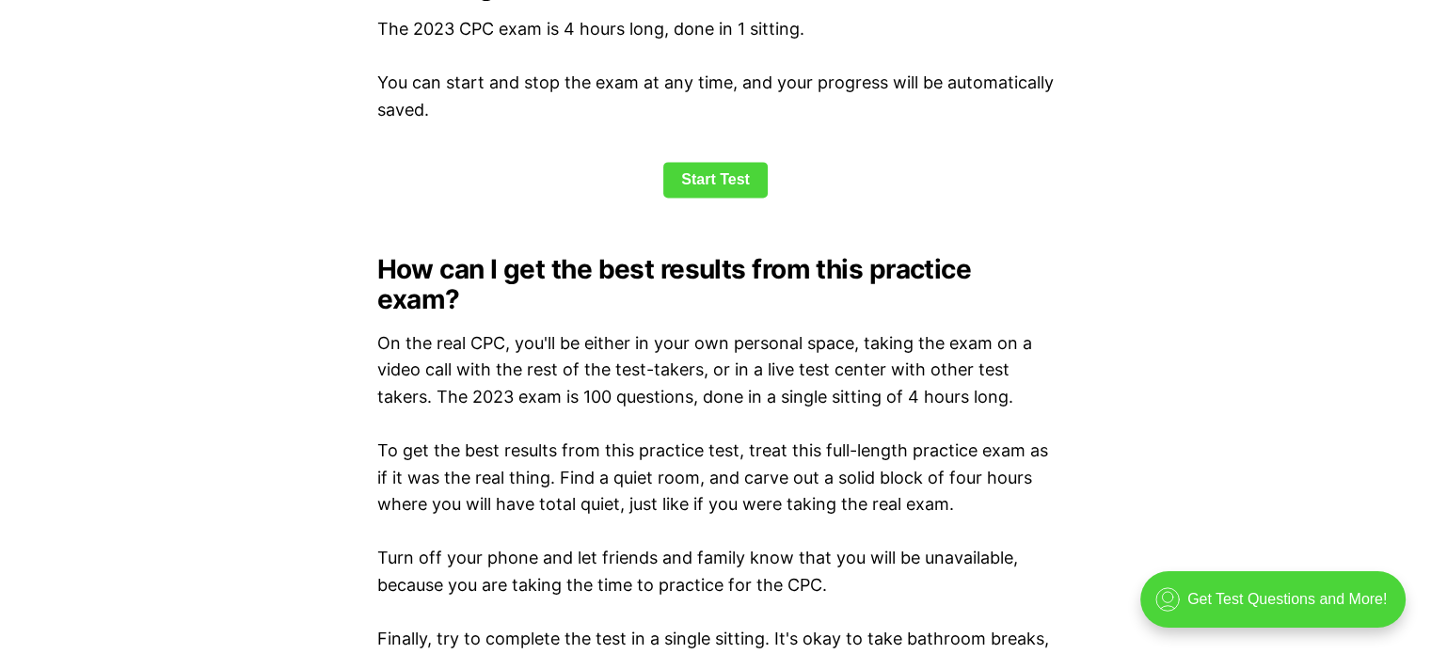
scroll to position [2635, 0]
click at [739, 194] on link "Start Test" at bounding box center [715, 179] width 104 height 36
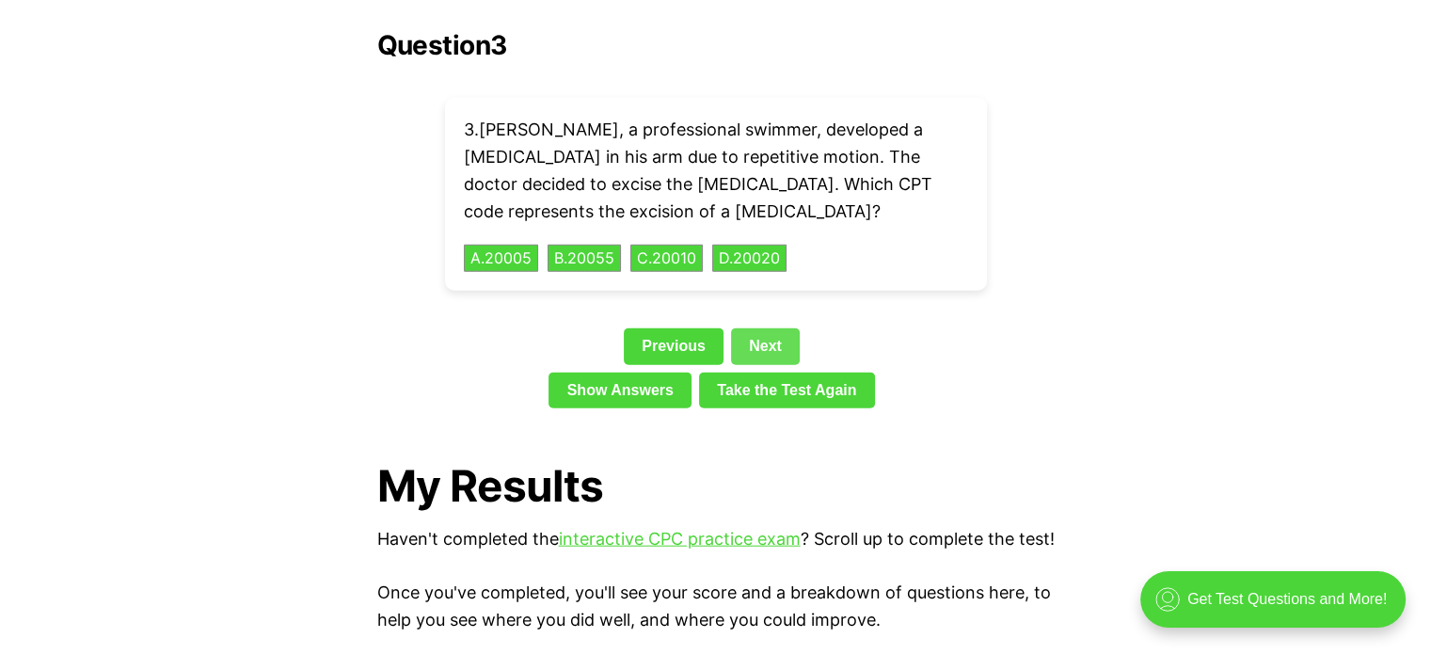
click at [754, 328] on link "Next" at bounding box center [765, 346] width 69 height 36
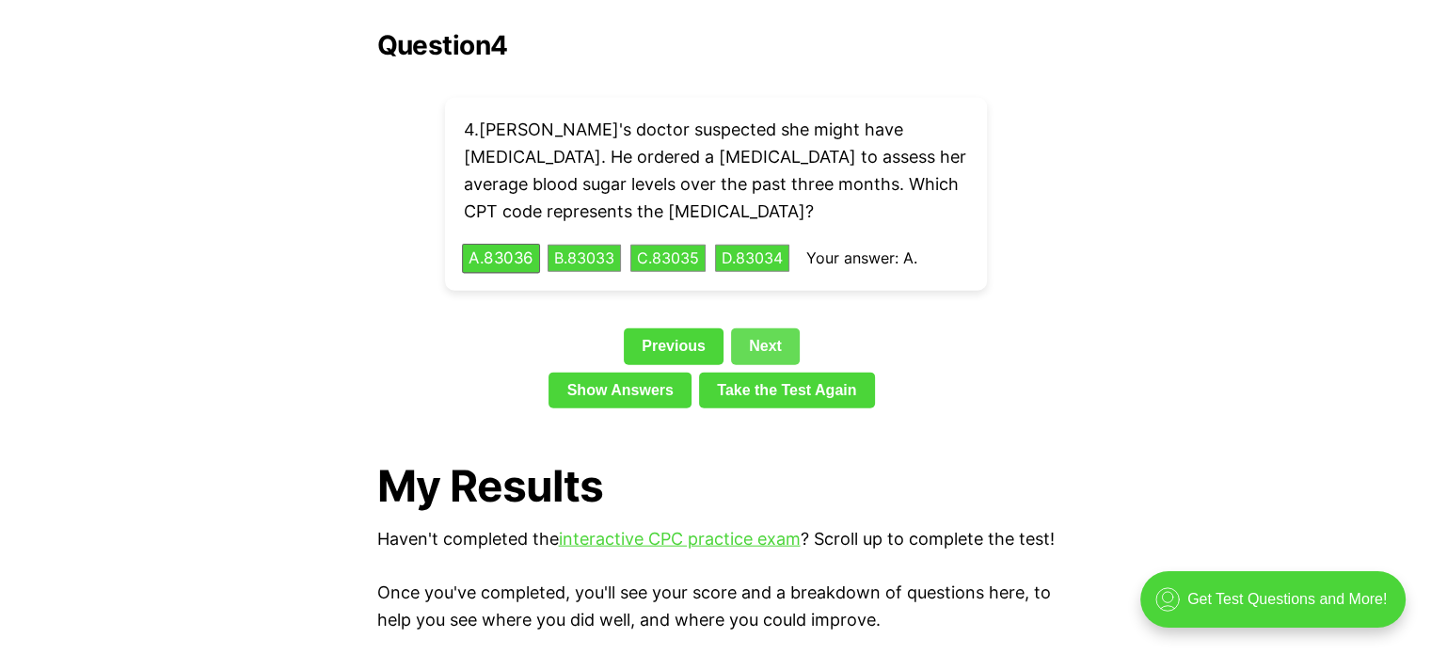
click at [756, 328] on link "Next" at bounding box center [765, 346] width 69 height 36
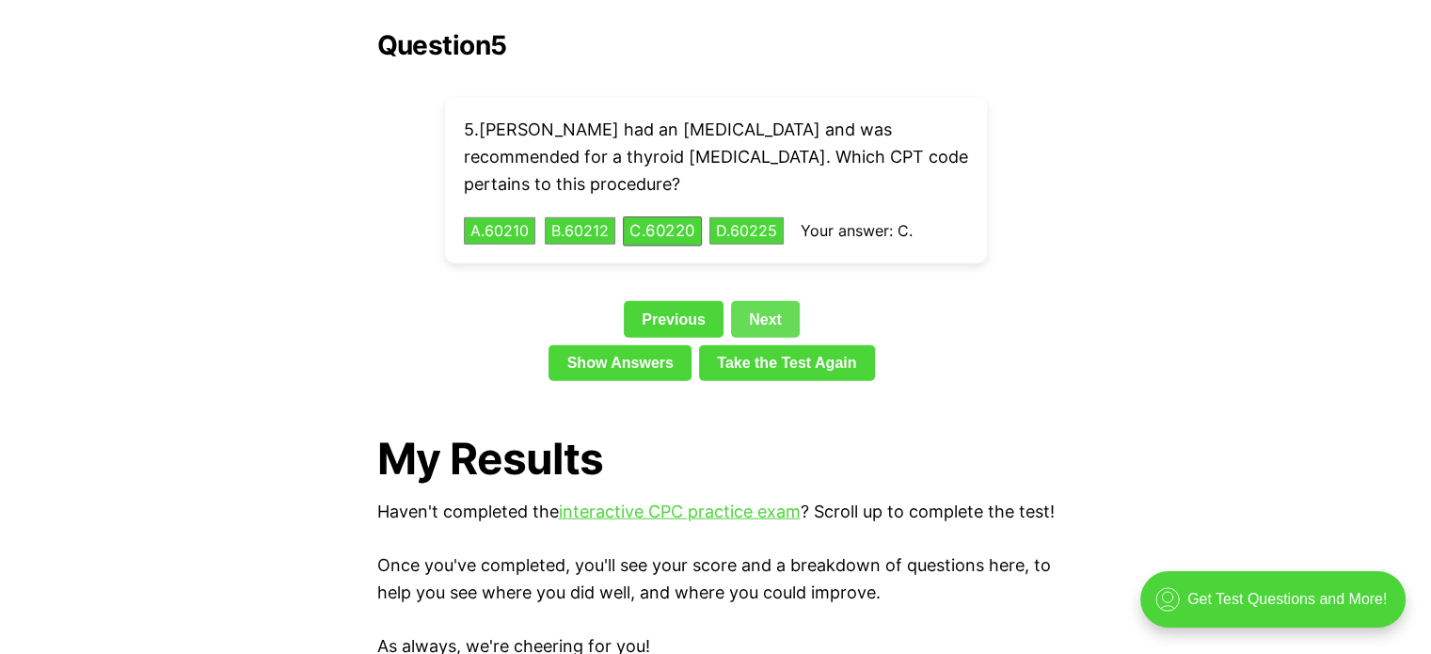
click at [756, 301] on link "Next" at bounding box center [765, 319] width 69 height 36
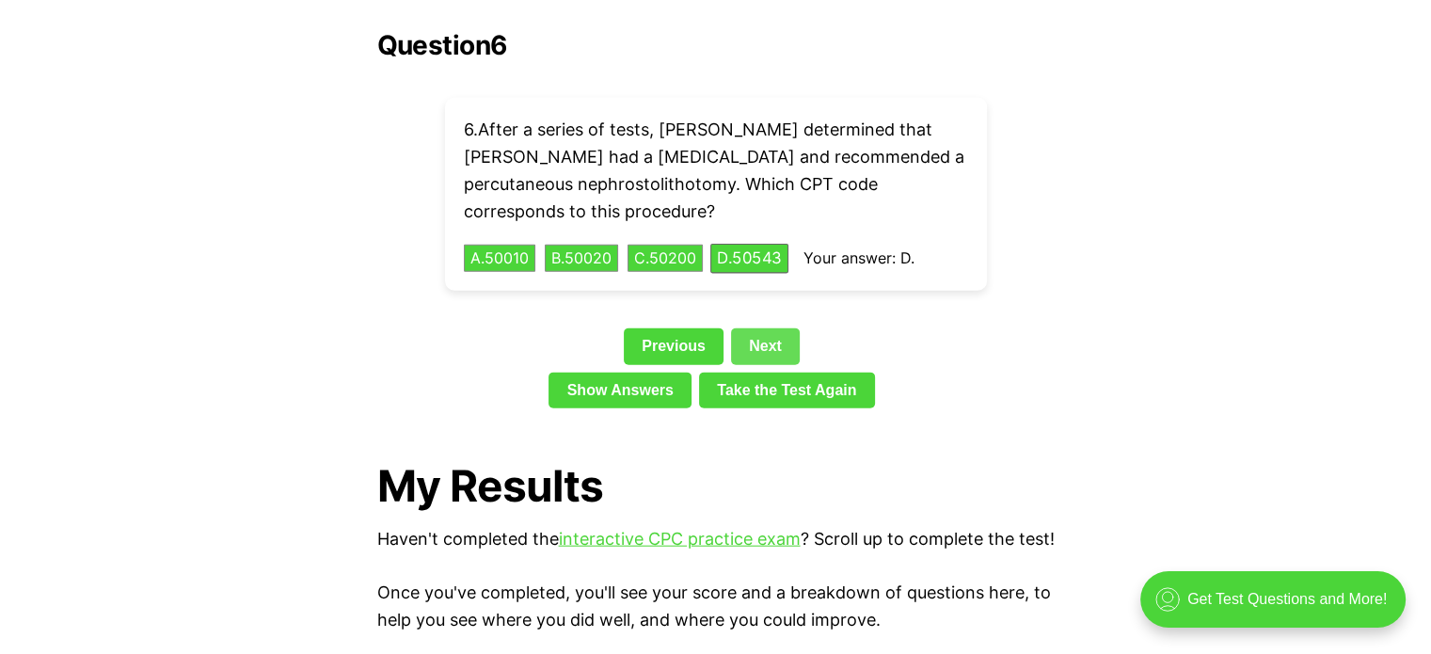
click at [756, 328] on link "Next" at bounding box center [765, 346] width 69 height 36
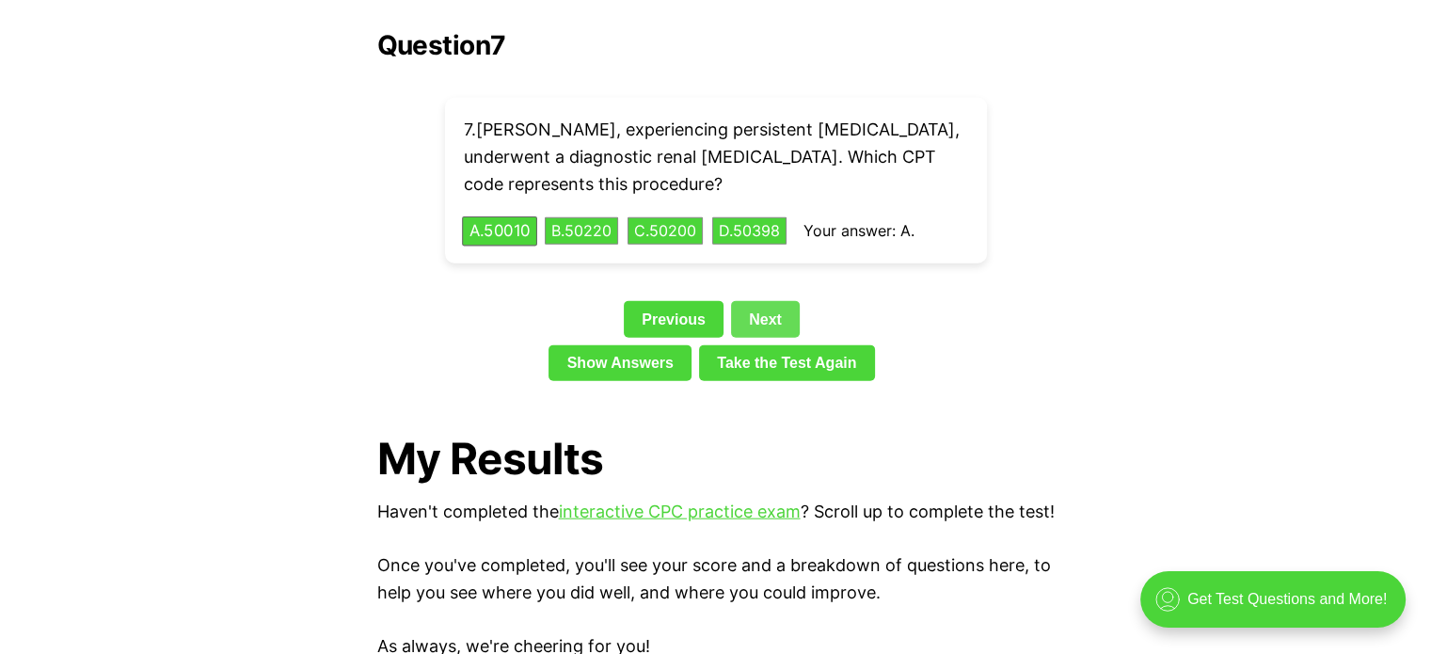
click at [756, 304] on link "Next" at bounding box center [765, 319] width 69 height 36
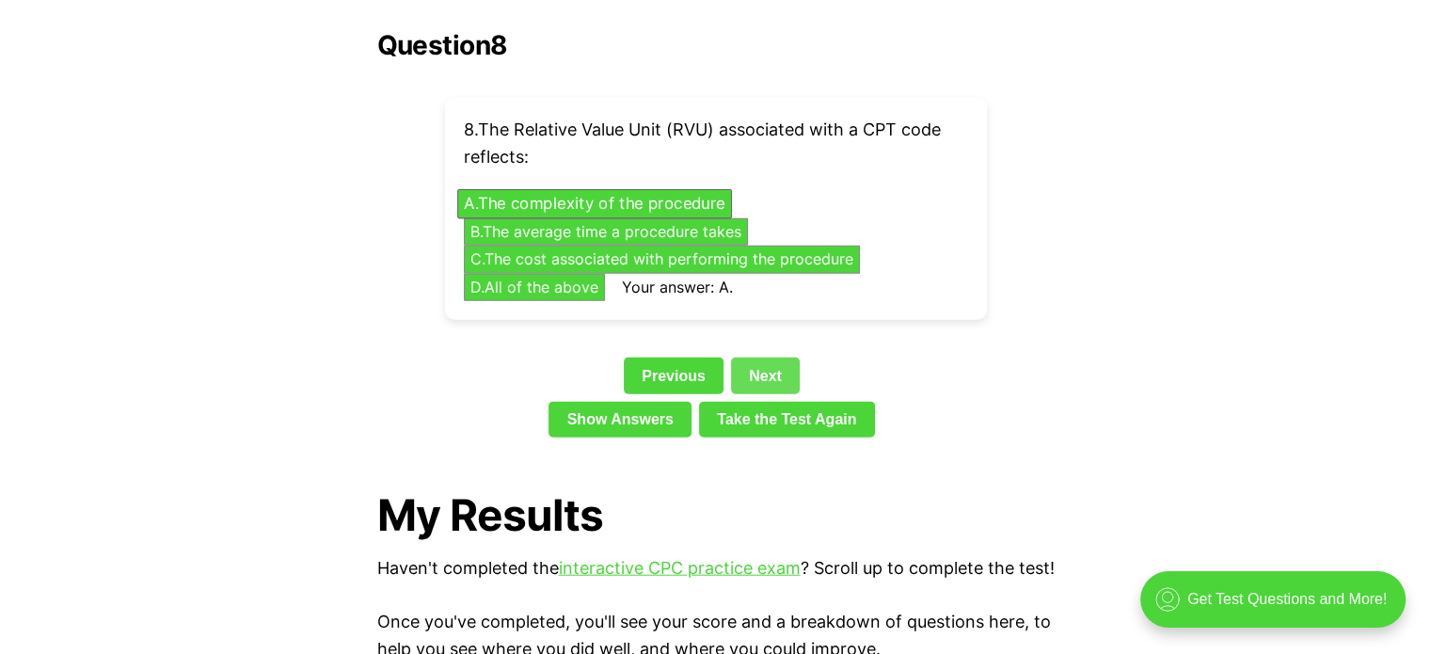
click at [756, 304] on div "Question 8 8 . The Relative Value Unit (RVU) associated with a CPT code reflect…" at bounding box center [716, 237] width 678 height 415
click at [757, 358] on link "Next" at bounding box center [765, 376] width 69 height 36
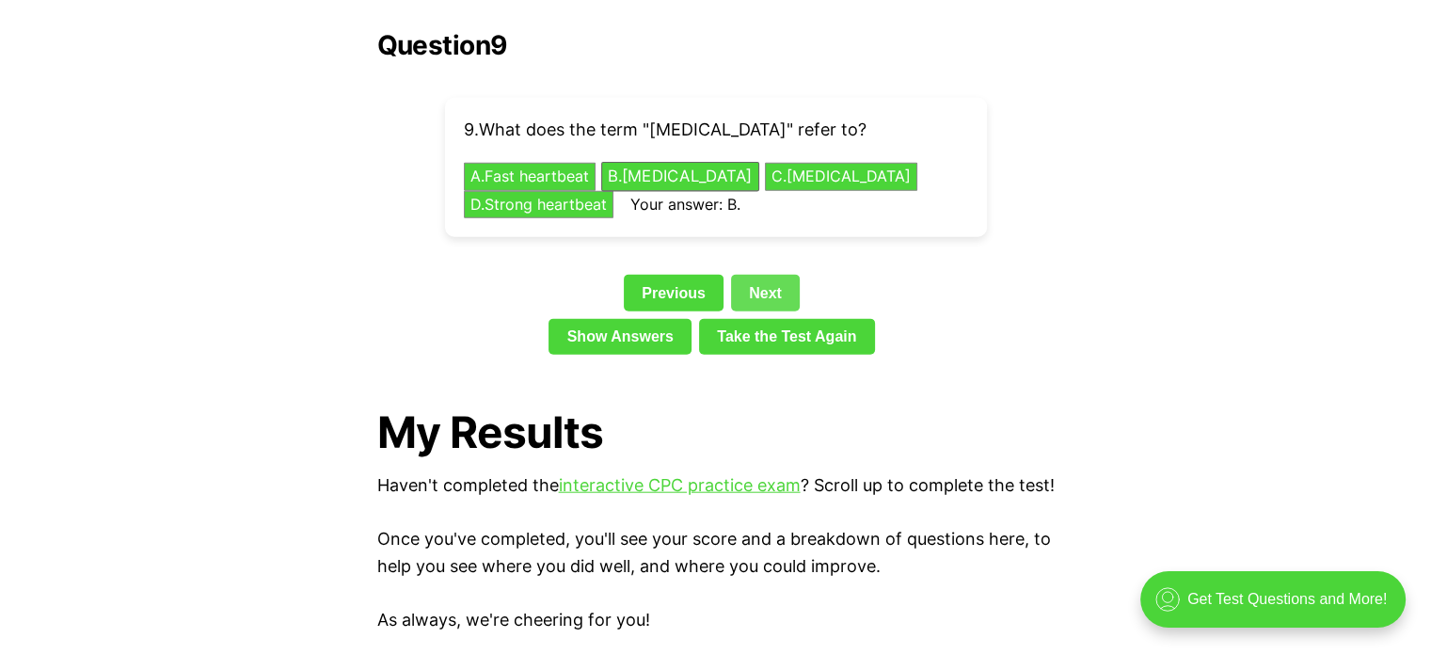
click at [773, 275] on link "Next" at bounding box center [765, 293] width 69 height 36
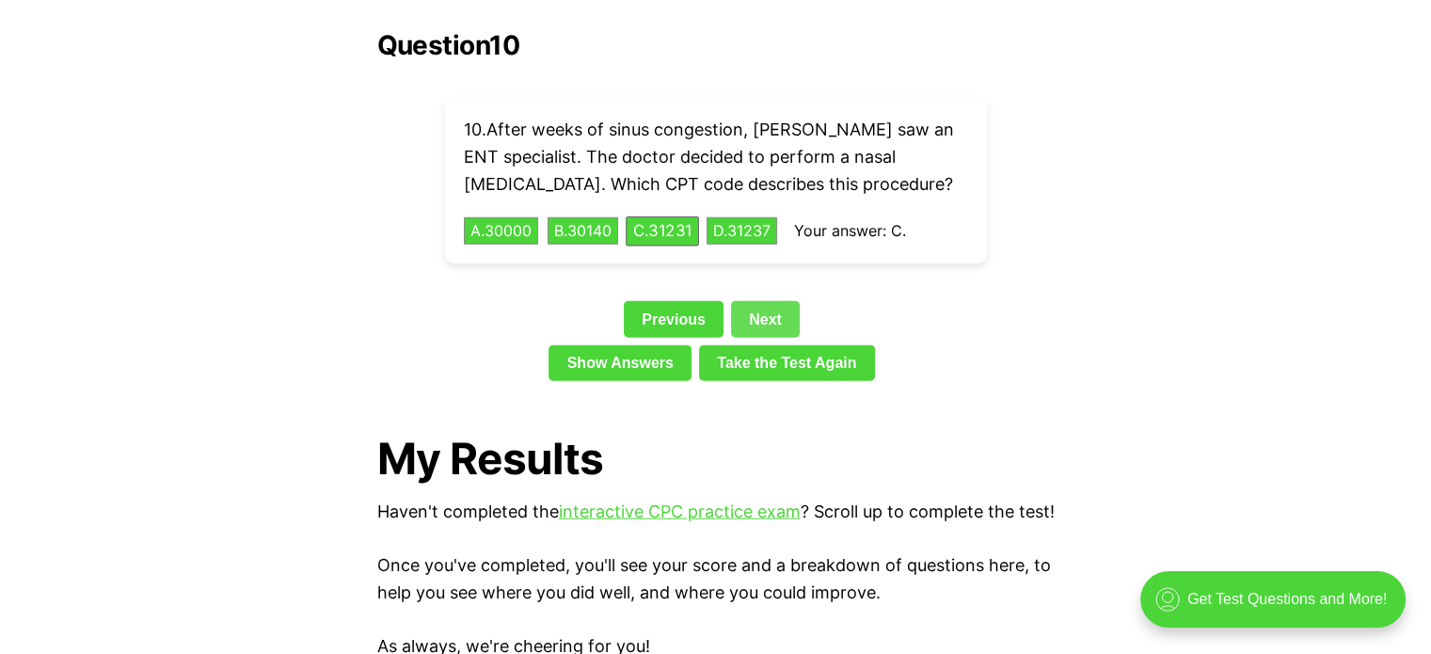
click at [768, 301] on link "Next" at bounding box center [765, 319] width 69 height 36
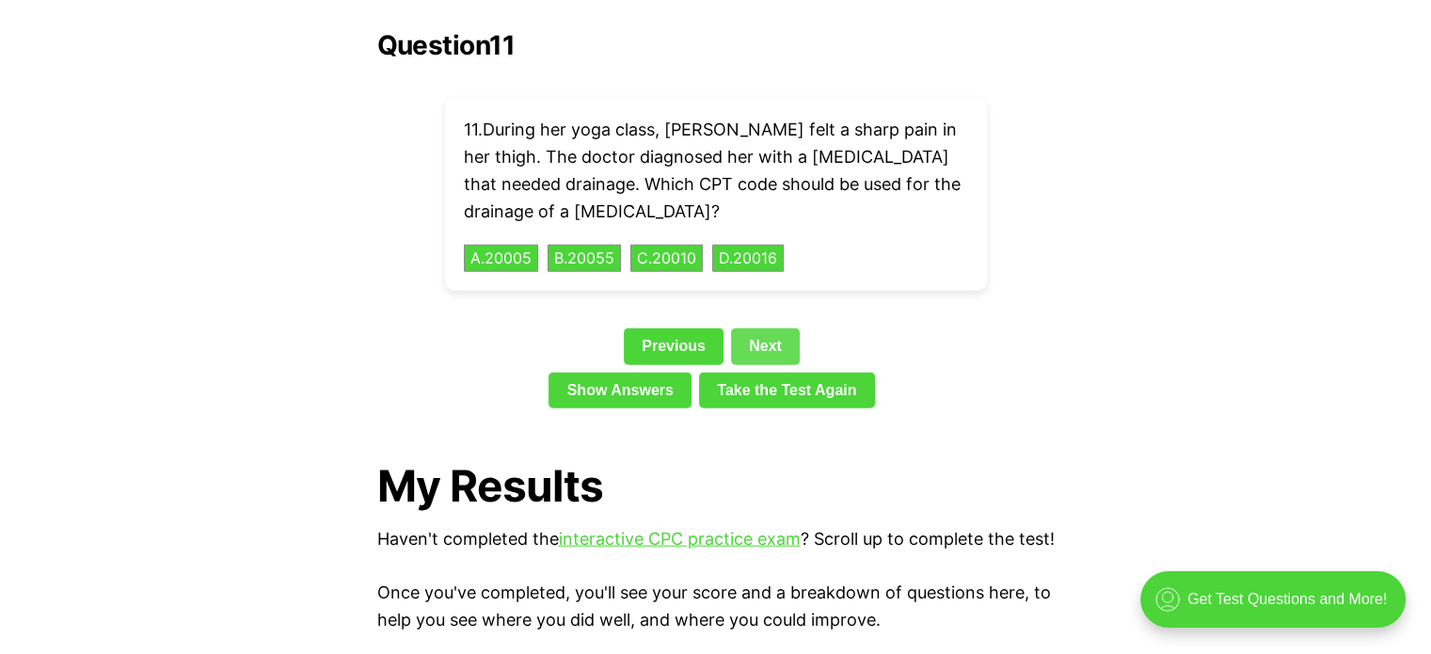
click at [762, 328] on link "Next" at bounding box center [765, 346] width 69 height 36
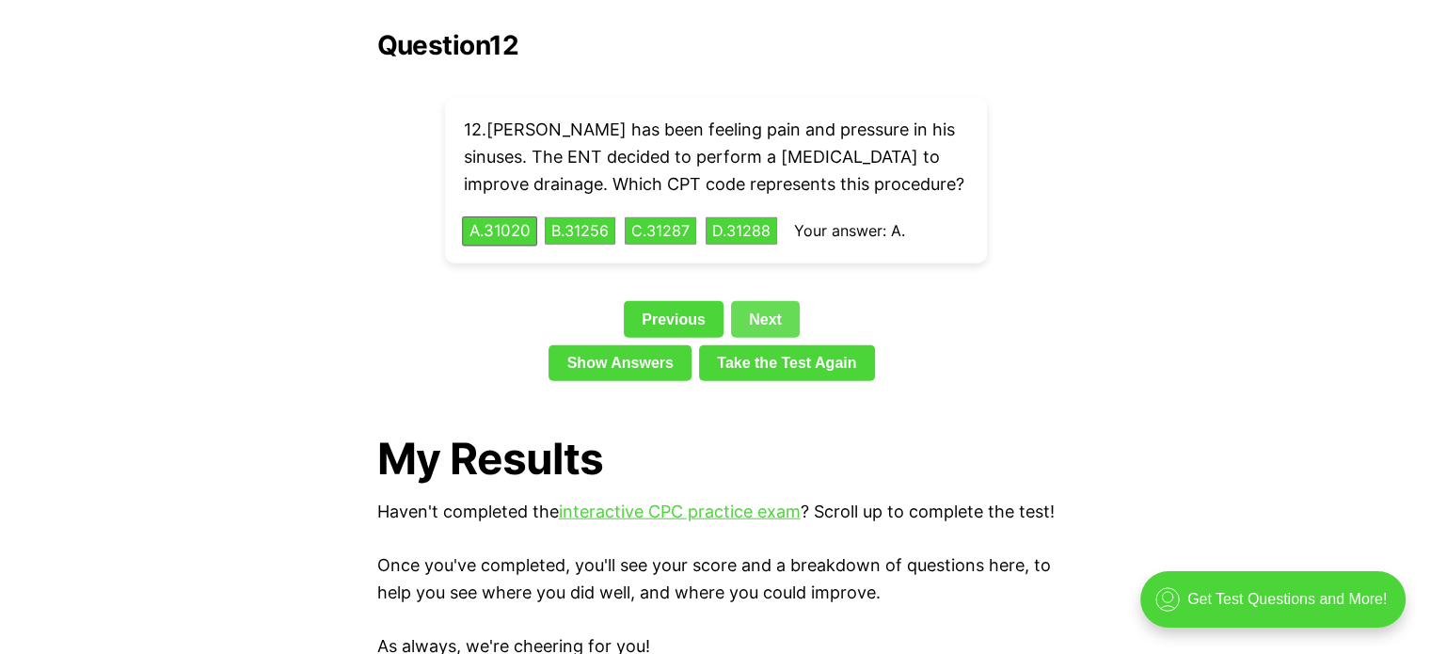
click at [762, 301] on link "Next" at bounding box center [765, 319] width 69 height 36
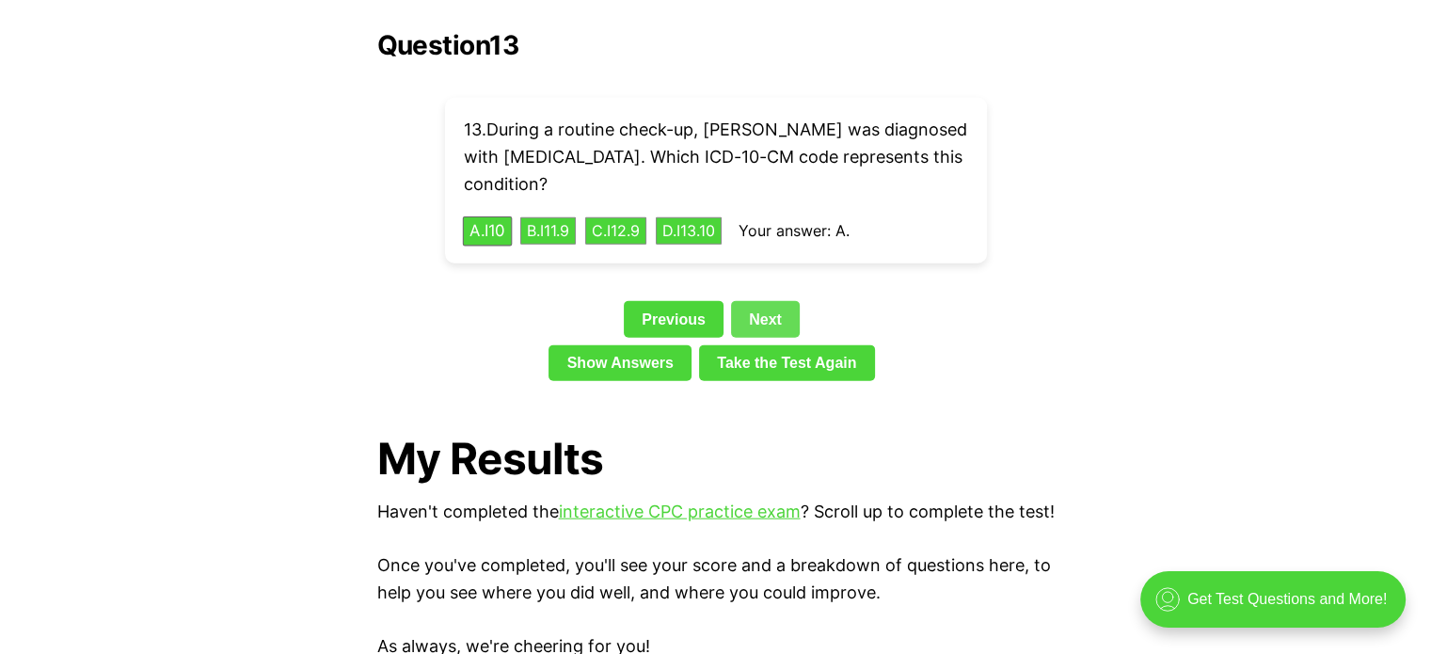
click at [762, 301] on link "Next" at bounding box center [765, 319] width 69 height 36
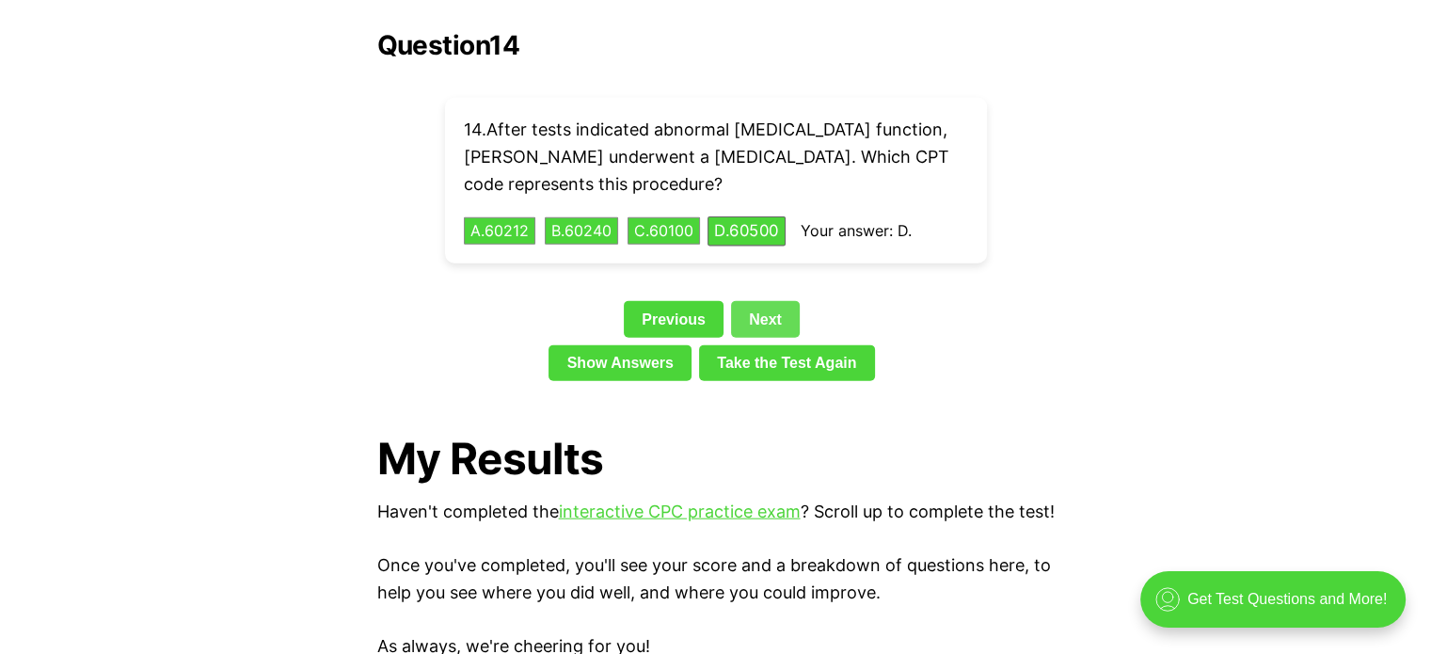
click at [762, 301] on link "Next" at bounding box center [765, 319] width 69 height 36
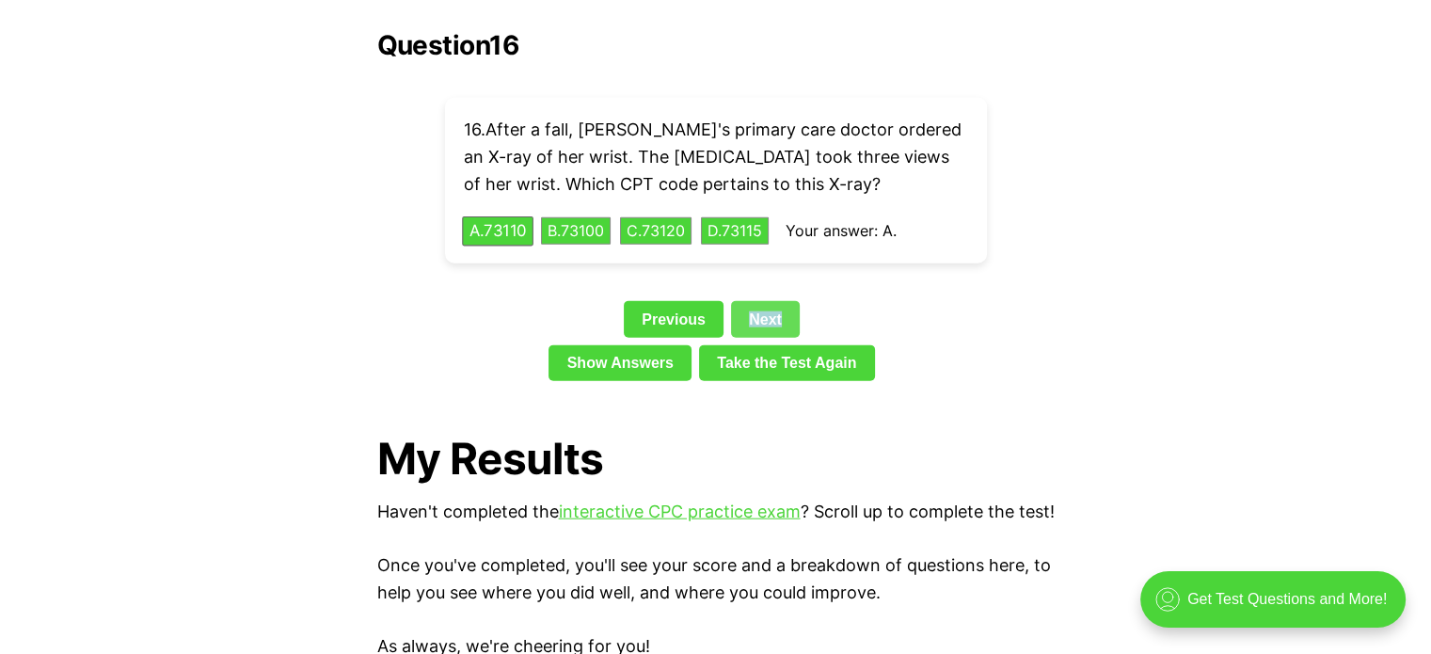
click at [762, 301] on link "Next" at bounding box center [765, 319] width 69 height 36
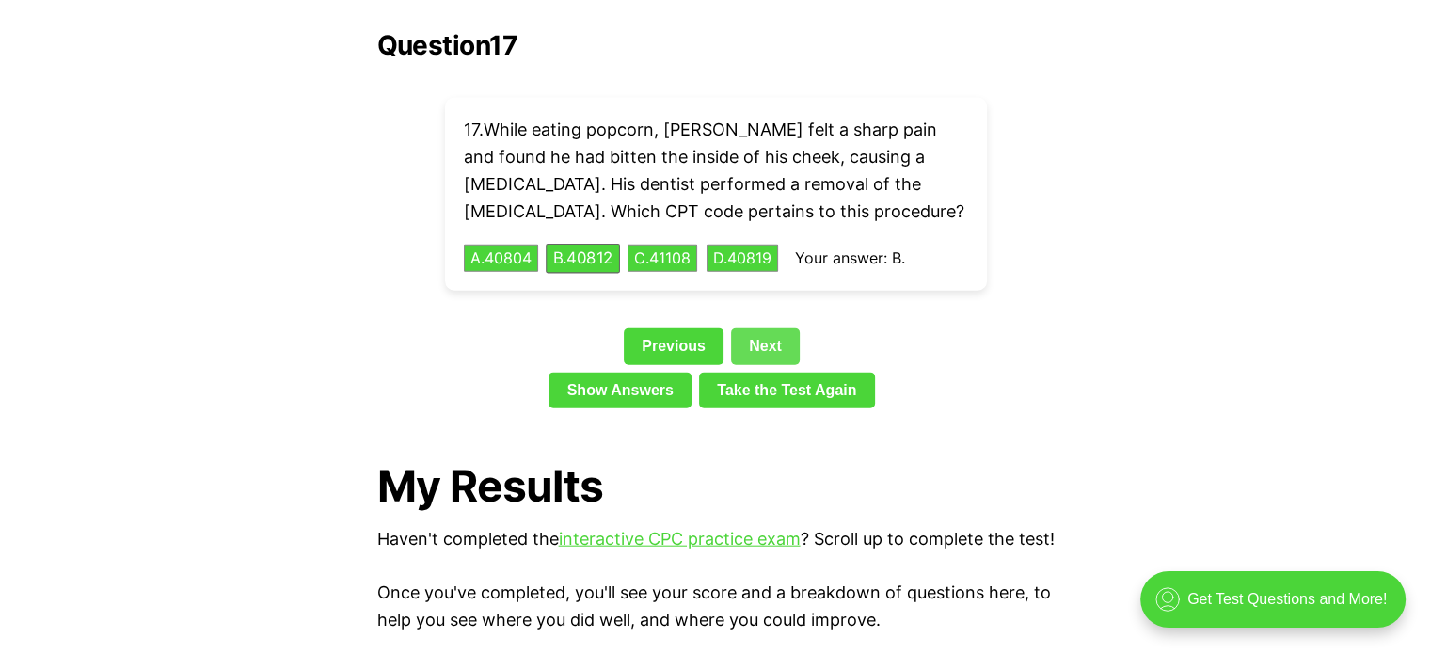
drag, startPoint x: 723, startPoint y: 310, endPoint x: 735, endPoint y: 310, distance: 12.2
click at [735, 328] on div "Previous Next" at bounding box center [716, 349] width 678 height 43
click at [735, 328] on link "Next" at bounding box center [765, 346] width 69 height 36
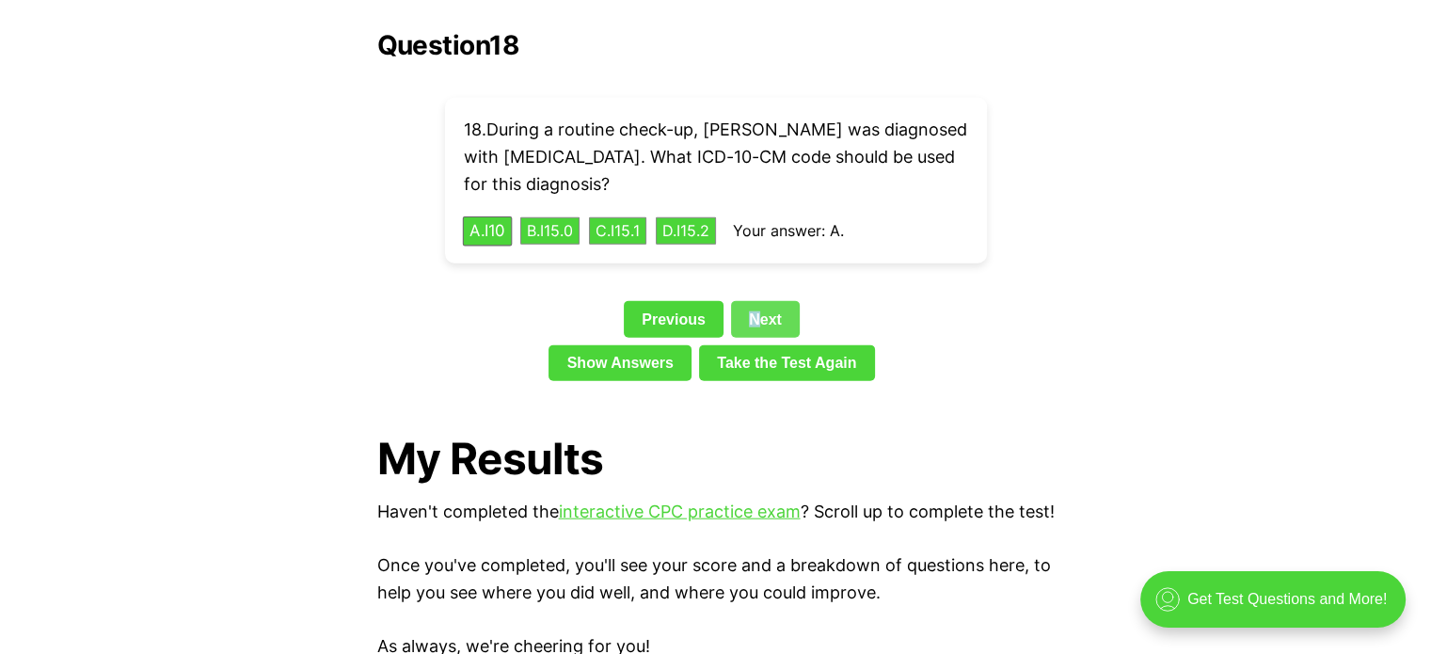
click at [754, 301] on link "Next" at bounding box center [765, 319] width 69 height 36
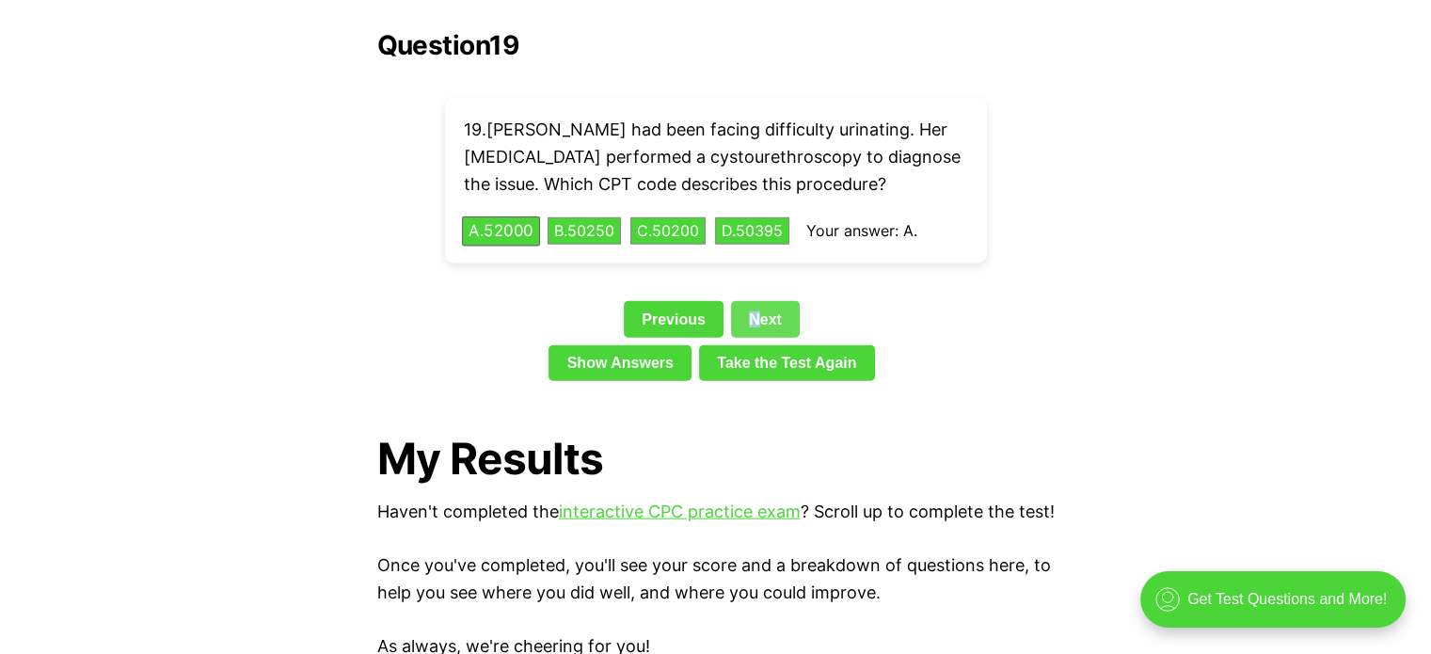
click at [754, 301] on link "Next" at bounding box center [765, 319] width 69 height 36
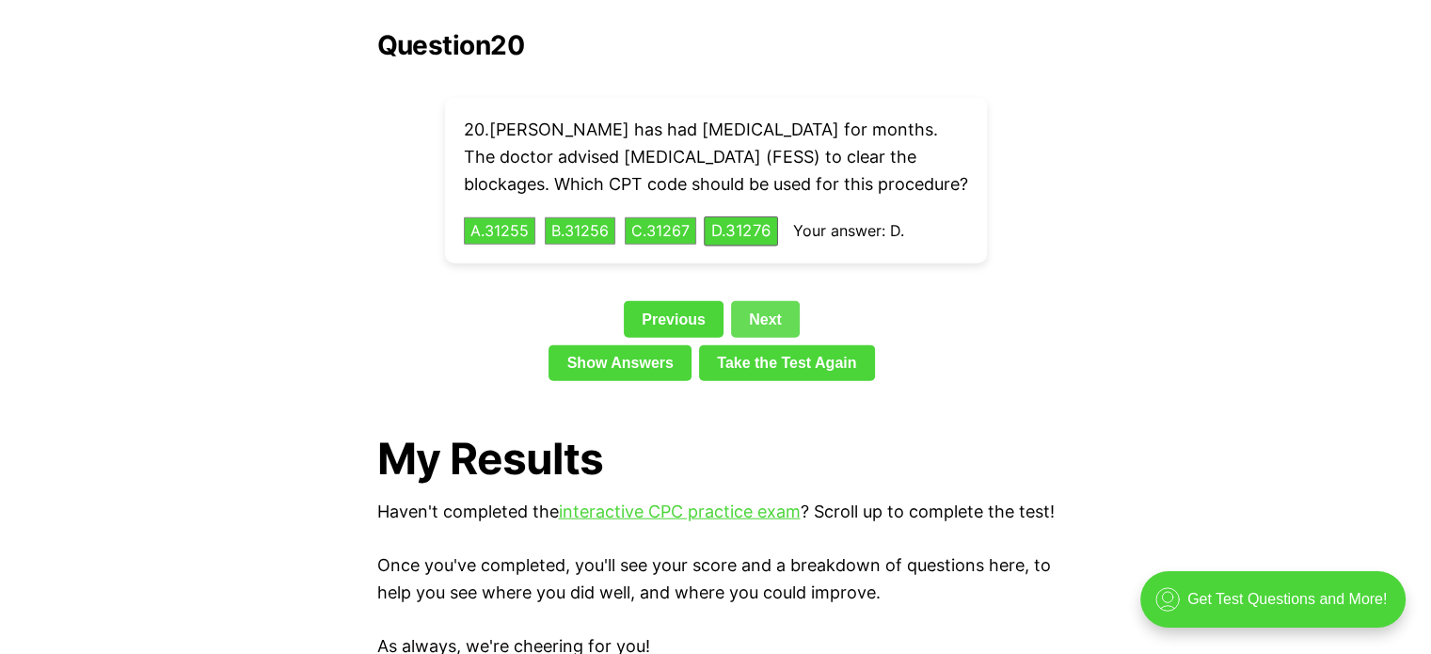
click at [755, 310] on link "Next" at bounding box center [765, 319] width 69 height 36
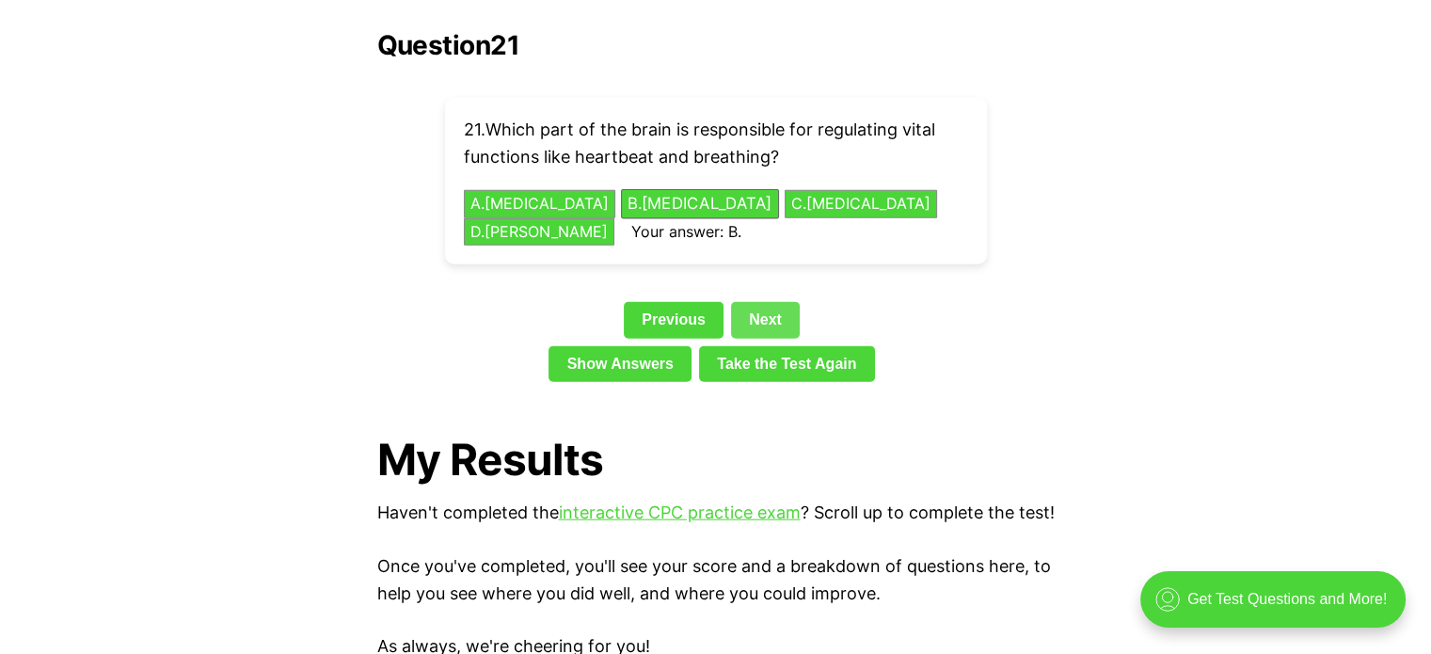
click at [757, 302] on link "Next" at bounding box center [765, 320] width 69 height 36
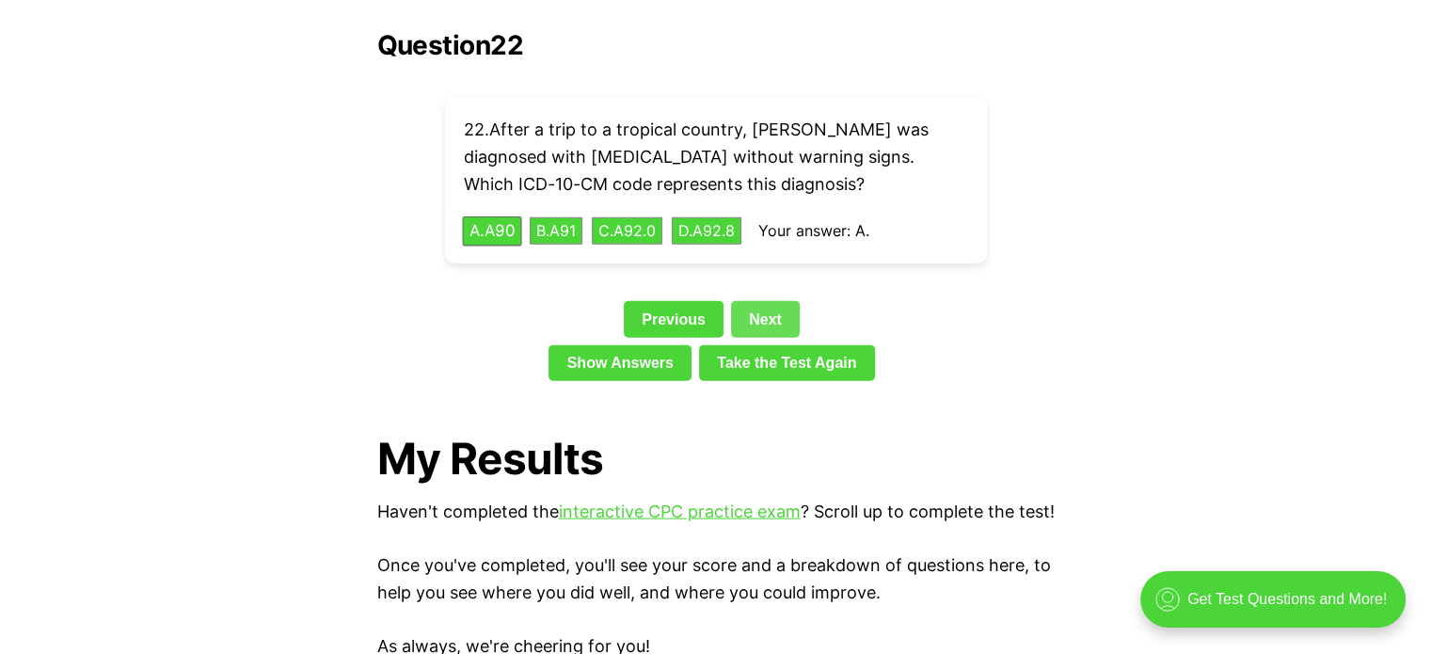
click at [757, 301] on link "Next" at bounding box center [765, 319] width 69 height 36
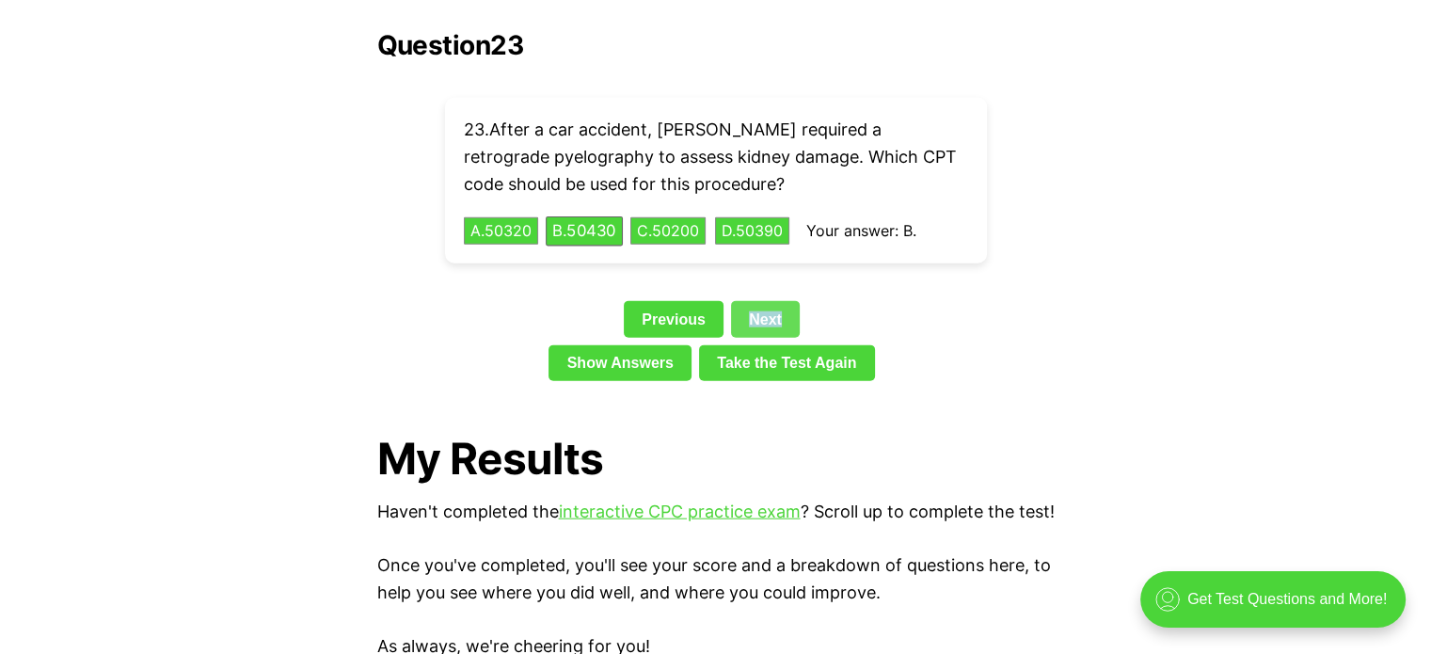
click at [757, 301] on link "Next" at bounding box center [765, 319] width 69 height 36
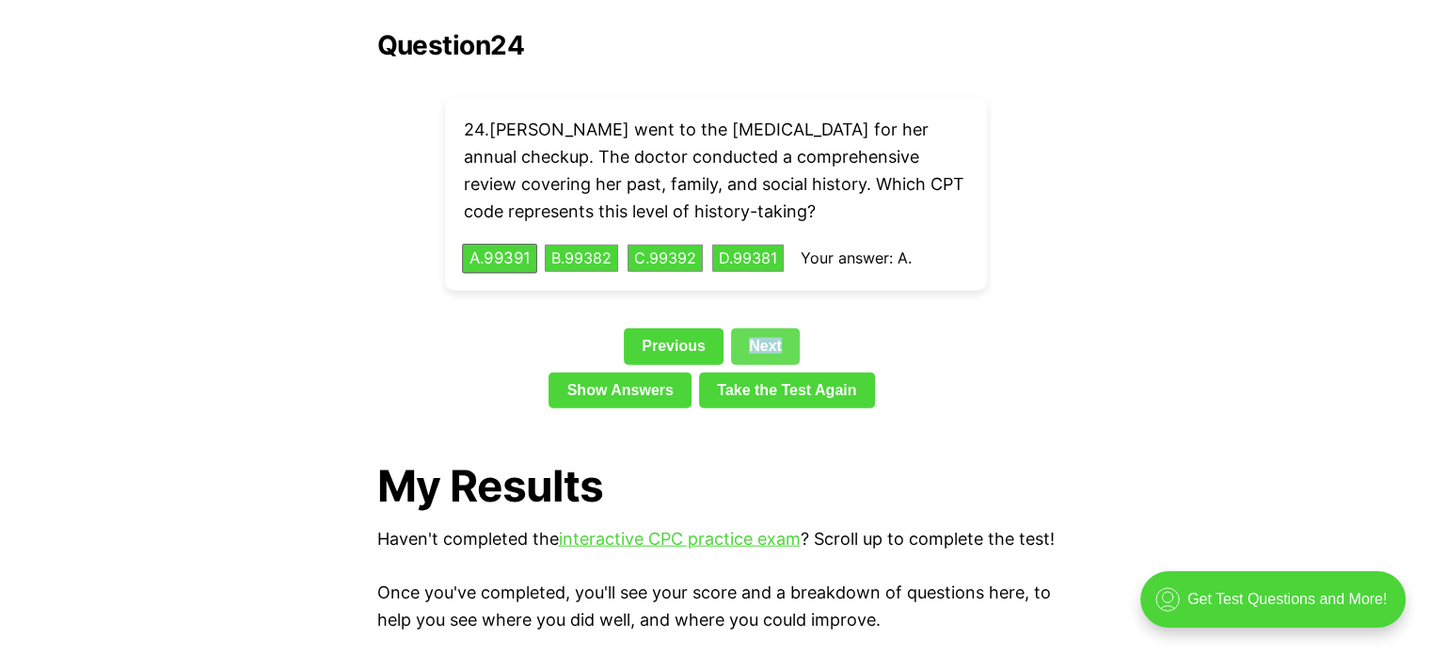
click at [749, 328] on link "Next" at bounding box center [765, 346] width 69 height 36
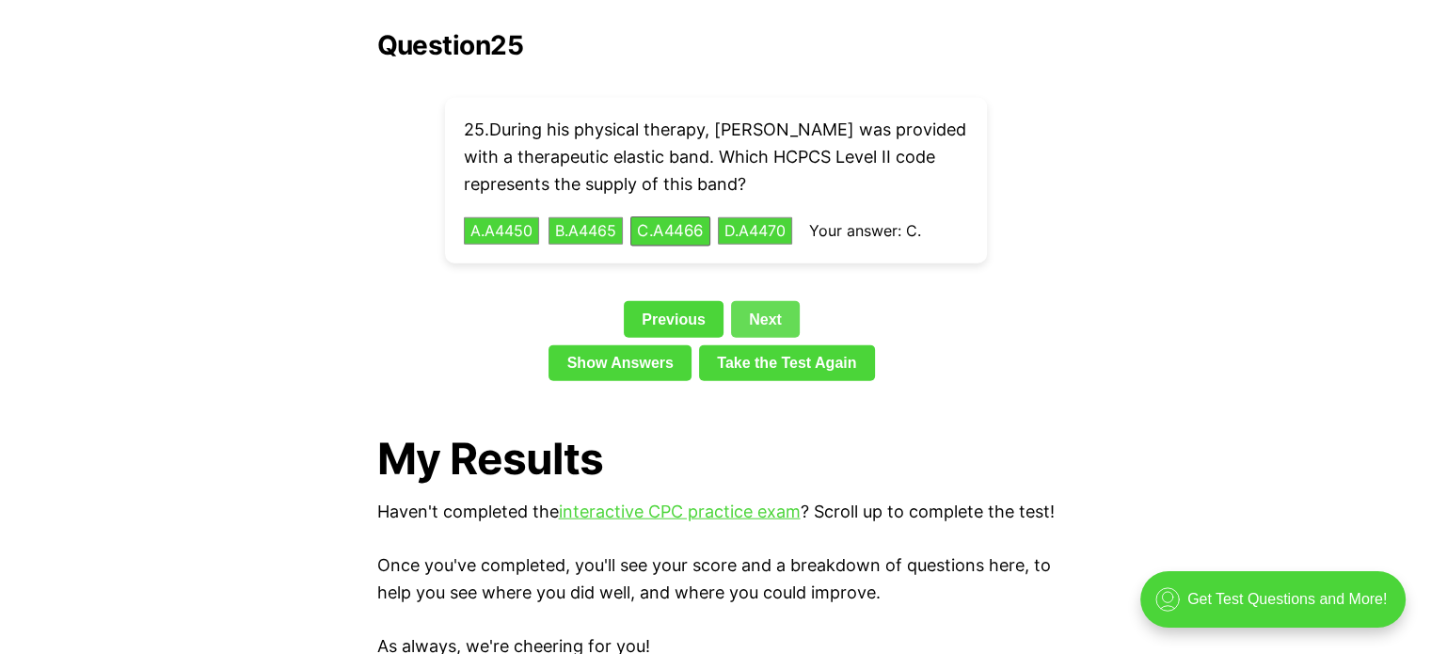
click at [755, 301] on link "Next" at bounding box center [765, 319] width 69 height 36
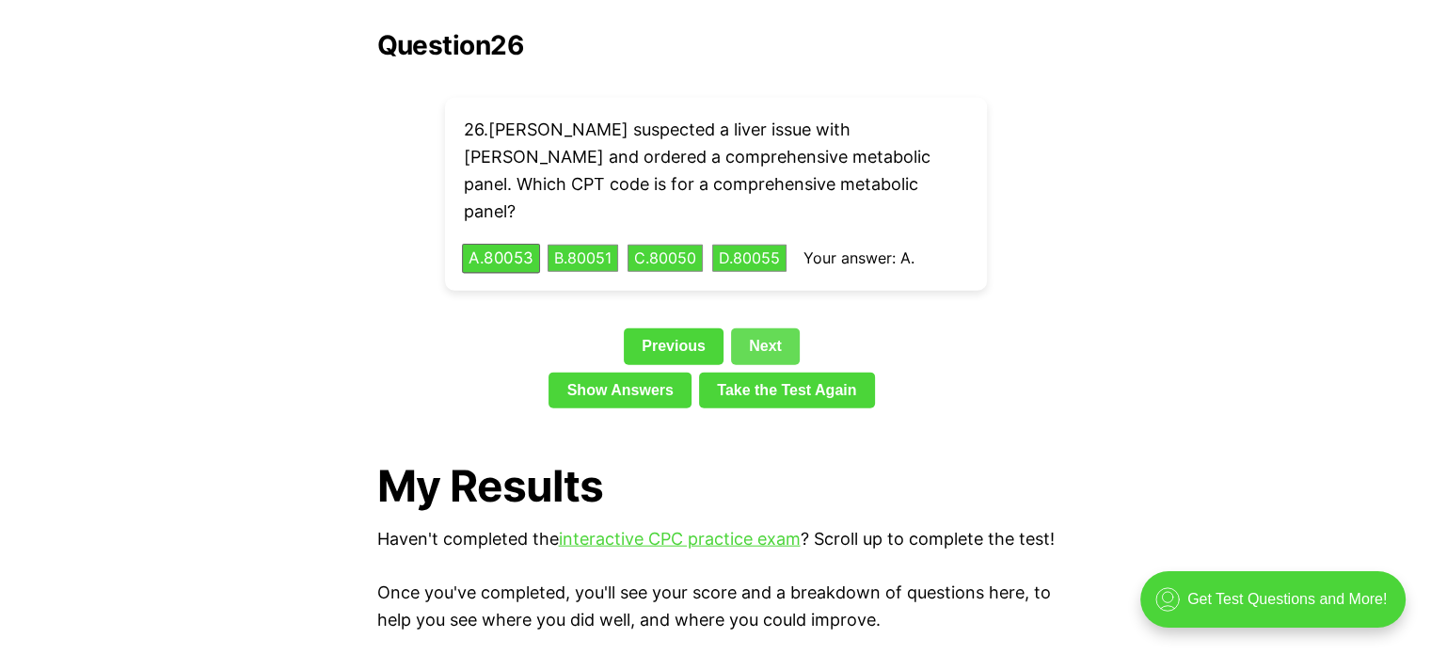
click at [755, 328] on link "Next" at bounding box center [765, 346] width 69 height 36
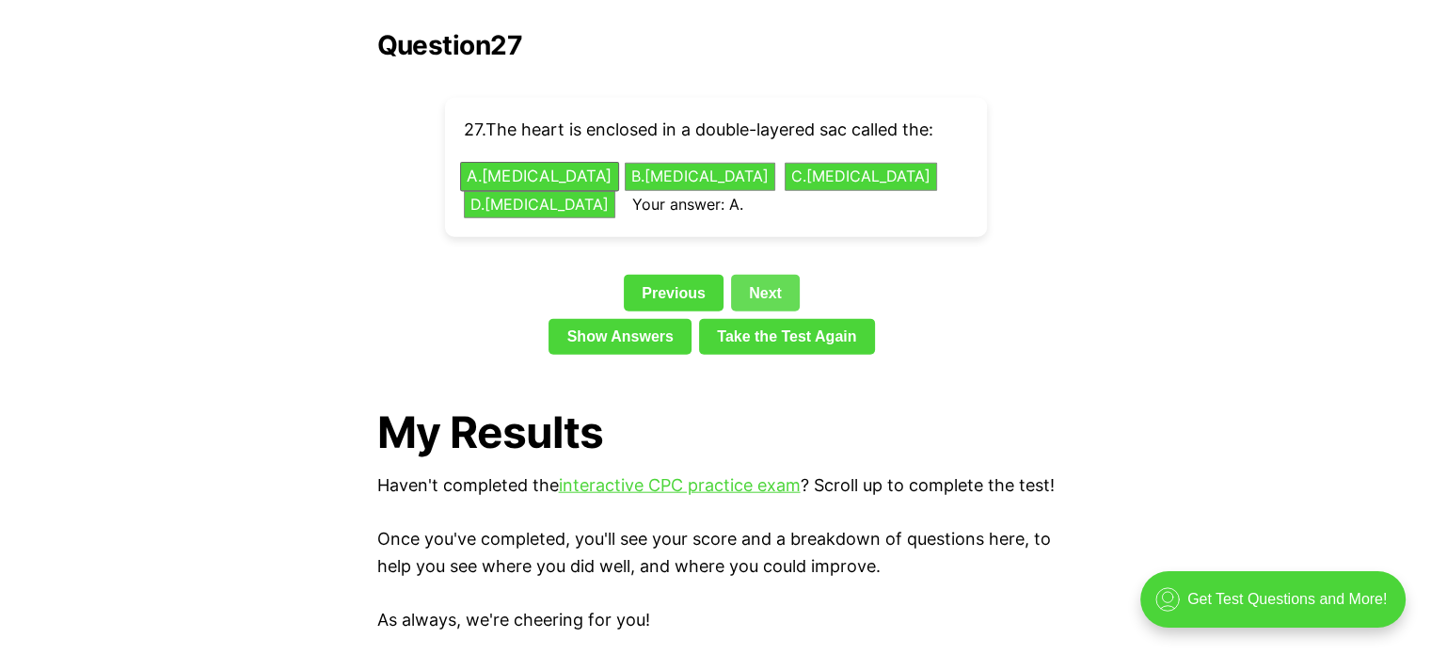
click at [763, 275] on link "Next" at bounding box center [765, 293] width 69 height 36
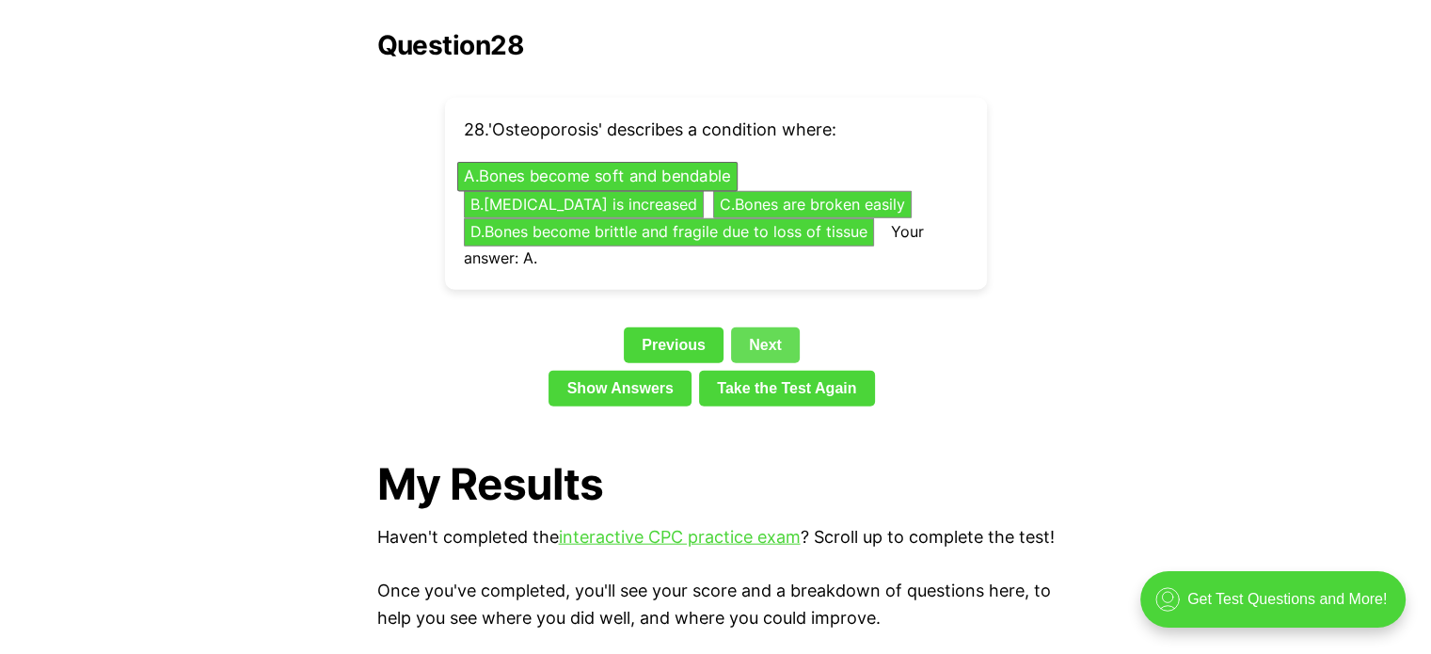
click at [759, 328] on link "Next" at bounding box center [765, 346] width 69 height 36
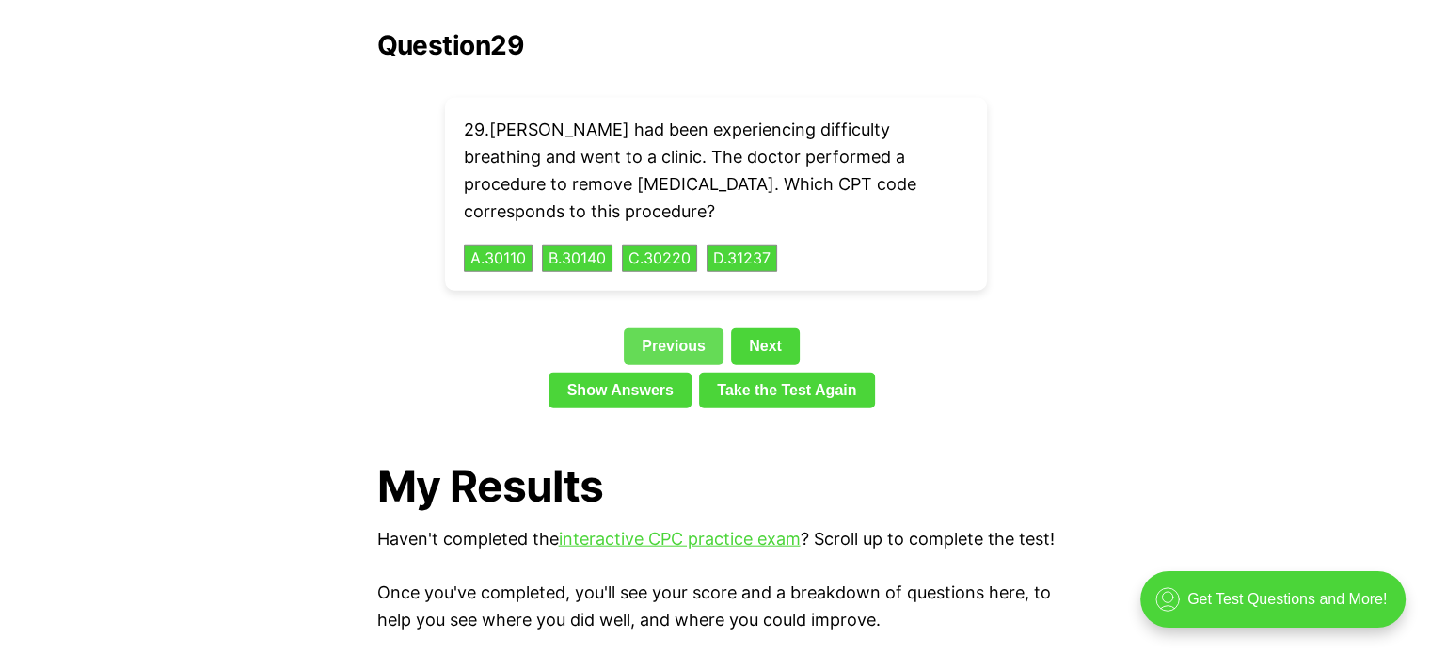
click at [707, 328] on link "Previous" at bounding box center [674, 346] width 100 height 36
